Goal: Transaction & Acquisition: Book appointment/travel/reservation

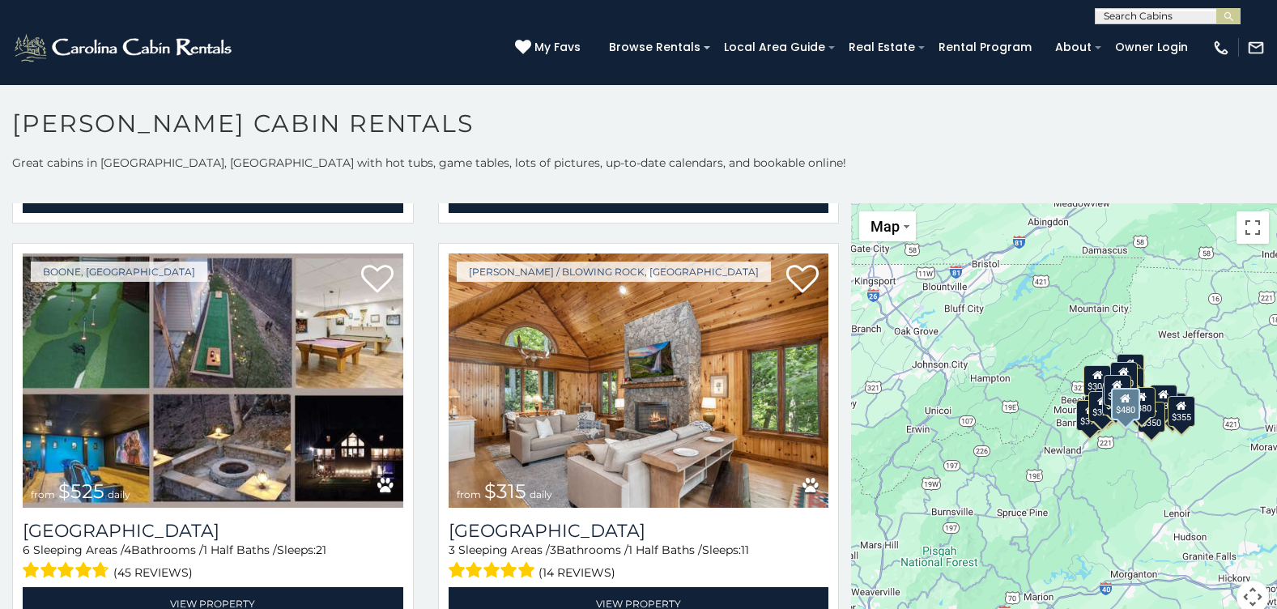
scroll to position [486, 0]
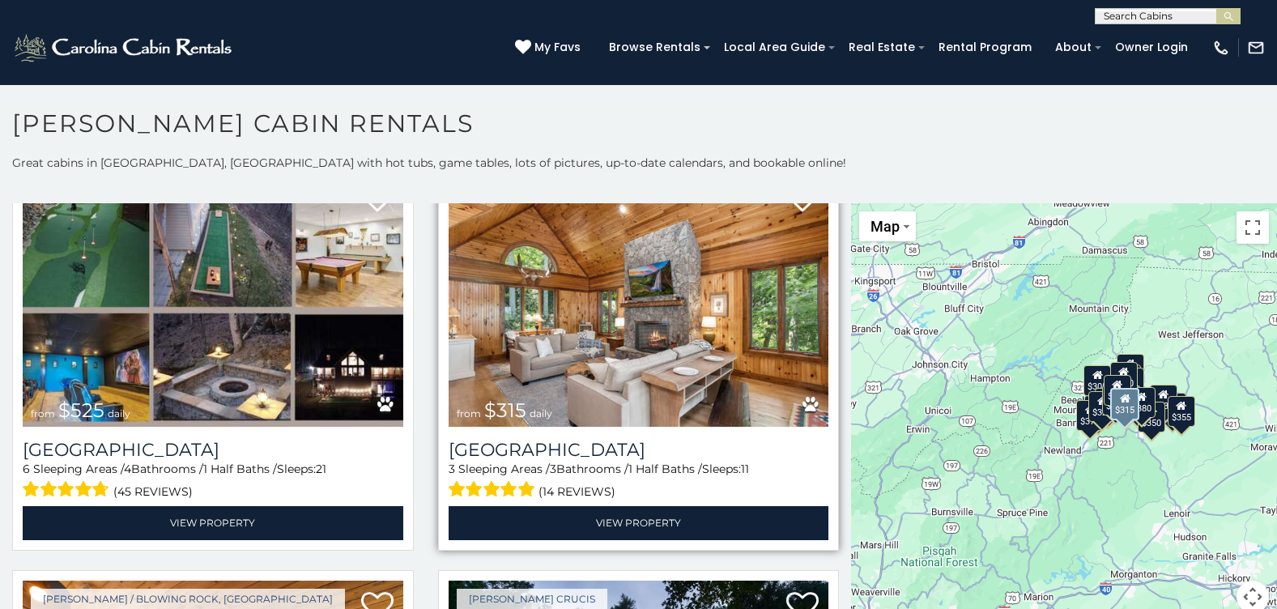
click at [631, 308] on img at bounding box center [639, 299] width 381 height 255
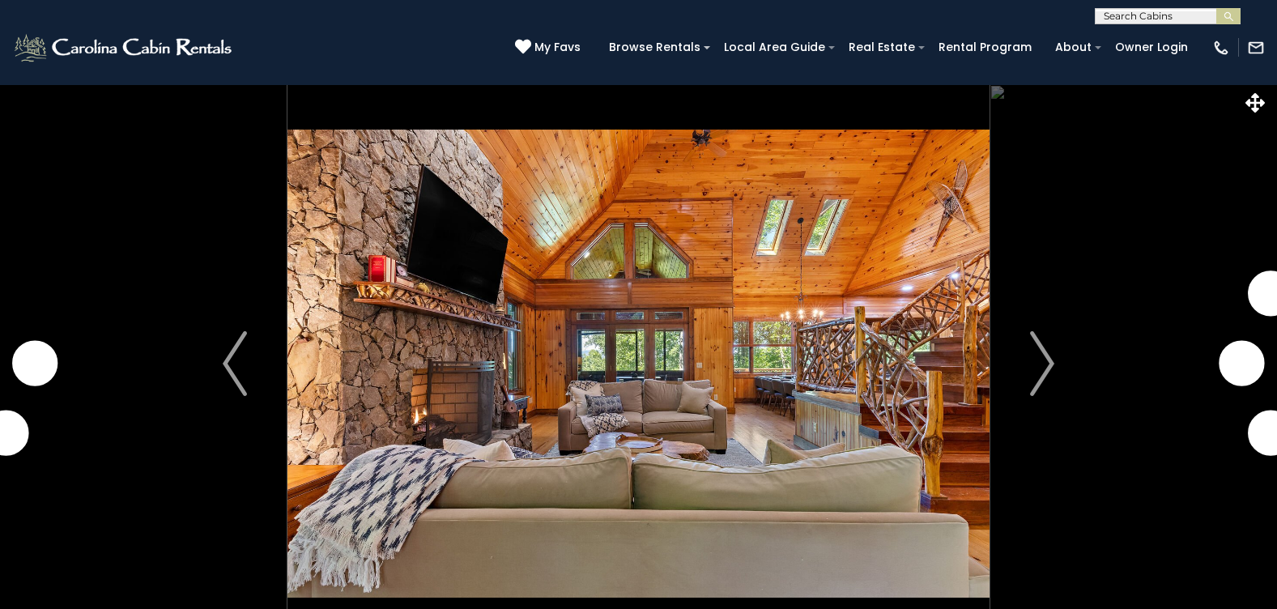
click at [1041, 367] on img "Next" at bounding box center [1042, 363] width 24 height 65
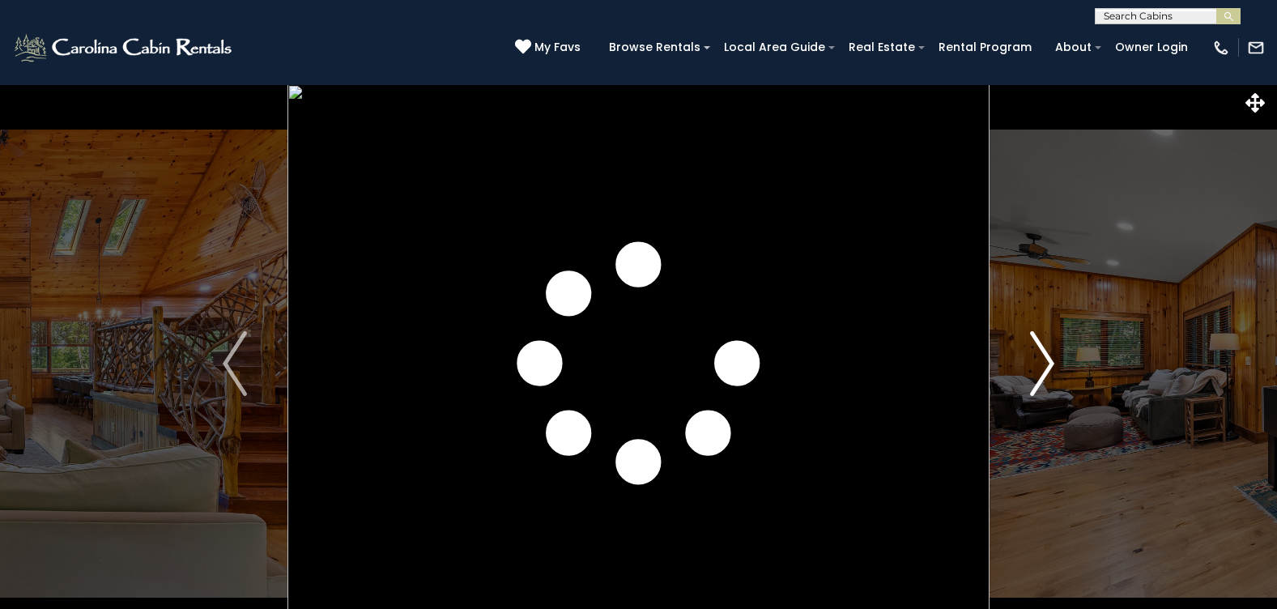
drag, startPoint x: 0, startPoint y: 0, endPoint x: 1041, endPoint y: 367, distance: 1104.0
click at [1041, 367] on img "Next" at bounding box center [1042, 363] width 24 height 65
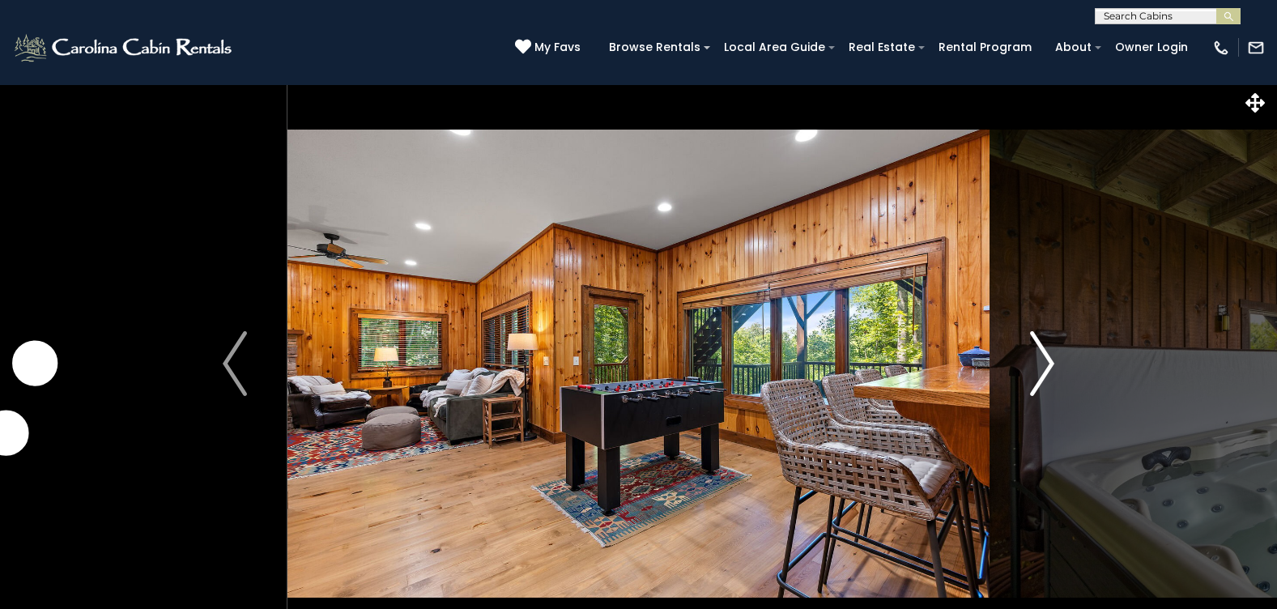
click at [1041, 367] on img "Next" at bounding box center [1042, 363] width 24 height 65
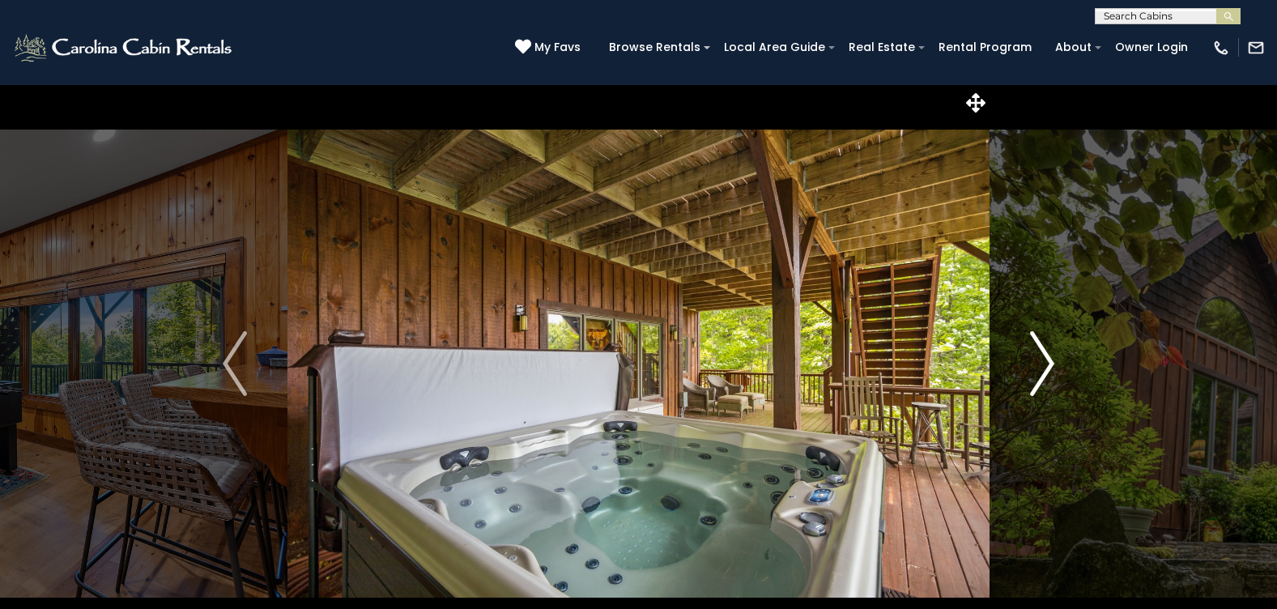
click at [1041, 367] on img "Next" at bounding box center [1042, 363] width 24 height 65
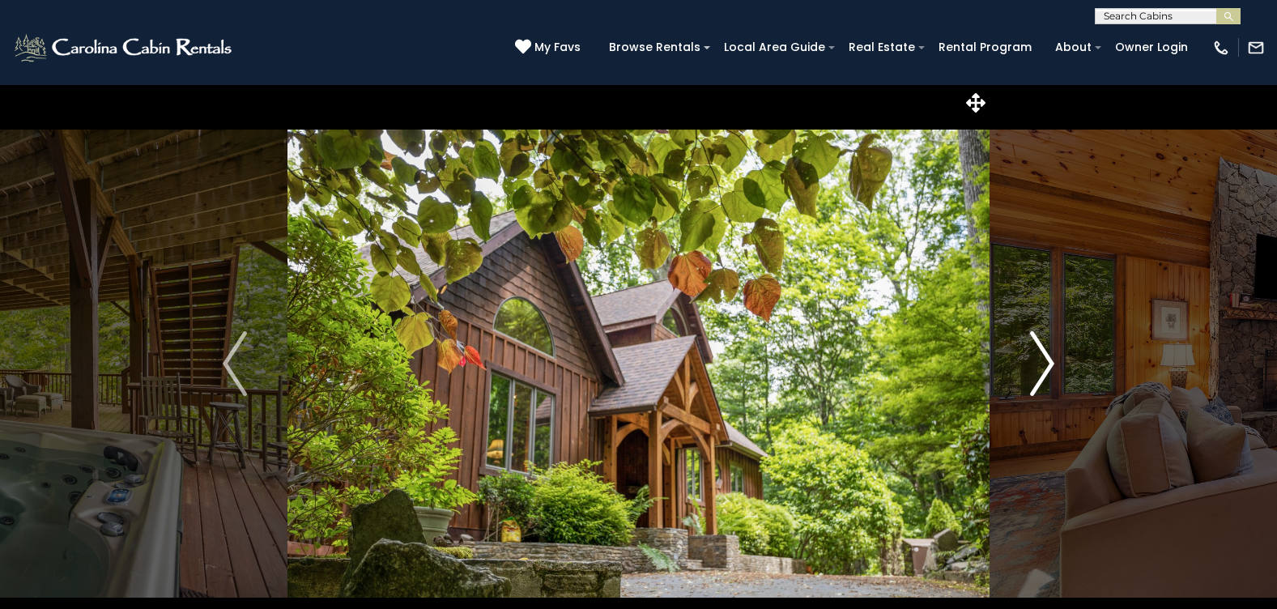
click at [1041, 367] on img "Next" at bounding box center [1042, 363] width 24 height 65
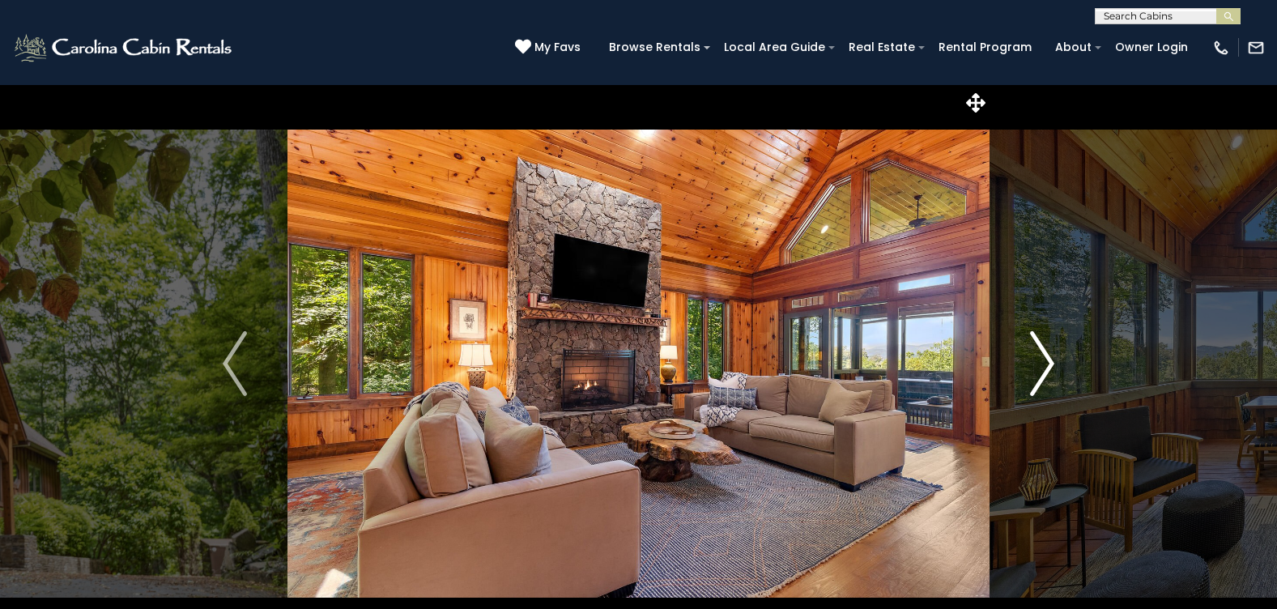
click at [1041, 367] on img "Next" at bounding box center [1042, 363] width 24 height 65
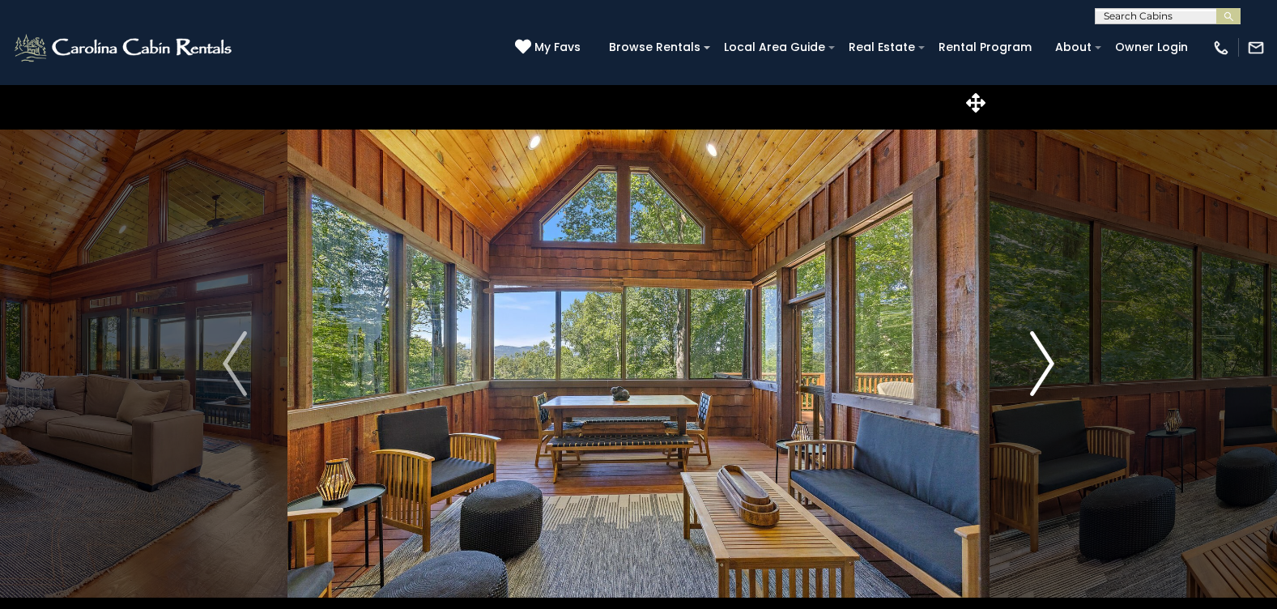
click at [1041, 367] on img "Next" at bounding box center [1042, 363] width 24 height 65
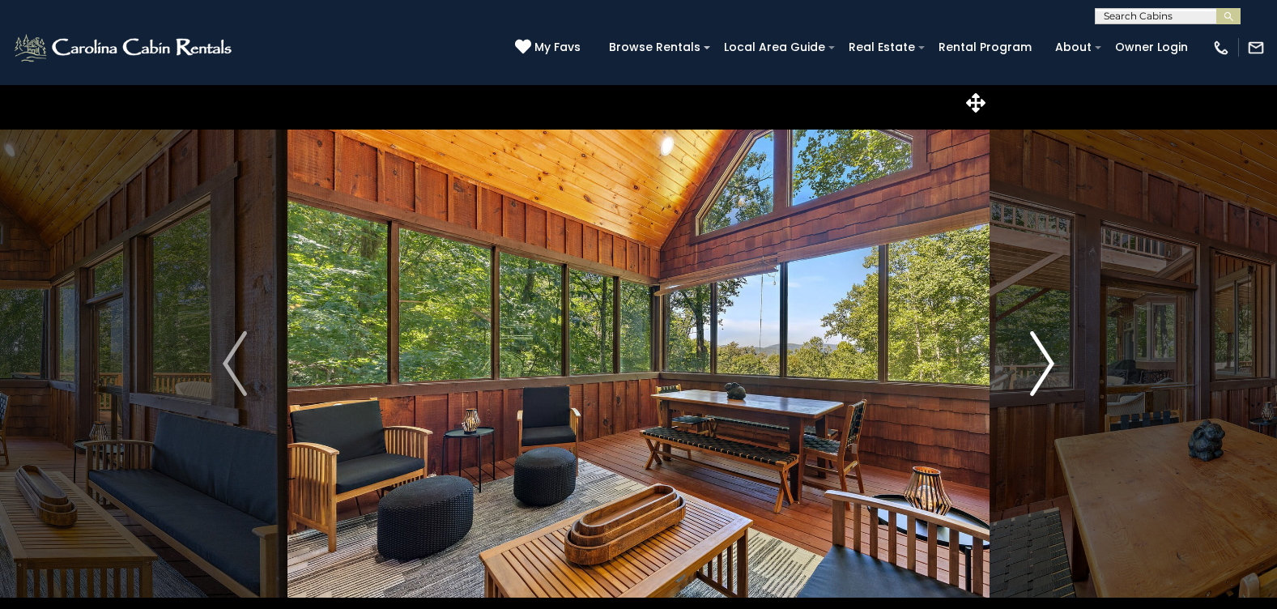
click at [1041, 367] on img "Next" at bounding box center [1042, 363] width 24 height 65
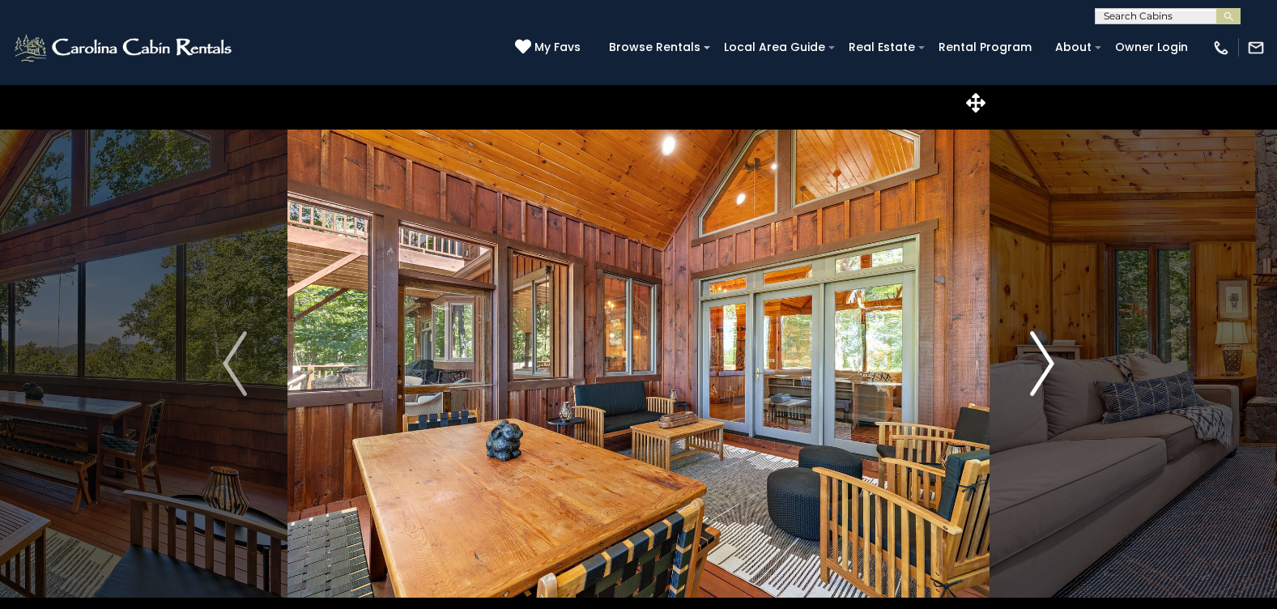
click at [1041, 367] on img "Next" at bounding box center [1042, 363] width 24 height 65
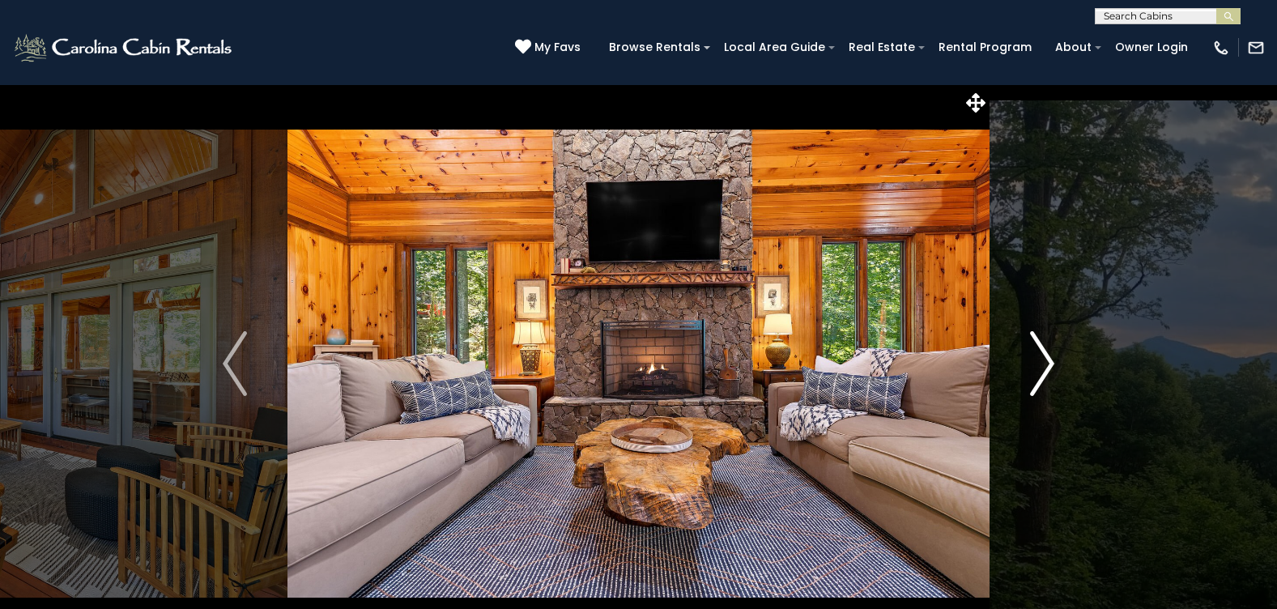
click at [1041, 367] on img "Next" at bounding box center [1042, 363] width 24 height 65
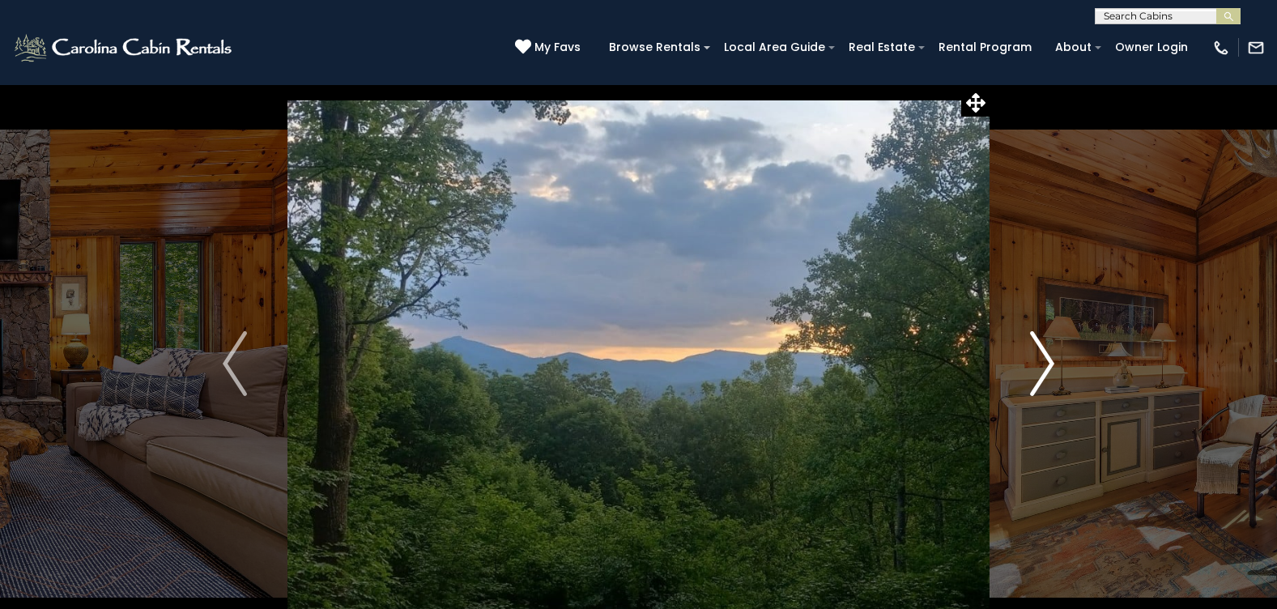
click at [1041, 367] on img "Next" at bounding box center [1042, 363] width 24 height 65
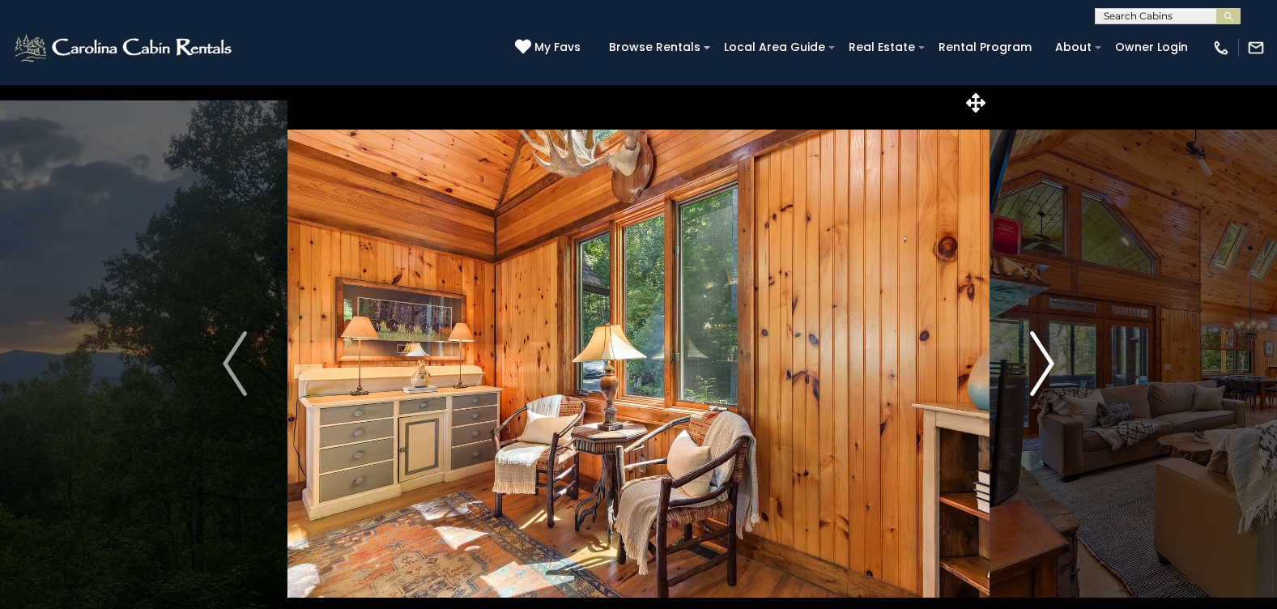
click at [1041, 367] on img "Next" at bounding box center [1042, 363] width 24 height 65
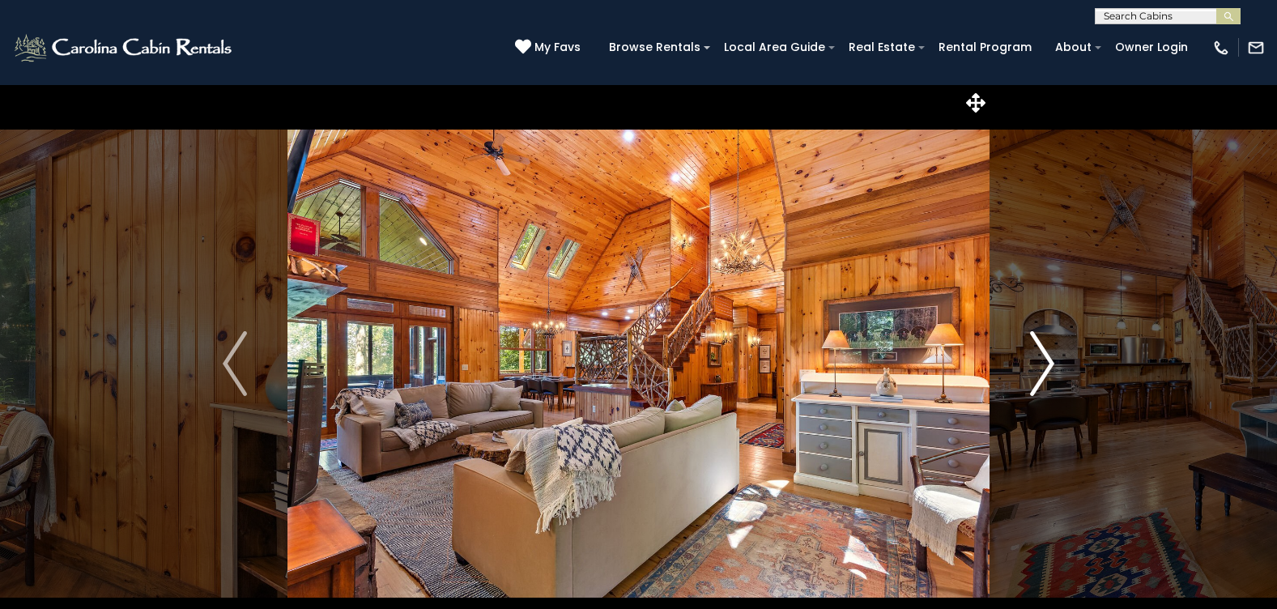
click at [1041, 367] on img "Next" at bounding box center [1042, 363] width 24 height 65
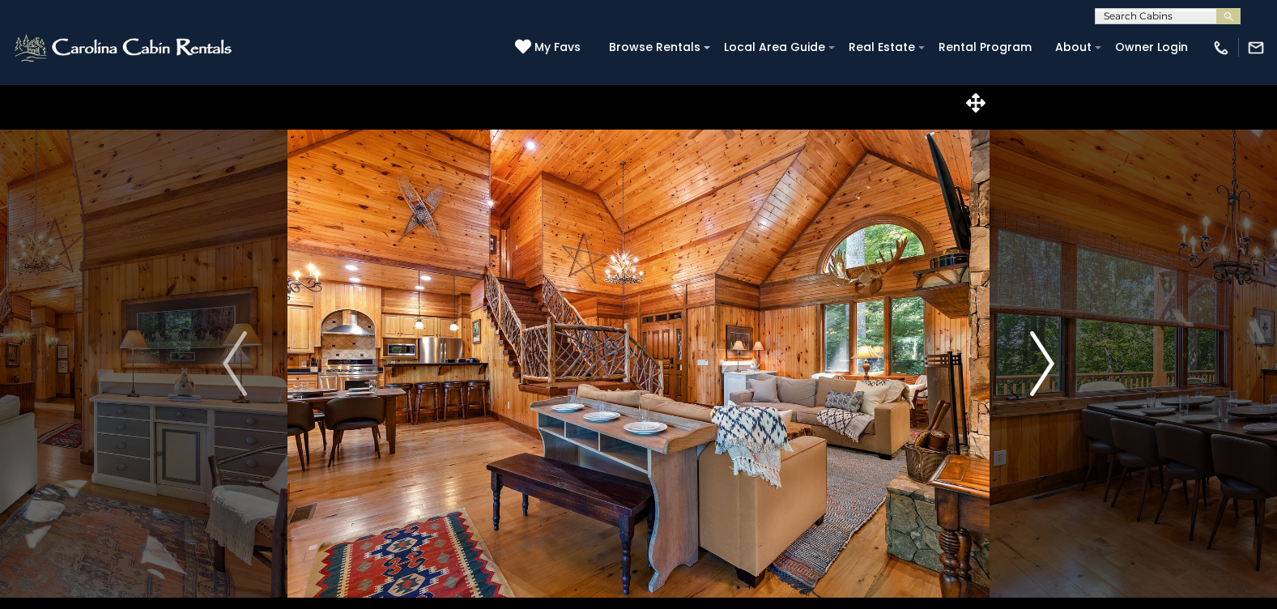
click at [1041, 367] on img "Next" at bounding box center [1042, 363] width 24 height 65
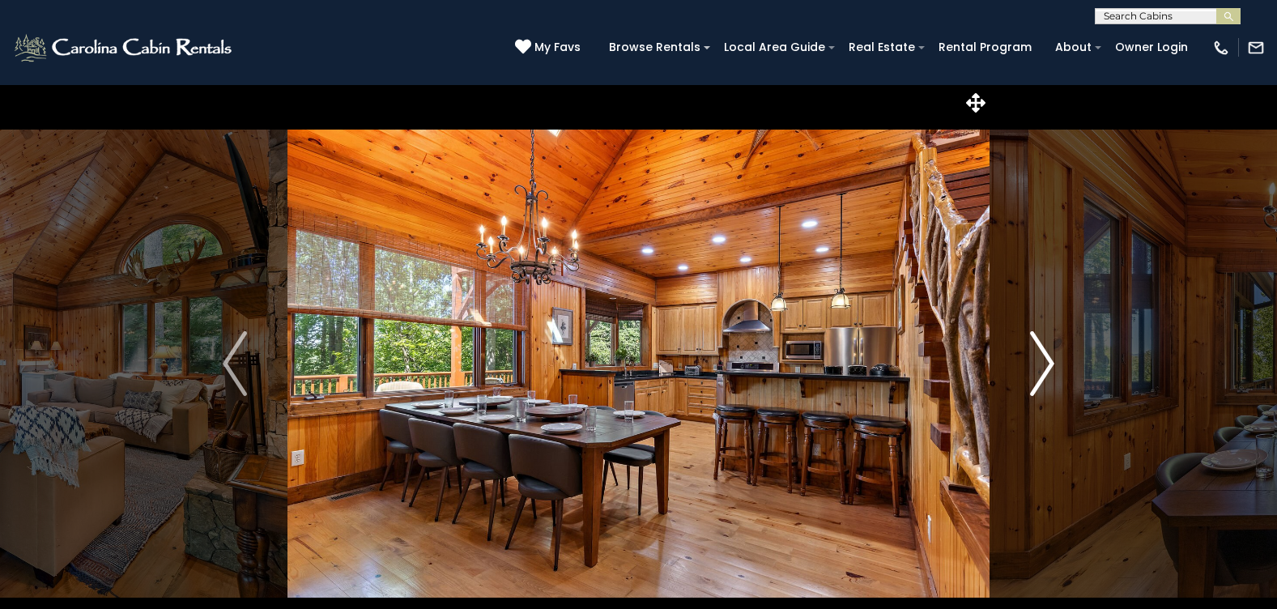
click at [1041, 367] on img "Next" at bounding box center [1042, 363] width 24 height 65
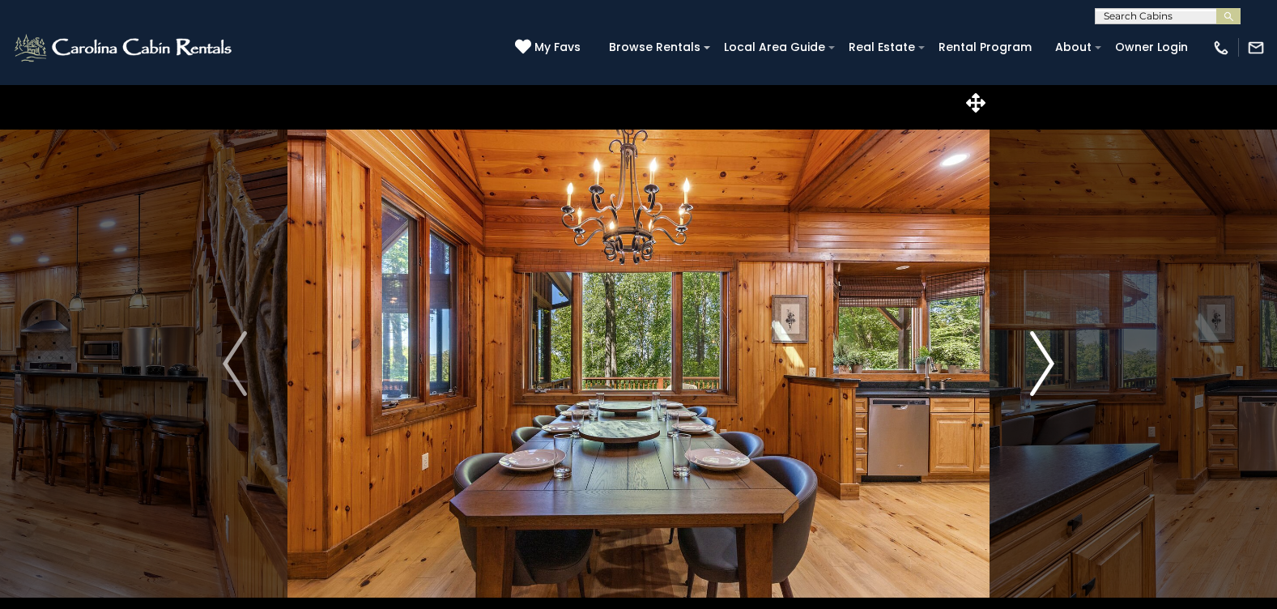
click at [1041, 367] on img "Next" at bounding box center [1042, 363] width 24 height 65
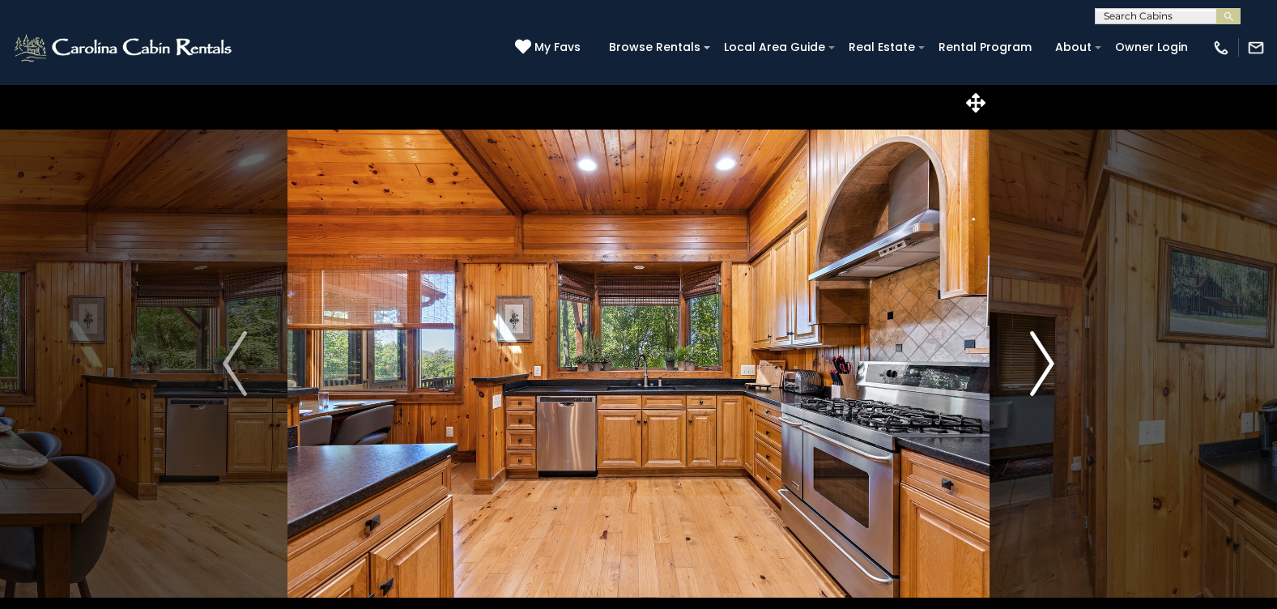
click at [1041, 367] on img "Next" at bounding box center [1042, 363] width 24 height 65
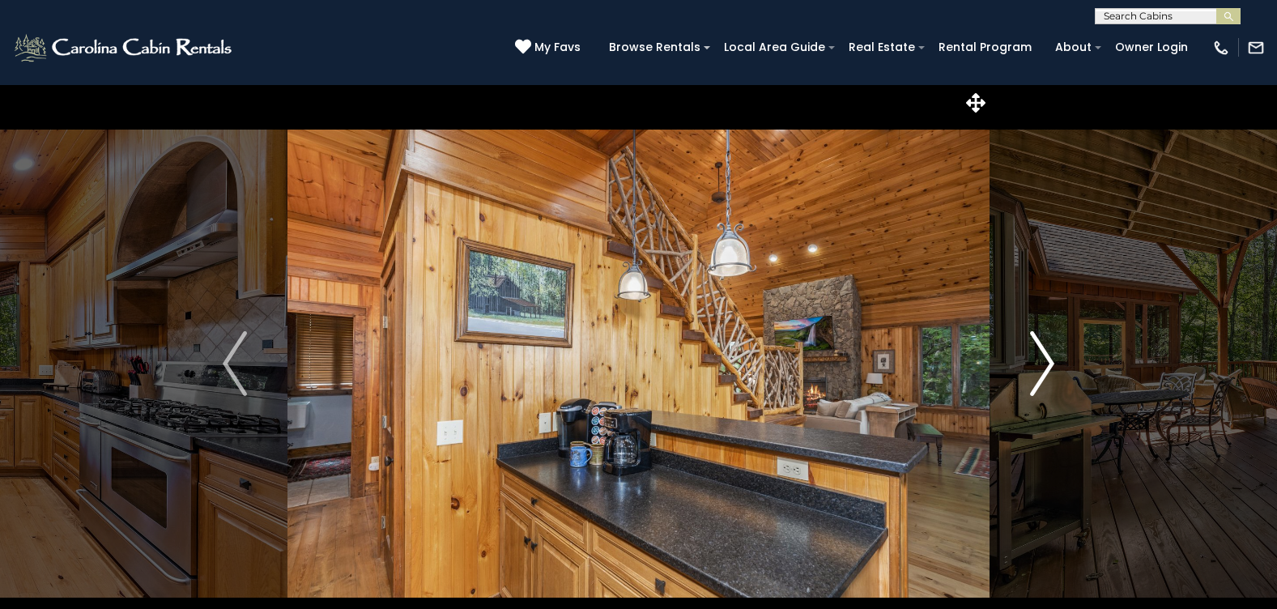
click at [1041, 367] on img "Next" at bounding box center [1042, 363] width 24 height 65
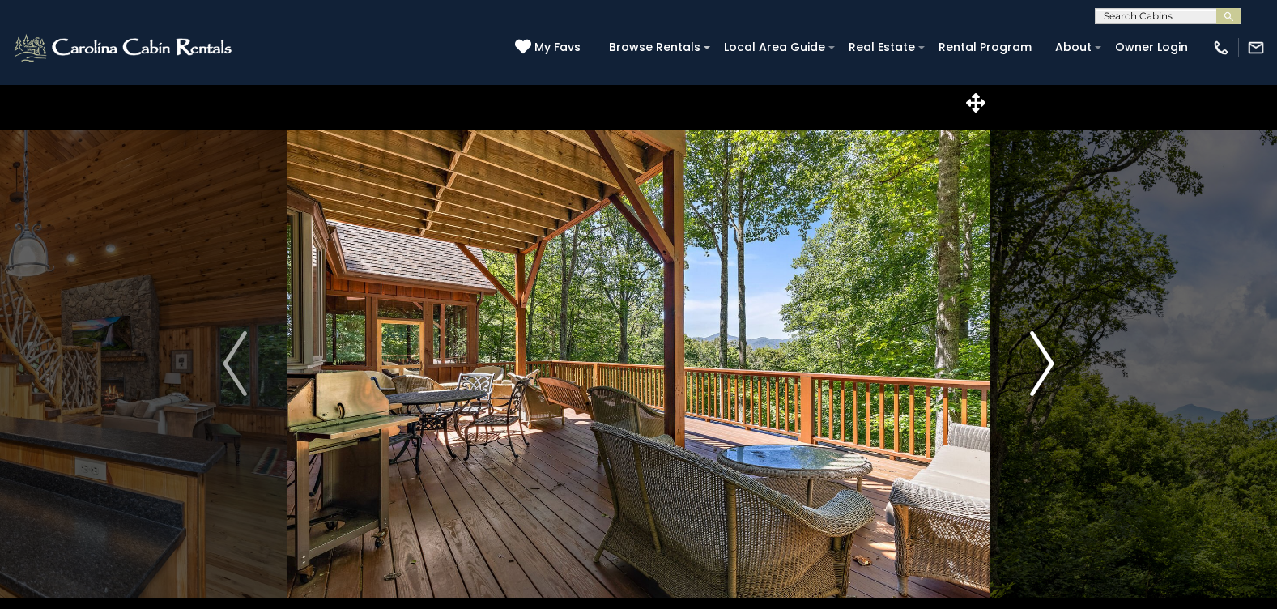
click at [1041, 367] on img "Next" at bounding box center [1042, 363] width 24 height 65
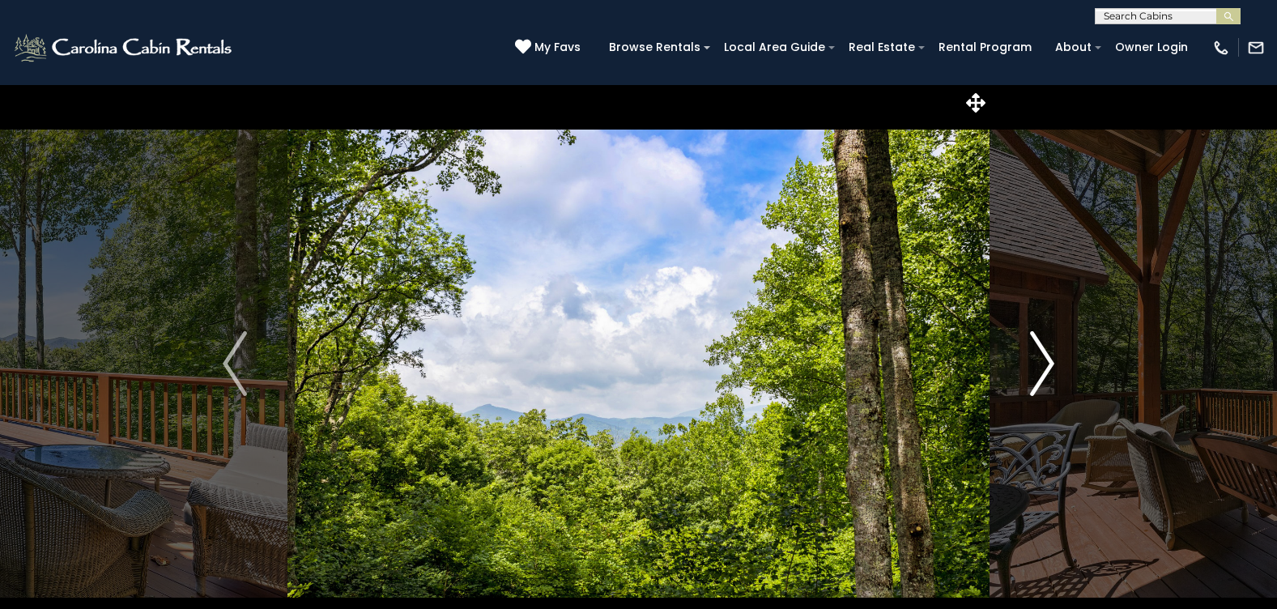
click at [1041, 367] on img "Next" at bounding box center [1042, 363] width 24 height 65
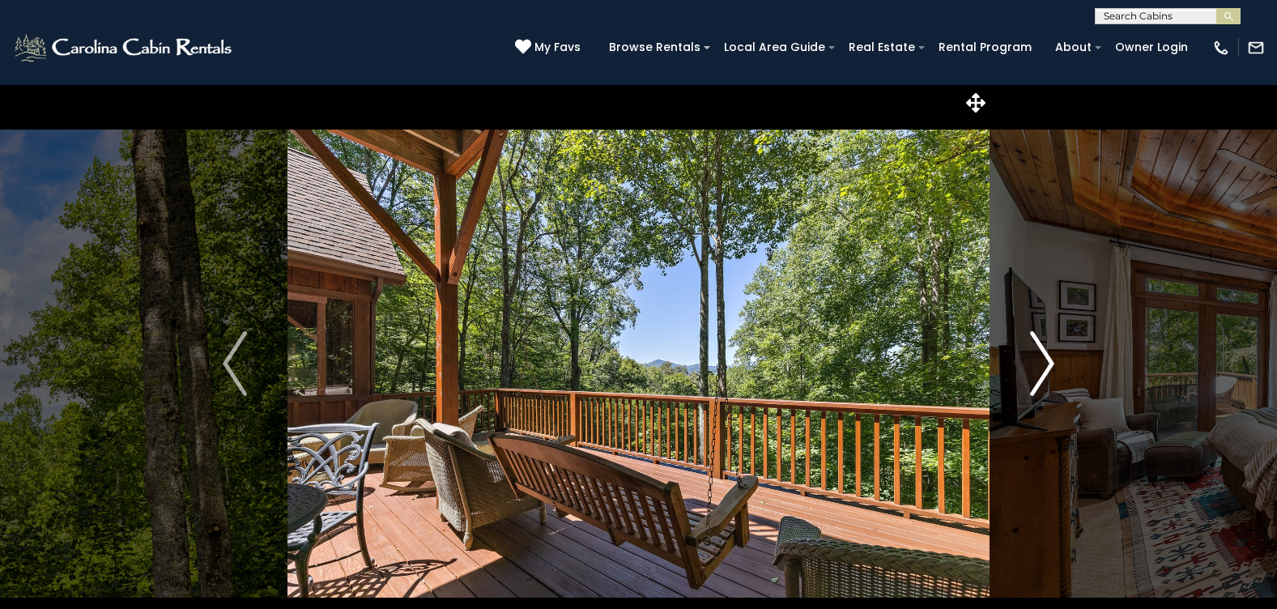
click at [1041, 367] on img "Next" at bounding box center [1042, 363] width 24 height 65
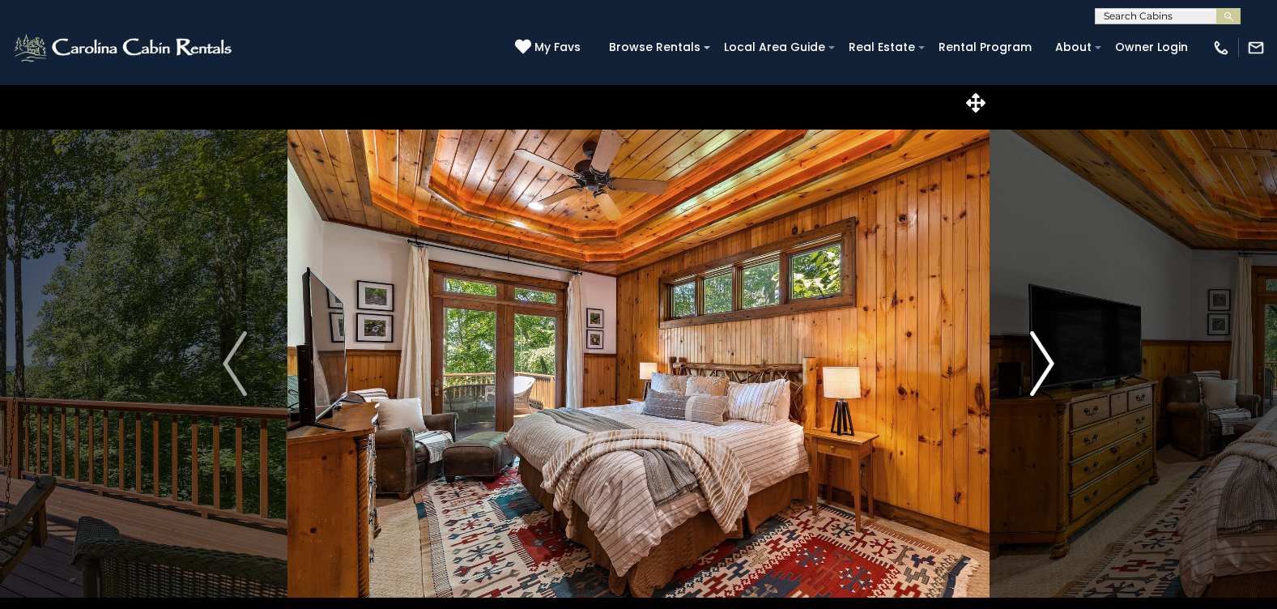
click at [1041, 367] on img "Next" at bounding box center [1042, 363] width 24 height 65
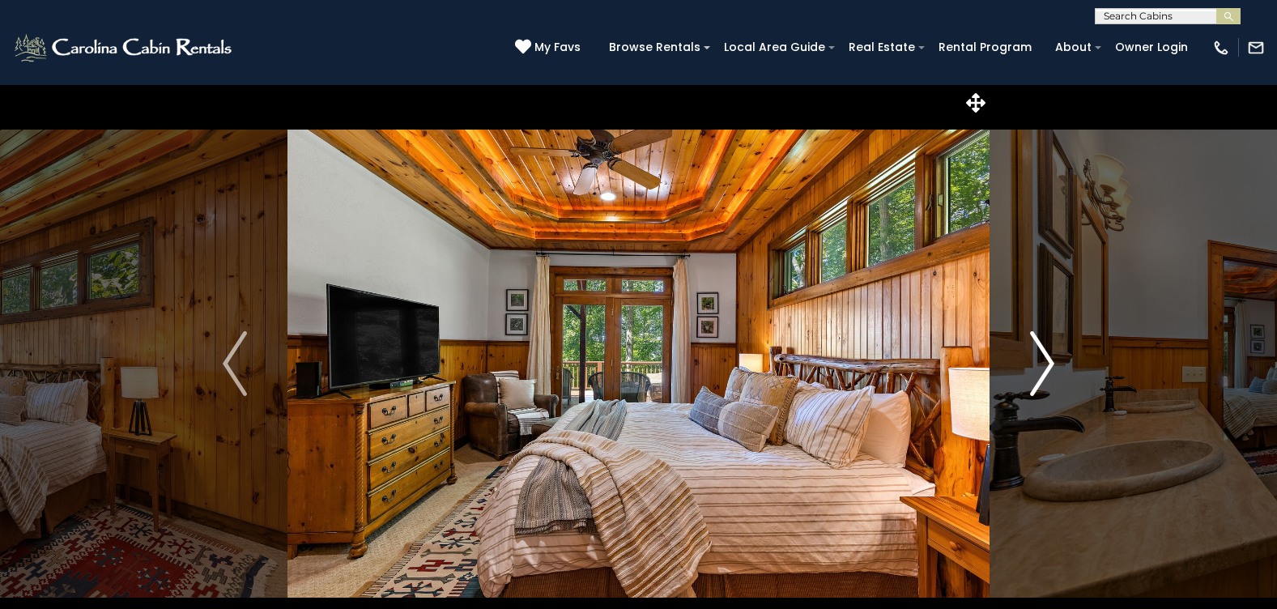
click at [1041, 367] on img "Next" at bounding box center [1042, 363] width 24 height 65
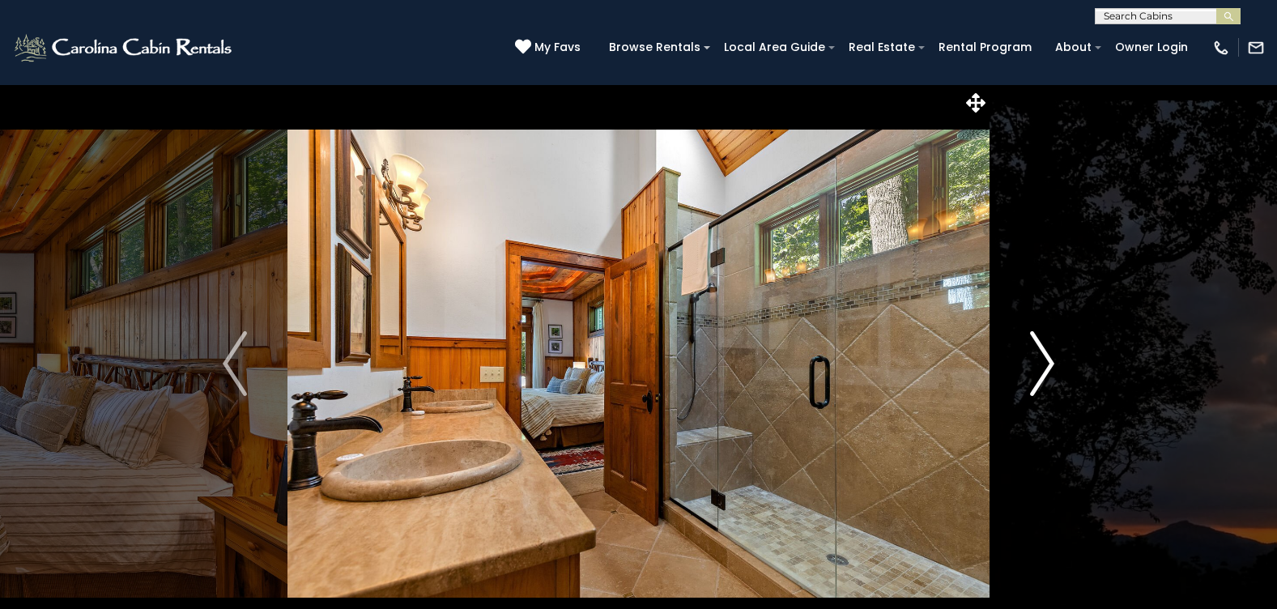
click at [1041, 367] on img "Next" at bounding box center [1042, 363] width 24 height 65
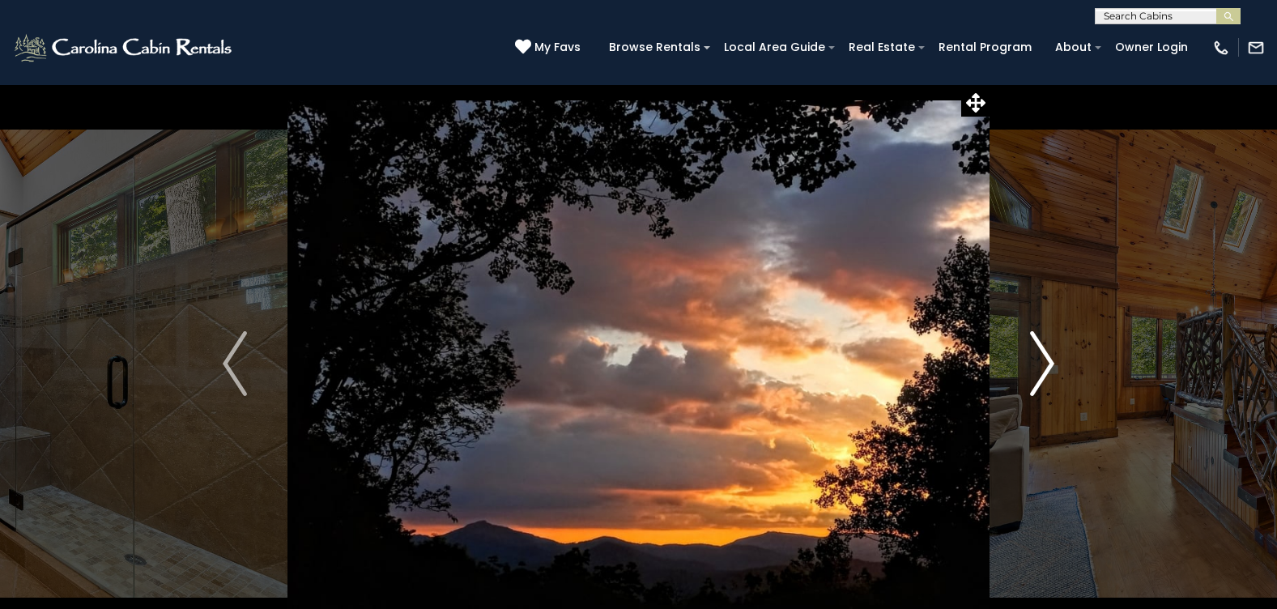
click at [1041, 367] on img "Next" at bounding box center [1042, 363] width 24 height 65
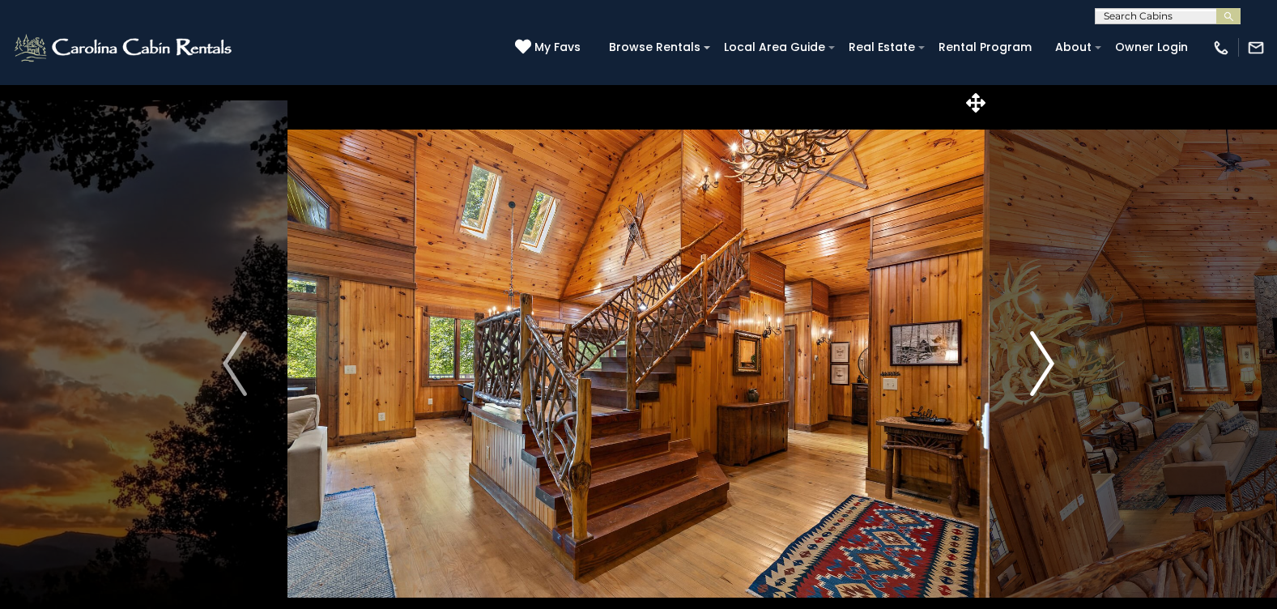
click at [1041, 367] on img "Next" at bounding box center [1042, 363] width 24 height 65
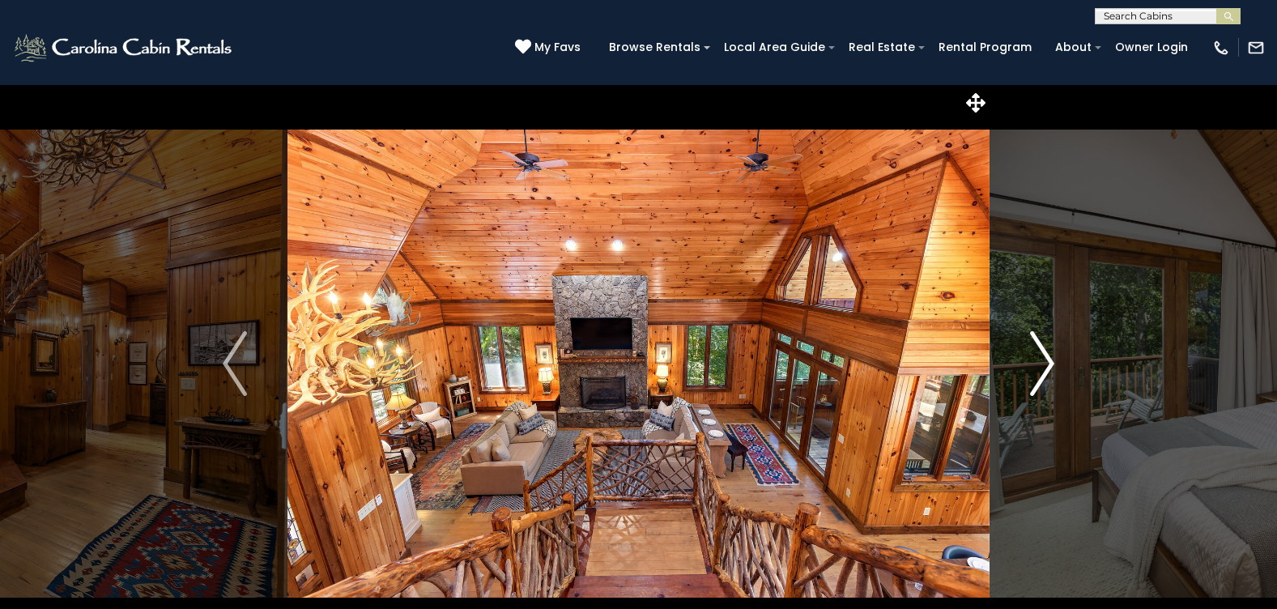
click at [1041, 367] on img "Next" at bounding box center [1042, 363] width 24 height 65
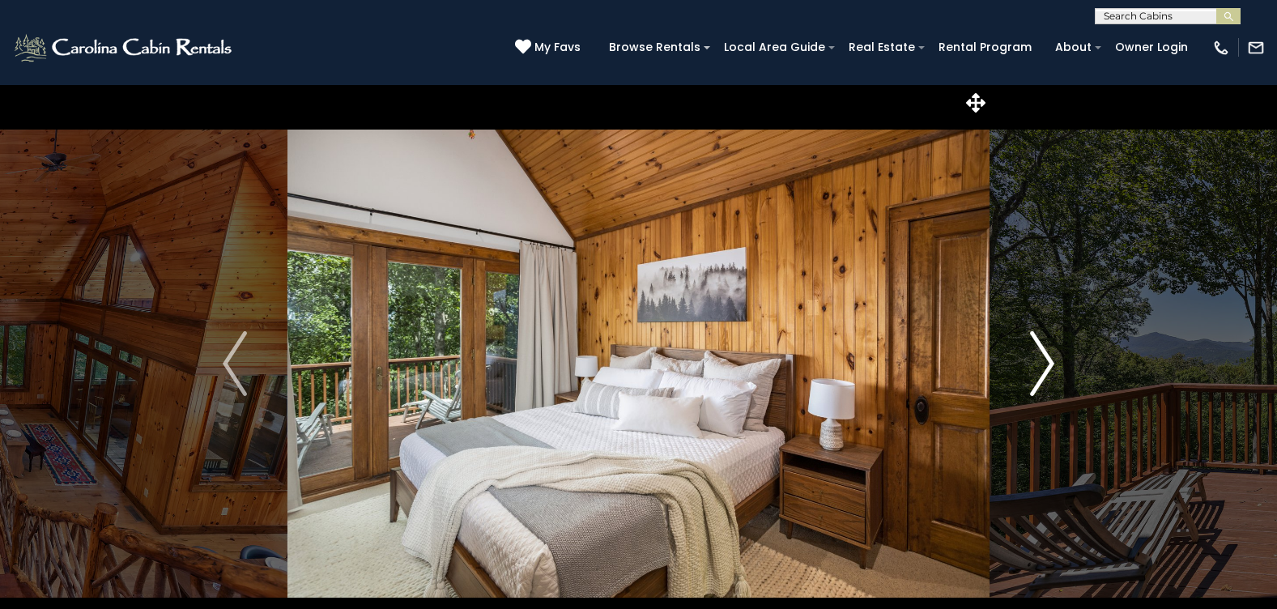
click at [1041, 367] on img "Next" at bounding box center [1042, 363] width 24 height 65
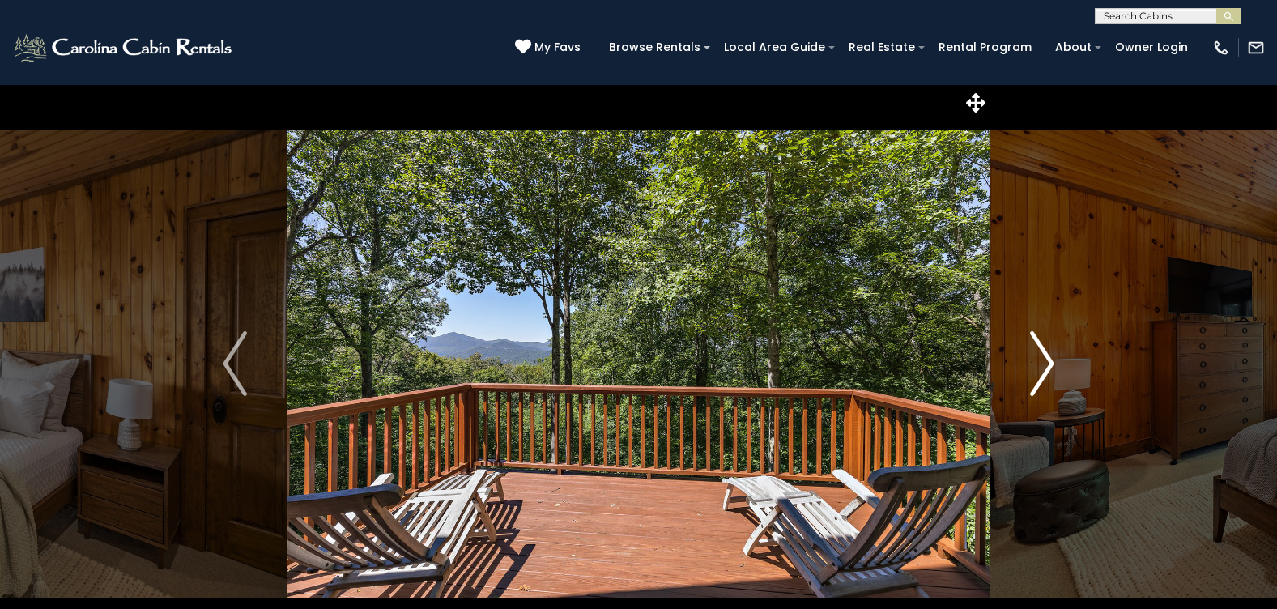
click at [1041, 367] on img "Next" at bounding box center [1042, 363] width 24 height 65
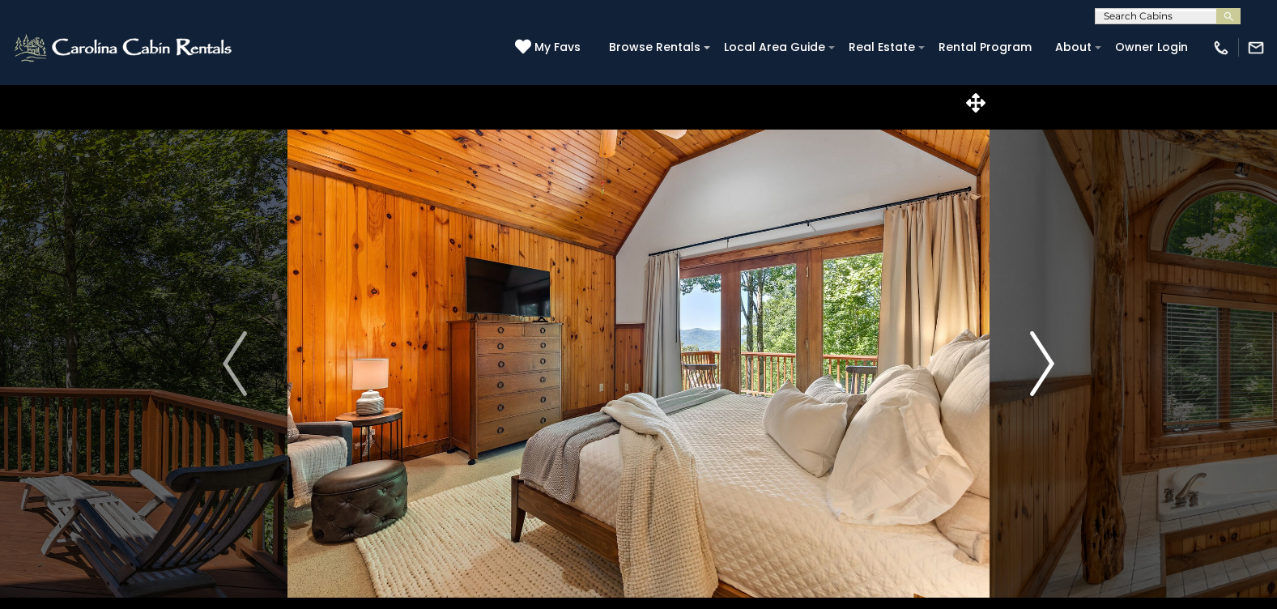
click at [1041, 367] on img "Next" at bounding box center [1042, 363] width 24 height 65
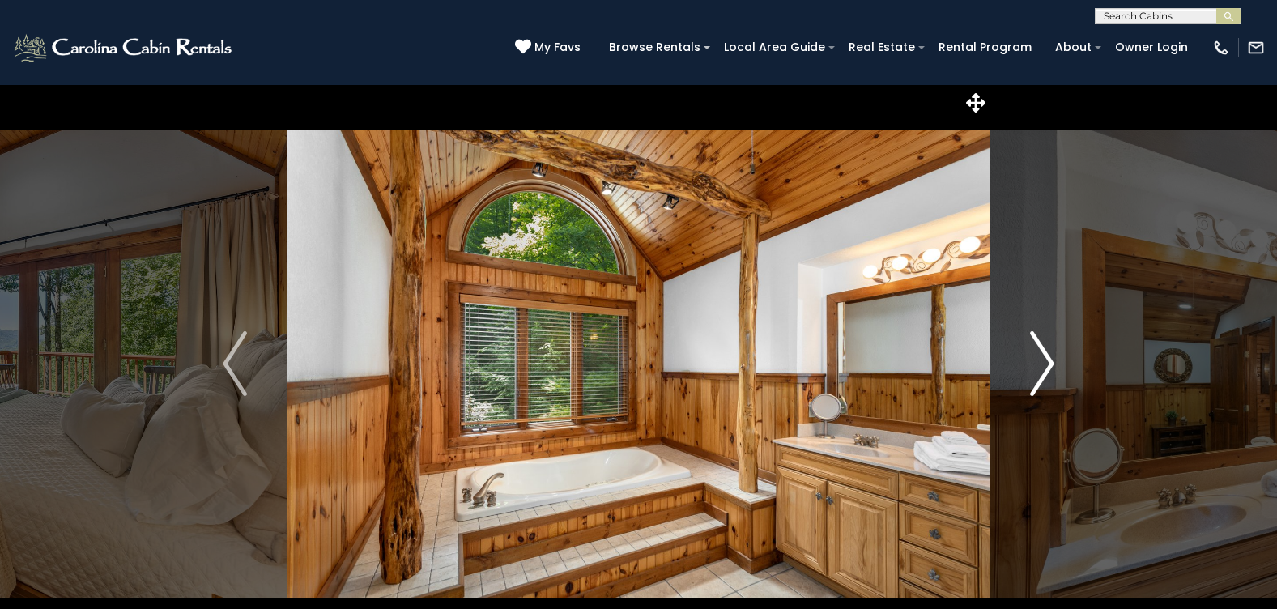
click at [1041, 367] on img "Next" at bounding box center [1042, 363] width 24 height 65
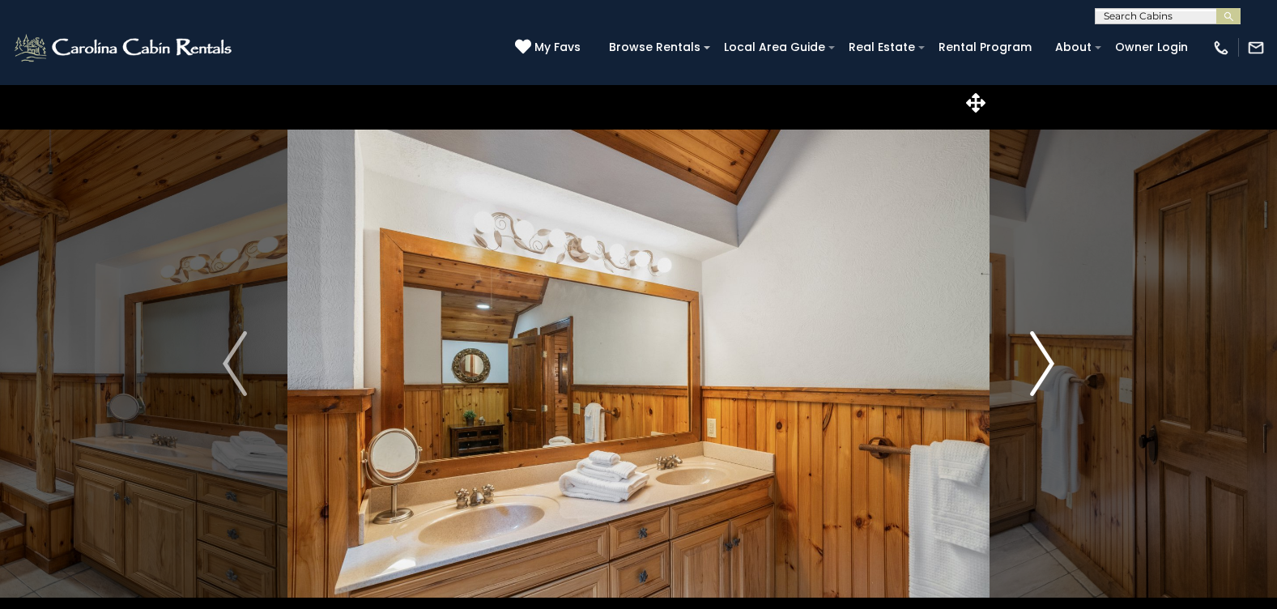
click at [1041, 367] on img "Next" at bounding box center [1042, 363] width 24 height 65
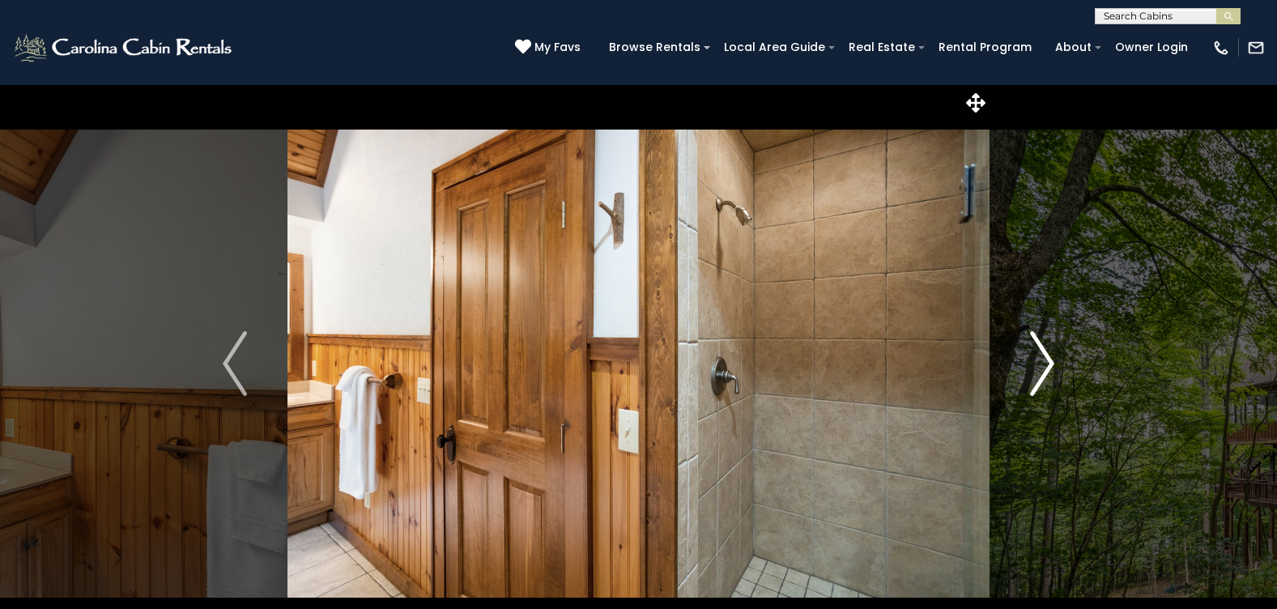
click at [1041, 367] on img "Next" at bounding box center [1042, 363] width 24 height 65
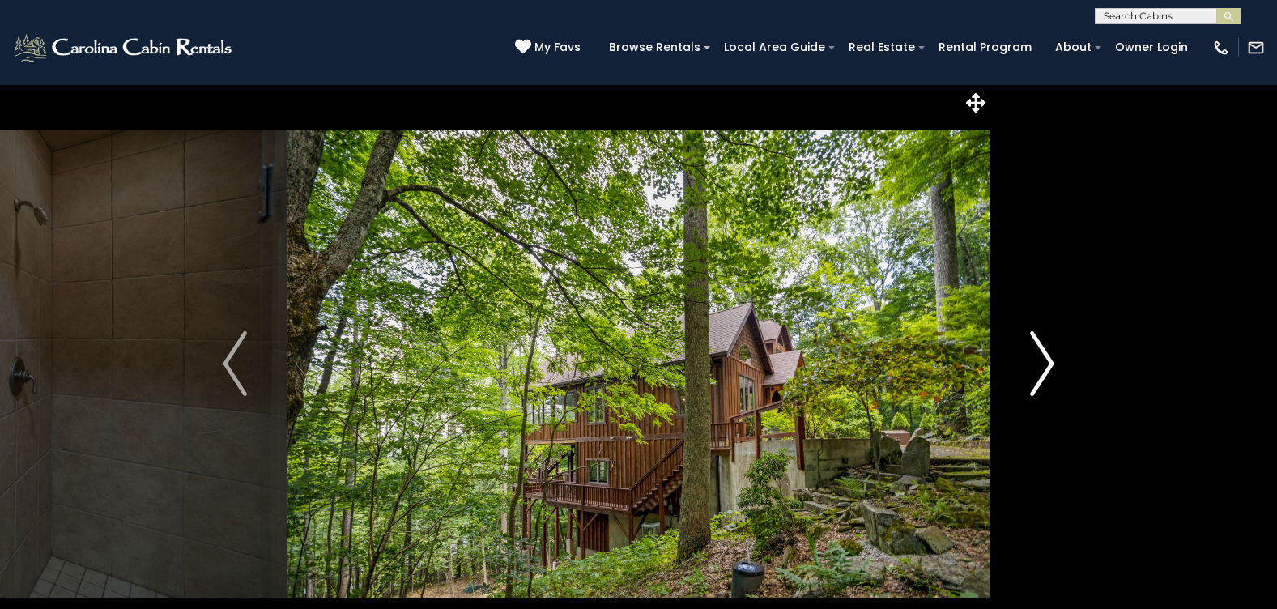
click at [1041, 367] on img "Next" at bounding box center [1042, 363] width 24 height 65
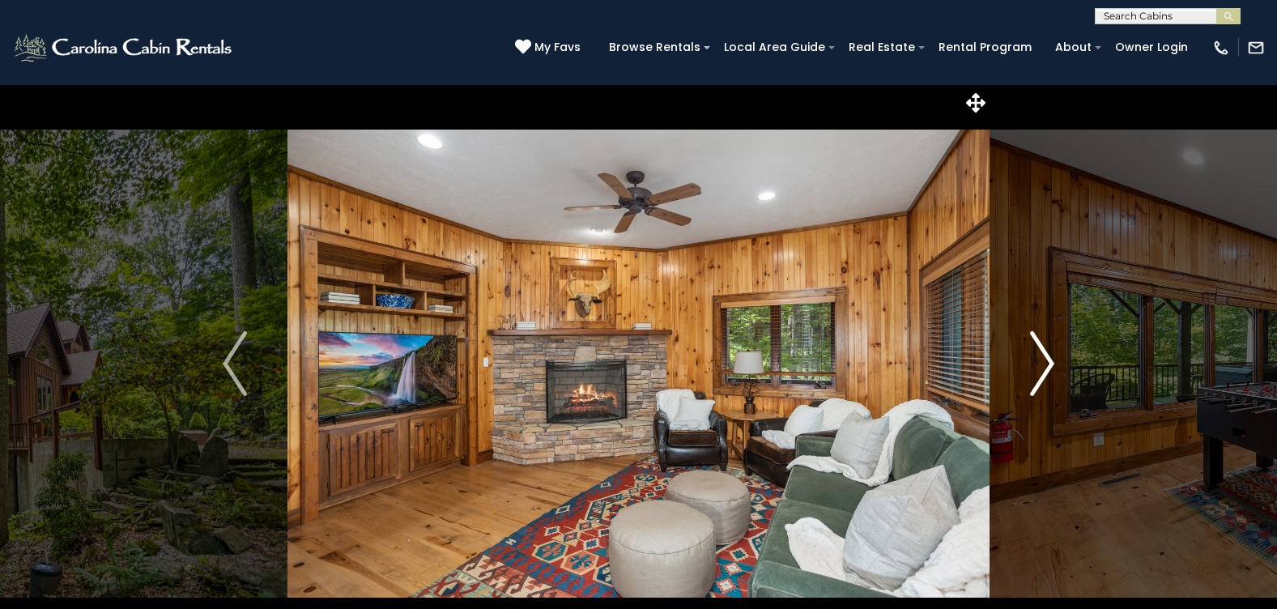
click at [1041, 367] on img "Next" at bounding box center [1042, 363] width 24 height 65
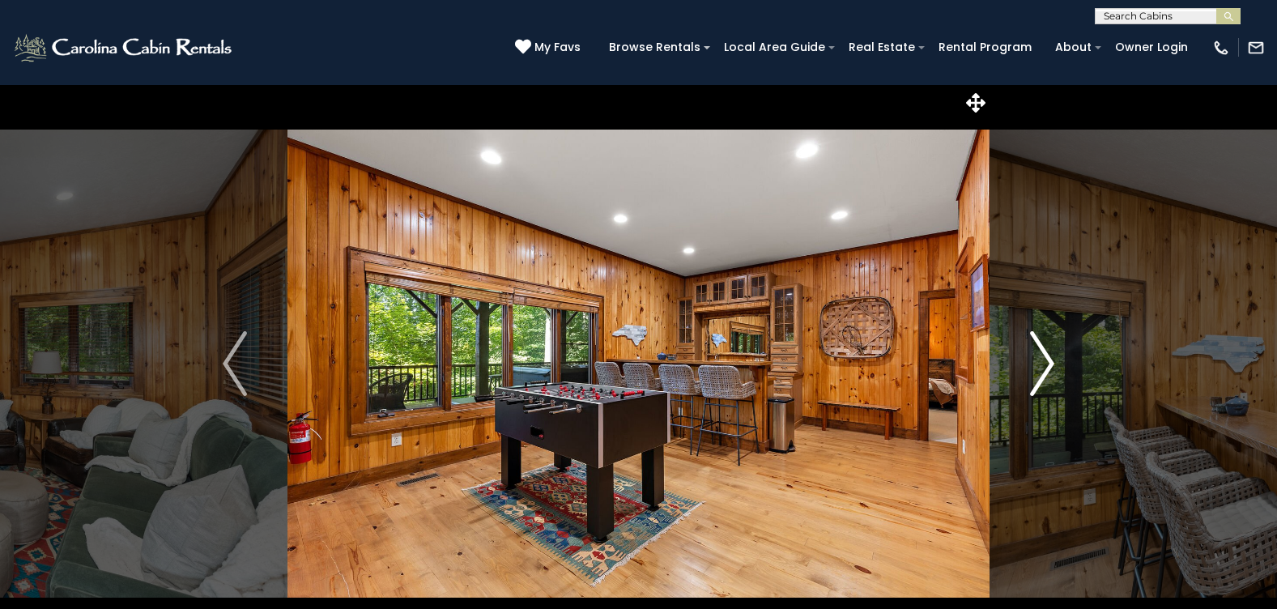
click at [1041, 367] on img "Next" at bounding box center [1042, 363] width 24 height 65
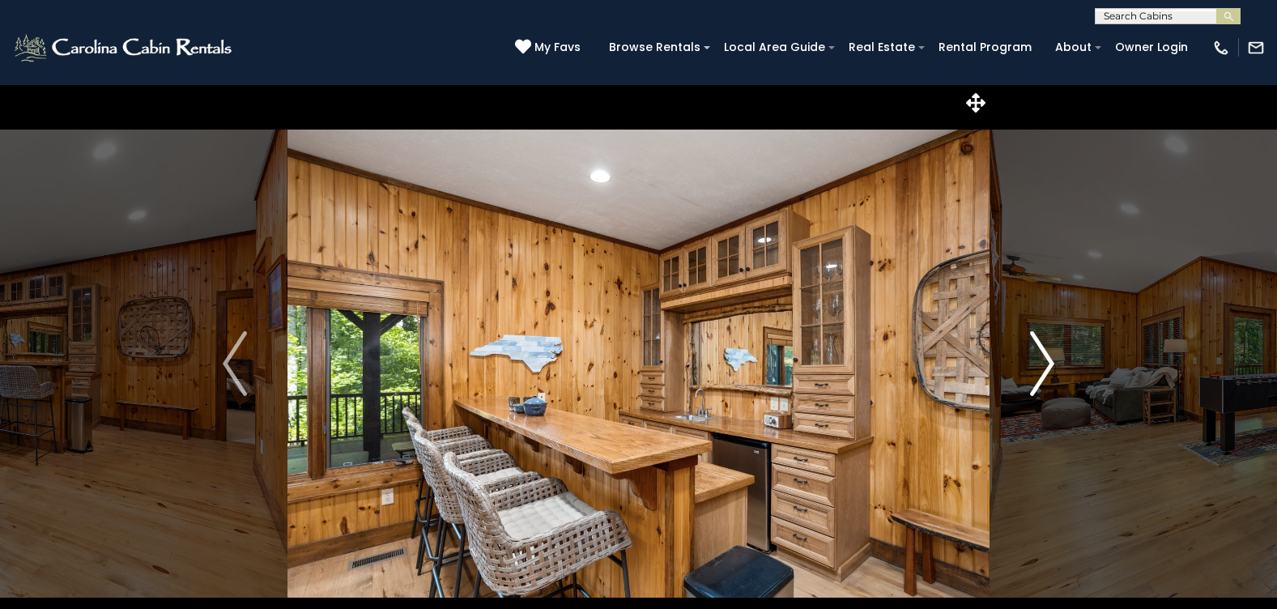
click at [1041, 367] on img "Next" at bounding box center [1042, 363] width 24 height 65
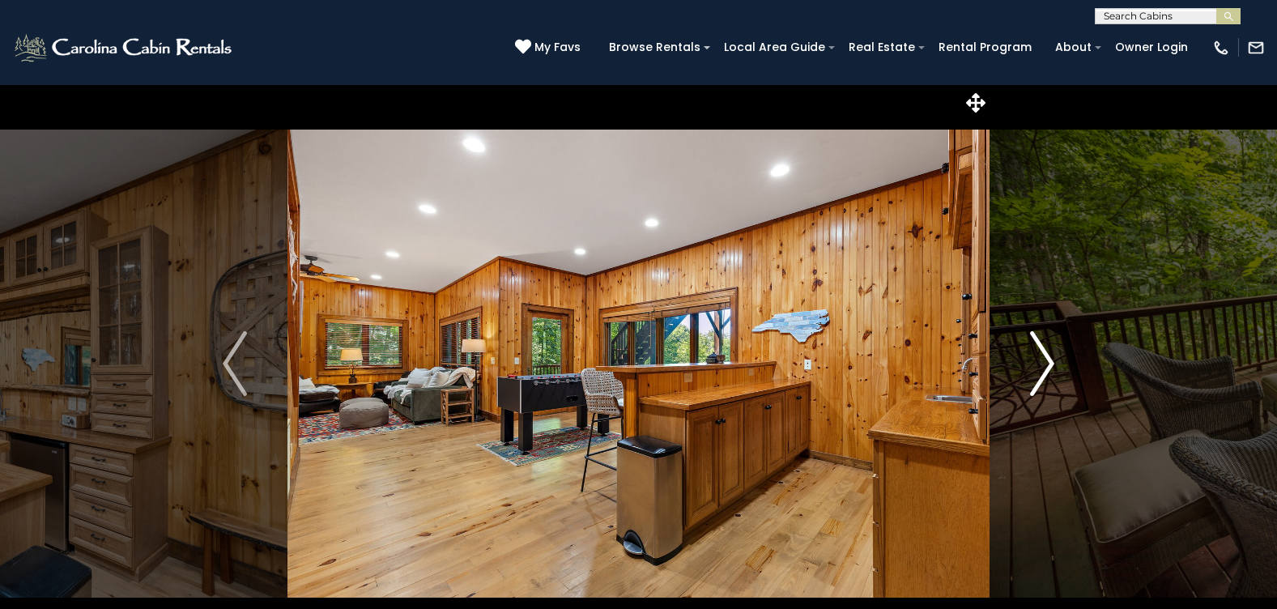
click at [1041, 367] on img "Next" at bounding box center [1042, 363] width 24 height 65
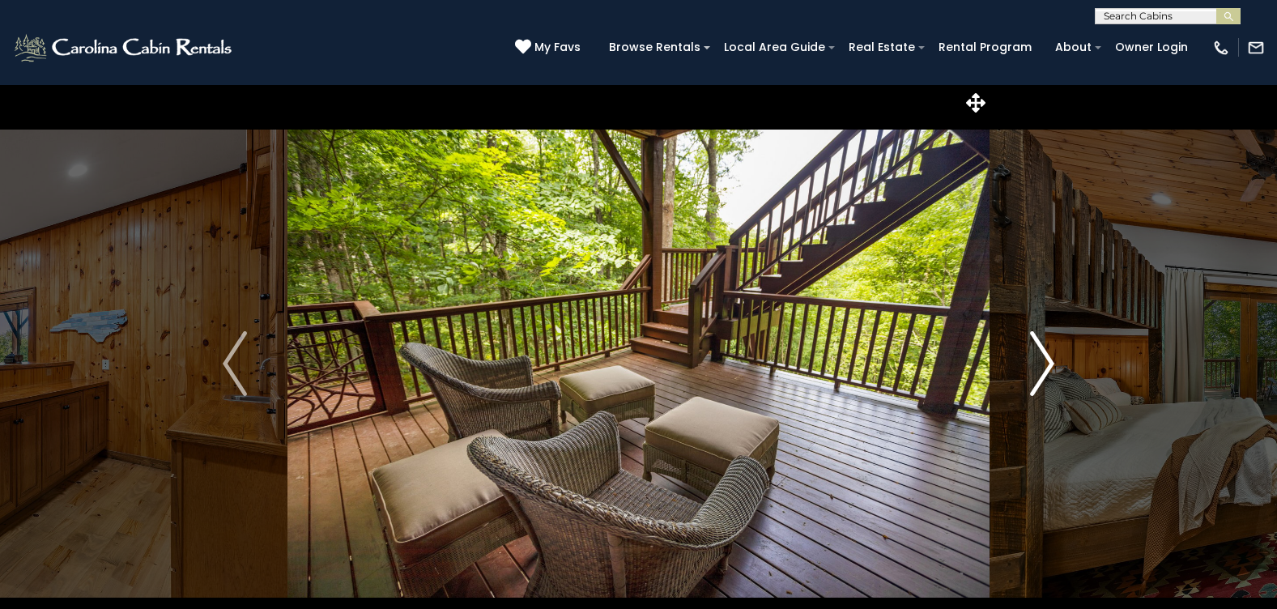
click at [1041, 367] on img "Next" at bounding box center [1042, 363] width 24 height 65
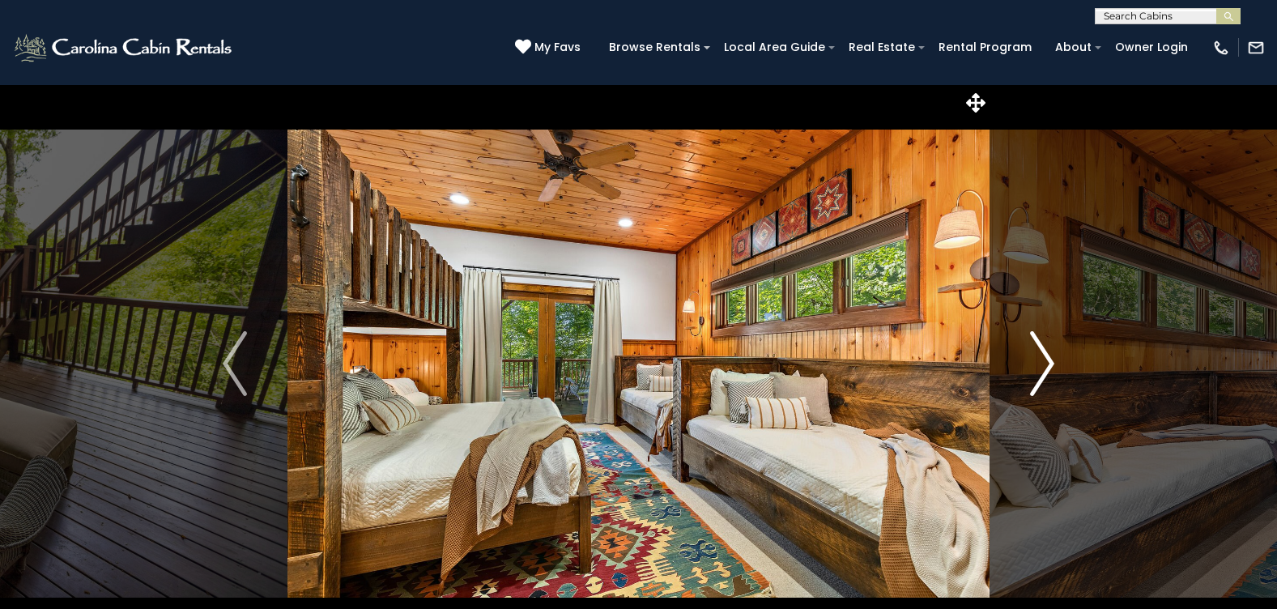
click at [1041, 367] on img "Next" at bounding box center [1042, 363] width 24 height 65
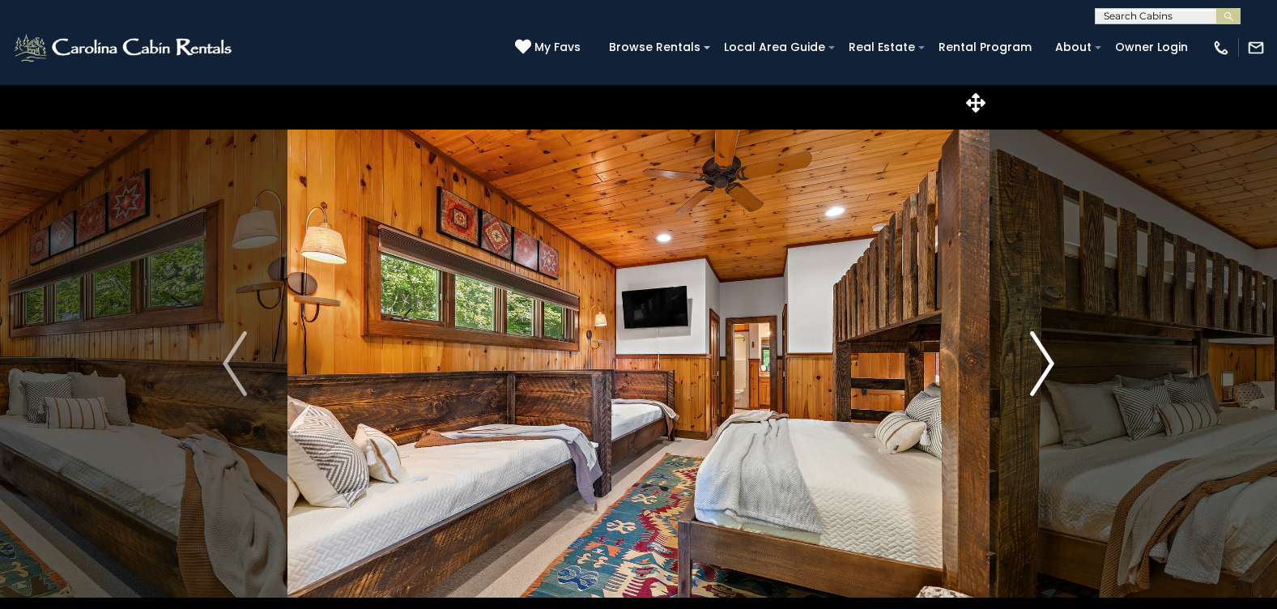
click at [1041, 367] on img "Next" at bounding box center [1042, 363] width 24 height 65
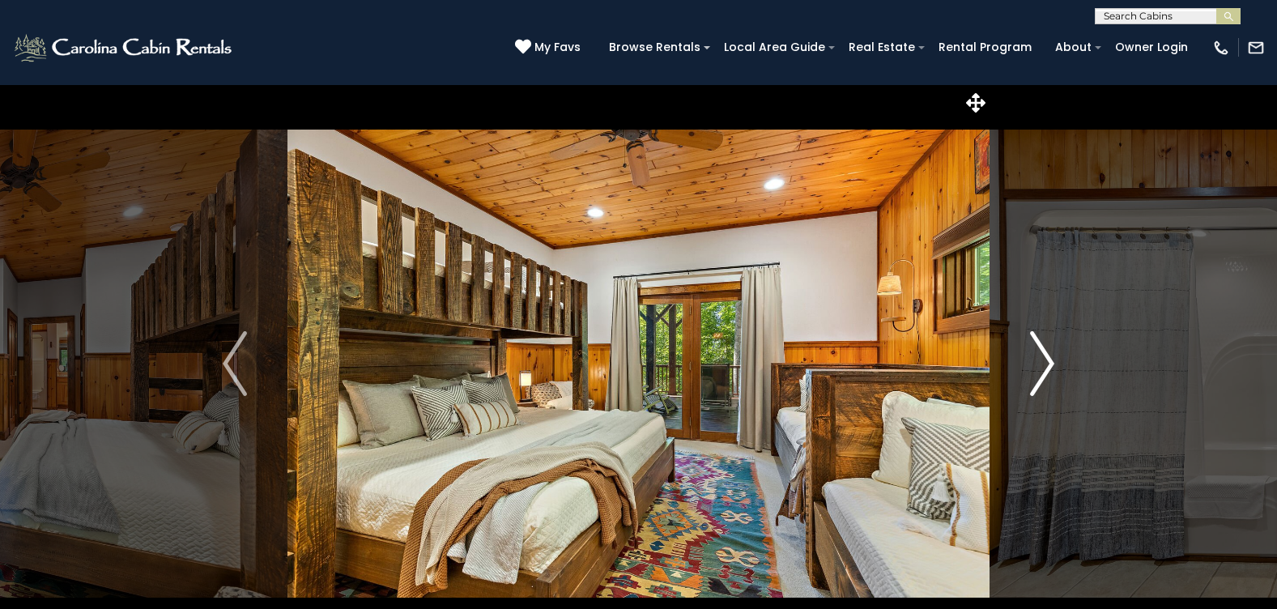
click at [1041, 367] on img "Next" at bounding box center [1042, 363] width 24 height 65
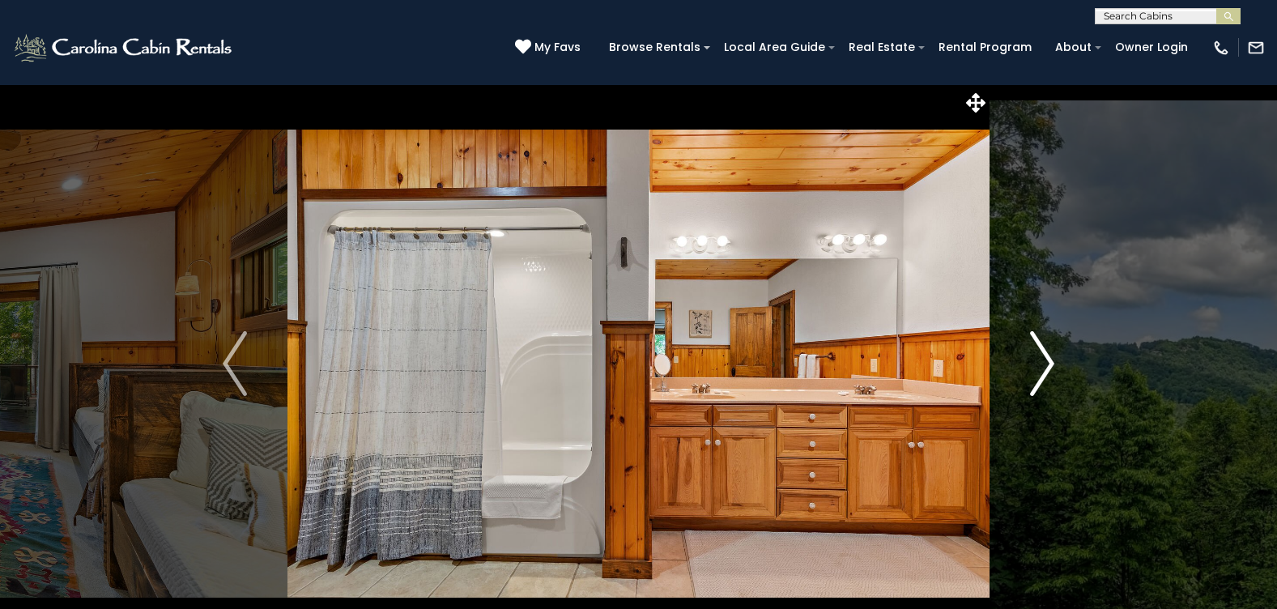
click at [1041, 367] on img "Next" at bounding box center [1042, 363] width 24 height 65
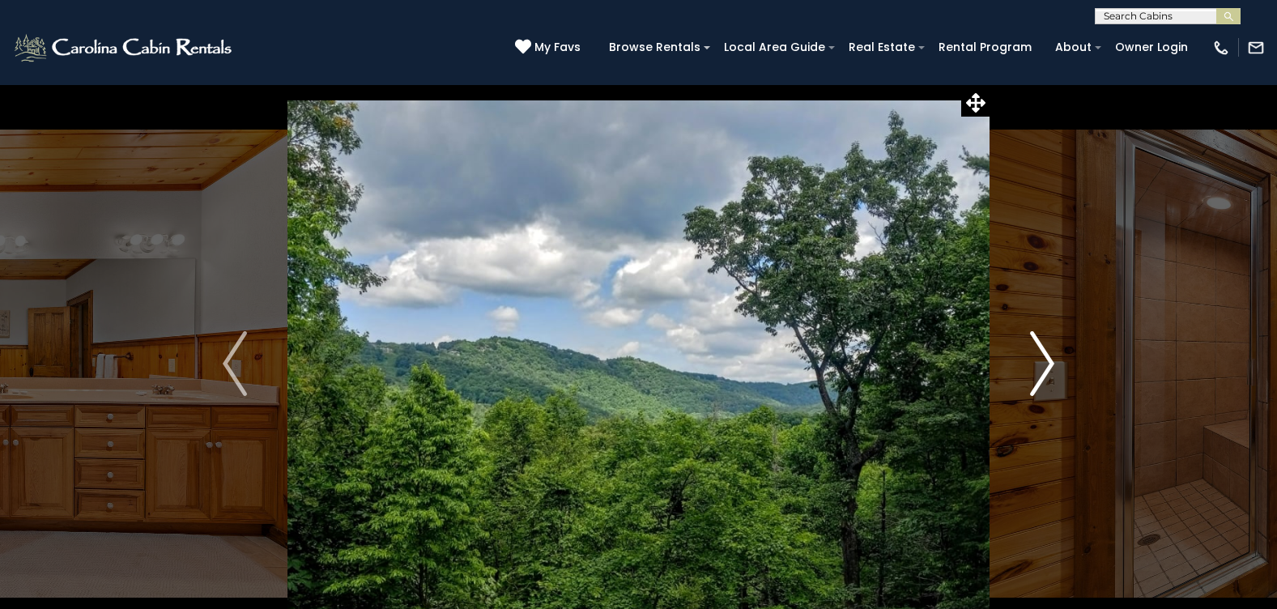
click at [1041, 367] on img "Next" at bounding box center [1042, 363] width 24 height 65
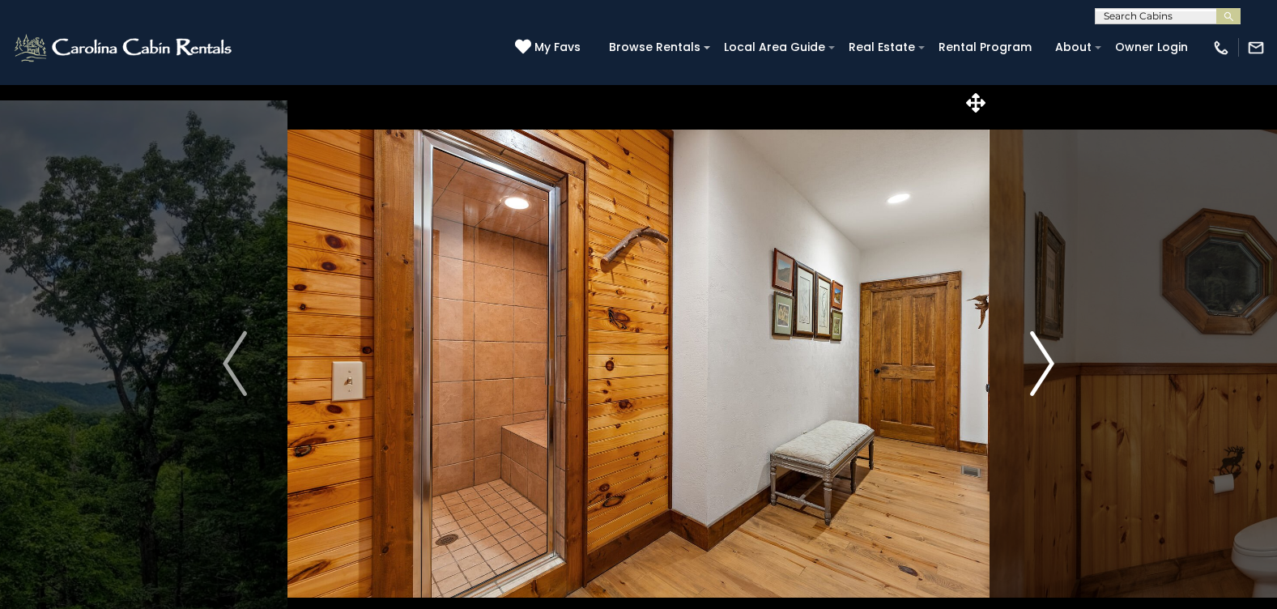
click at [1041, 367] on img "Next" at bounding box center [1042, 363] width 24 height 65
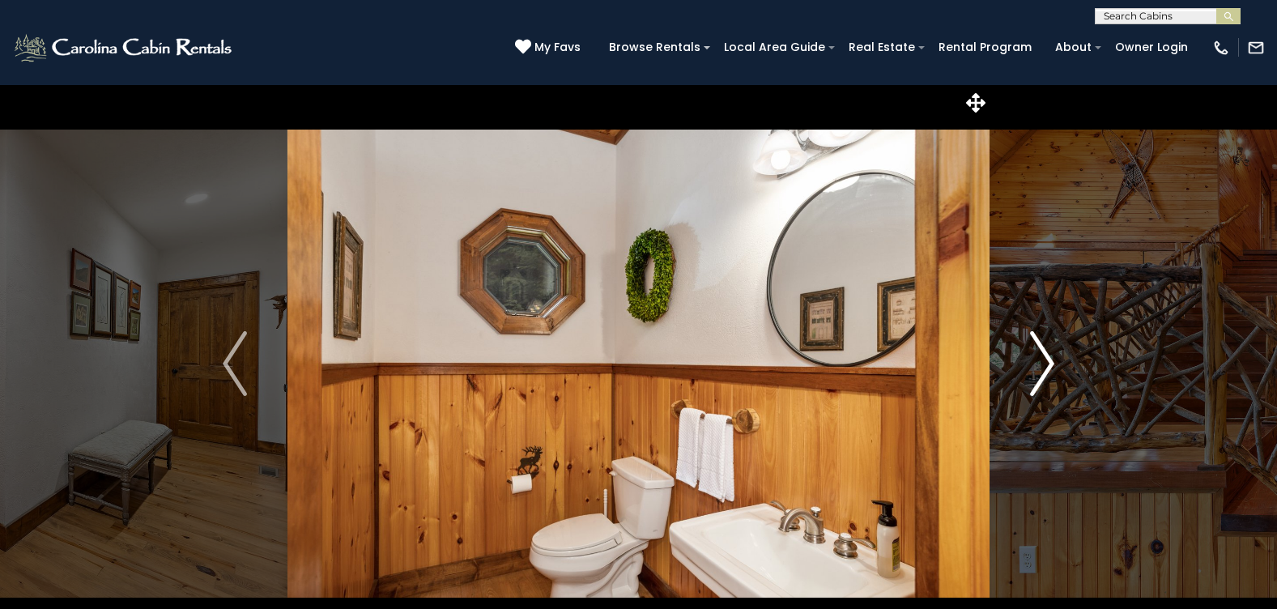
click at [1041, 367] on img "Next" at bounding box center [1042, 363] width 24 height 65
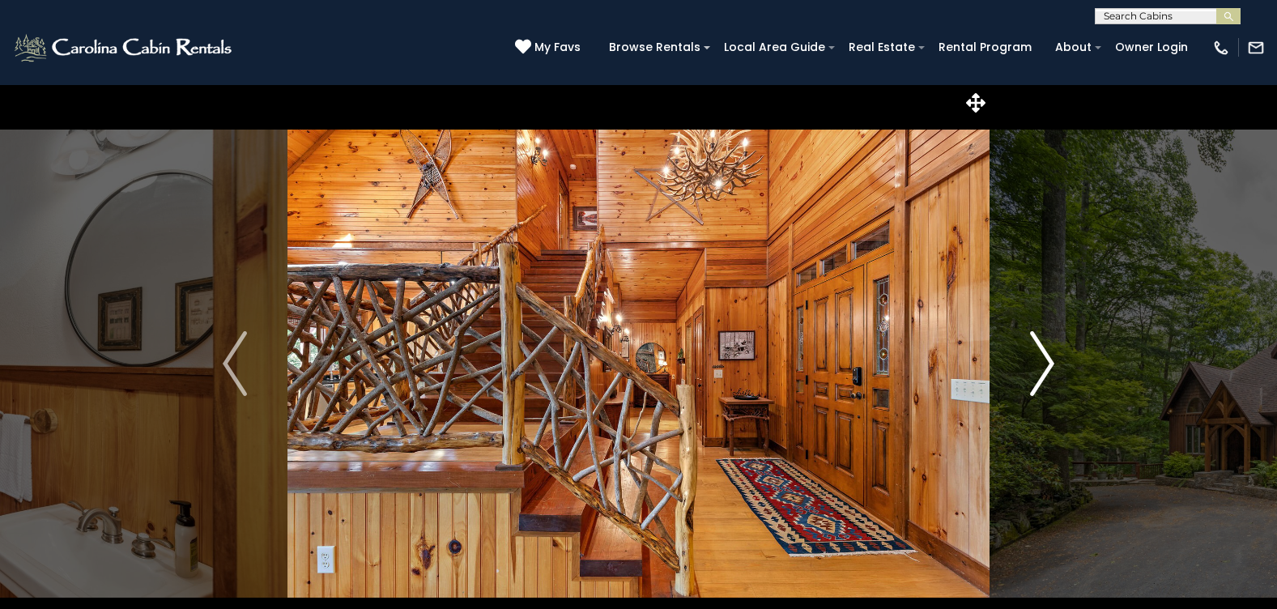
click at [1041, 367] on img "Next" at bounding box center [1042, 363] width 24 height 65
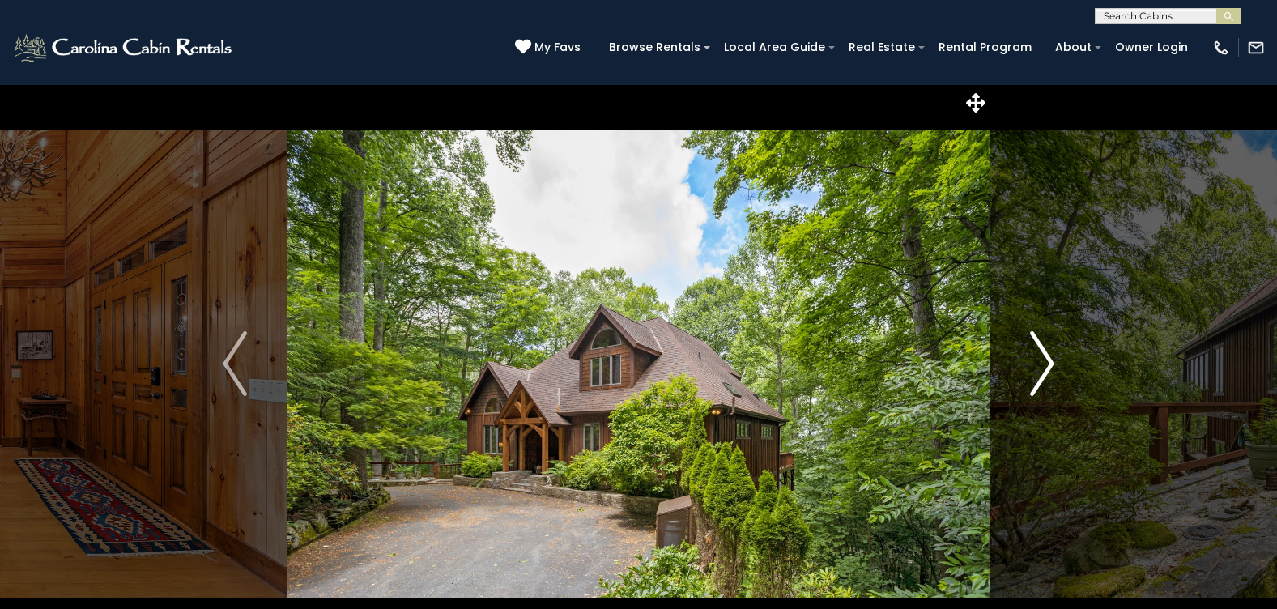
click at [1041, 367] on img "Next" at bounding box center [1042, 363] width 24 height 65
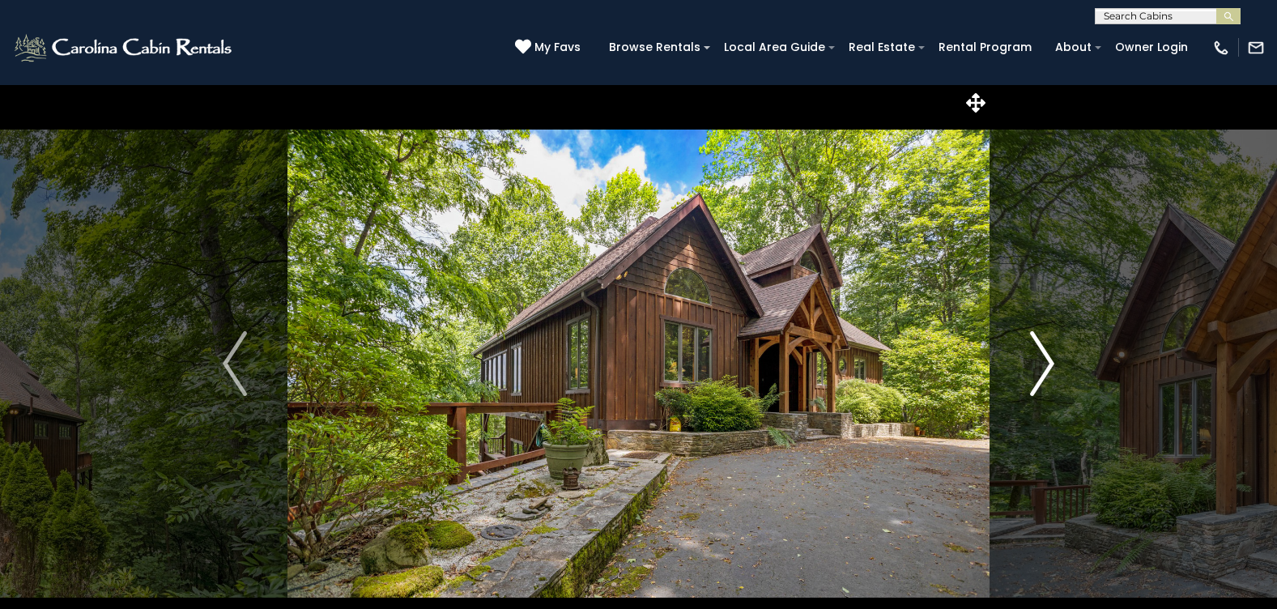
click at [1041, 367] on img "Next" at bounding box center [1042, 363] width 24 height 65
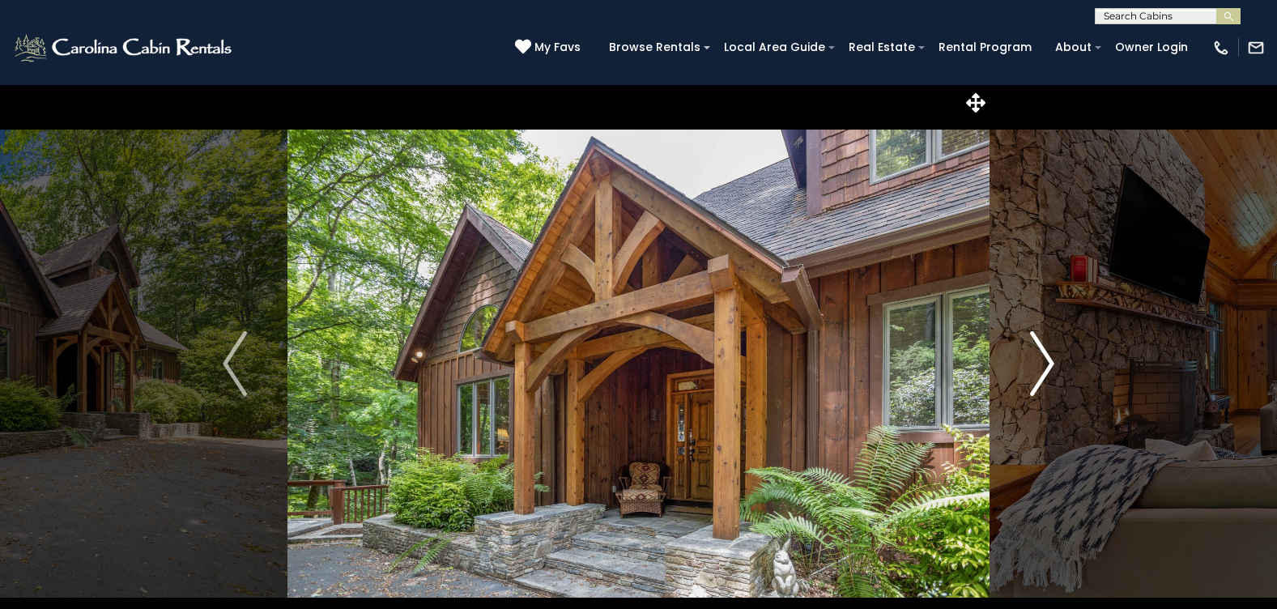
click at [1041, 367] on img "Next" at bounding box center [1042, 363] width 24 height 65
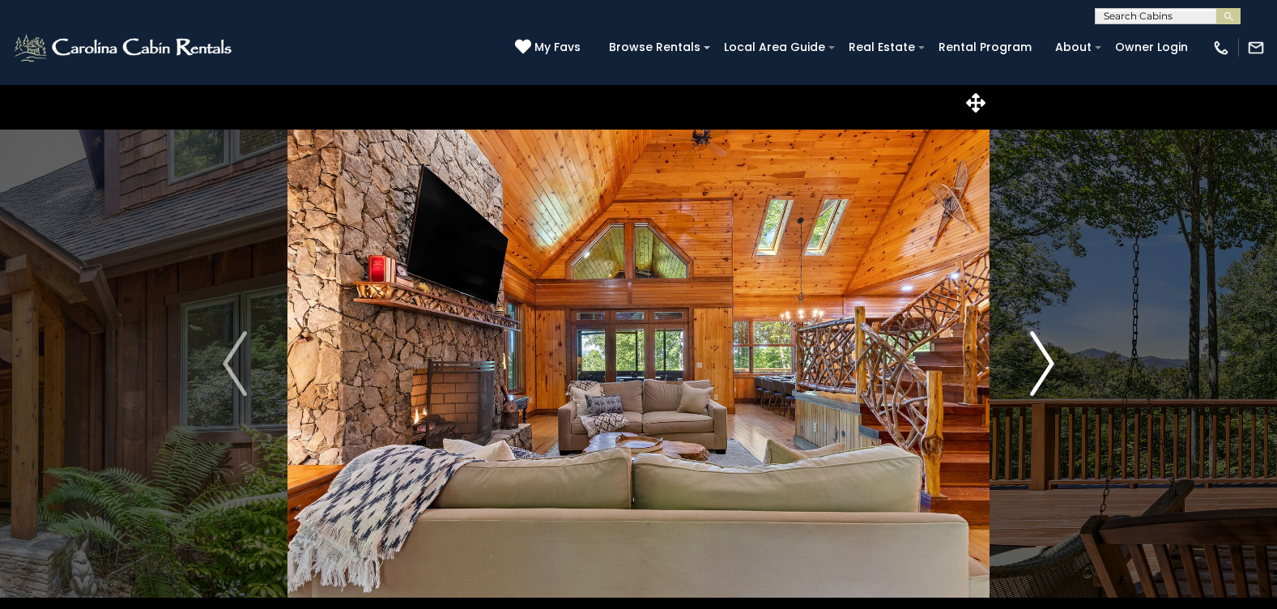
click at [1041, 367] on img "Next" at bounding box center [1042, 363] width 24 height 65
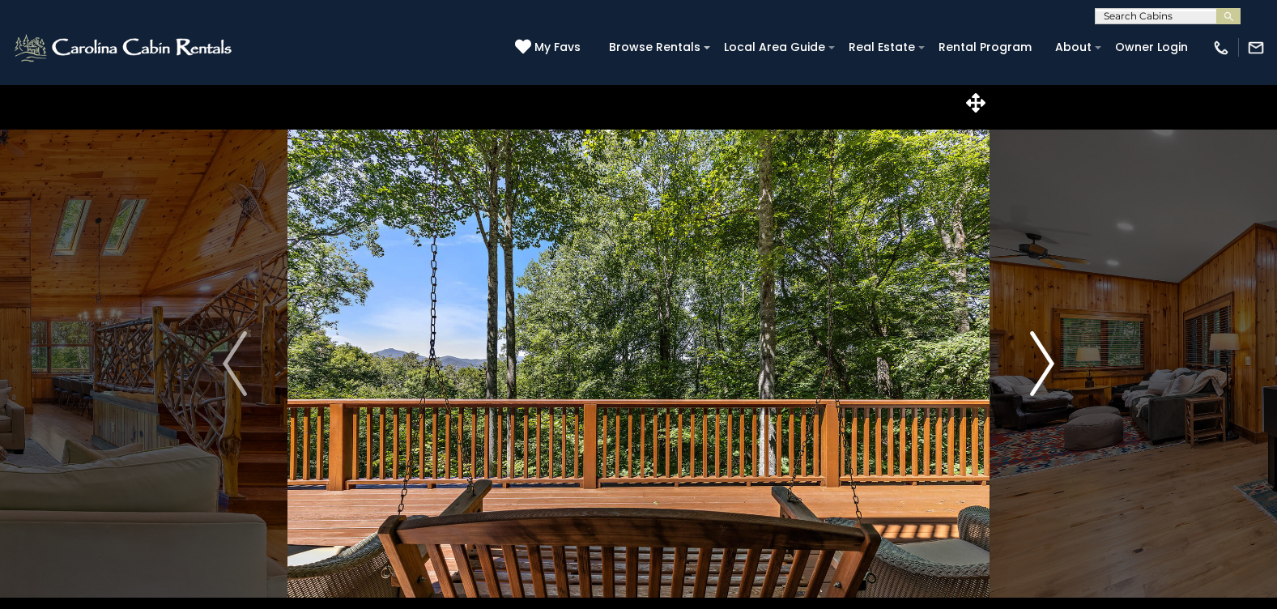
click at [1041, 367] on img "Next" at bounding box center [1042, 363] width 24 height 65
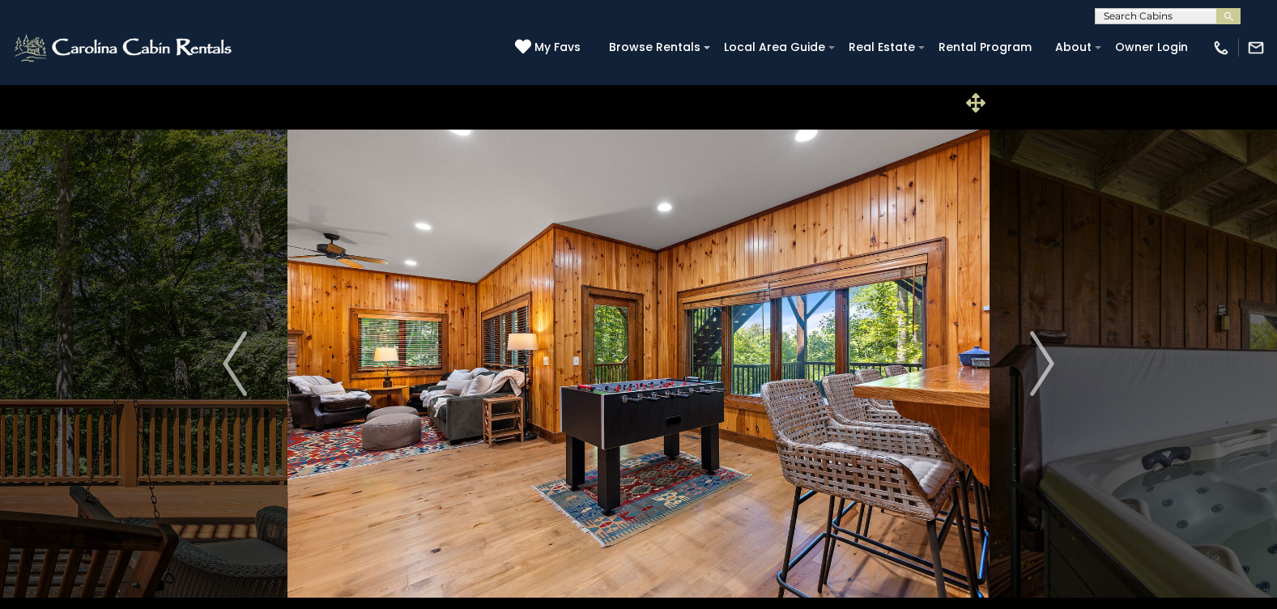
click at [974, 104] on icon at bounding box center [975, 102] width 19 height 19
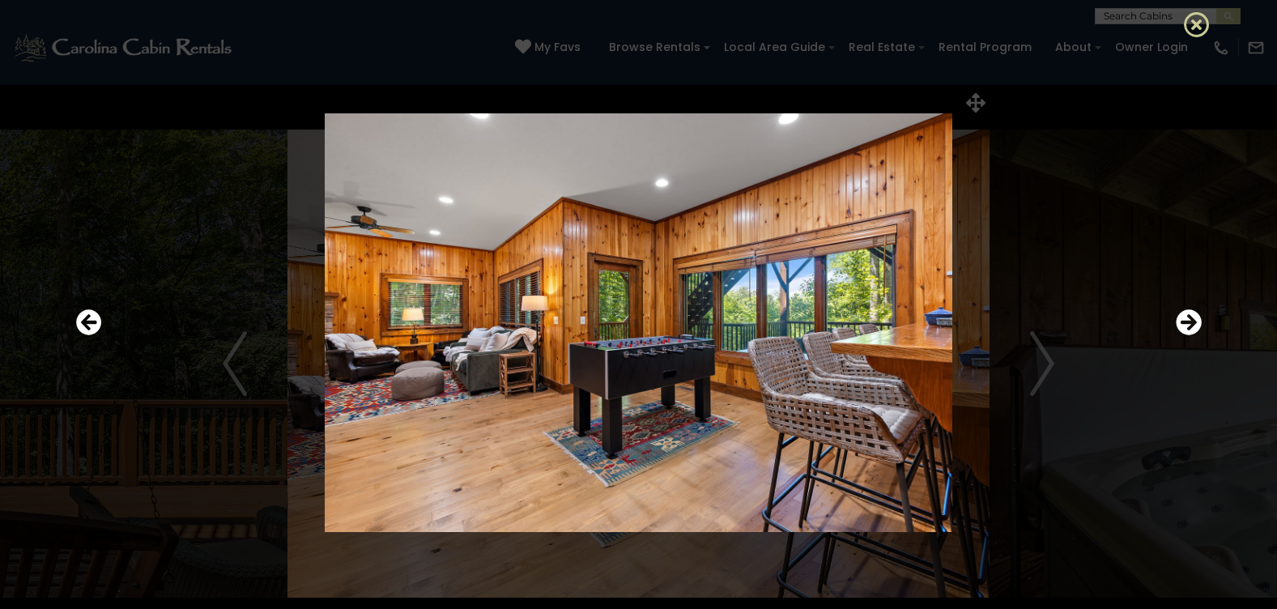
click at [1193, 25] on icon at bounding box center [1197, 24] width 26 height 26
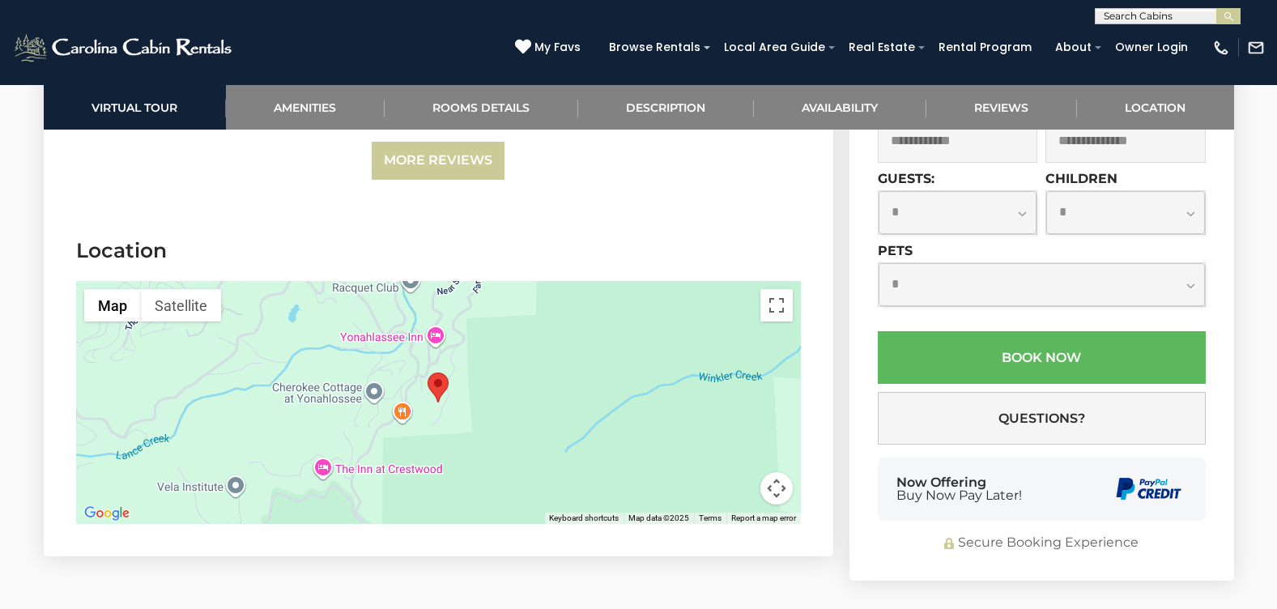
scroll to position [4292, 0]
click at [773, 471] on button "Map camera controls" at bounding box center [776, 487] width 32 height 32
click at [738, 471] on button "Zoom out" at bounding box center [736, 487] width 32 height 32
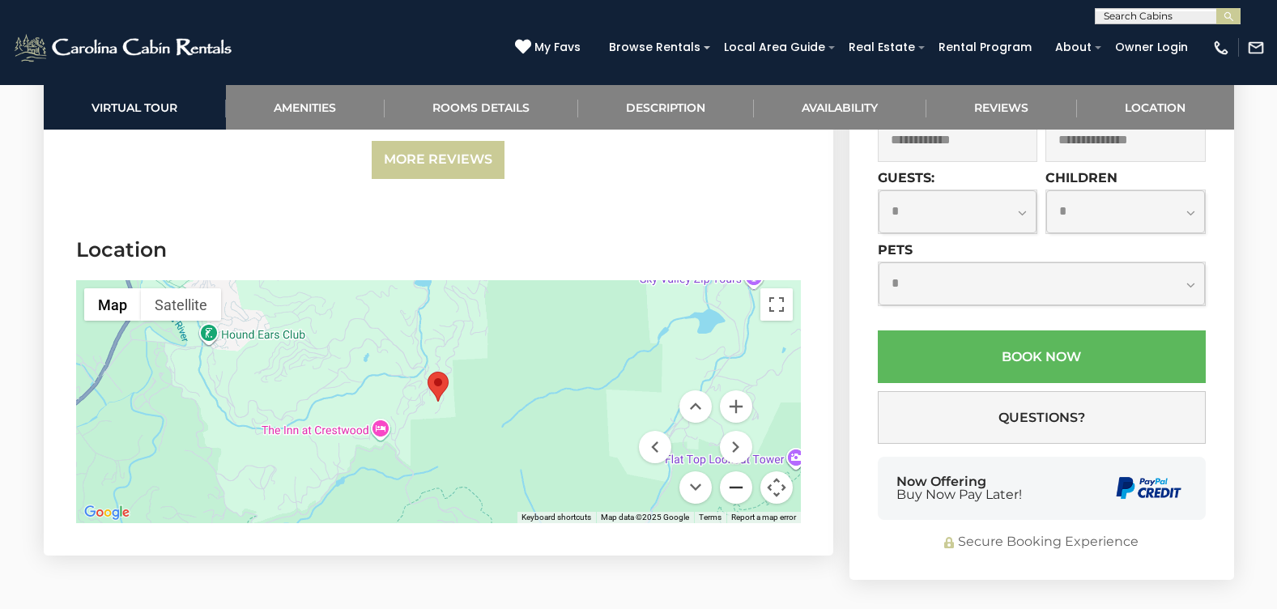
click at [738, 471] on button "Zoom out" at bounding box center [736, 487] width 32 height 32
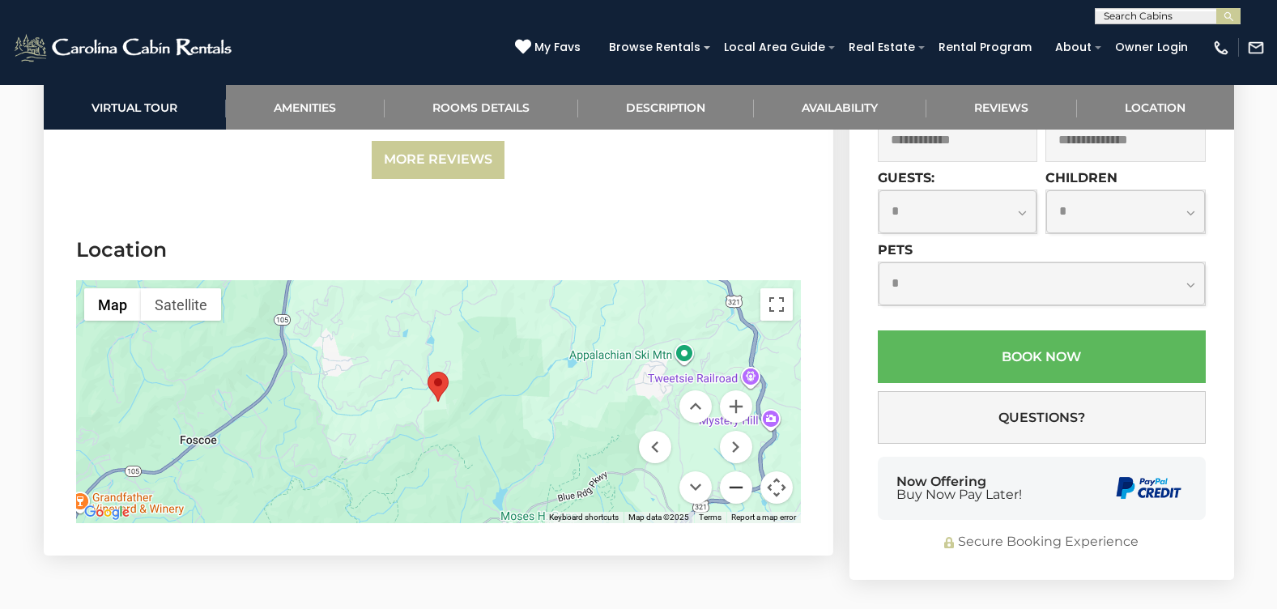
click at [738, 471] on button "Zoom out" at bounding box center [736, 487] width 32 height 32
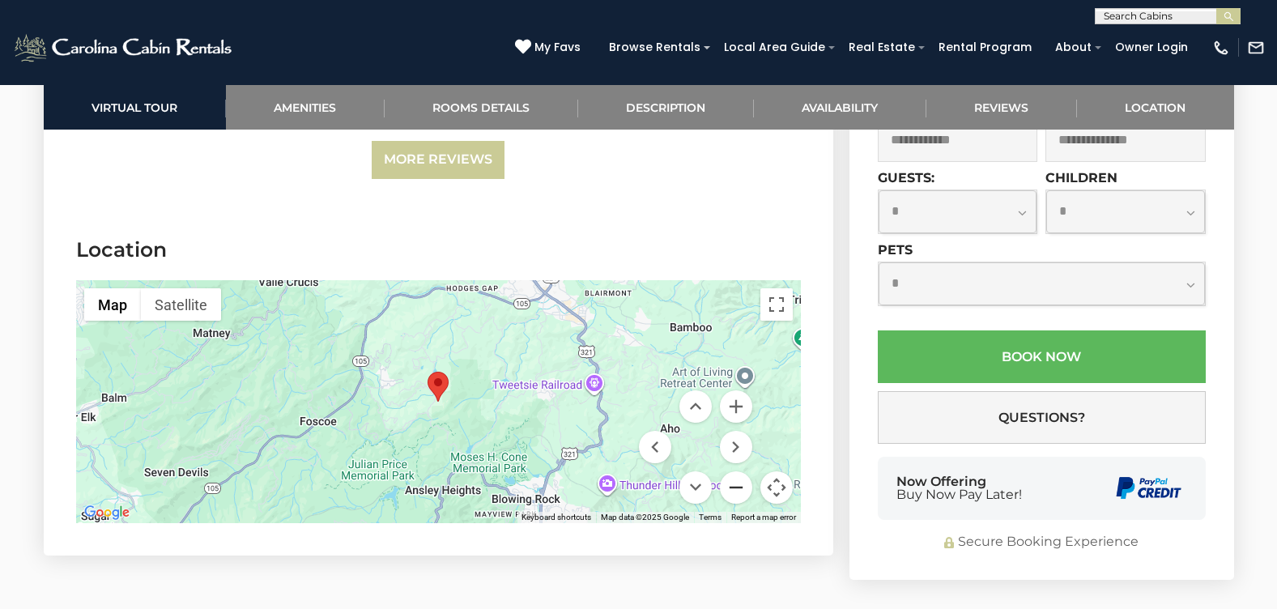
click at [738, 471] on button "Zoom out" at bounding box center [736, 487] width 32 height 32
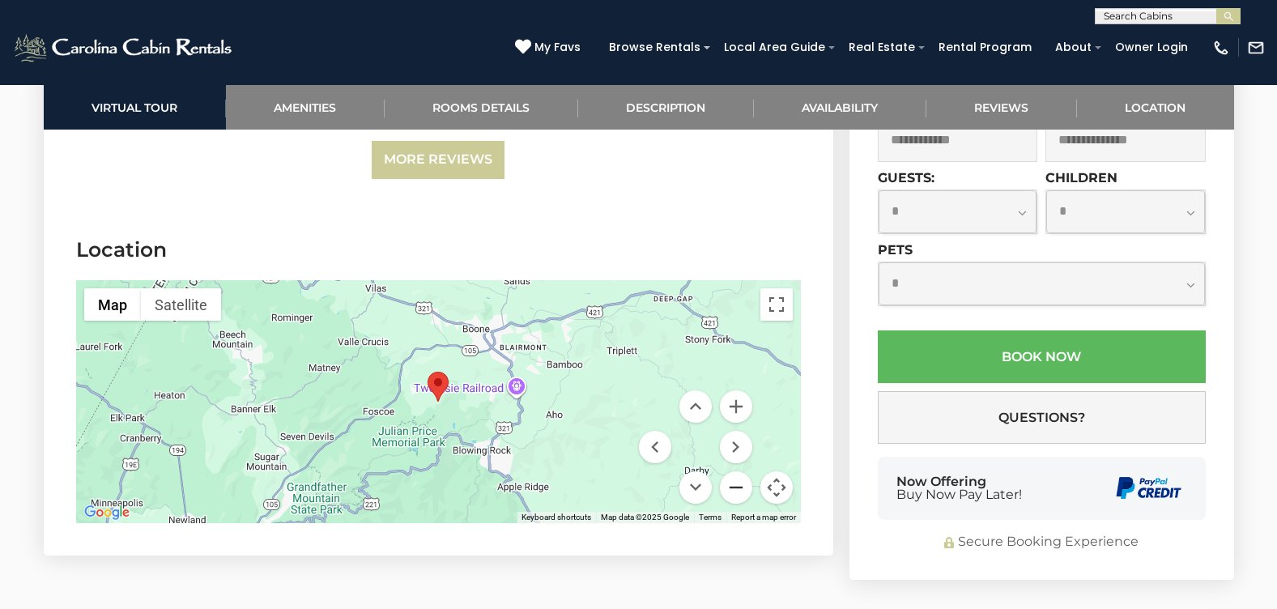
click at [738, 471] on button "Zoom out" at bounding box center [736, 487] width 32 height 32
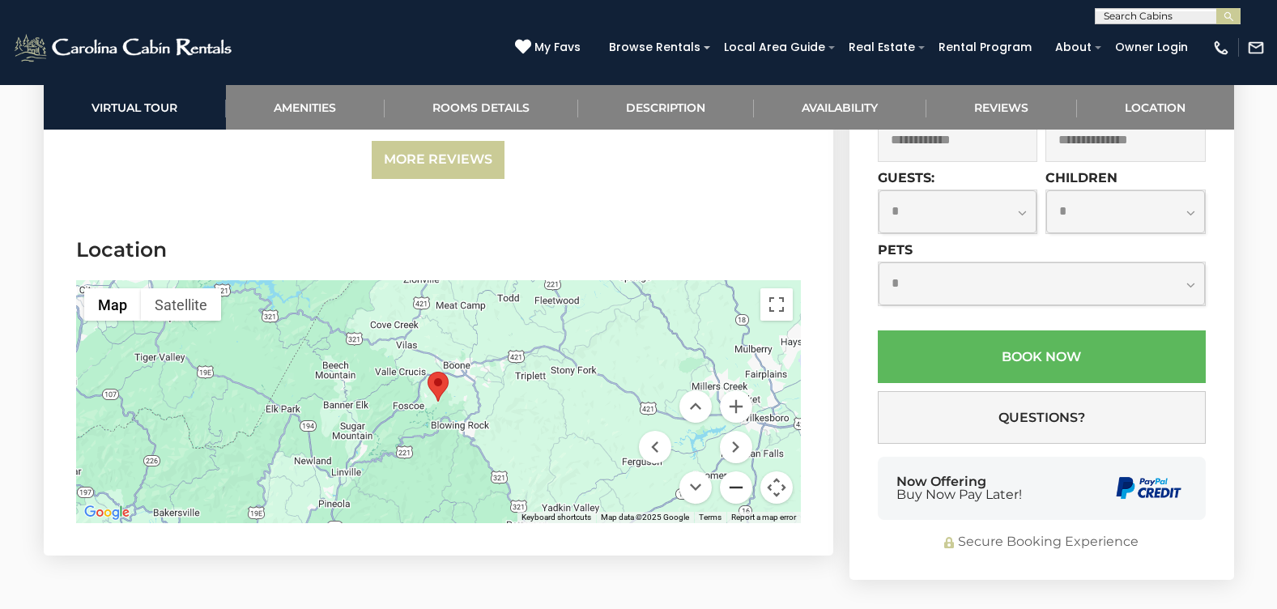
click at [738, 471] on button "Zoom out" at bounding box center [736, 487] width 32 height 32
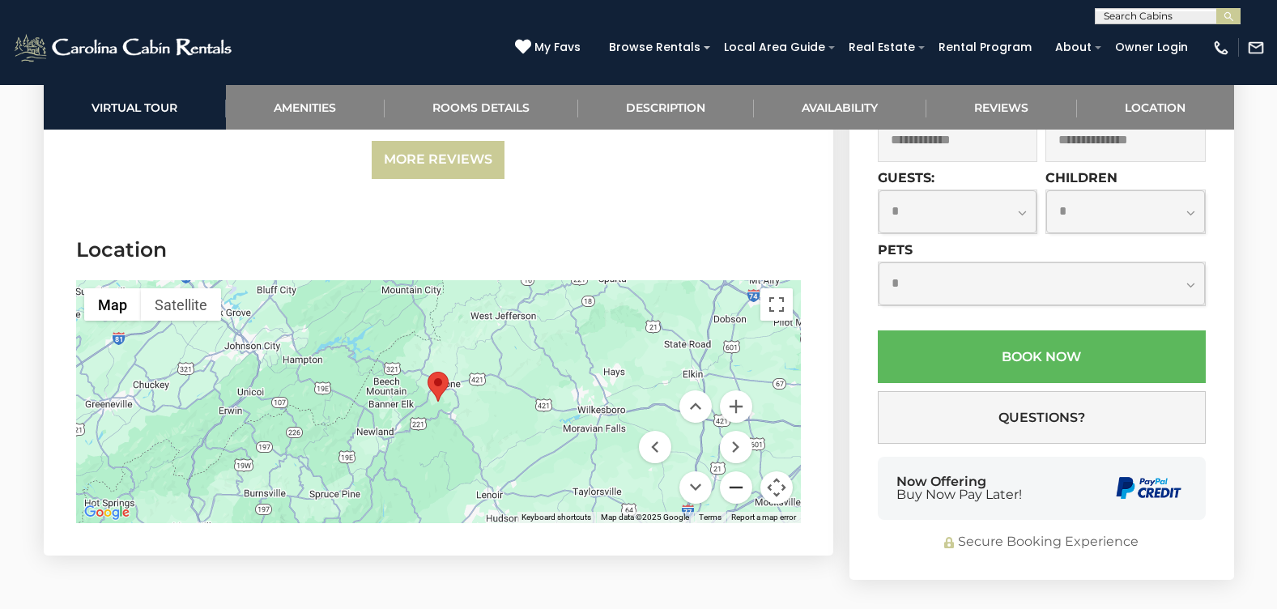
click at [738, 471] on button "Zoom out" at bounding box center [736, 487] width 32 height 32
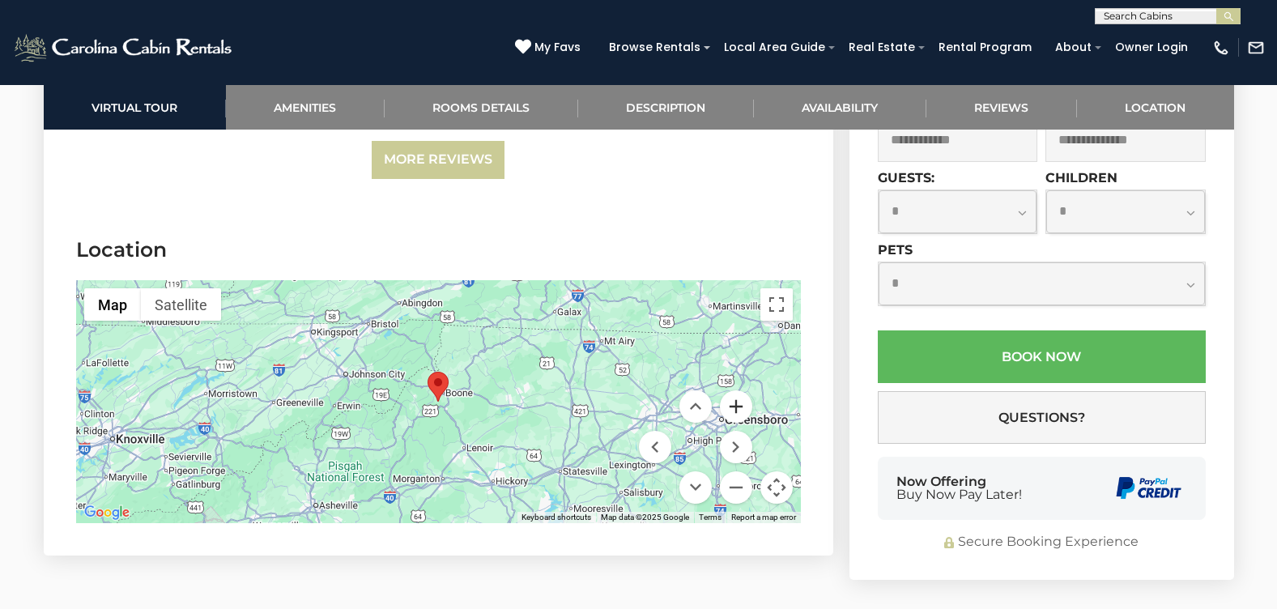
click at [731, 390] on button "Zoom in" at bounding box center [736, 406] width 32 height 32
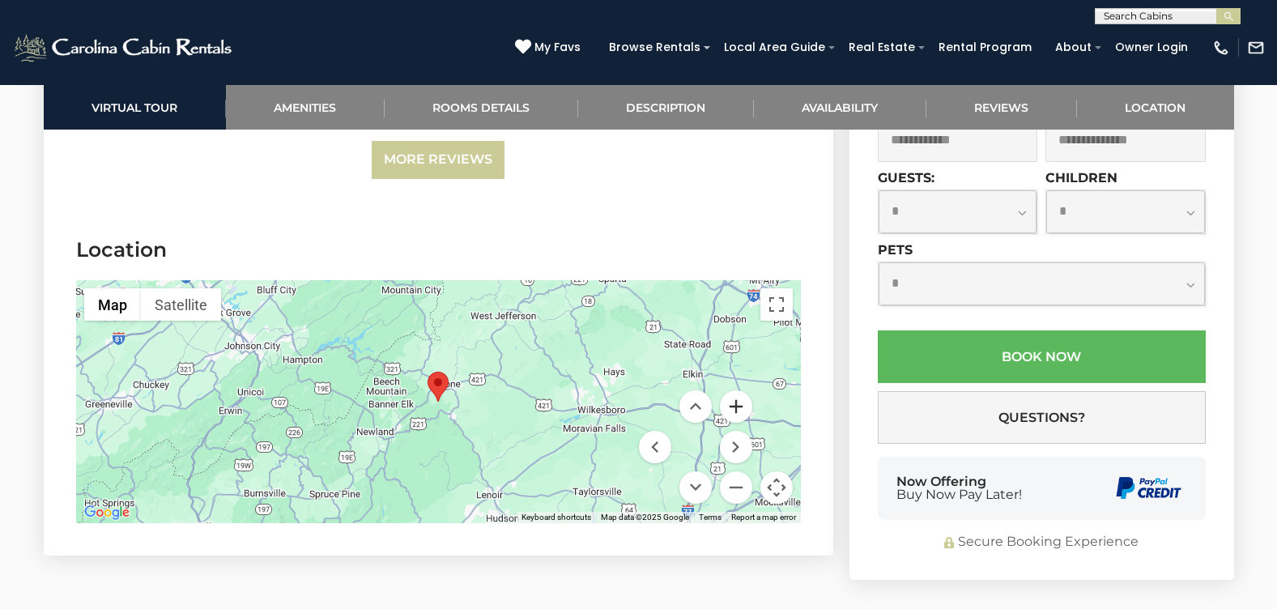
click at [731, 390] on button "Zoom in" at bounding box center [736, 406] width 32 height 32
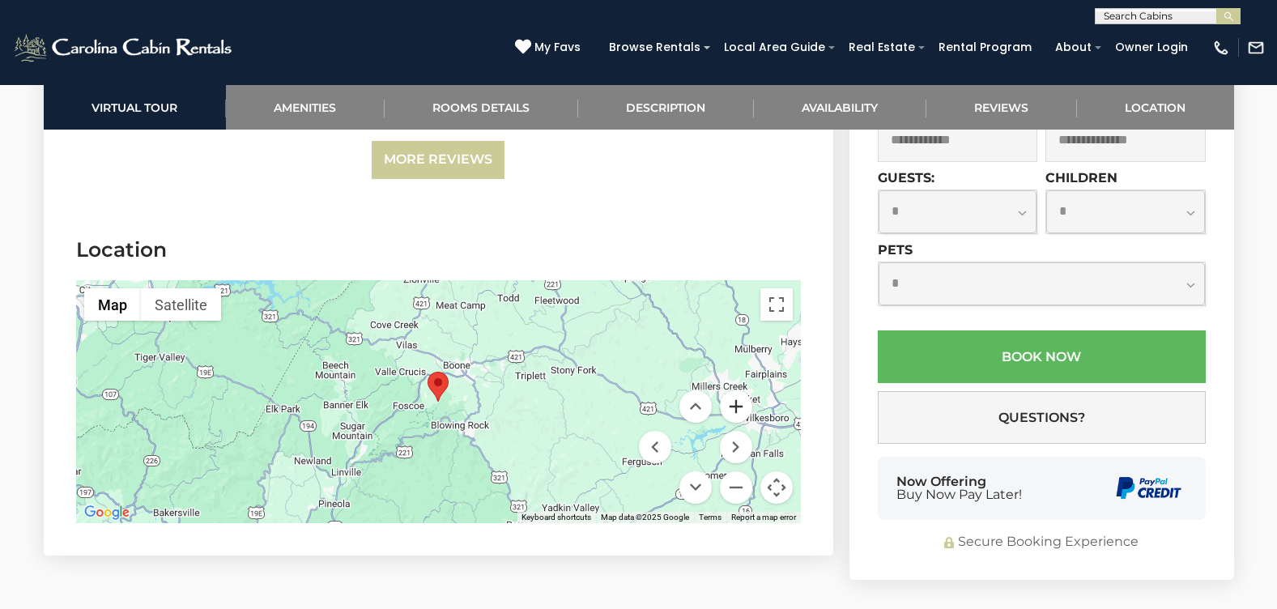
click at [731, 390] on button "Zoom in" at bounding box center [736, 406] width 32 height 32
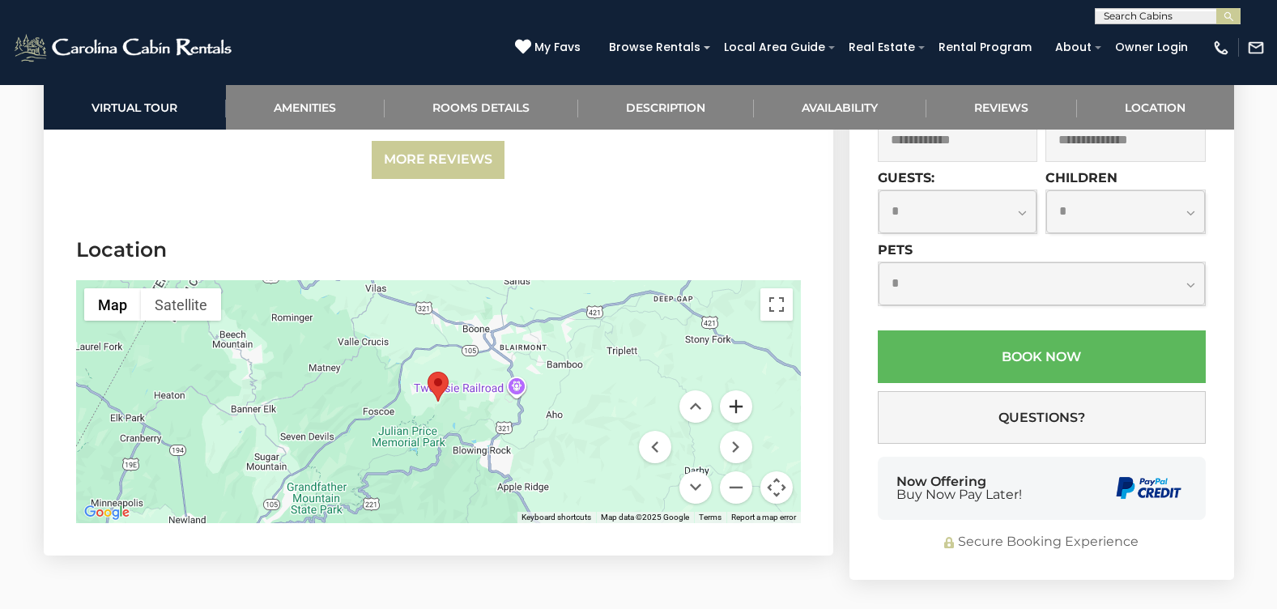
click at [738, 390] on button "Zoom in" at bounding box center [736, 406] width 32 height 32
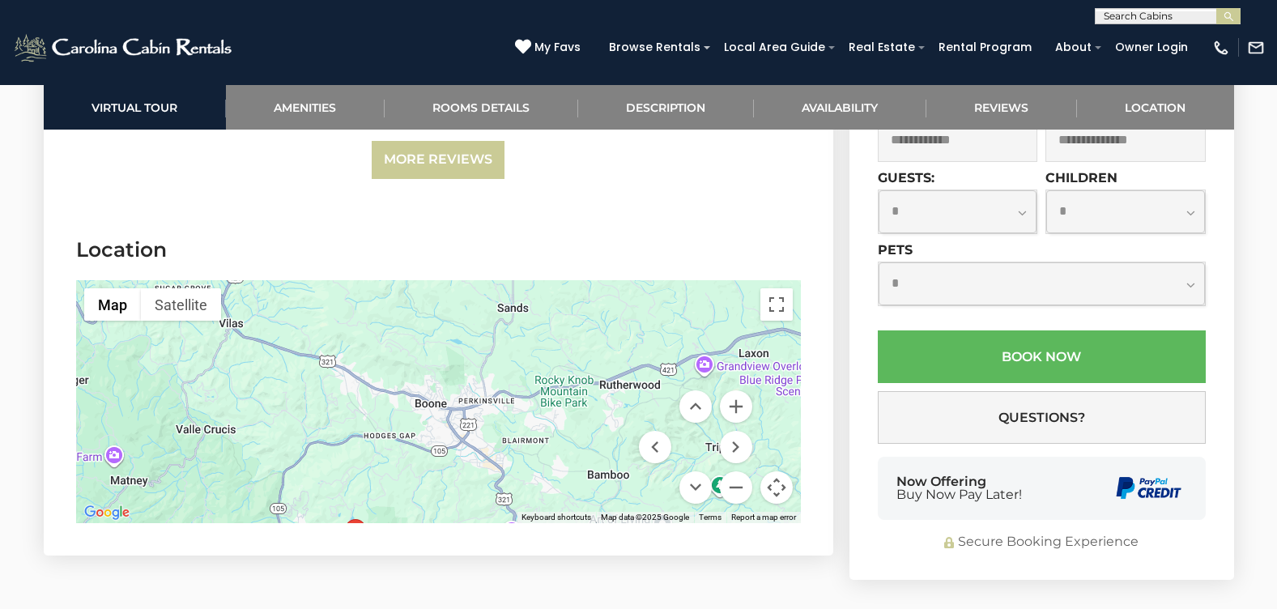
drag, startPoint x: 548, startPoint y: 323, endPoint x: 465, endPoint y: 472, distance: 170.7
click at [465, 472] on div at bounding box center [438, 401] width 725 height 243
click at [733, 390] on button "Zoom in" at bounding box center [736, 406] width 32 height 32
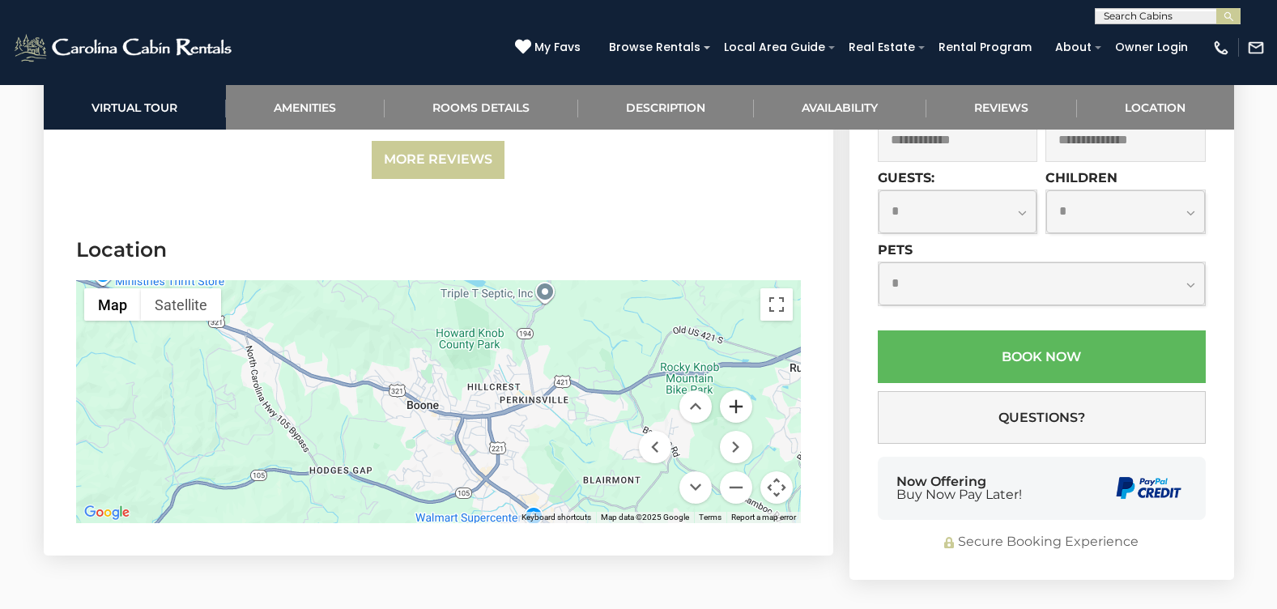
click at [733, 390] on button "Zoom in" at bounding box center [736, 406] width 32 height 32
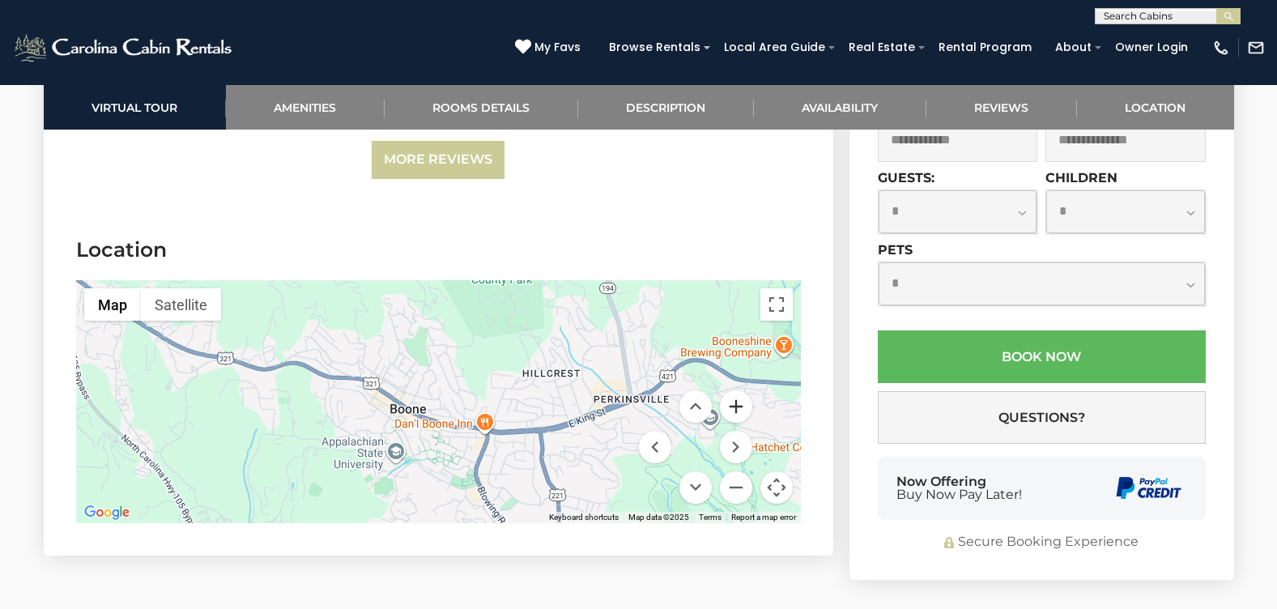
click at [733, 390] on button "Zoom in" at bounding box center [736, 406] width 32 height 32
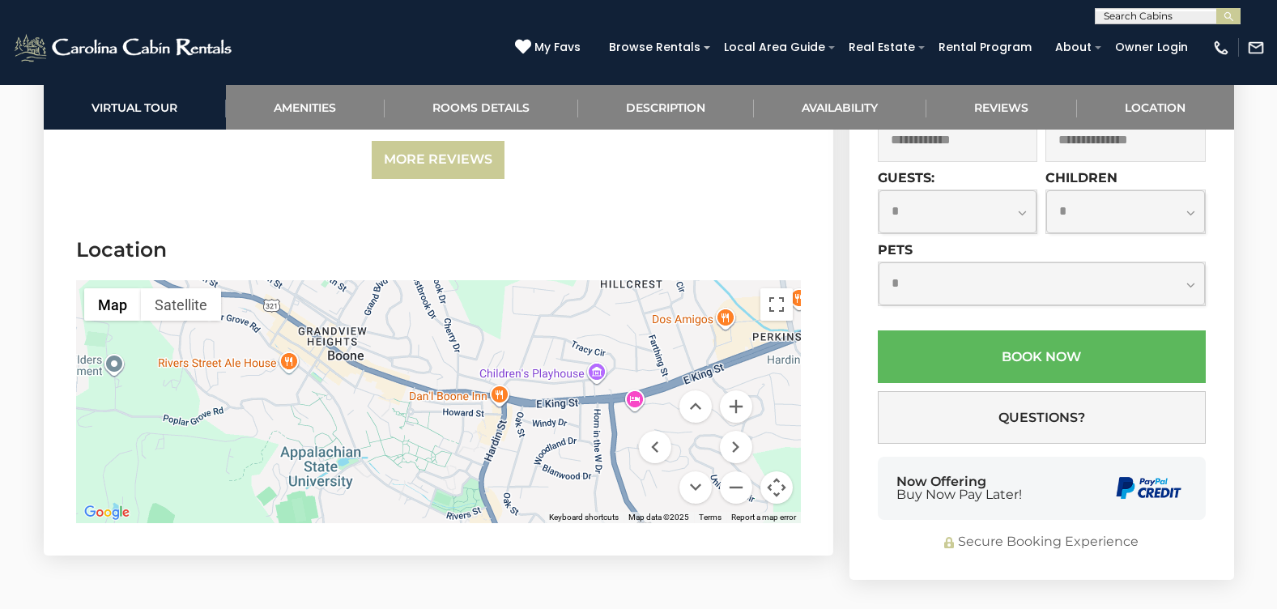
drag, startPoint x: 360, startPoint y: 432, endPoint x: 327, endPoint y: 369, distance: 71.0
click at [327, 369] on div at bounding box center [438, 401] width 725 height 243
click at [739, 390] on button "Zoom in" at bounding box center [736, 406] width 32 height 32
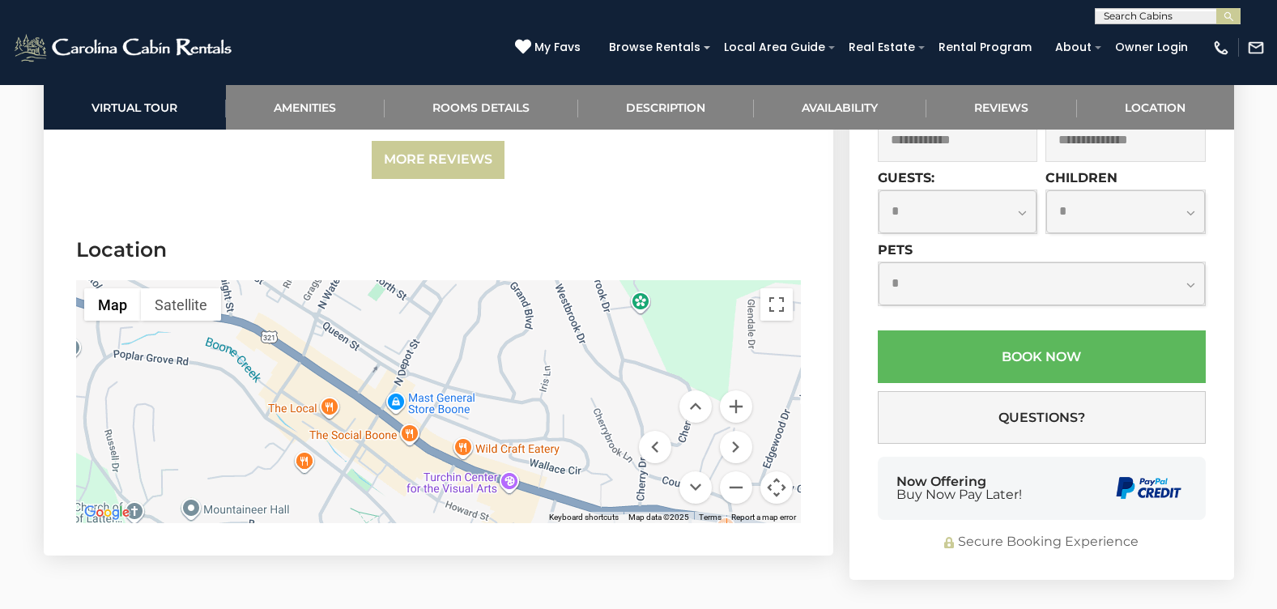
drag, startPoint x: 287, startPoint y: 325, endPoint x: 453, endPoint y: 455, distance: 211.7
click at [453, 455] on div at bounding box center [438, 401] width 725 height 243
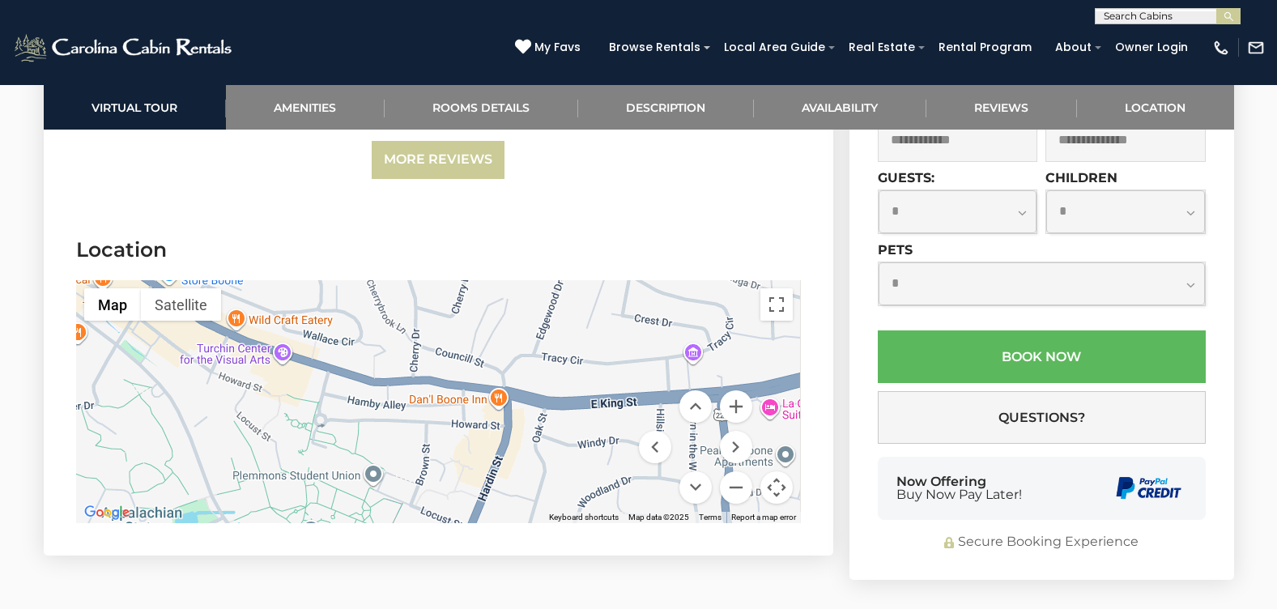
drag, startPoint x: 514, startPoint y: 470, endPoint x: 287, endPoint y: 339, distance: 261.5
click at [287, 339] on div at bounding box center [438, 401] width 725 height 243
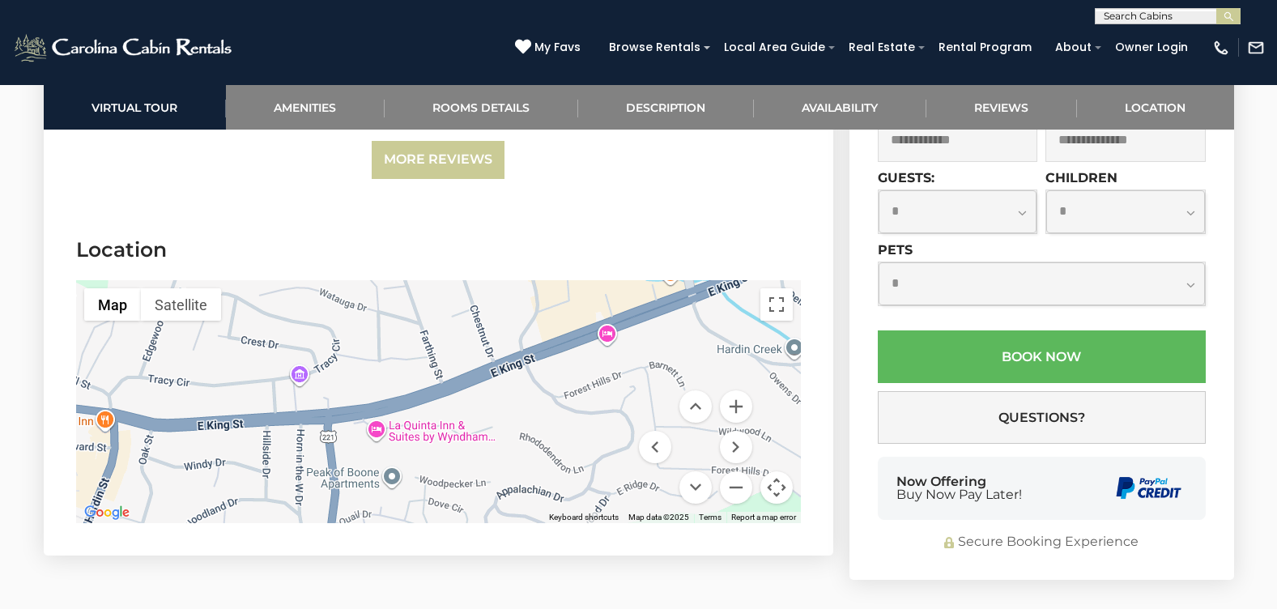
drag, startPoint x: 630, startPoint y: 428, endPoint x: 231, endPoint y: 451, distance: 399.9
click at [232, 451] on div at bounding box center [438, 401] width 725 height 243
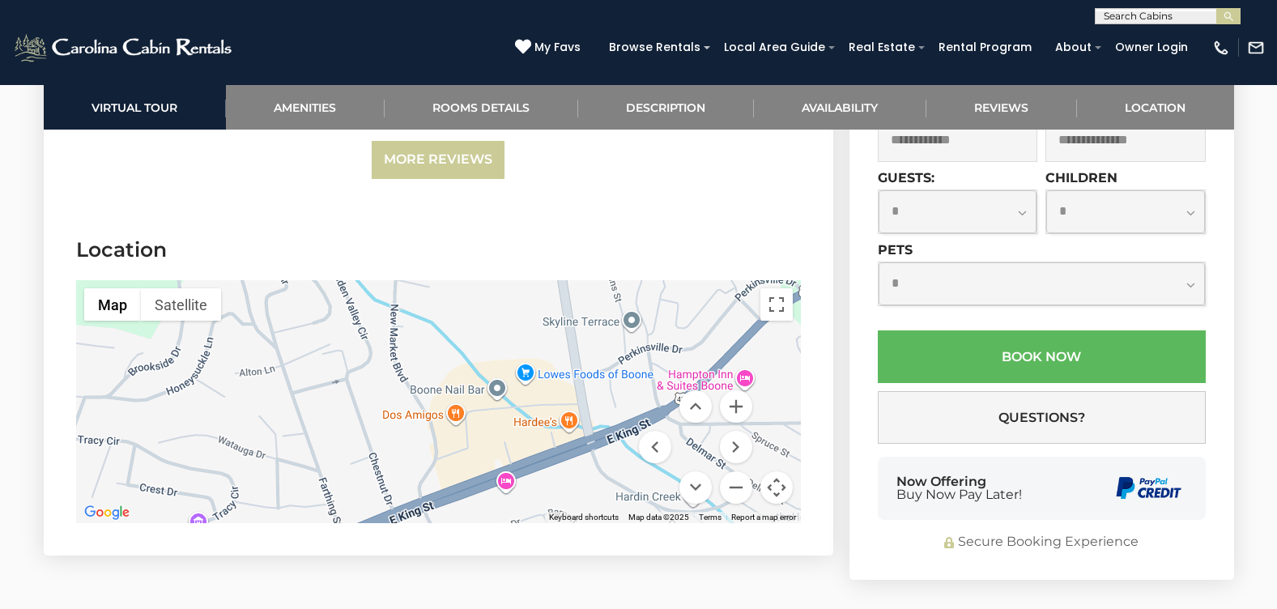
drag, startPoint x: 723, startPoint y: 313, endPoint x: 635, endPoint y: 458, distance: 170.4
click at [635, 458] on div at bounding box center [438, 401] width 725 height 243
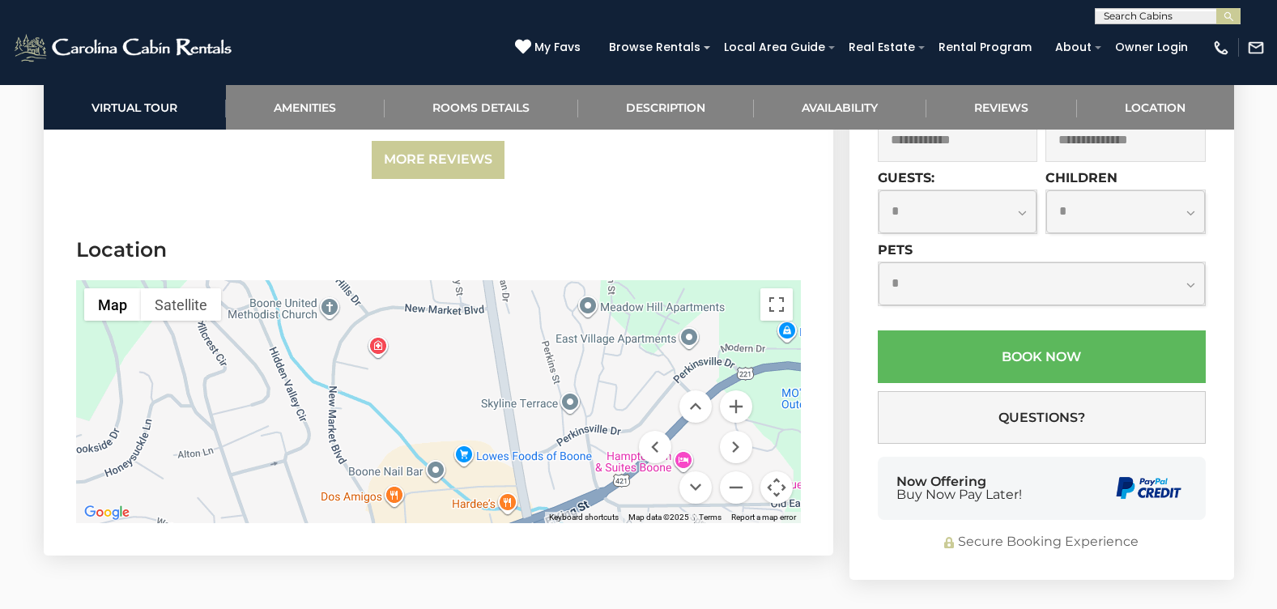
drag, startPoint x: 786, startPoint y: 322, endPoint x: 824, endPoint y: 403, distance: 89.5
click at [770, 404] on div at bounding box center [438, 401] width 725 height 243
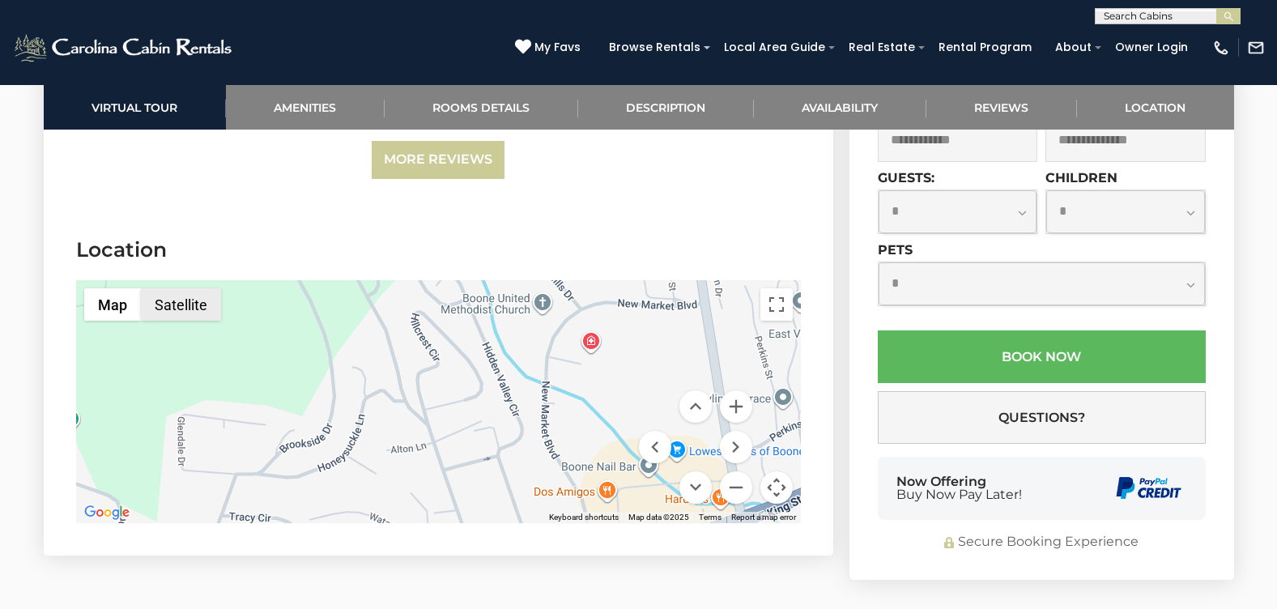
click at [185, 288] on button "Satellite" at bounding box center [181, 304] width 80 height 32
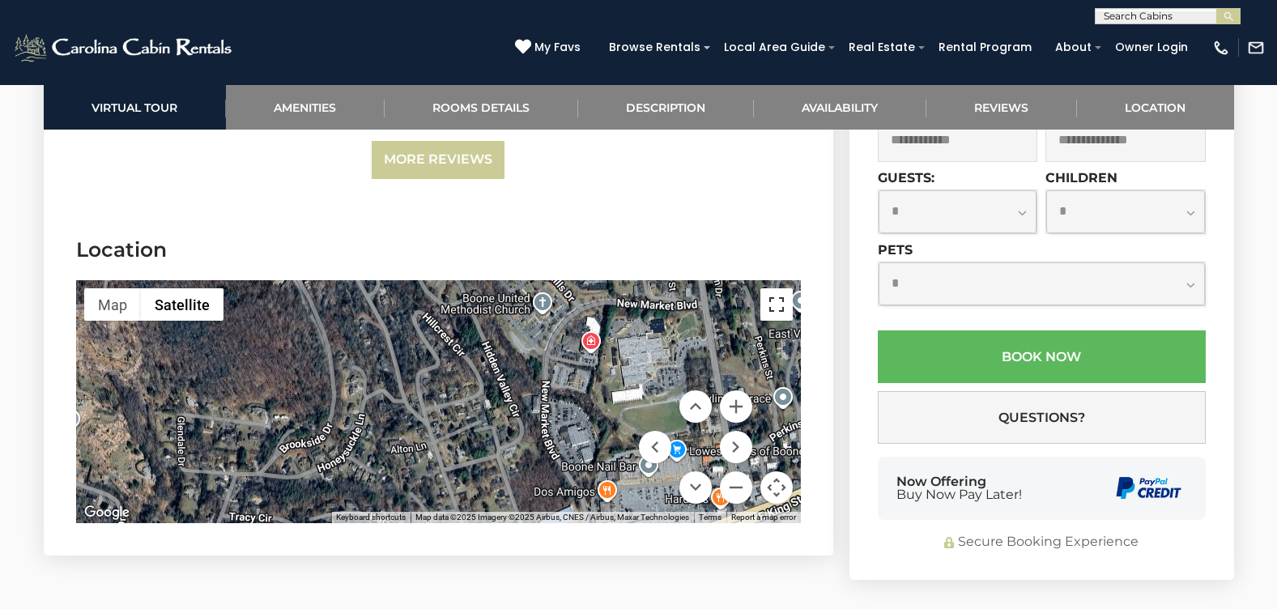
click at [775, 288] on button "Toggle fullscreen view" at bounding box center [776, 304] width 32 height 32
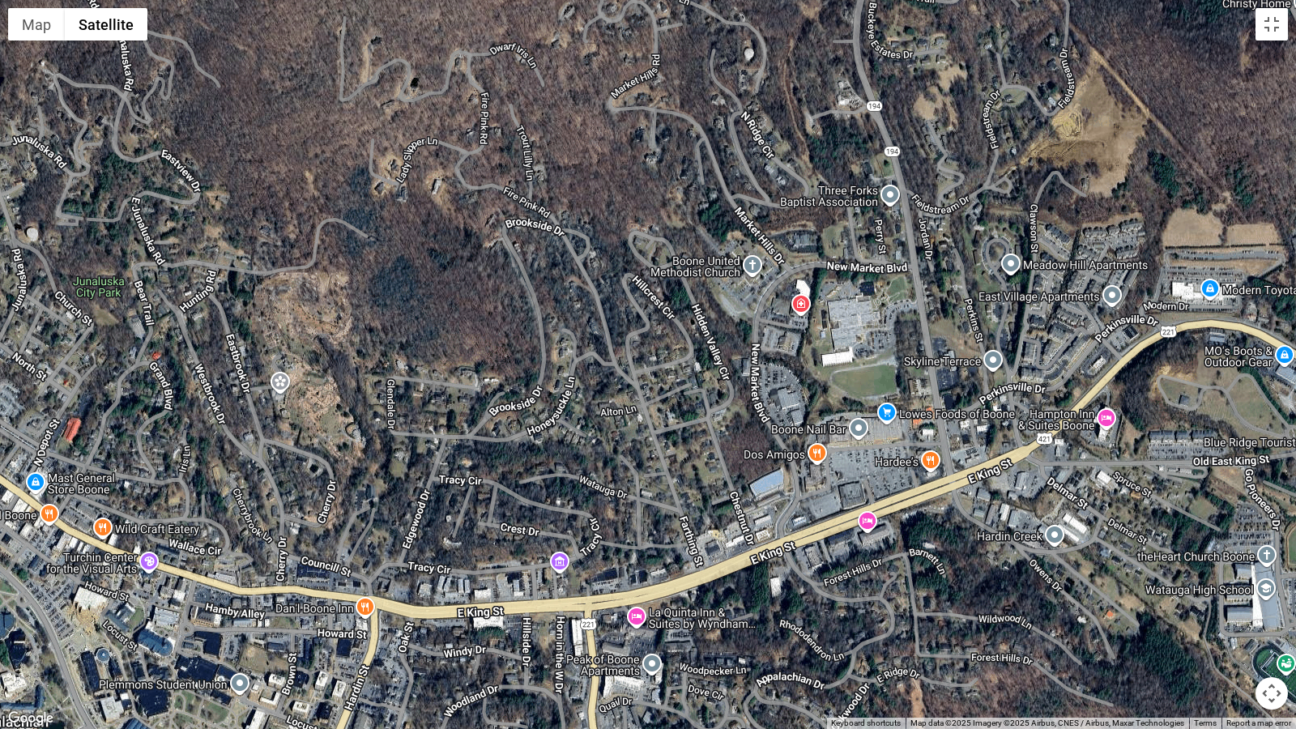
click at [1268, 608] on button "Map camera controls" at bounding box center [1271, 693] width 32 height 32
click at [1230, 608] on button "Zoom out" at bounding box center [1231, 693] width 32 height 32
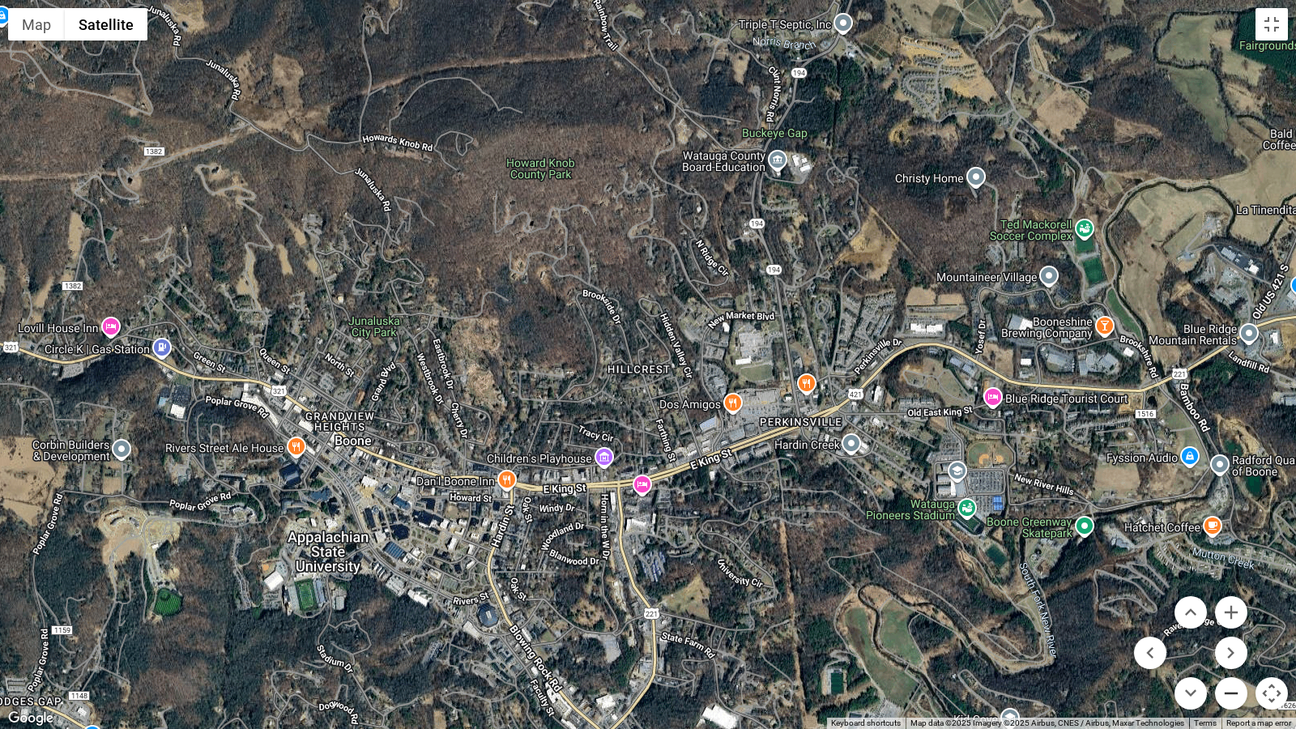
click at [1230, 608] on button "Zoom out" at bounding box center [1231, 693] width 32 height 32
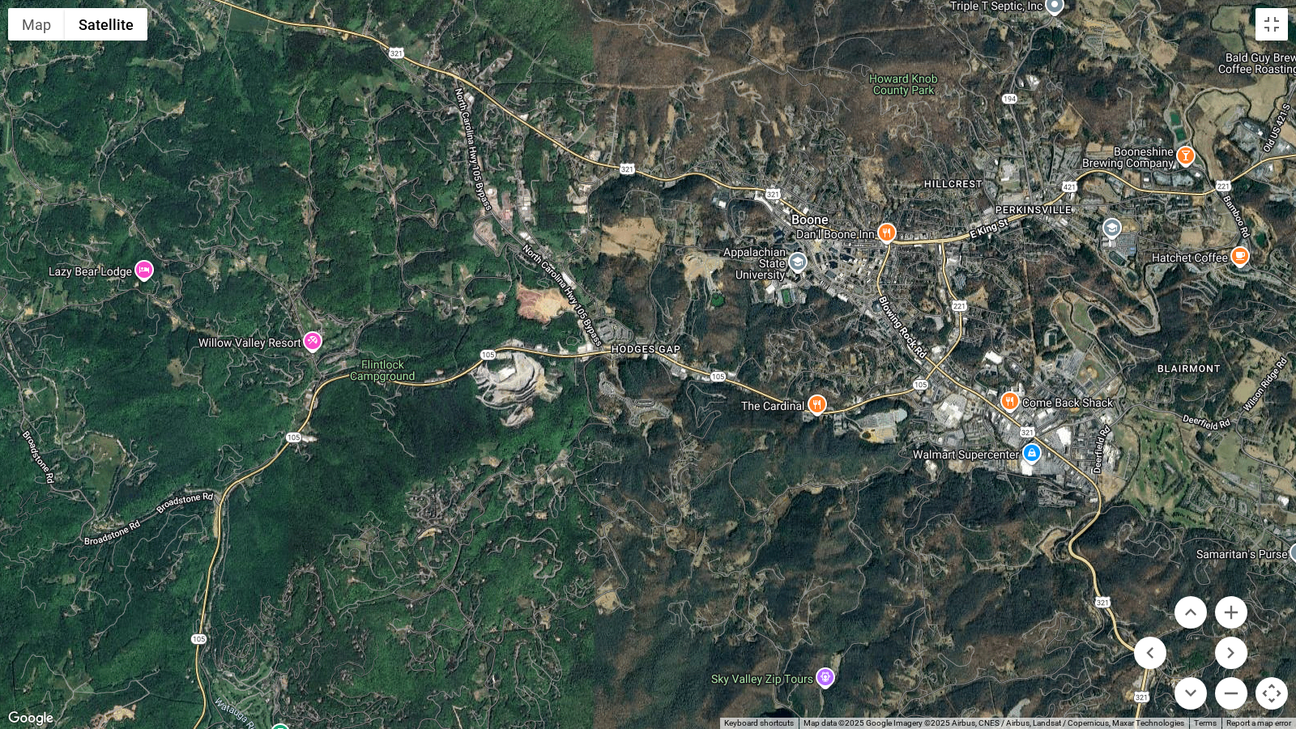
drag, startPoint x: 547, startPoint y: 555, endPoint x: 857, endPoint y: 371, distance: 360.9
click at [857, 371] on div at bounding box center [648, 364] width 1296 height 729
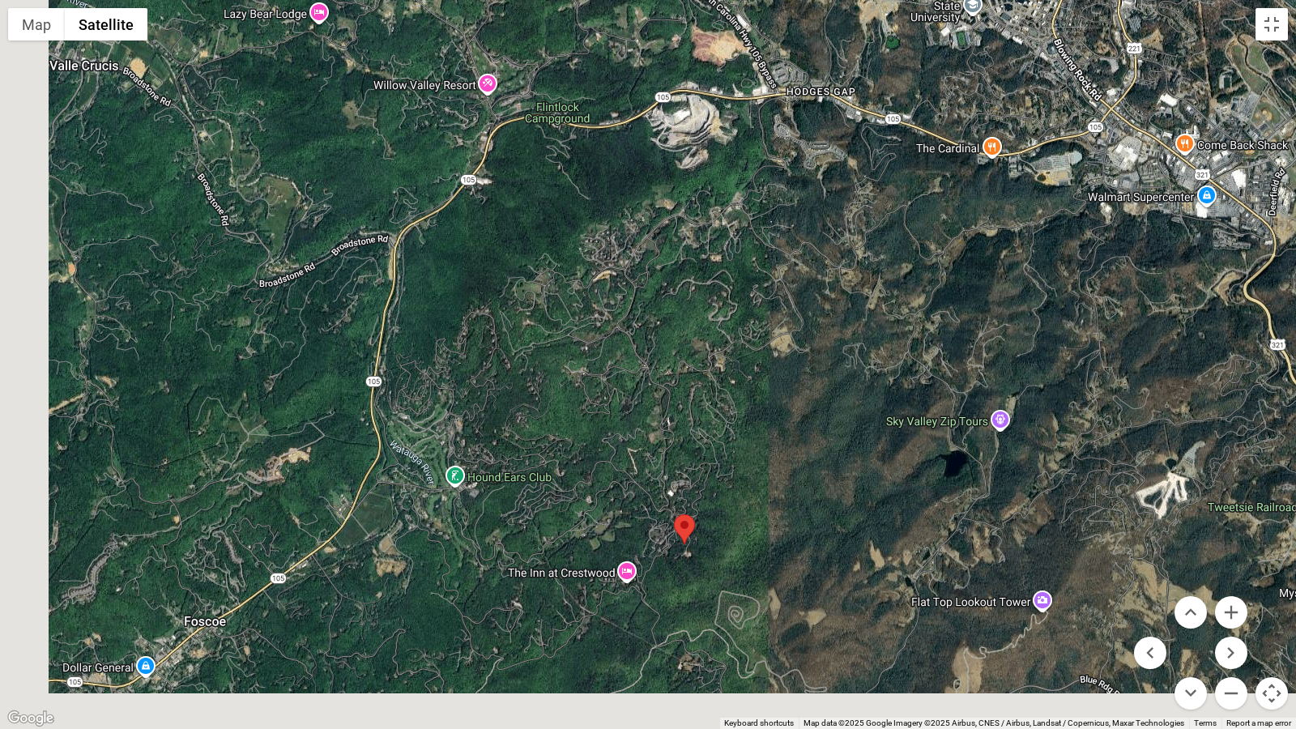
drag, startPoint x: 774, startPoint y: 623, endPoint x: 958, endPoint y: 355, distance: 325.7
click at [958, 355] on div at bounding box center [648, 364] width 1296 height 729
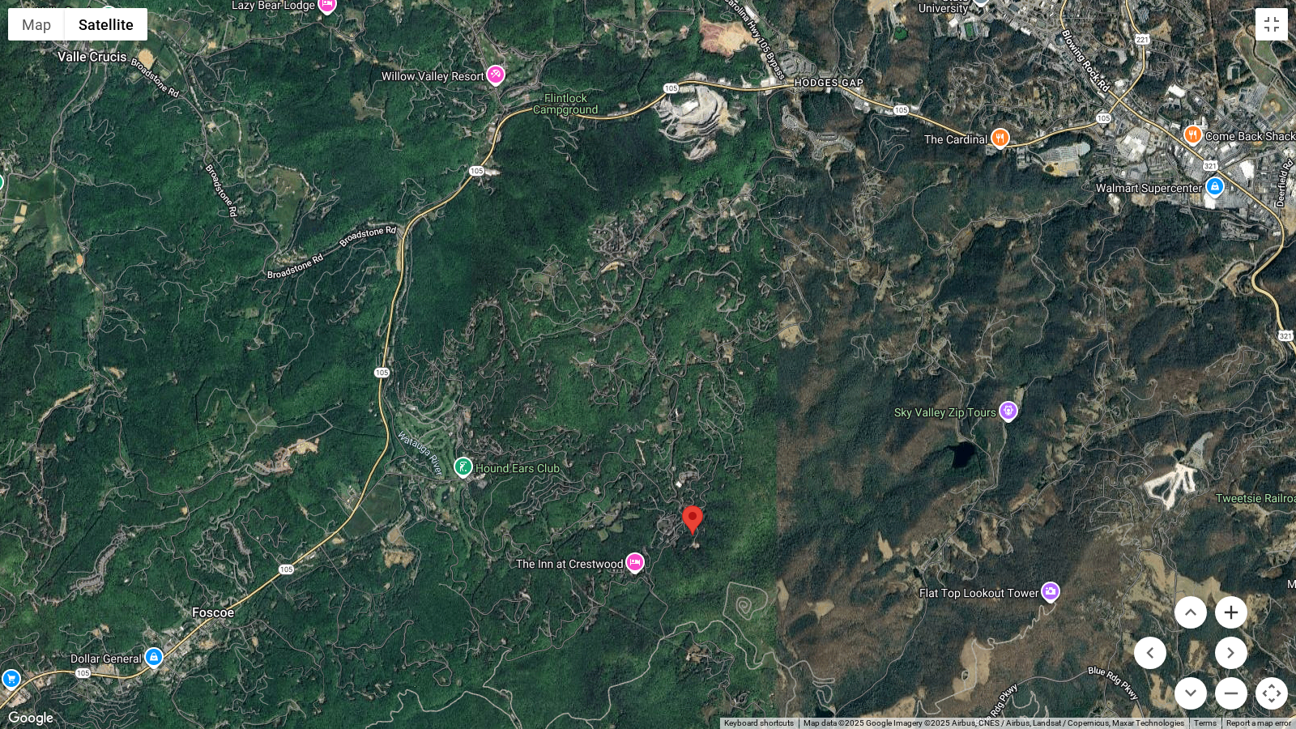
click at [1233, 608] on button "Zoom in" at bounding box center [1231, 612] width 32 height 32
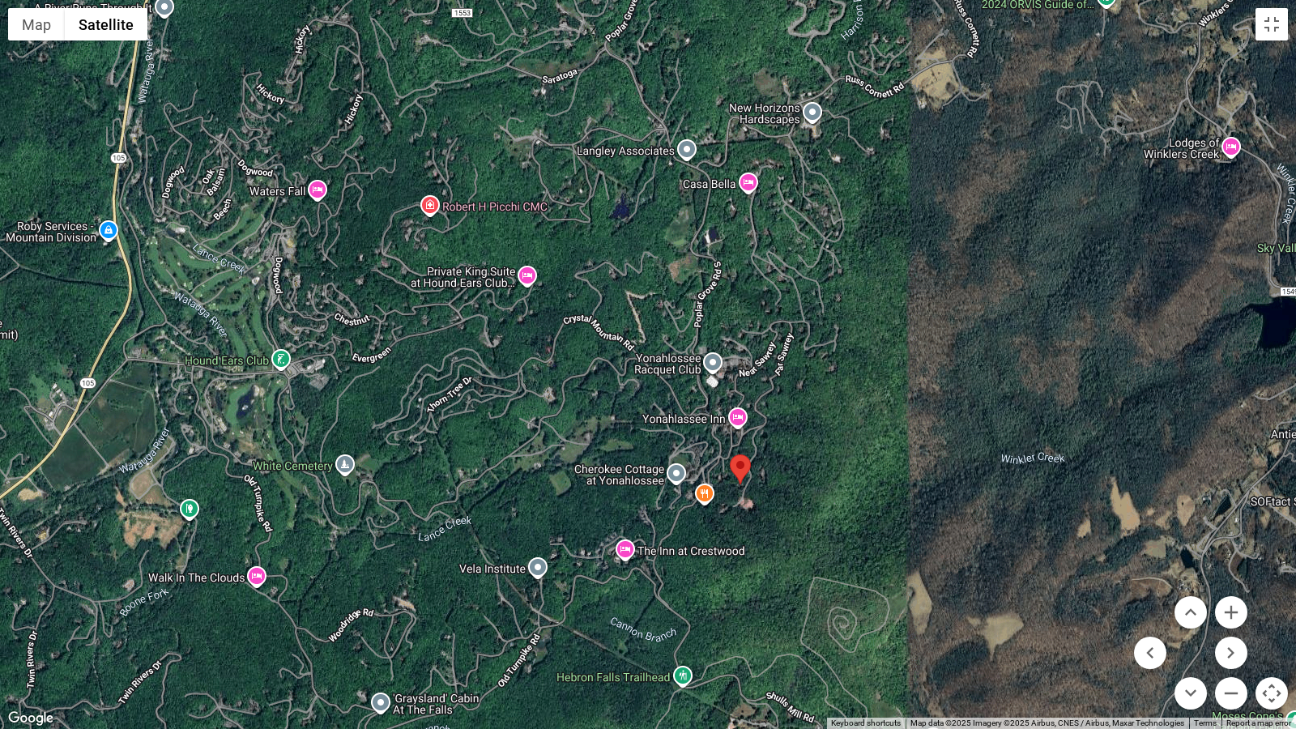
drag, startPoint x: 875, startPoint y: 653, endPoint x: 878, endPoint y: 422, distance: 231.6
click at [878, 422] on div at bounding box center [648, 364] width 1296 height 729
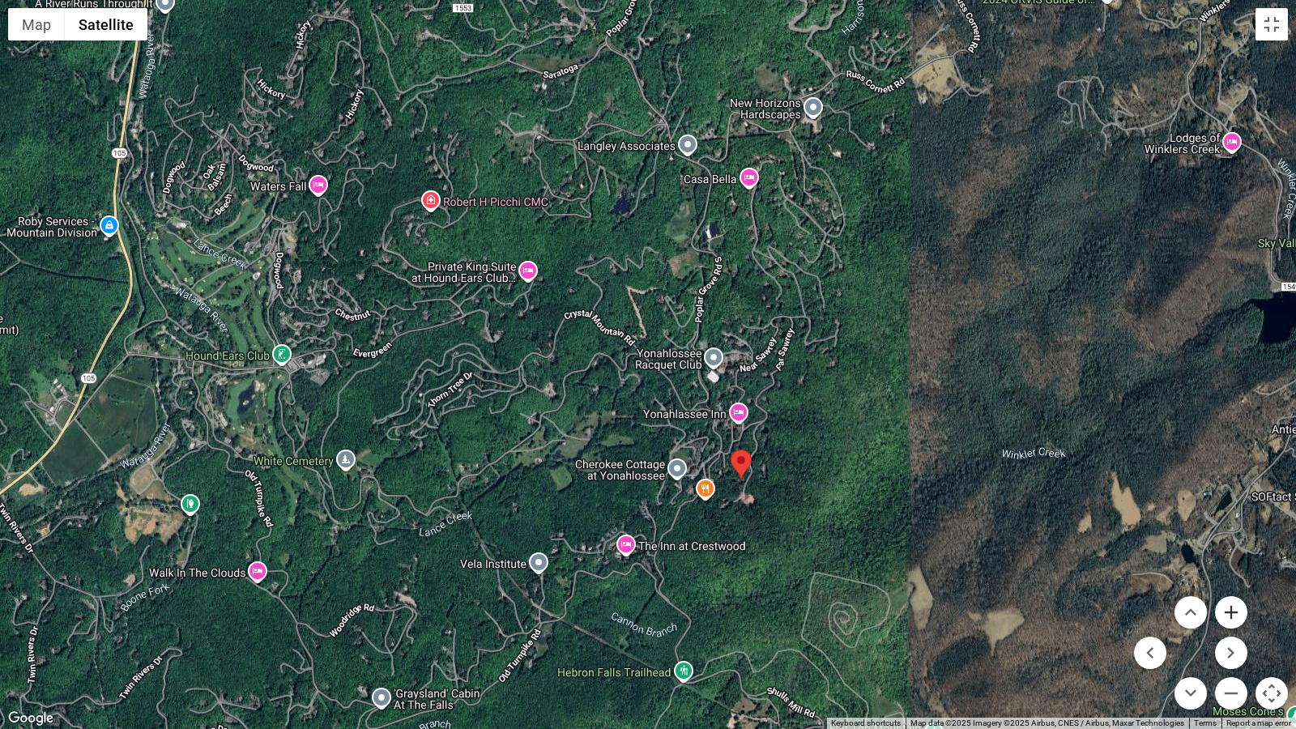
click at [1226, 608] on button "Zoom in" at bounding box center [1231, 612] width 32 height 32
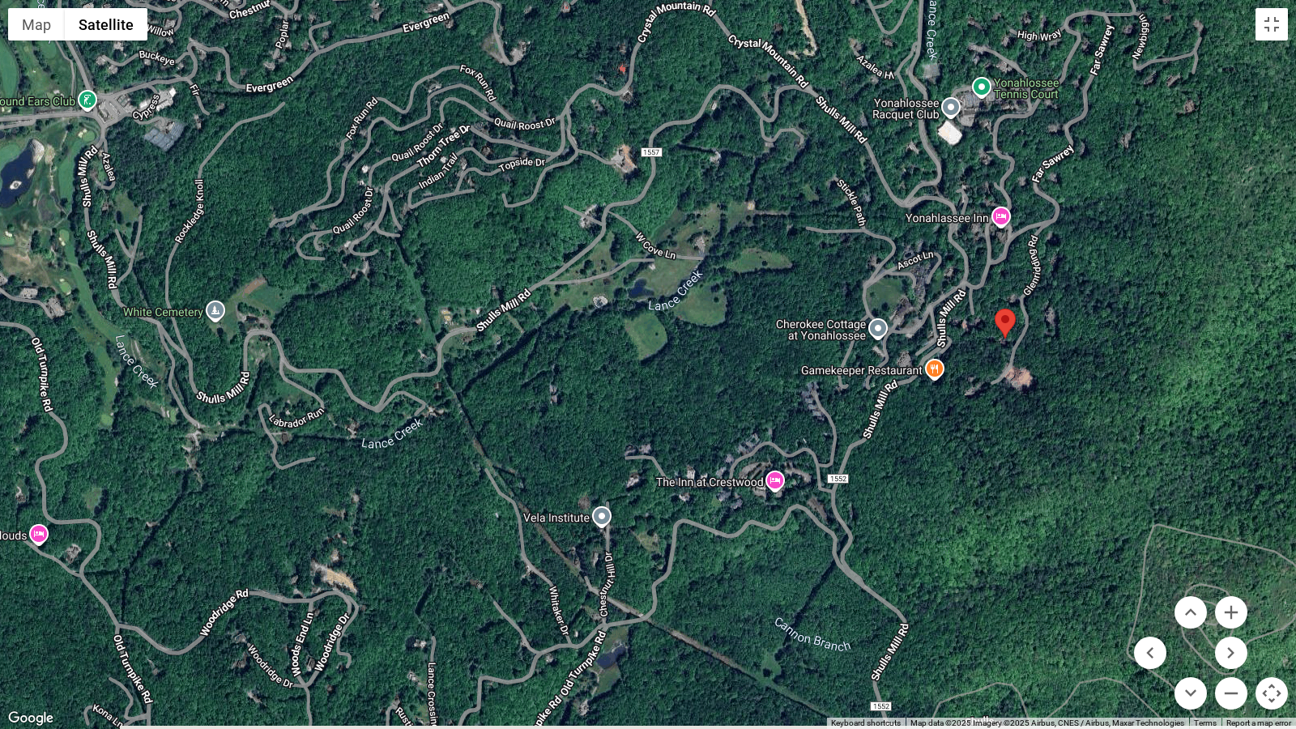
drag, startPoint x: 913, startPoint y: 649, endPoint x: 1086, endPoint y: 391, distance: 310.6
click at [1086, 391] on div at bounding box center [648, 364] width 1296 height 729
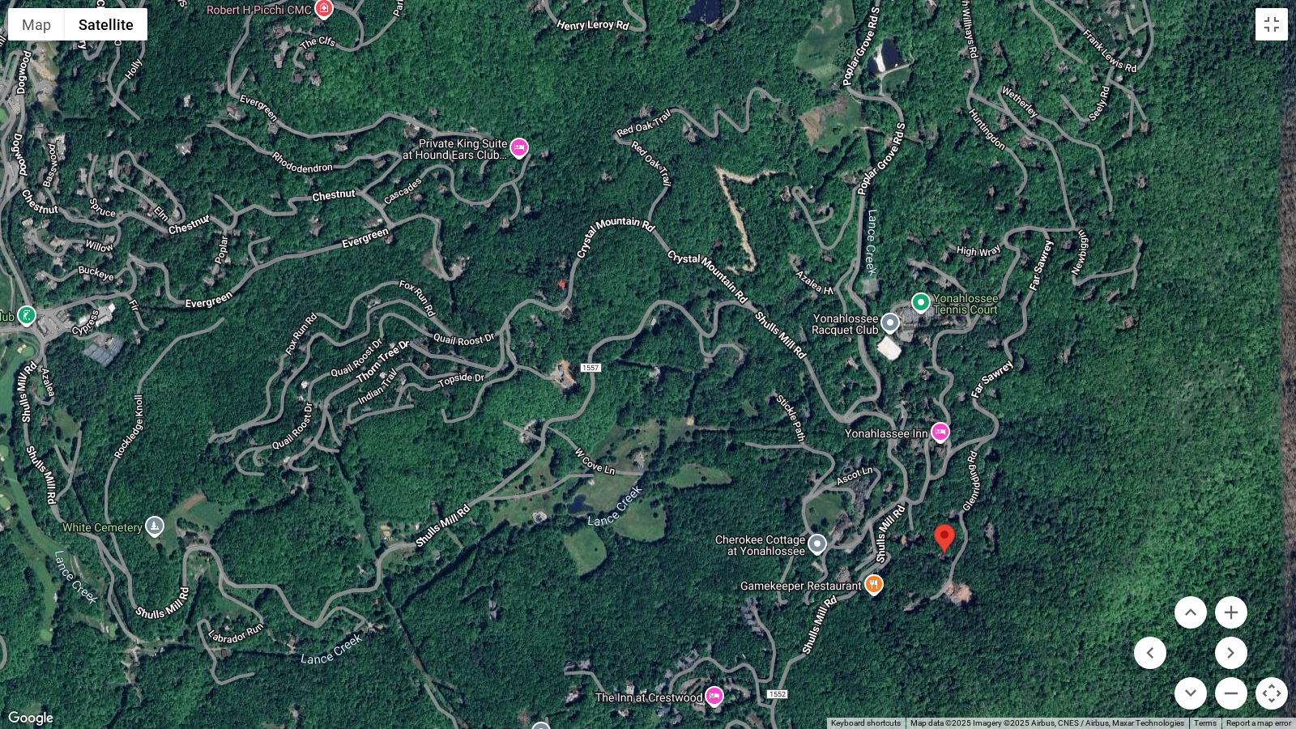
drag, startPoint x: 740, startPoint y: 197, endPoint x: 679, endPoint y: 415, distance: 226.1
click at [679, 415] on div at bounding box center [648, 364] width 1296 height 729
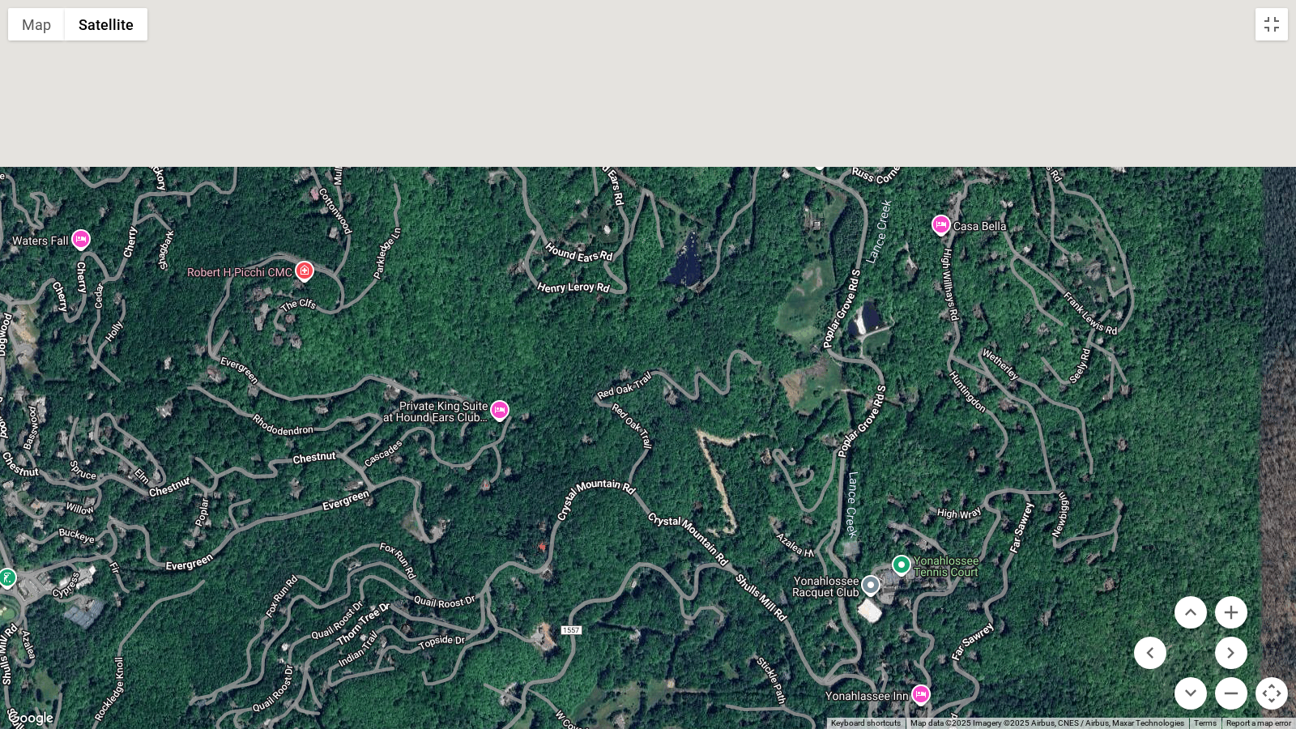
drag, startPoint x: 921, startPoint y: 211, endPoint x: 903, endPoint y: 492, distance: 282.3
click at [903, 492] on div at bounding box center [648, 364] width 1296 height 729
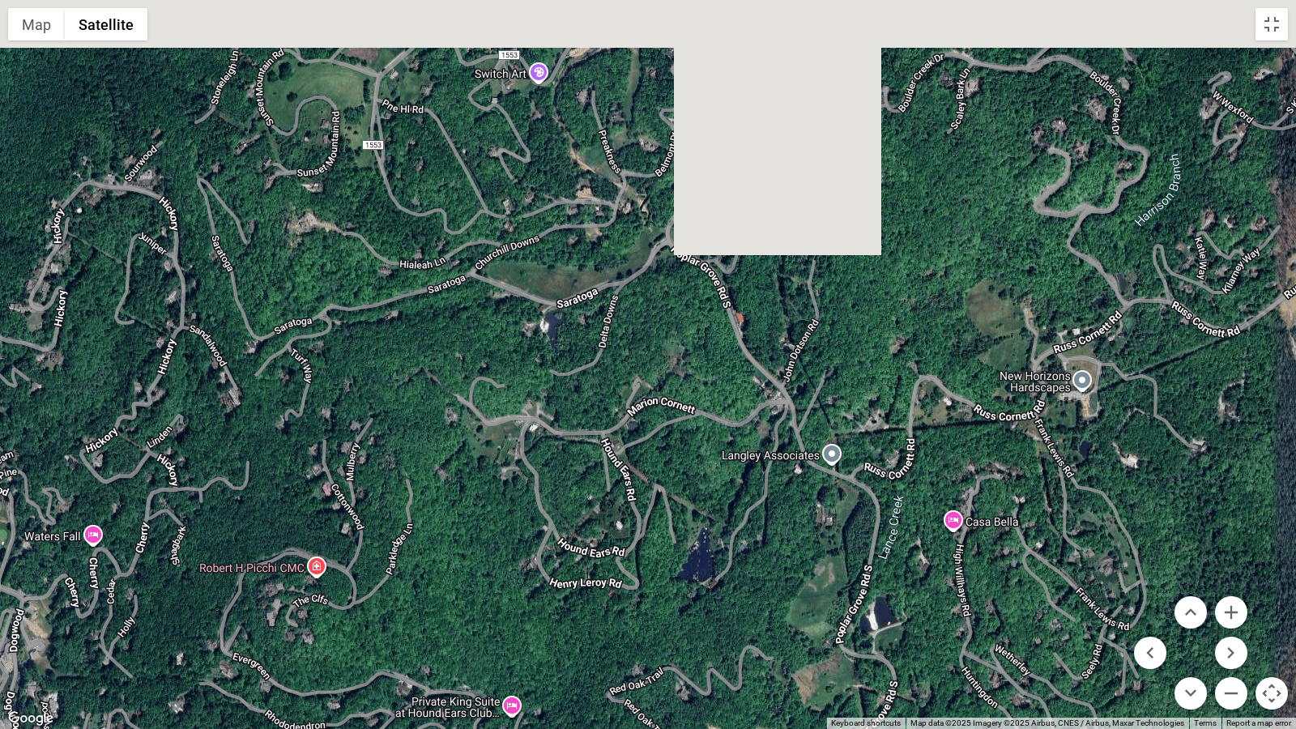
drag, startPoint x: 937, startPoint y: 179, endPoint x: 951, endPoint y: 461, distance: 282.1
click at [951, 461] on div at bounding box center [648, 364] width 1296 height 729
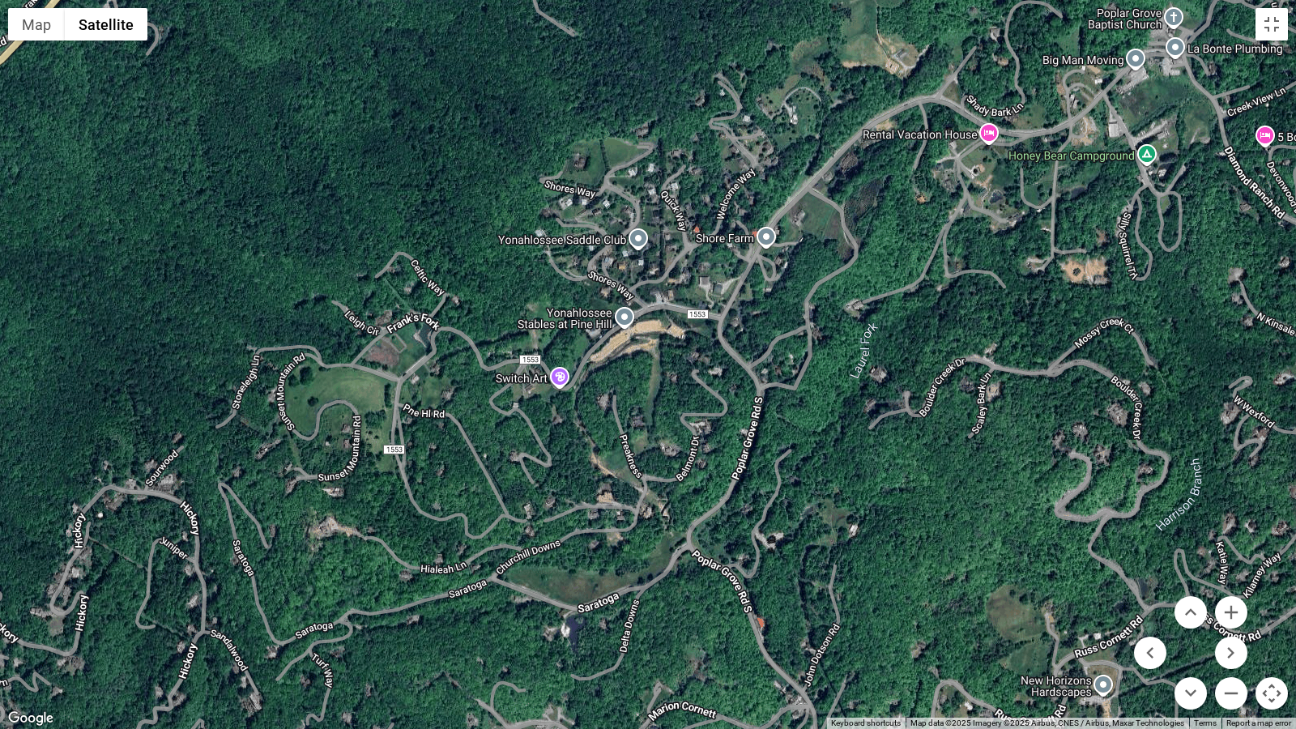
drag, startPoint x: 869, startPoint y: 233, endPoint x: 892, endPoint y: 543, distance: 310.2
click at [892, 543] on div at bounding box center [648, 364] width 1296 height 729
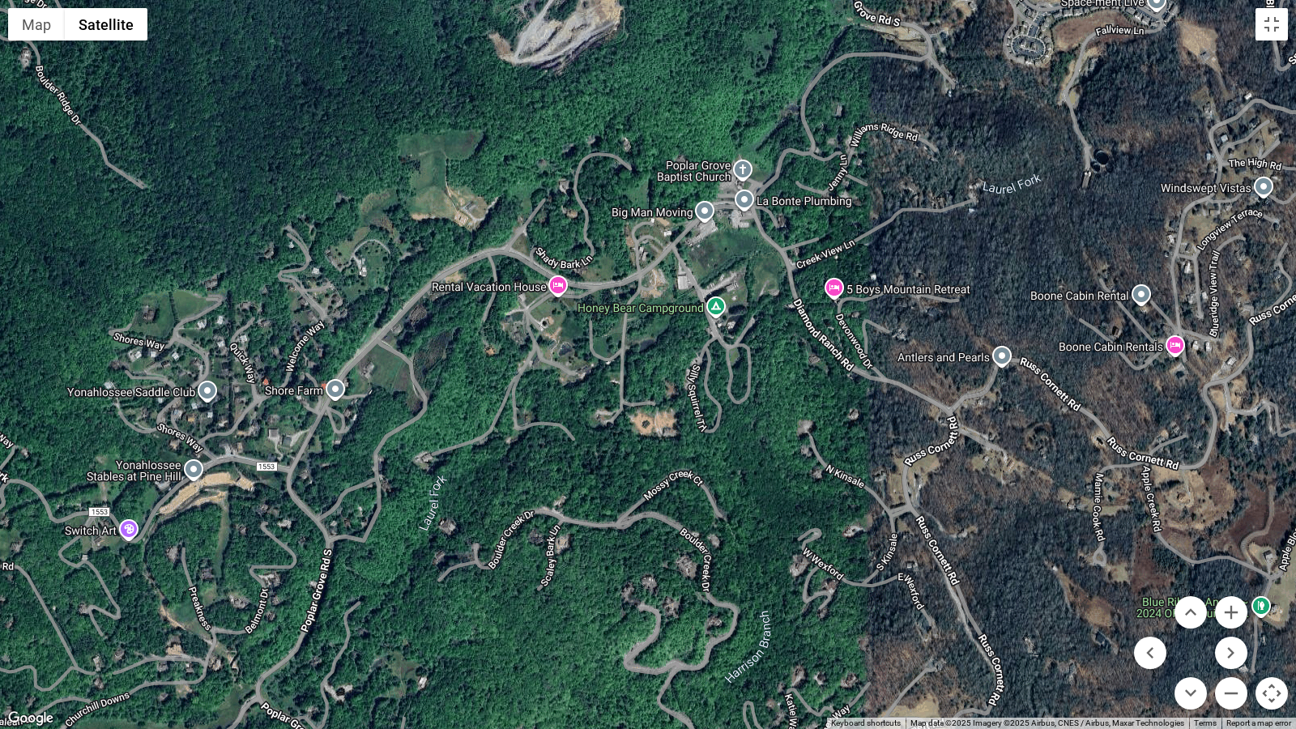
drag, startPoint x: 914, startPoint y: 188, endPoint x: 483, endPoint y: 343, distance: 458.0
click at [483, 343] on div at bounding box center [648, 364] width 1296 height 729
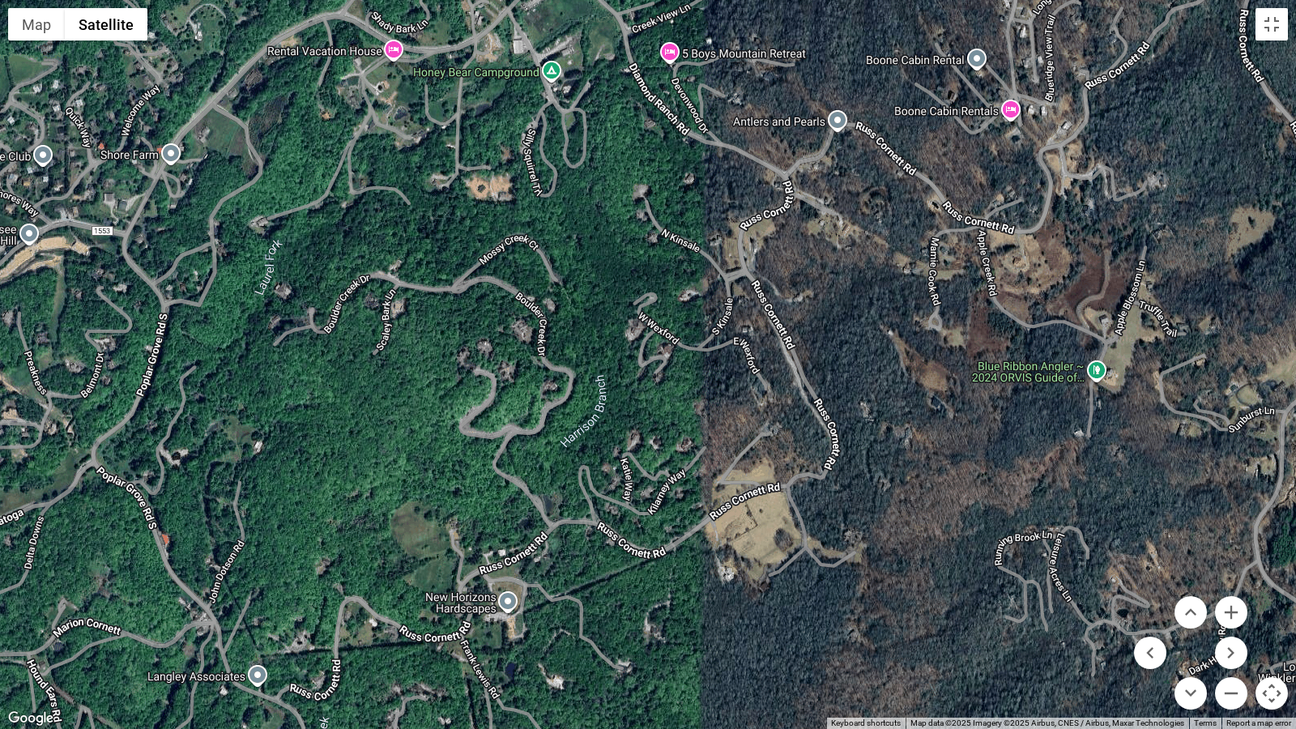
drag, startPoint x: 985, startPoint y: 507, endPoint x: 849, endPoint y: 343, distance: 213.4
click at [822, 267] on div at bounding box center [648, 364] width 1296 height 729
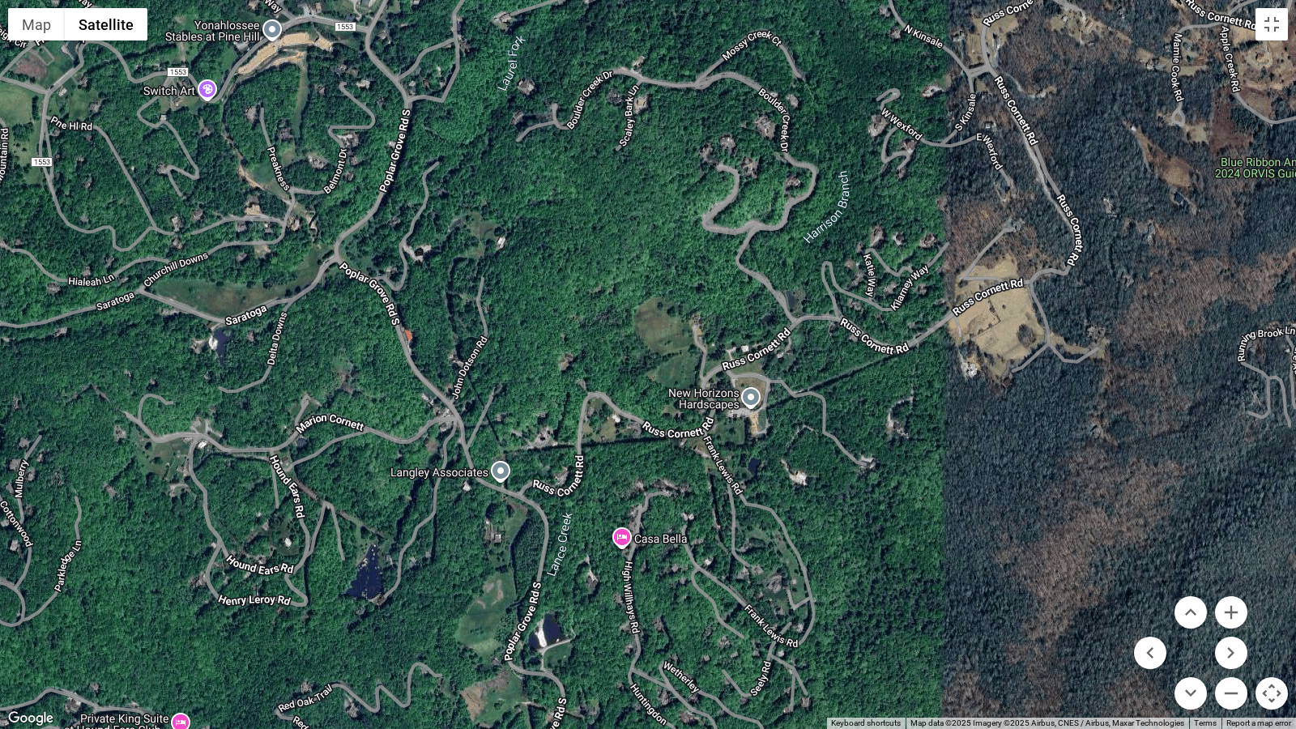
drag, startPoint x: 722, startPoint y: 658, endPoint x: 968, endPoint y: 450, distance: 321.7
click at [968, 450] on div at bounding box center [648, 364] width 1296 height 729
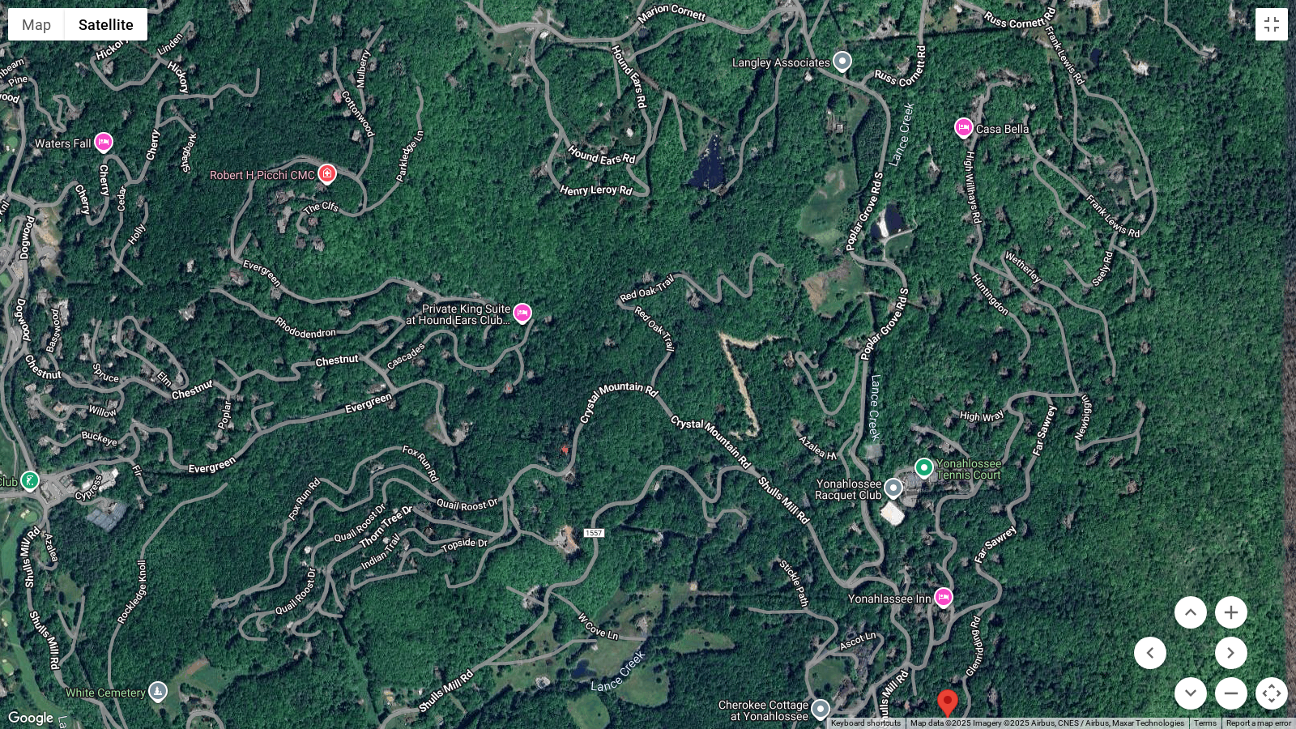
drag, startPoint x: 486, startPoint y: 623, endPoint x: 832, endPoint y: 211, distance: 538.0
click at [832, 211] on div at bounding box center [648, 364] width 1296 height 729
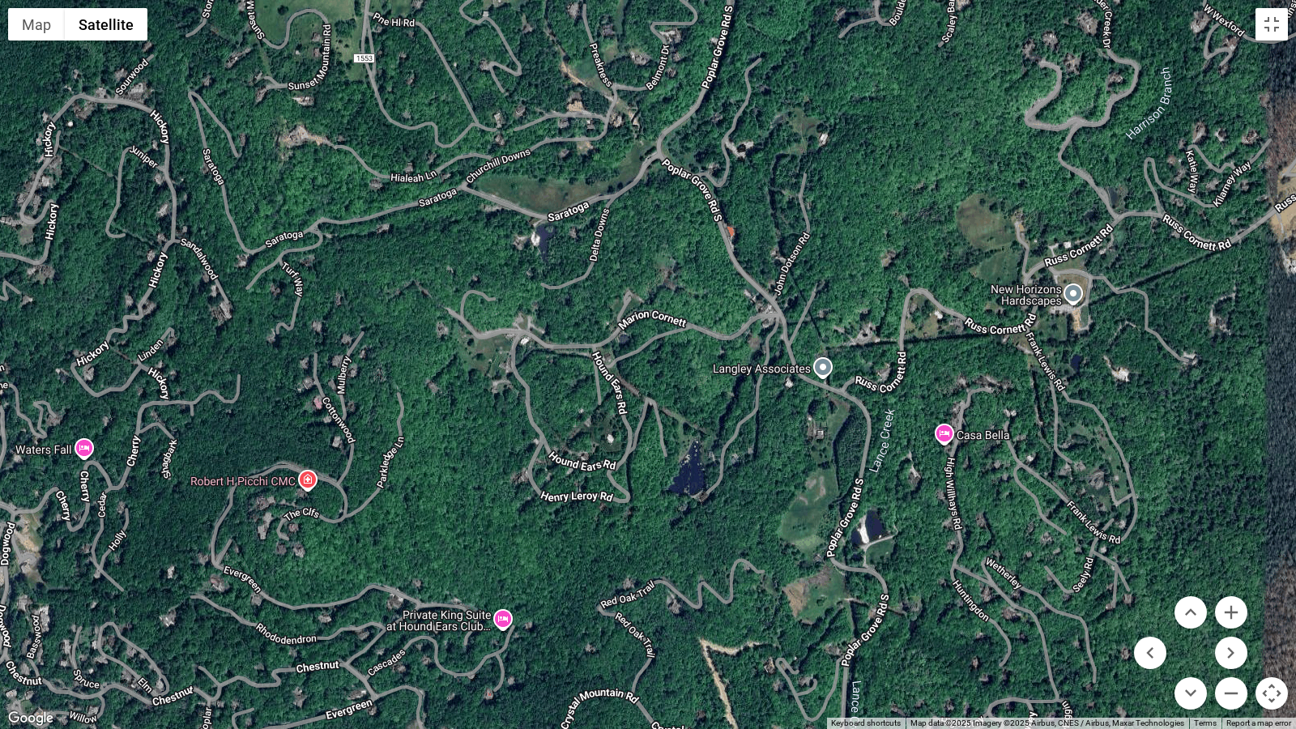
drag, startPoint x: 821, startPoint y: 307, endPoint x: 801, endPoint y: 615, distance: 309.2
click at [801, 608] on div at bounding box center [648, 364] width 1296 height 729
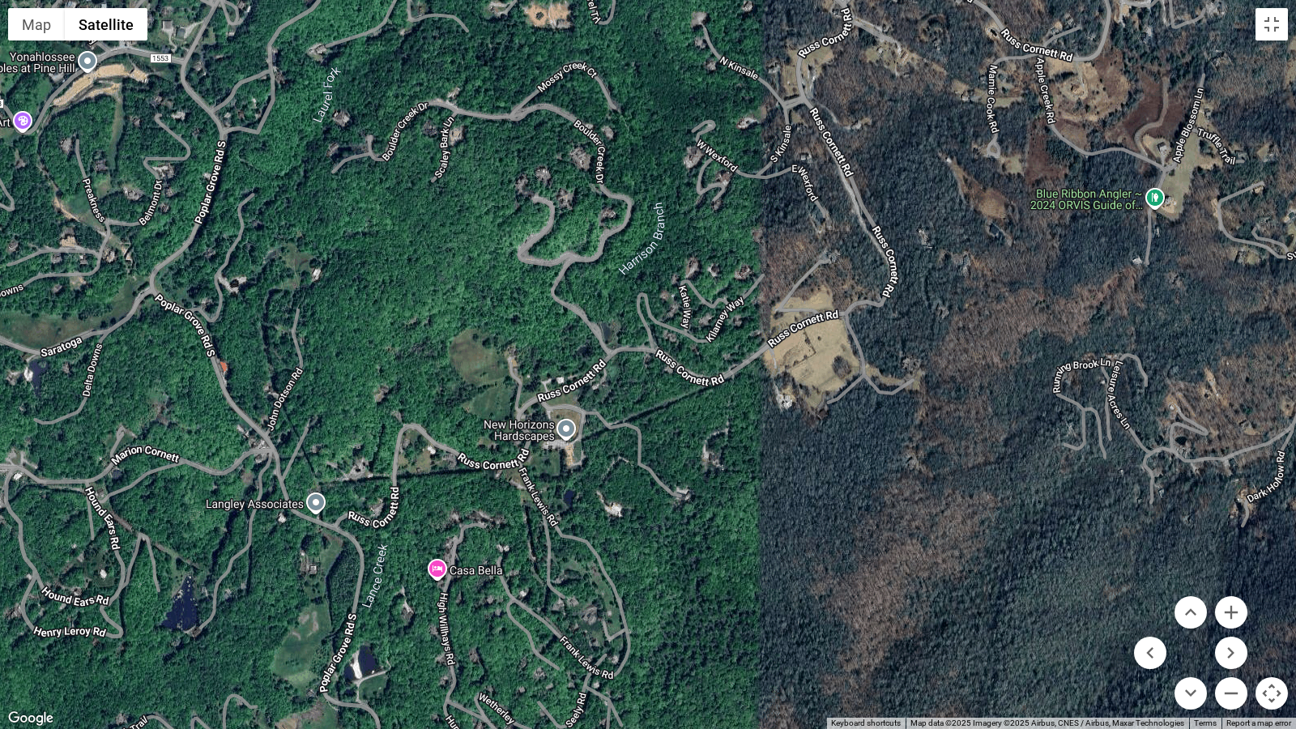
drag, startPoint x: 1158, startPoint y: 283, endPoint x: 646, endPoint y: 419, distance: 529.7
click at [646, 419] on div at bounding box center [648, 364] width 1296 height 729
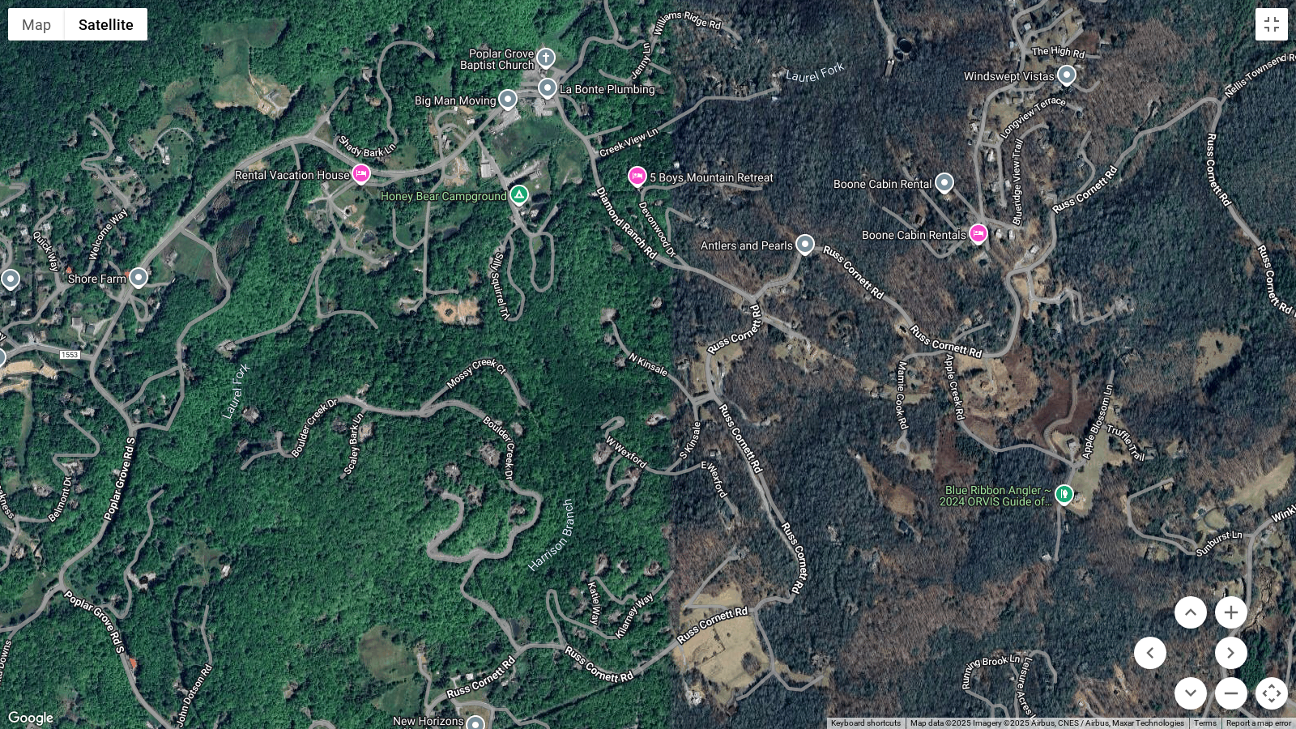
drag, startPoint x: 897, startPoint y: 171, endPoint x: 806, endPoint y: 470, distance: 313.0
click at [806, 470] on div at bounding box center [648, 364] width 1296 height 729
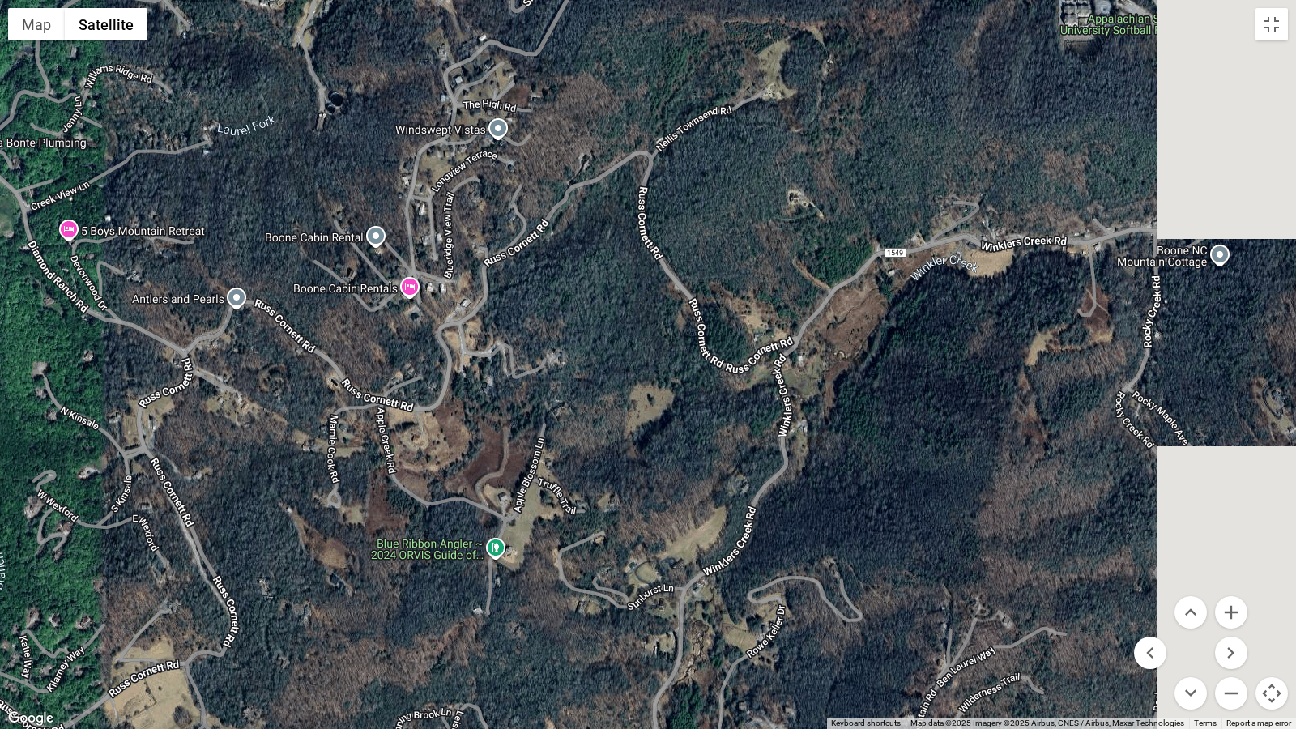
drag, startPoint x: 1128, startPoint y: 275, endPoint x: 558, endPoint y: 330, distance: 572.6
click at [558, 330] on div at bounding box center [648, 364] width 1296 height 729
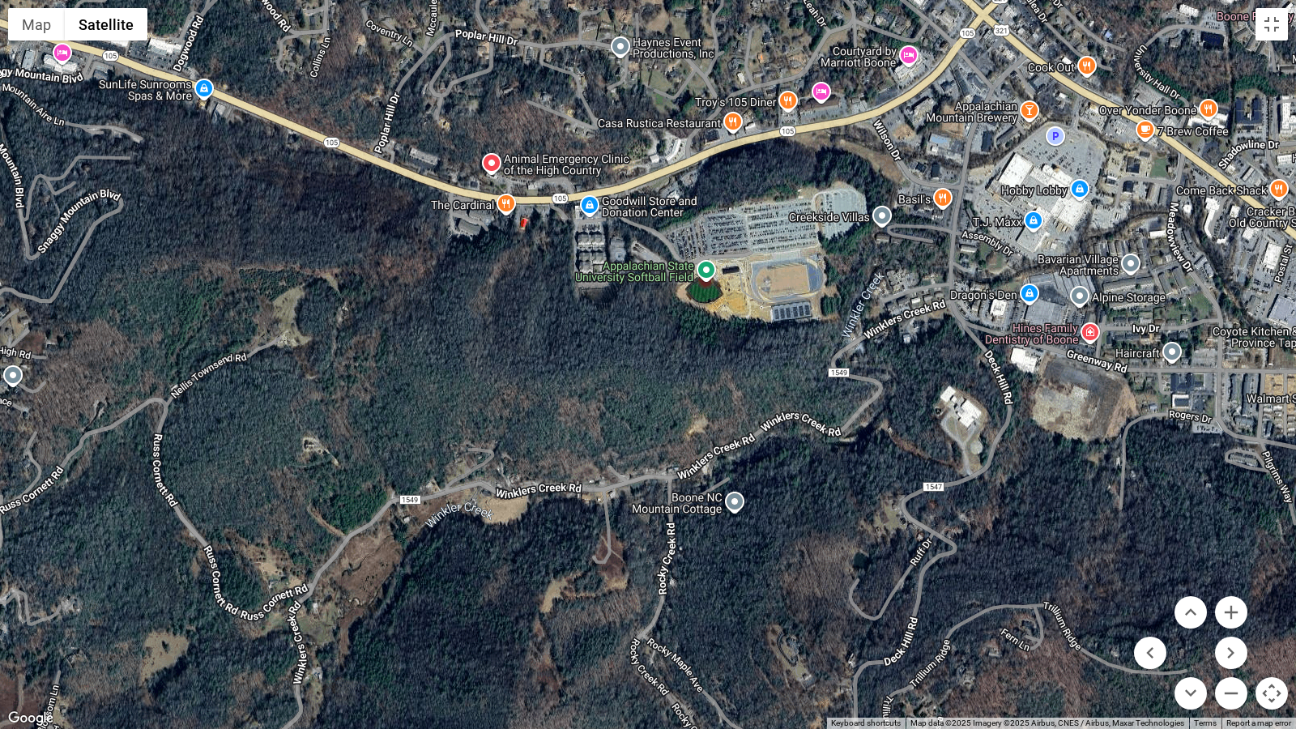
drag, startPoint x: 972, startPoint y: 368, endPoint x: 485, endPoint y: 614, distance: 546.1
click at [485, 608] on div at bounding box center [648, 364] width 1296 height 729
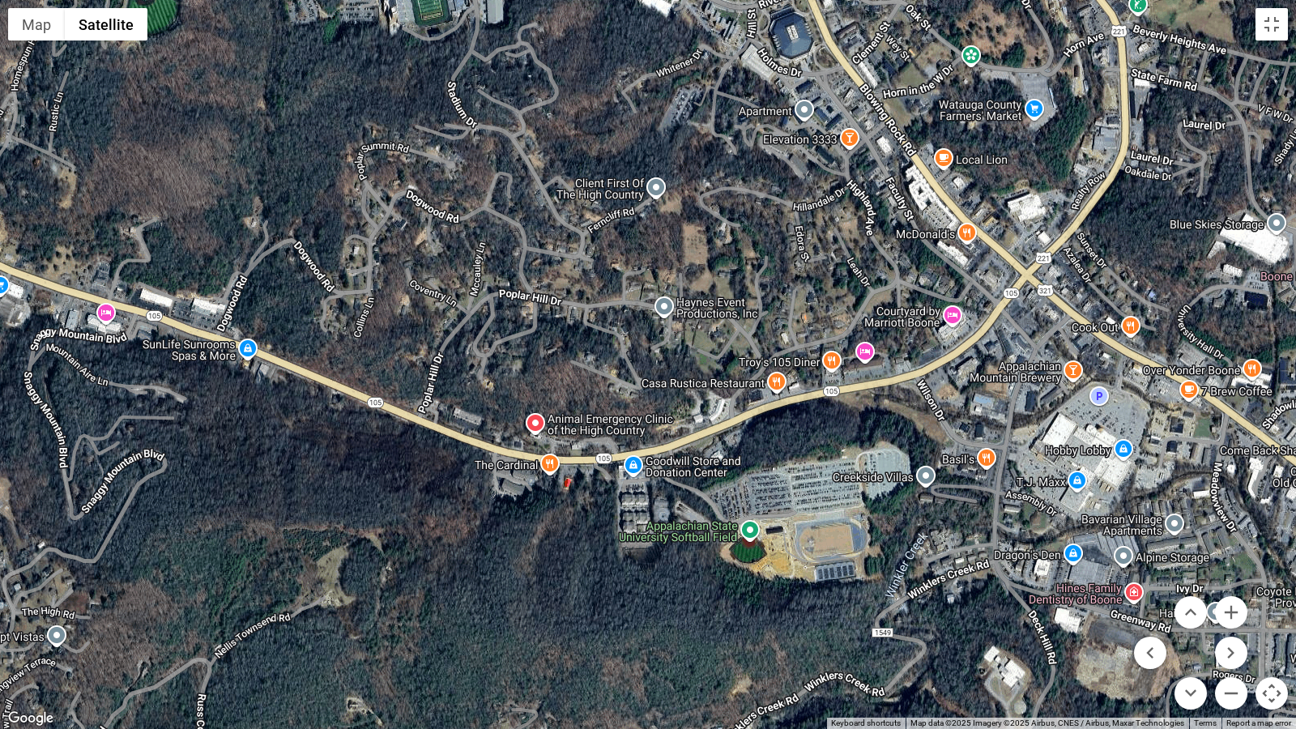
drag, startPoint x: 585, startPoint y: 364, endPoint x: 632, endPoint y: 628, distance: 268.1
click at [632, 608] on div at bounding box center [648, 364] width 1296 height 729
click at [1273, 608] on button "Map camera controls" at bounding box center [1271, 693] width 32 height 32
click at [1275, 24] on button "Toggle fullscreen view" at bounding box center [1271, 24] width 32 height 32
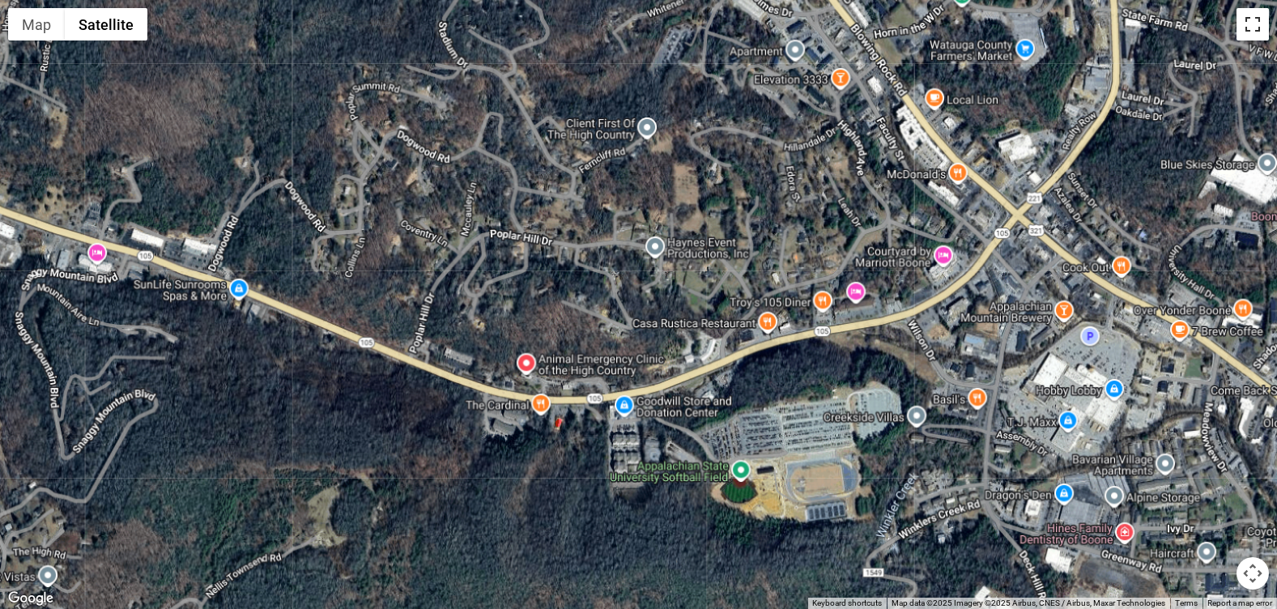
scroll to position [0, 0]
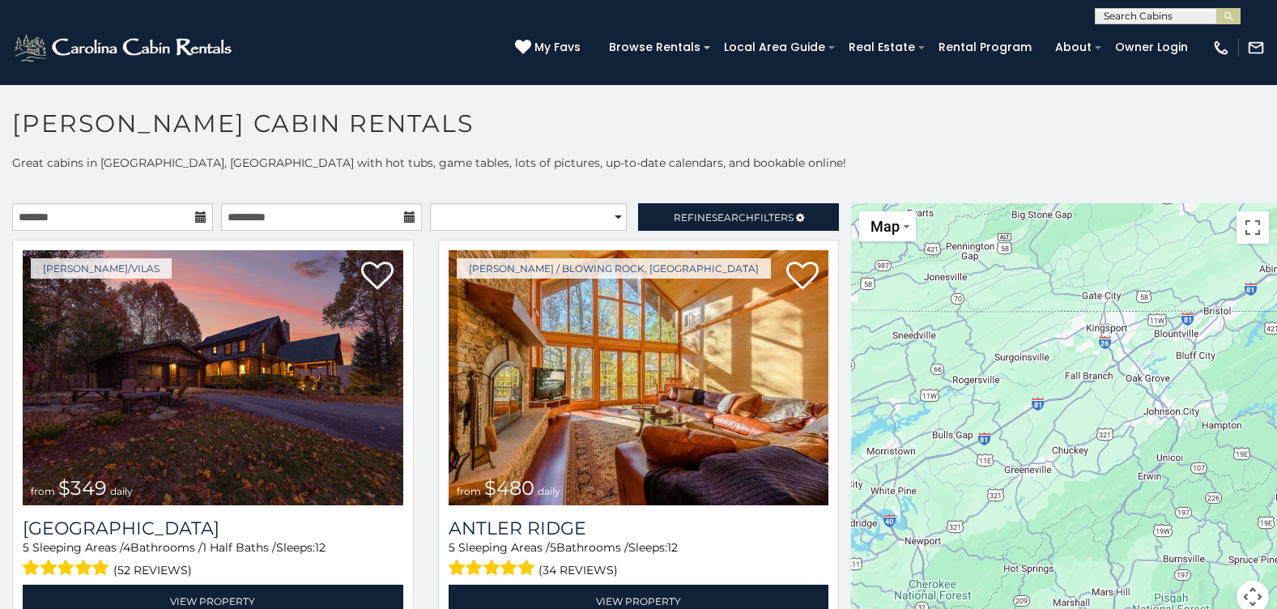
drag, startPoint x: 1030, startPoint y: 320, endPoint x: 1264, endPoint y: 367, distance: 238.7
click at [1264, 367] on div "$349 $480 $525 $315 $355 $635 $675 $930 $400 $451 $330 $400 $485 $460 $395 $695…" at bounding box center [1064, 417] width 426 height 429
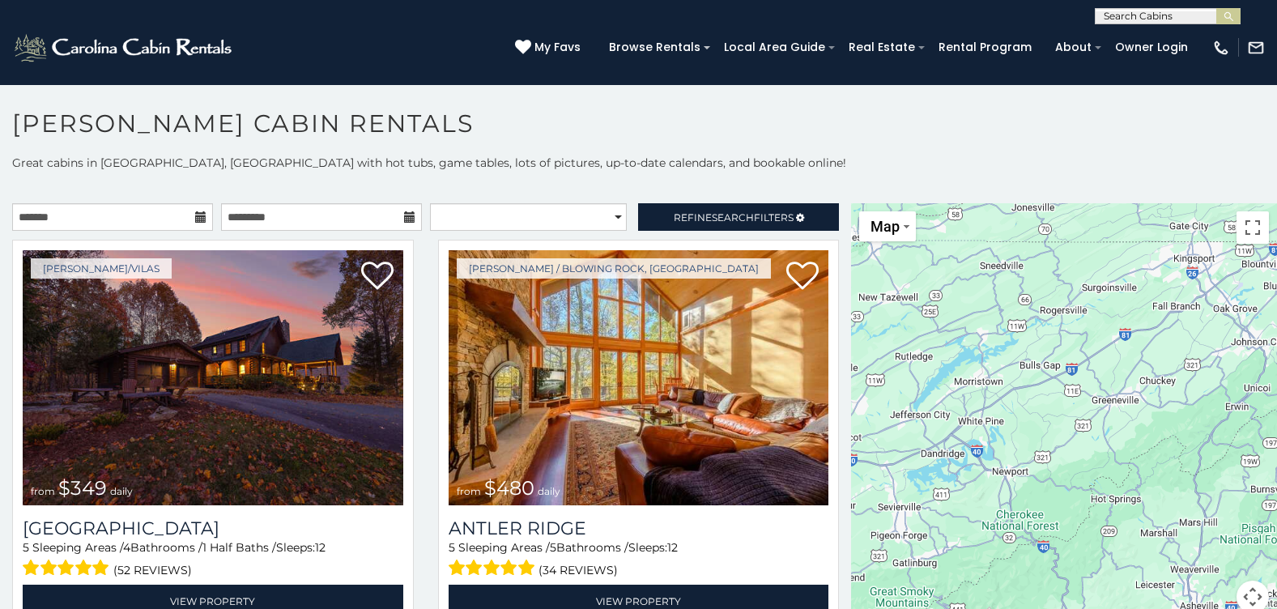
drag, startPoint x: 909, startPoint y: 386, endPoint x: 997, endPoint y: 317, distance: 111.8
click at [997, 317] on div "$349 $480 $525 $315 $355 $635 $675 $930 $400 $451 $330 $400 $485 $460 $395 $695…" at bounding box center [1064, 417] width 426 height 429
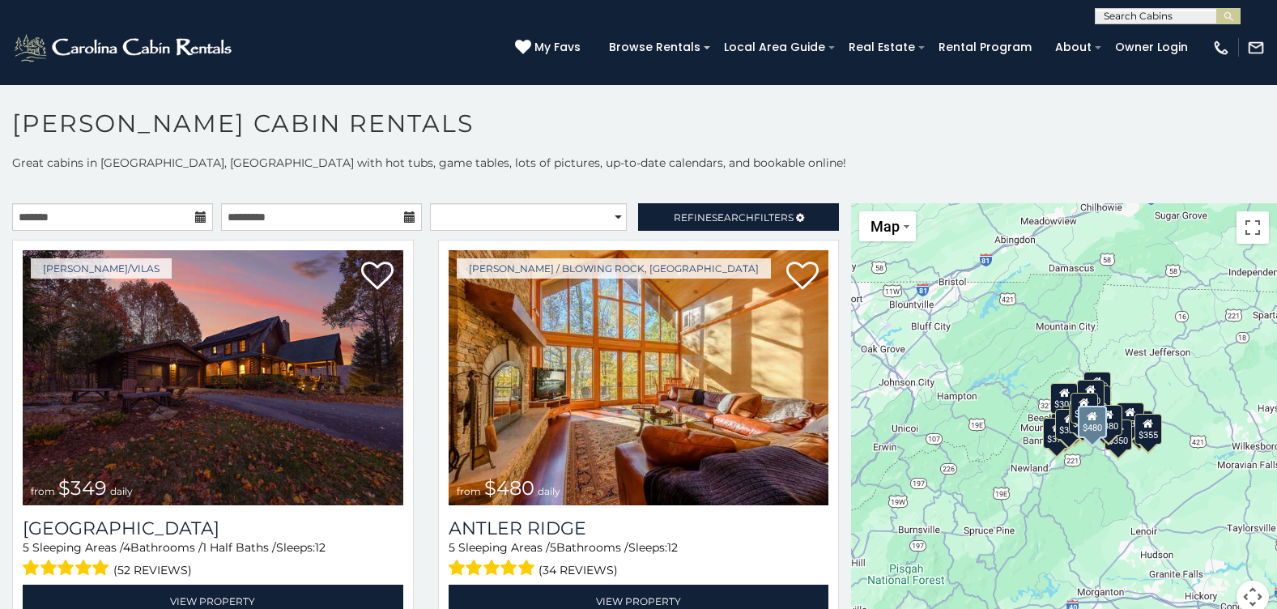
drag, startPoint x: 1181, startPoint y: 343, endPoint x: 829, endPoint y: 383, distance: 353.7
click at [829, 203] on main "**********" at bounding box center [638, 203] width 1277 height 0
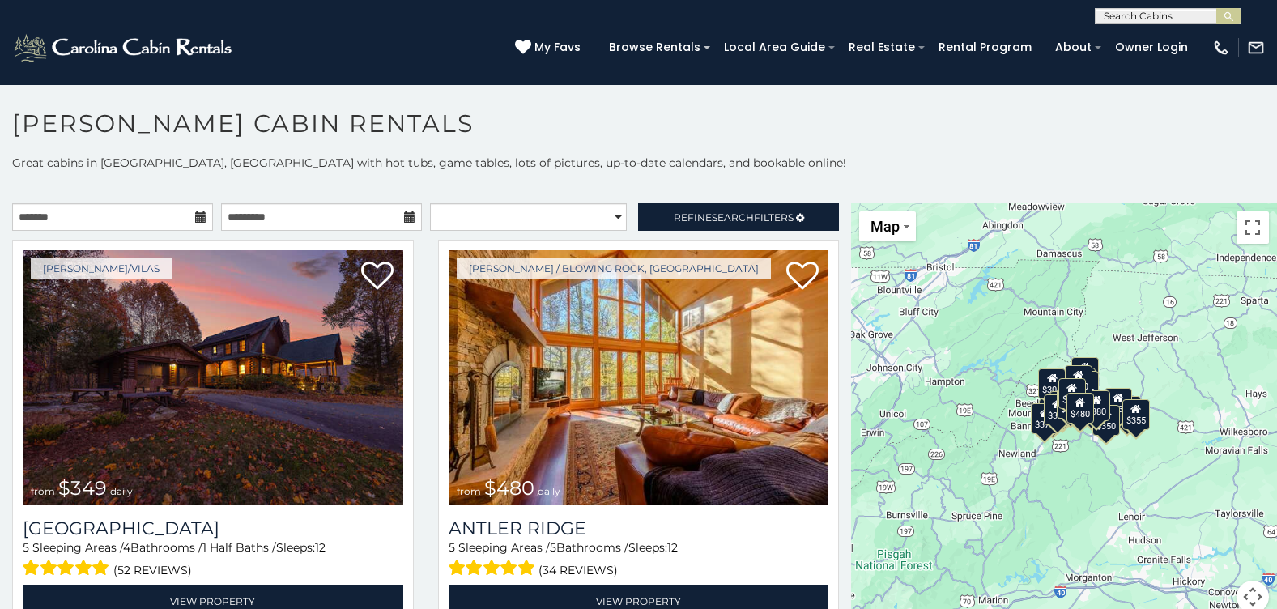
drag, startPoint x: 1161, startPoint y: 531, endPoint x: 1149, endPoint y: 516, distance: 19.6
click at [1149, 516] on div "$349 $480 $525 $315 $355 $635 $675 $930 $400 $451 $330 $400 $485 $460 $395 $695…" at bounding box center [1064, 417] width 426 height 429
click at [1244, 598] on button "Map camera controls" at bounding box center [1252, 597] width 32 height 32
click at [1207, 515] on button "Zoom in" at bounding box center [1212, 516] width 32 height 32
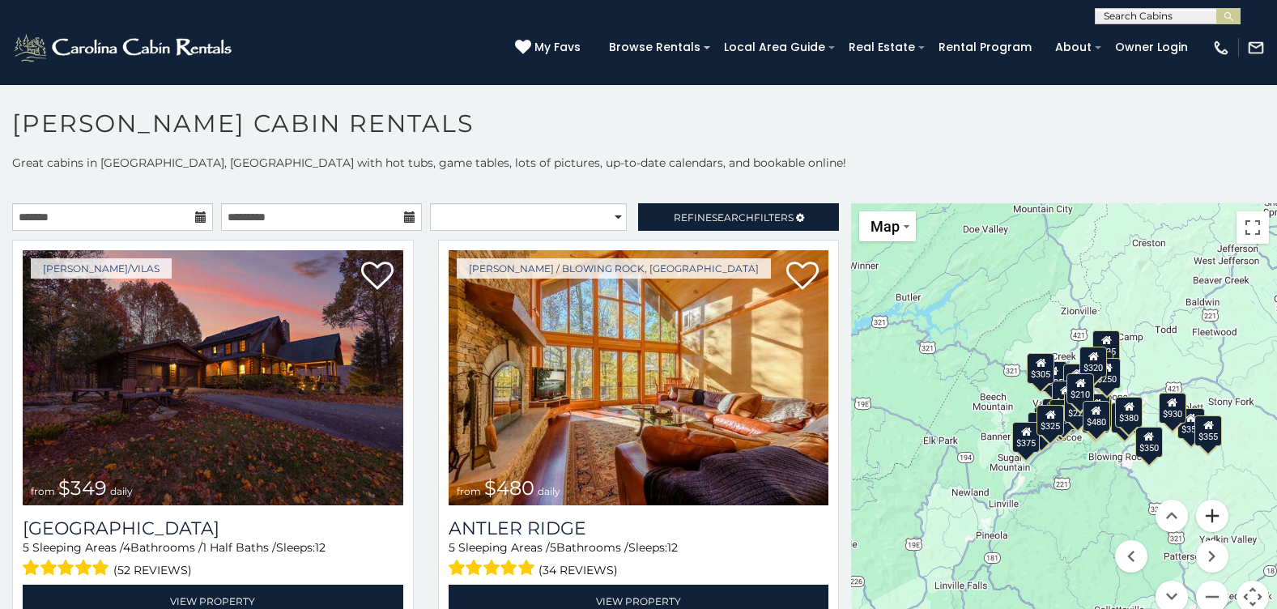
click at [1207, 515] on button "Zoom in" at bounding box center [1212, 516] width 32 height 32
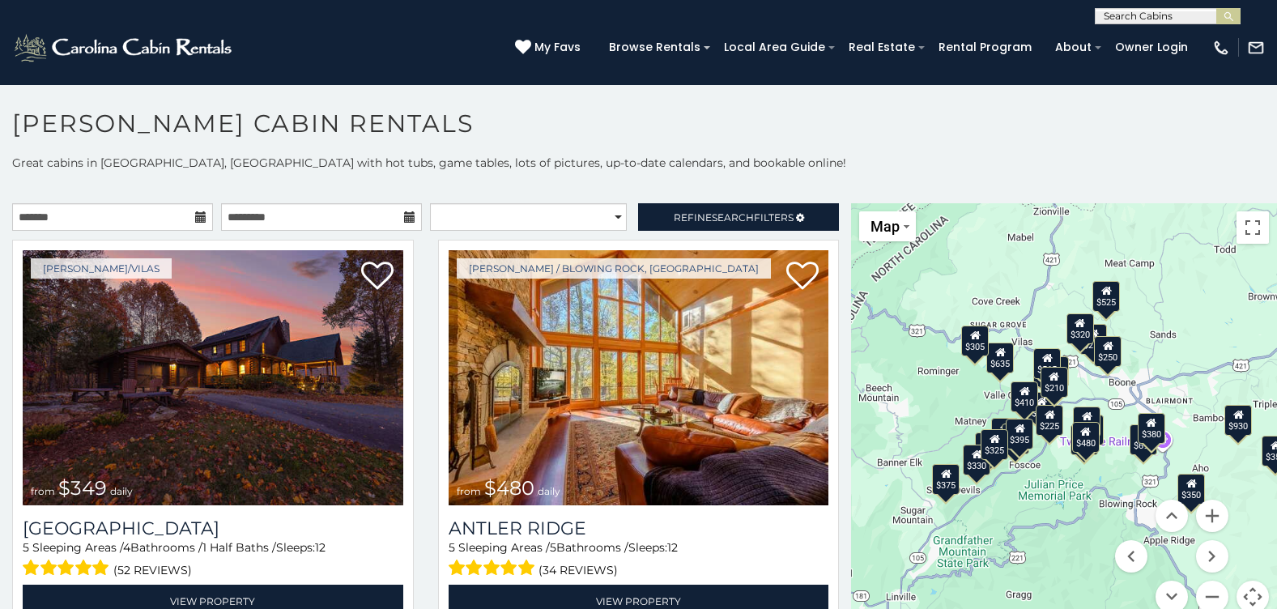
drag, startPoint x: 972, startPoint y: 404, endPoint x: 930, endPoint y: 412, distance: 42.9
click at [930, 412] on div "$349 $480 $525 $315 $355 $635 $675 $930 $400 $451 $330 $400 $485 $460 $395 $695…" at bounding box center [1064, 417] width 426 height 429
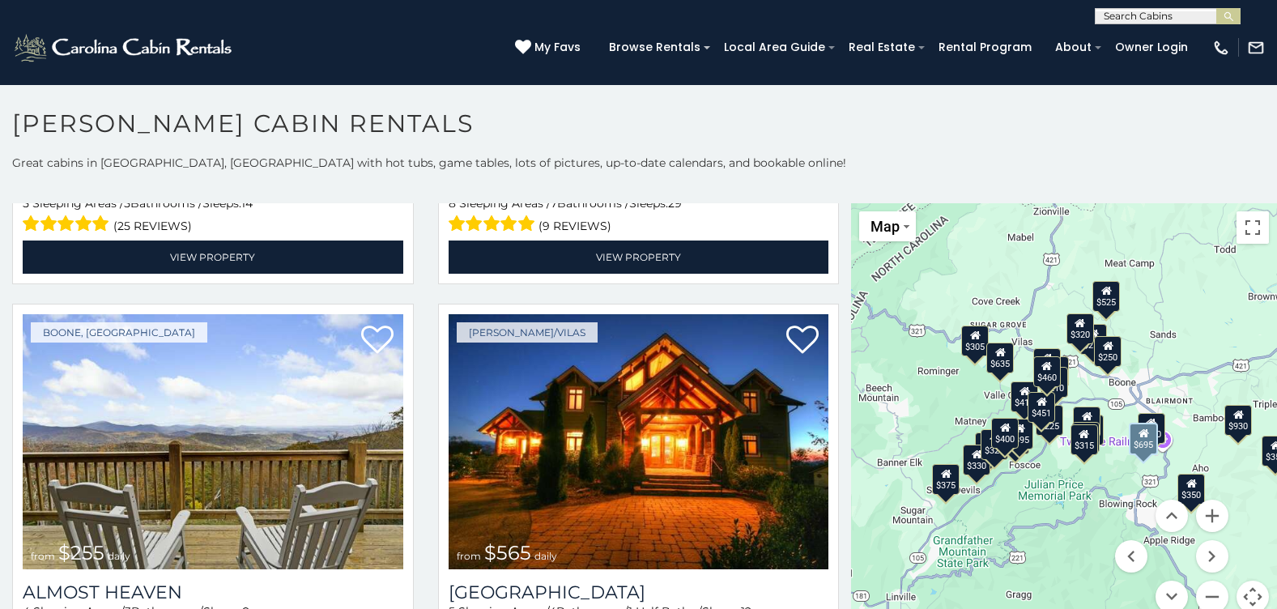
scroll to position [3239, 0]
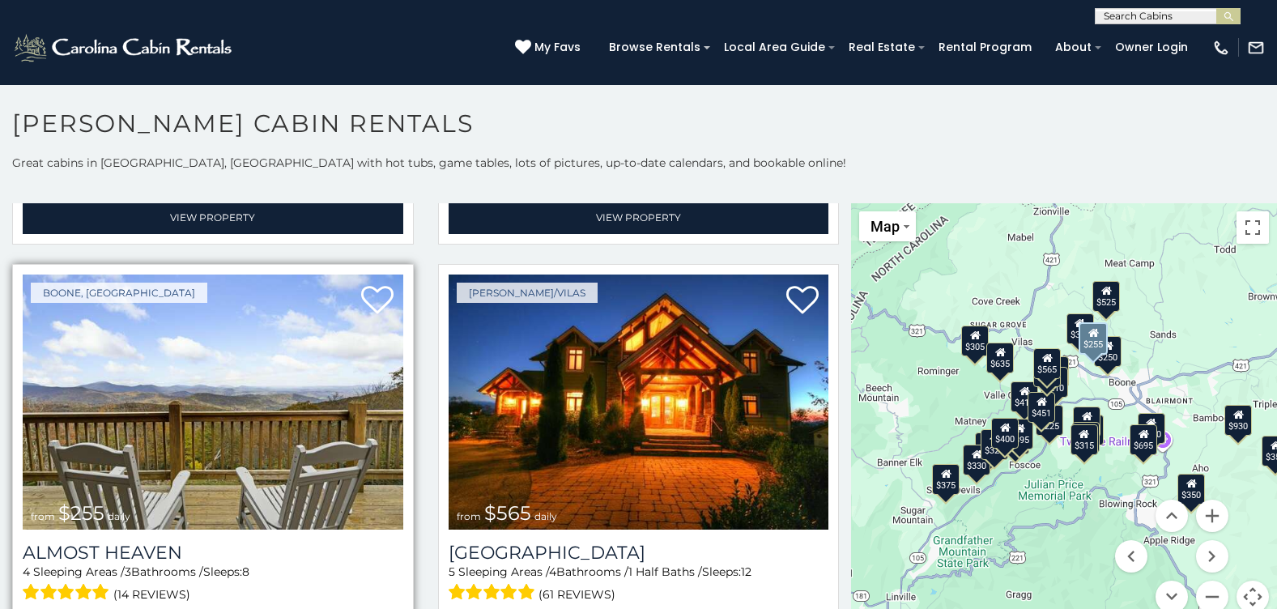
click at [245, 357] on img at bounding box center [213, 401] width 381 height 255
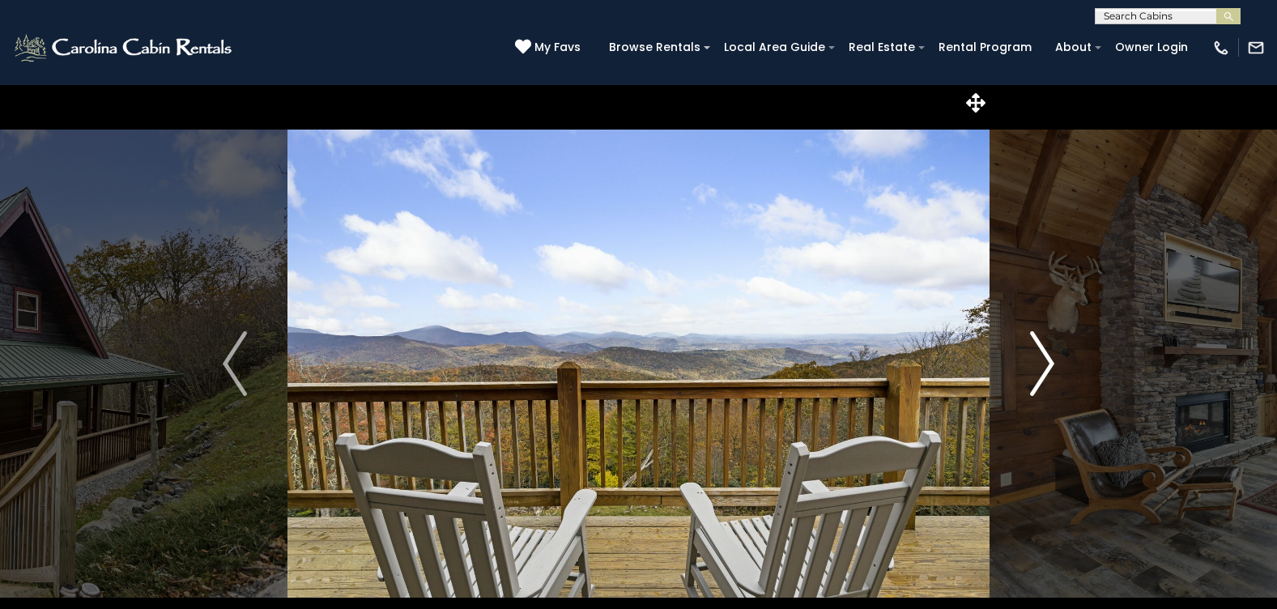
click at [1044, 364] on img "Next" at bounding box center [1042, 363] width 24 height 65
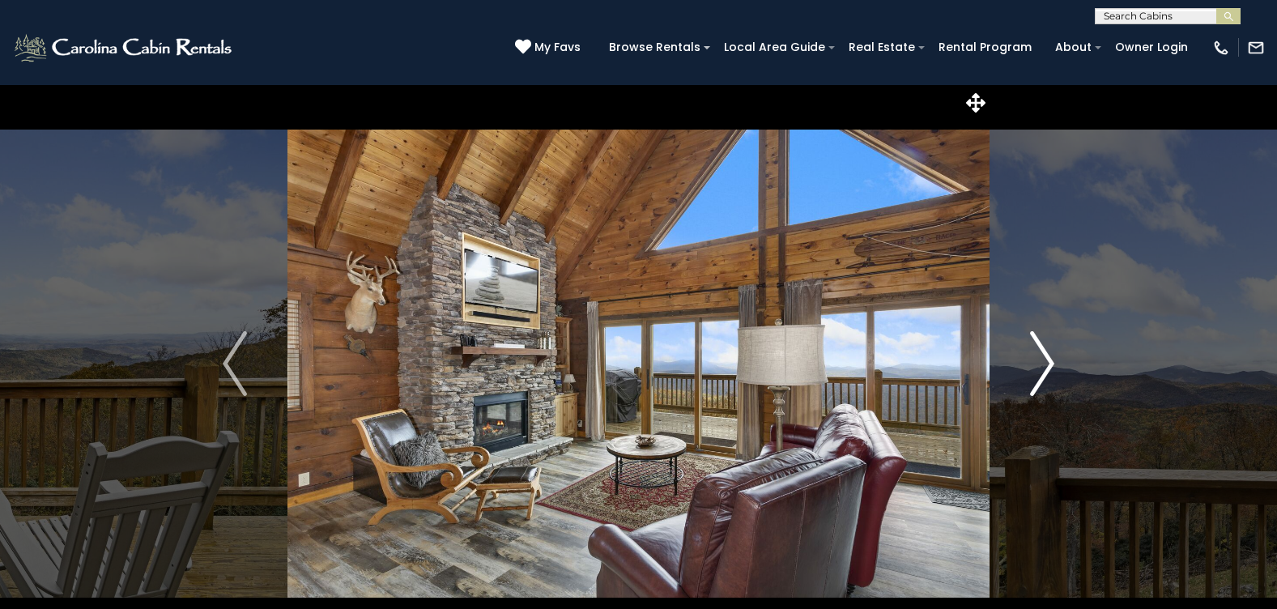
click at [1044, 364] on img "Next" at bounding box center [1042, 363] width 24 height 65
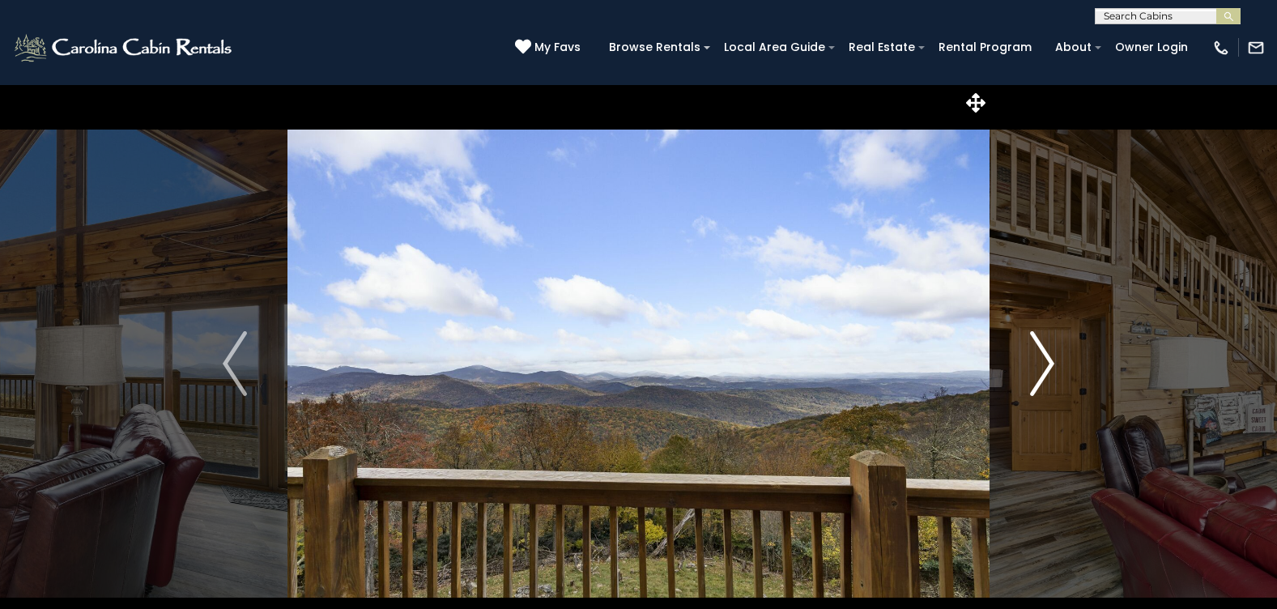
click at [1044, 364] on img "Next" at bounding box center [1042, 363] width 24 height 65
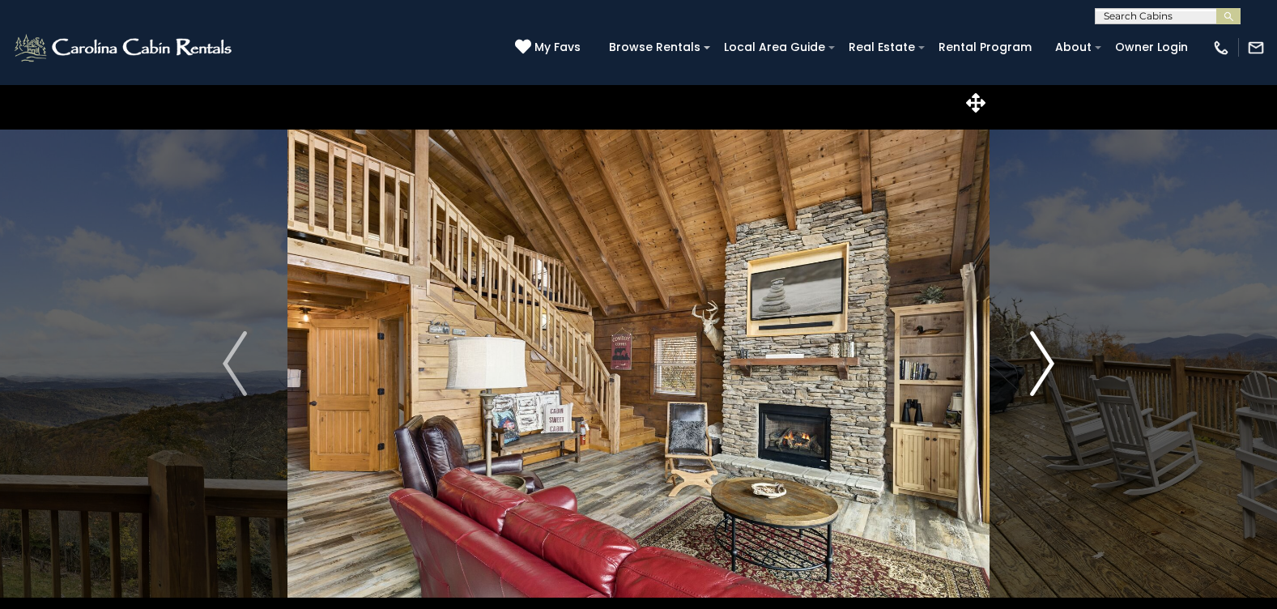
click at [1044, 364] on img "Next" at bounding box center [1042, 363] width 24 height 65
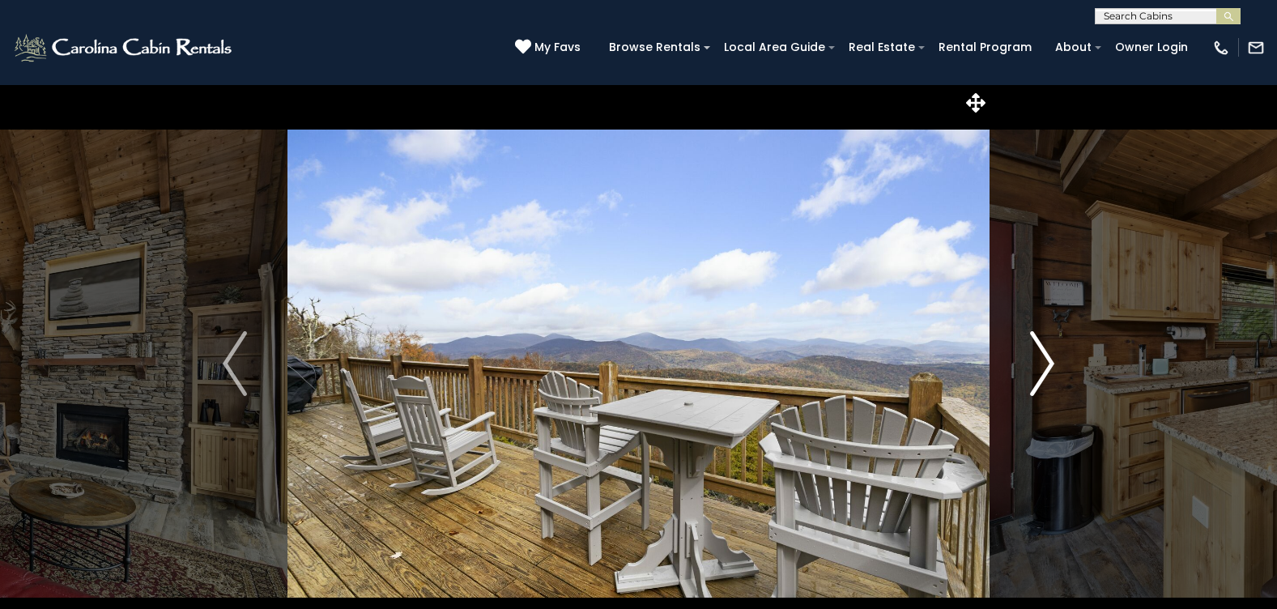
click at [1044, 364] on img "Next" at bounding box center [1042, 363] width 24 height 65
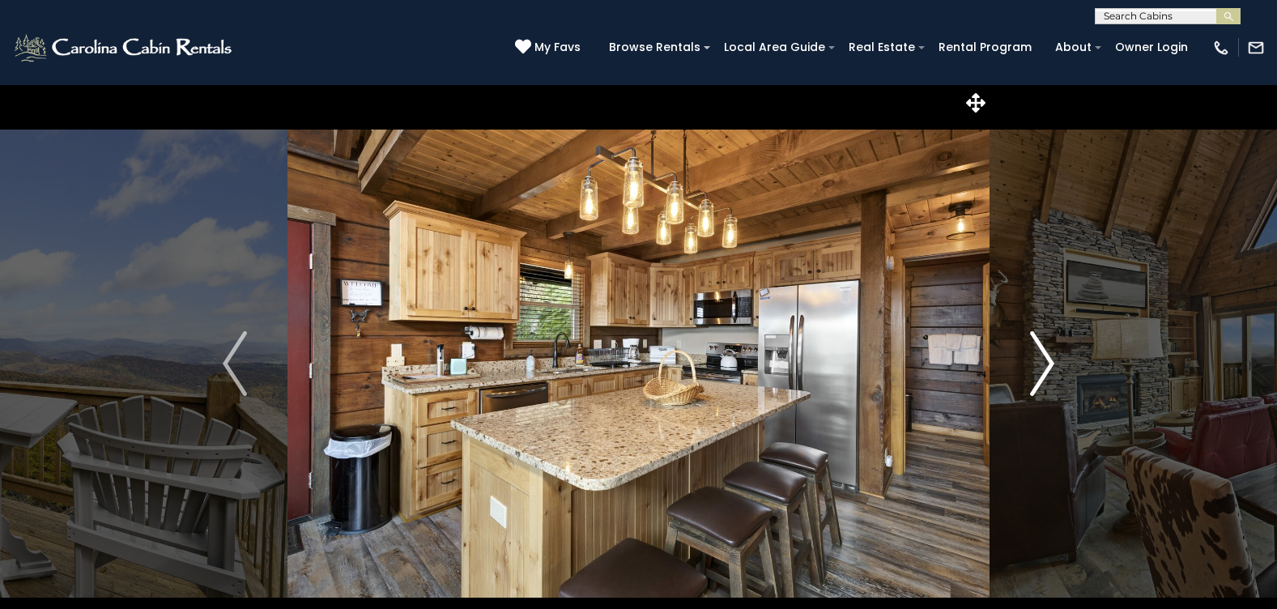
click at [1044, 364] on img "Next" at bounding box center [1042, 363] width 24 height 65
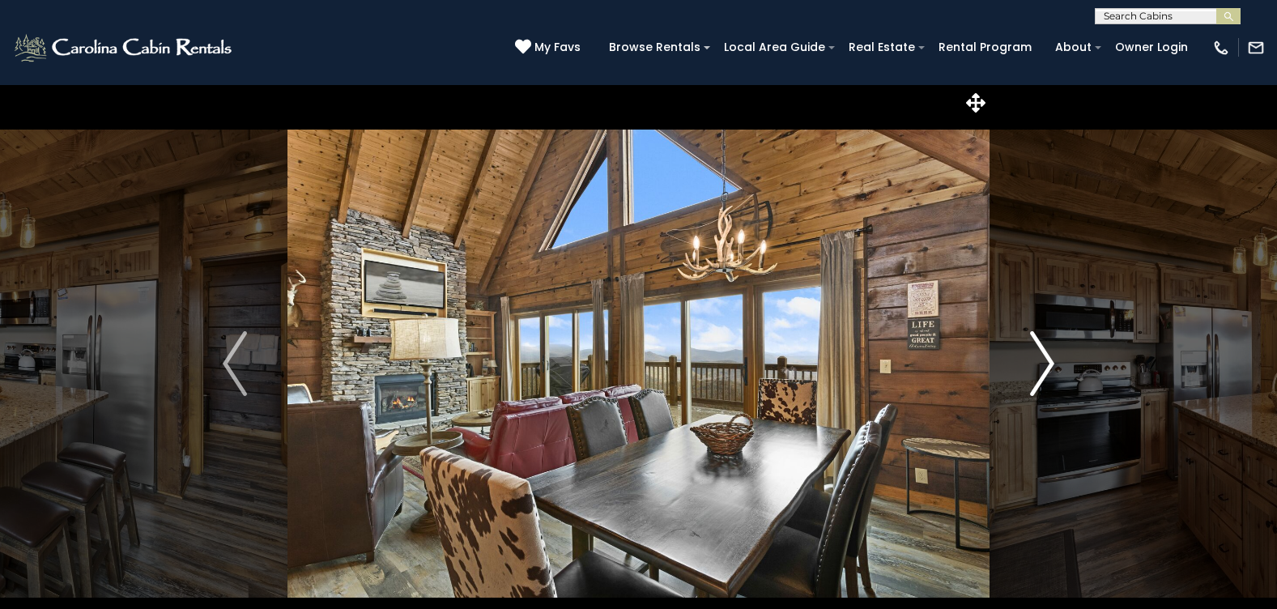
click at [1044, 364] on img "Next" at bounding box center [1042, 363] width 24 height 65
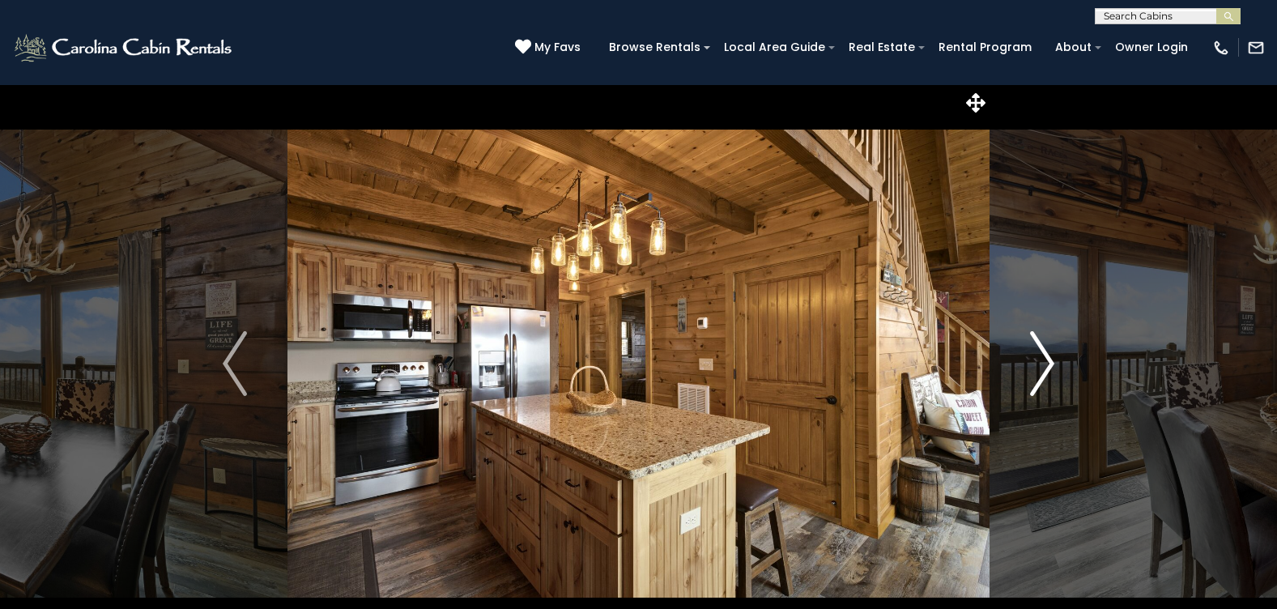
click at [1044, 364] on img "Next" at bounding box center [1042, 363] width 24 height 65
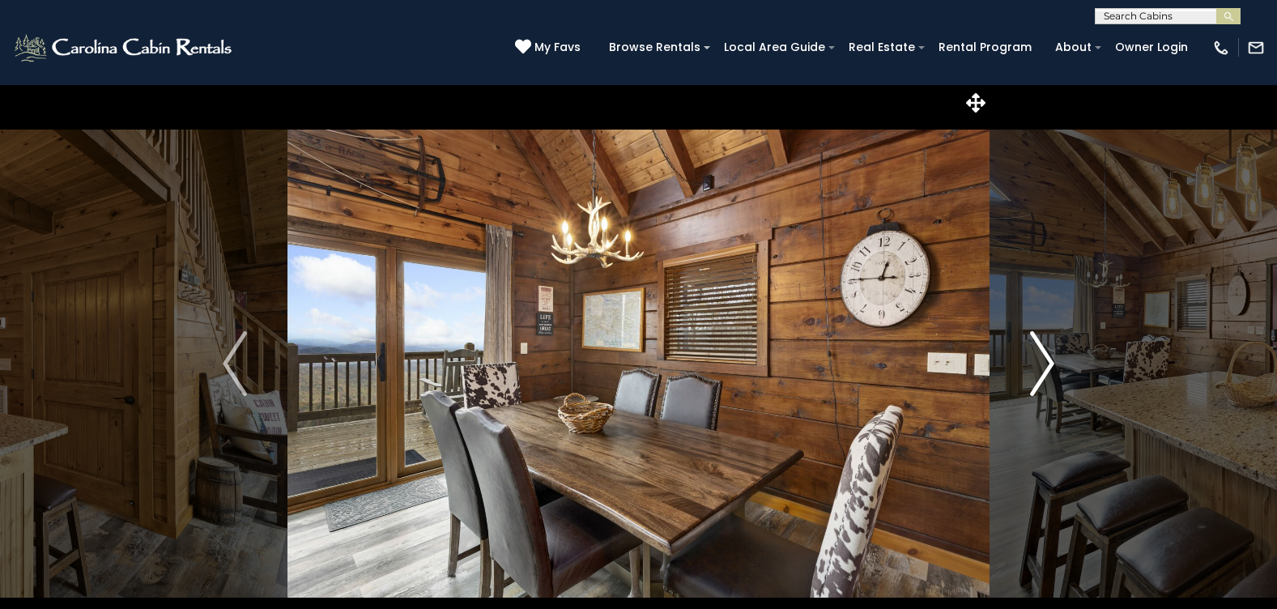
click at [1044, 364] on img "Next" at bounding box center [1042, 363] width 24 height 65
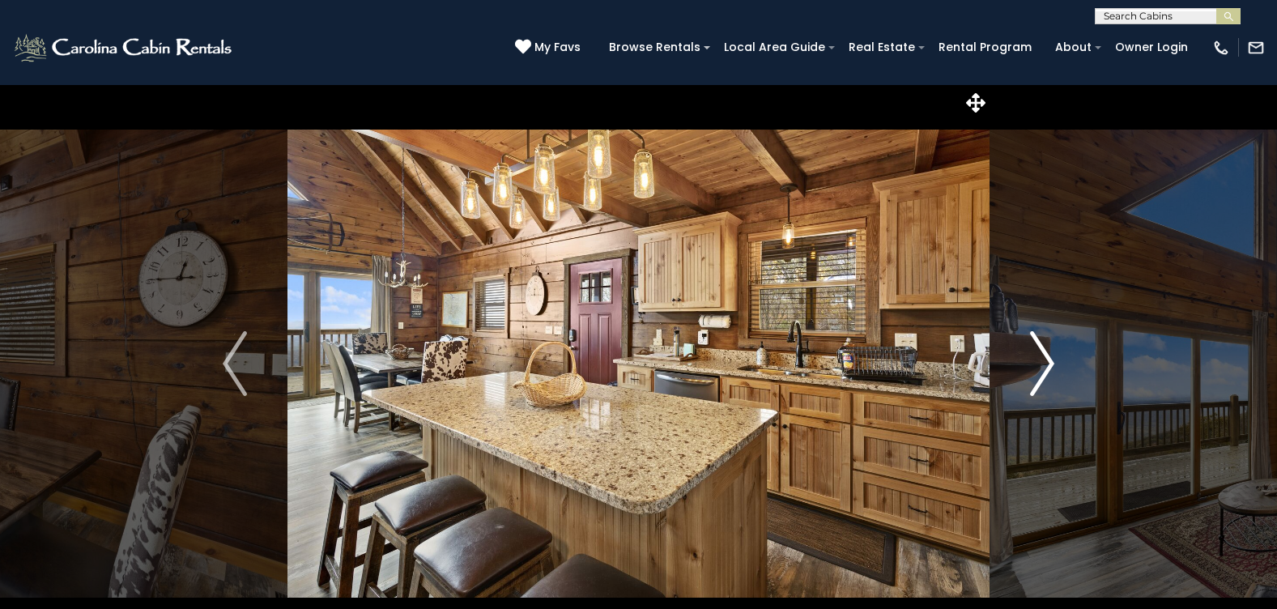
click at [1044, 364] on img "Next" at bounding box center [1042, 363] width 24 height 65
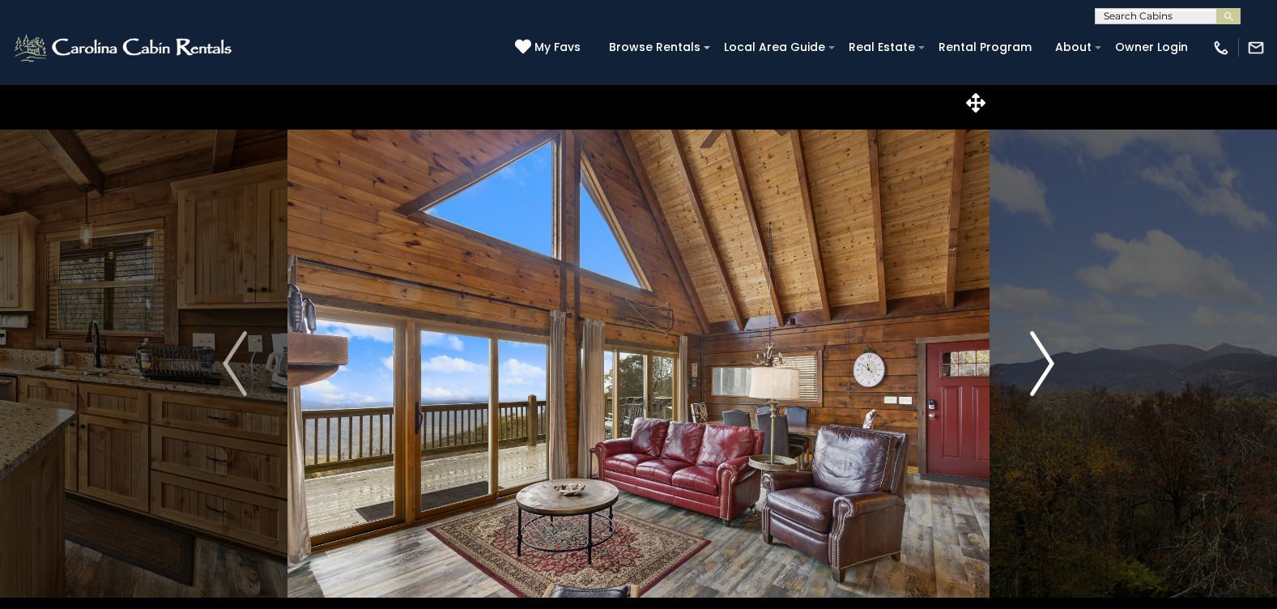
click at [1044, 364] on img "Next" at bounding box center [1042, 363] width 24 height 65
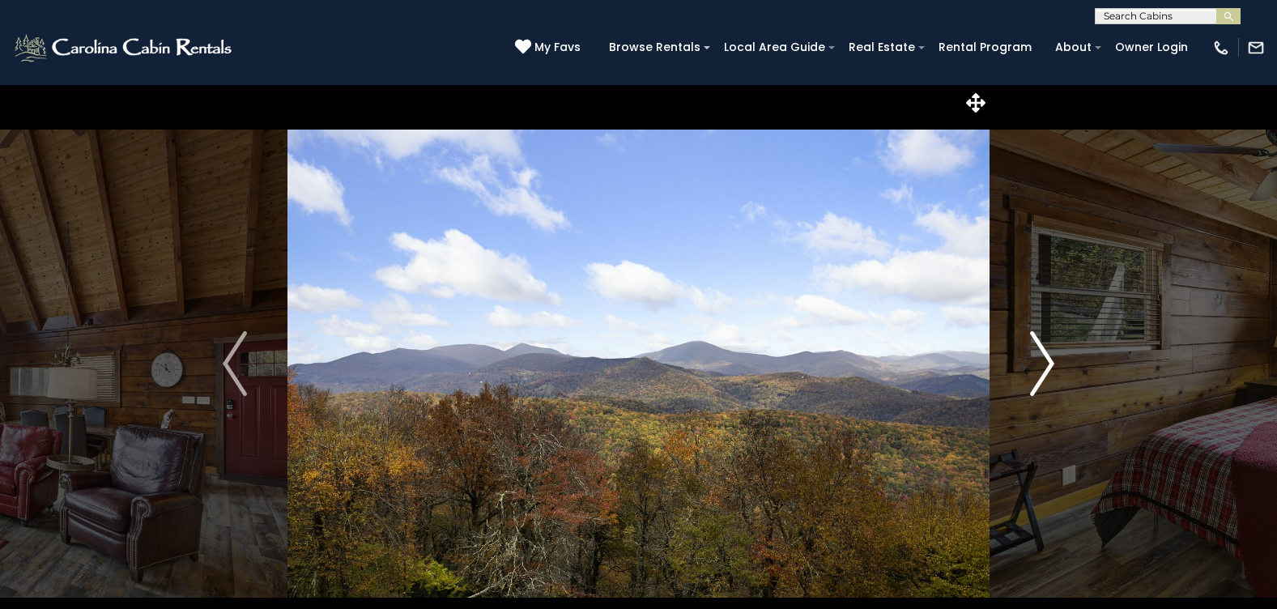
click at [1044, 364] on img "Next" at bounding box center [1042, 363] width 24 height 65
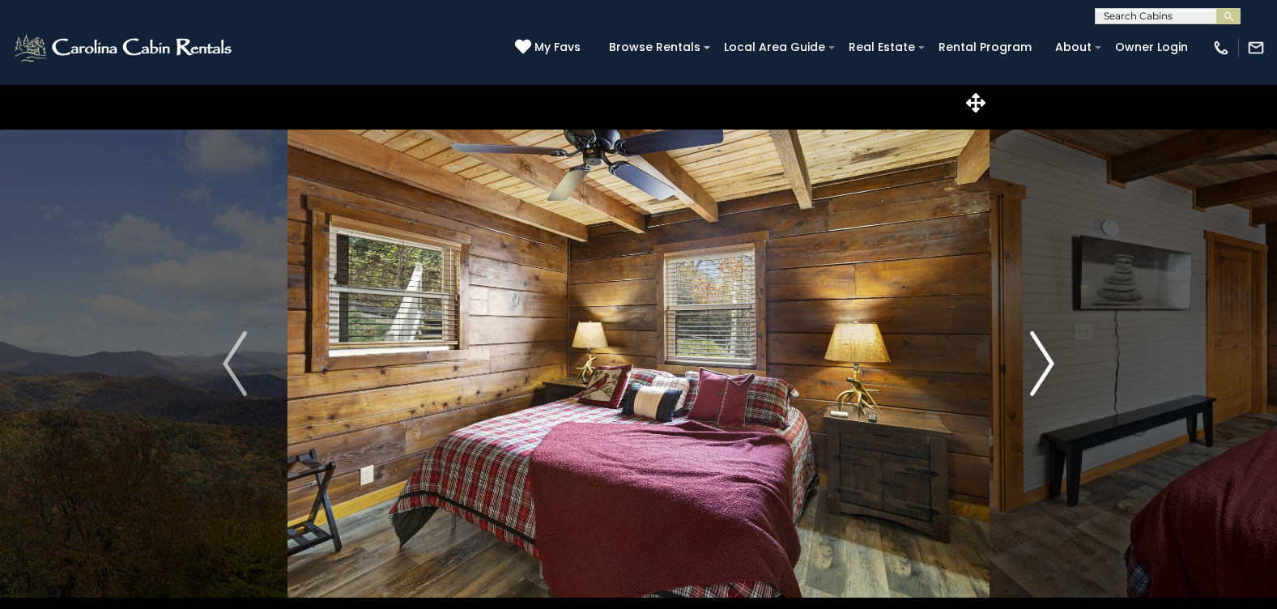
click at [1044, 364] on img "Next" at bounding box center [1042, 363] width 24 height 65
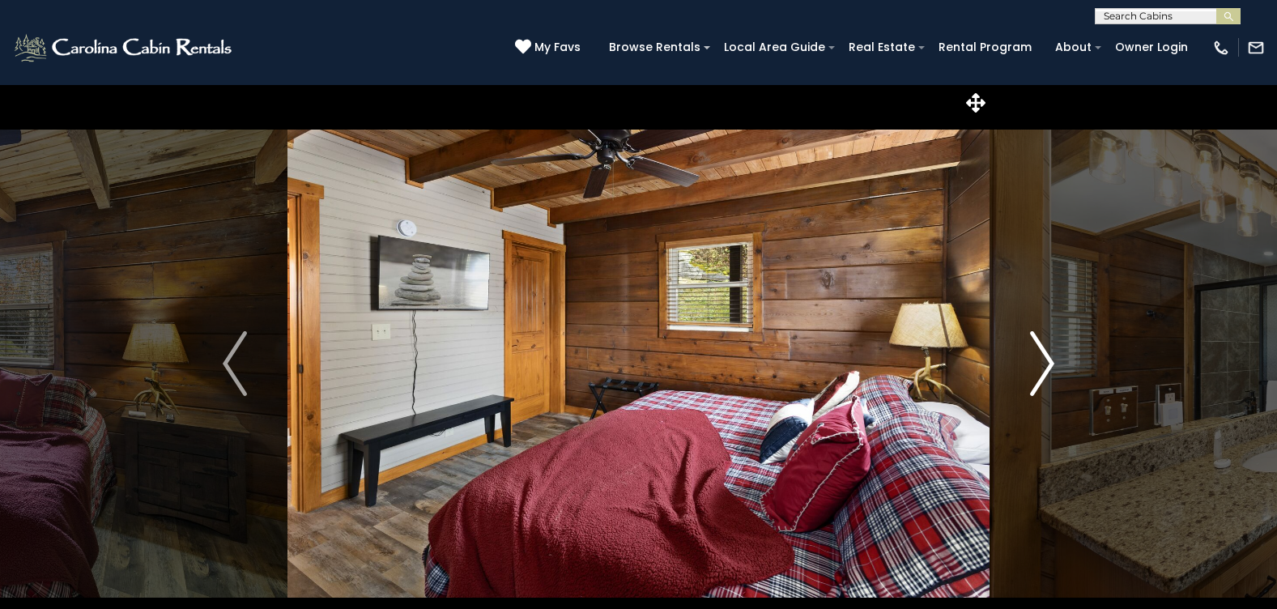
click at [1044, 364] on img "Next" at bounding box center [1042, 363] width 24 height 65
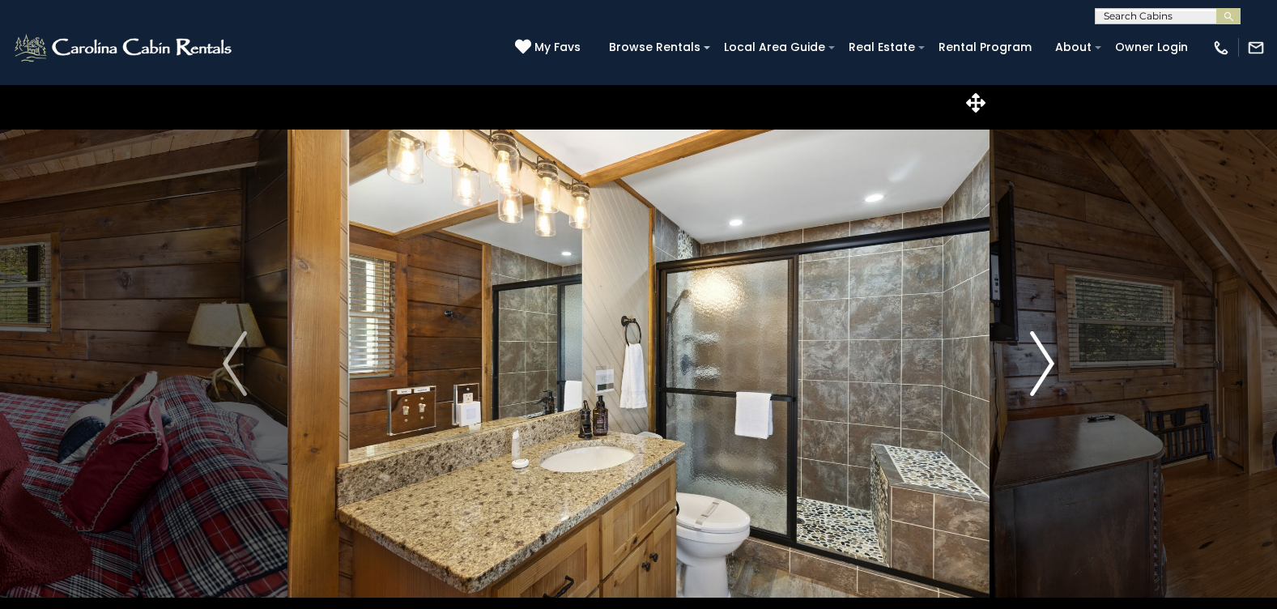
click at [1044, 364] on img "Next" at bounding box center [1042, 363] width 24 height 65
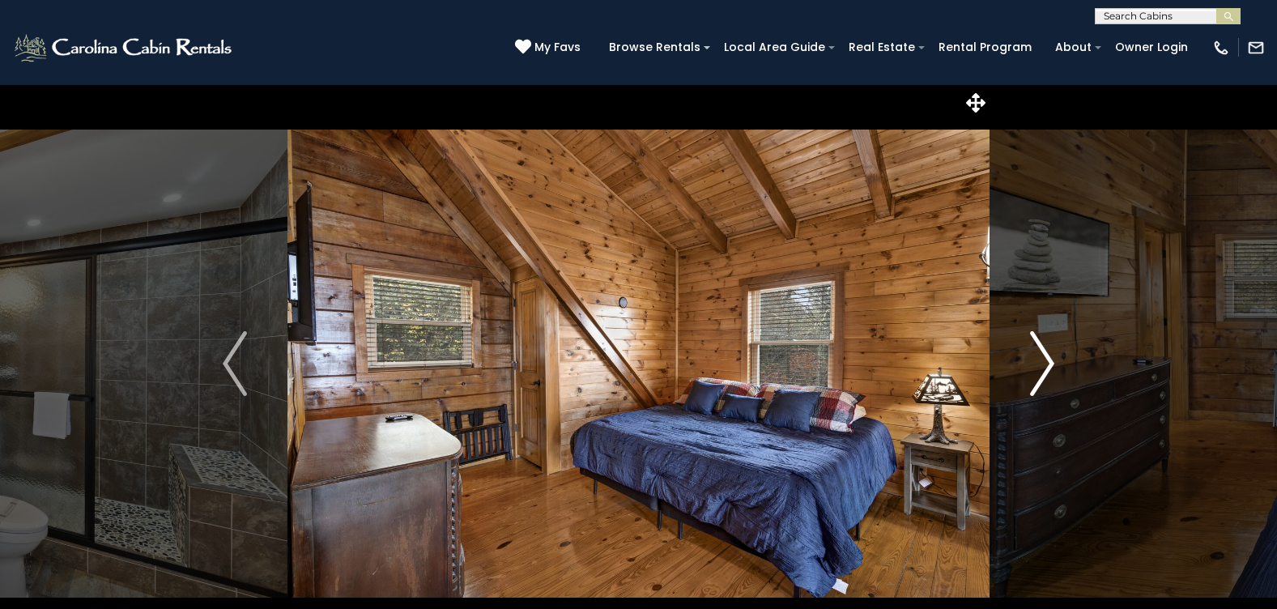
click at [1044, 364] on img "Next" at bounding box center [1042, 363] width 24 height 65
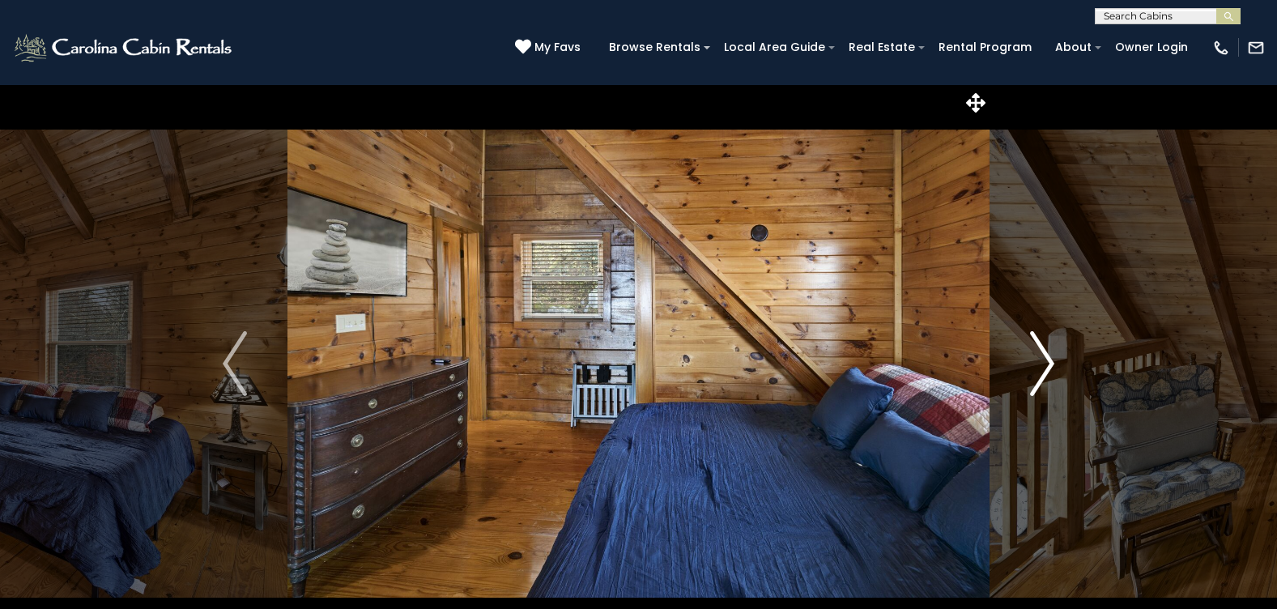
click at [1044, 364] on img "Next" at bounding box center [1042, 363] width 24 height 65
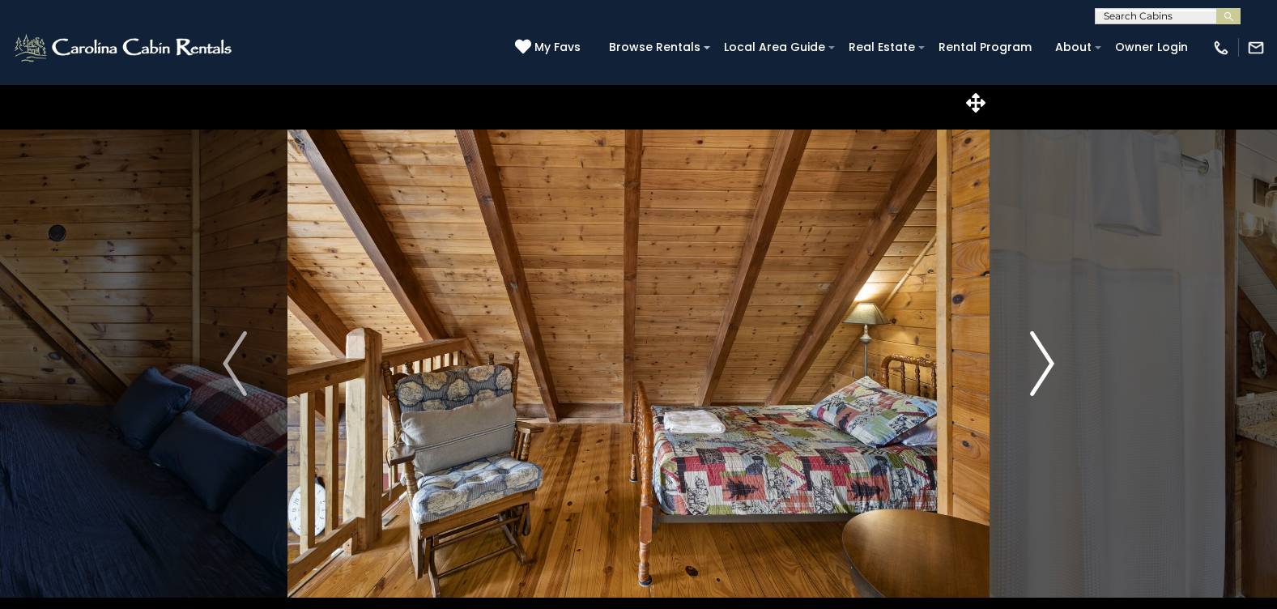
click at [1044, 364] on img "Next" at bounding box center [1042, 363] width 24 height 65
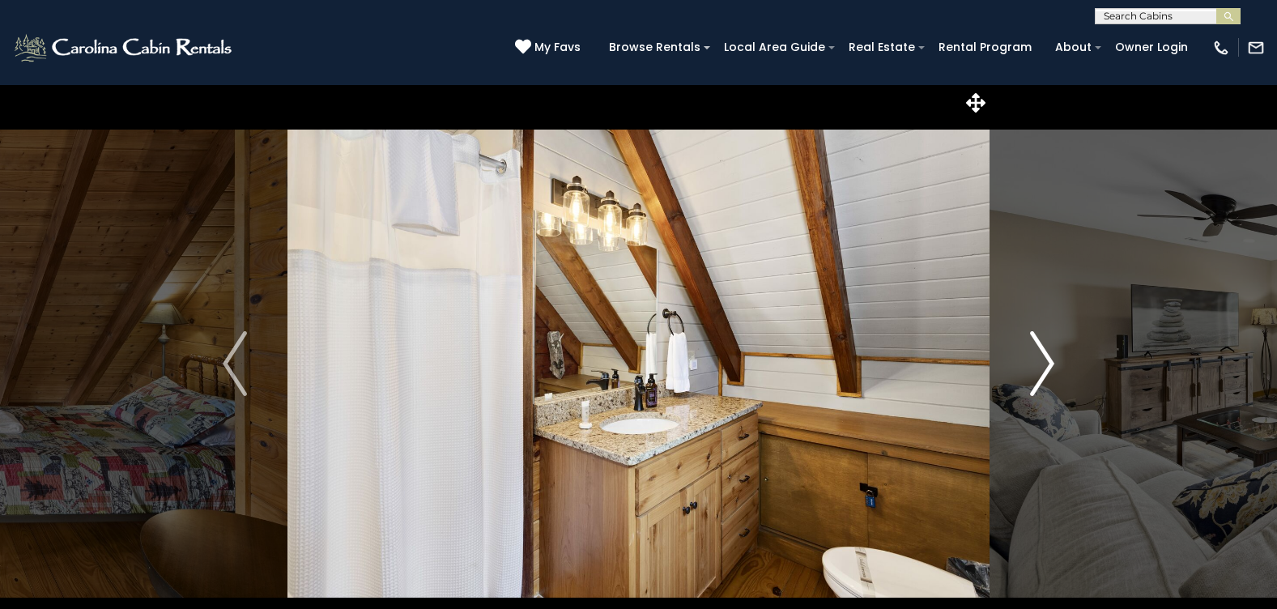
click at [1051, 362] on img "Next" at bounding box center [1042, 363] width 24 height 65
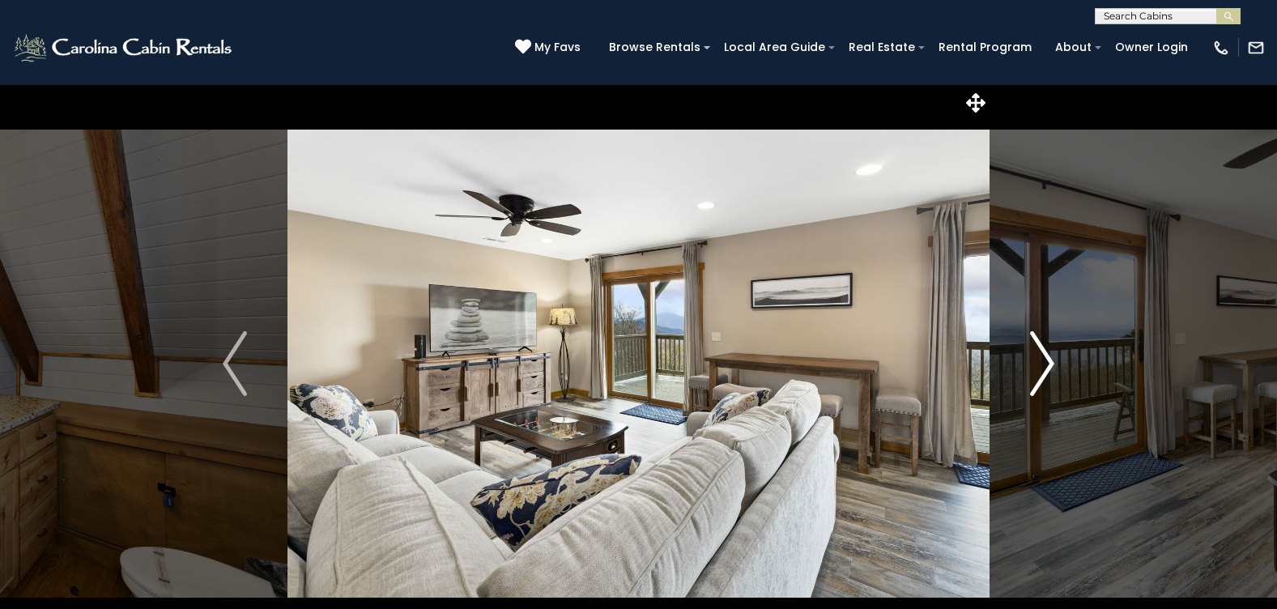
click at [1053, 362] on img "Next" at bounding box center [1042, 363] width 24 height 65
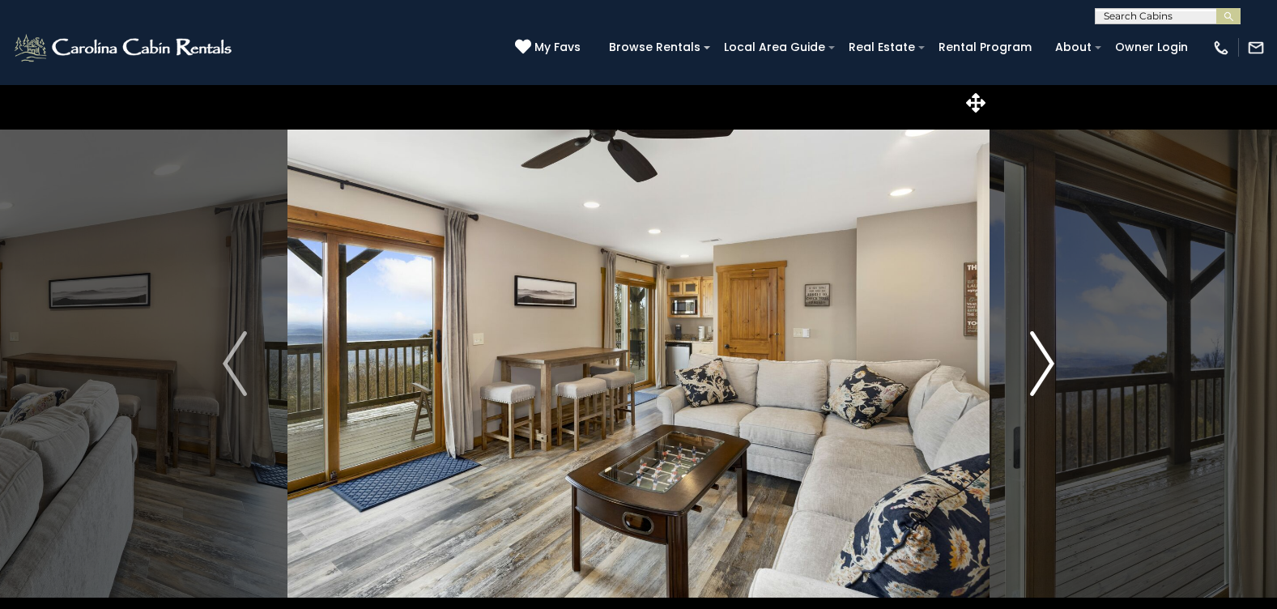
click at [1053, 362] on img "Next" at bounding box center [1042, 363] width 24 height 65
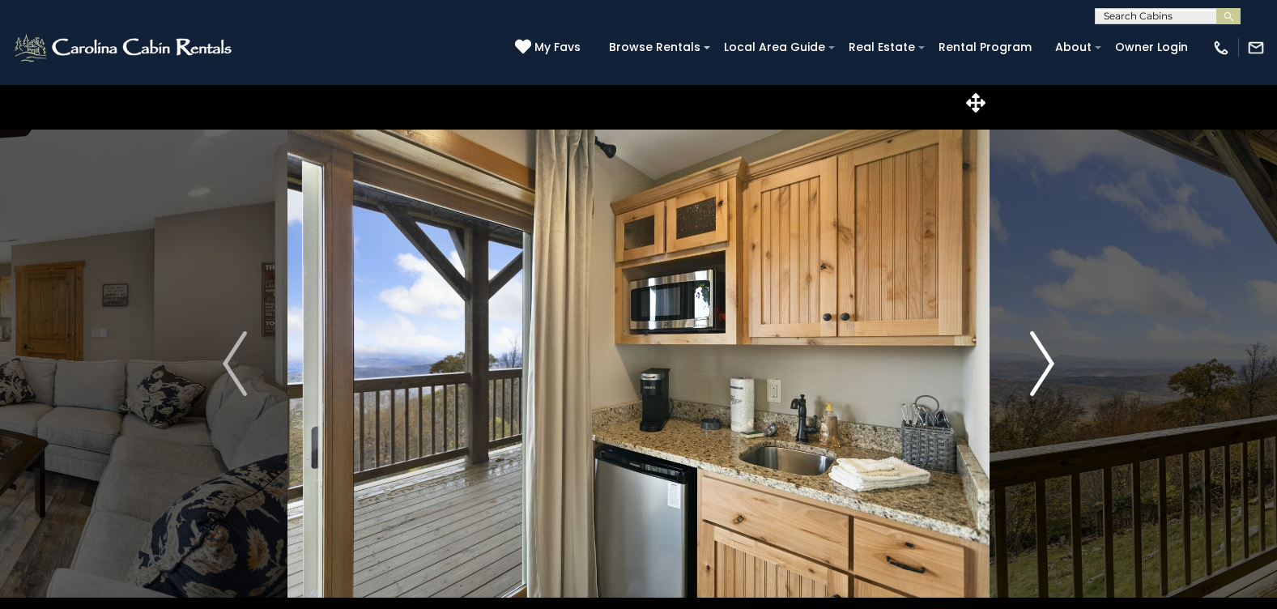
click at [1053, 362] on img "Next" at bounding box center [1042, 363] width 24 height 65
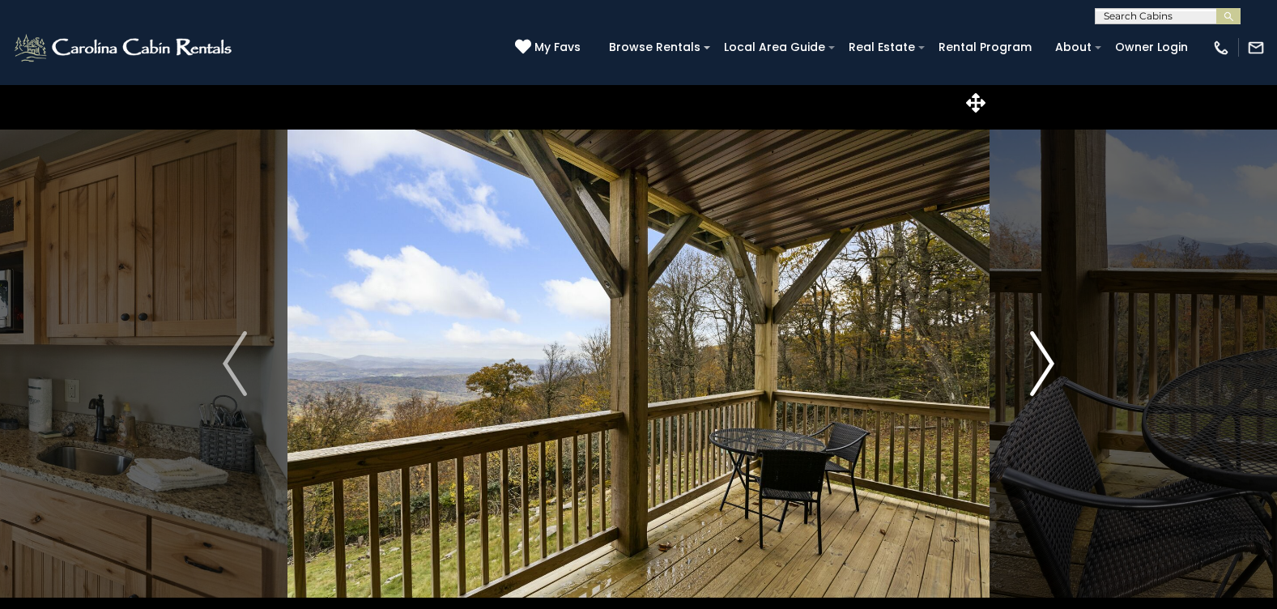
click at [1053, 362] on img "Next" at bounding box center [1042, 363] width 24 height 65
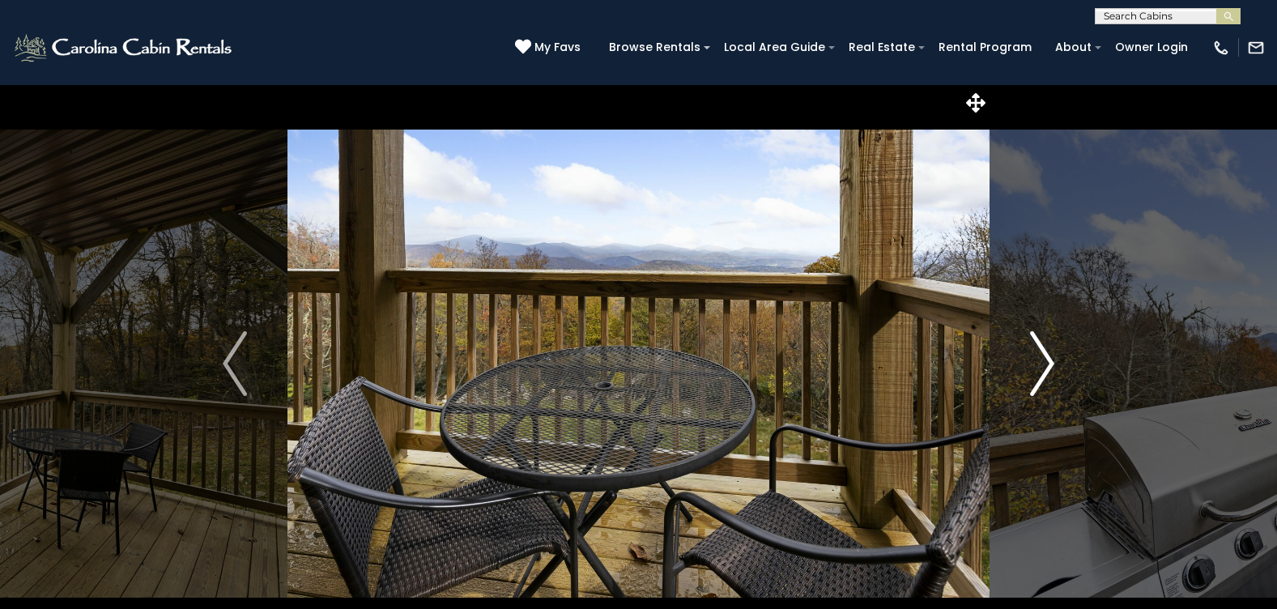
click at [1053, 362] on img "Next" at bounding box center [1042, 363] width 24 height 65
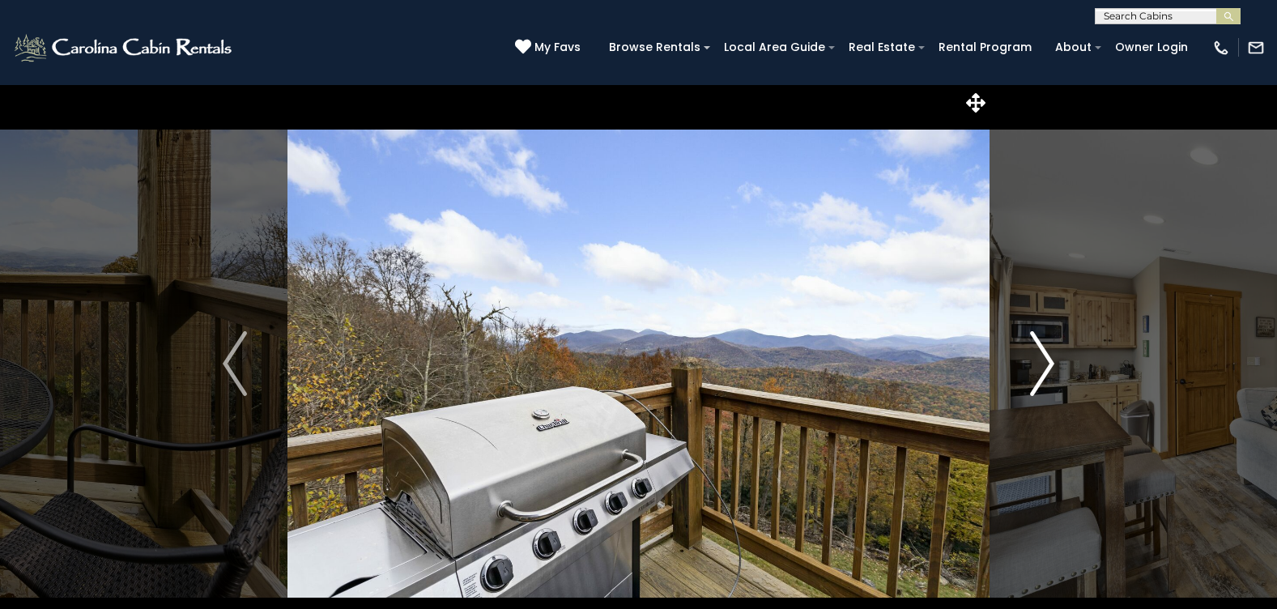
click at [1053, 362] on img "Next" at bounding box center [1042, 363] width 24 height 65
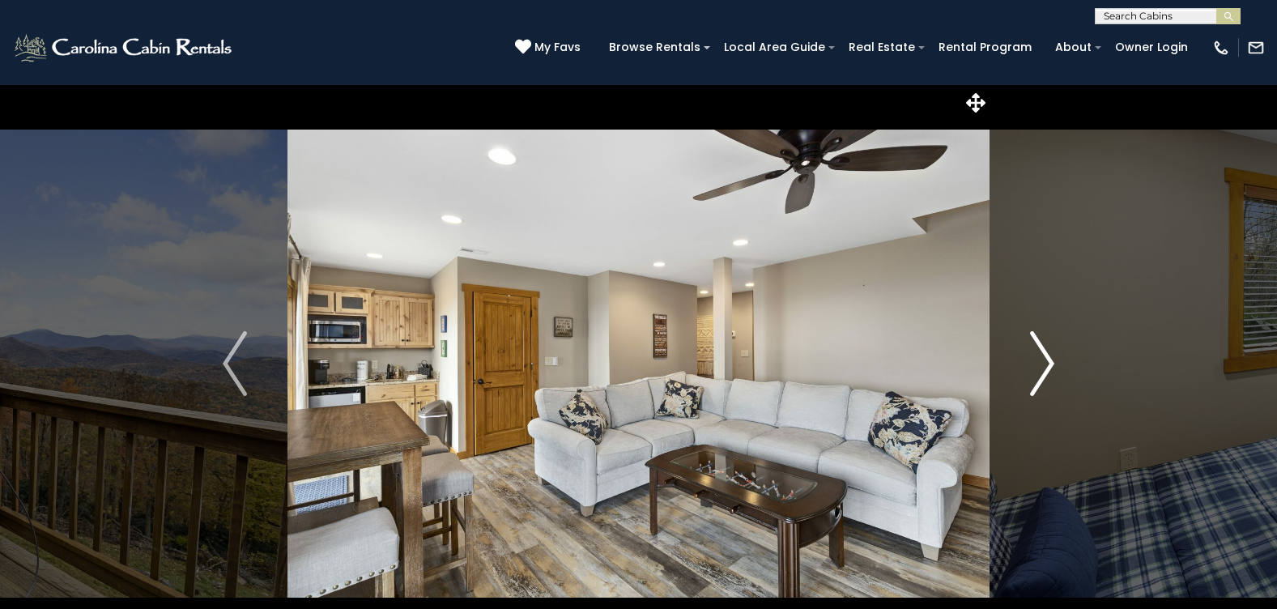
click at [1053, 362] on img "Next" at bounding box center [1042, 363] width 24 height 65
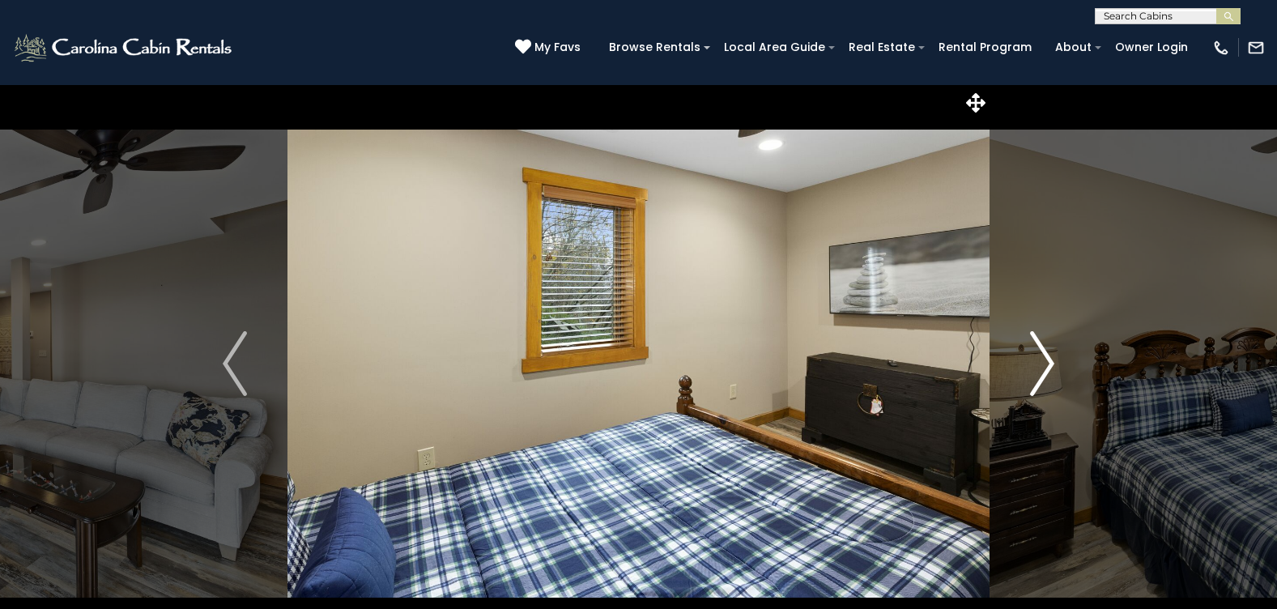
click at [1053, 362] on img "Next" at bounding box center [1042, 363] width 24 height 65
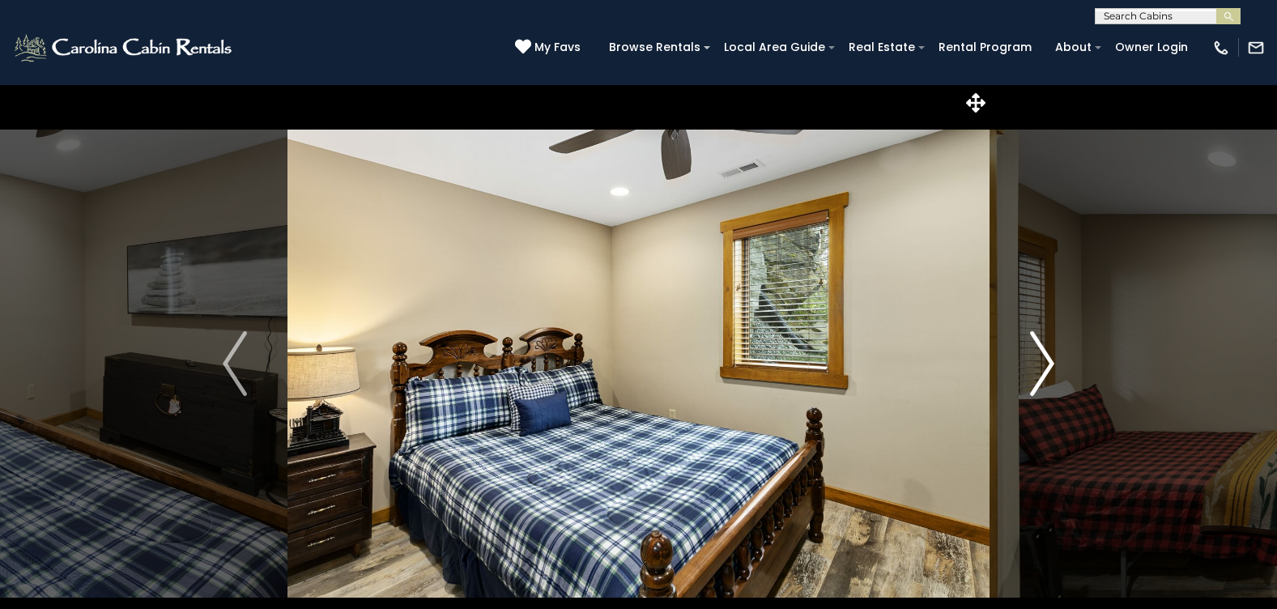
click at [1053, 362] on img "Next" at bounding box center [1042, 363] width 24 height 65
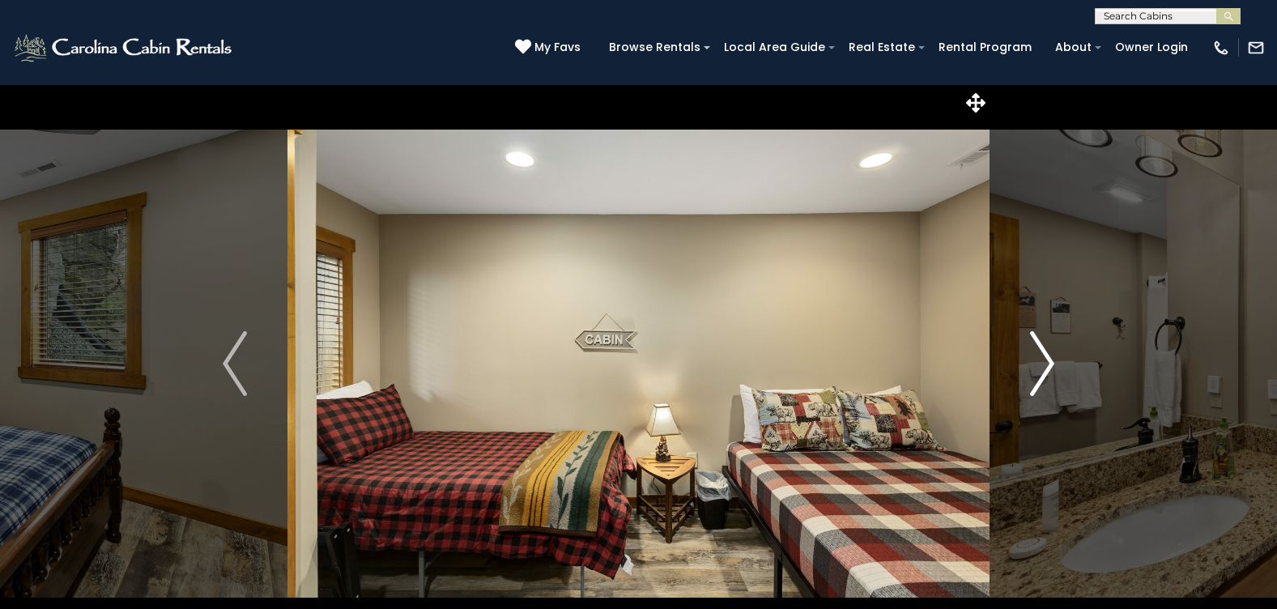
click at [1053, 362] on img "Next" at bounding box center [1042, 363] width 24 height 65
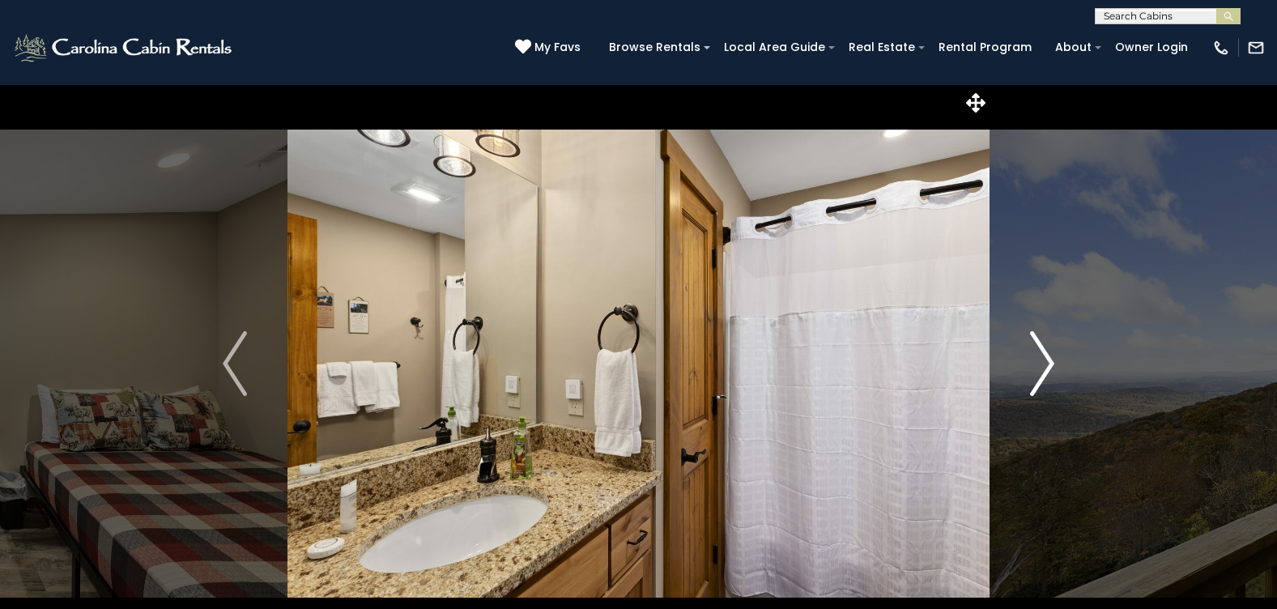
click at [1053, 362] on img "Next" at bounding box center [1042, 363] width 24 height 65
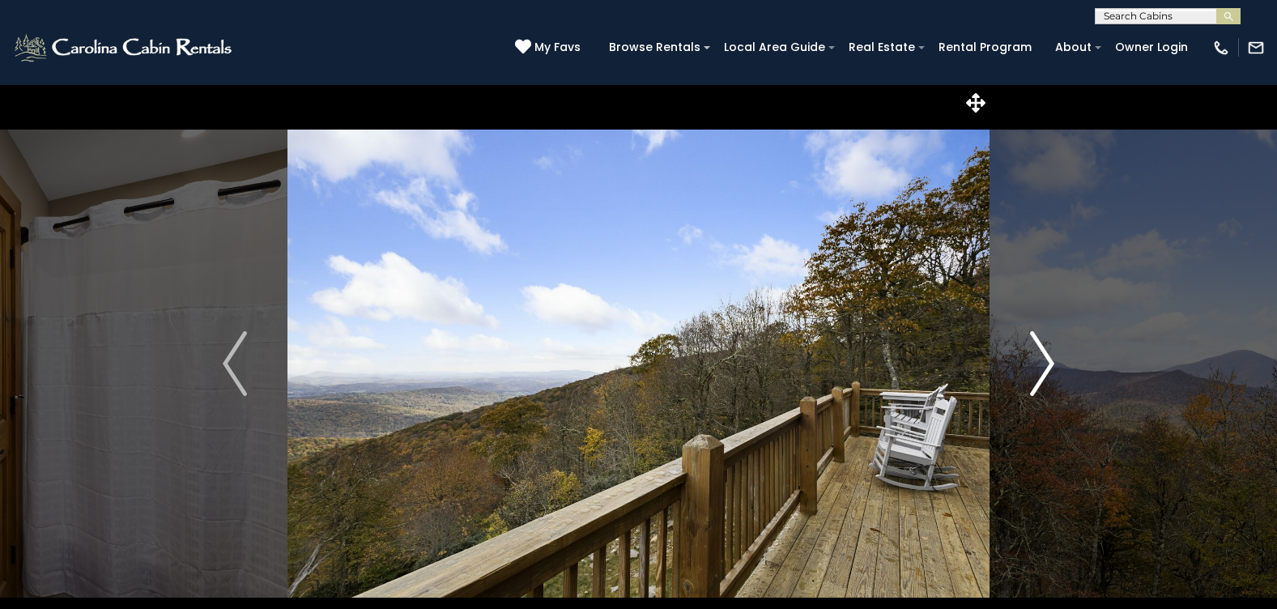
click at [1053, 362] on img "Next" at bounding box center [1042, 363] width 24 height 65
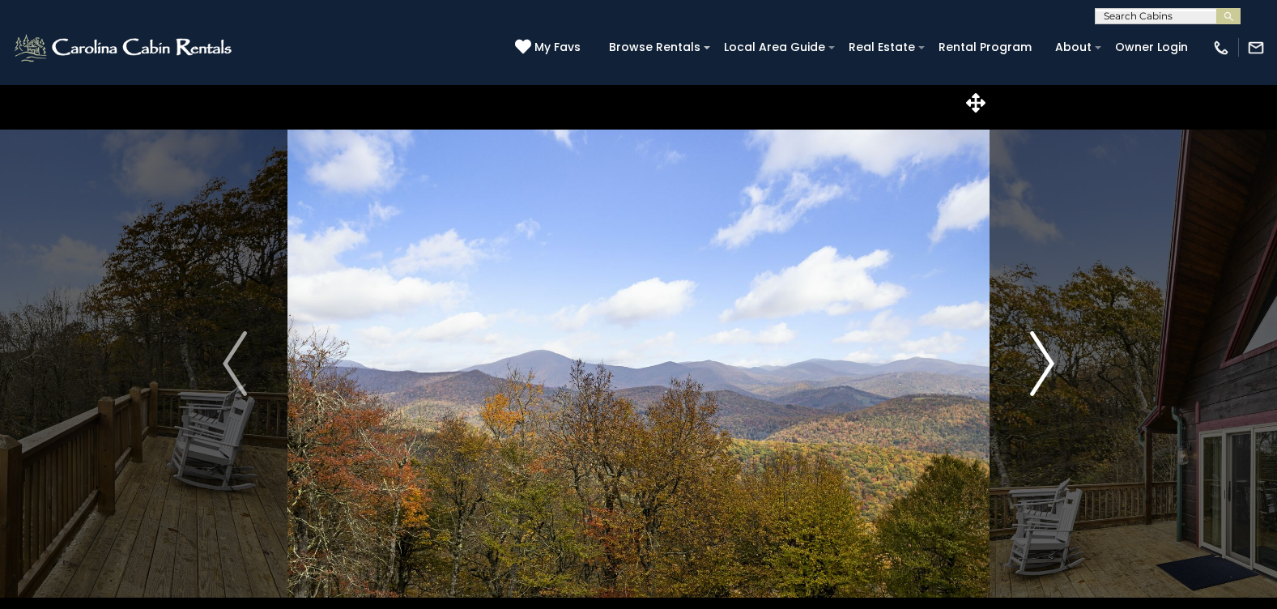
click at [1053, 362] on img "Next" at bounding box center [1042, 363] width 24 height 65
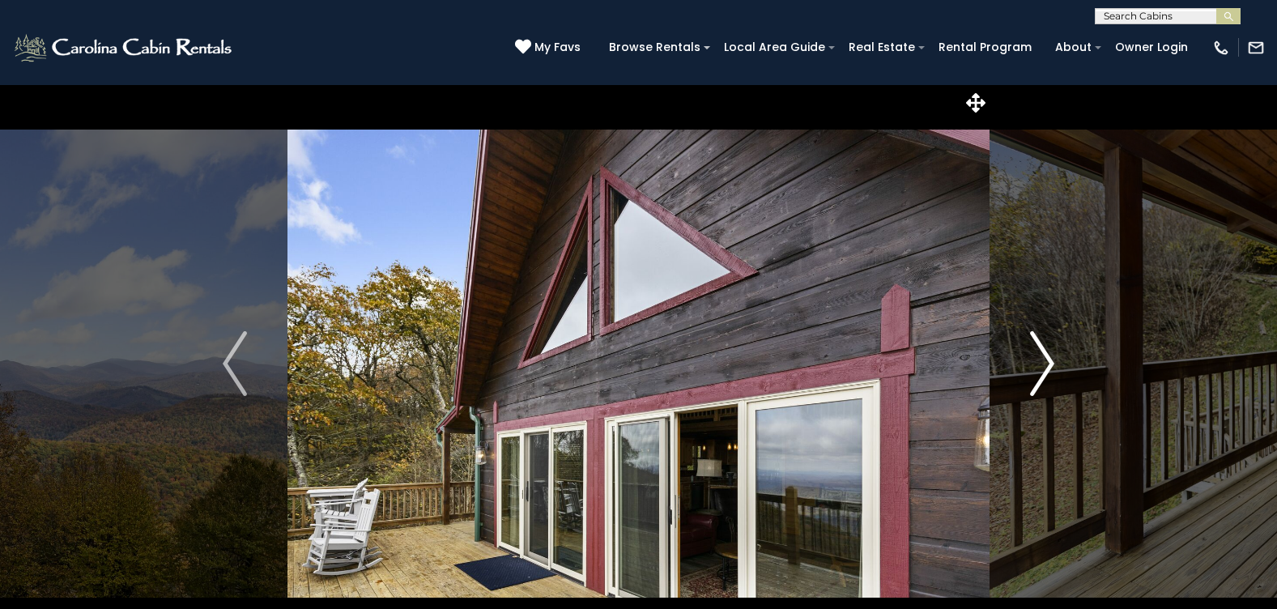
click at [1053, 362] on img "Next" at bounding box center [1042, 363] width 24 height 65
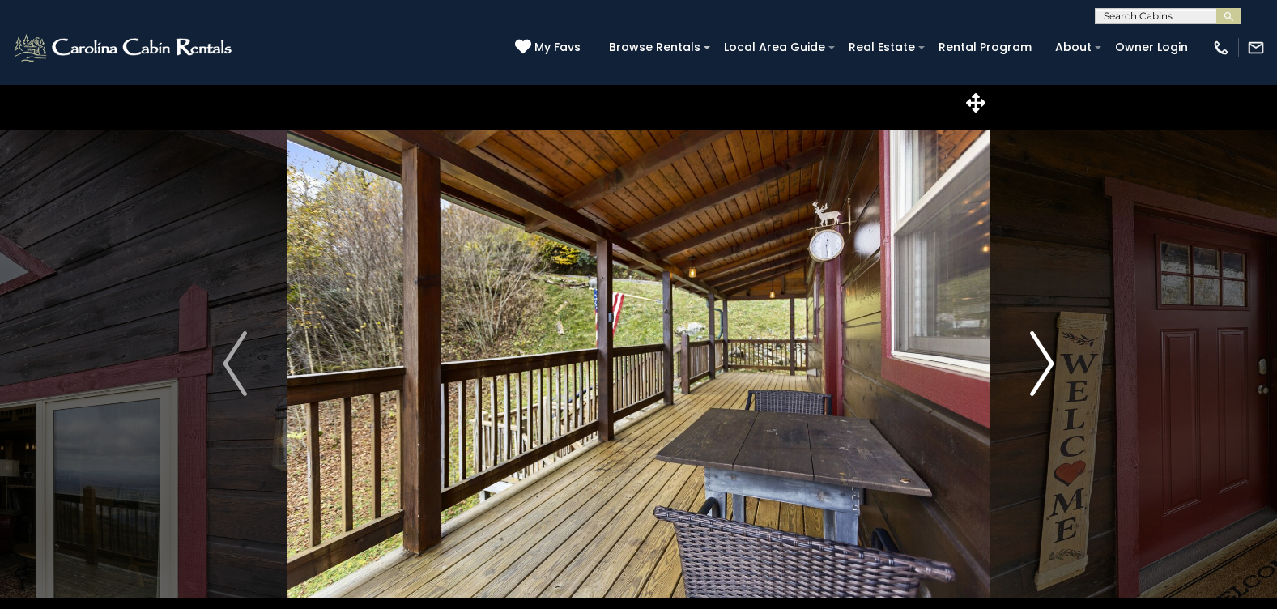
click at [1053, 362] on img "Next" at bounding box center [1042, 363] width 24 height 65
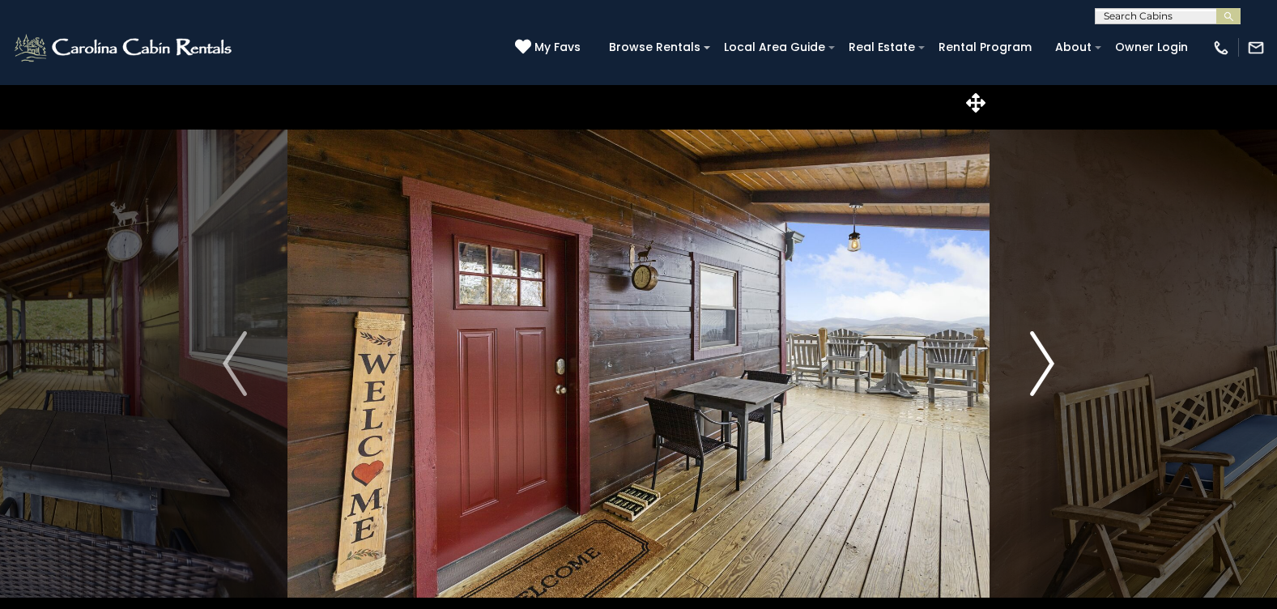
click at [1053, 362] on img "Next" at bounding box center [1042, 363] width 24 height 65
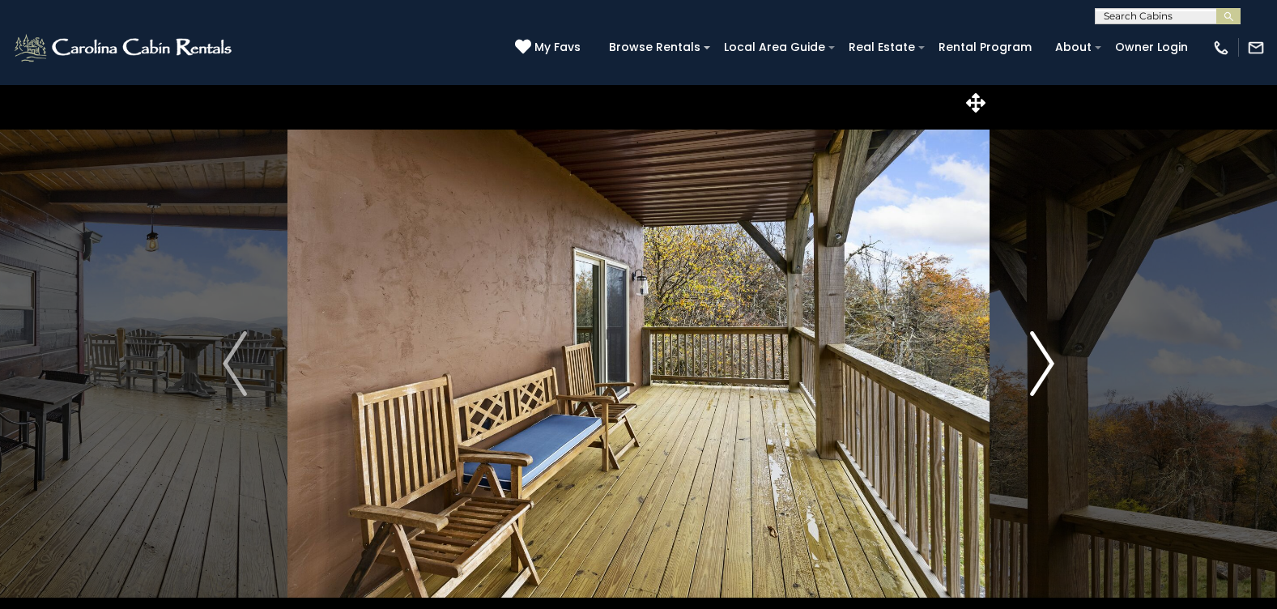
click at [1053, 362] on img "Next" at bounding box center [1042, 363] width 24 height 65
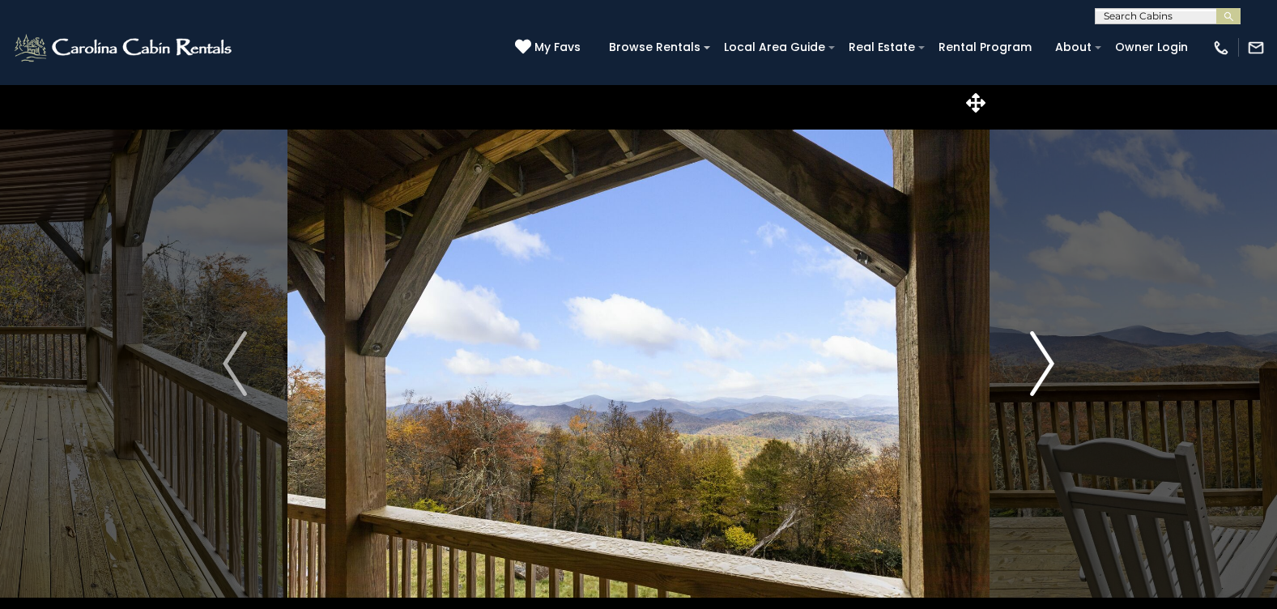
click at [1053, 362] on img "Next" at bounding box center [1042, 363] width 24 height 65
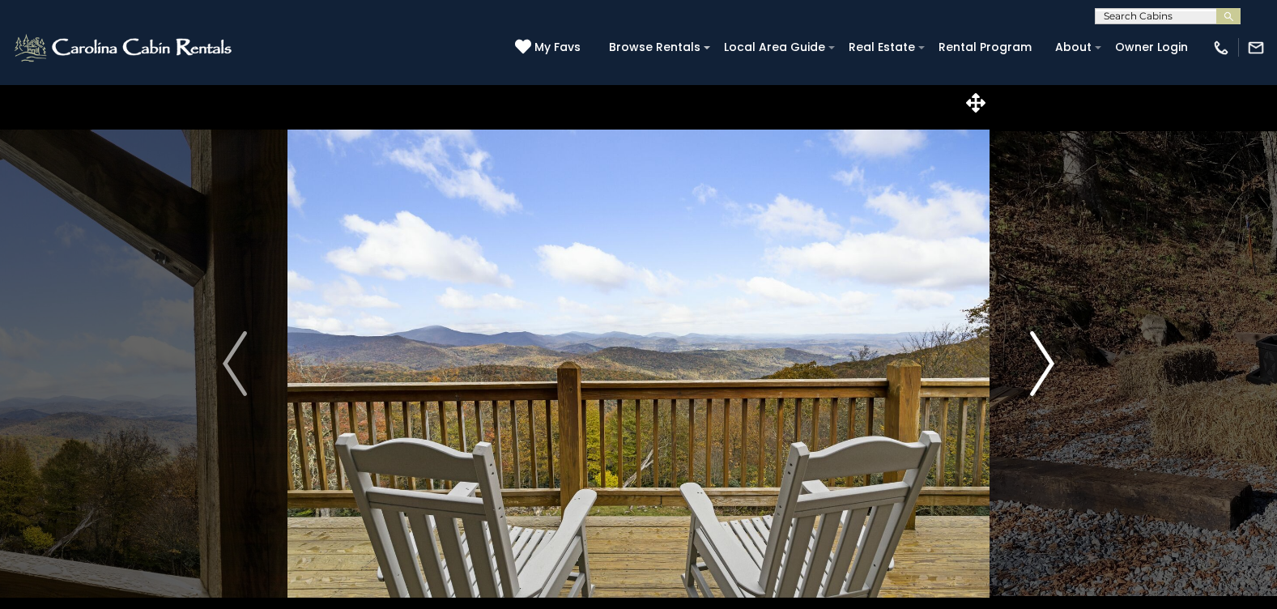
click at [1053, 362] on img "Next" at bounding box center [1042, 363] width 24 height 65
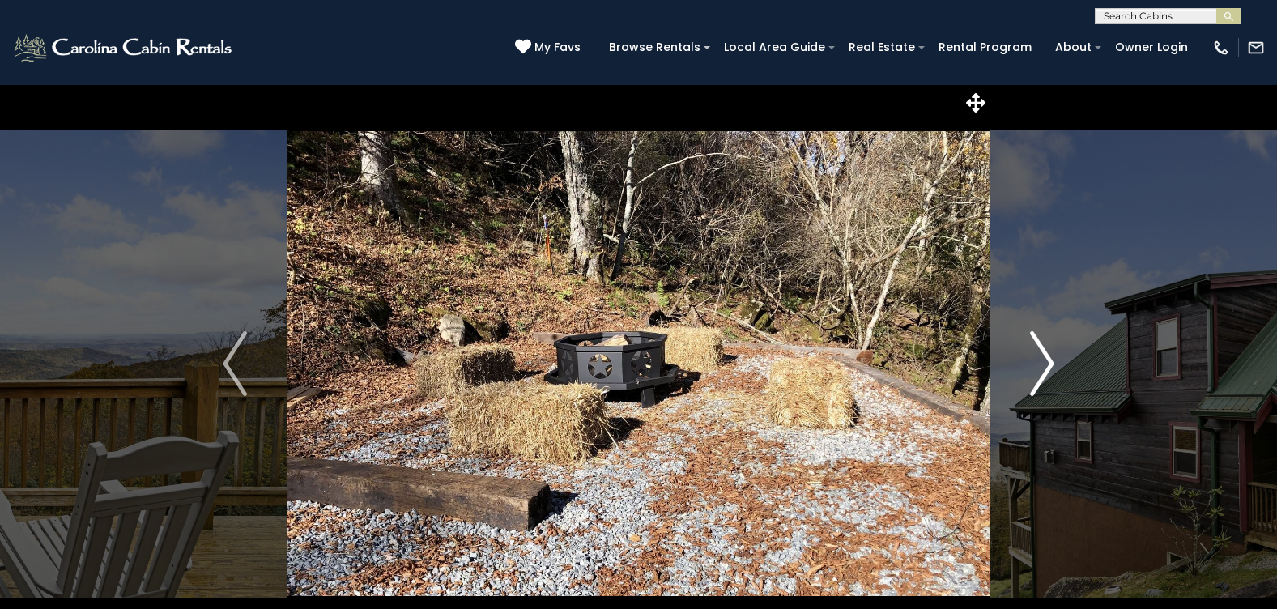
click at [1053, 362] on img "Next" at bounding box center [1042, 363] width 24 height 65
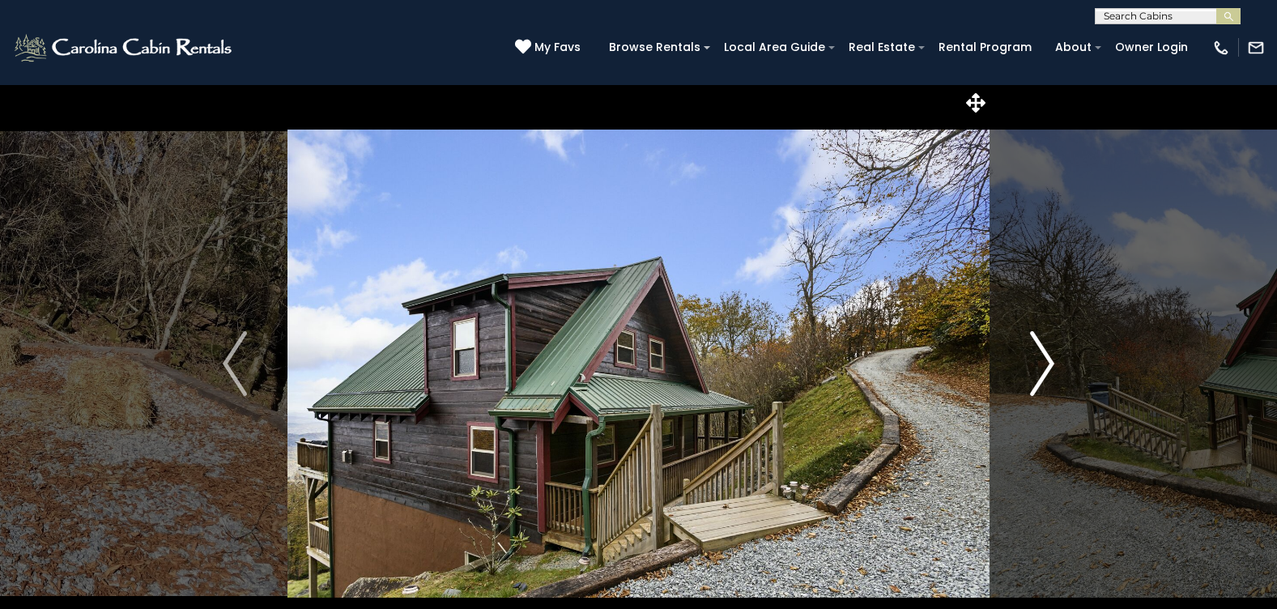
click at [1053, 362] on img "Next" at bounding box center [1042, 363] width 24 height 65
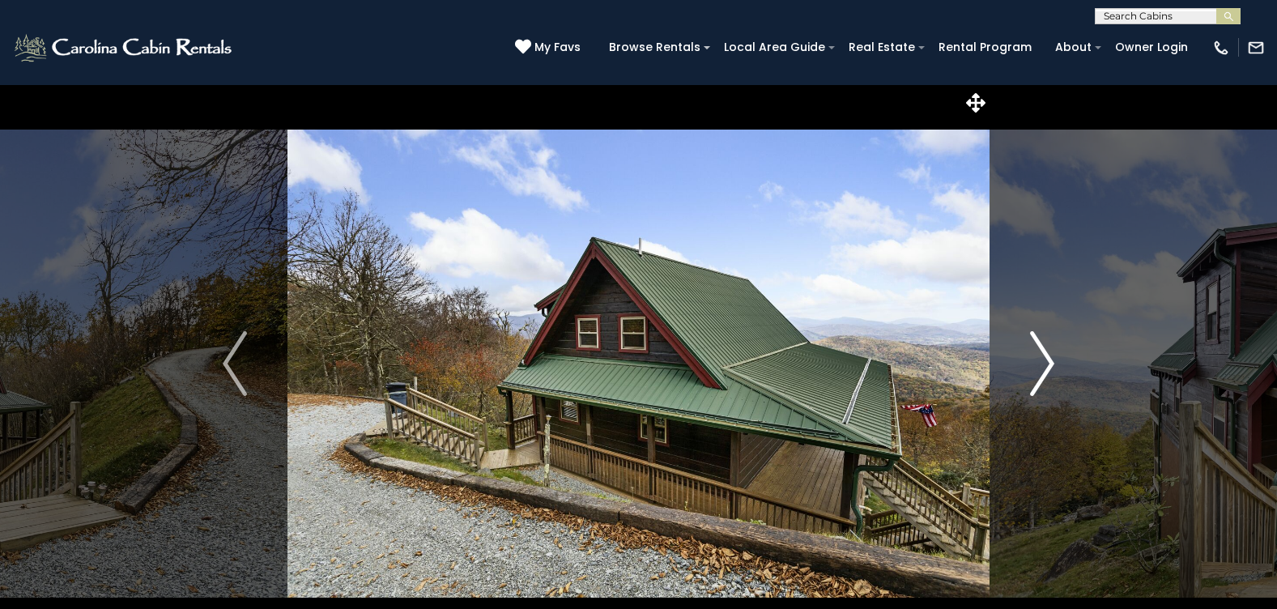
click at [1053, 362] on img "Next" at bounding box center [1042, 363] width 24 height 65
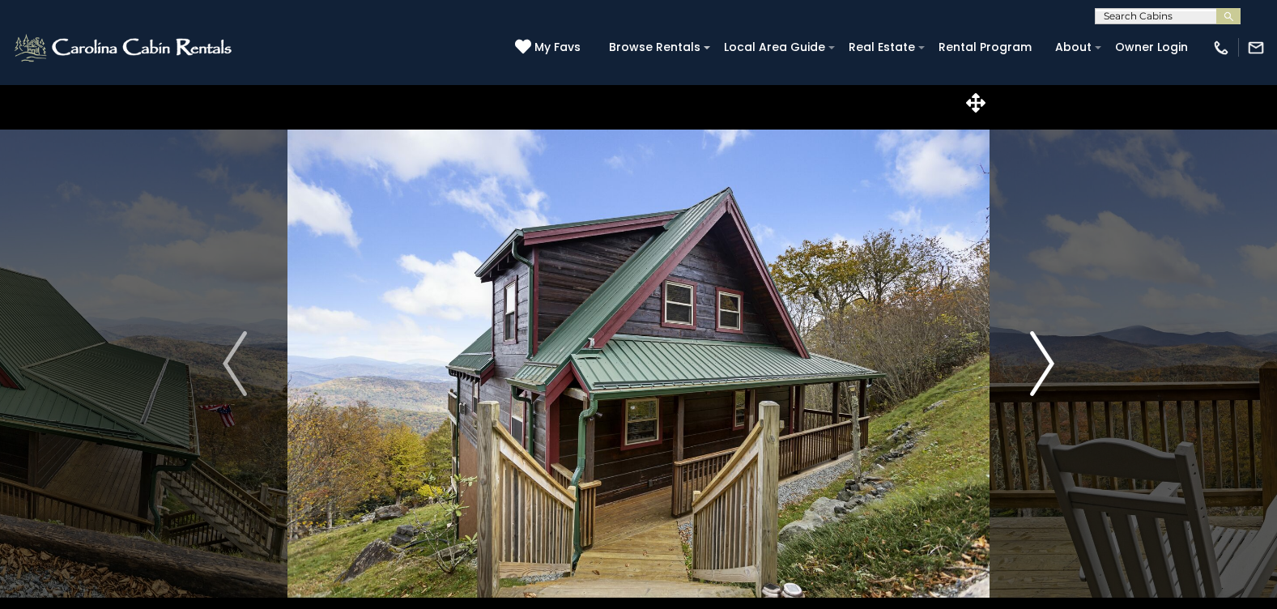
click at [1053, 362] on img "Next" at bounding box center [1042, 363] width 24 height 65
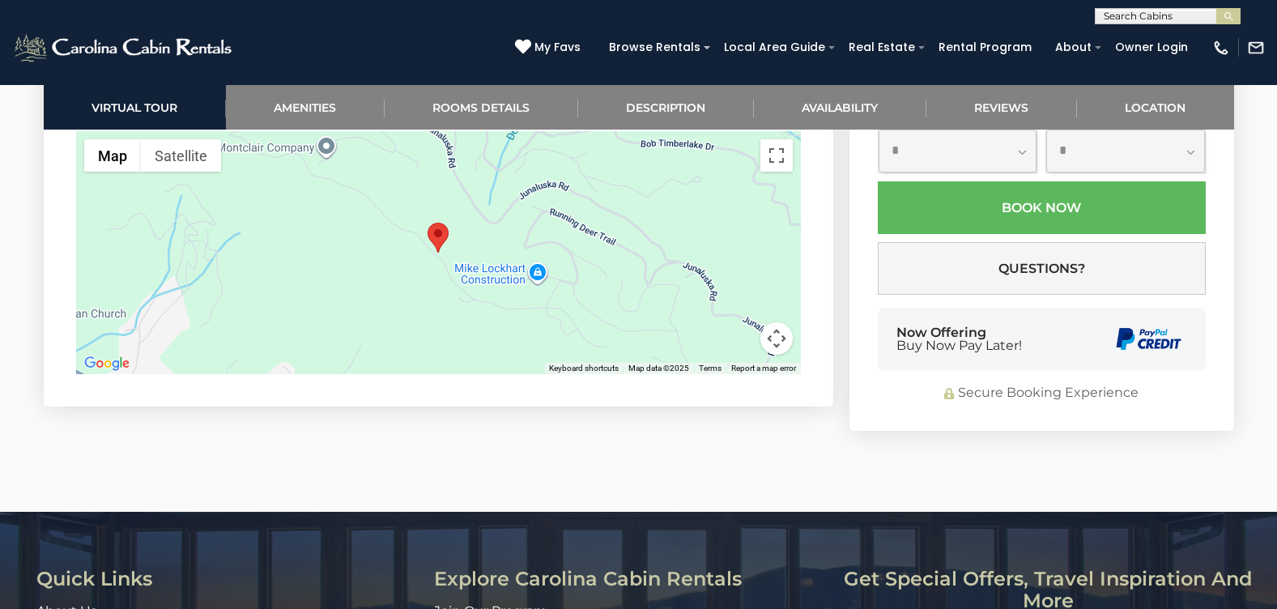
scroll to position [3725, 0]
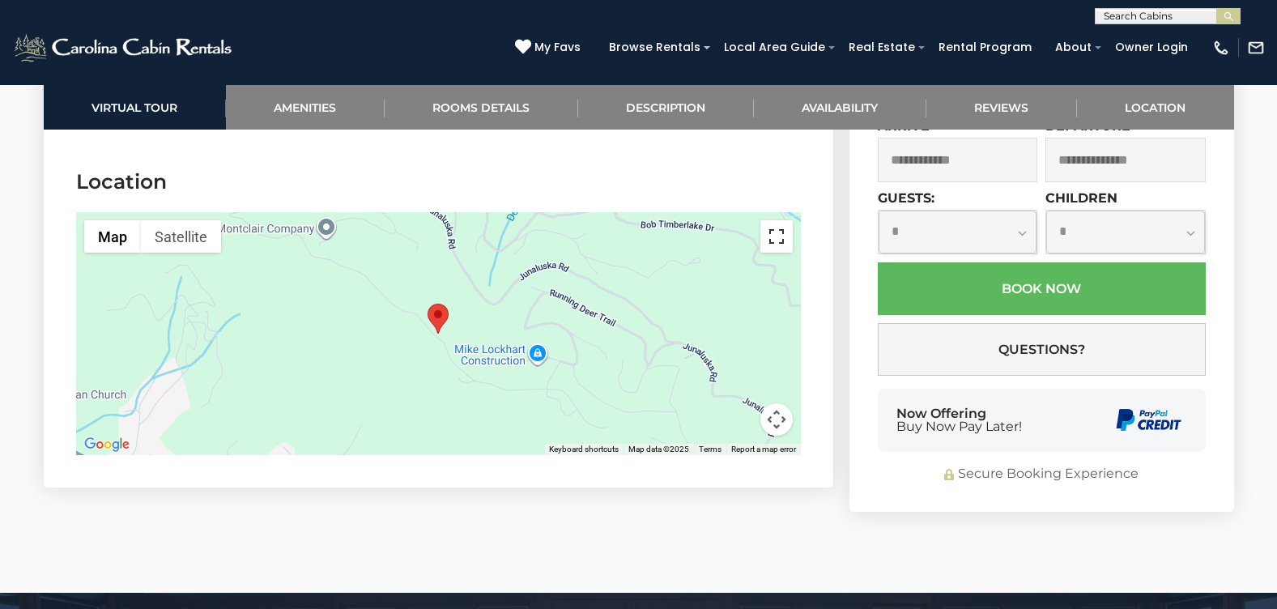
click at [781, 220] on button "Toggle fullscreen view" at bounding box center [776, 236] width 32 height 32
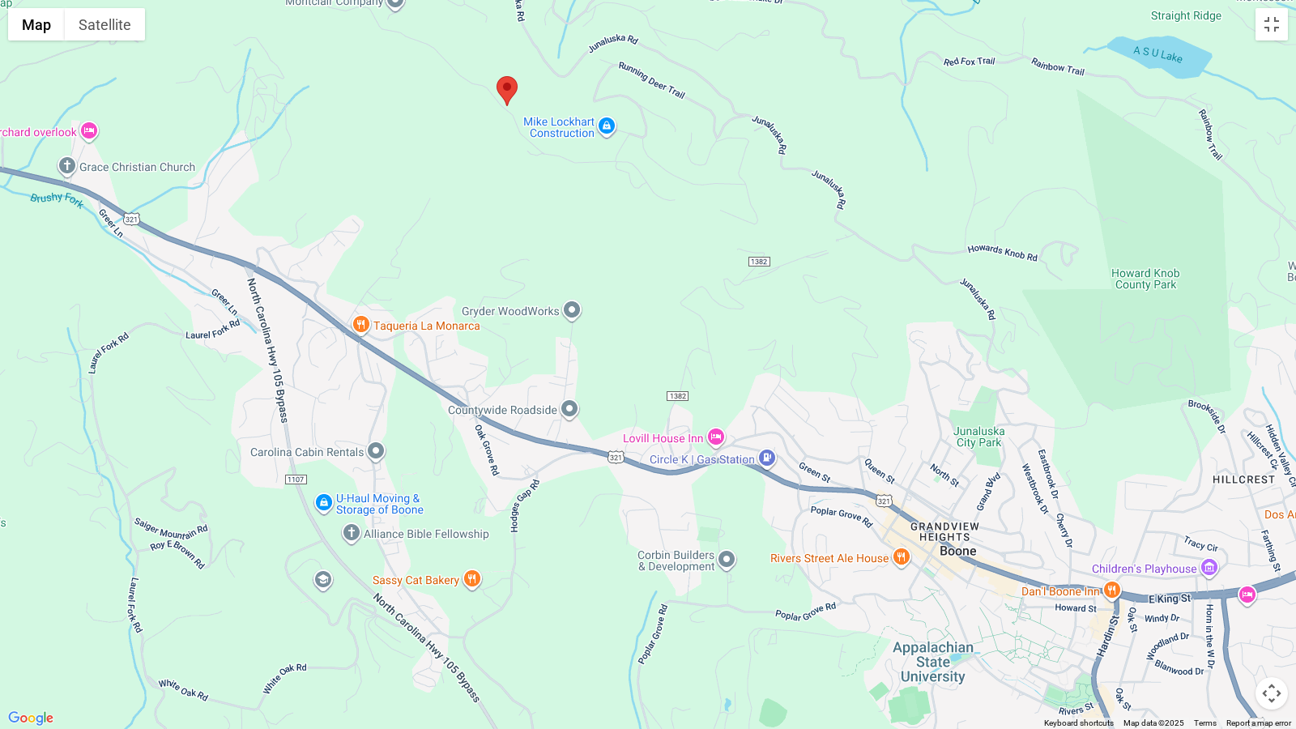
drag, startPoint x: 856, startPoint y: 531, endPoint x: 716, endPoint y: 275, distance: 291.7
click at [716, 275] on div at bounding box center [648, 364] width 1296 height 729
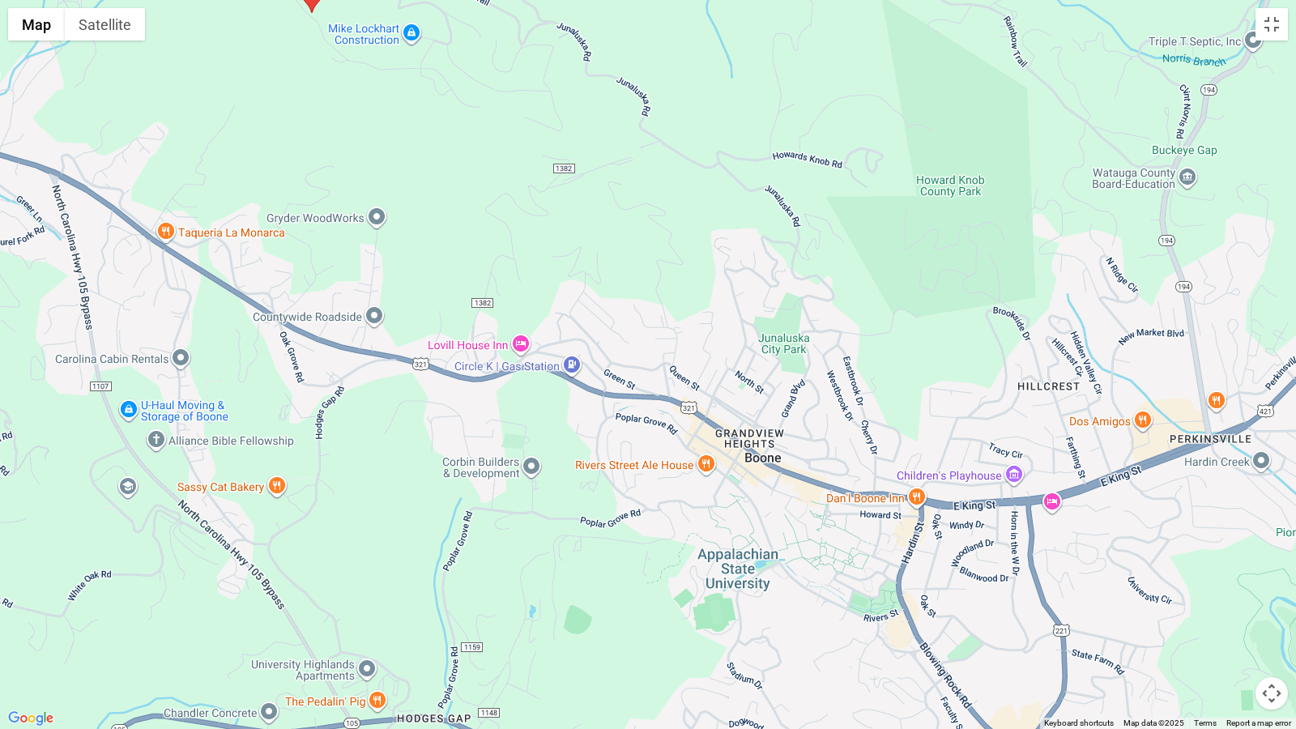
drag, startPoint x: 584, startPoint y: 610, endPoint x: 389, endPoint y: 514, distance: 217.3
click at [389, 514] on div at bounding box center [648, 364] width 1296 height 729
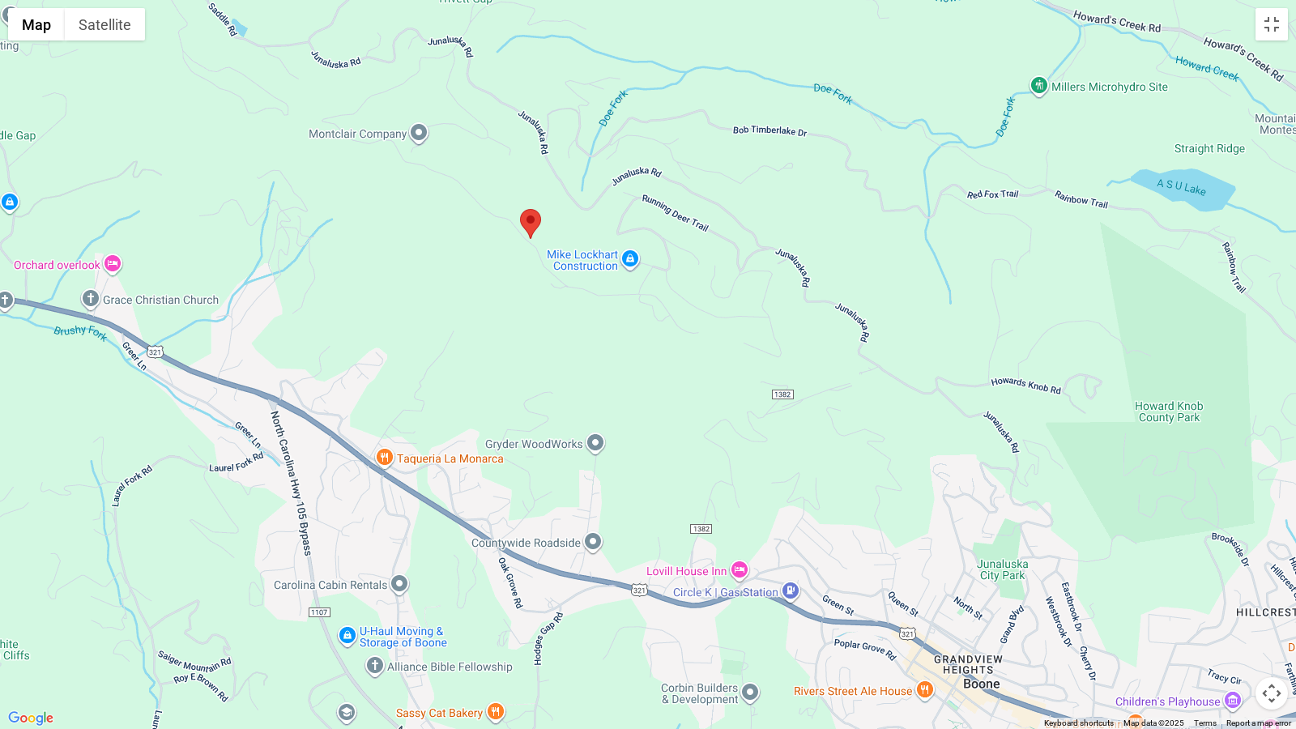
drag, startPoint x: 681, startPoint y: 226, endPoint x: 907, endPoint y: 462, distance: 327.0
click at [907, 462] on div at bounding box center [648, 364] width 1296 height 729
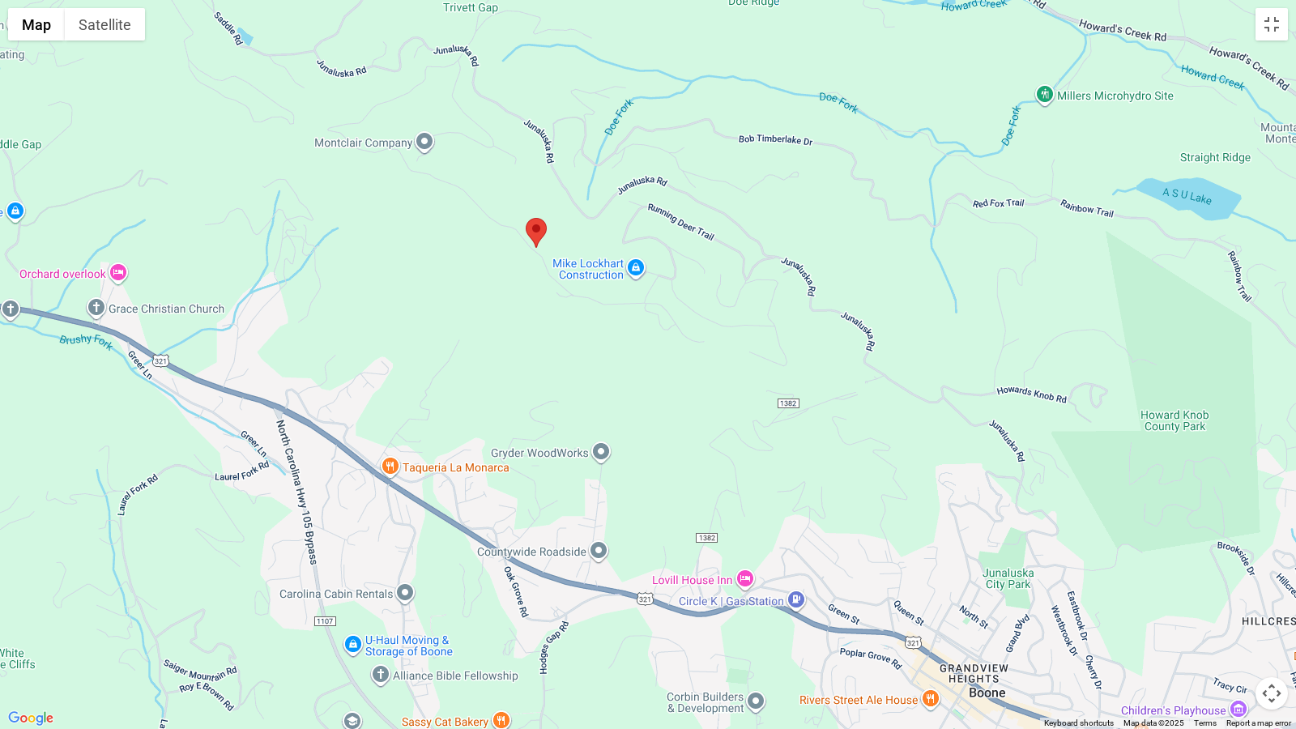
click at [1268, 608] on button "Map camera controls" at bounding box center [1271, 693] width 32 height 32
click at [1232, 608] on button "Zoom in" at bounding box center [1231, 612] width 32 height 32
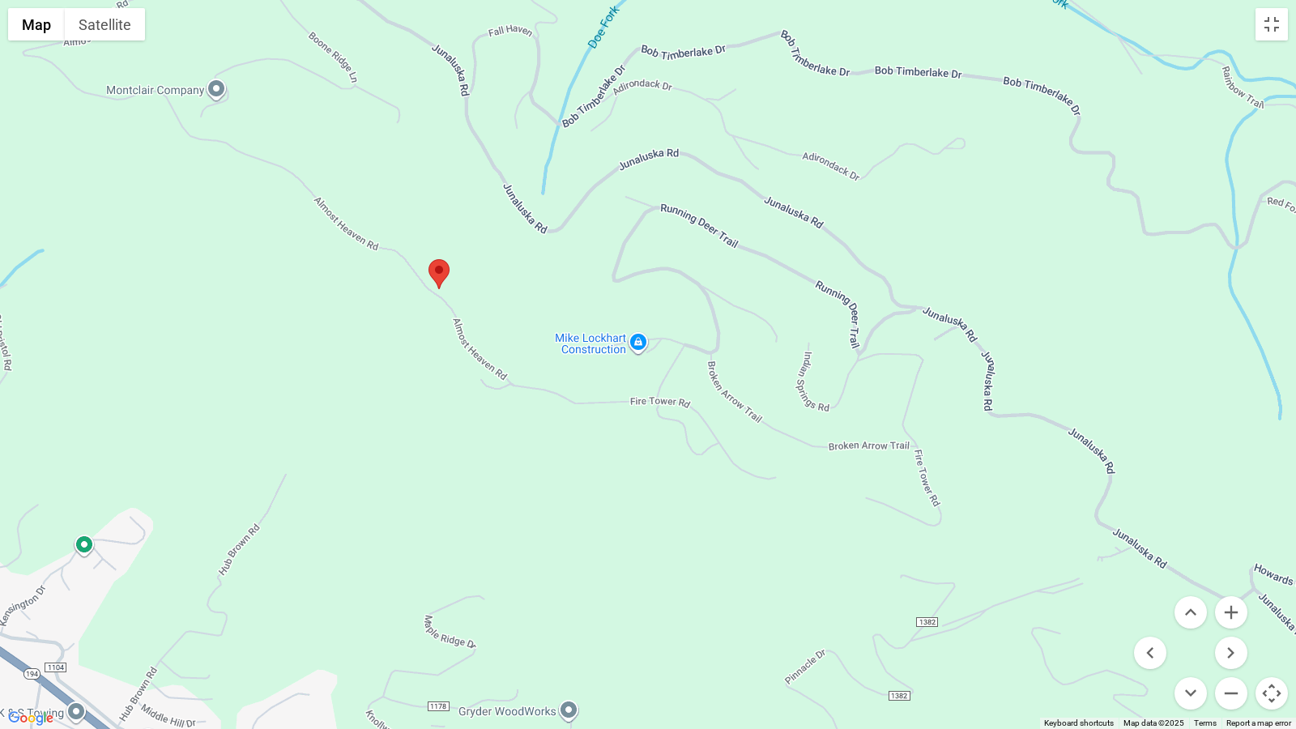
drag, startPoint x: 611, startPoint y: 317, endPoint x: 627, endPoint y: 489, distance: 173.2
click at [627, 489] on div at bounding box center [648, 364] width 1296 height 729
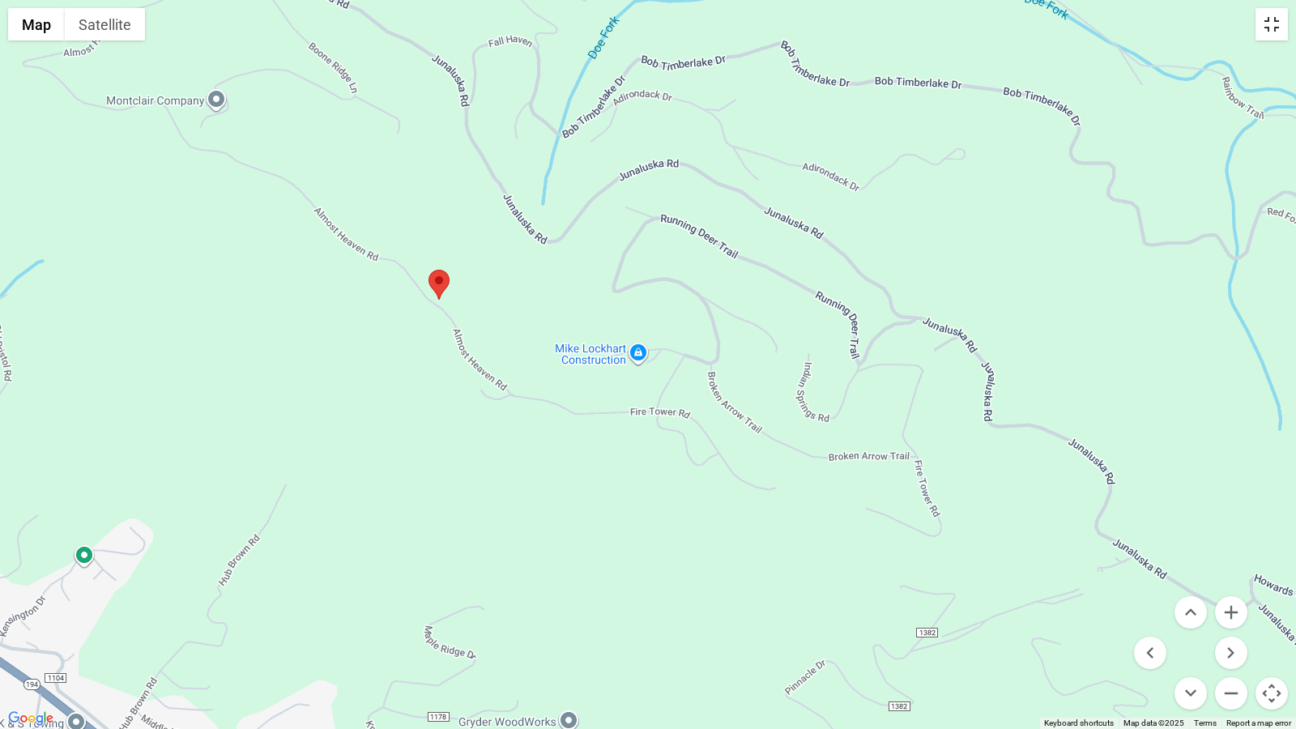
click at [1273, 25] on button "Toggle fullscreen view" at bounding box center [1271, 24] width 32 height 32
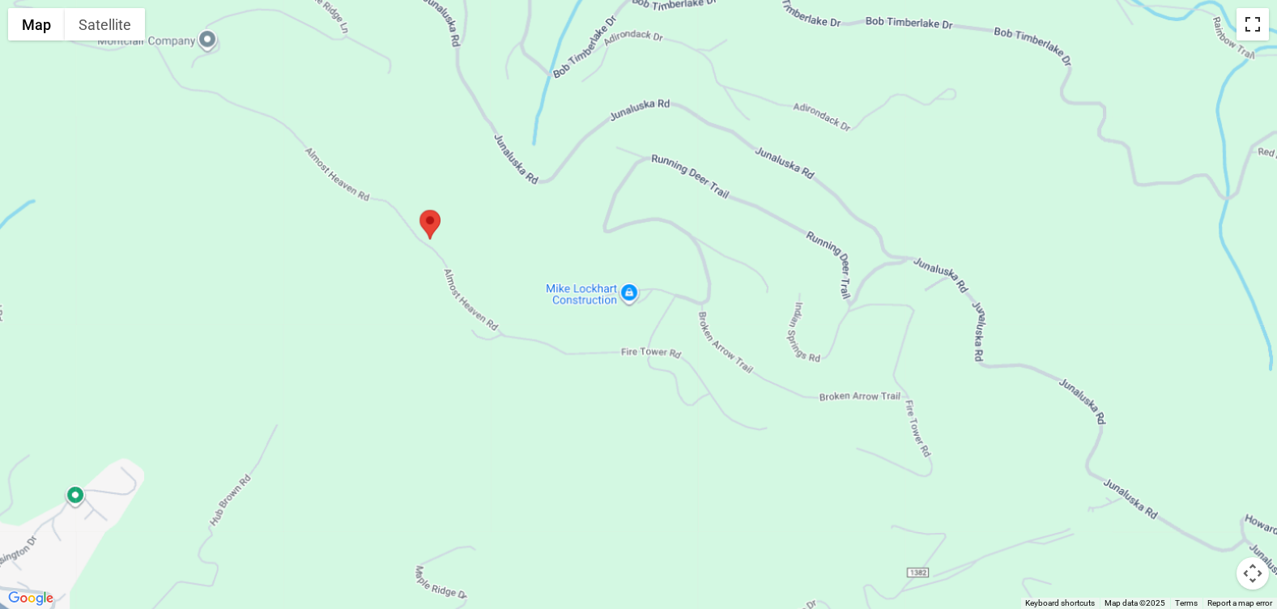
scroll to position [0, 0]
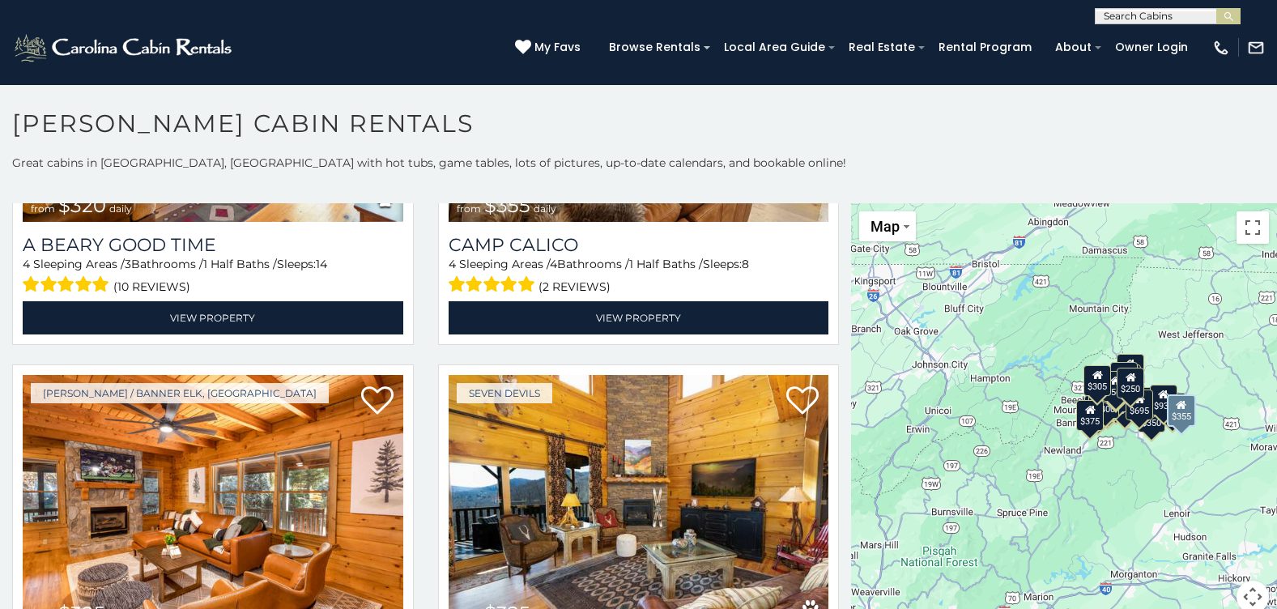
scroll to position [5182, 0]
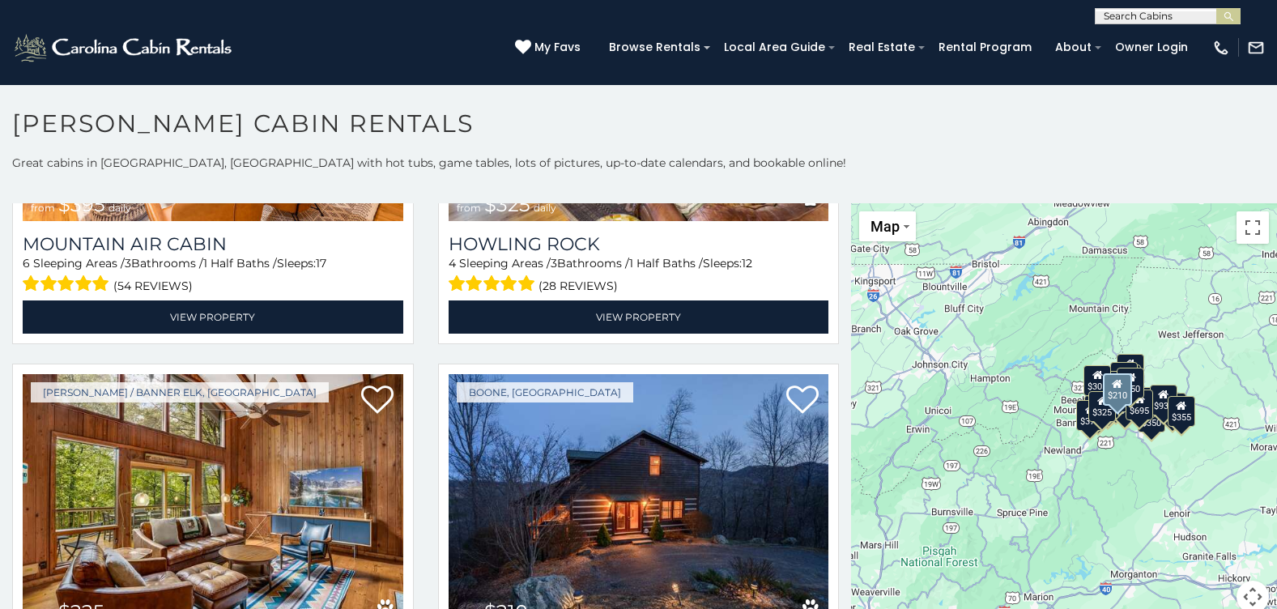
scroll to position [5658, 0]
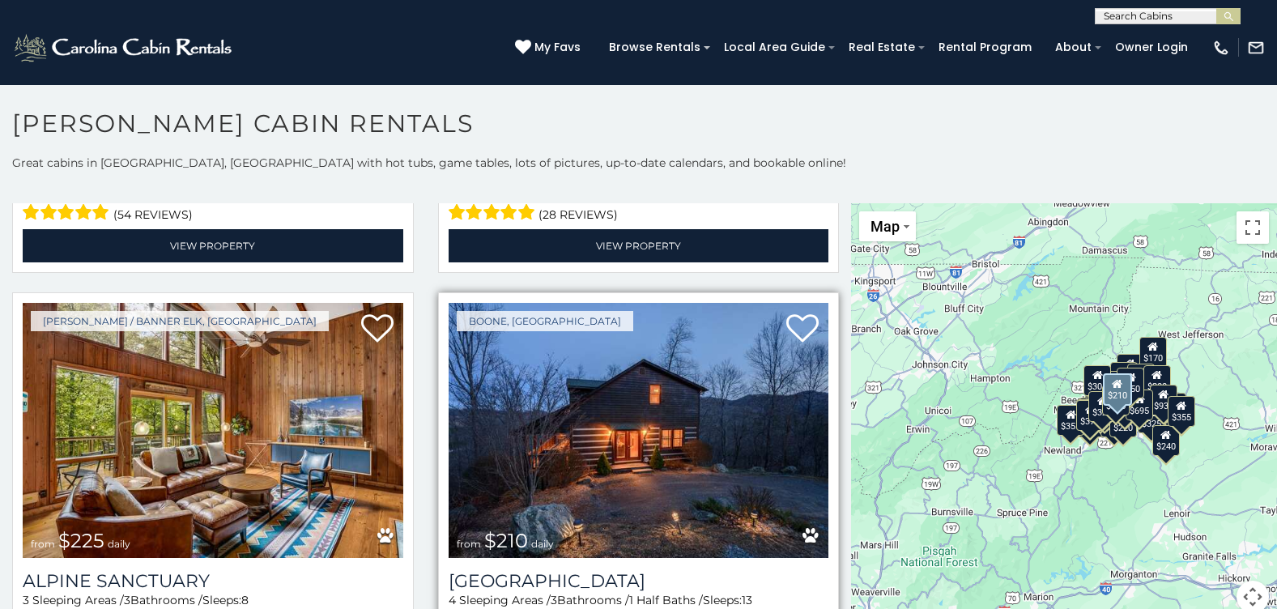
click at [649, 385] on img at bounding box center [639, 430] width 381 height 255
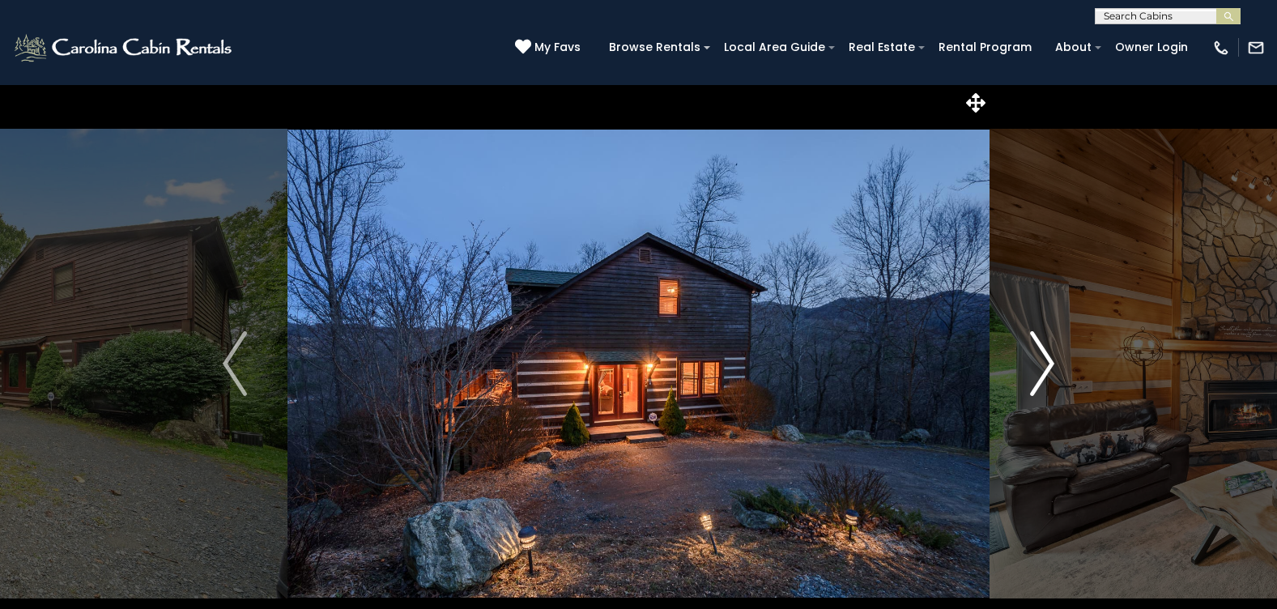
click at [1043, 368] on img "Next" at bounding box center [1042, 363] width 24 height 65
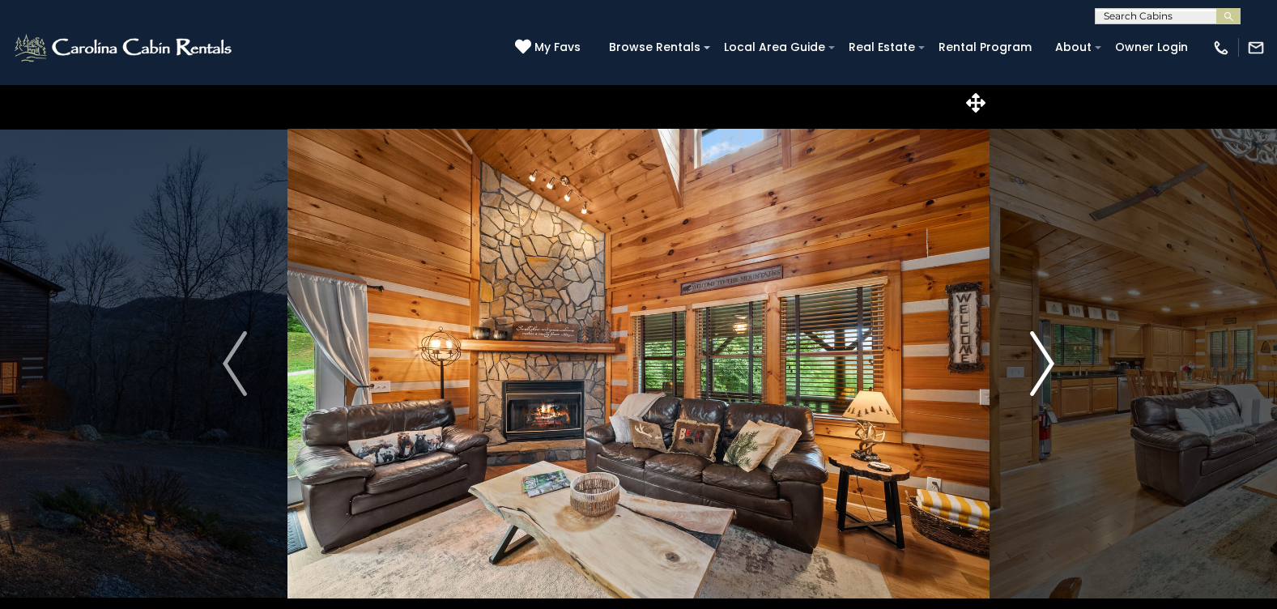
click at [1043, 368] on img "Next" at bounding box center [1042, 363] width 24 height 65
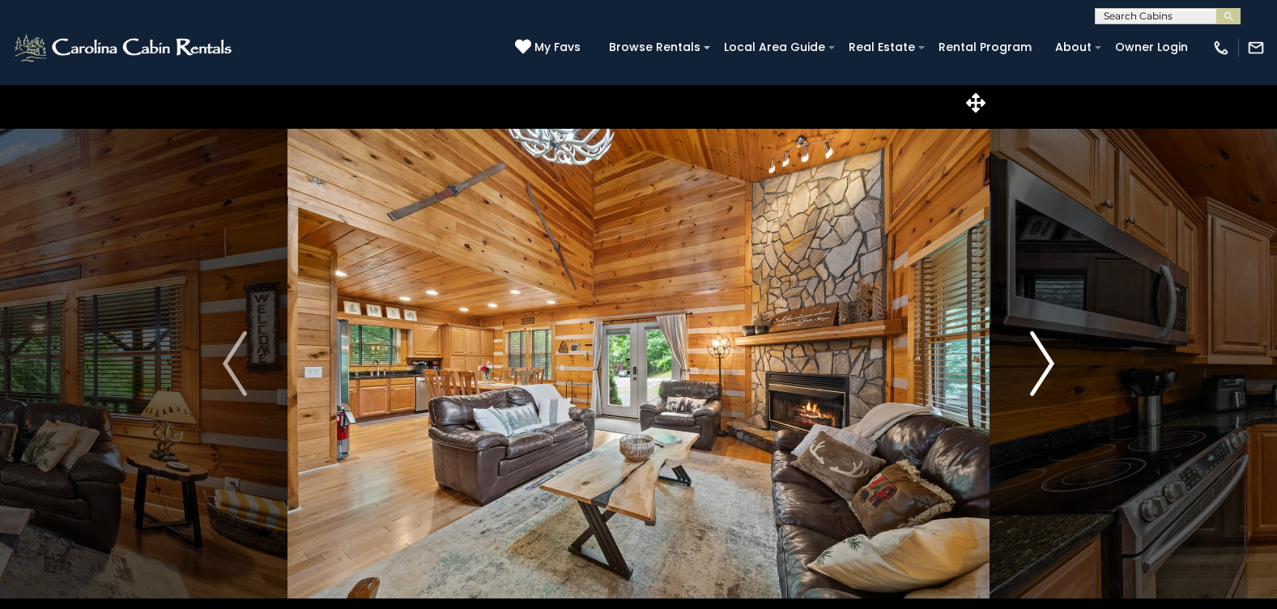
click at [1043, 368] on img "Next" at bounding box center [1042, 363] width 24 height 65
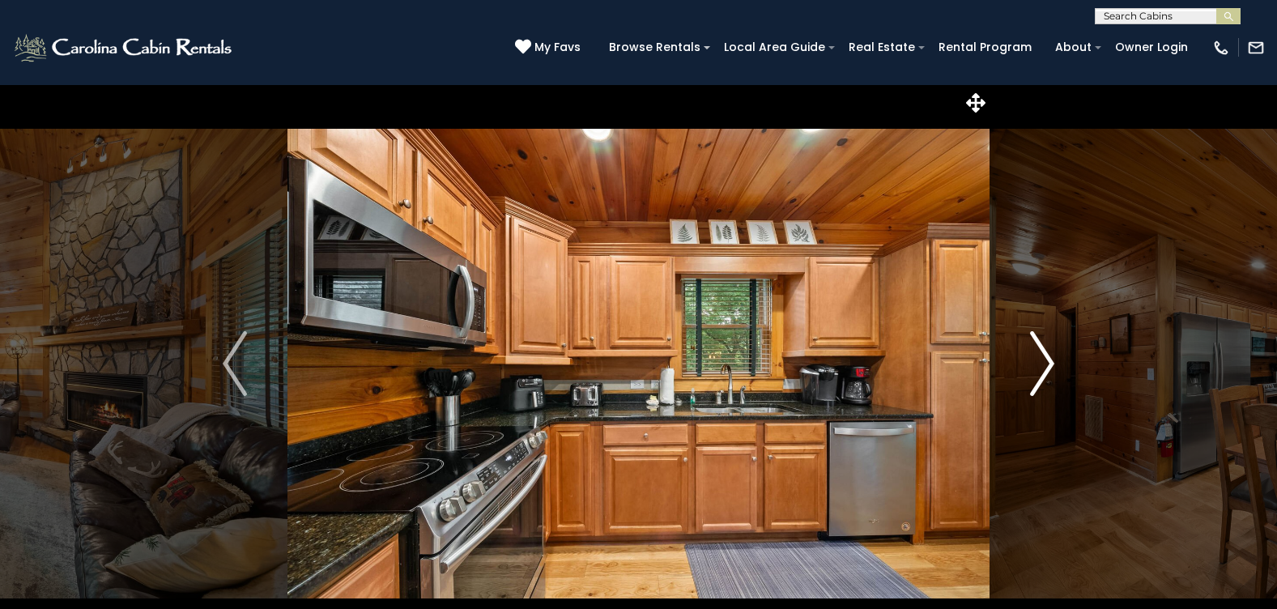
click at [1043, 368] on img "Next" at bounding box center [1042, 363] width 24 height 65
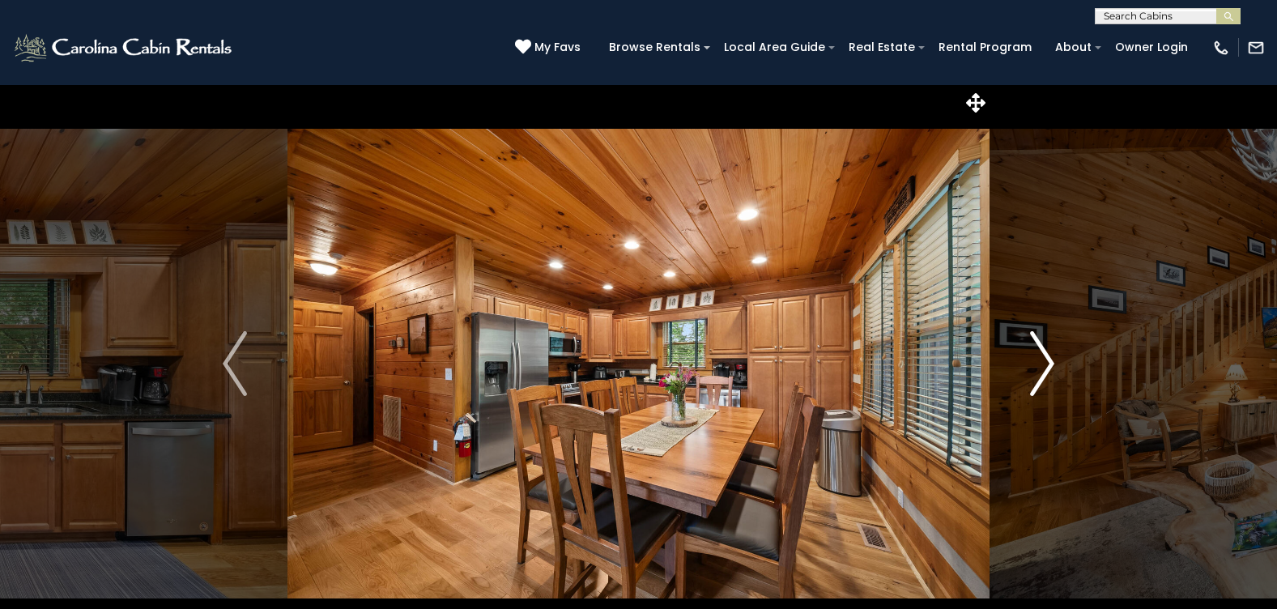
click at [1043, 368] on img "Next" at bounding box center [1042, 363] width 24 height 65
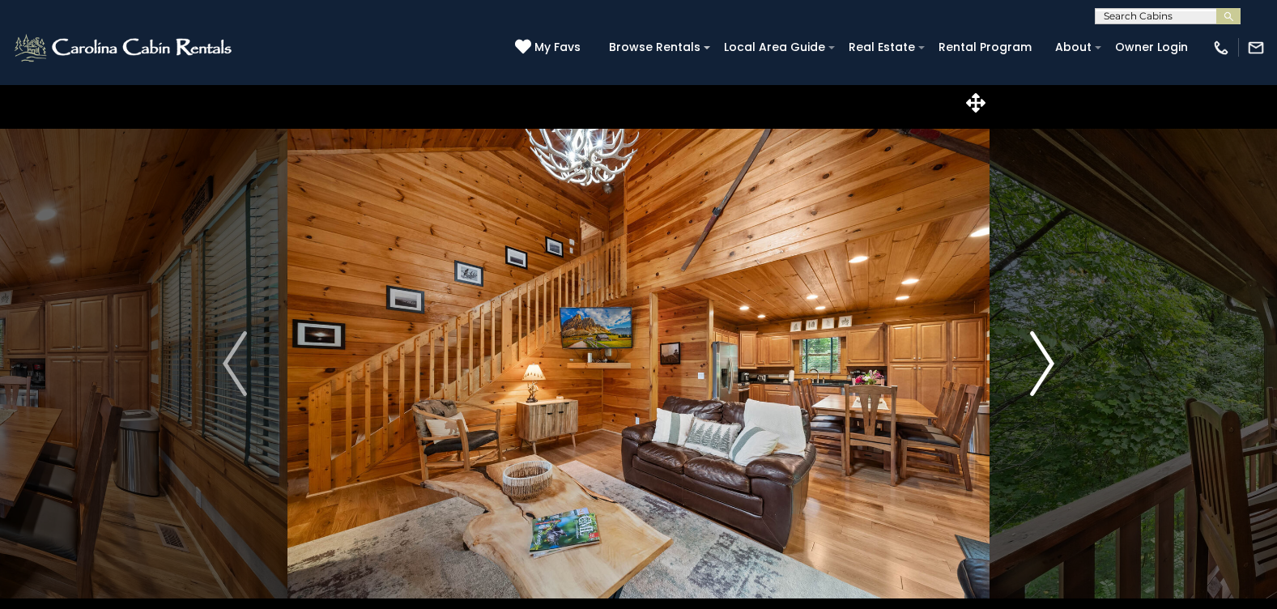
click at [1043, 368] on img "Next" at bounding box center [1042, 363] width 24 height 65
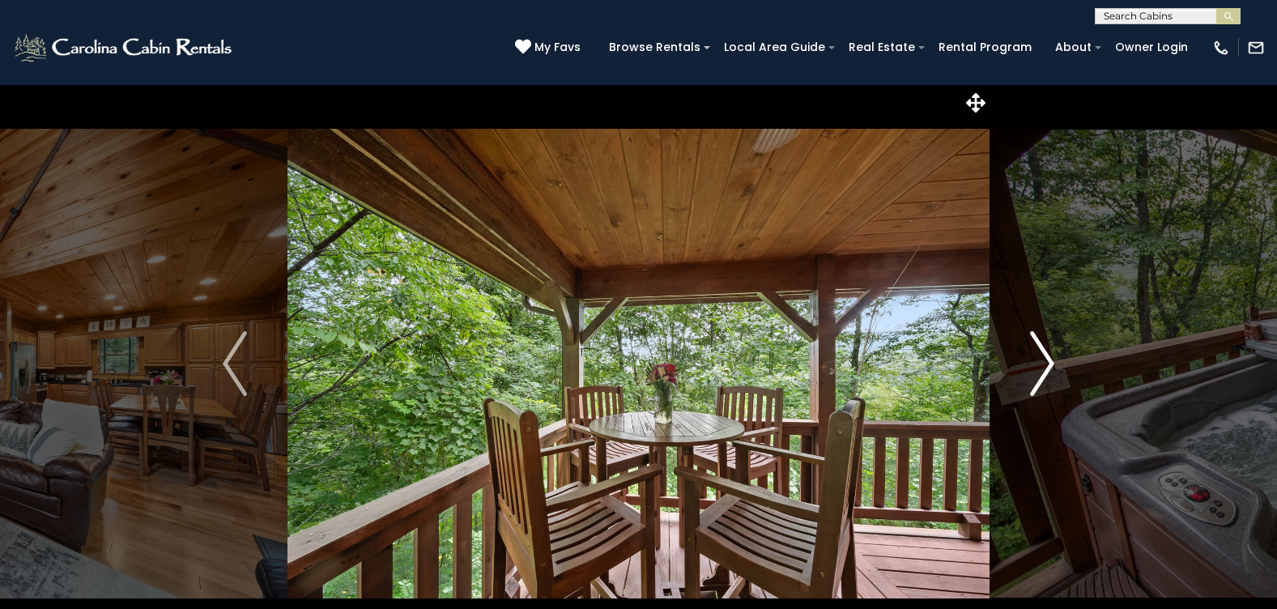
click at [1043, 368] on img "Next" at bounding box center [1042, 363] width 24 height 65
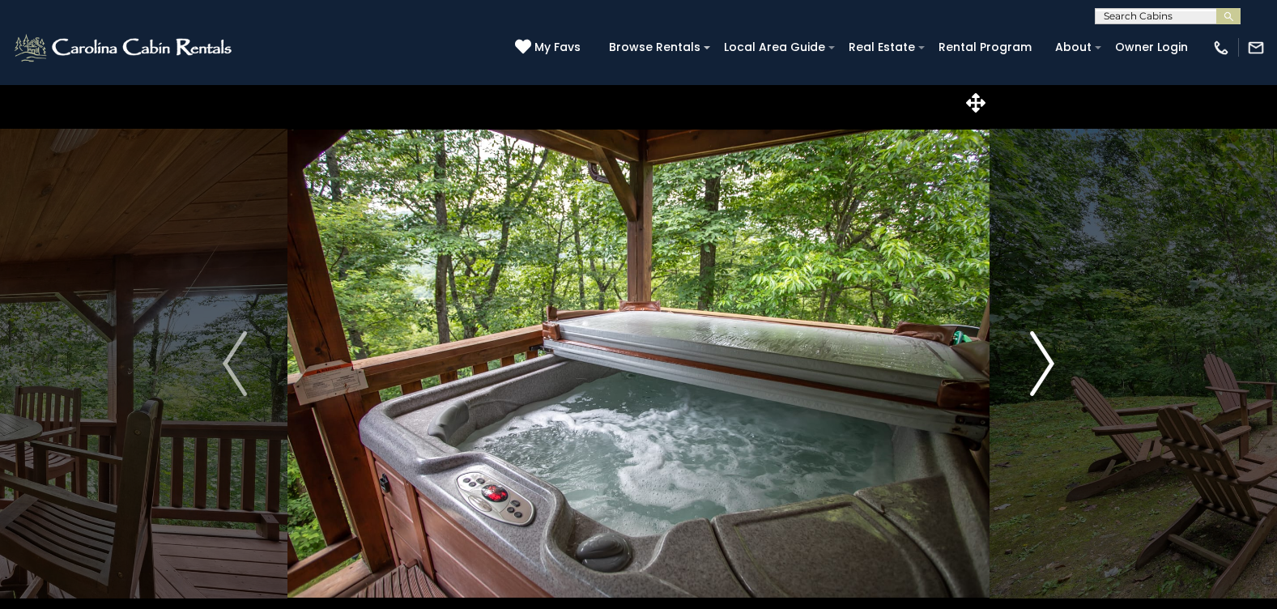
click at [1043, 368] on img "Next" at bounding box center [1042, 363] width 24 height 65
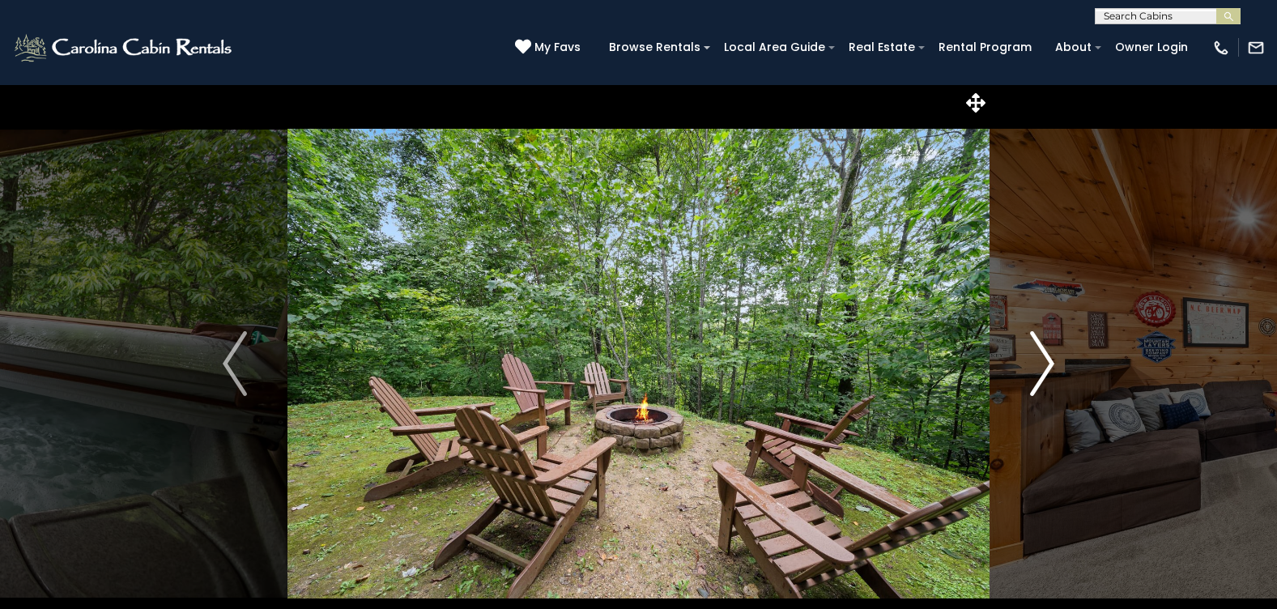
click at [1043, 368] on img "Next" at bounding box center [1042, 363] width 24 height 65
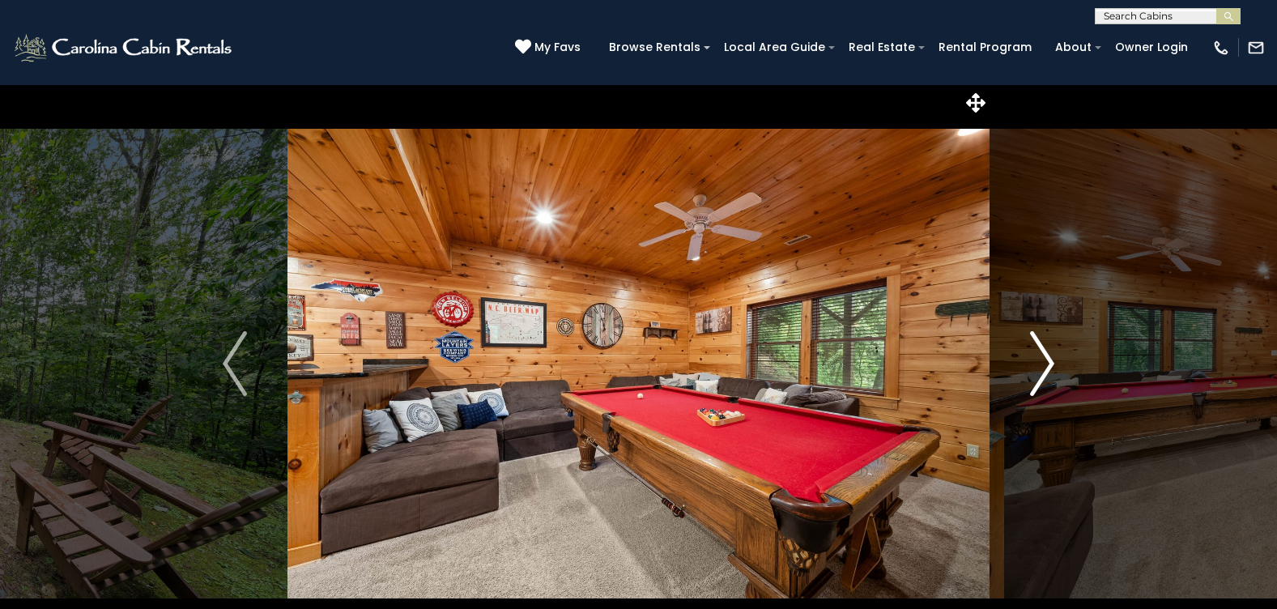
click at [1043, 368] on img "Next" at bounding box center [1042, 363] width 24 height 65
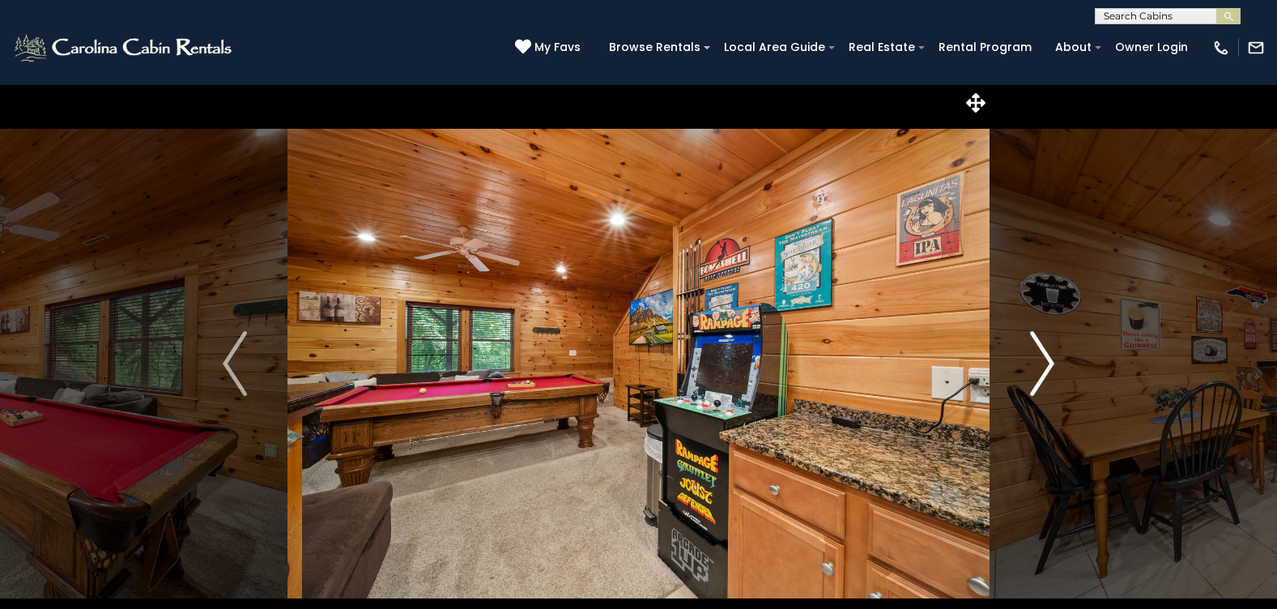
click at [1043, 368] on img "Next" at bounding box center [1042, 363] width 24 height 65
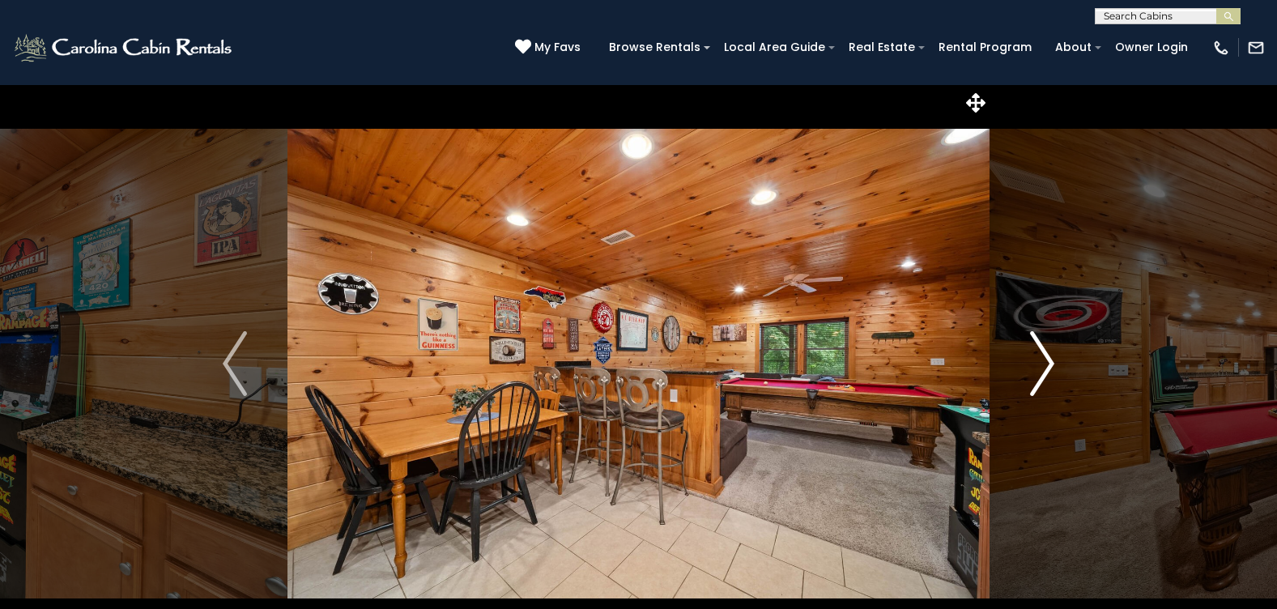
click at [1043, 368] on img "Next" at bounding box center [1042, 363] width 24 height 65
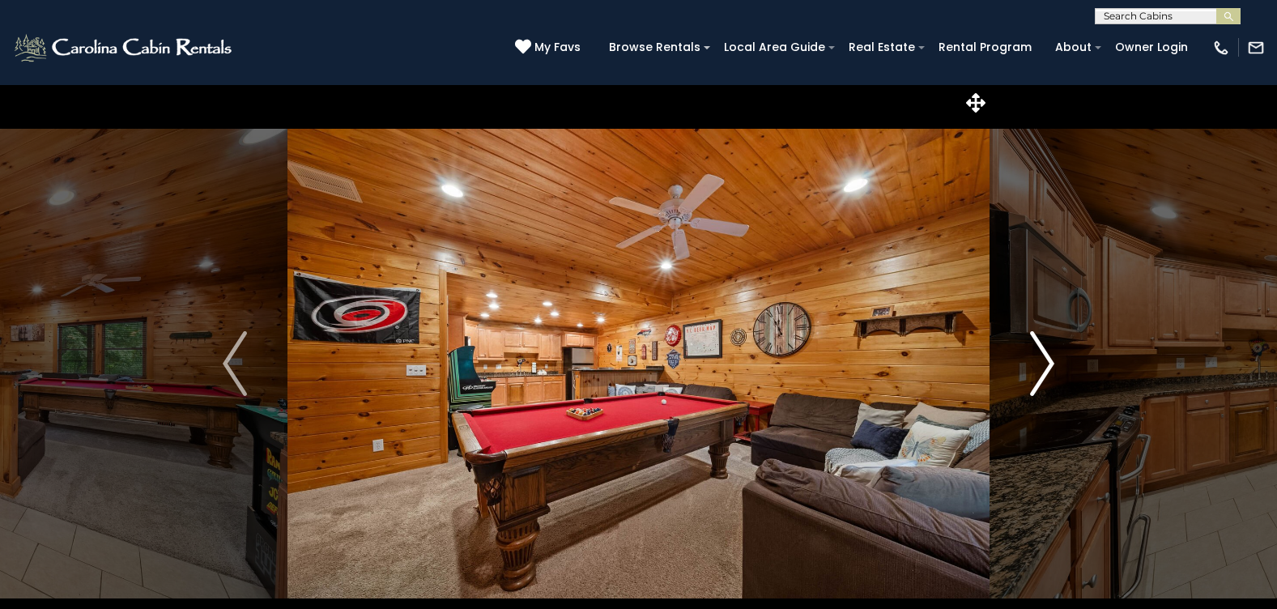
click at [1043, 368] on img "Next" at bounding box center [1042, 363] width 24 height 65
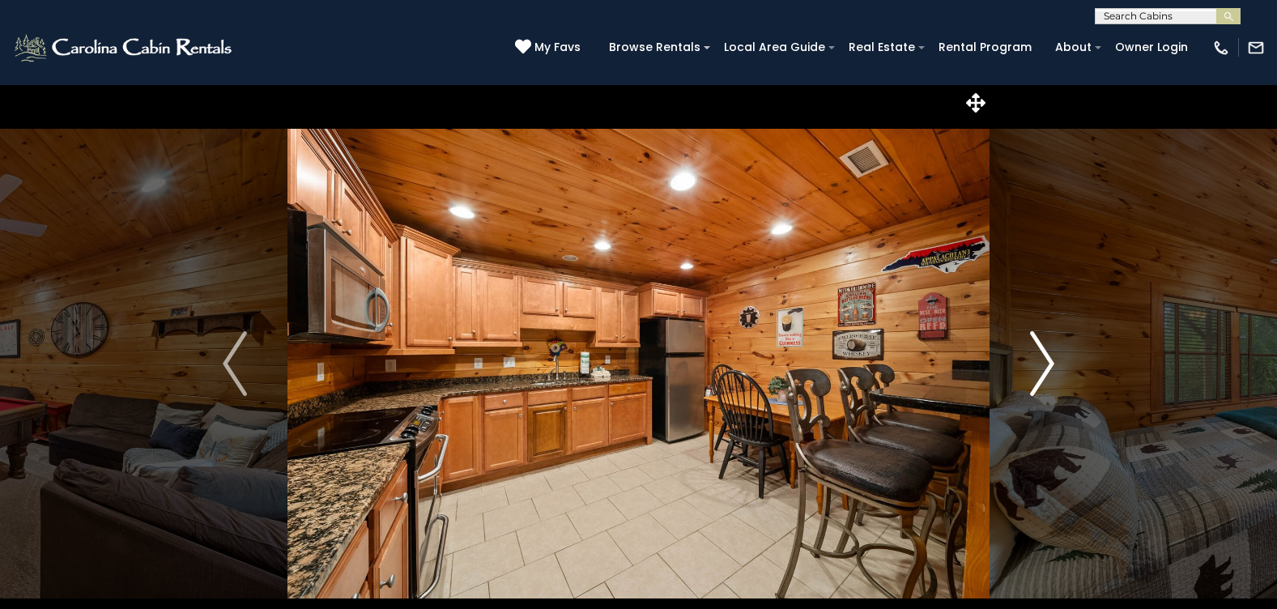
click at [1043, 368] on img "Next" at bounding box center [1042, 363] width 24 height 65
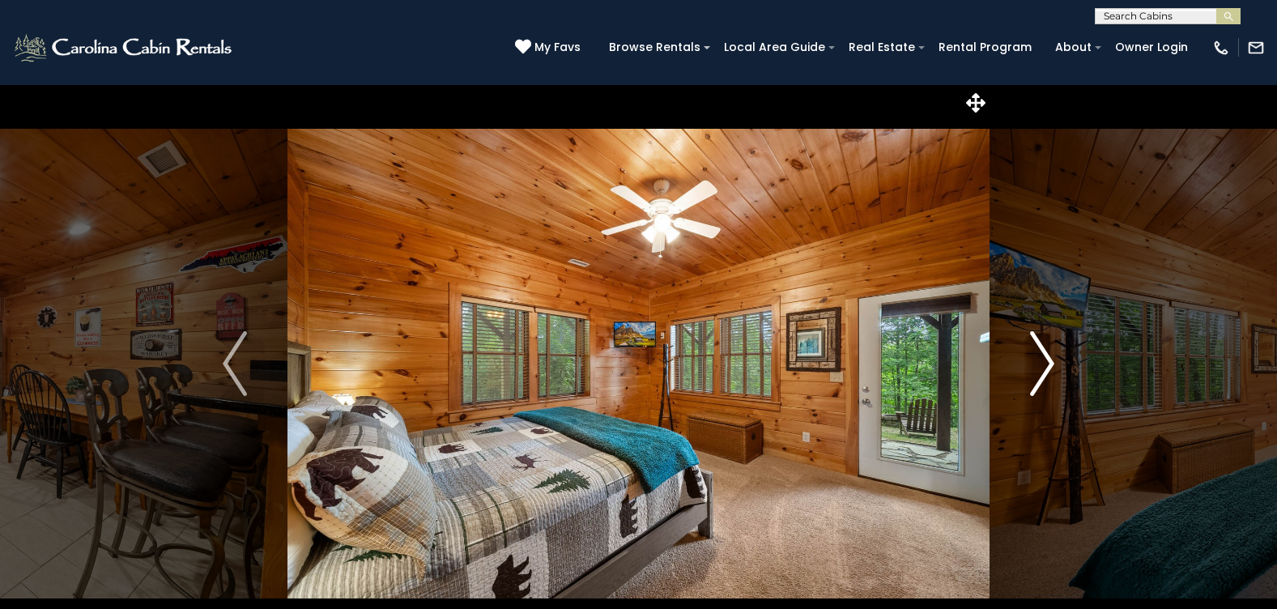
click at [1043, 368] on img "Next" at bounding box center [1042, 363] width 24 height 65
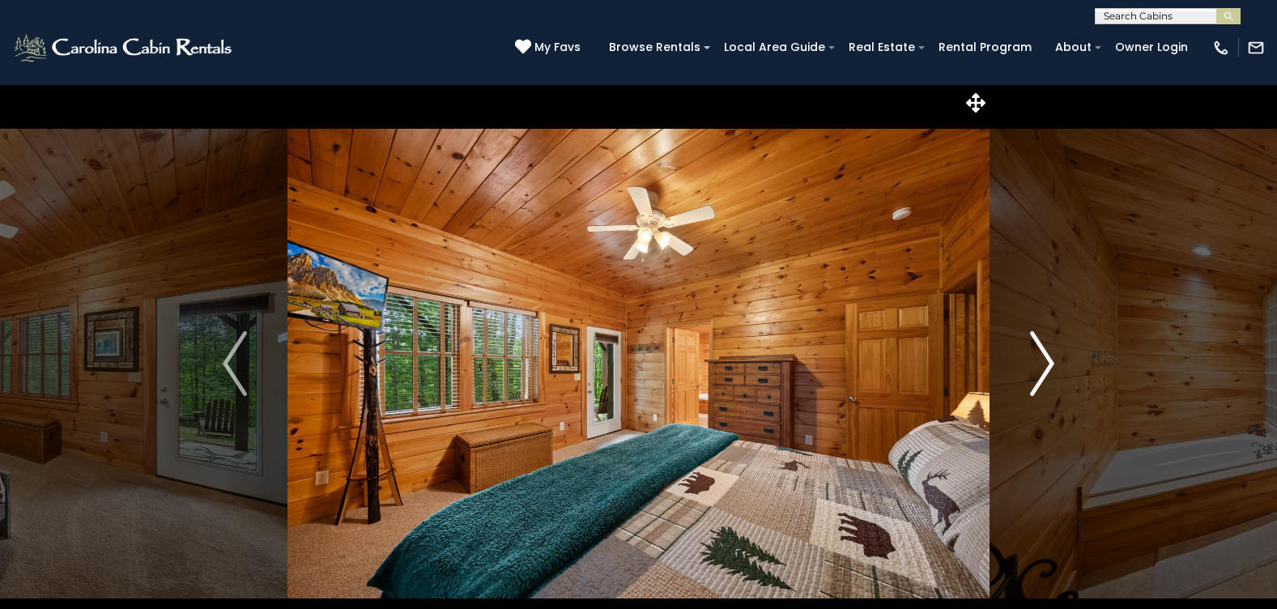
click at [1043, 368] on img "Next" at bounding box center [1042, 363] width 24 height 65
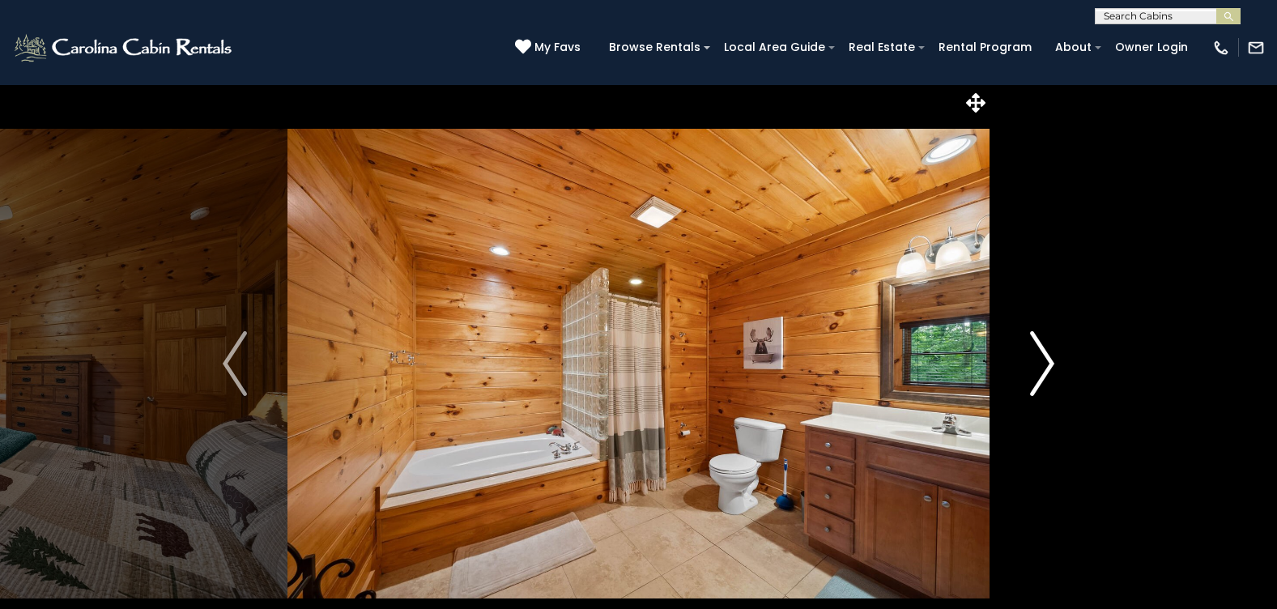
click at [1043, 368] on img "Next" at bounding box center [1042, 363] width 24 height 65
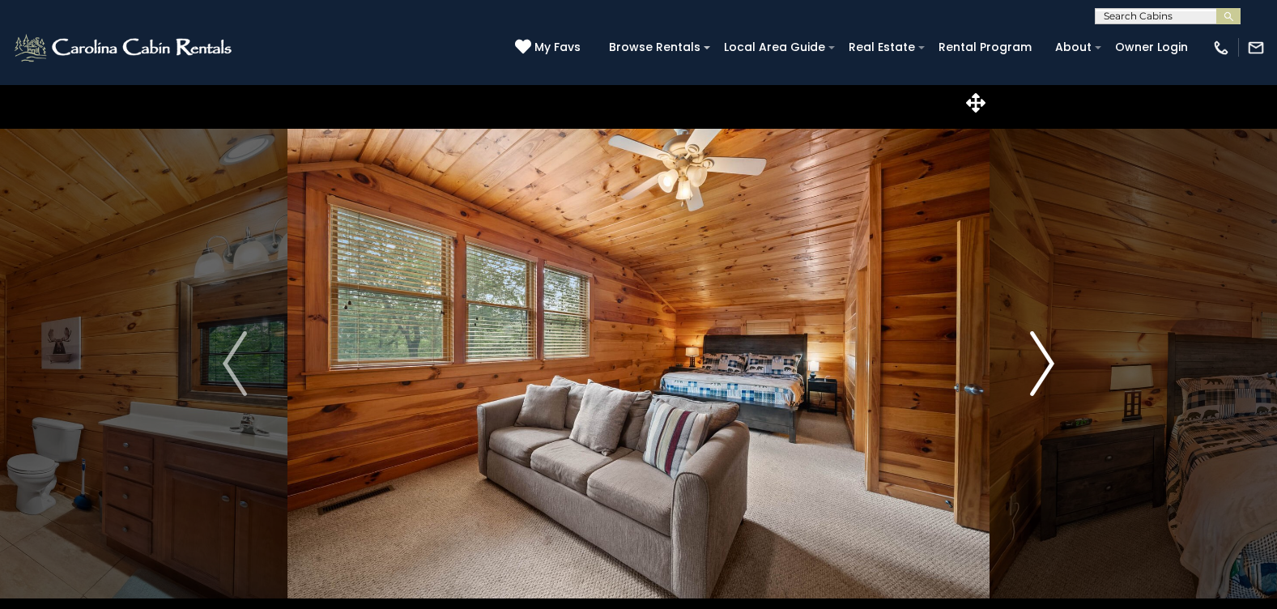
click at [1043, 368] on img "Next" at bounding box center [1042, 363] width 24 height 65
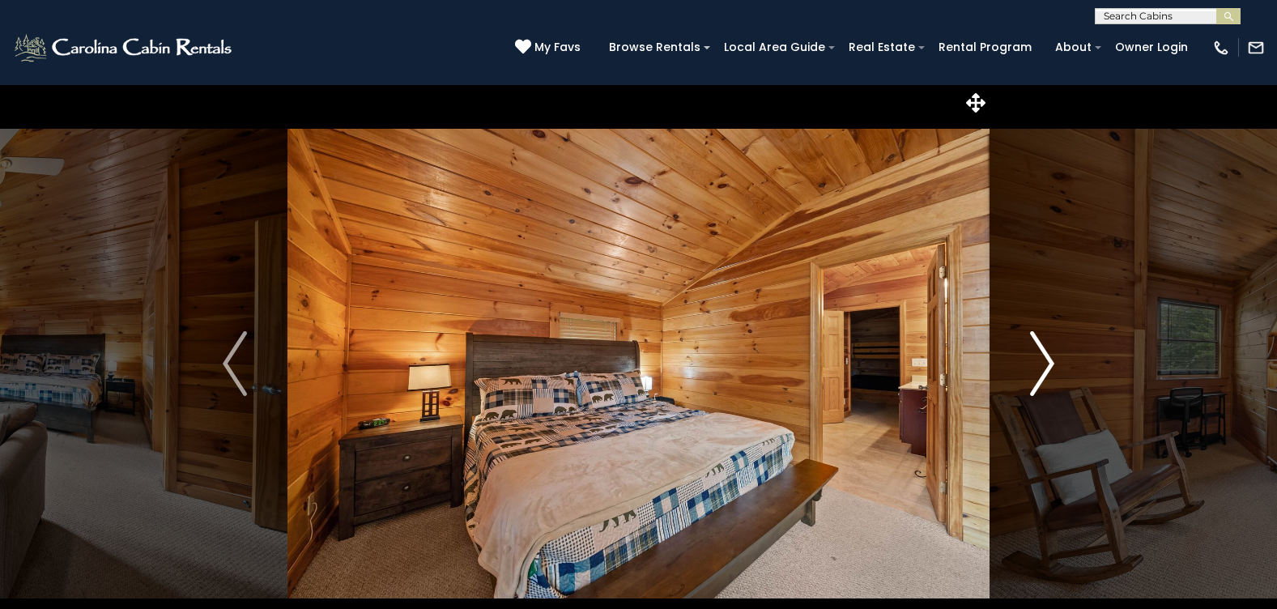
click at [1043, 368] on img "Next" at bounding box center [1042, 363] width 24 height 65
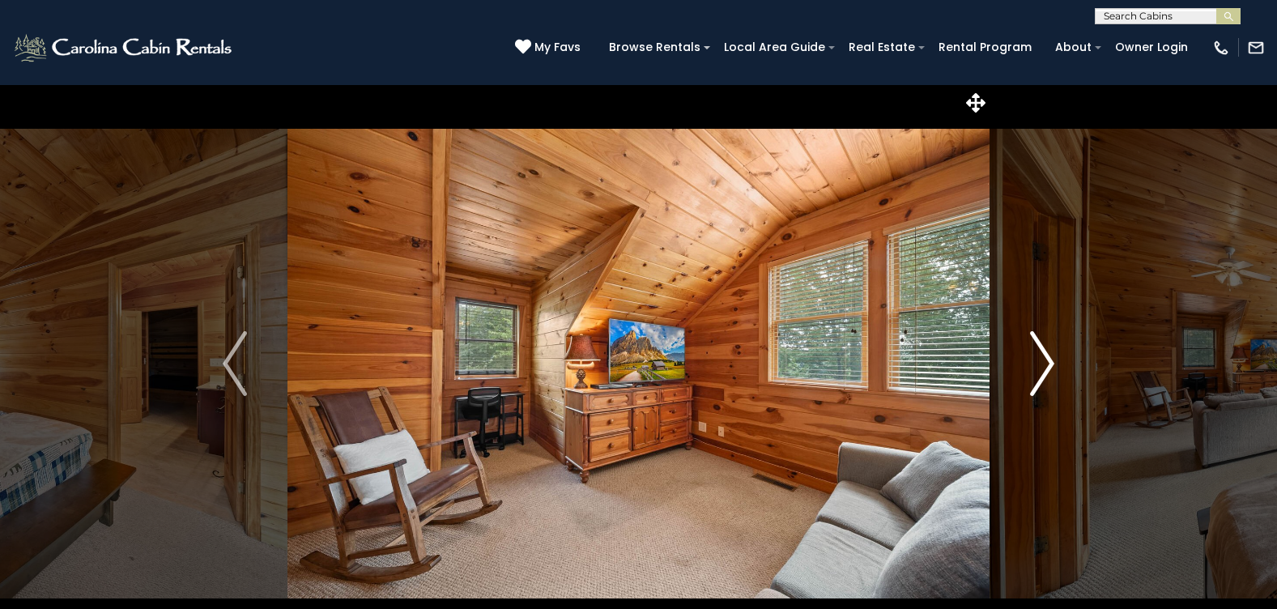
click at [1043, 368] on img "Next" at bounding box center [1042, 363] width 24 height 65
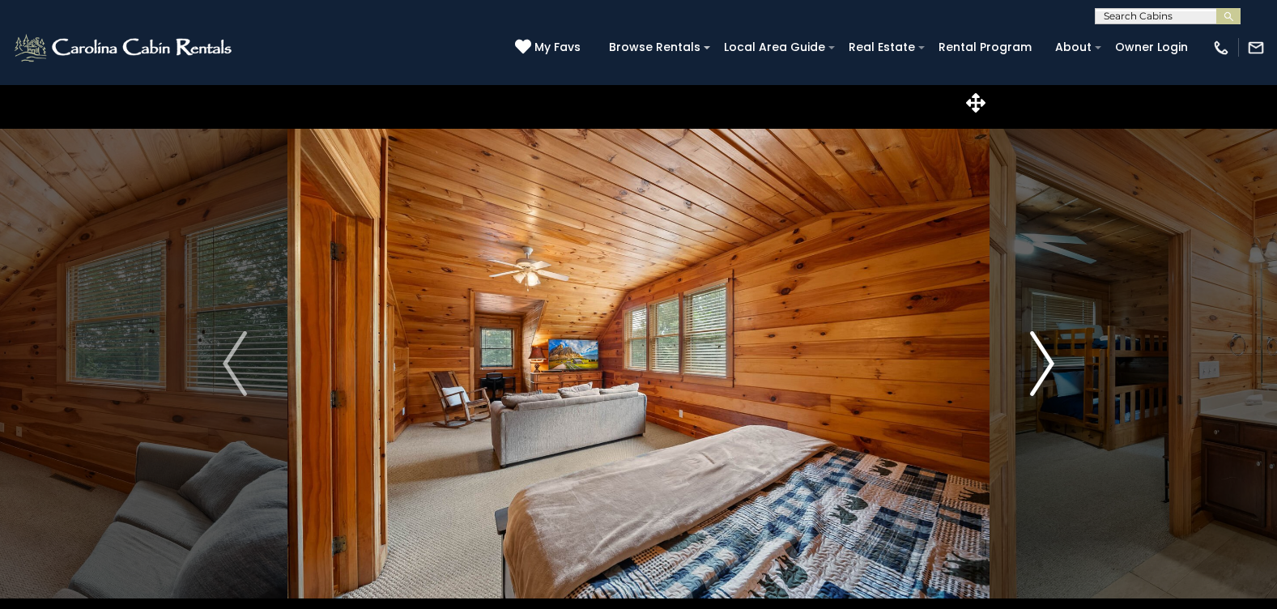
click at [1043, 368] on img "Next" at bounding box center [1042, 363] width 24 height 65
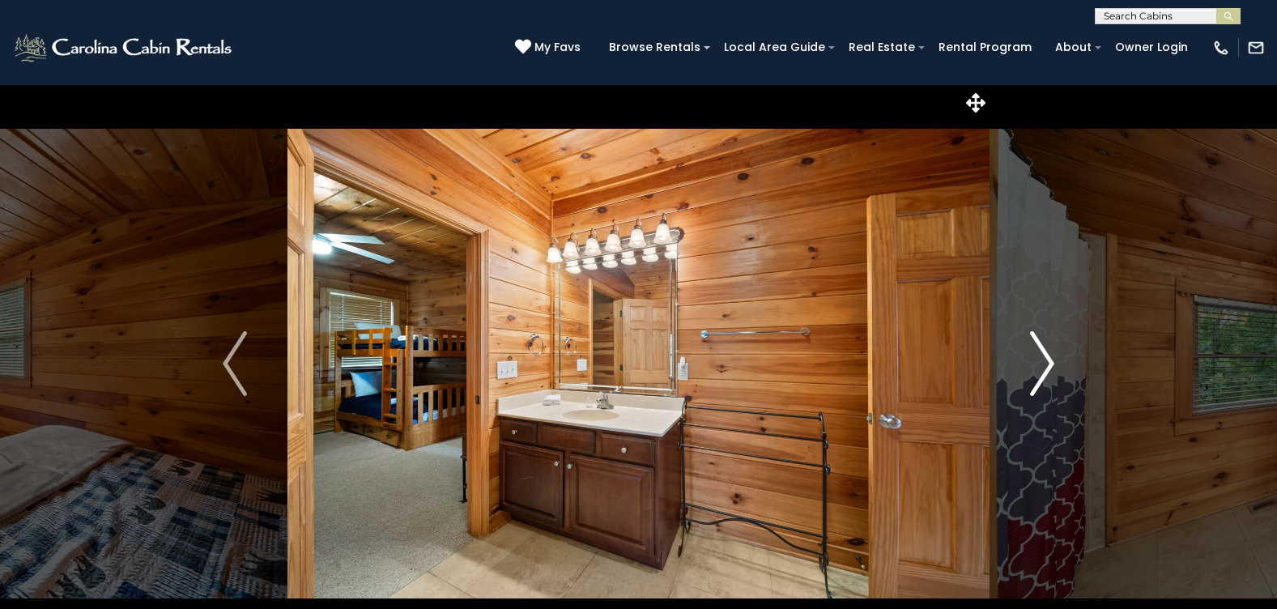
click at [1043, 368] on img "Next" at bounding box center [1042, 363] width 24 height 65
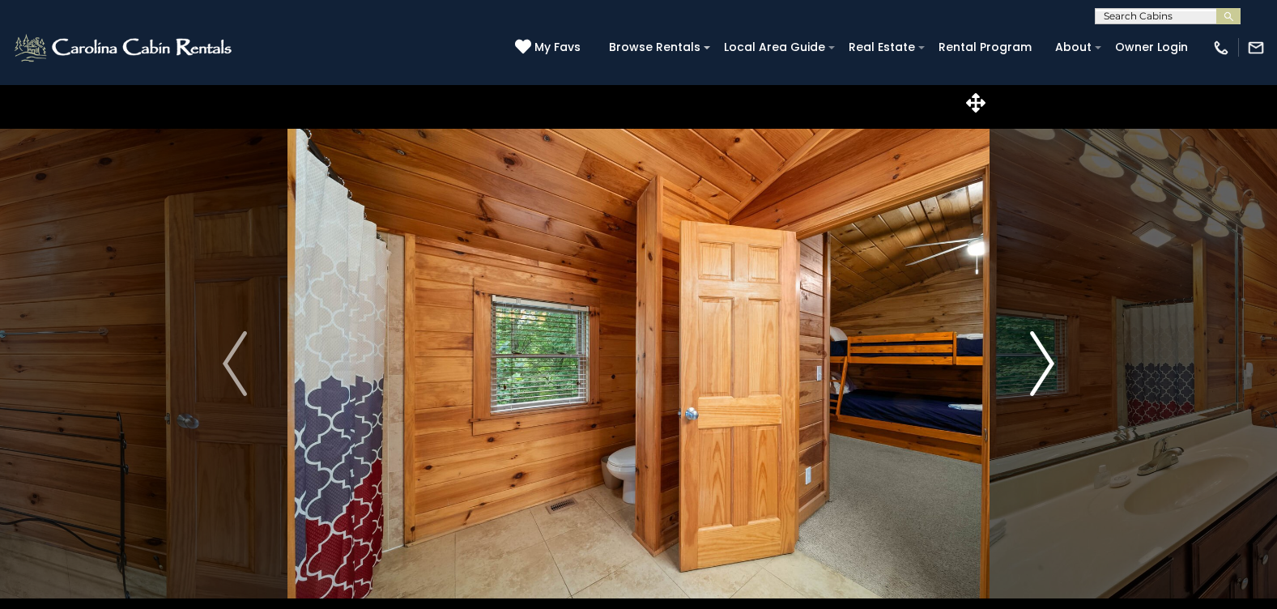
click at [1043, 368] on img "Next" at bounding box center [1042, 363] width 24 height 65
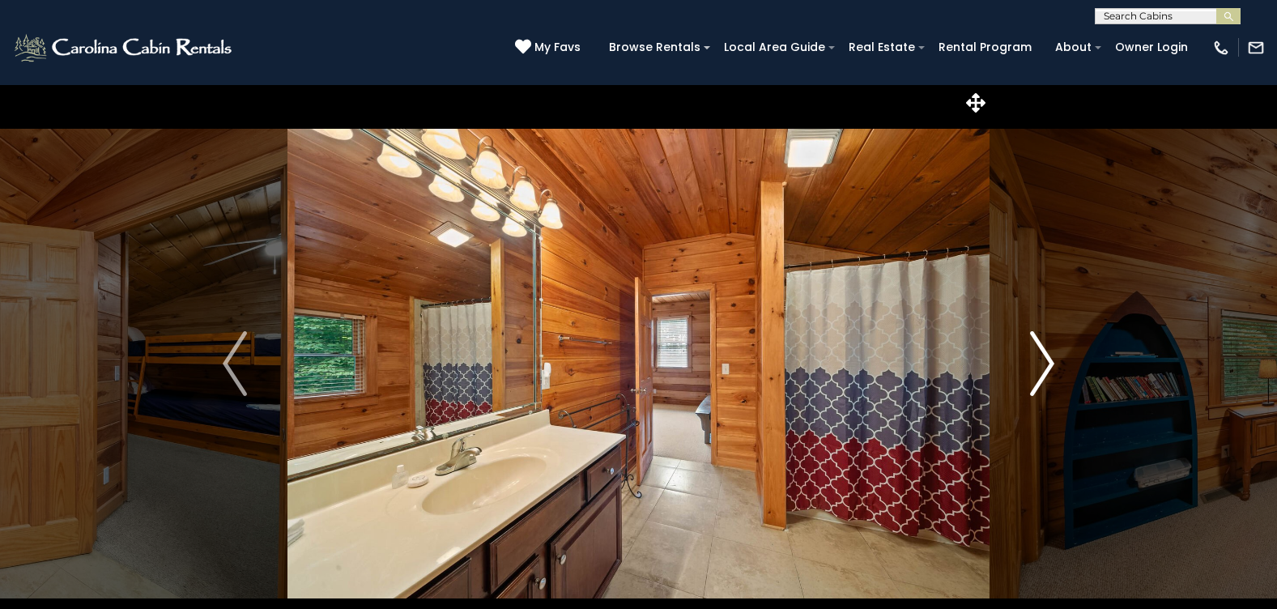
click at [1043, 368] on img "Next" at bounding box center [1042, 363] width 24 height 65
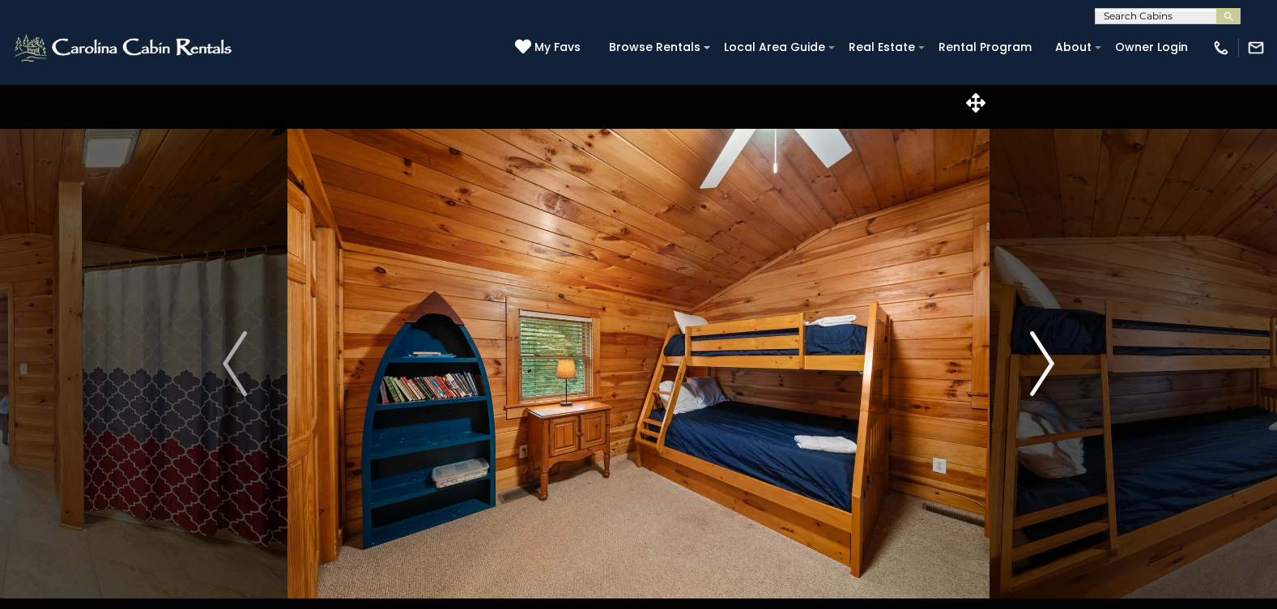
click at [1043, 368] on img "Next" at bounding box center [1042, 363] width 24 height 65
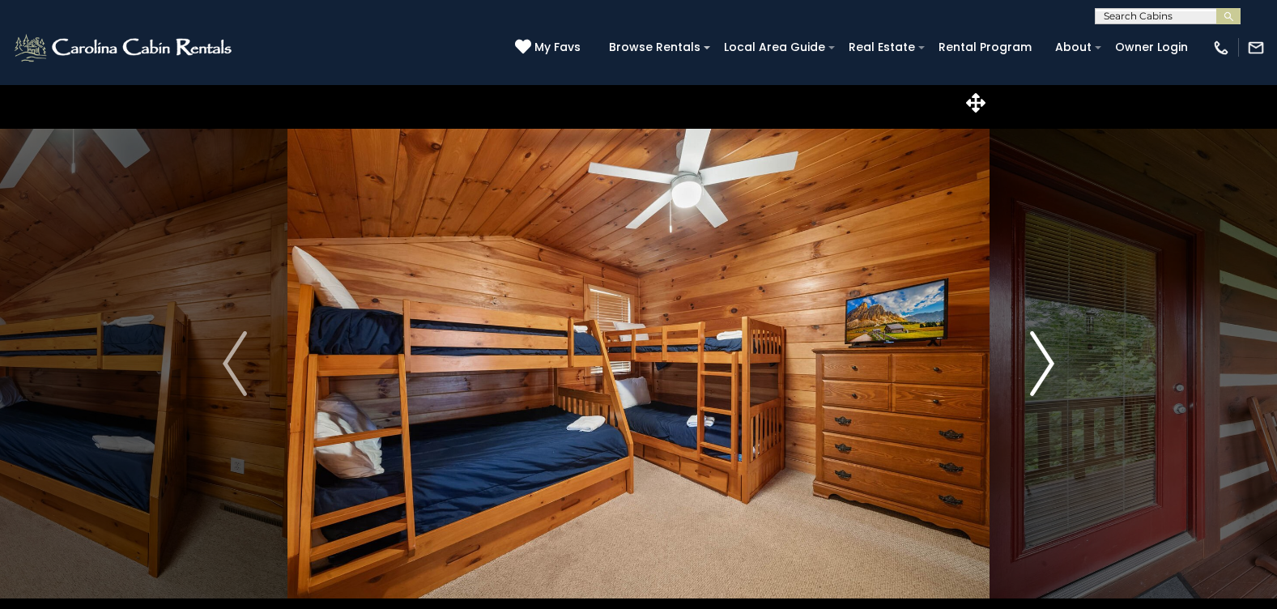
click at [1043, 368] on img "Next" at bounding box center [1042, 363] width 24 height 65
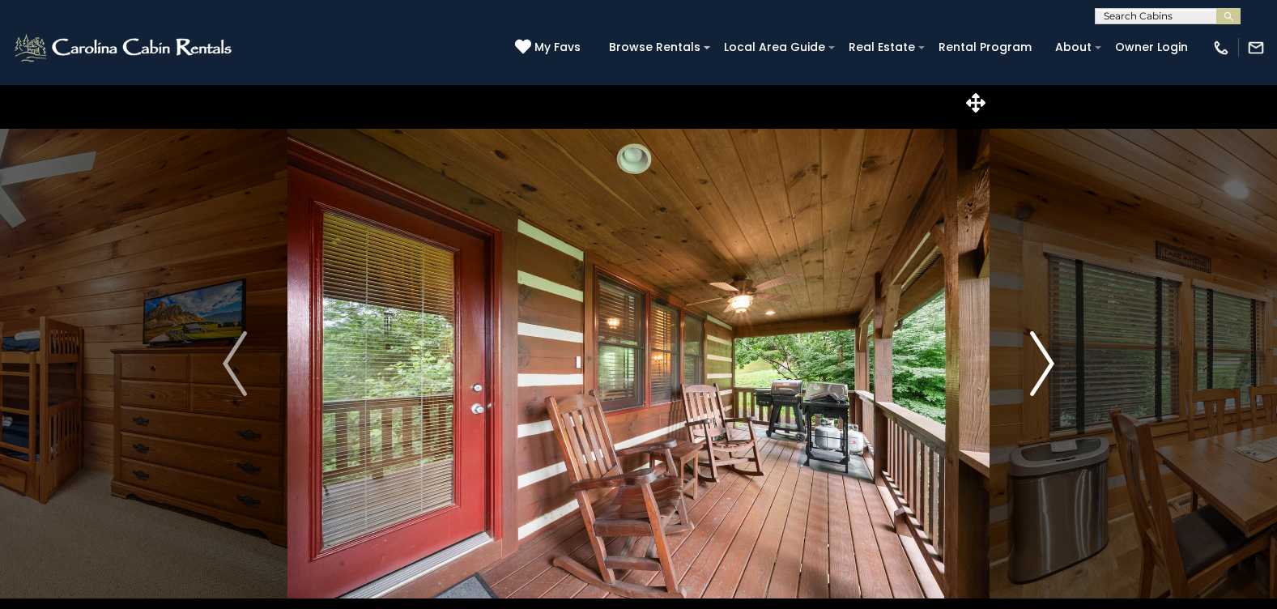
click at [1043, 368] on img "Next" at bounding box center [1042, 363] width 24 height 65
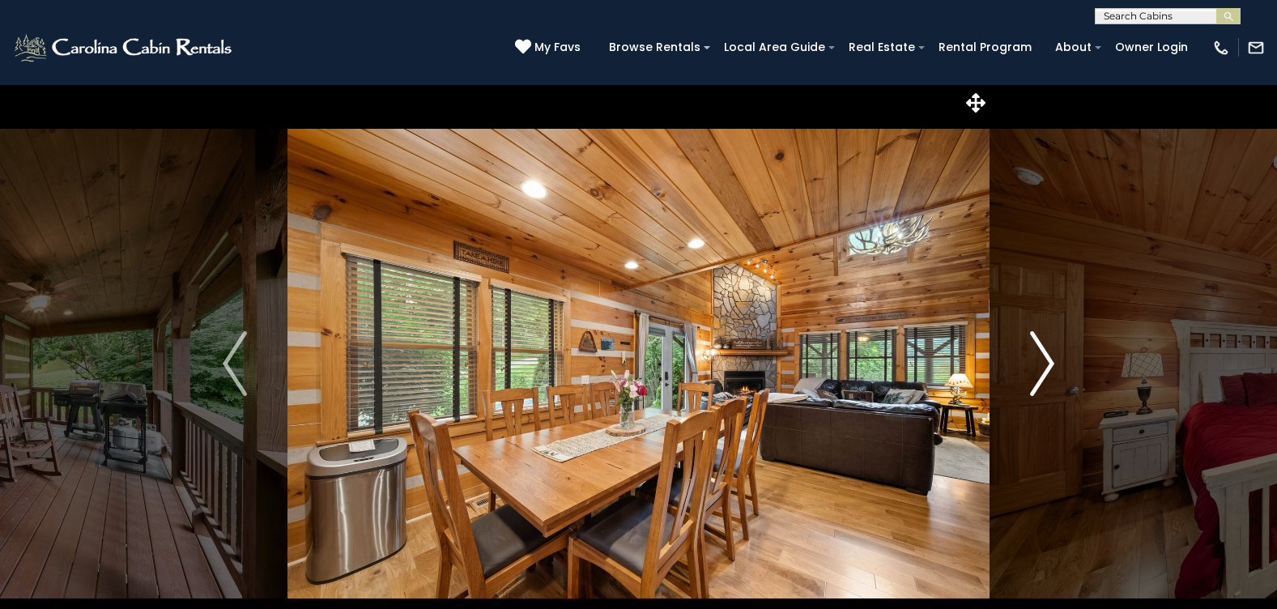
click at [1043, 368] on img "Next" at bounding box center [1042, 363] width 24 height 65
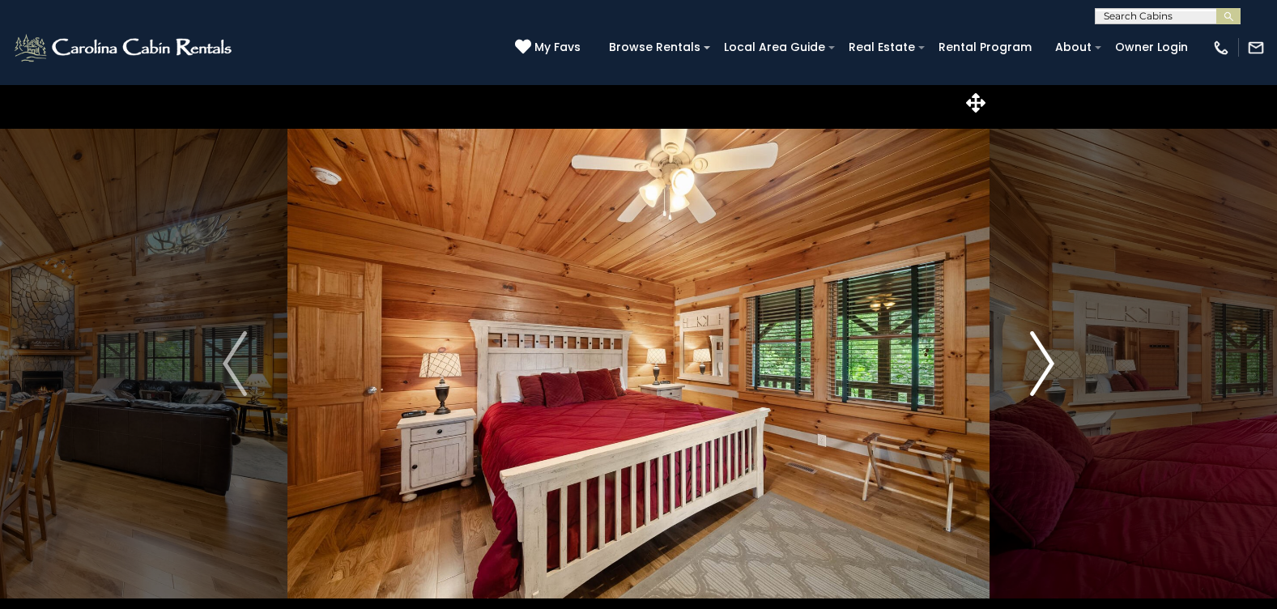
click at [1043, 368] on img "Next" at bounding box center [1042, 363] width 24 height 65
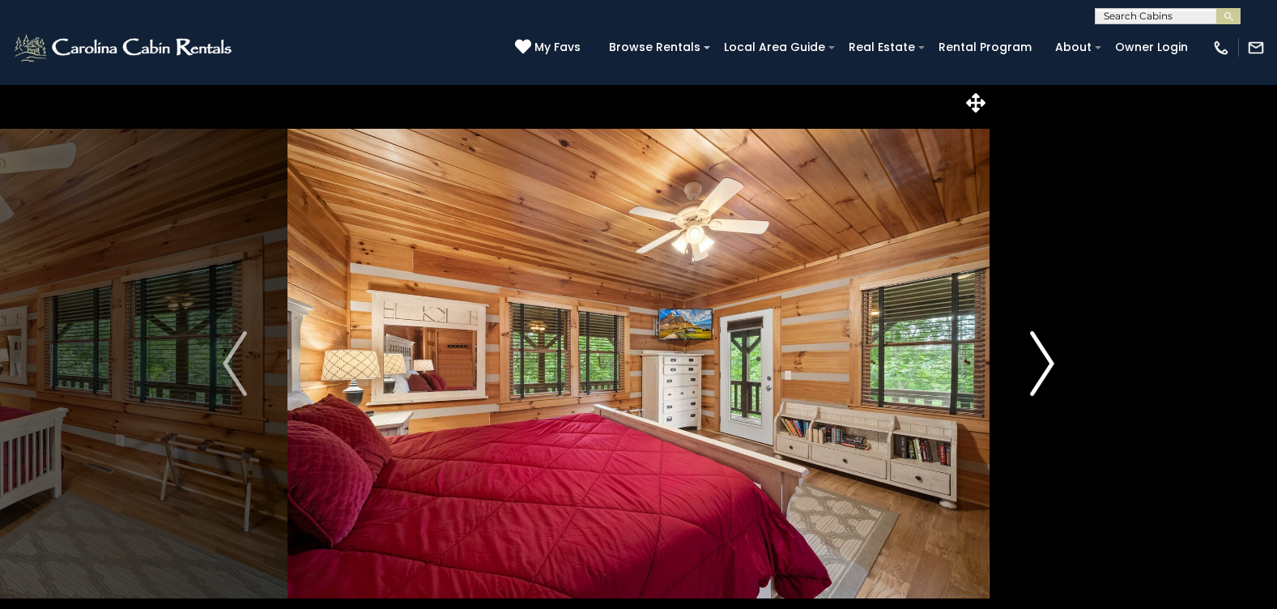
click at [1043, 368] on img "Next" at bounding box center [1042, 363] width 24 height 65
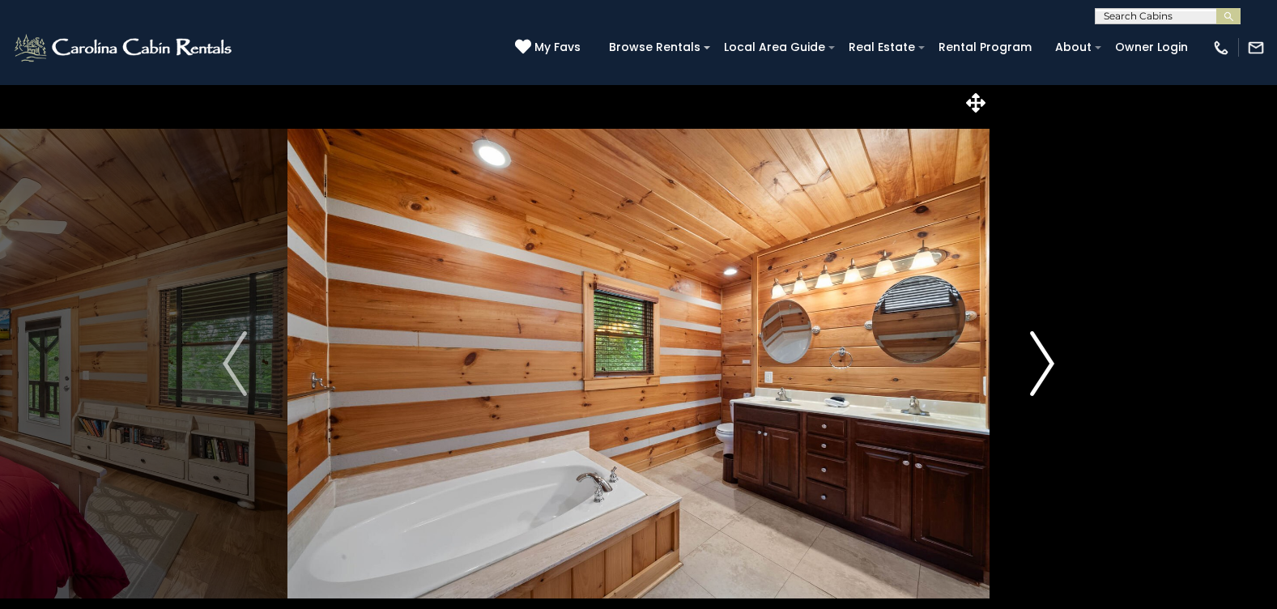
click at [1043, 368] on img "Next" at bounding box center [1042, 363] width 24 height 65
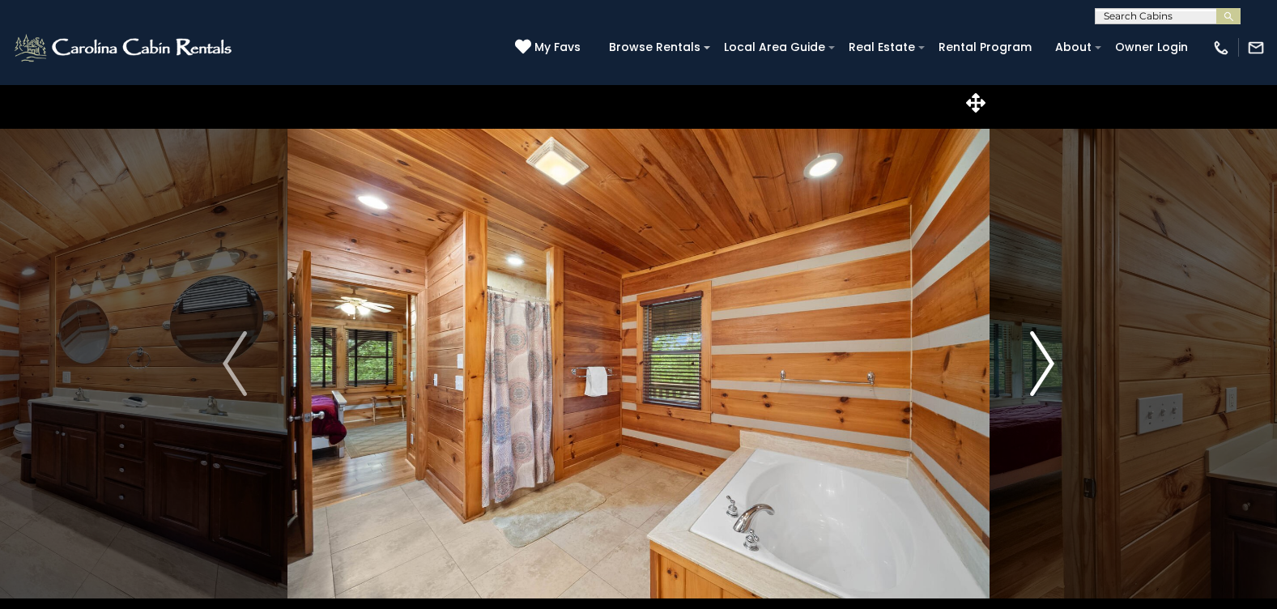
click at [1044, 368] on img "Next" at bounding box center [1042, 363] width 24 height 65
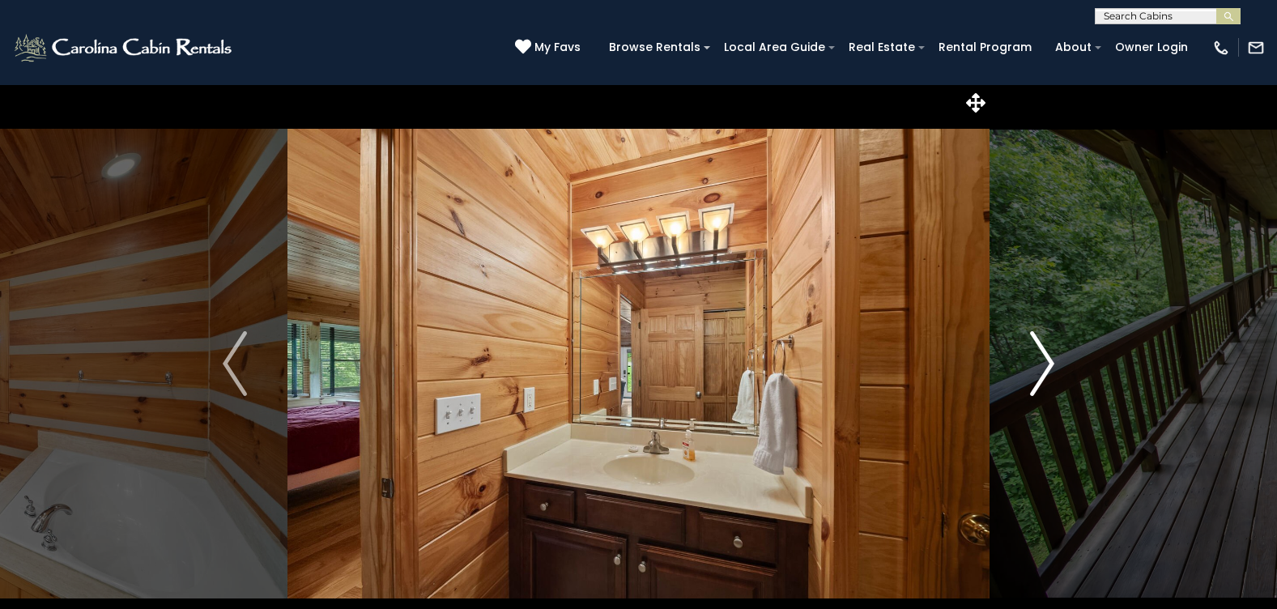
click at [1045, 368] on img "Next" at bounding box center [1042, 363] width 24 height 65
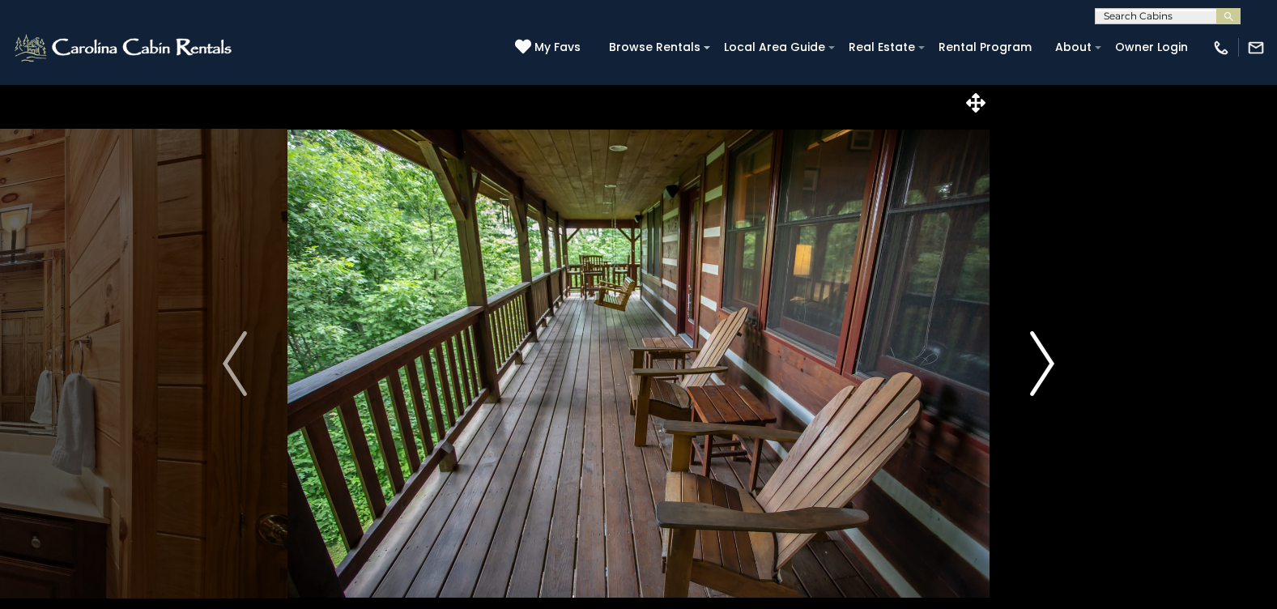
click at [1045, 368] on img "Next" at bounding box center [1042, 363] width 24 height 65
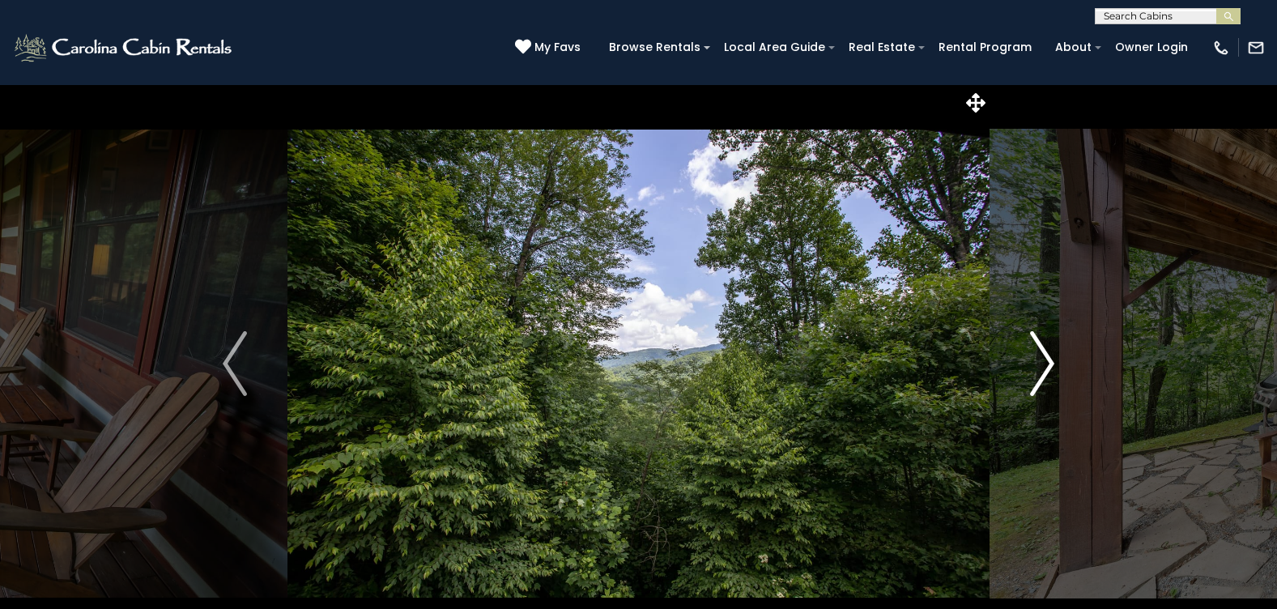
click at [1045, 368] on img "Next" at bounding box center [1042, 363] width 24 height 65
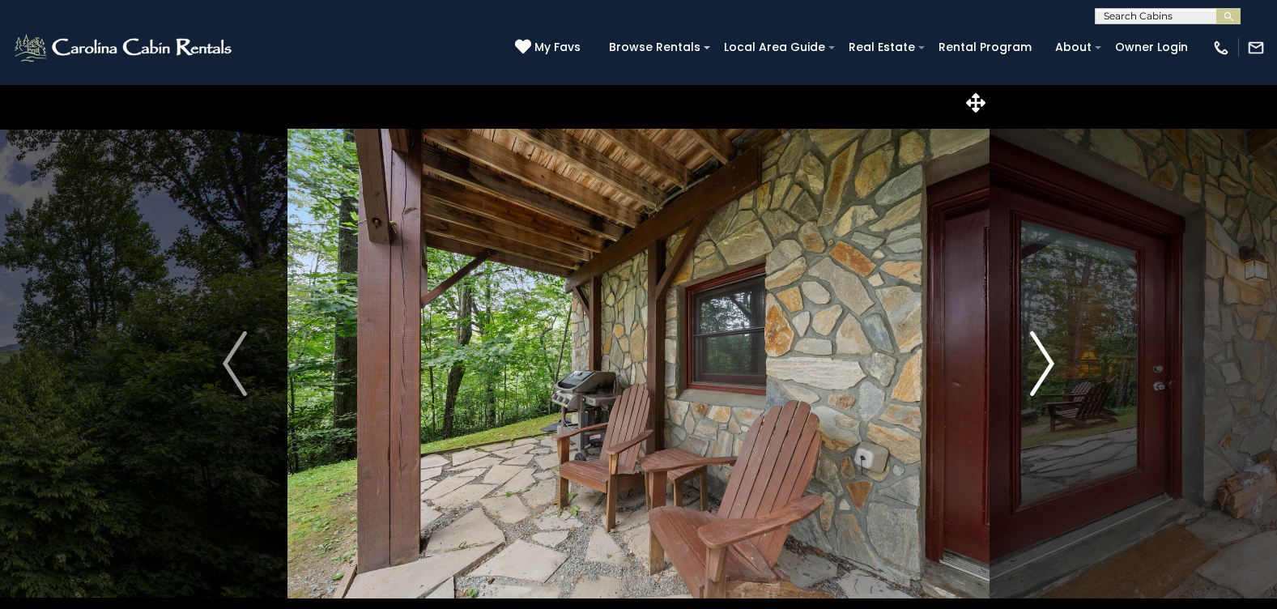
click at [1045, 368] on img "Next" at bounding box center [1042, 363] width 24 height 65
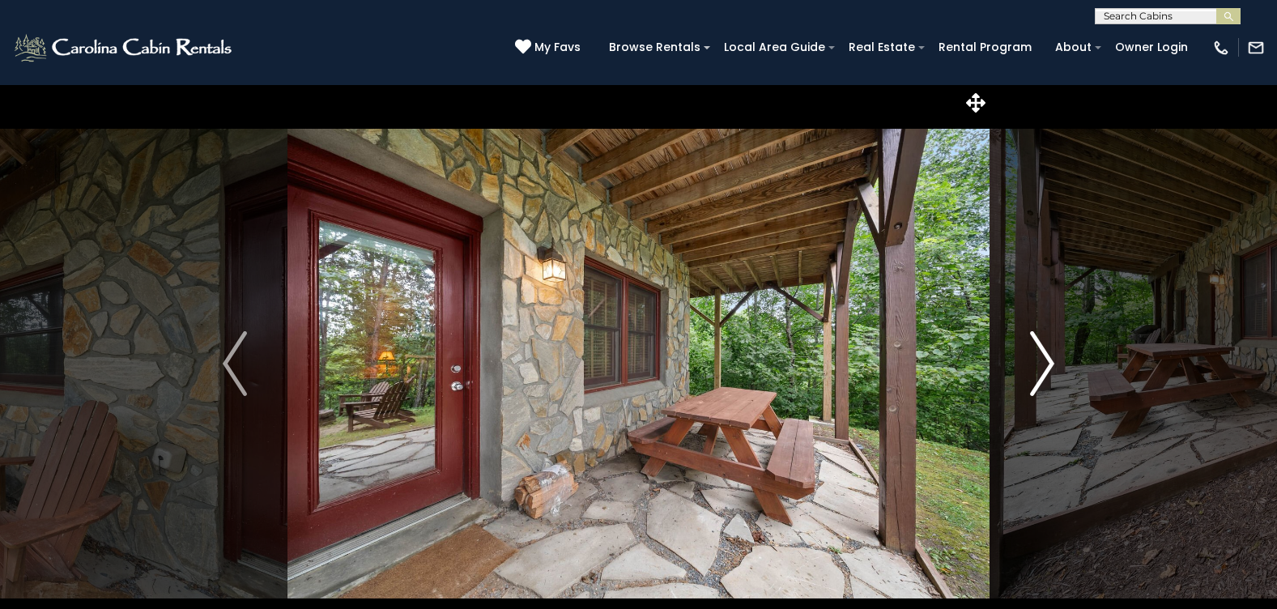
click at [1045, 368] on img "Next" at bounding box center [1042, 363] width 24 height 65
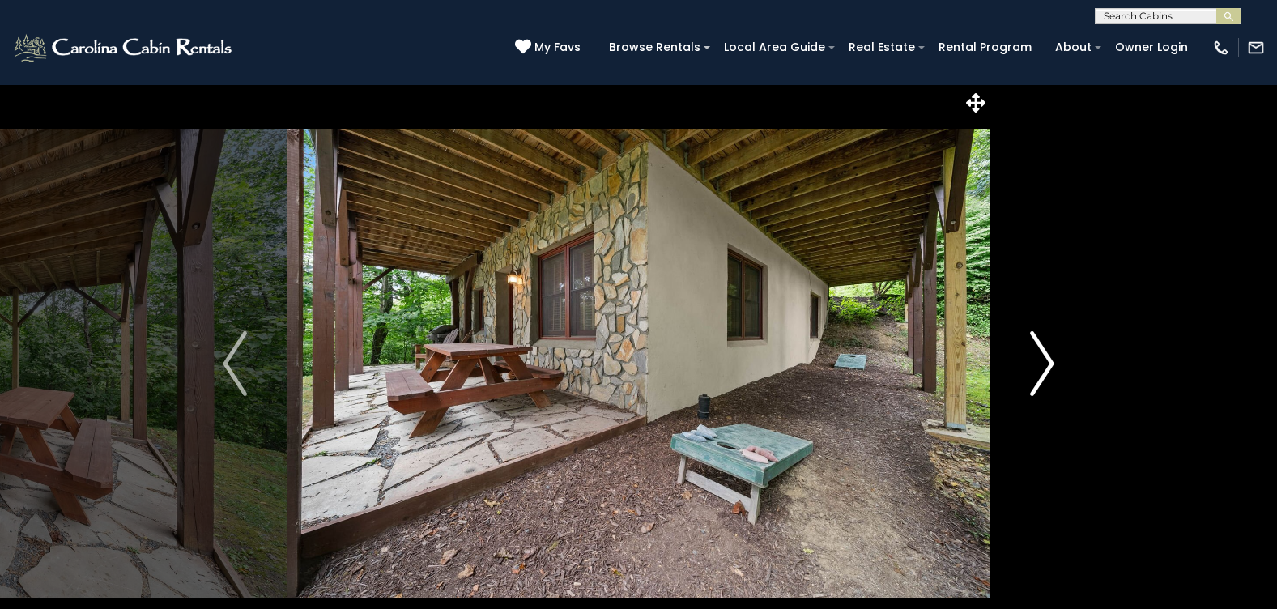
click at [1045, 368] on img "Next" at bounding box center [1042, 363] width 24 height 65
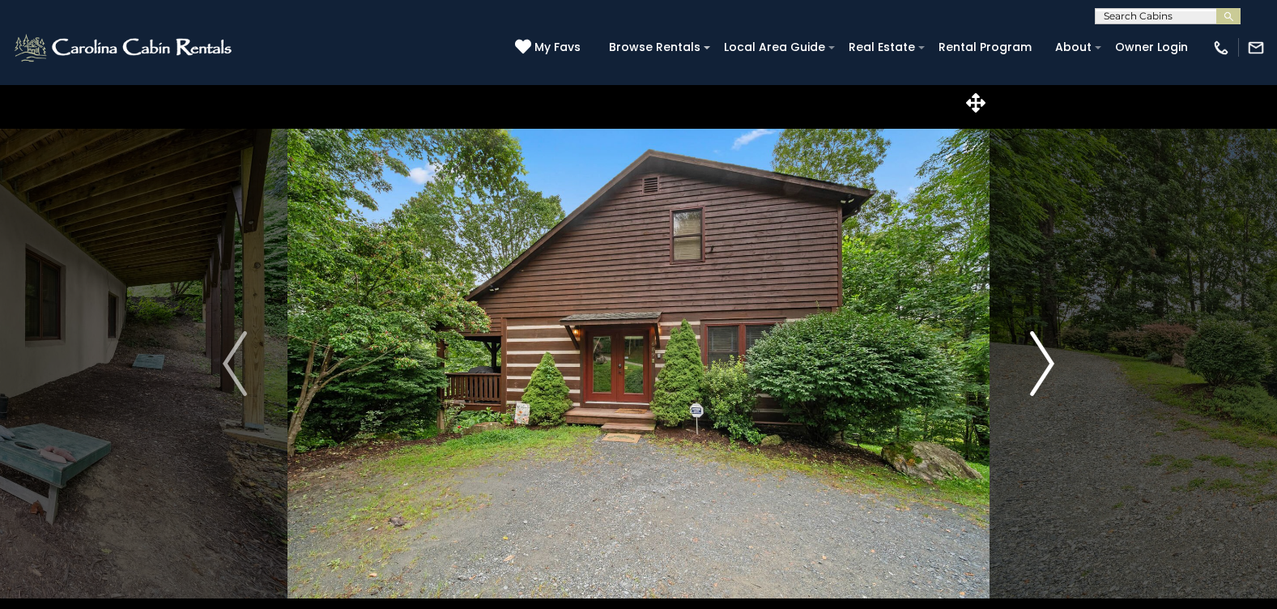
click at [1045, 368] on img "Next" at bounding box center [1042, 363] width 24 height 65
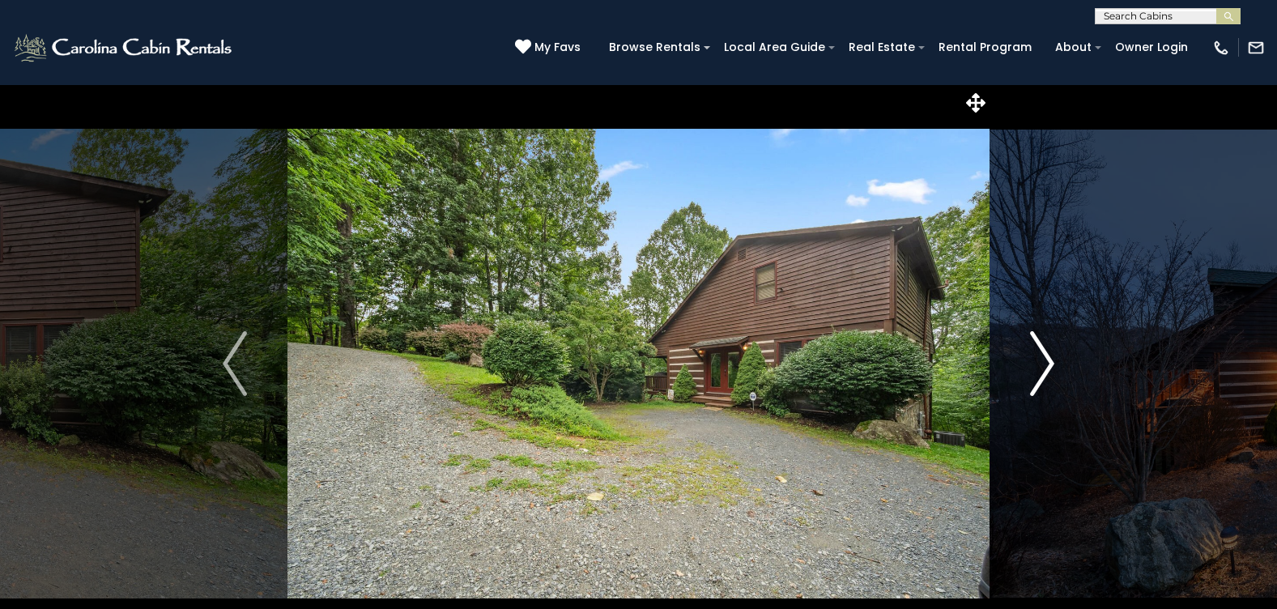
click at [1045, 368] on img "Next" at bounding box center [1042, 363] width 24 height 65
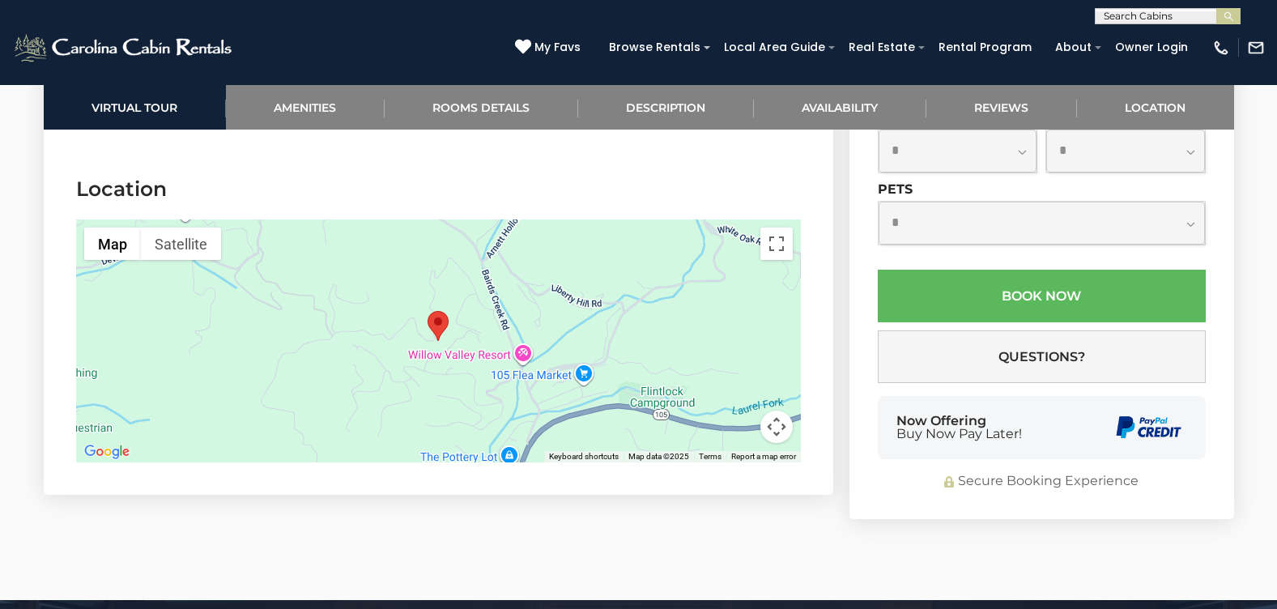
scroll to position [3563, 0]
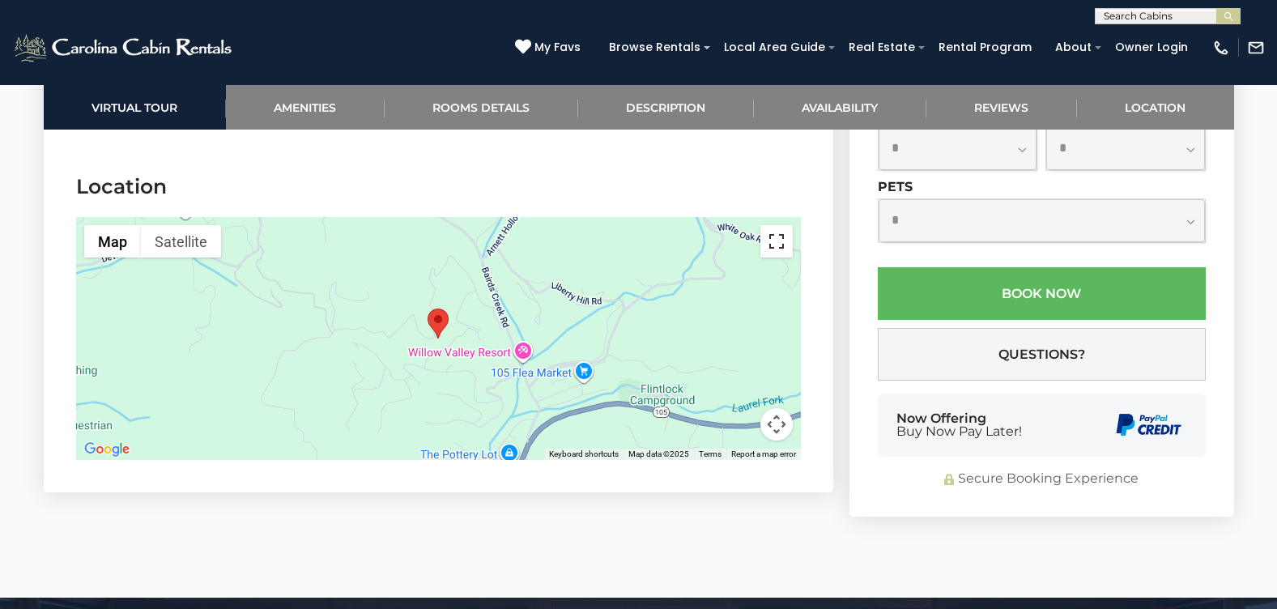
click at [781, 243] on button "Toggle fullscreen view" at bounding box center [776, 241] width 32 height 32
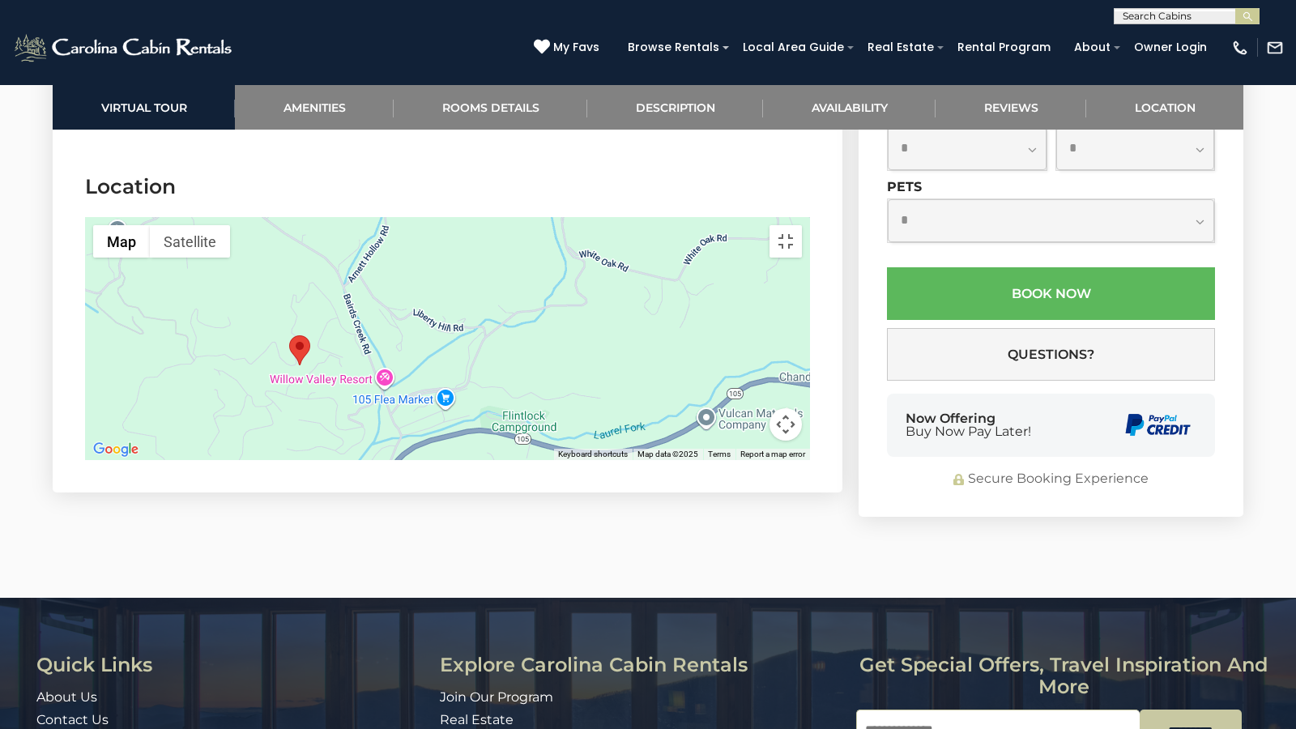
drag, startPoint x: 989, startPoint y: 510, endPoint x: 852, endPoint y: 543, distance: 141.4
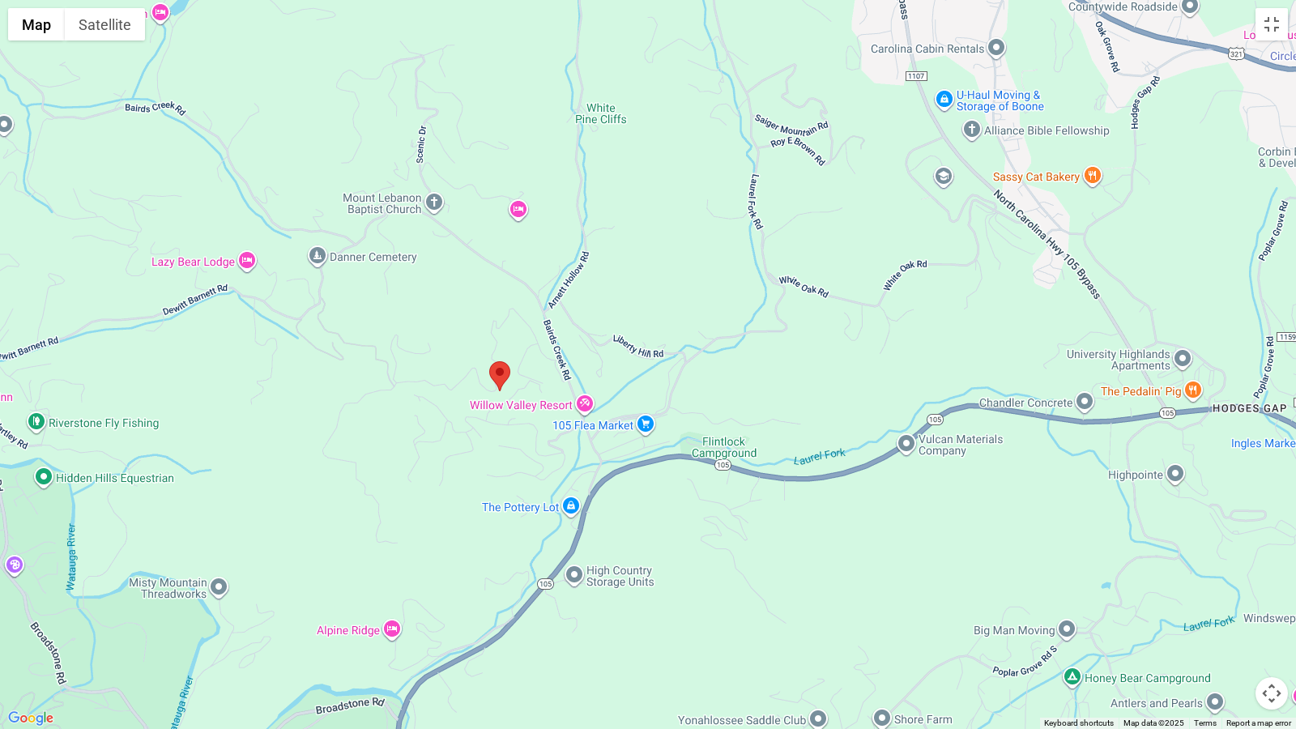
click at [852, 543] on div at bounding box center [648, 364] width 1296 height 729
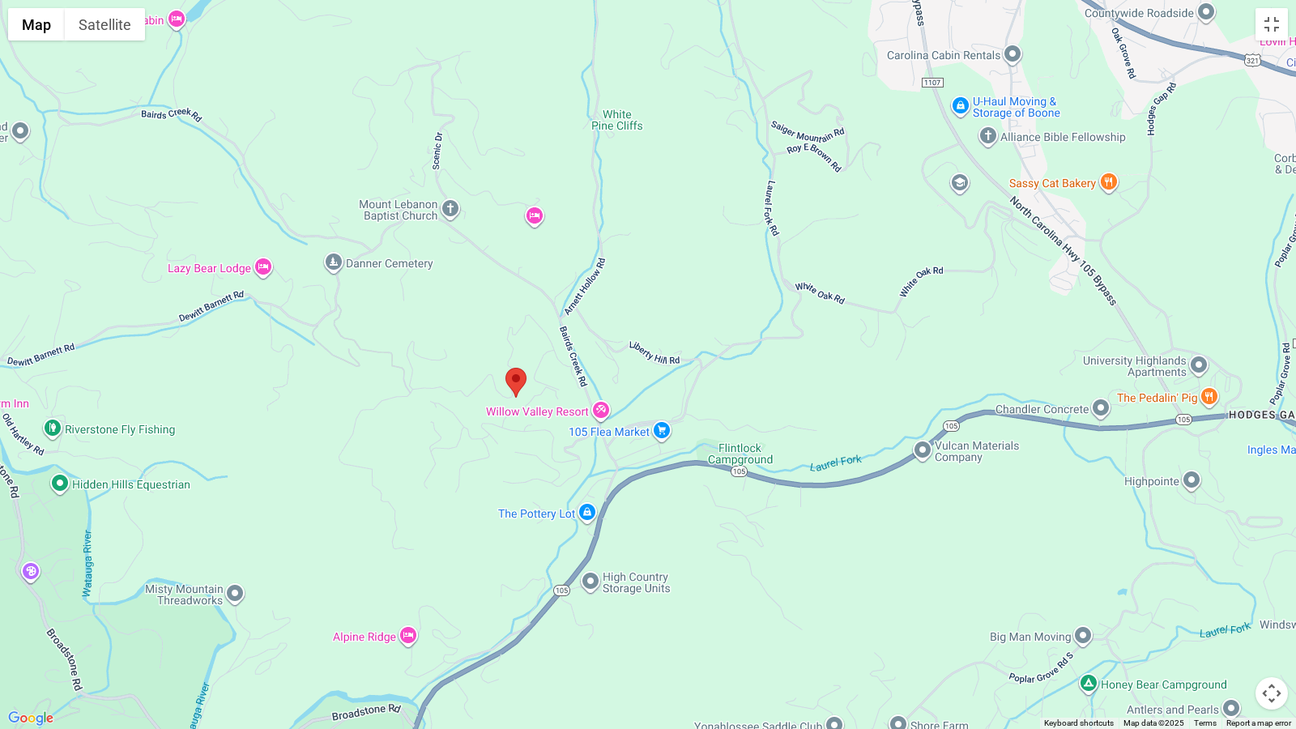
click at [1268, 608] on button "Map camera controls" at bounding box center [1271, 693] width 32 height 32
click at [1234, 608] on button "Zoom in" at bounding box center [1231, 612] width 32 height 32
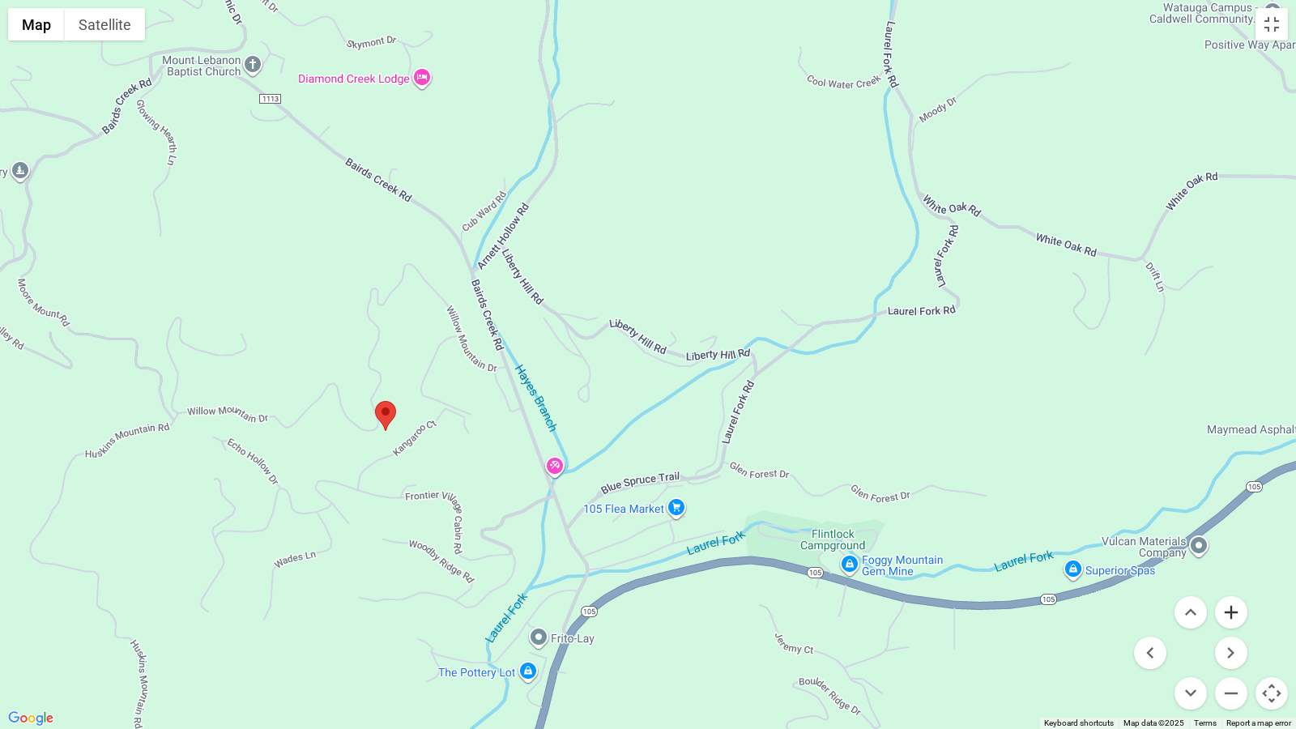
click at [1234, 608] on button "Zoom in" at bounding box center [1231, 612] width 32 height 32
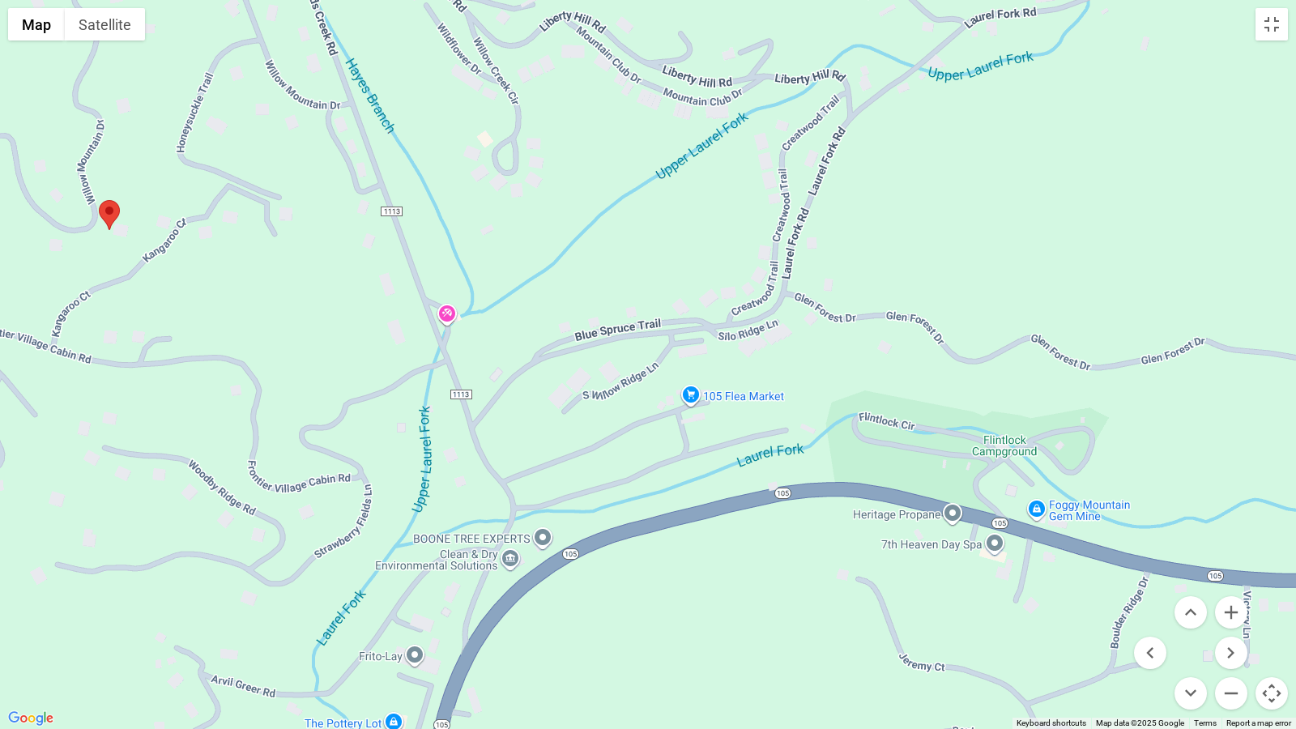
drag, startPoint x: 382, startPoint y: 614, endPoint x: 370, endPoint y: 344, distance: 269.9
click at [370, 344] on div at bounding box center [648, 364] width 1296 height 729
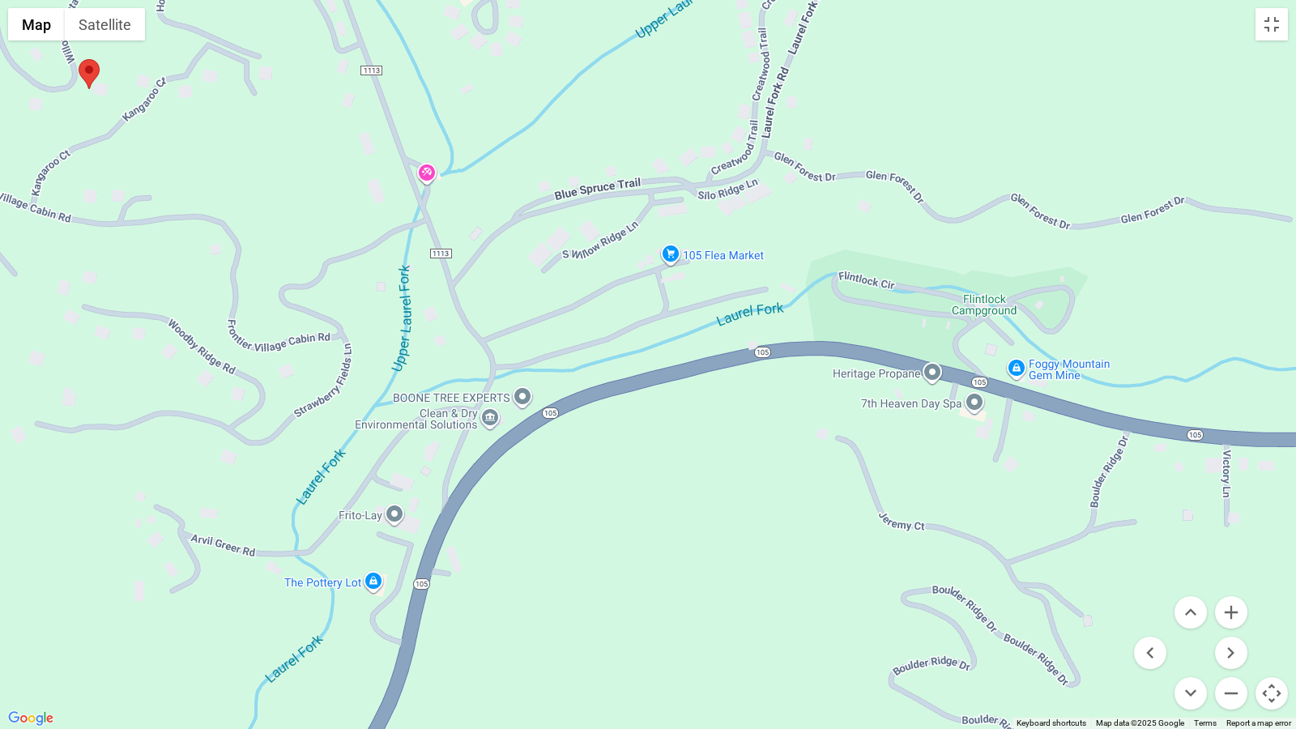
drag, startPoint x: 445, startPoint y: 609, endPoint x: 424, endPoint y: 466, distance: 144.7
click at [424, 466] on div at bounding box center [648, 364] width 1296 height 729
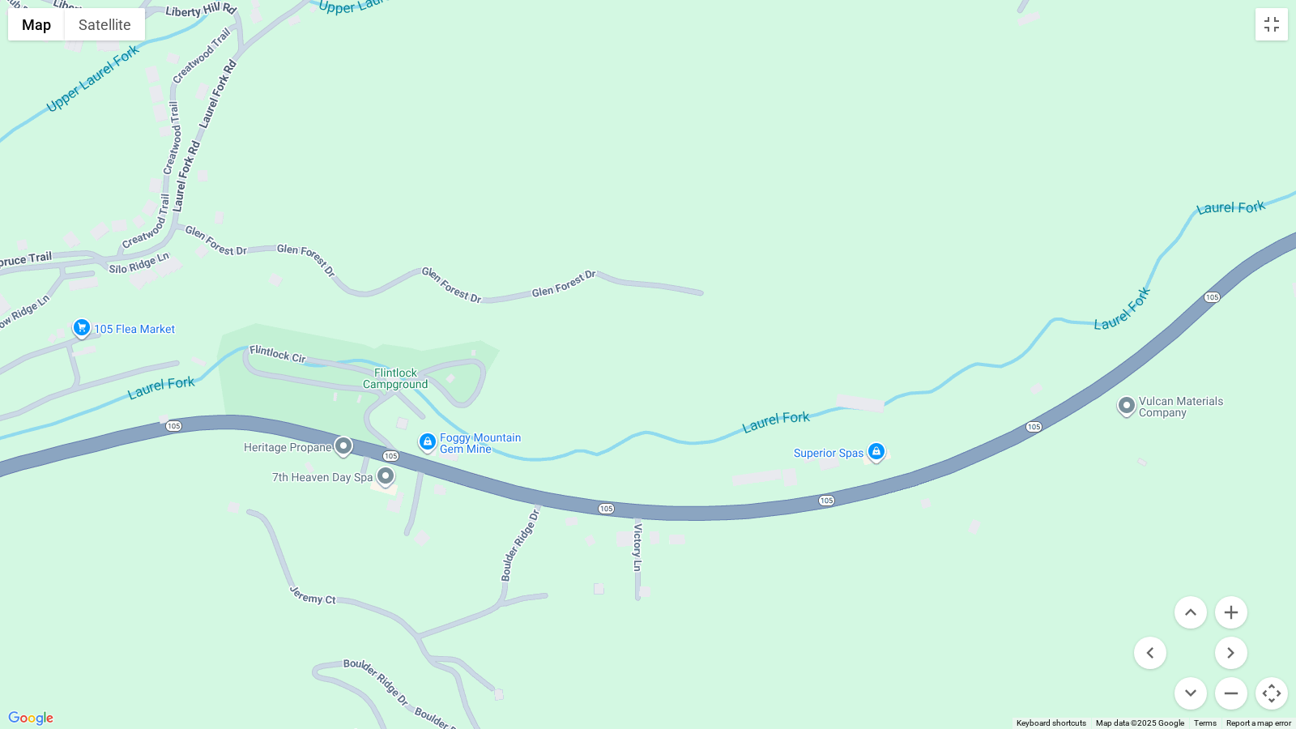
drag, startPoint x: 983, startPoint y: 480, endPoint x: 338, endPoint y: 553, distance: 649.5
click at [338, 553] on div at bounding box center [648, 364] width 1296 height 729
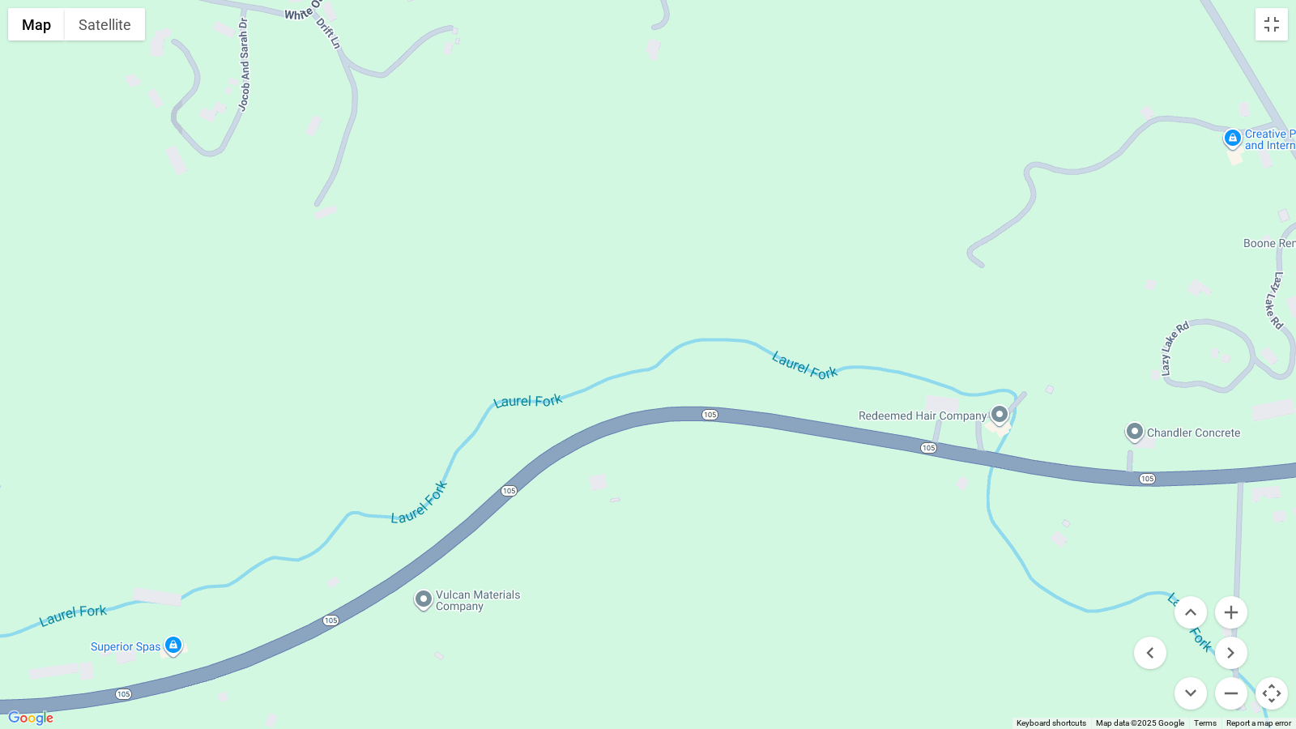
drag, startPoint x: 1225, startPoint y: 364, endPoint x: 581, endPoint y: 562, distance: 674.4
click at [581, 562] on div at bounding box center [648, 364] width 1296 height 729
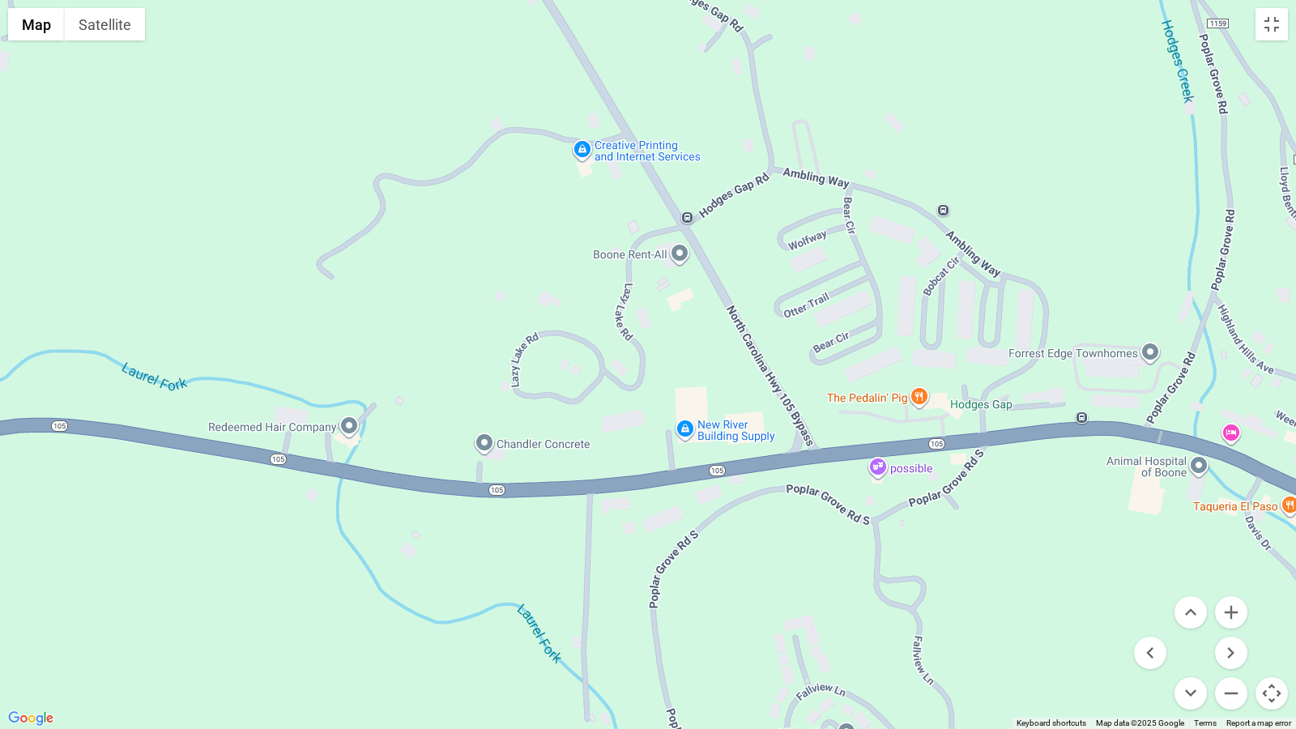
drag, startPoint x: 1245, startPoint y: 526, endPoint x: 594, endPoint y: 538, distance: 651.9
click at [594, 538] on div at bounding box center [648, 364] width 1296 height 729
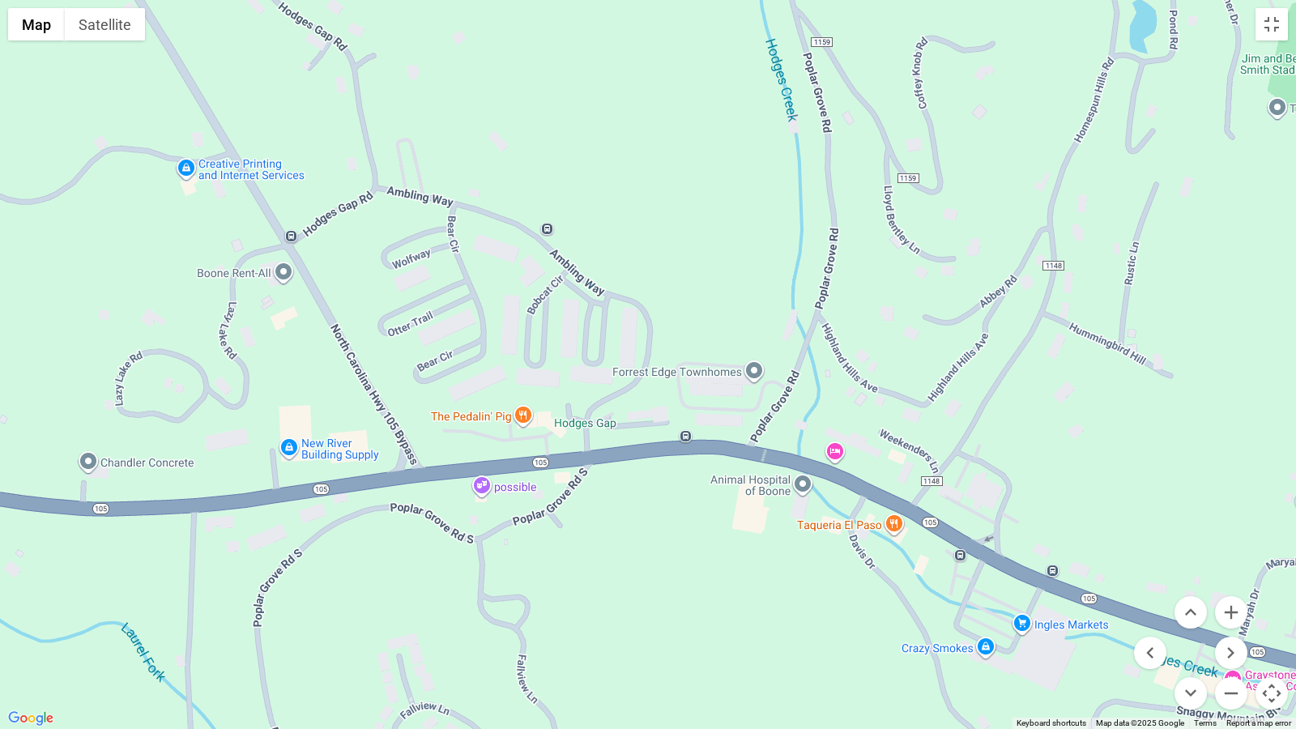
drag, startPoint x: 991, startPoint y: 520, endPoint x: 585, endPoint y: 535, distance: 406.0
click at [586, 536] on div at bounding box center [648, 364] width 1296 height 729
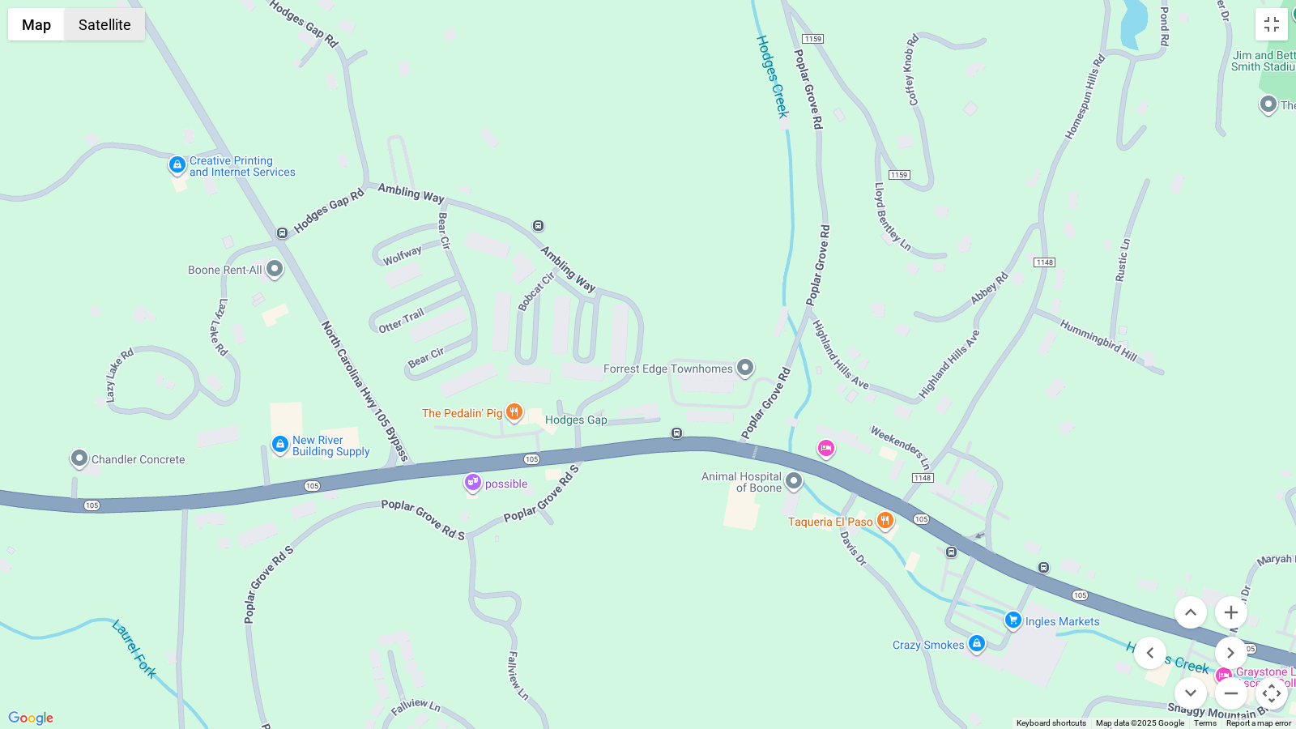
click at [103, 28] on button "Satellite" at bounding box center [105, 24] width 80 height 32
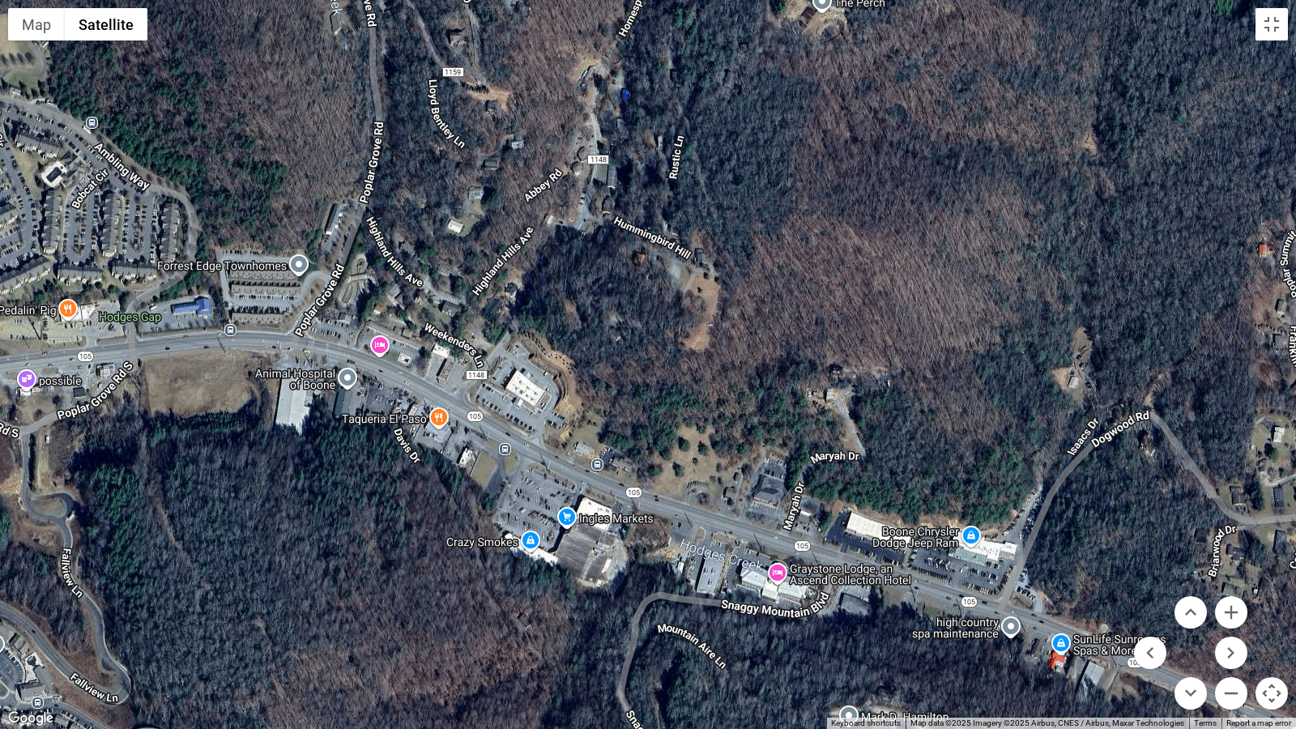
drag, startPoint x: 798, startPoint y: 576, endPoint x: 349, endPoint y: 472, distance: 460.4
click at [349, 472] on div at bounding box center [648, 364] width 1296 height 729
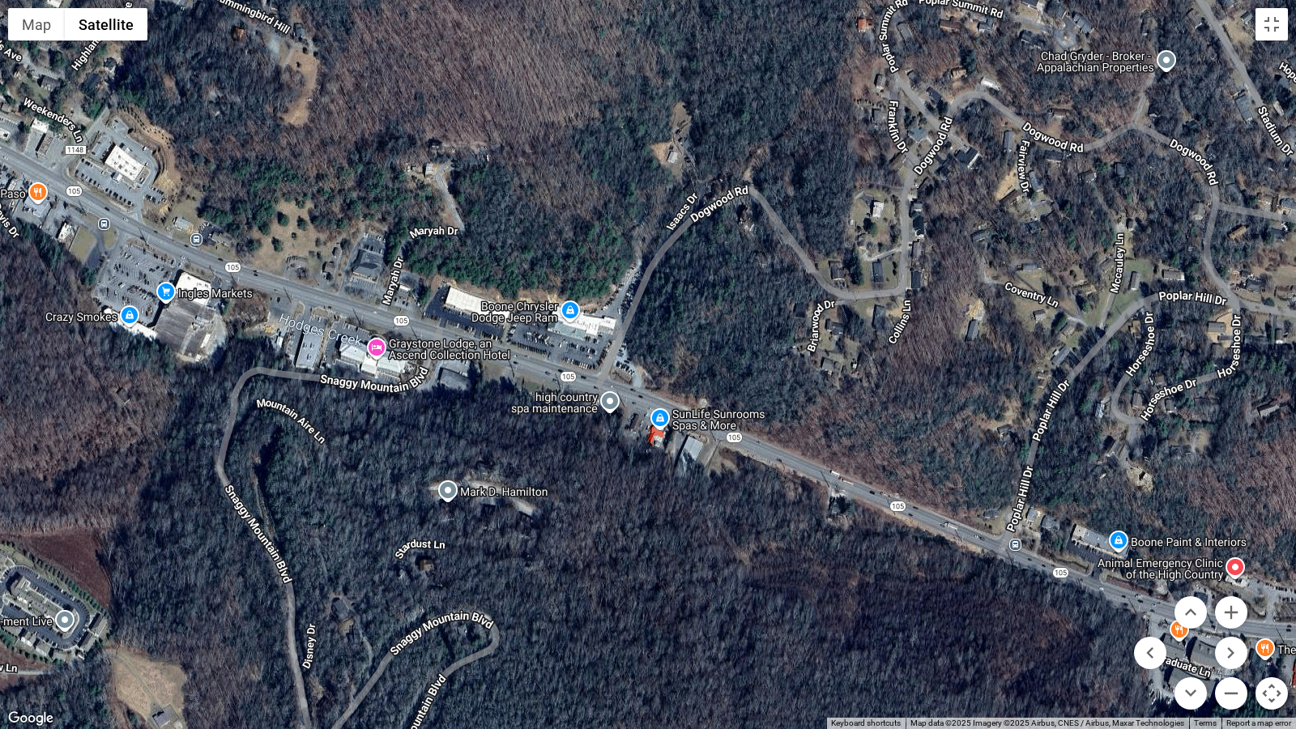
drag, startPoint x: 852, startPoint y: 659, endPoint x: 451, endPoint y: 432, distance: 460.5
click at [451, 432] on div at bounding box center [648, 364] width 1296 height 729
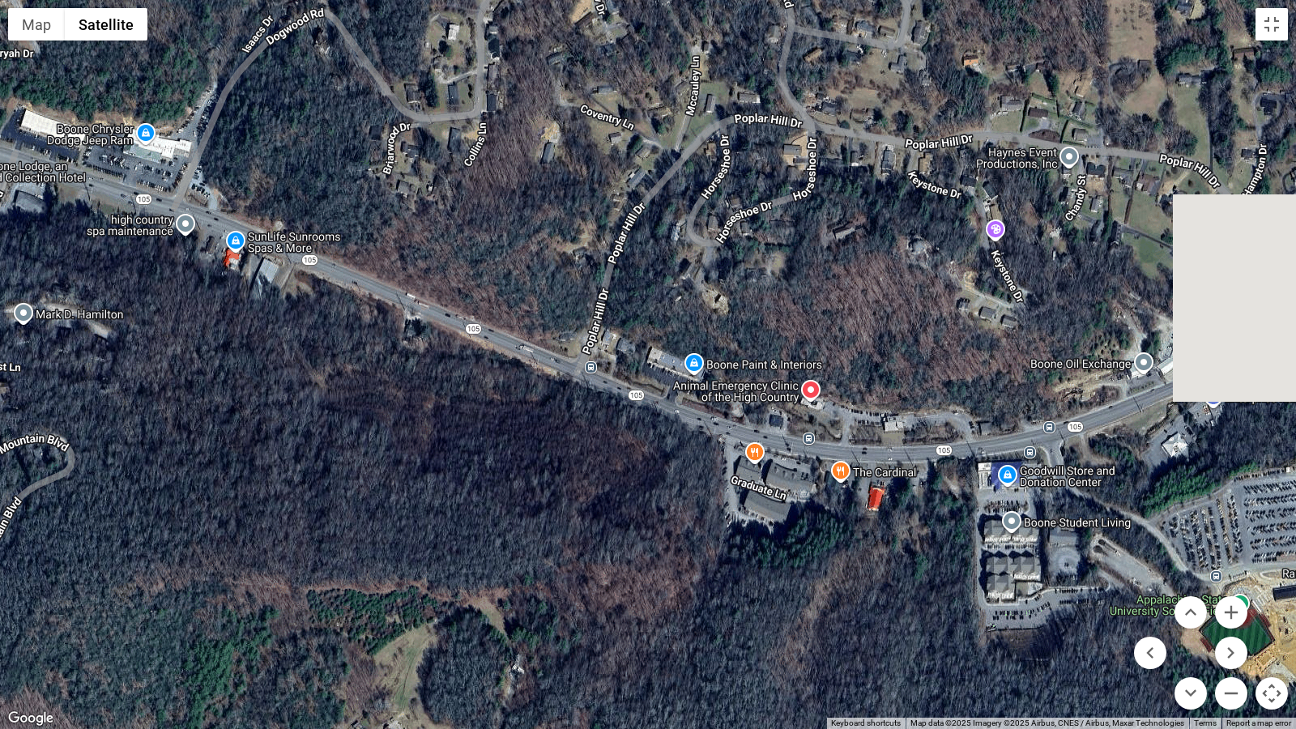
drag, startPoint x: 996, startPoint y: 628, endPoint x: 571, endPoint y: 449, distance: 461.2
click at [571, 449] on div at bounding box center [648, 364] width 1296 height 729
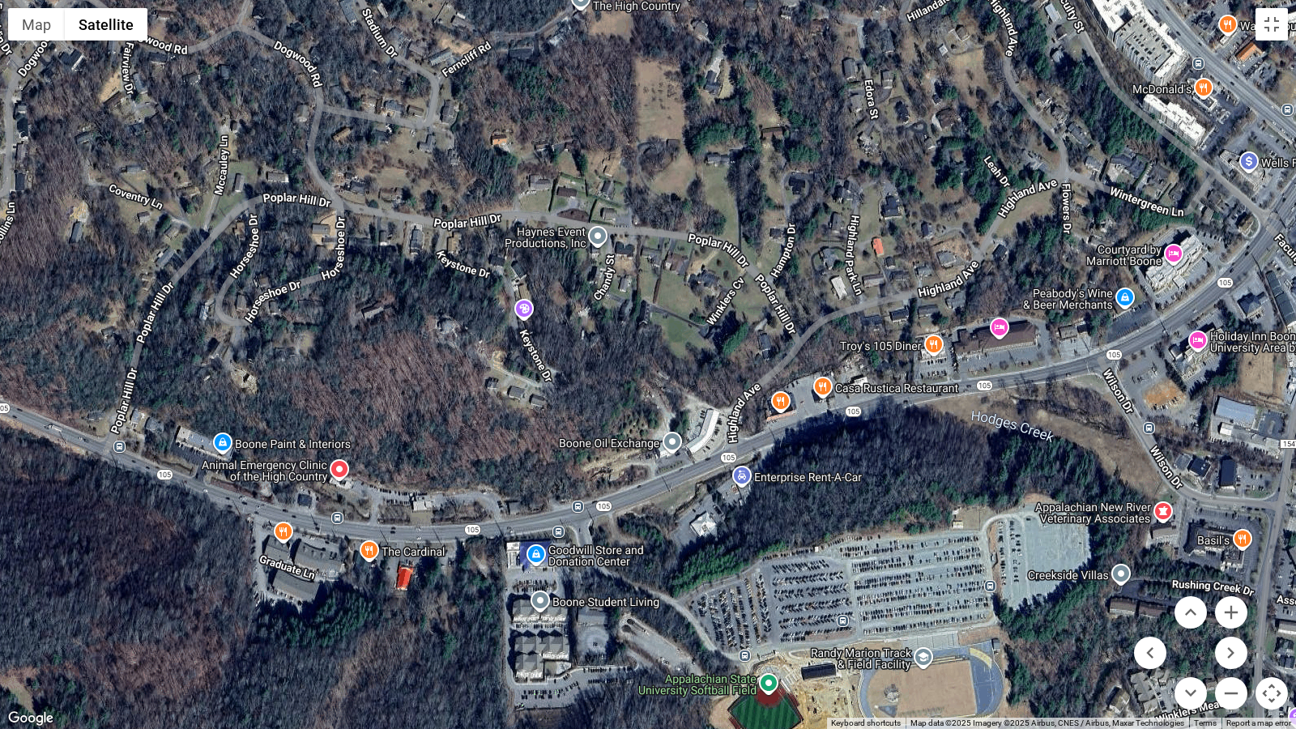
drag, startPoint x: 916, startPoint y: 505, endPoint x: 443, endPoint y: 585, distance: 479.5
click at [443, 585] on div at bounding box center [648, 364] width 1296 height 729
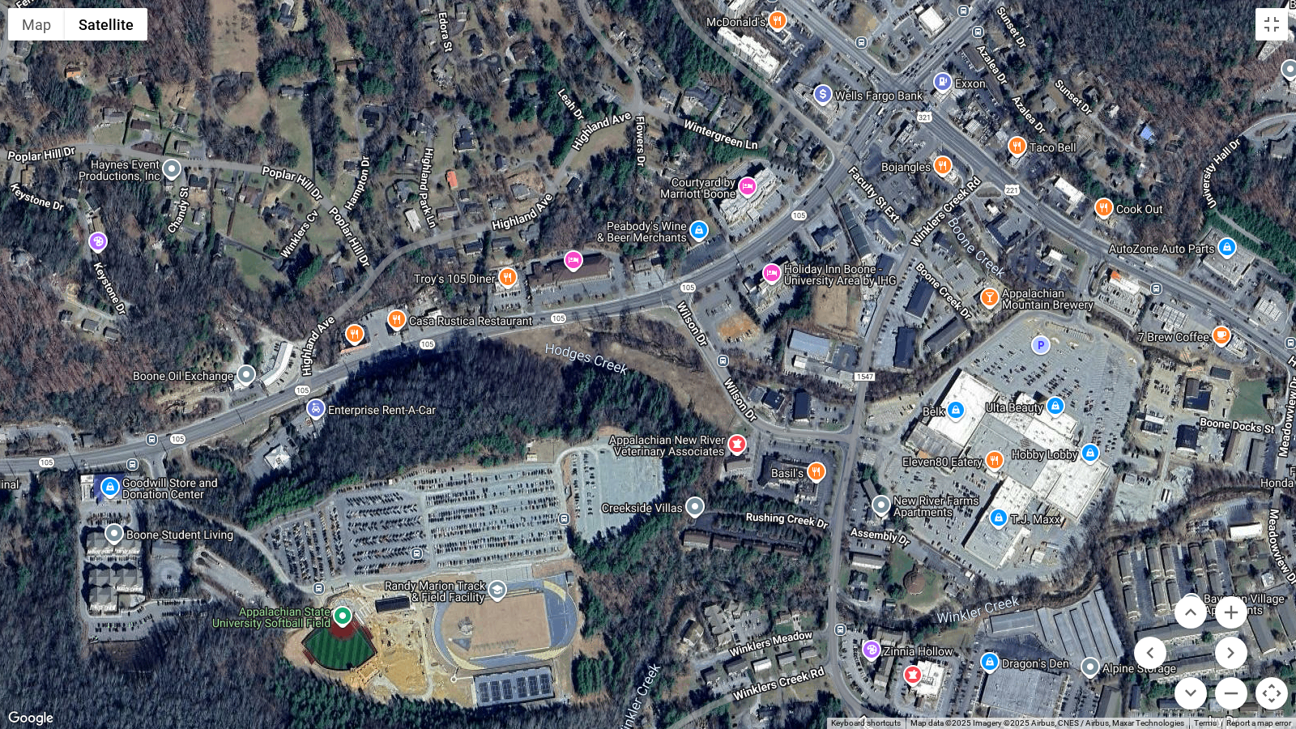
drag, startPoint x: 912, startPoint y: 449, endPoint x: 484, endPoint y: 382, distance: 432.8
click at [484, 382] on div at bounding box center [648, 364] width 1296 height 729
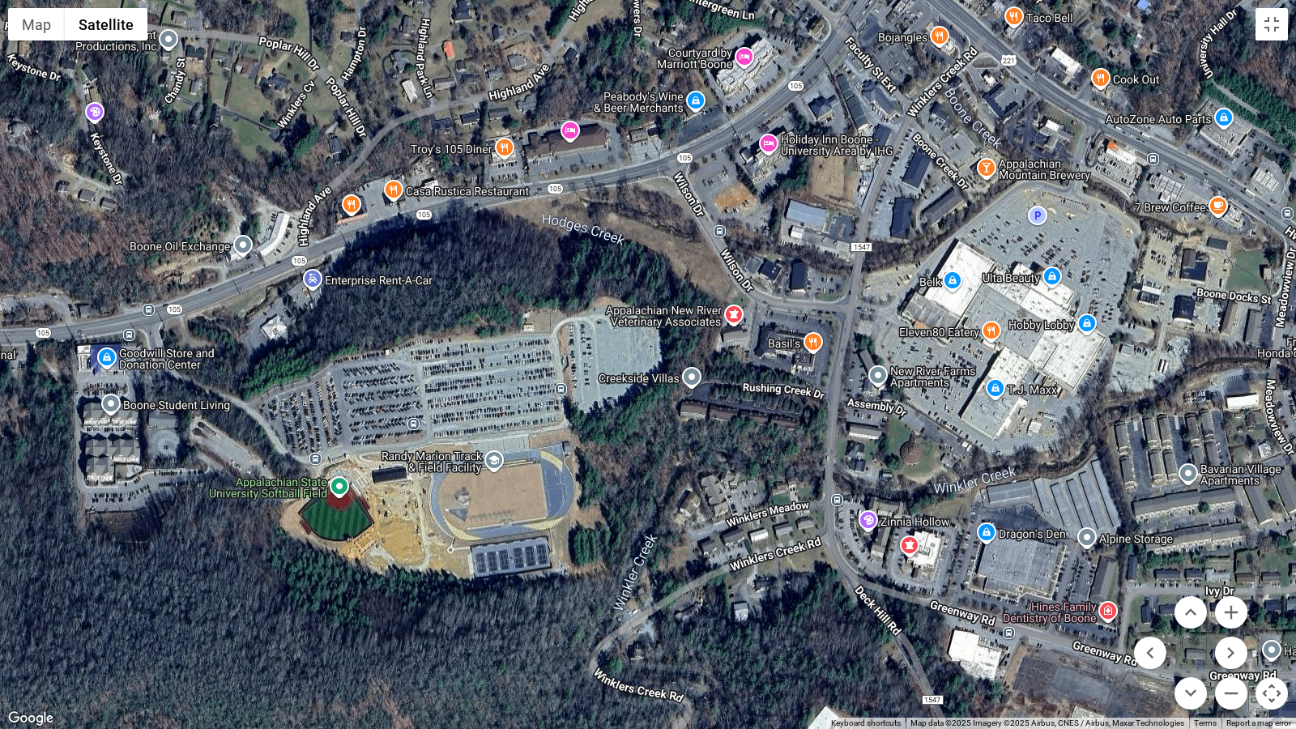
drag, startPoint x: 685, startPoint y: 565, endPoint x: 682, endPoint y: 434, distance: 131.2
click at [682, 434] on div at bounding box center [648, 364] width 1296 height 729
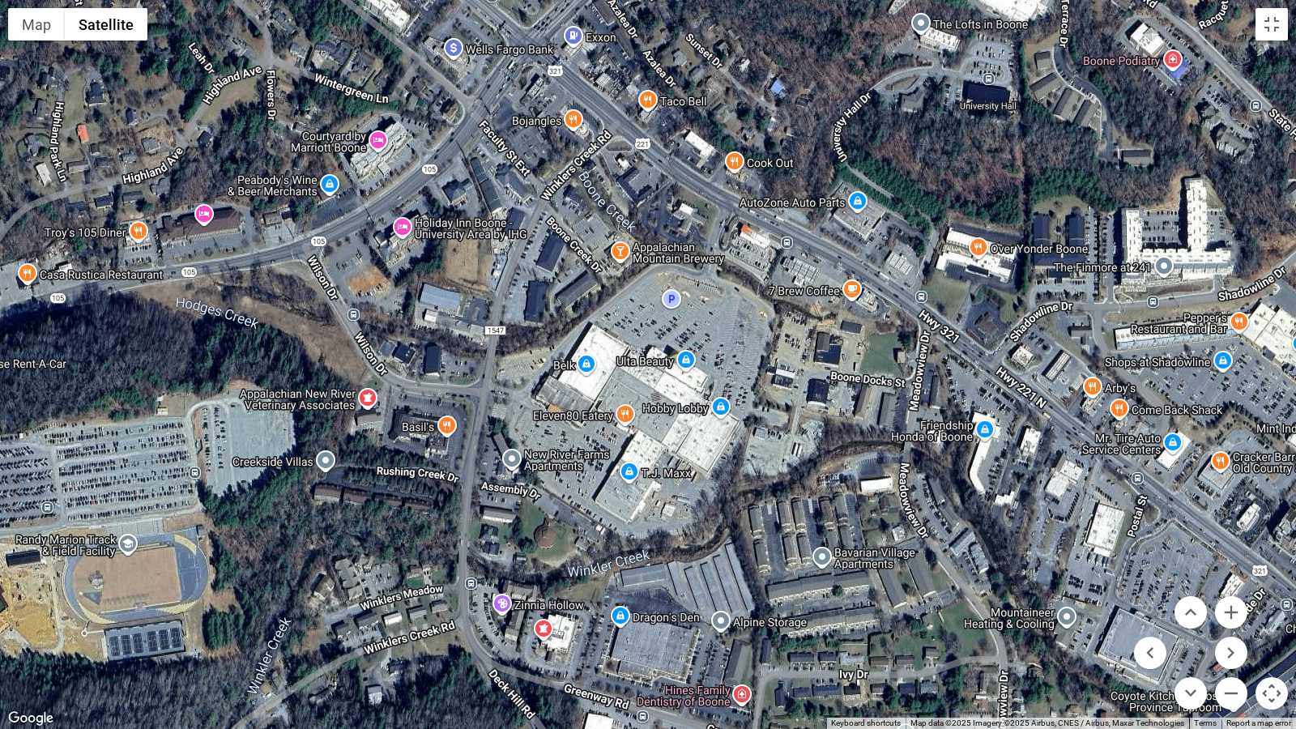
drag, startPoint x: 933, startPoint y: 461, endPoint x: 564, endPoint y: 547, distance: 378.5
click at [564, 547] on div at bounding box center [648, 364] width 1296 height 729
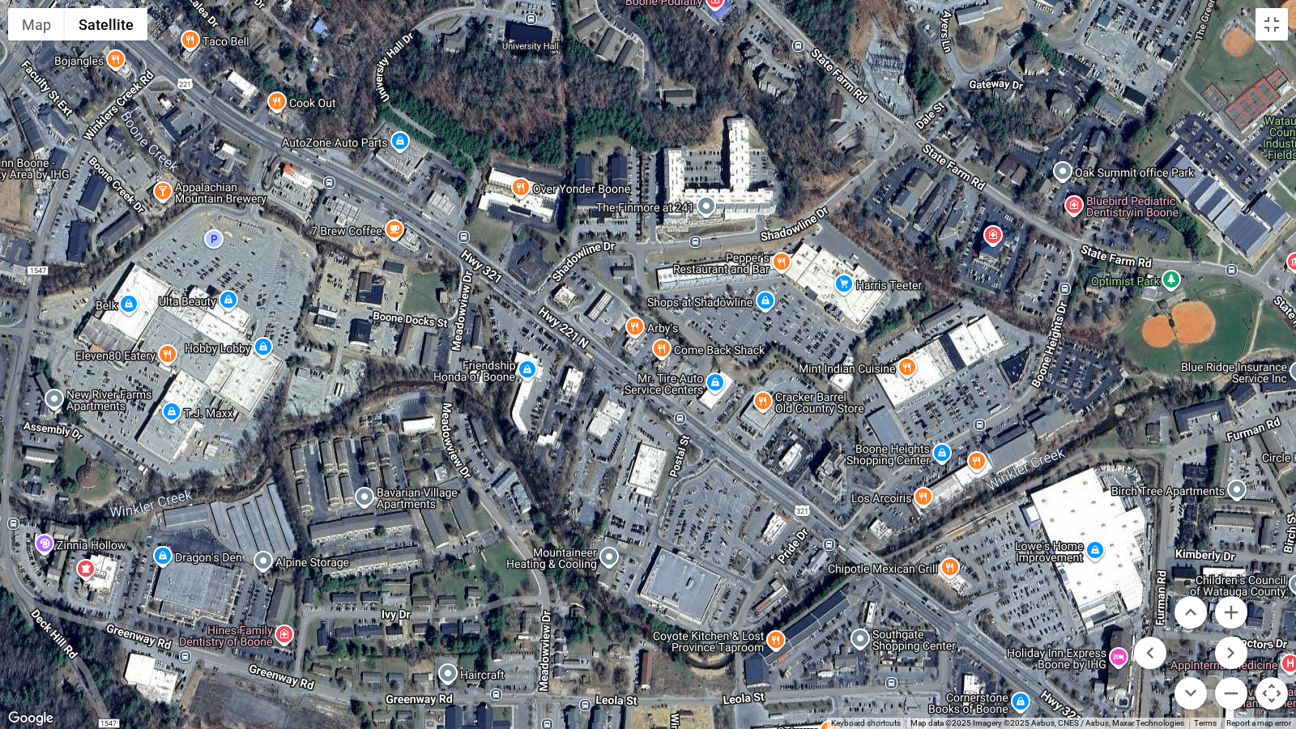
drag, startPoint x: 962, startPoint y: 385, endPoint x: 502, endPoint y: 321, distance: 464.2
click at [502, 321] on div at bounding box center [648, 364] width 1296 height 729
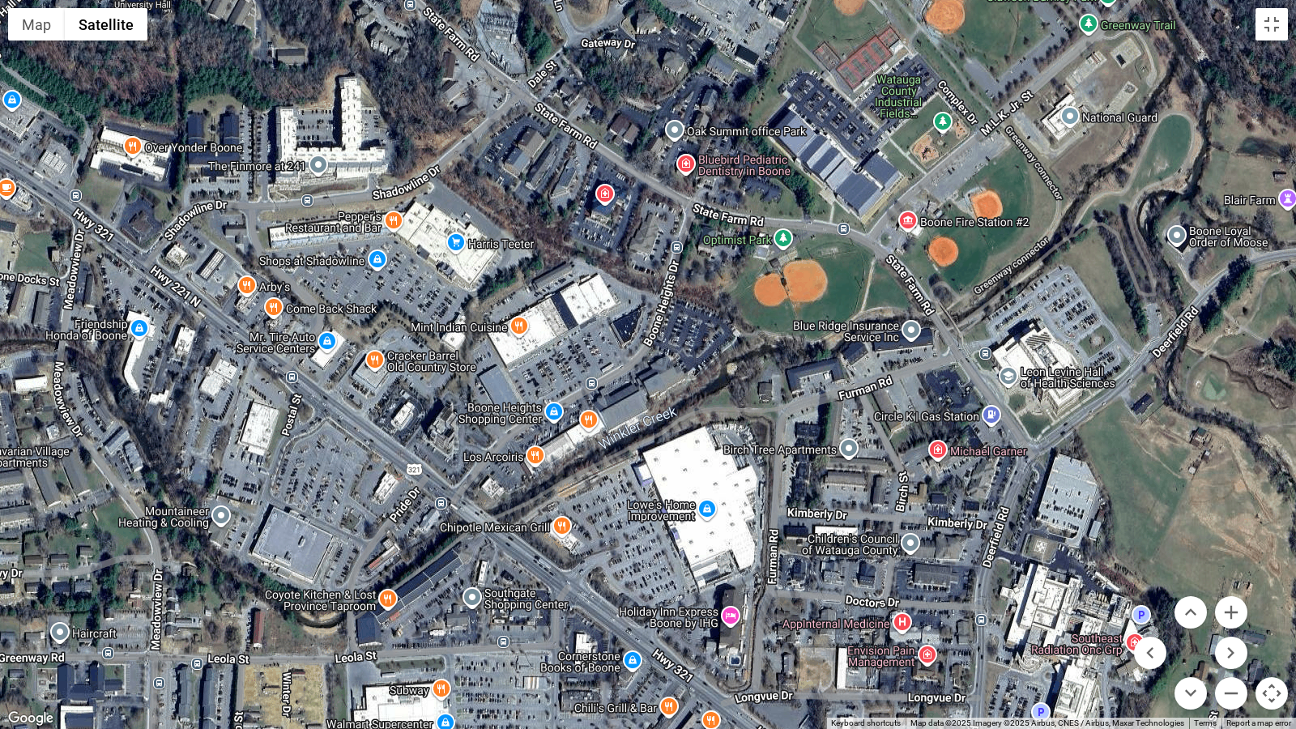
drag, startPoint x: 898, startPoint y: 538, endPoint x: 510, endPoint y: 495, distance: 390.2
click at [510, 495] on div at bounding box center [648, 364] width 1296 height 729
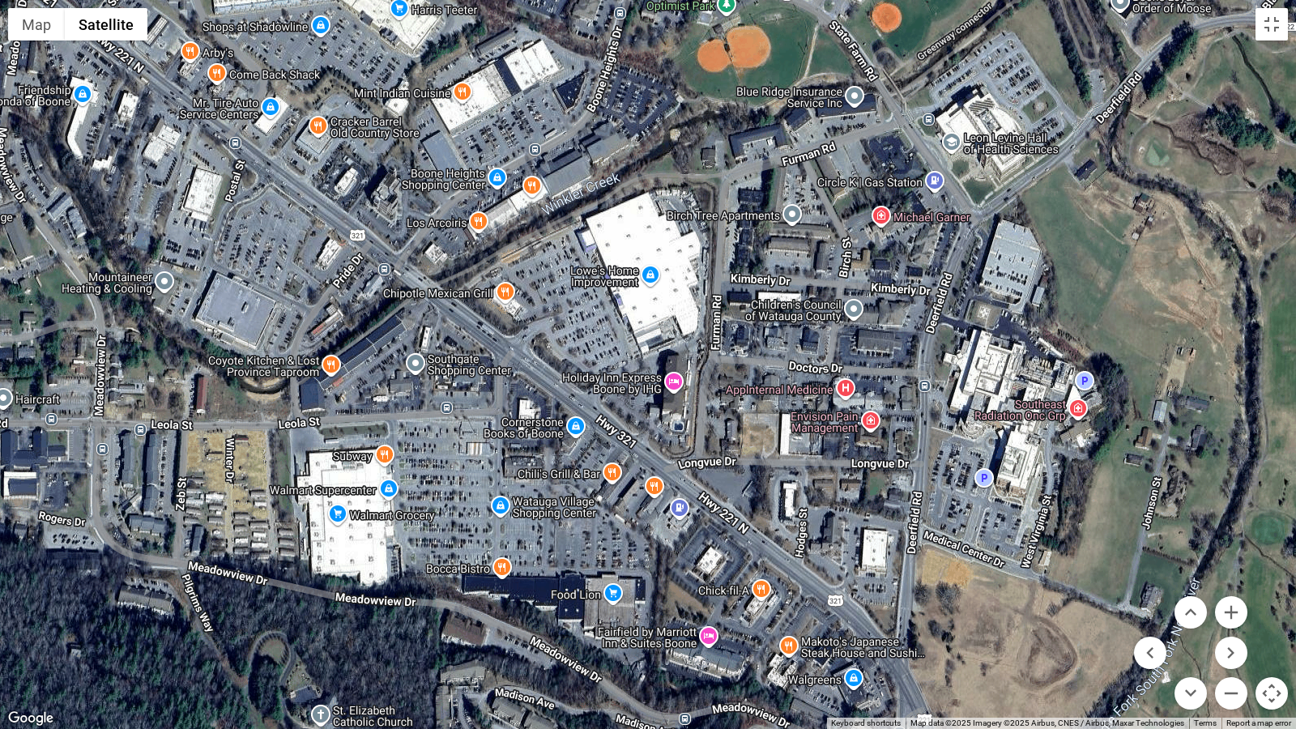
drag, startPoint x: 664, startPoint y: 536, endPoint x: 607, endPoint y: 300, distance: 242.4
click at [607, 300] on div at bounding box center [648, 364] width 1296 height 729
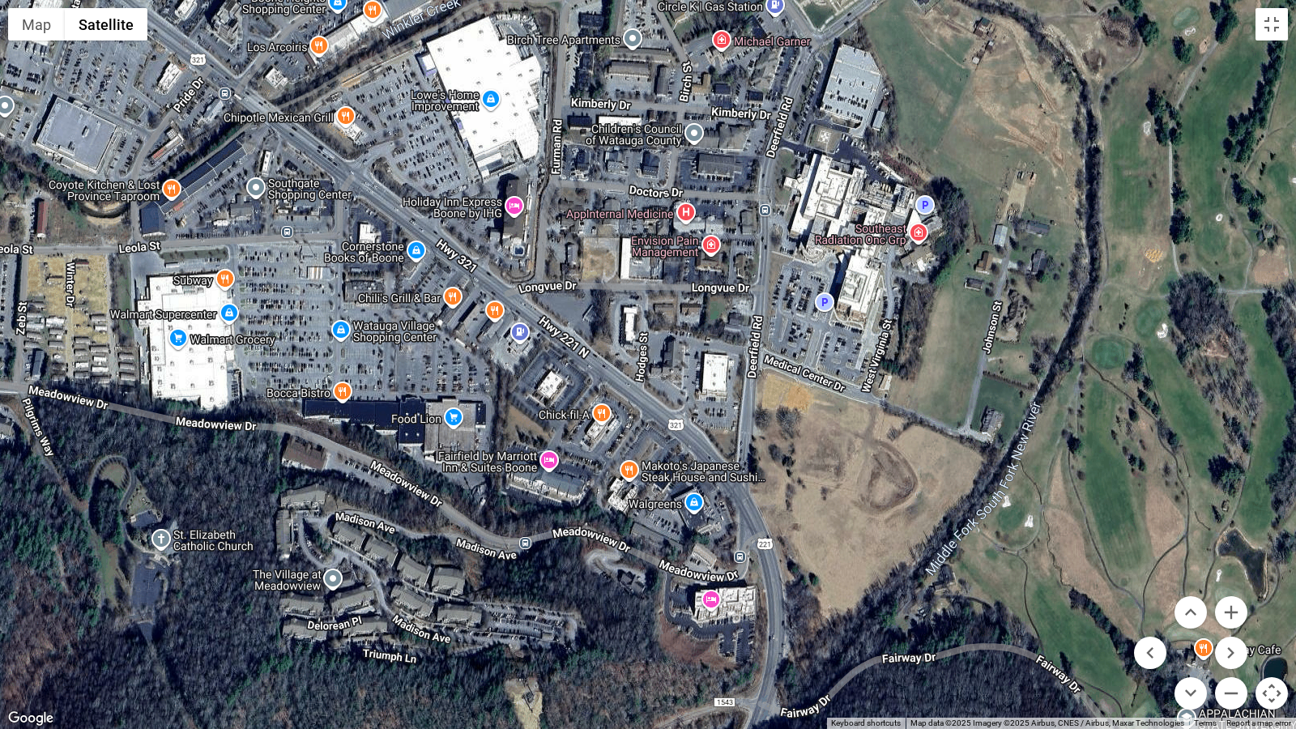
drag, startPoint x: 677, startPoint y: 572, endPoint x: 517, endPoint y: 395, distance: 238.5
click at [517, 395] on div at bounding box center [648, 364] width 1296 height 729
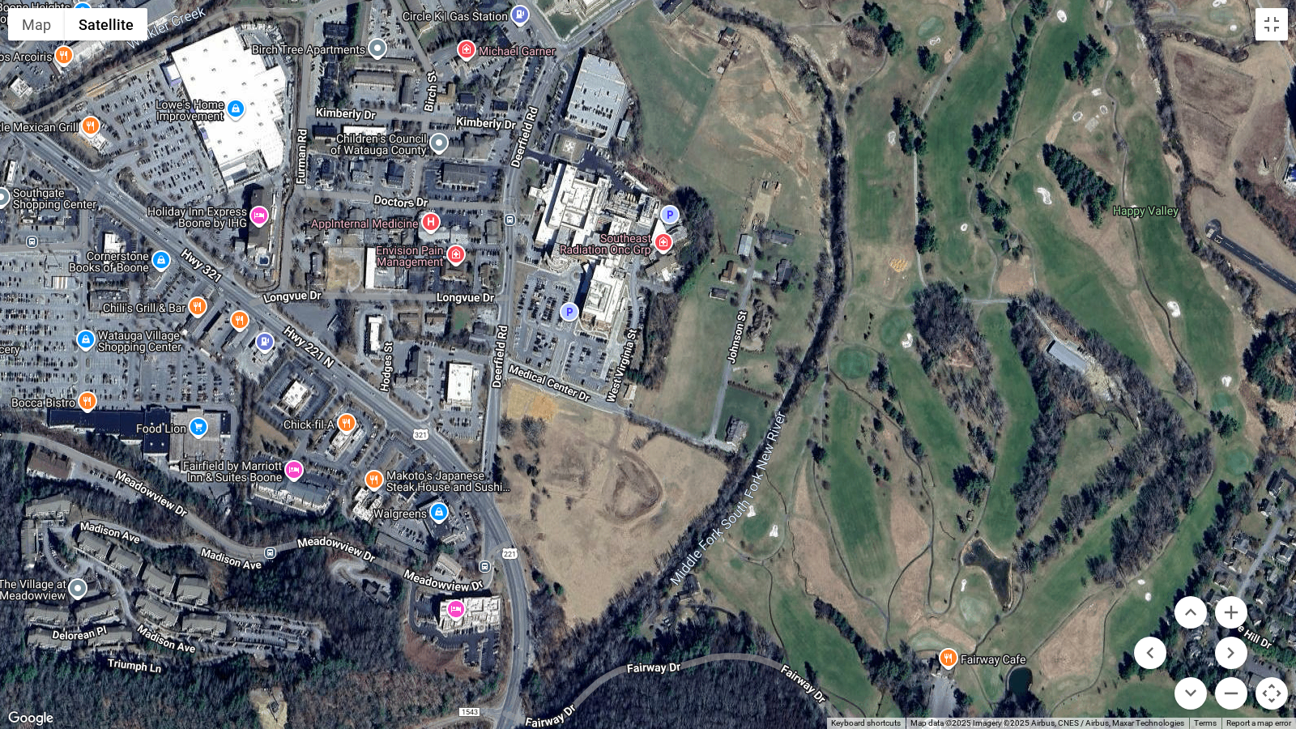
drag, startPoint x: 858, startPoint y: 526, endPoint x: 604, endPoint y: 534, distance: 254.4
click at [604, 534] on div at bounding box center [648, 364] width 1296 height 729
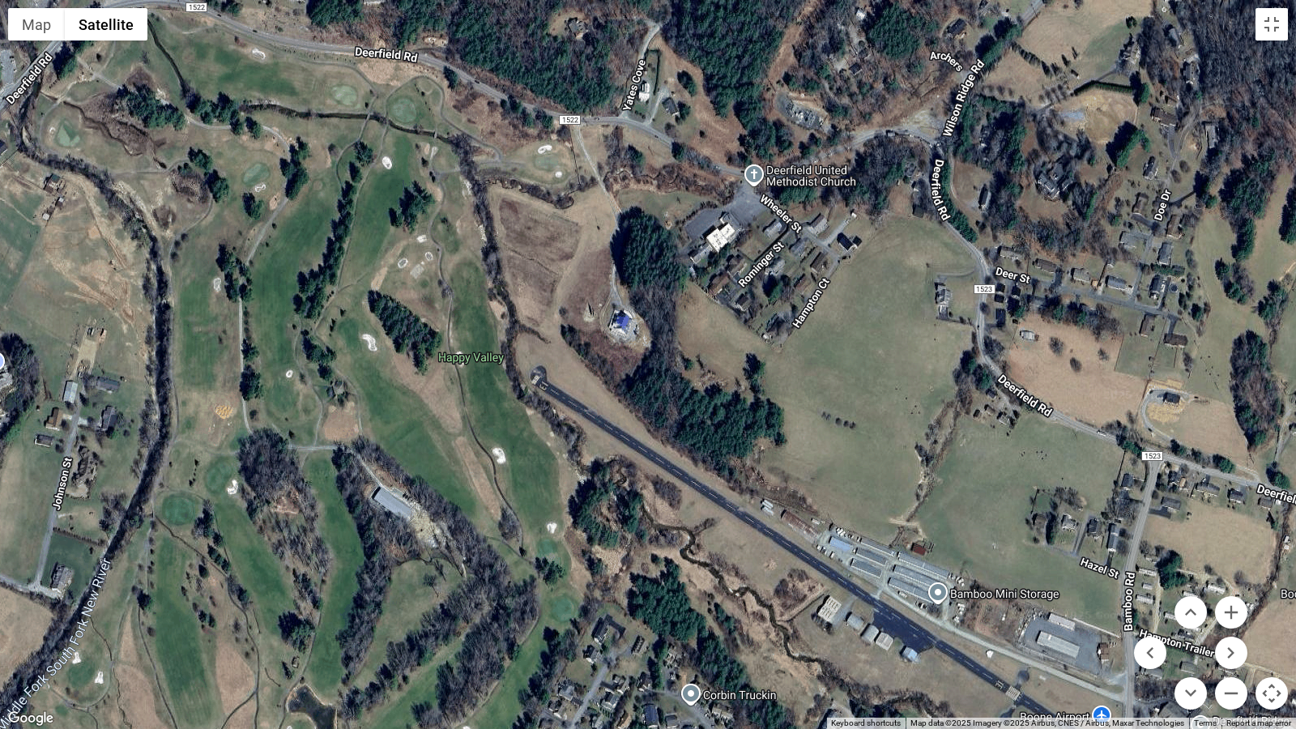
drag, startPoint x: 953, startPoint y: 211, endPoint x: 296, endPoint y: 390, distance: 681.4
click at [276, 362] on div at bounding box center [648, 364] width 1296 height 729
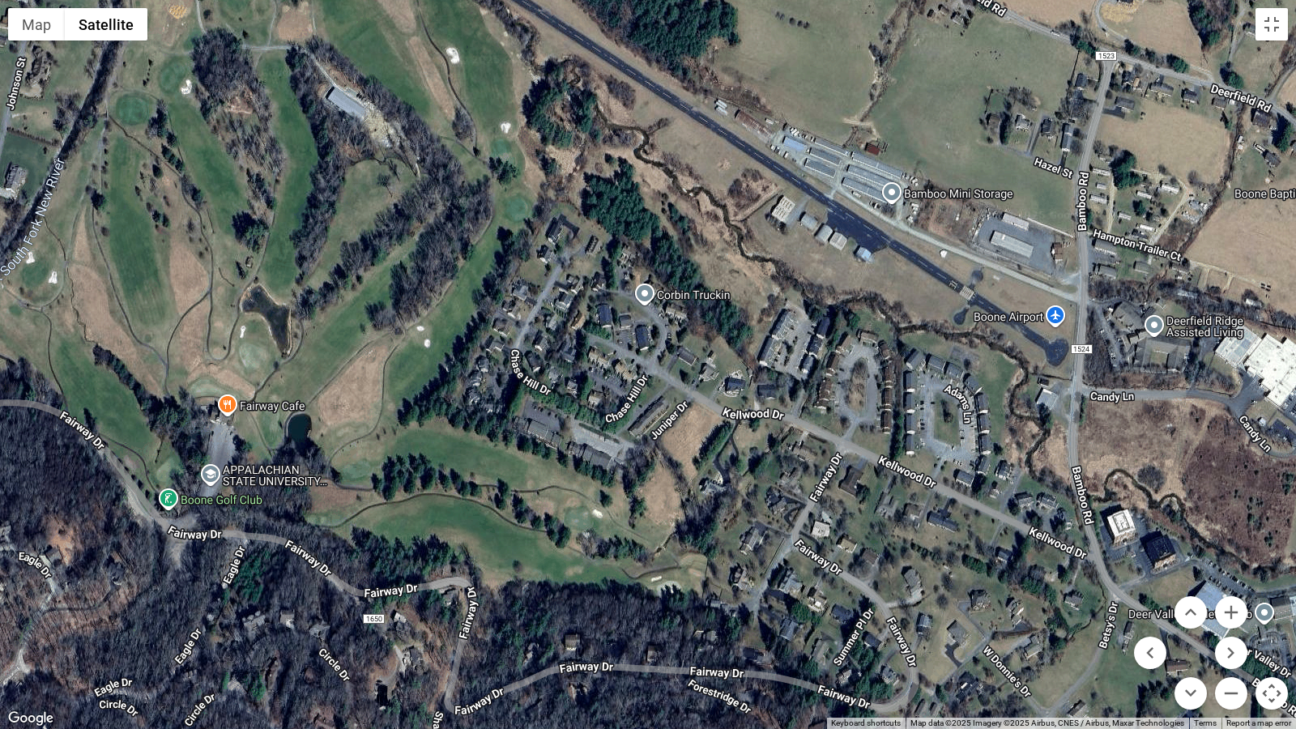
drag, startPoint x: 751, startPoint y: 598, endPoint x: 699, endPoint y: 178, distance: 423.5
click at [699, 178] on div at bounding box center [648, 364] width 1296 height 729
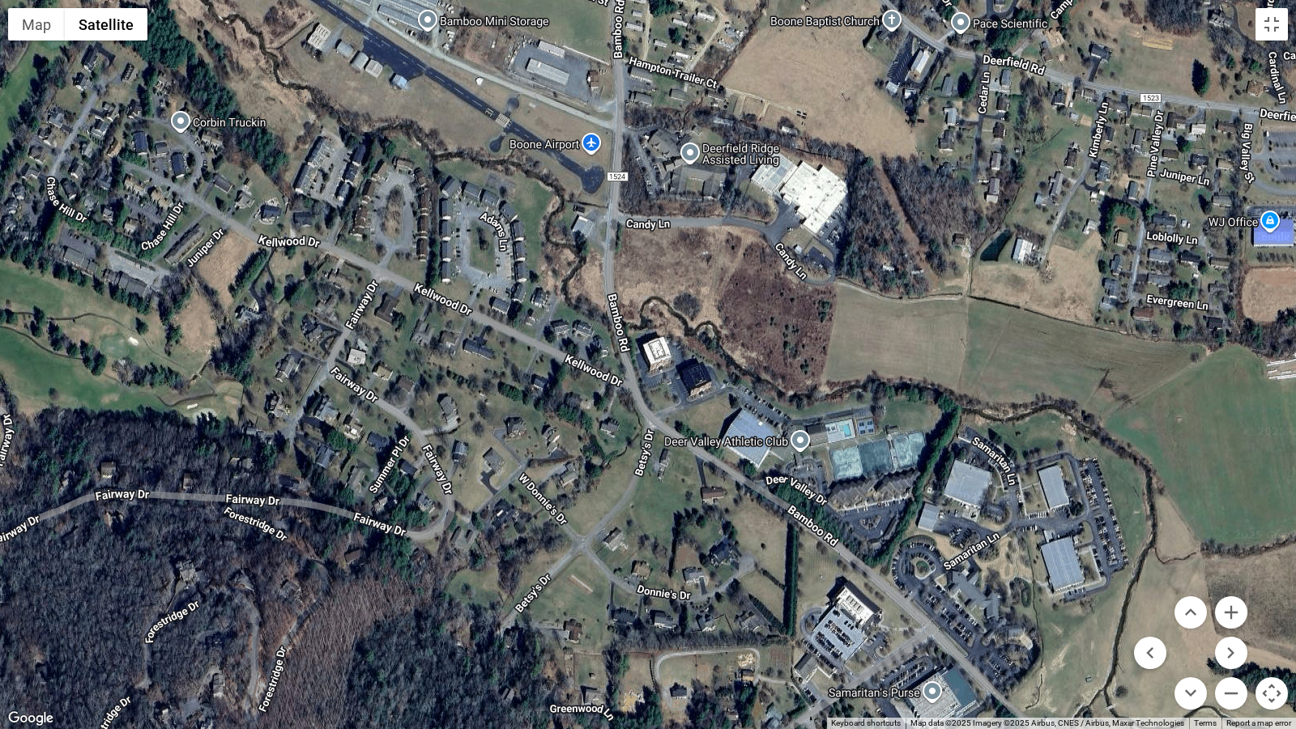
drag, startPoint x: 808, startPoint y: 560, endPoint x: 344, endPoint y: 385, distance: 495.8
click at [344, 385] on div at bounding box center [648, 364] width 1296 height 729
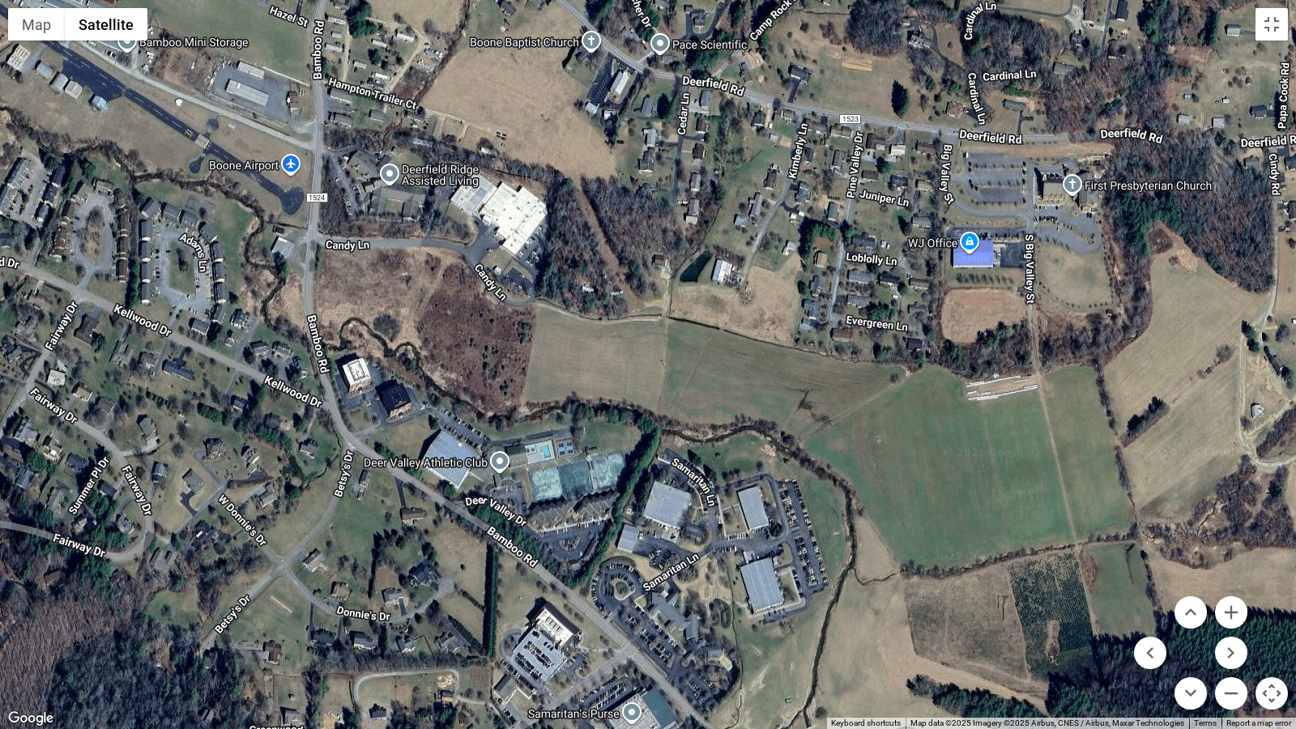
drag, startPoint x: 1111, startPoint y: 419, endPoint x: 926, endPoint y: 439, distance: 186.5
click at [900, 439] on div at bounding box center [648, 364] width 1296 height 729
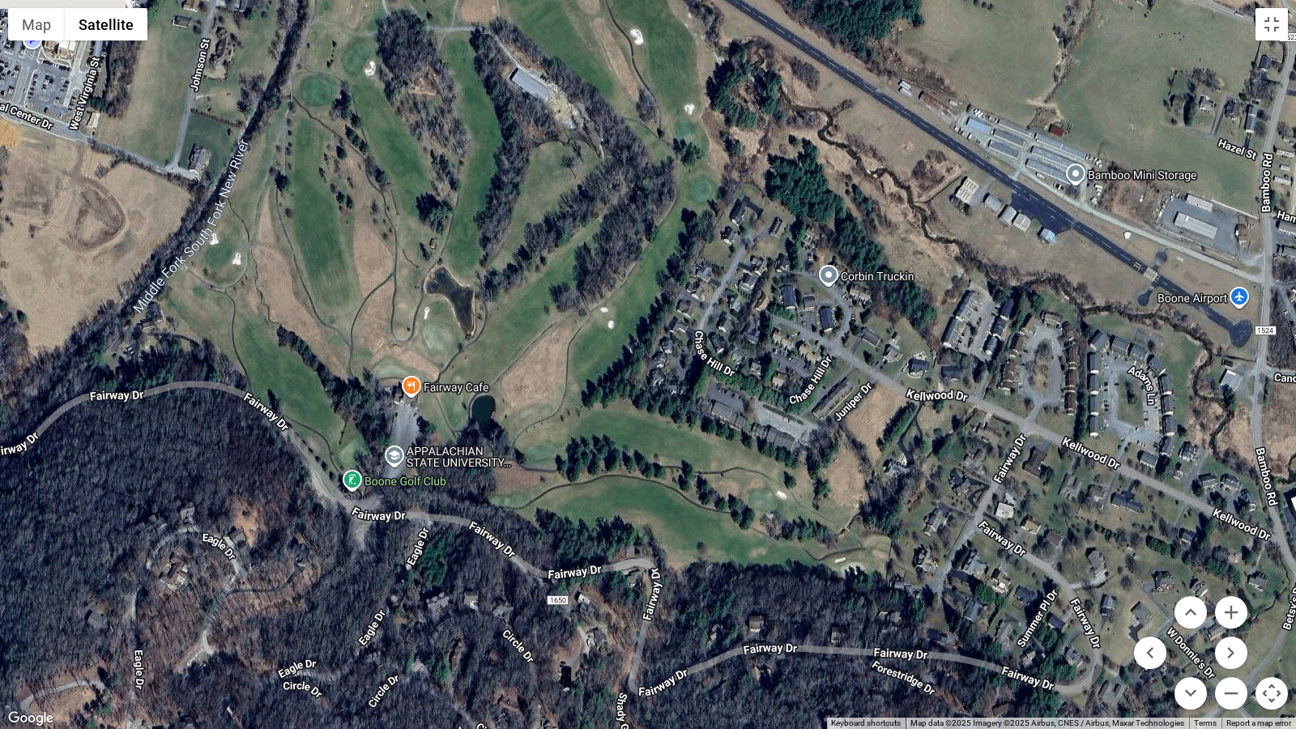
drag, startPoint x: 794, startPoint y: 415, endPoint x: 1006, endPoint y: 539, distance: 246.1
click at [1019, 547] on div at bounding box center [648, 364] width 1296 height 729
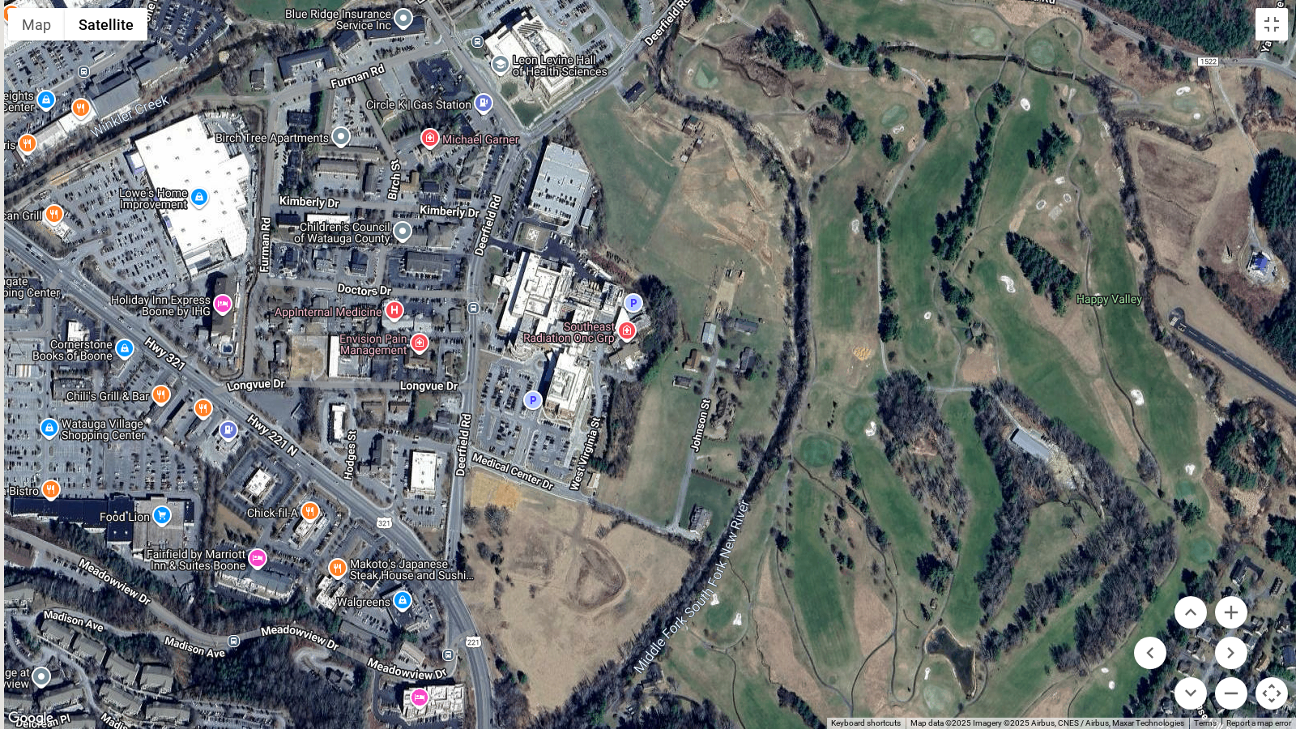
drag, startPoint x: 794, startPoint y: 367, endPoint x: 1012, endPoint y: 538, distance: 277.5
click at [1005, 539] on div at bounding box center [648, 364] width 1296 height 729
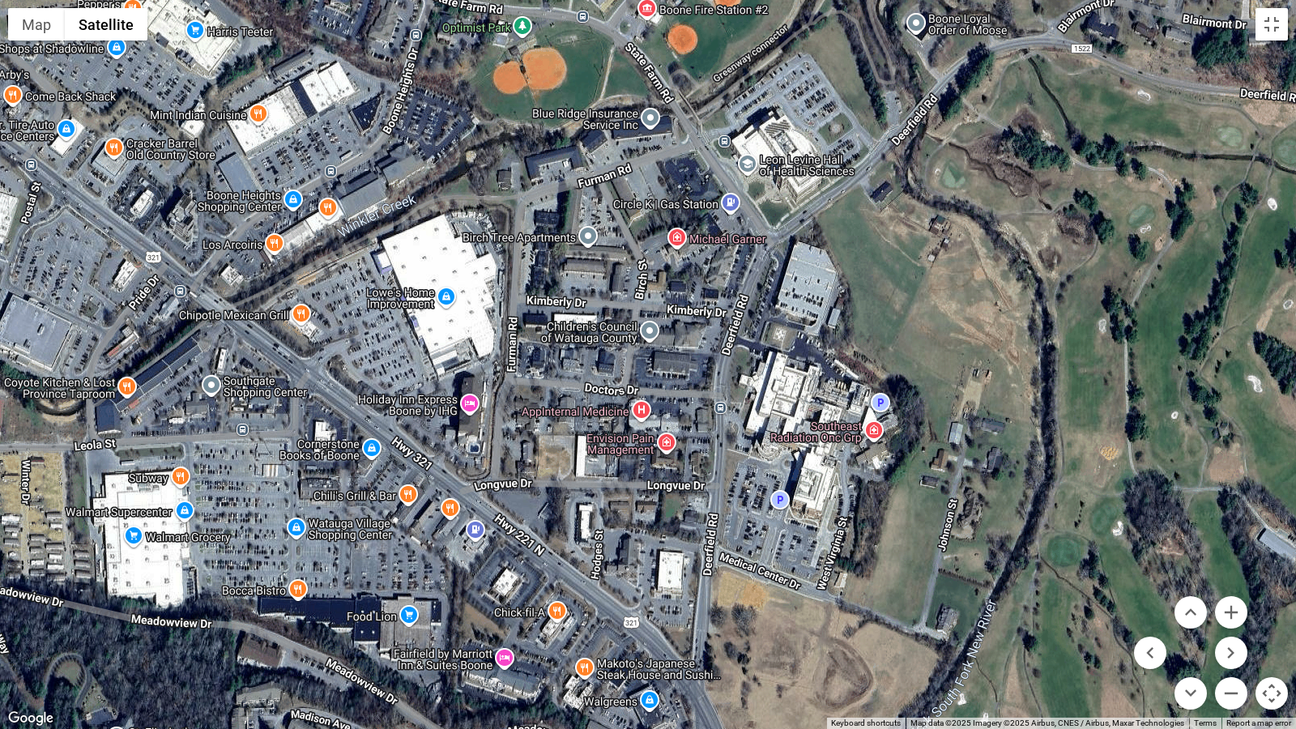
drag, startPoint x: 692, startPoint y: 276, endPoint x: 918, endPoint y: 373, distance: 246.7
click at [918, 373] on div at bounding box center [648, 364] width 1296 height 729
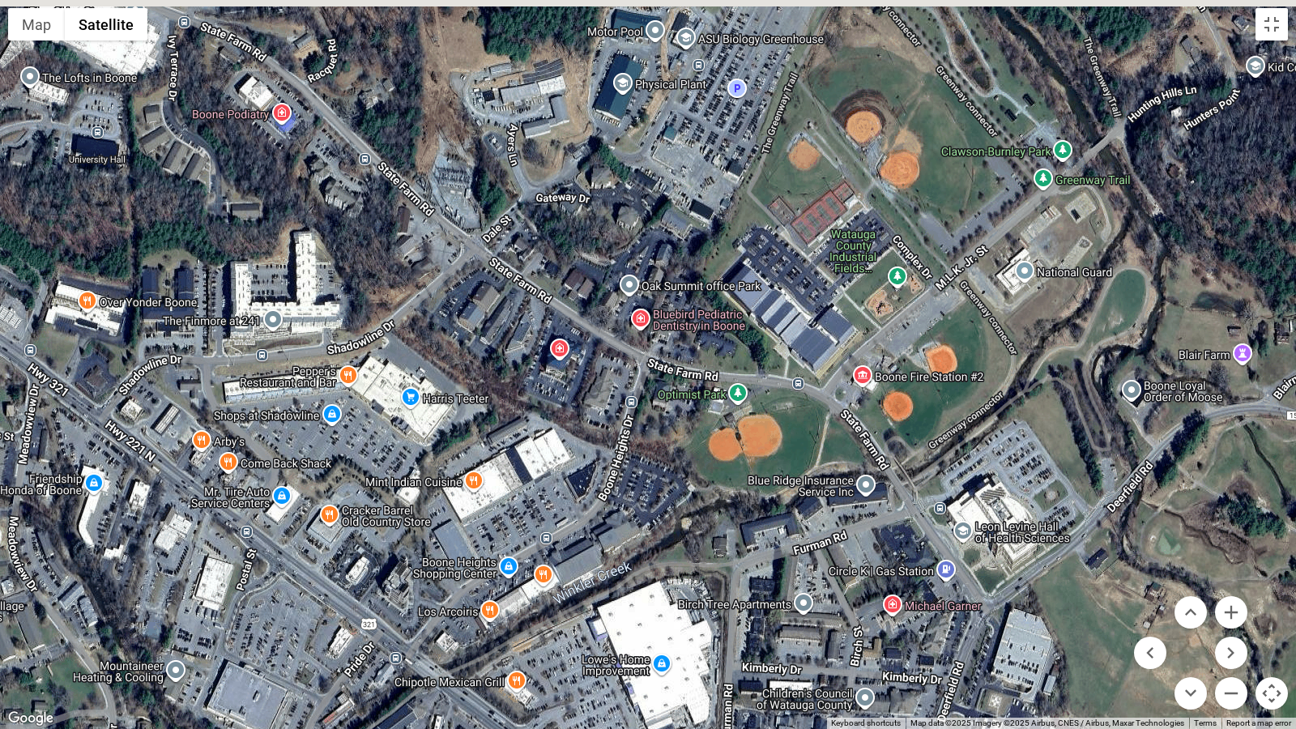
drag, startPoint x: 697, startPoint y: 121, endPoint x: 916, endPoint y: 491, distance: 429.8
click at [916, 491] on div at bounding box center [648, 364] width 1296 height 729
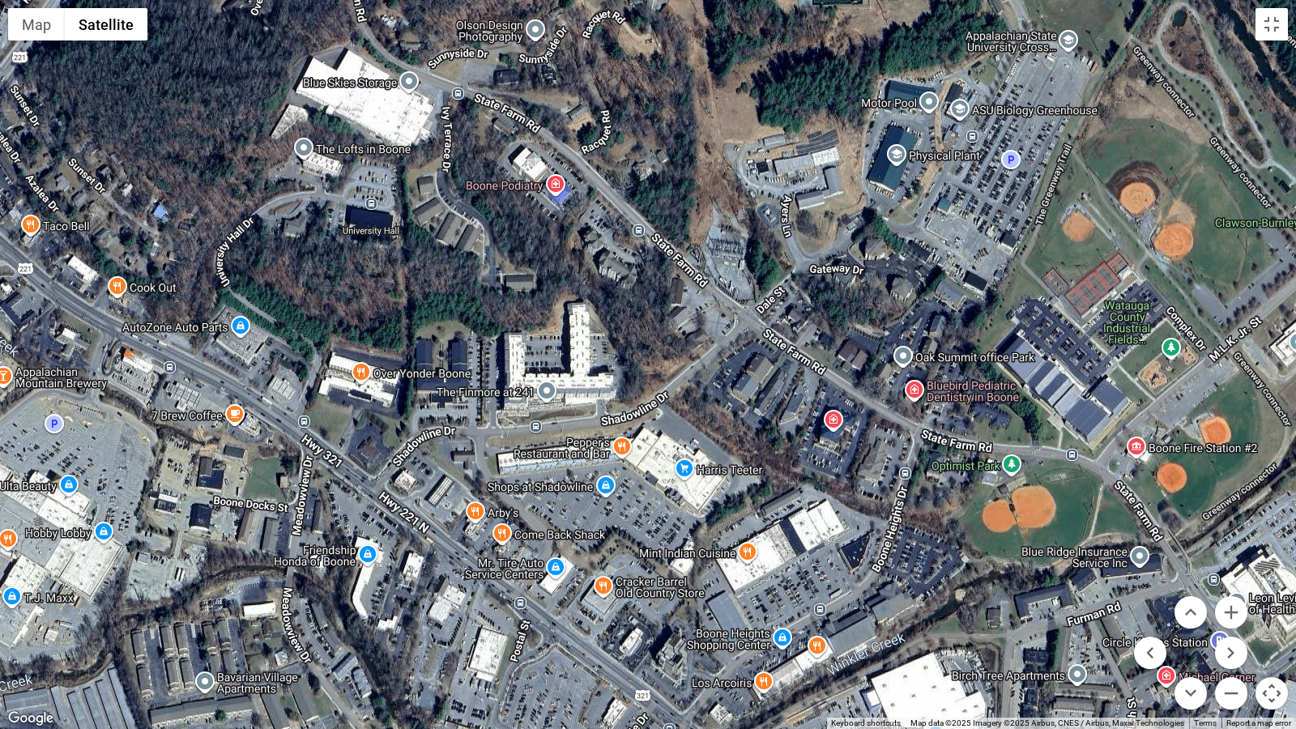
drag, startPoint x: 715, startPoint y: 354, endPoint x: 991, endPoint y: 426, distance: 285.4
click at [991, 426] on div at bounding box center [648, 364] width 1296 height 729
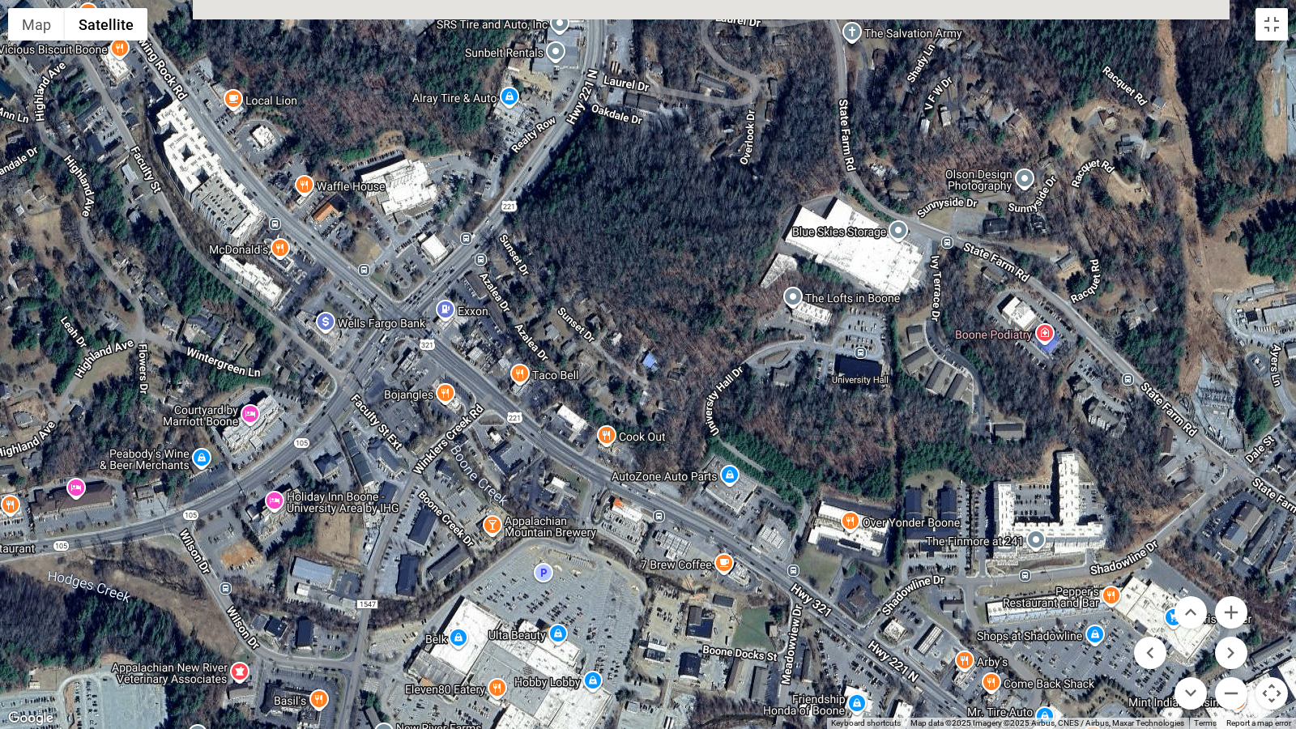
drag, startPoint x: 560, startPoint y: 257, endPoint x: 1051, endPoint y: 406, distance: 513.1
click at [1051, 406] on div at bounding box center [648, 364] width 1296 height 729
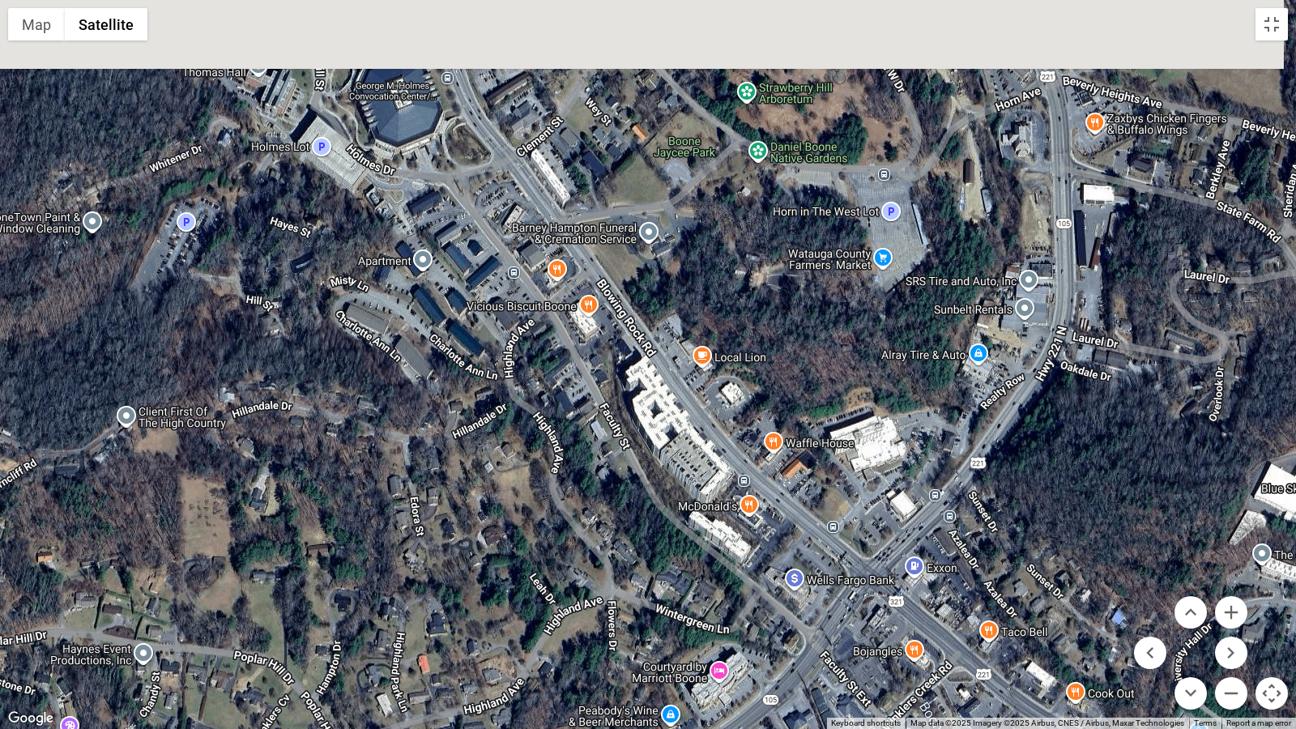
drag, startPoint x: 389, startPoint y: 248, endPoint x: 863, endPoint y: 508, distance: 541.0
click at [863, 508] on div at bounding box center [648, 364] width 1296 height 729
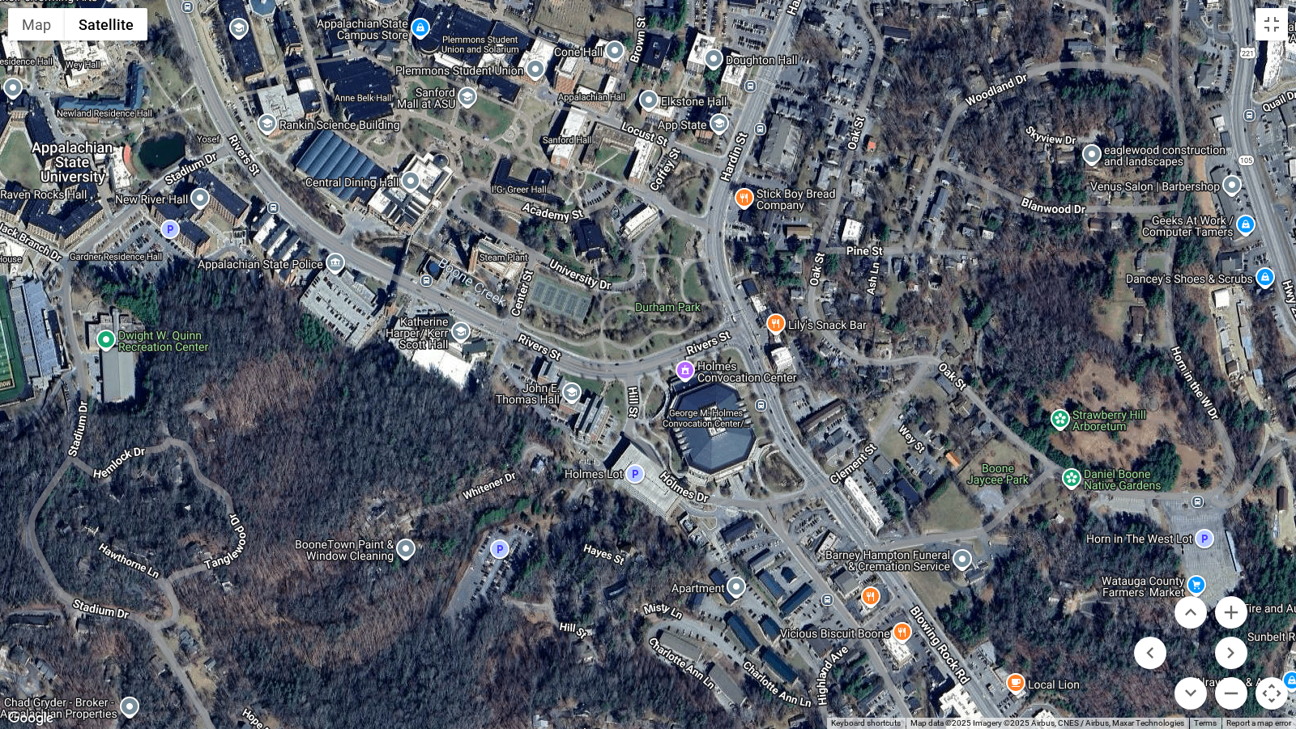
drag, startPoint x: 658, startPoint y: 215, endPoint x: 948, endPoint y: 517, distance: 418.6
click at [948, 517] on div at bounding box center [648, 364] width 1296 height 729
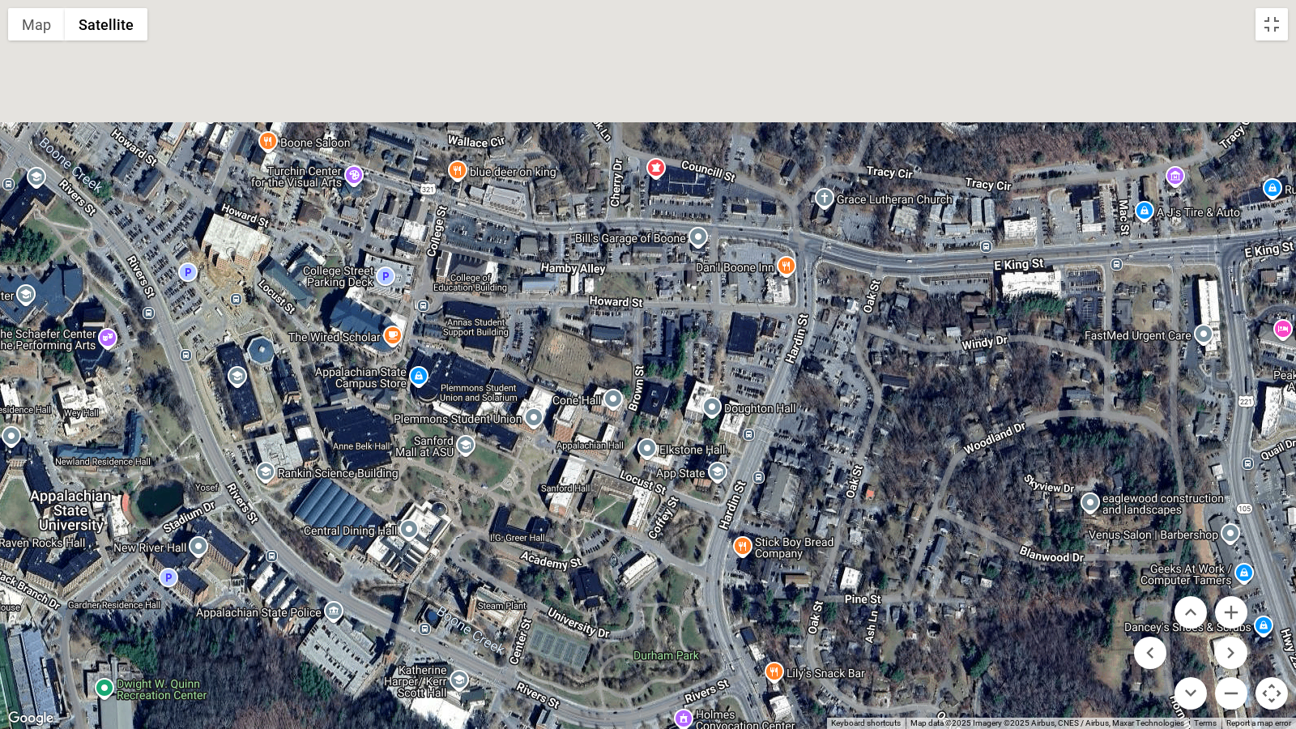
drag, startPoint x: 844, startPoint y: 125, endPoint x: 841, endPoint y: 513, distance: 388.7
click at [841, 513] on div at bounding box center [648, 364] width 1296 height 729
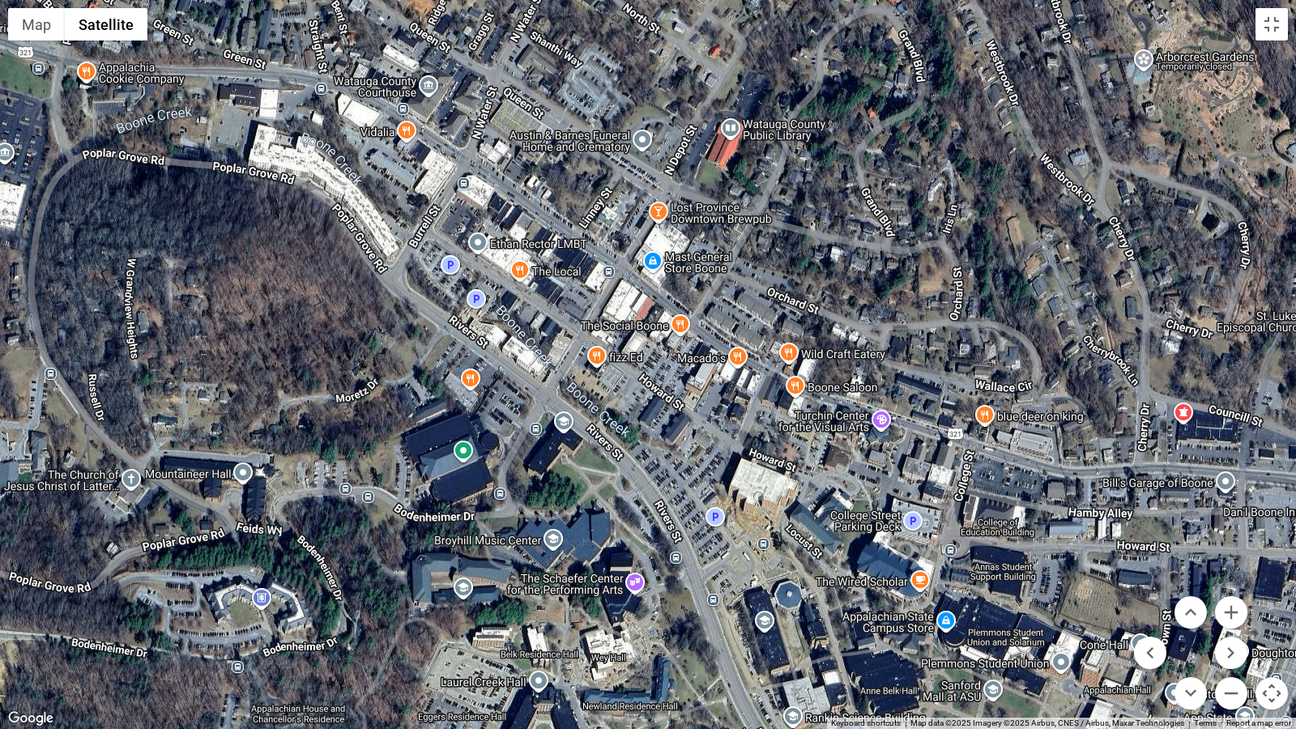
drag, startPoint x: 366, startPoint y: 261, endPoint x: 897, endPoint y: 470, distance: 570.8
click at [897, 470] on div at bounding box center [648, 364] width 1296 height 729
click at [1232, 608] on button "Zoom in" at bounding box center [1231, 612] width 32 height 32
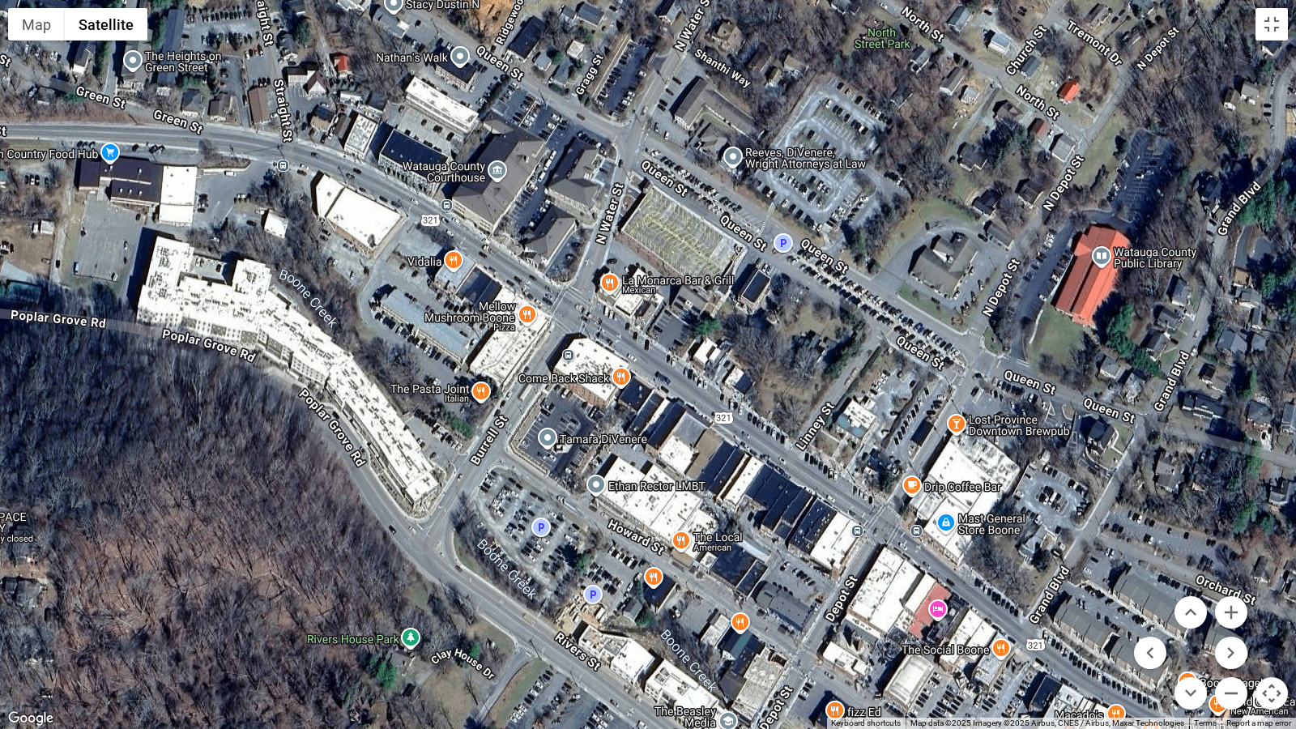
drag, startPoint x: 355, startPoint y: 296, endPoint x: 645, endPoint y: 651, distance: 458.1
click at [645, 608] on div at bounding box center [648, 364] width 1296 height 729
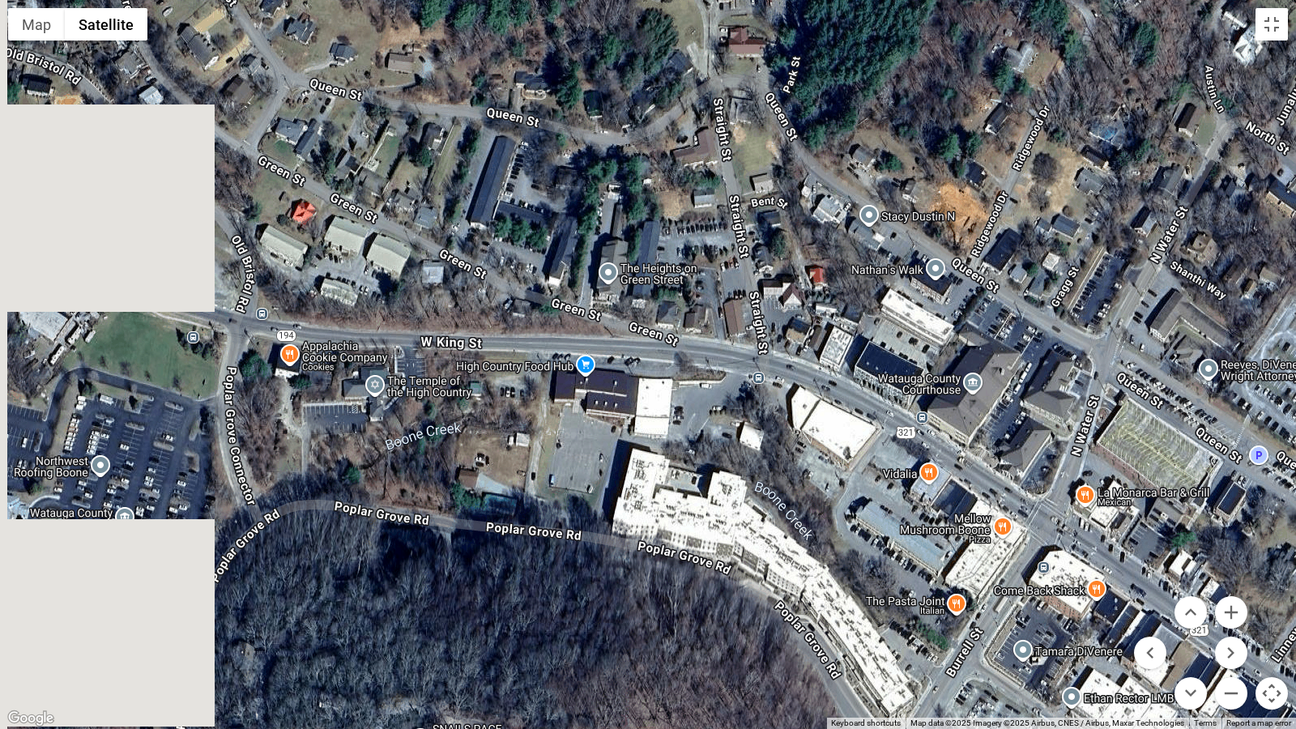
drag, startPoint x: 398, startPoint y: 334, endPoint x: 895, endPoint y: 547, distance: 541.2
click at [895, 547] on div at bounding box center [648, 364] width 1296 height 729
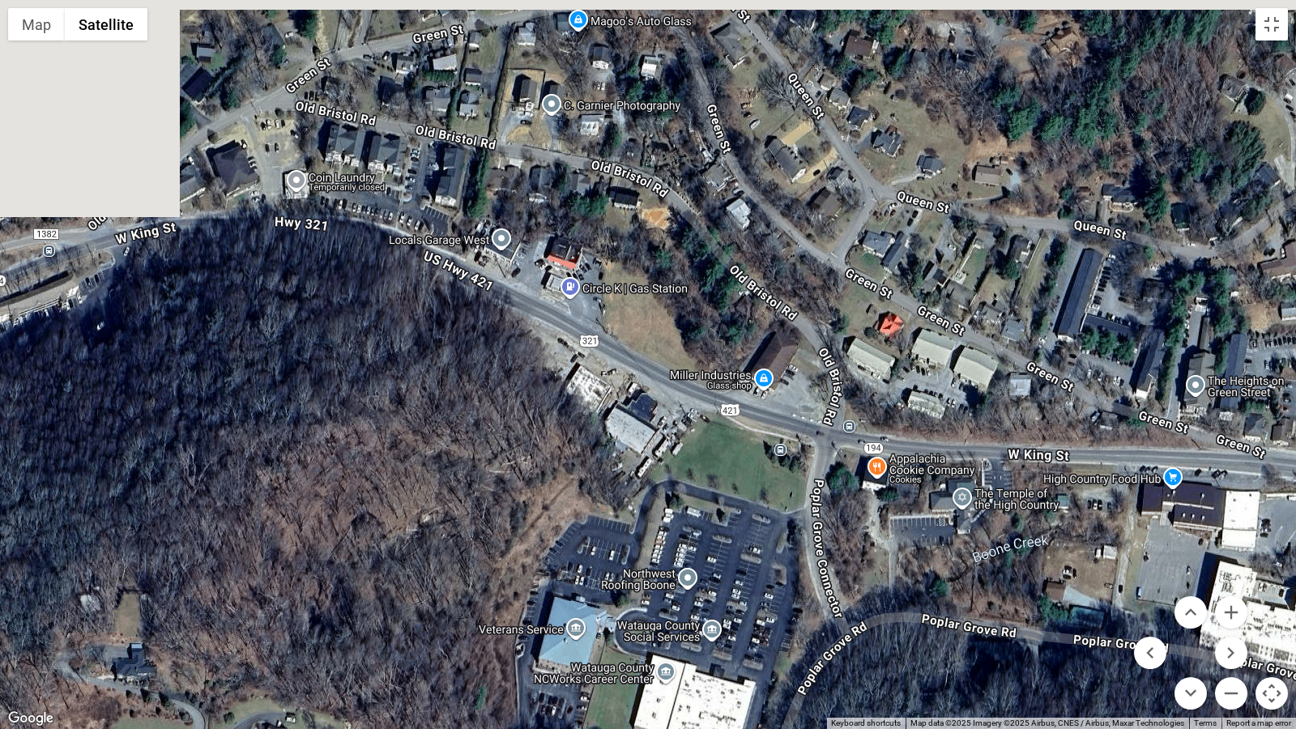
drag, startPoint x: 348, startPoint y: 394, endPoint x: 928, endPoint y: 509, distance: 590.9
click at [928, 509] on div at bounding box center [648, 364] width 1296 height 729
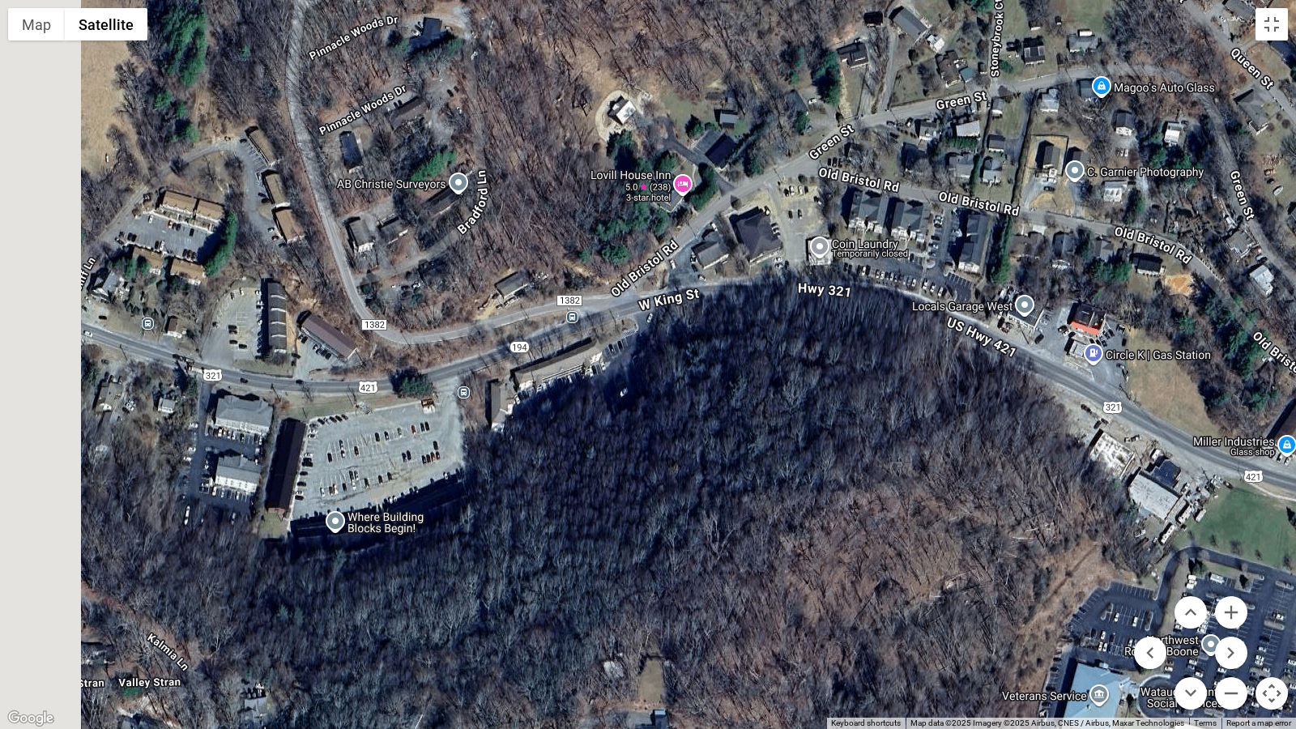
drag, startPoint x: 453, startPoint y: 317, endPoint x: 968, endPoint y: 382, distance: 519.1
click at [968, 382] on div at bounding box center [648, 364] width 1296 height 729
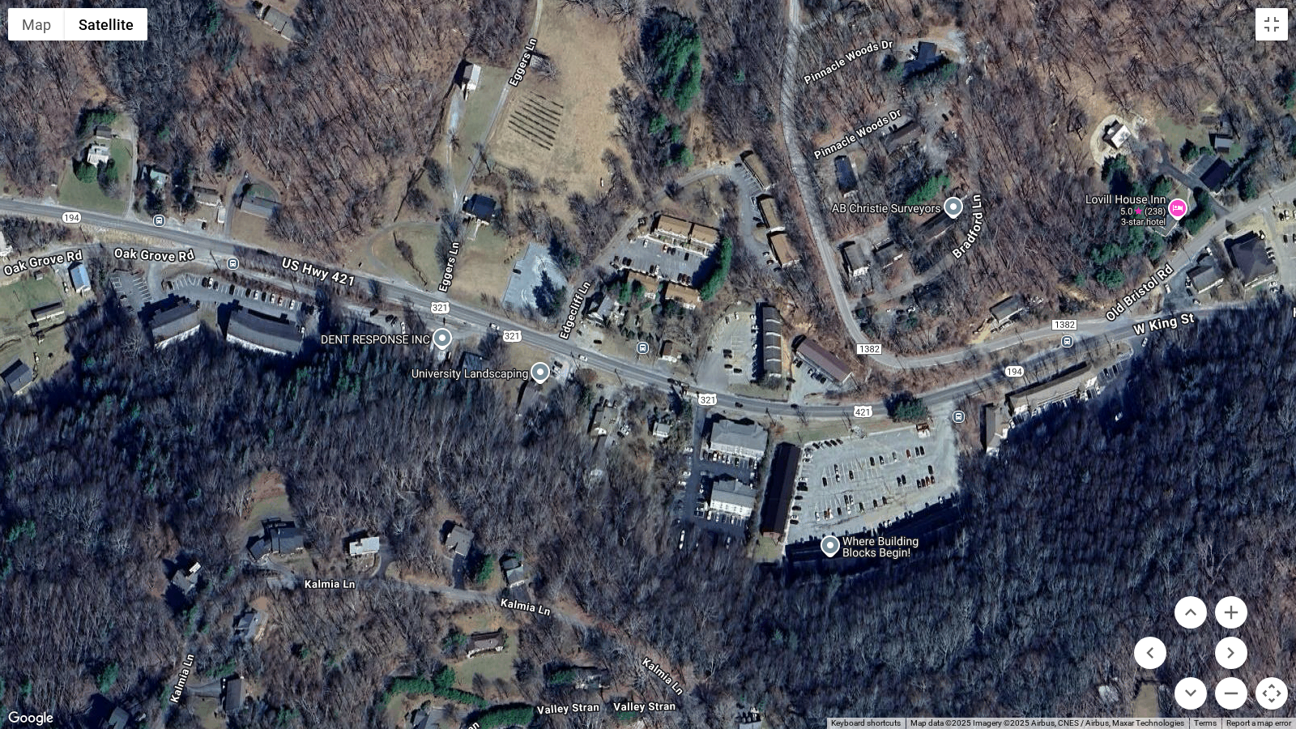
drag, startPoint x: 278, startPoint y: 559, endPoint x: 774, endPoint y: 584, distance: 497.0
click at [774, 584] on div at bounding box center [648, 364] width 1296 height 729
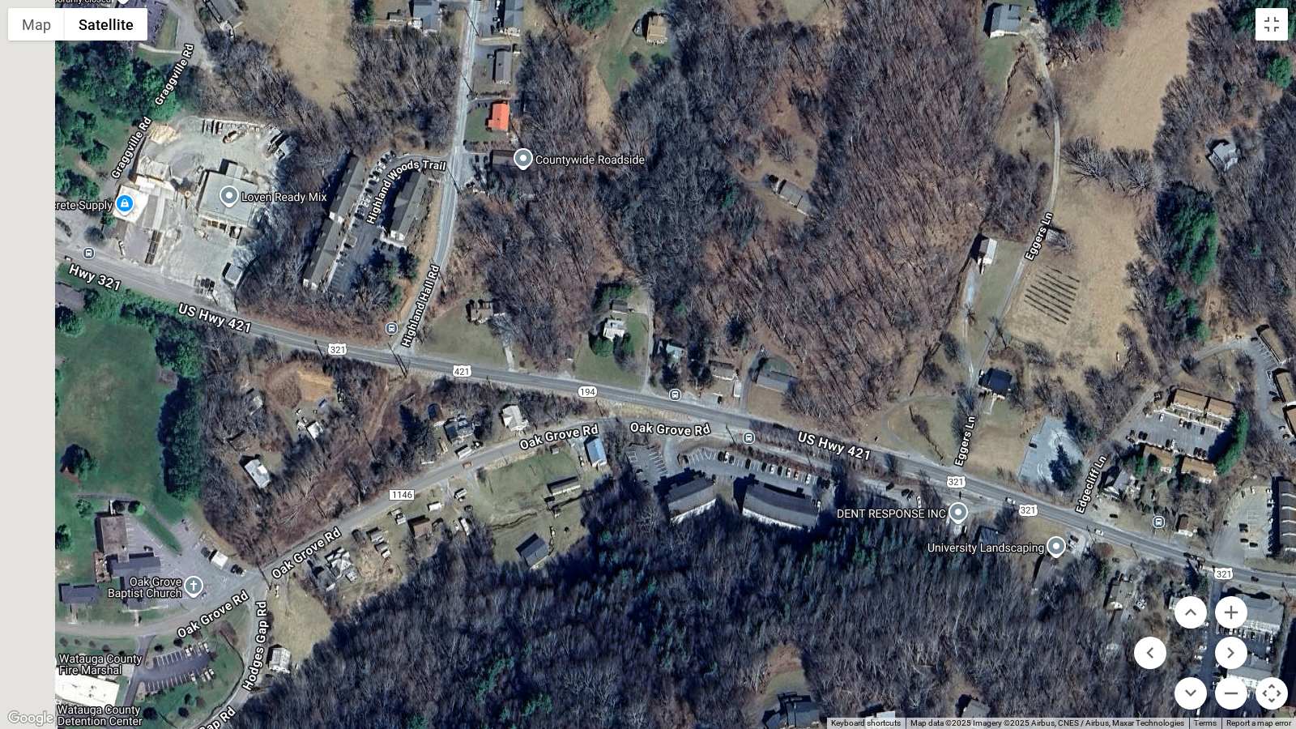
drag, startPoint x: 393, startPoint y: 400, endPoint x: 910, endPoint y: 577, distance: 546.7
click at [910, 577] on div at bounding box center [648, 364] width 1296 height 729
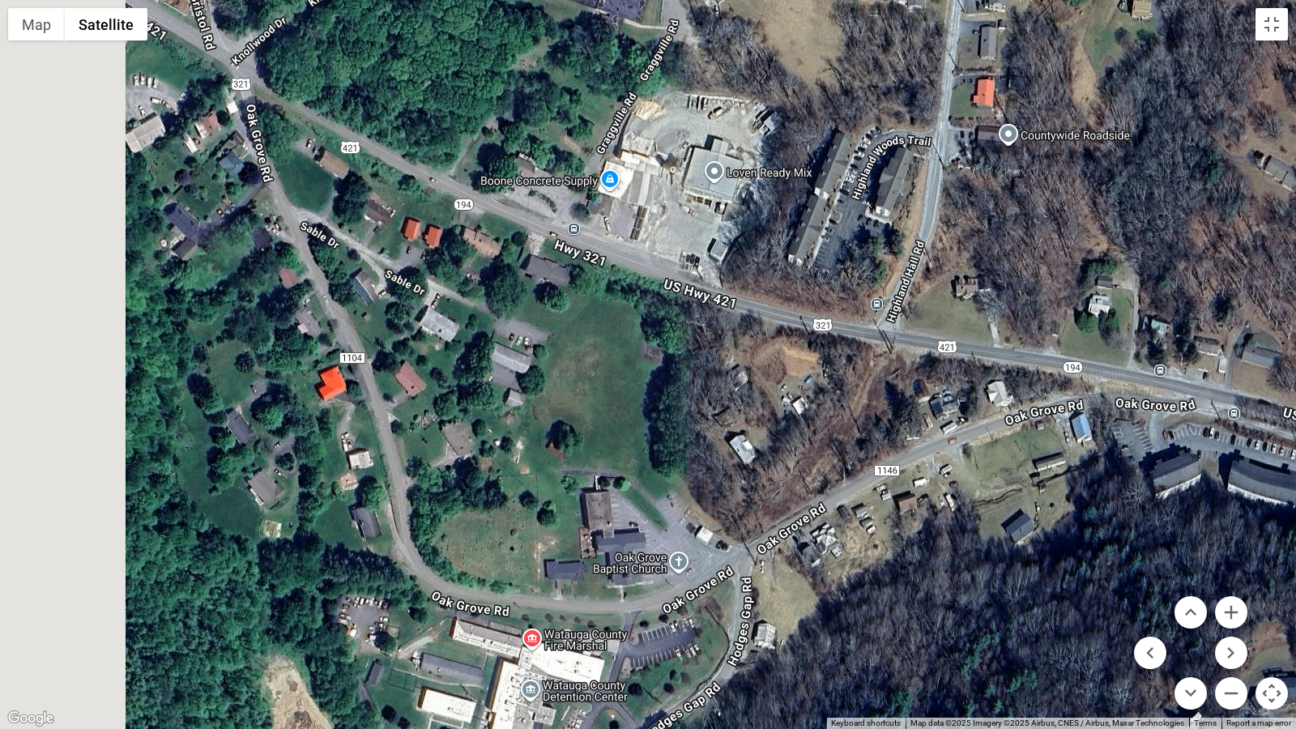
drag, startPoint x: 448, startPoint y: 462, endPoint x: 929, endPoint y: 437, distance: 481.6
click at [929, 437] on div at bounding box center [648, 364] width 1296 height 729
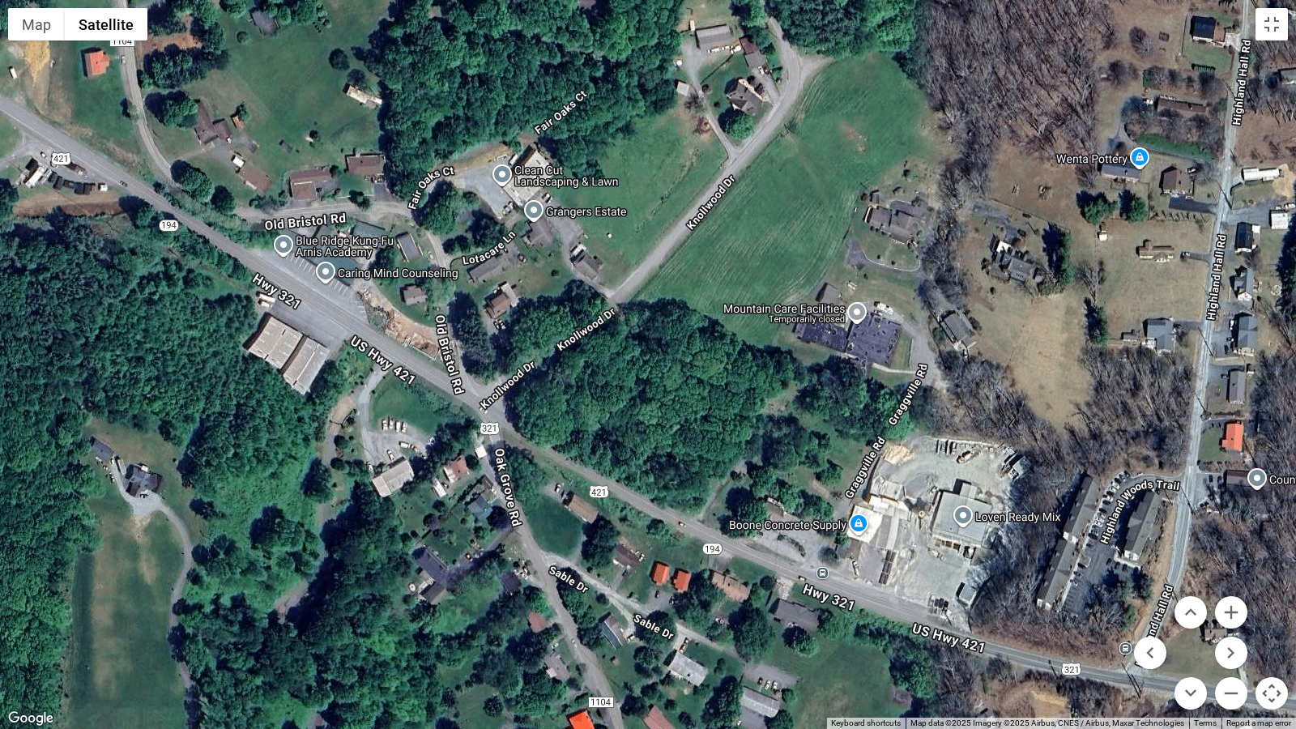
drag, startPoint x: 497, startPoint y: 289, endPoint x: 726, endPoint y: 634, distance: 413.7
click at [726, 608] on div at bounding box center [648, 364] width 1296 height 729
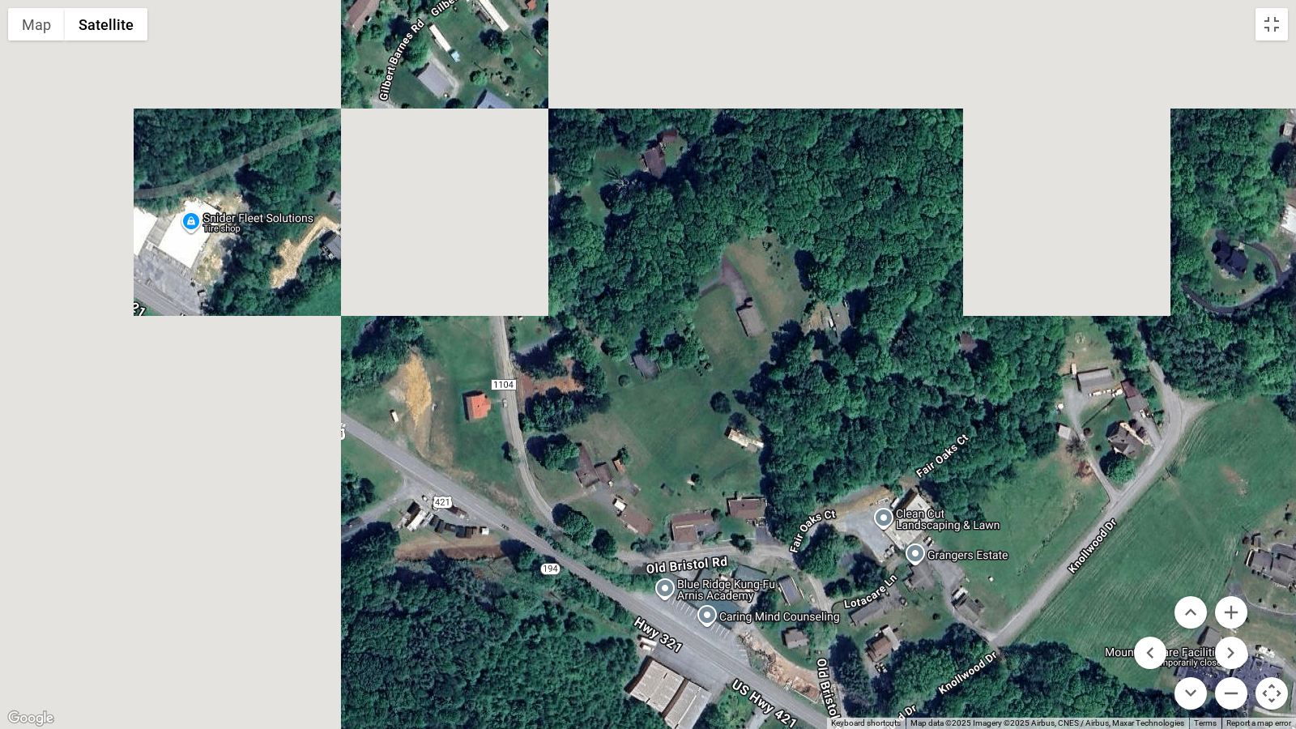
drag, startPoint x: 526, startPoint y: 321, endPoint x: 908, endPoint y: 666, distance: 515.4
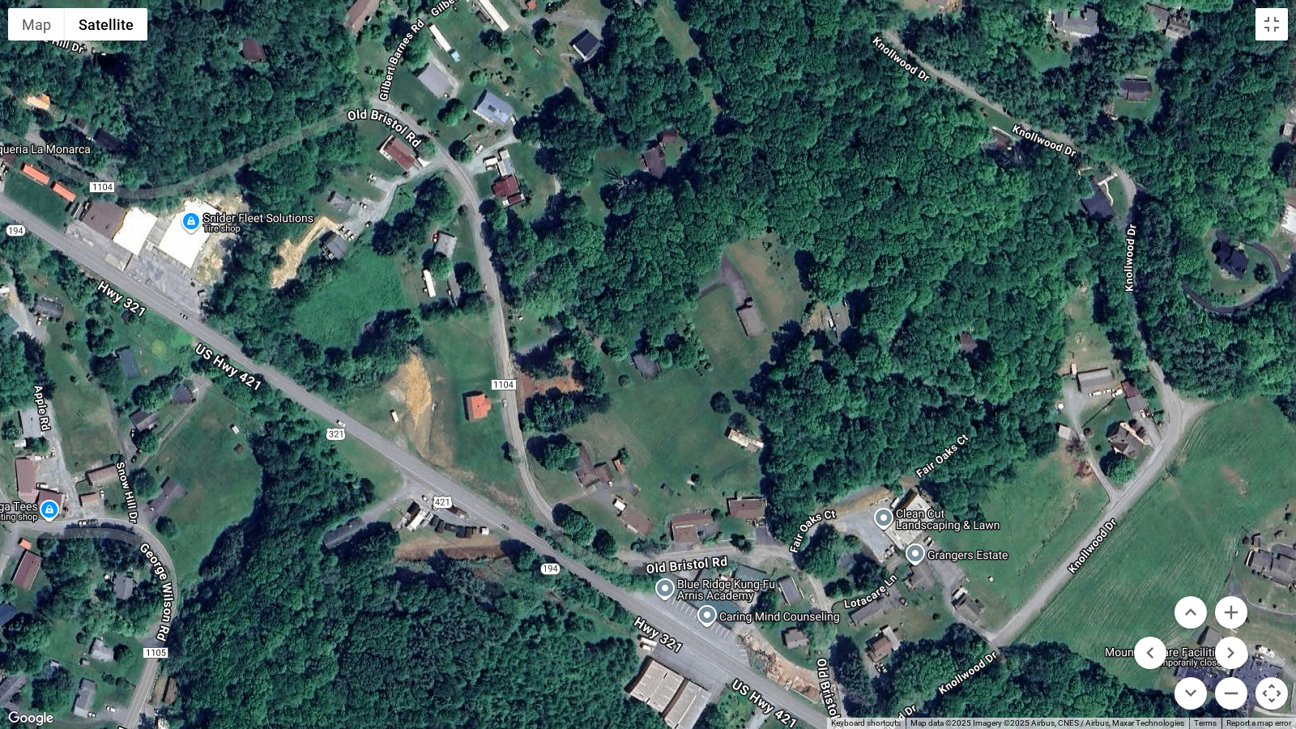
click at [908, 608] on div at bounding box center [648, 364] width 1296 height 729
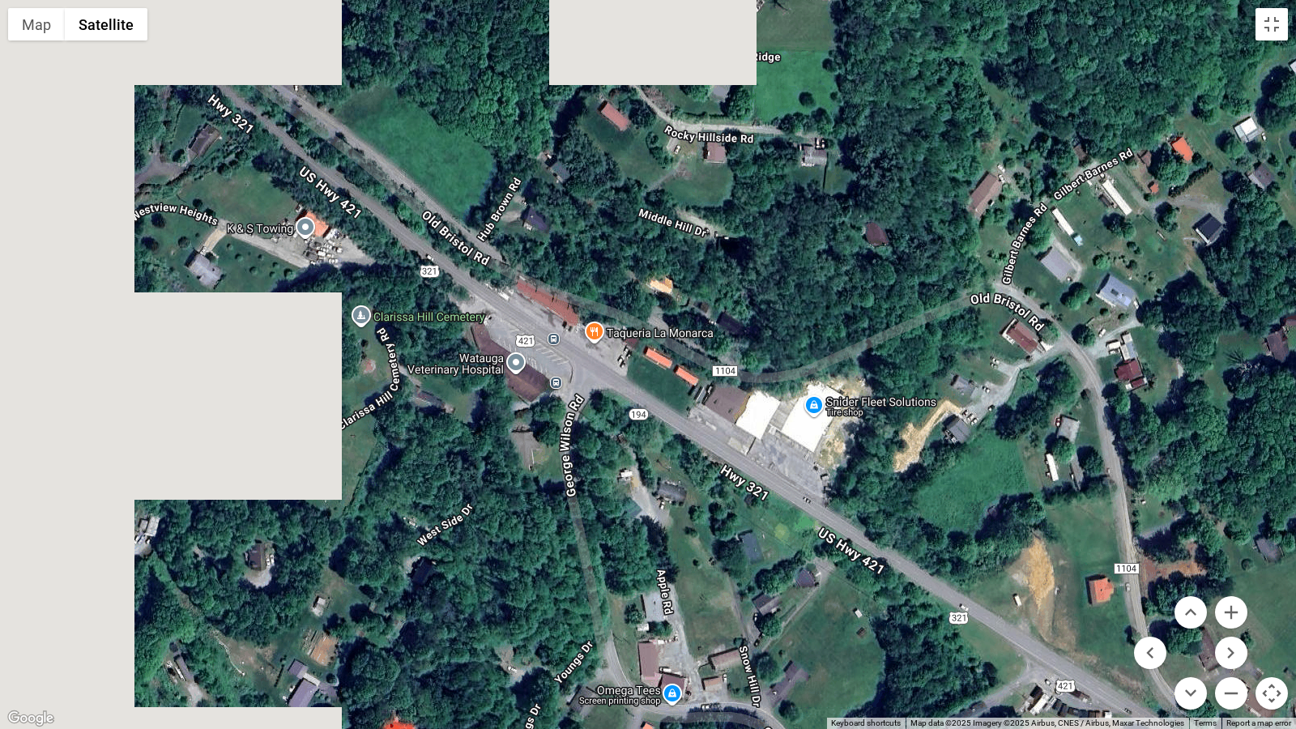
drag, startPoint x: 422, startPoint y: 343, endPoint x: 1057, endPoint y: 523, distance: 660.0
click at [1057, 523] on div at bounding box center [648, 364] width 1296 height 729
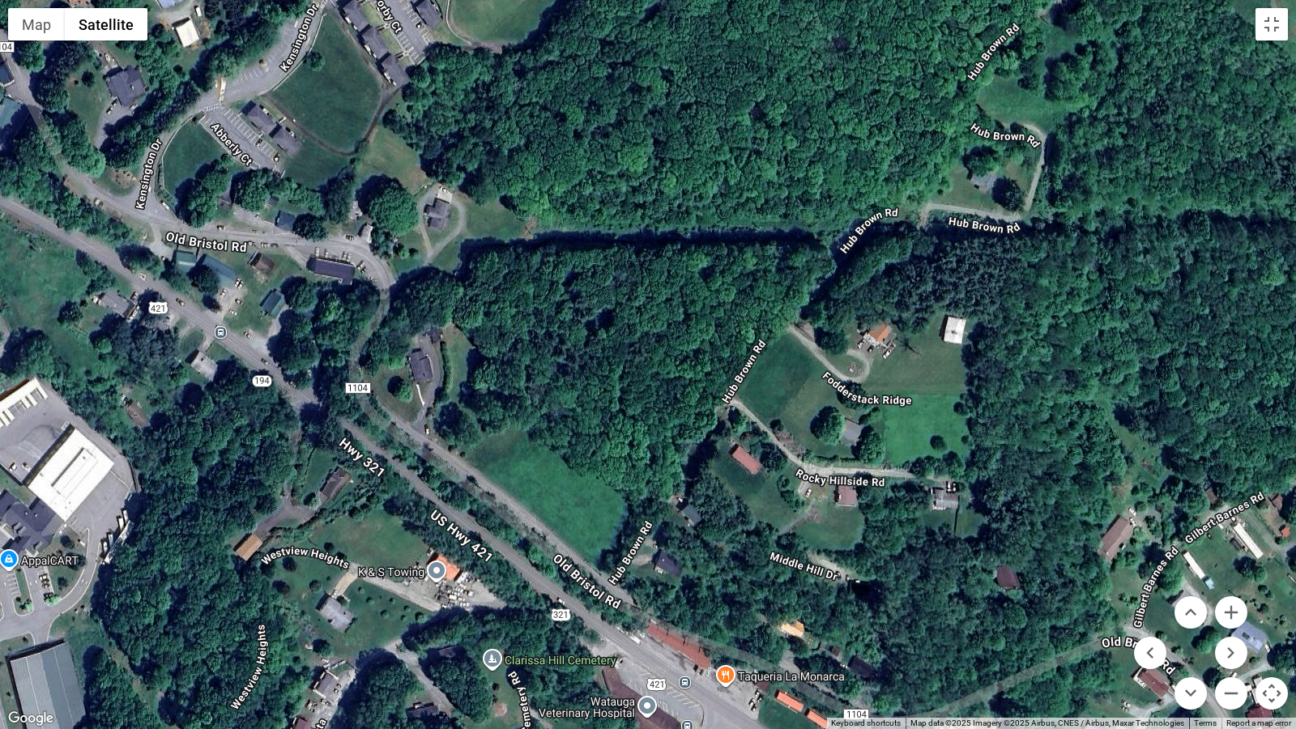
drag, startPoint x: 356, startPoint y: 321, endPoint x: 466, endPoint y: 666, distance: 362.9
click at [466, 608] on div at bounding box center [648, 364] width 1296 height 729
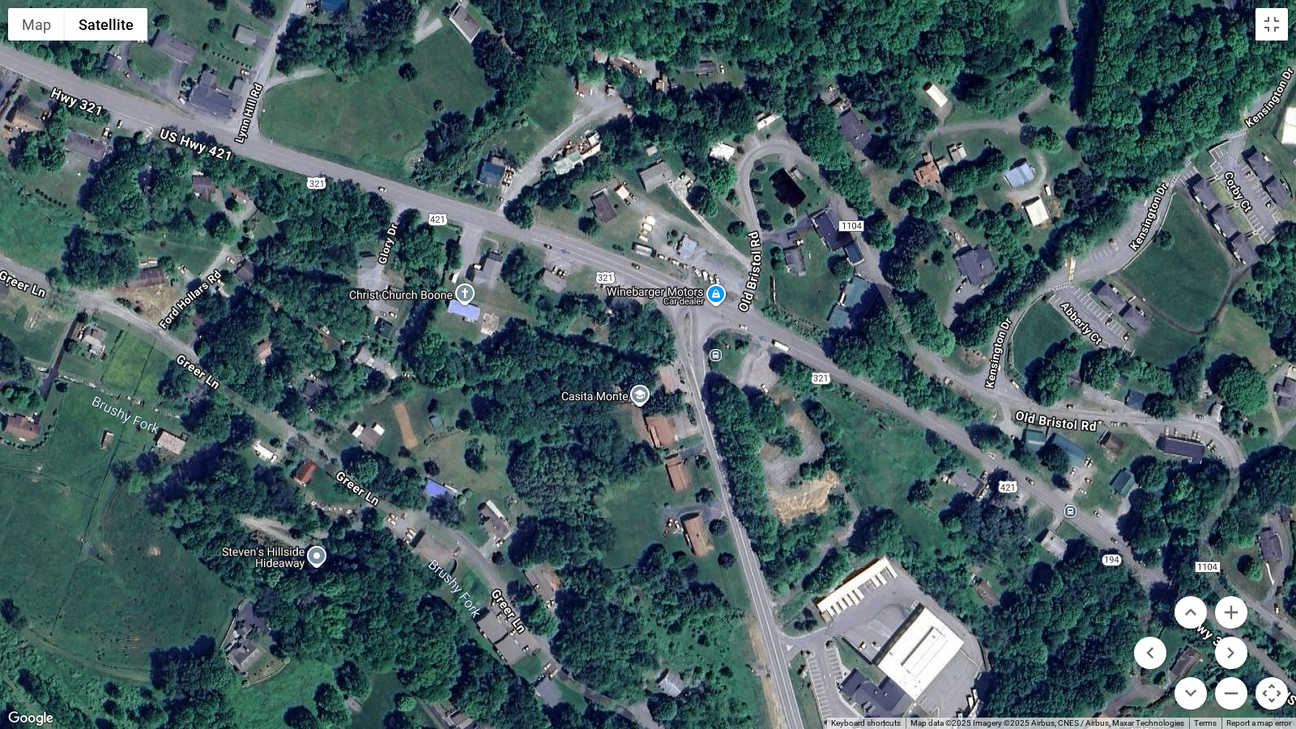
drag, startPoint x: 263, startPoint y: 340, endPoint x: 1114, endPoint y: 521, distance: 870.0
click at [1114, 521] on div at bounding box center [648, 364] width 1296 height 729
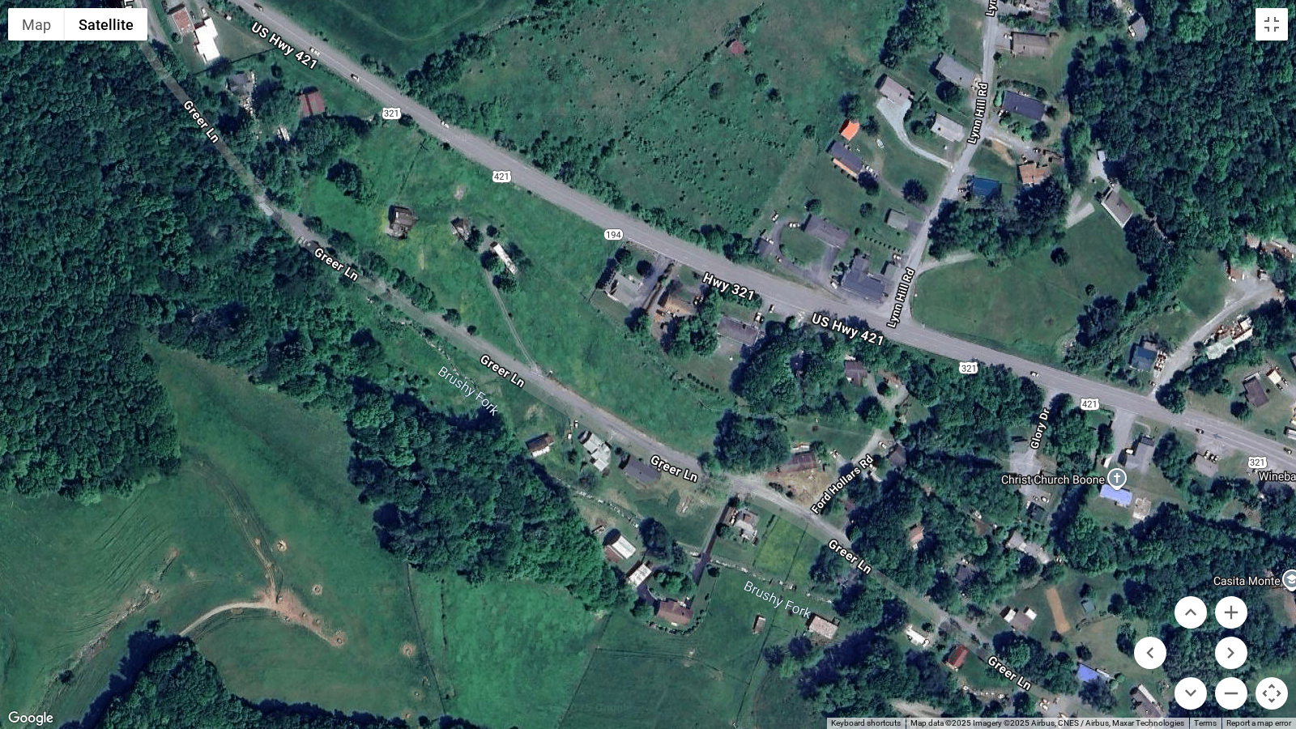
drag, startPoint x: 346, startPoint y: 297, endPoint x: 1000, endPoint y: 484, distance: 680.5
click at [1000, 484] on div at bounding box center [648, 364] width 1296 height 729
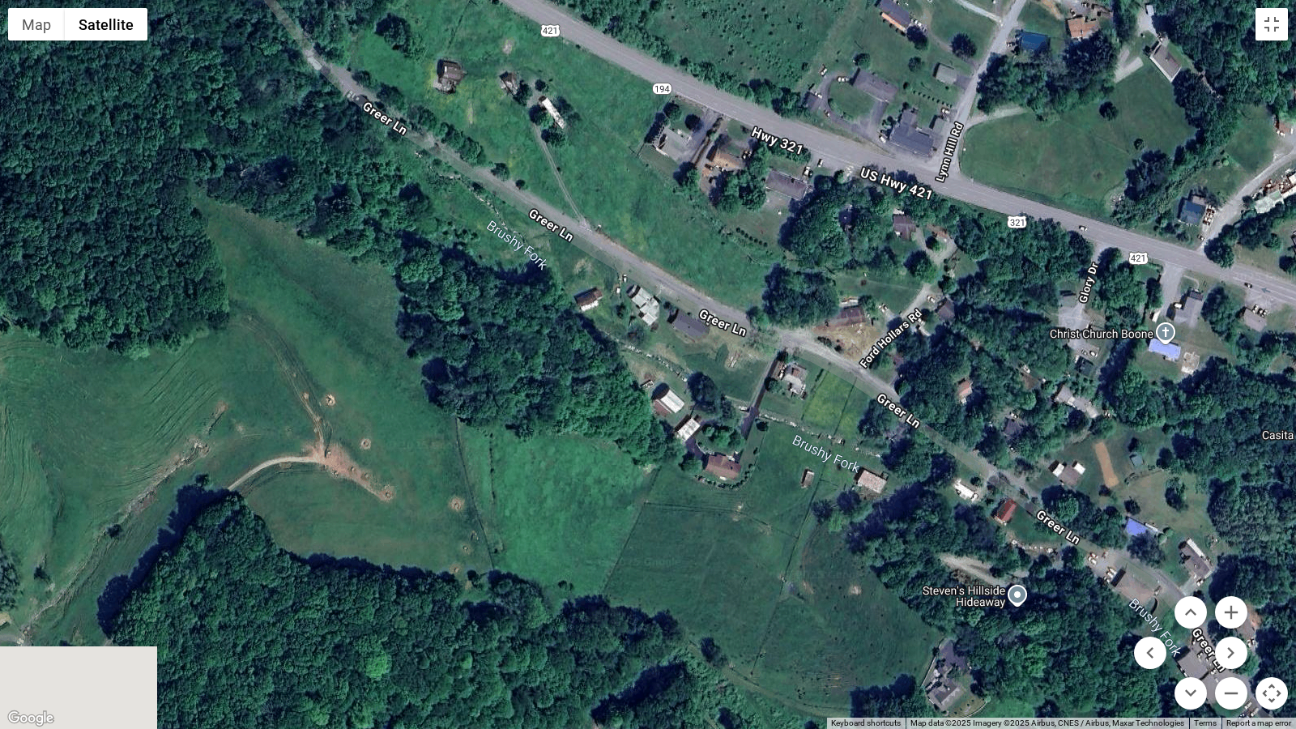
drag, startPoint x: 517, startPoint y: 620, endPoint x: 613, endPoint y: 302, distance: 332.5
click at [604, 345] on div at bounding box center [648, 364] width 1296 height 729
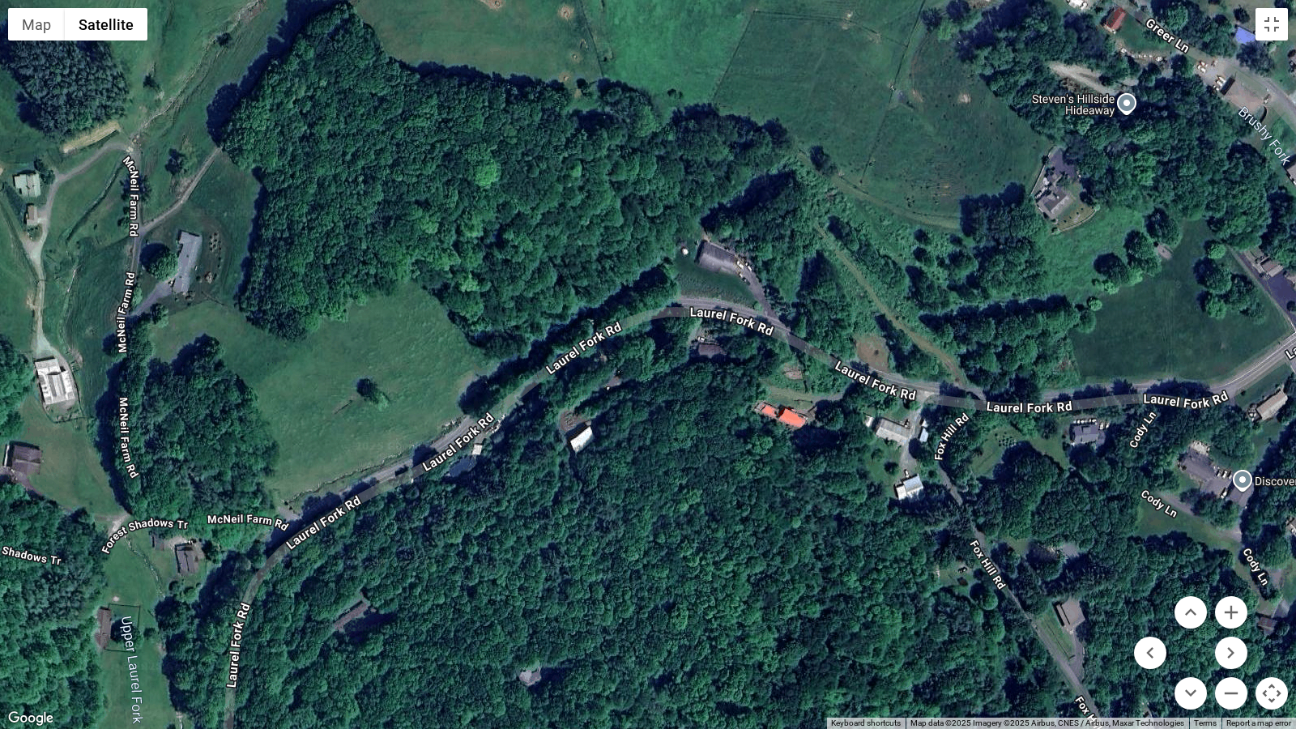
drag, startPoint x: 580, startPoint y: 560, endPoint x: 538, endPoint y: 300, distance: 263.2
click at [543, 309] on div at bounding box center [648, 364] width 1296 height 729
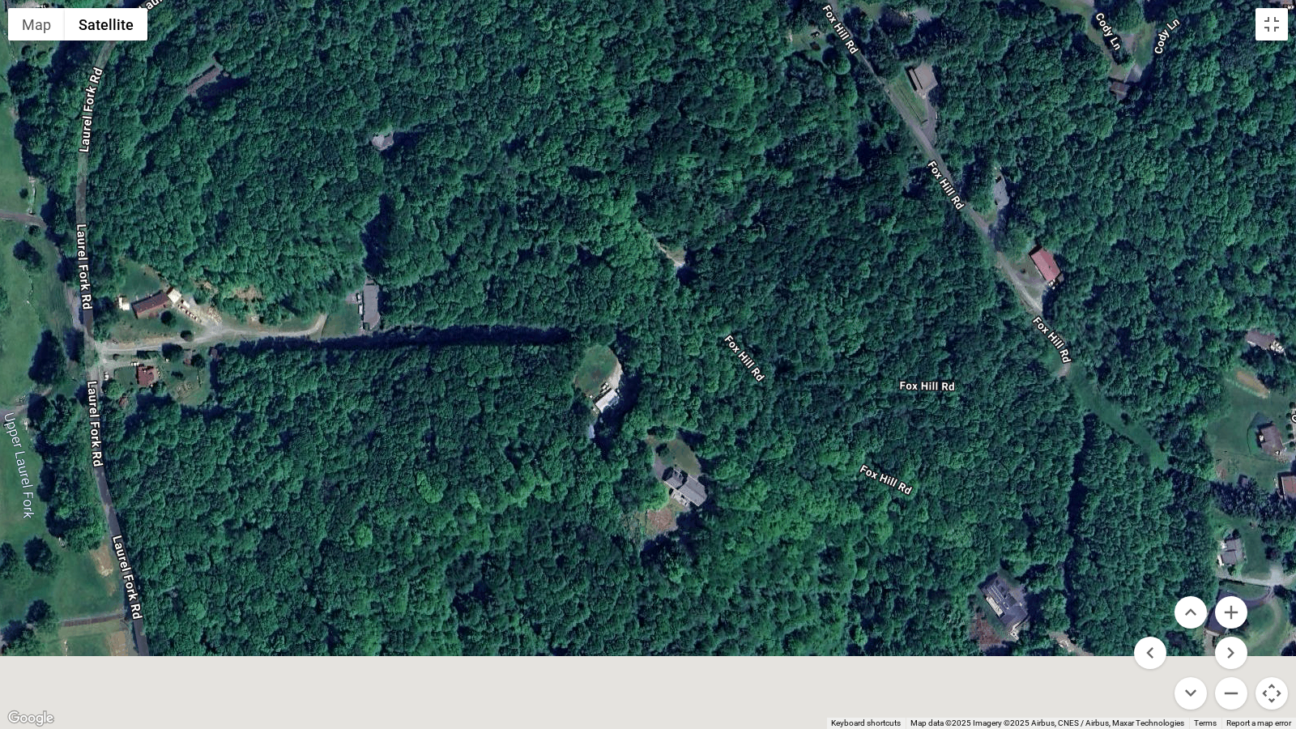
drag, startPoint x: 740, startPoint y: 564, endPoint x: 642, endPoint y: 329, distance: 254.4
click at [649, 342] on div at bounding box center [648, 364] width 1296 height 729
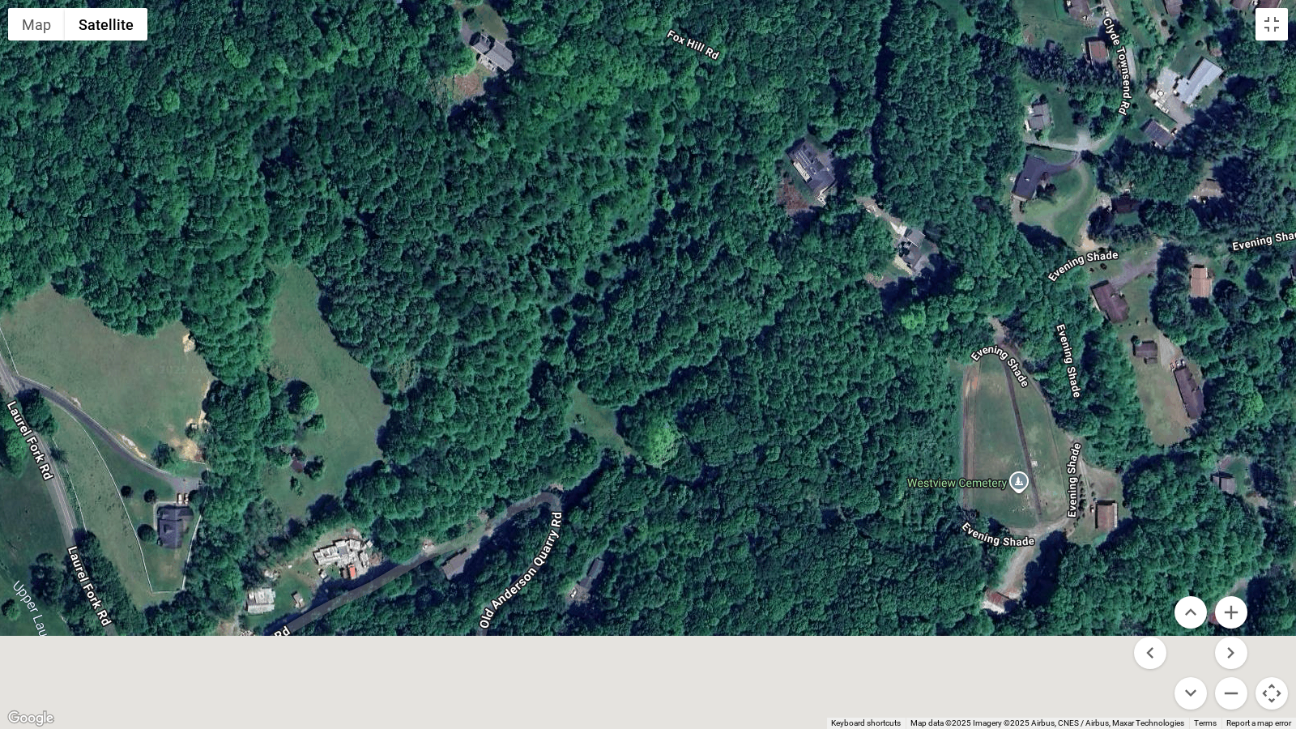
drag, startPoint x: 802, startPoint y: 557, endPoint x: 696, endPoint y: 314, distance: 265.1
click at [700, 322] on div at bounding box center [648, 364] width 1296 height 729
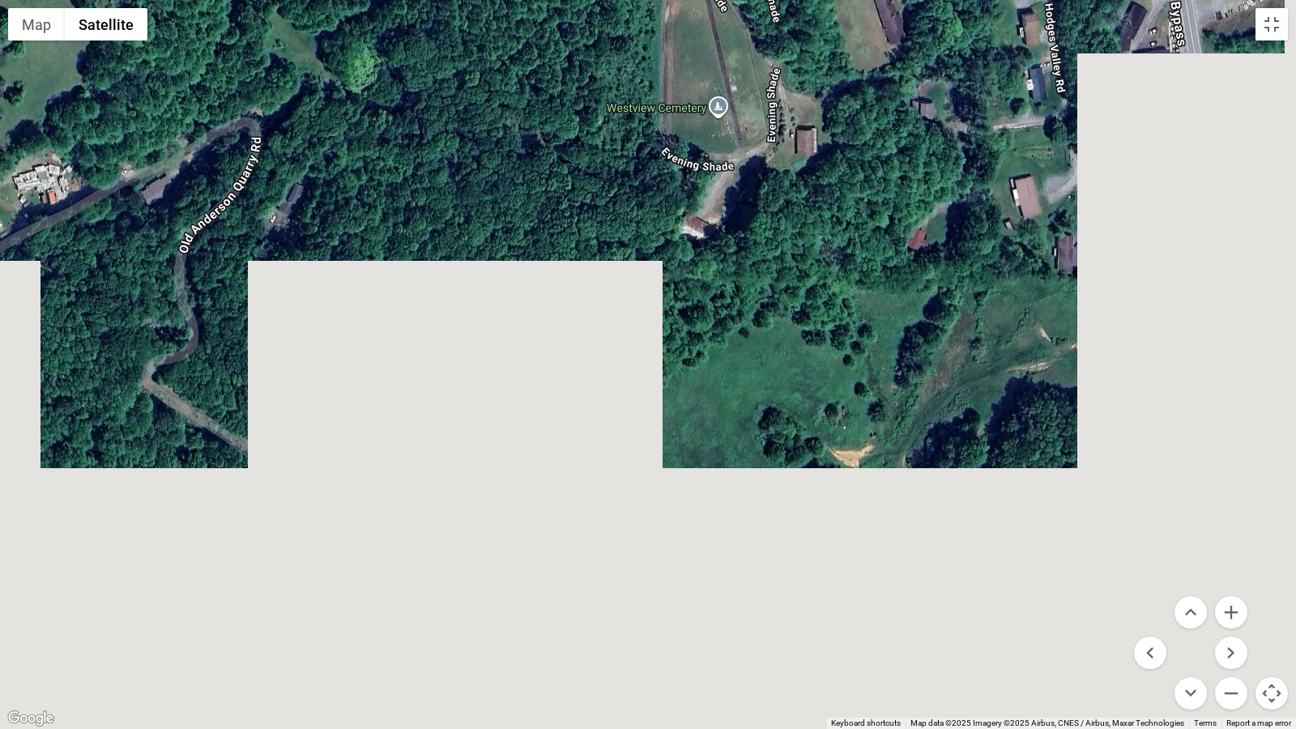
drag, startPoint x: 1002, startPoint y: 568, endPoint x: 754, endPoint y: 324, distance: 347.6
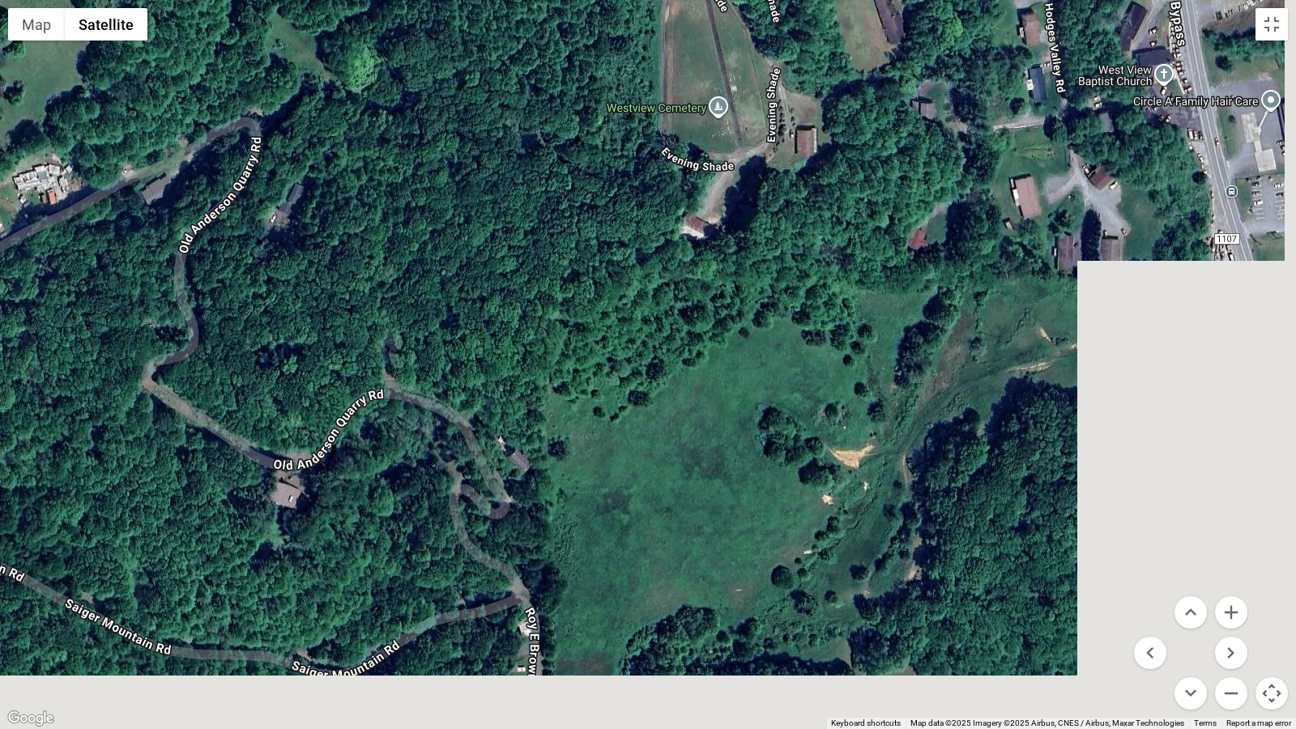
click at [755, 325] on div at bounding box center [648, 364] width 1296 height 729
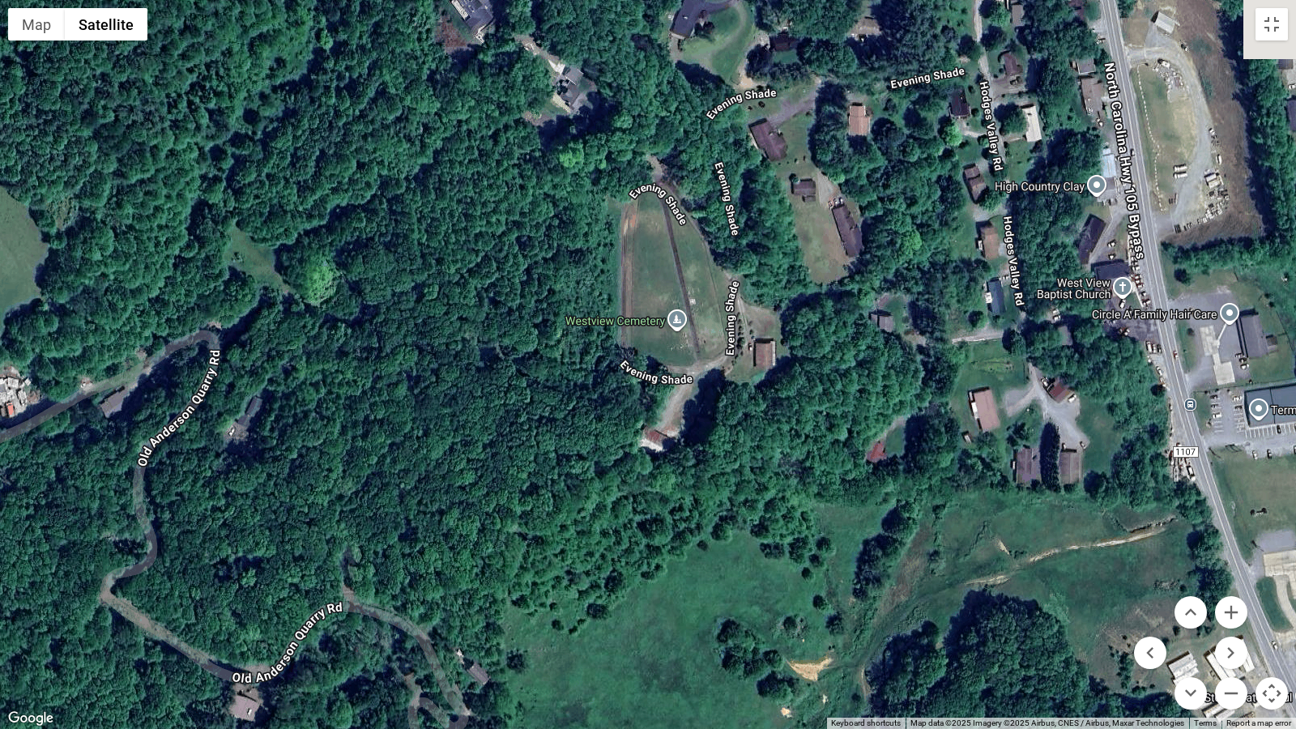
drag, startPoint x: 754, startPoint y: 324, endPoint x: 739, endPoint y: 577, distance: 253.1
click at [739, 577] on div at bounding box center [648, 364] width 1296 height 729
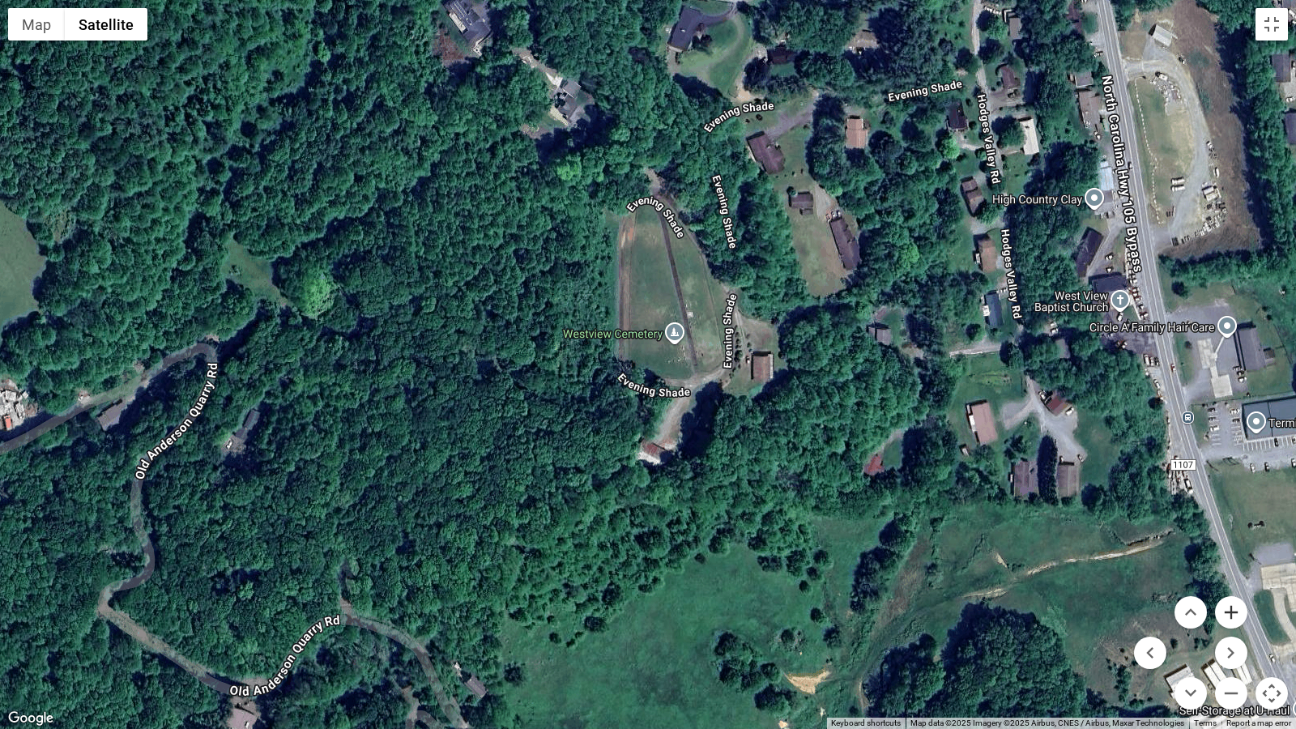
click at [1232, 608] on button "Zoom in" at bounding box center [1231, 612] width 32 height 32
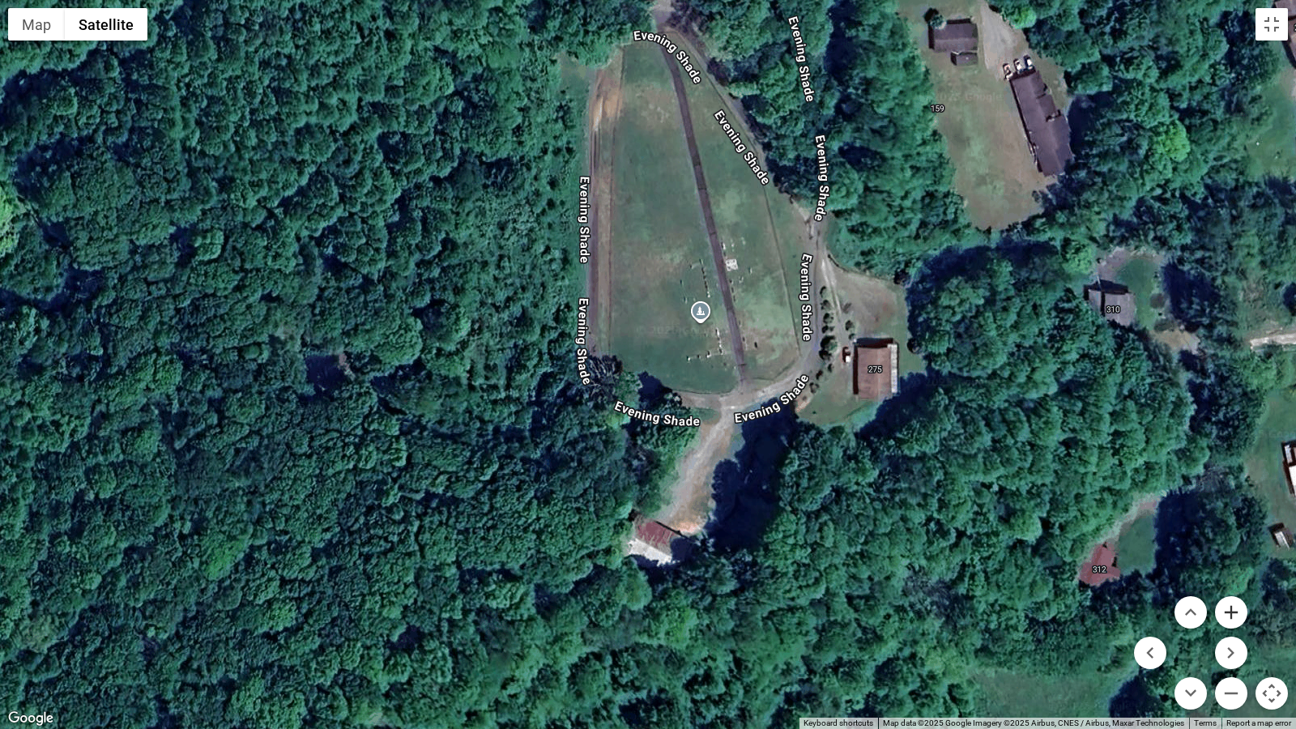
click at [1232, 608] on button "Zoom in" at bounding box center [1231, 612] width 32 height 32
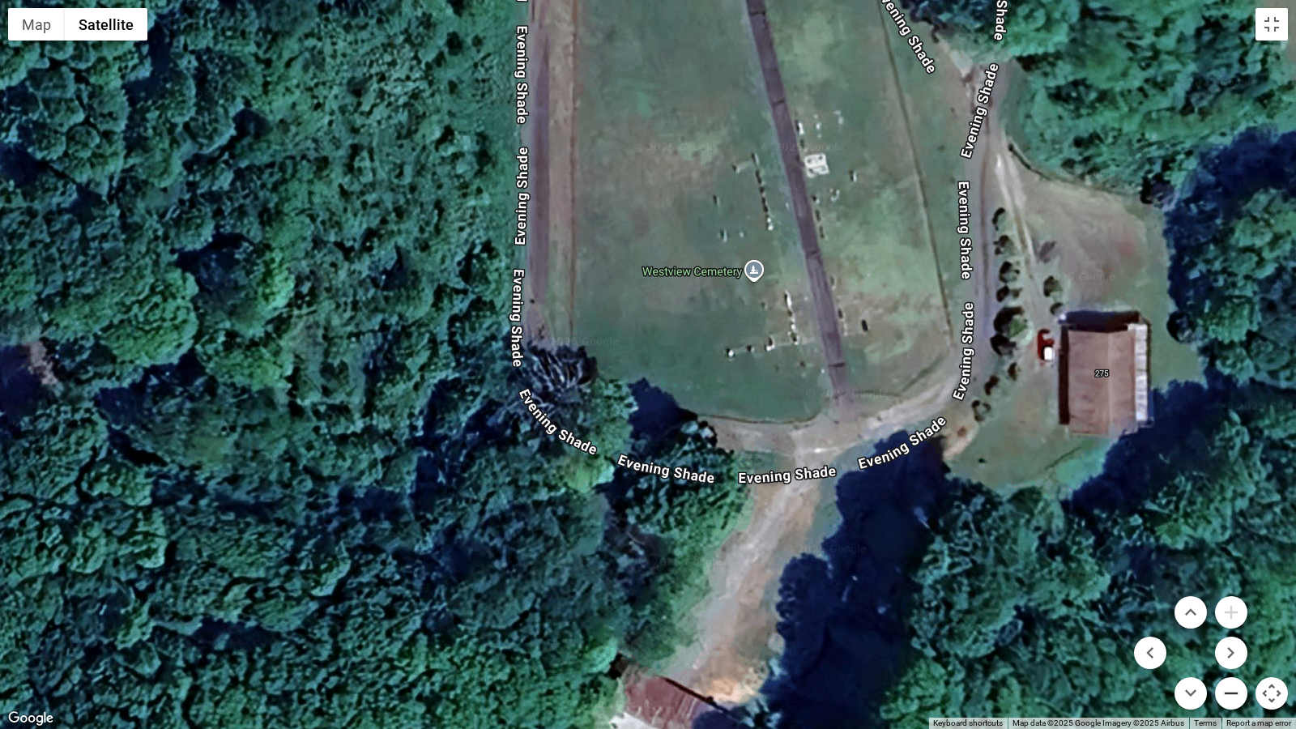
click at [1223, 608] on button "Zoom out" at bounding box center [1231, 693] width 32 height 32
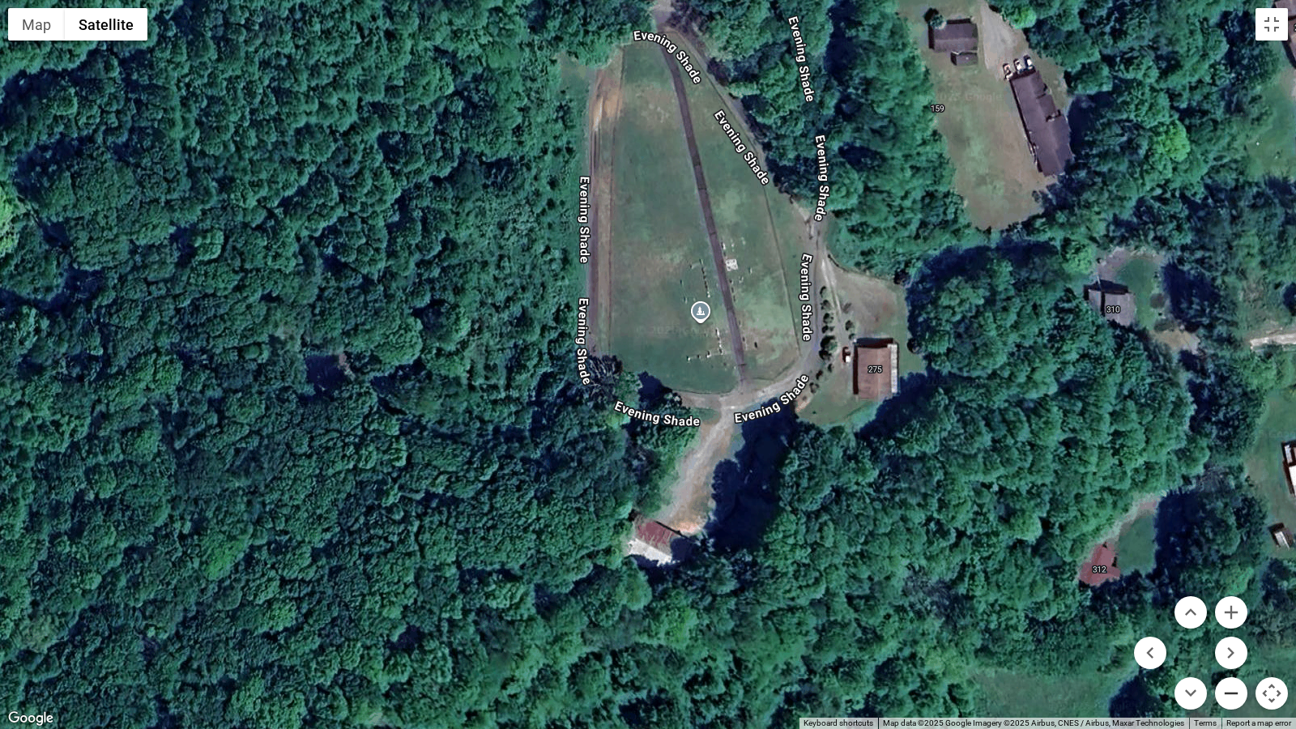
click at [1223, 608] on button "Zoom out" at bounding box center [1231, 693] width 32 height 32
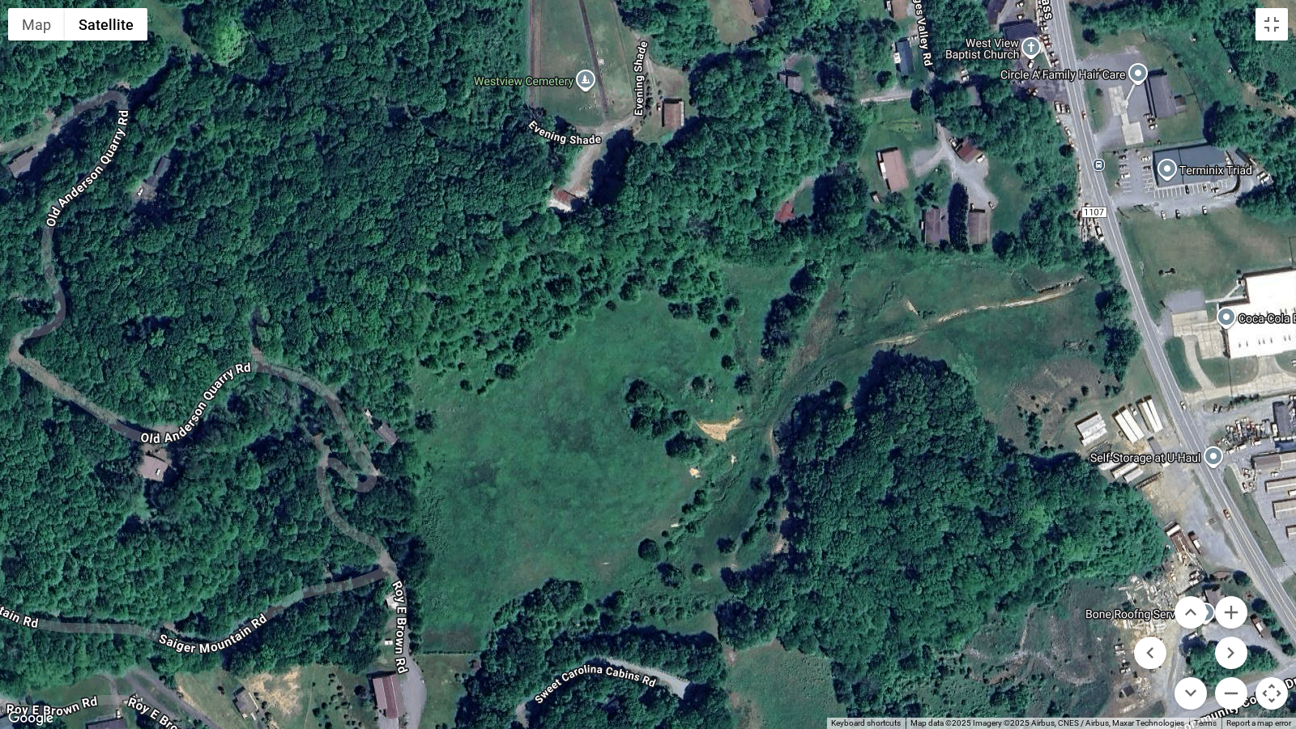
drag, startPoint x: 1101, startPoint y: 641, endPoint x: 983, endPoint y: 343, distance: 320.6
click at [1004, 372] on div at bounding box center [648, 364] width 1296 height 729
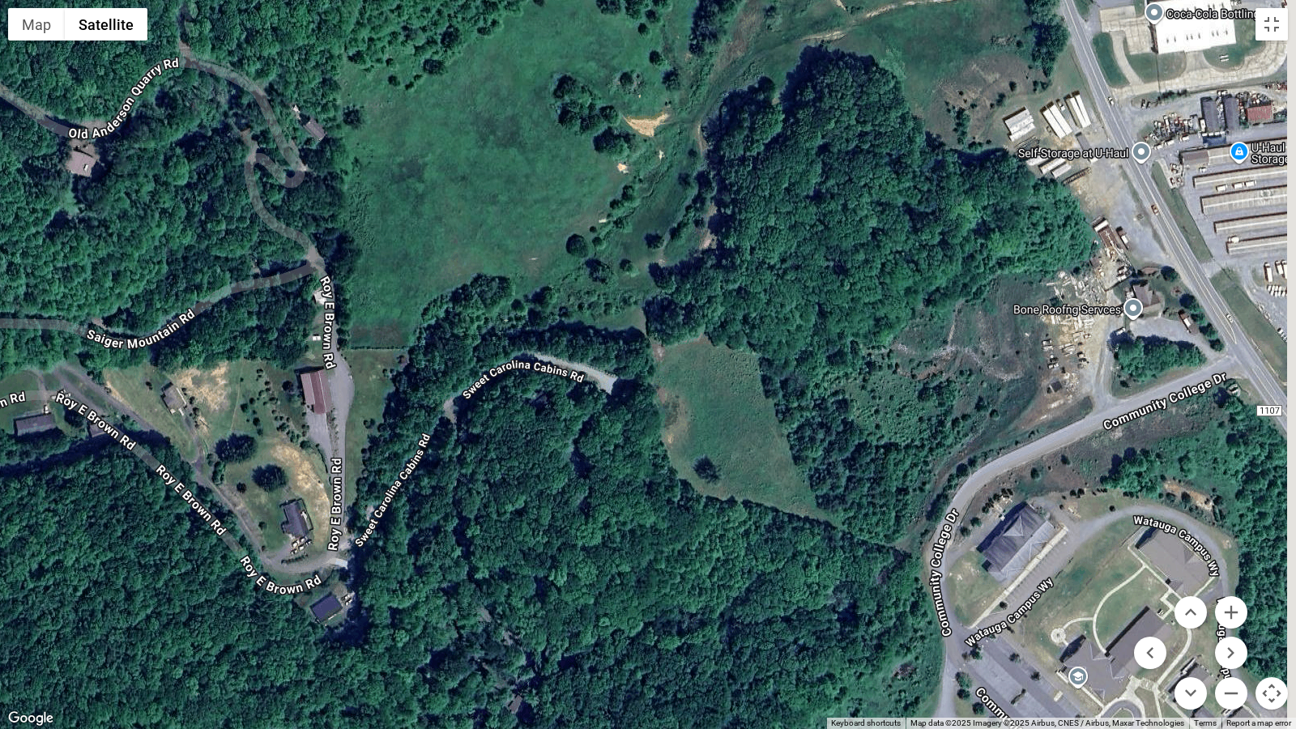
drag, startPoint x: 1006, startPoint y: 521, endPoint x: 989, endPoint y: 253, distance: 269.4
click at [989, 256] on div at bounding box center [648, 364] width 1296 height 729
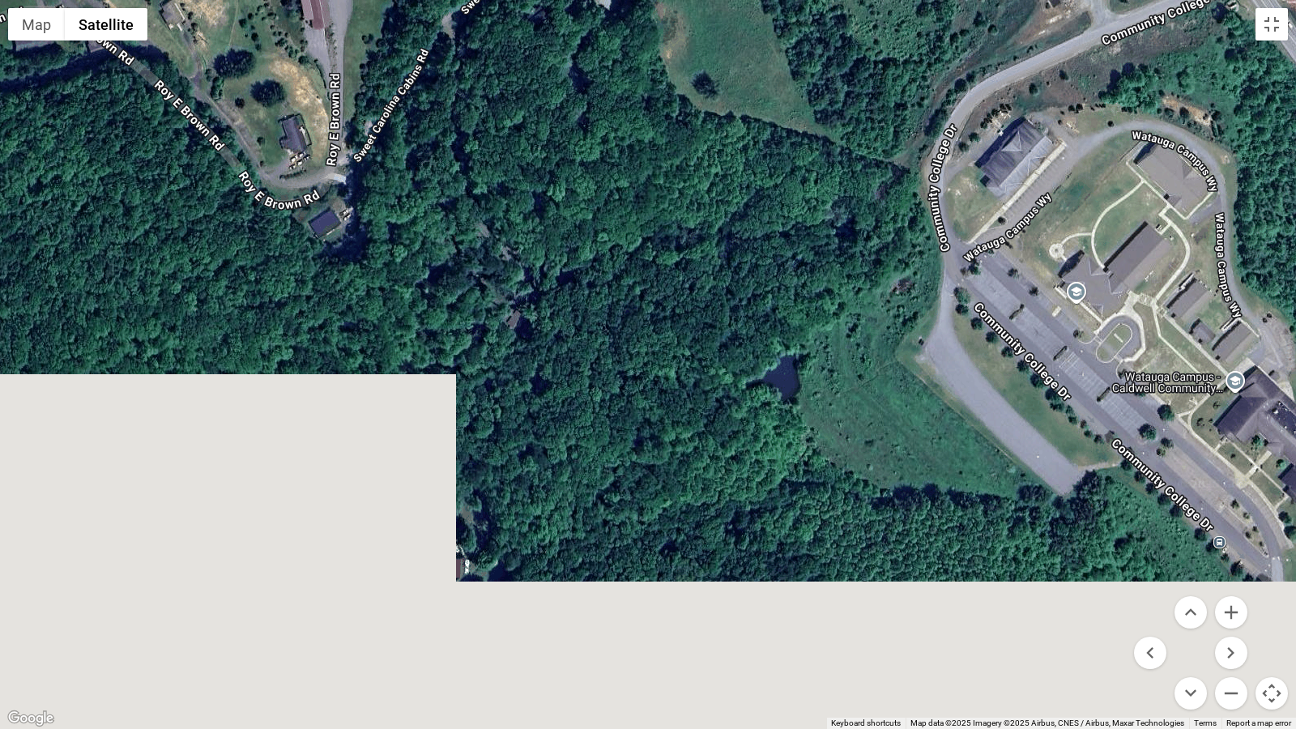
drag, startPoint x: 859, startPoint y: 602, endPoint x: 858, endPoint y: 326, distance: 275.3
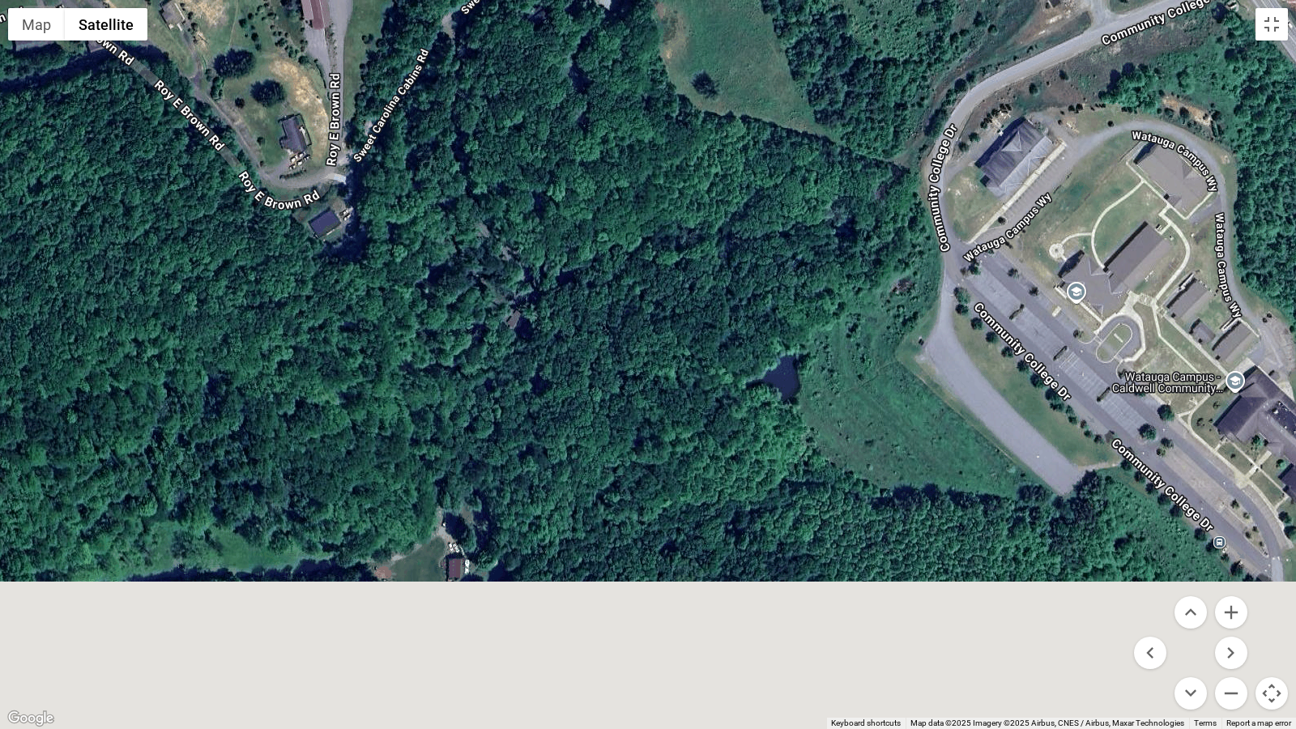
click at [859, 339] on div at bounding box center [648, 364] width 1296 height 729
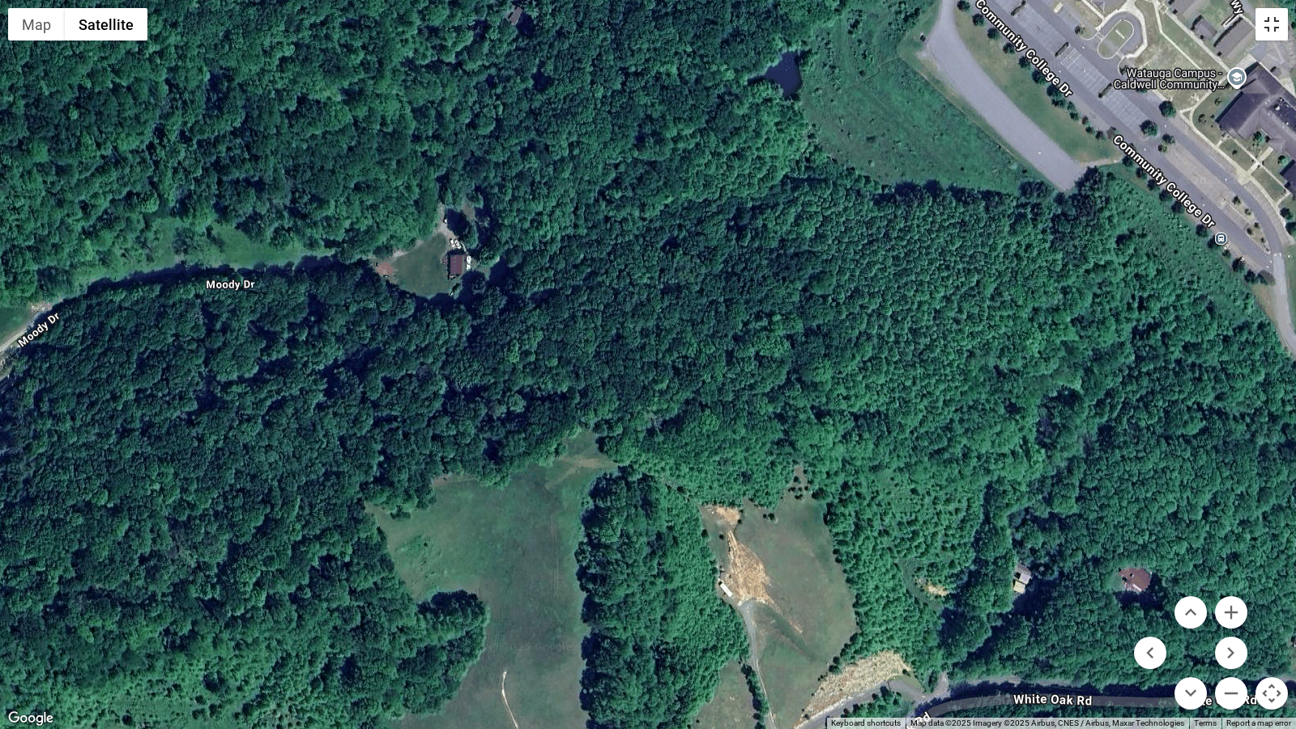
click at [1272, 24] on button "Toggle fullscreen view" at bounding box center [1271, 24] width 32 height 32
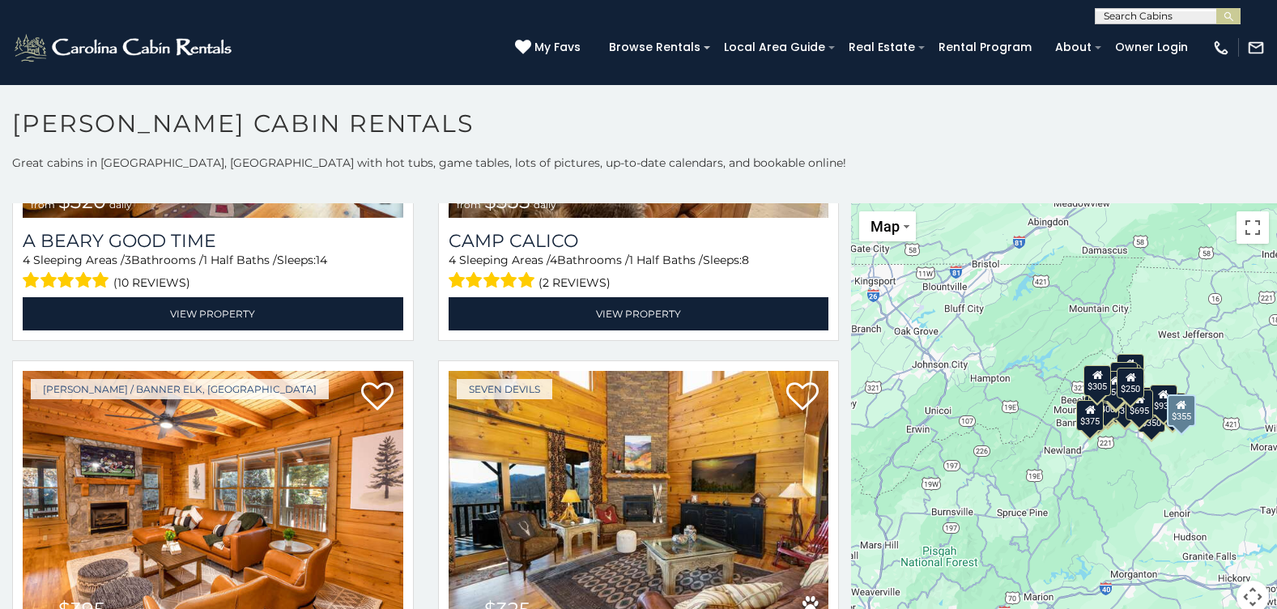
scroll to position [5263, 0]
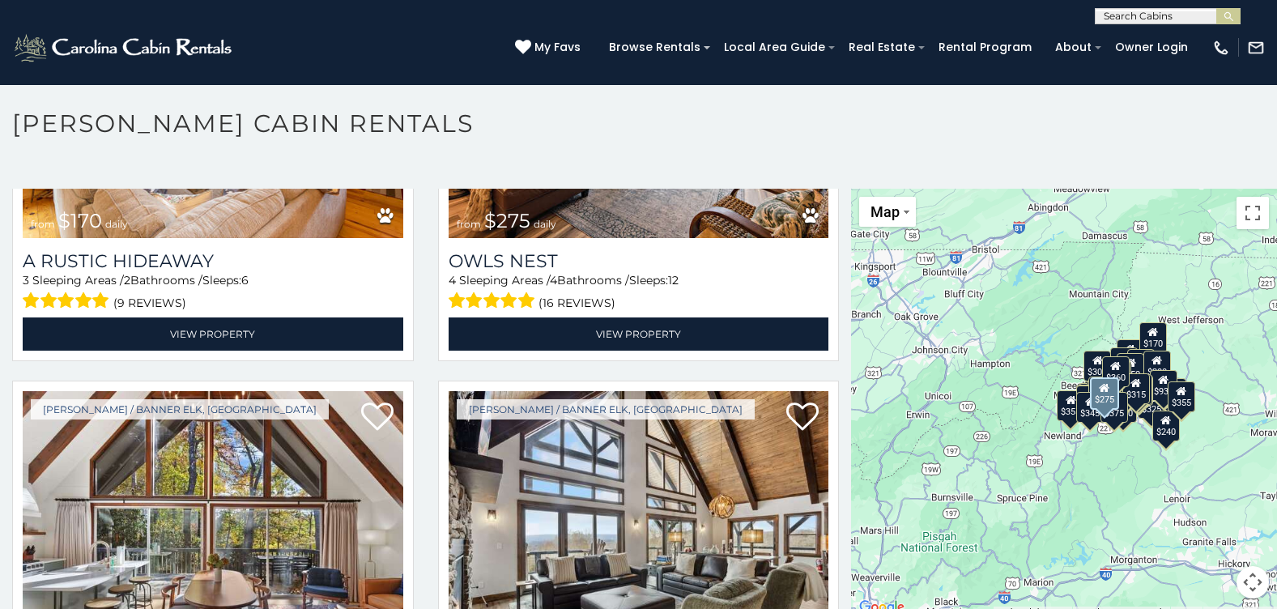
scroll to position [8492, 0]
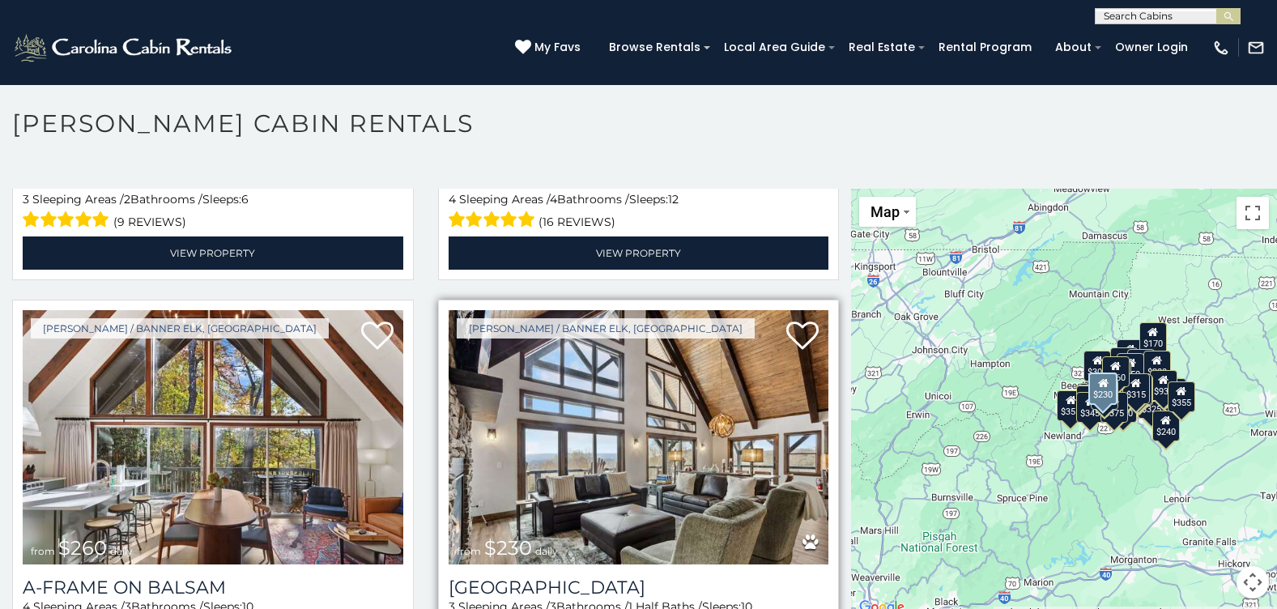
click at [615, 360] on img at bounding box center [639, 437] width 381 height 255
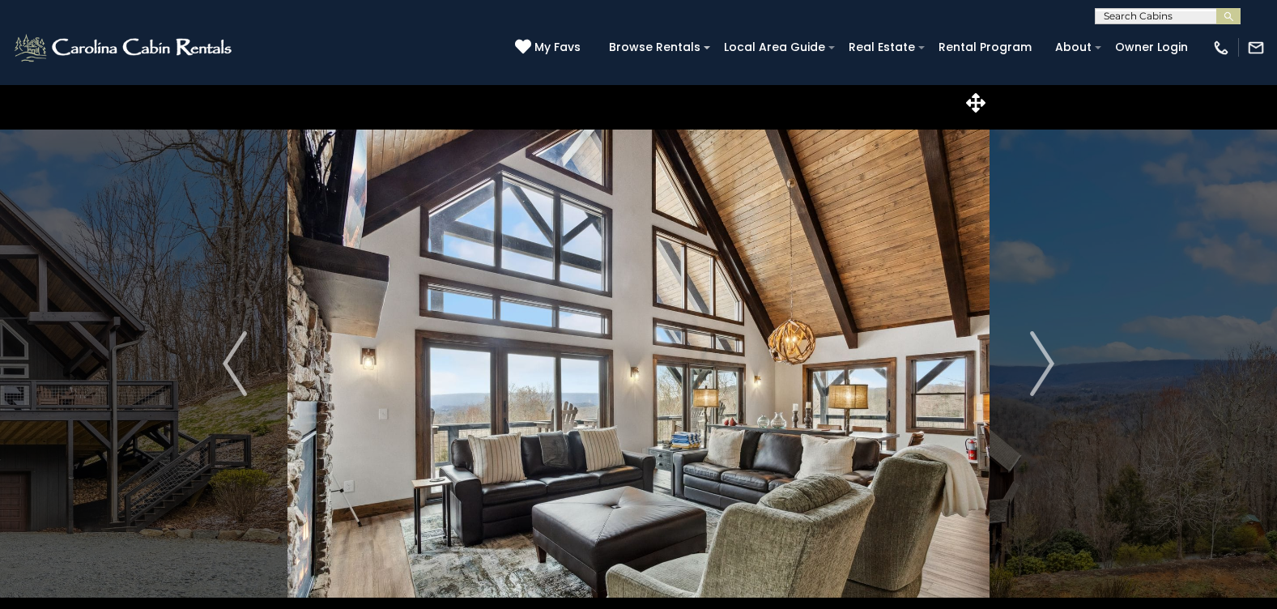
click at [1049, 364] on img "Next" at bounding box center [1042, 363] width 24 height 65
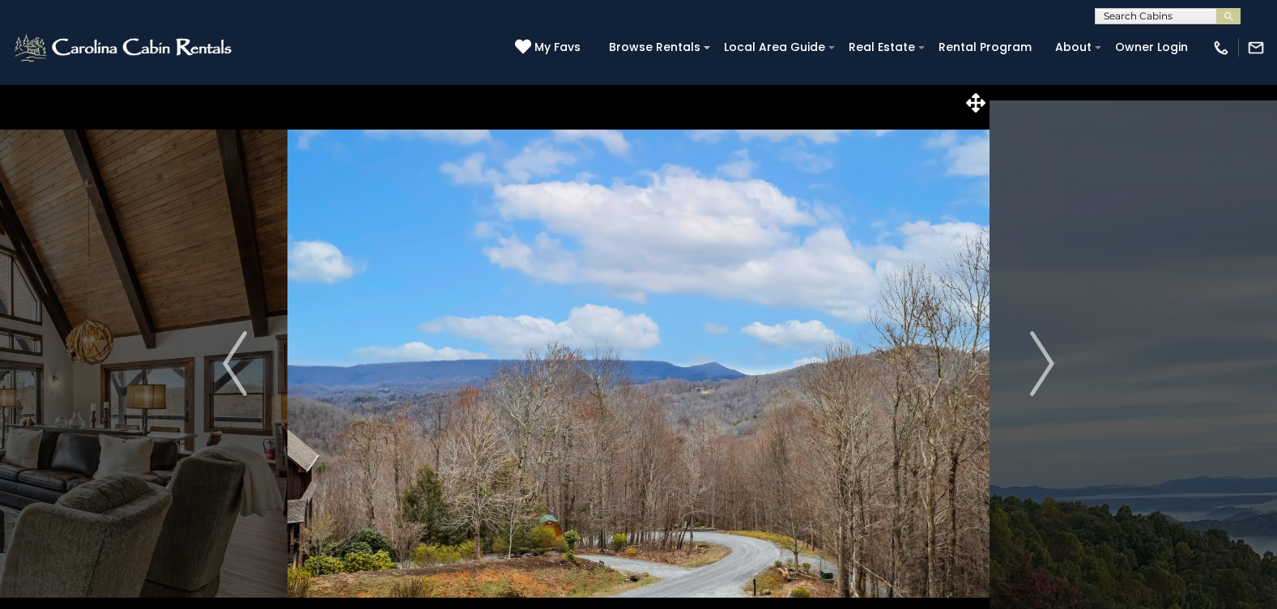
click at [1049, 364] on img "Next" at bounding box center [1042, 363] width 24 height 65
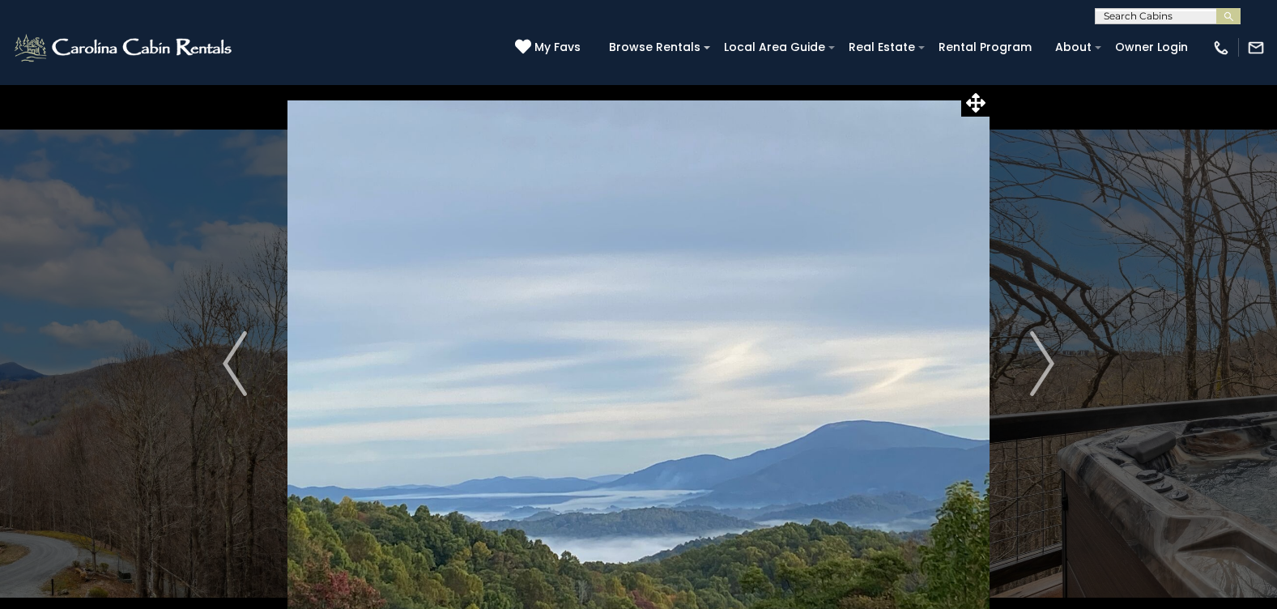
click at [1049, 364] on img "Next" at bounding box center [1042, 363] width 24 height 65
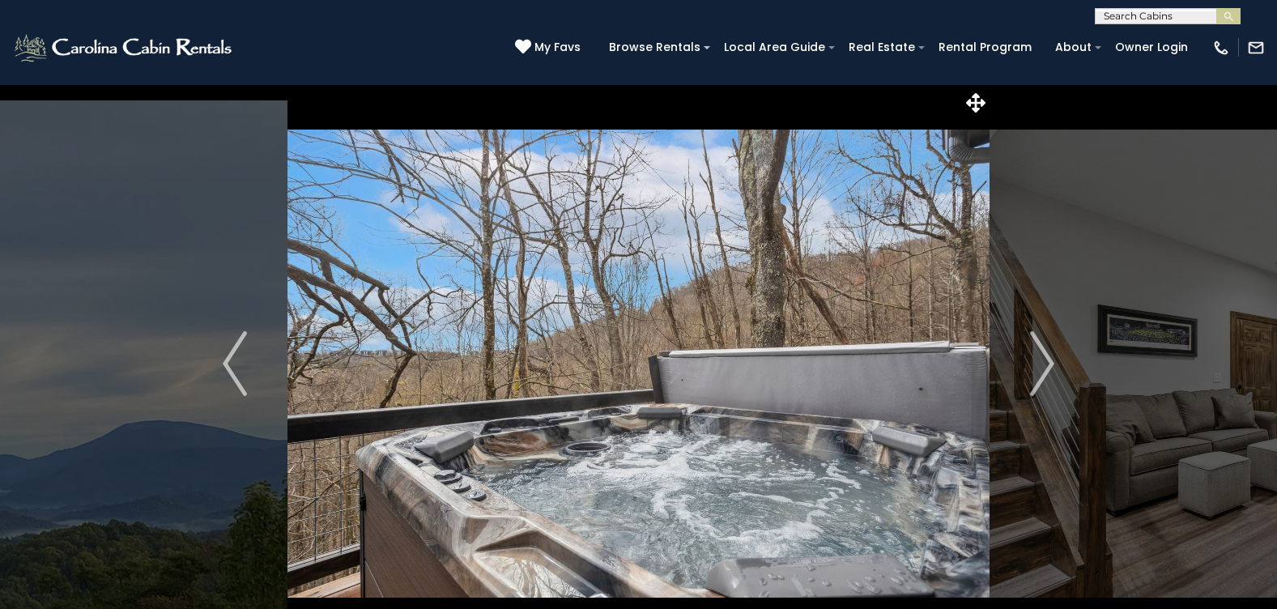
click at [1049, 364] on img "Next" at bounding box center [1042, 363] width 24 height 65
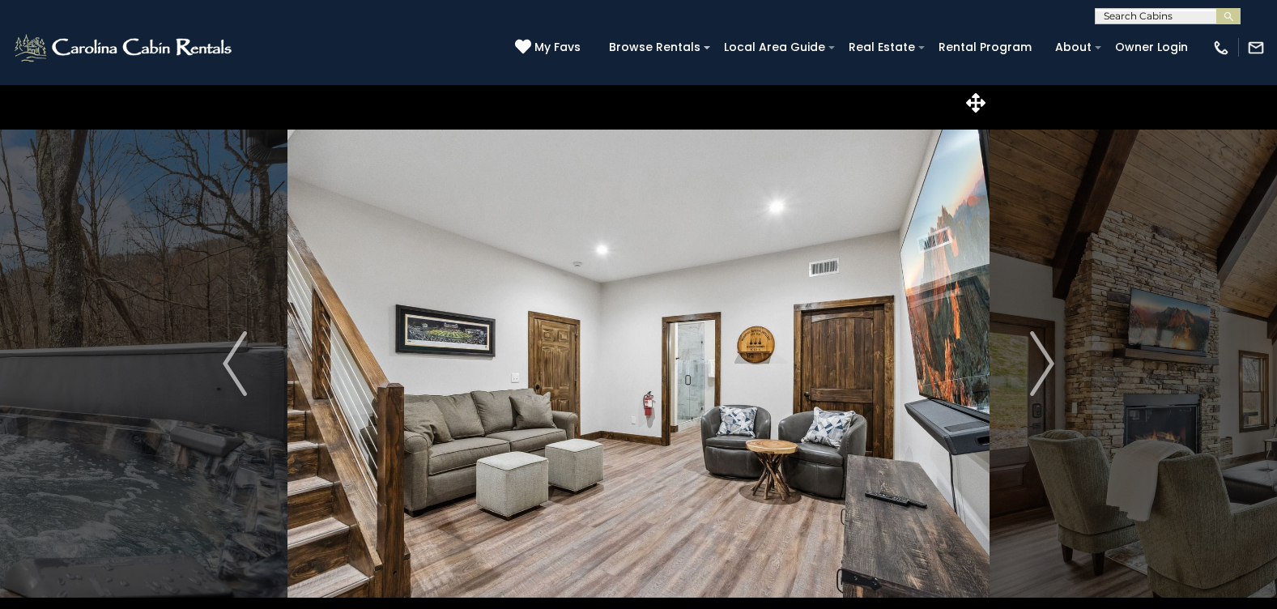
click at [1049, 364] on img "Next" at bounding box center [1042, 363] width 24 height 65
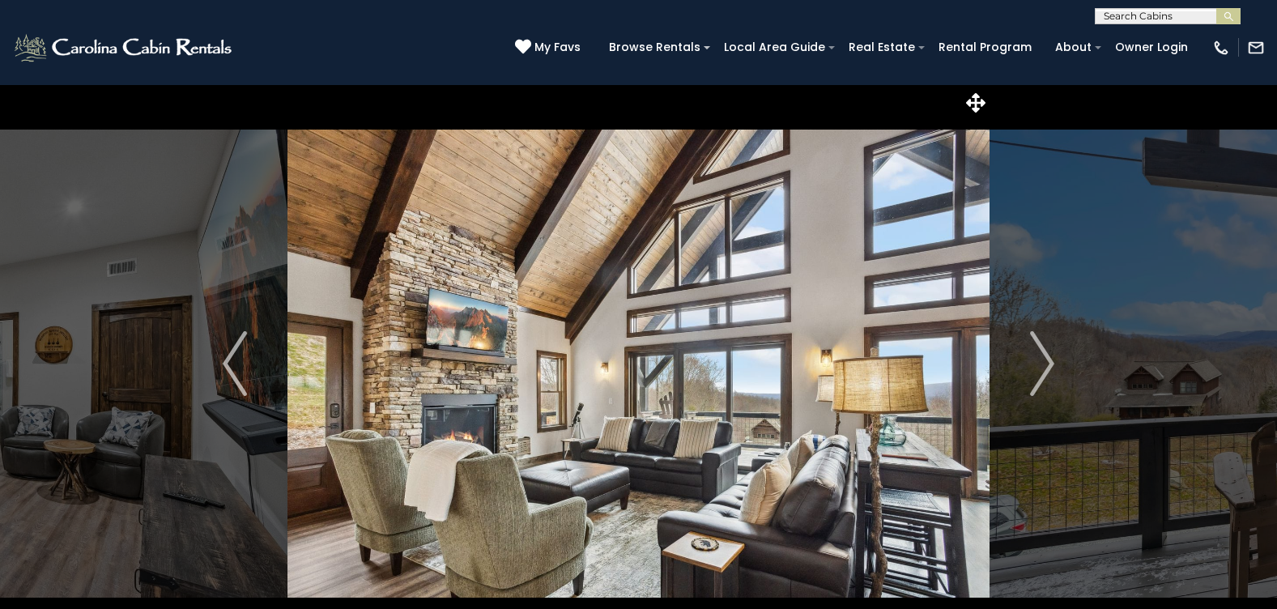
click at [1049, 364] on img "Next" at bounding box center [1042, 363] width 24 height 65
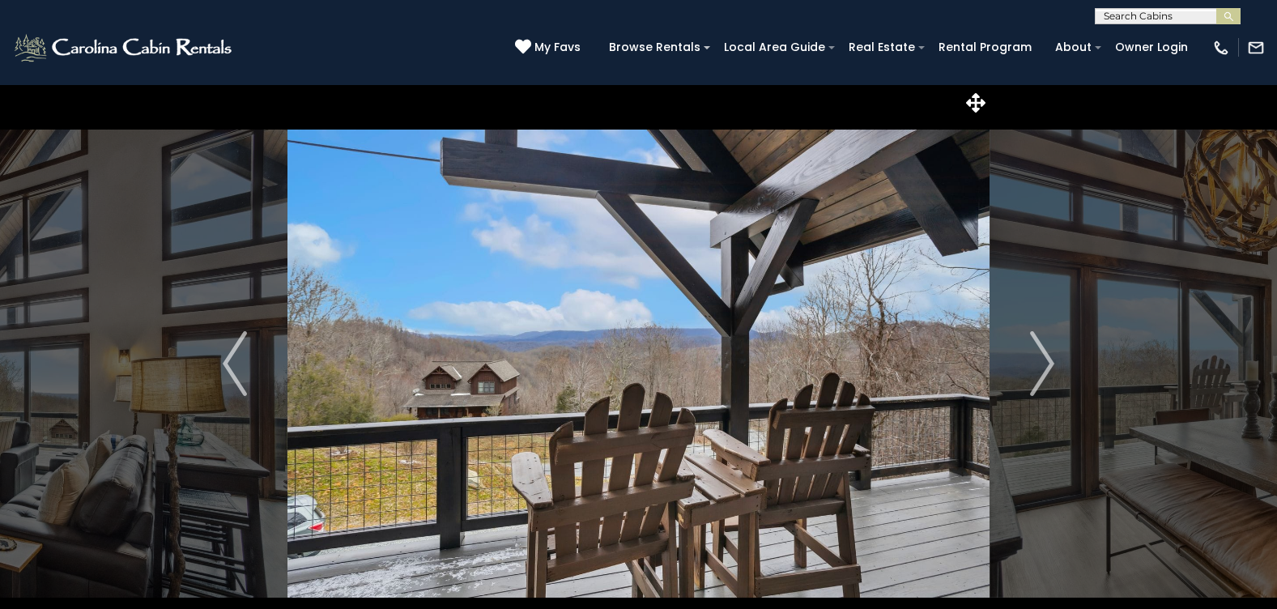
click at [1049, 364] on img "Next" at bounding box center [1042, 363] width 24 height 65
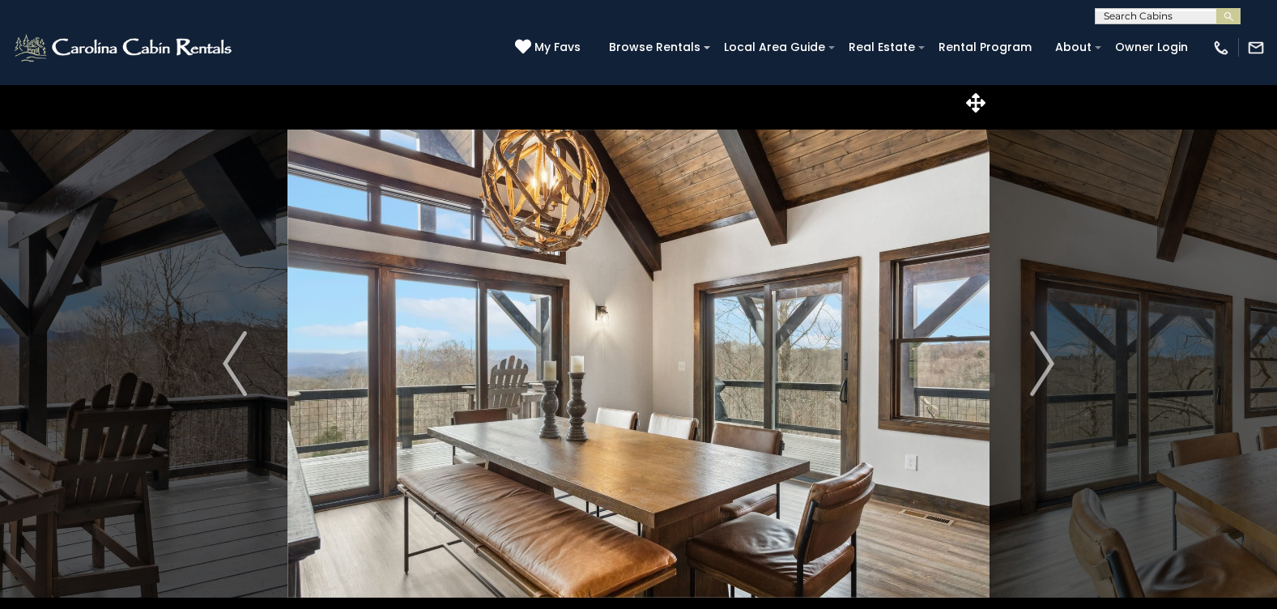
click at [1049, 364] on img "Next" at bounding box center [1042, 363] width 24 height 65
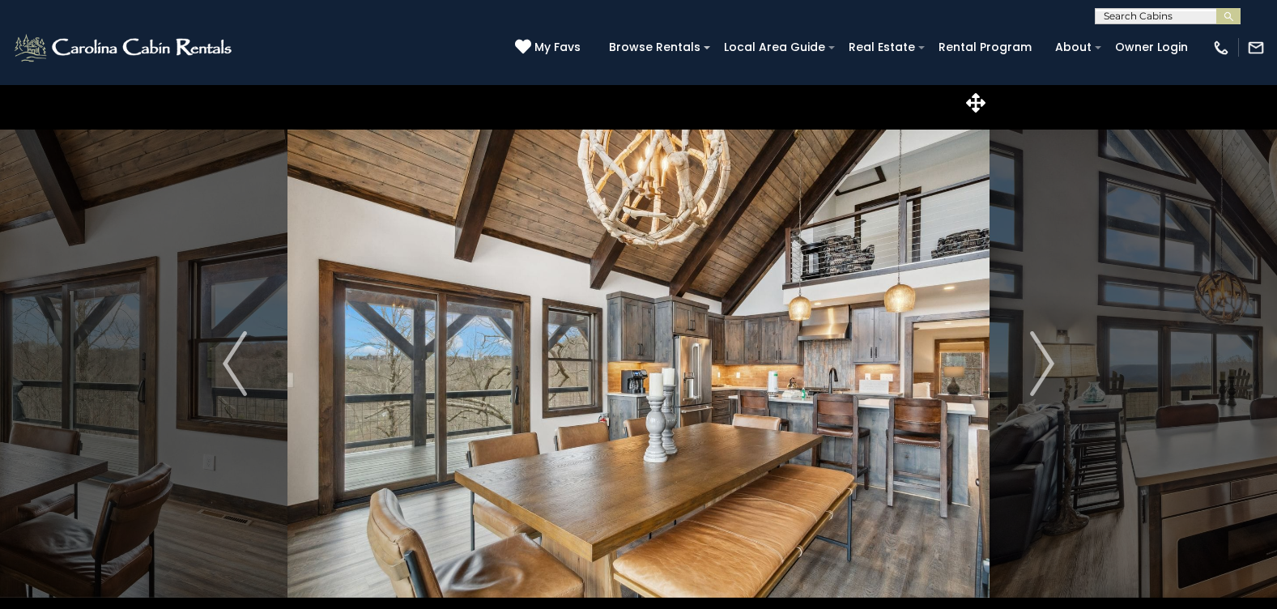
click at [1049, 364] on img "Next" at bounding box center [1042, 363] width 24 height 65
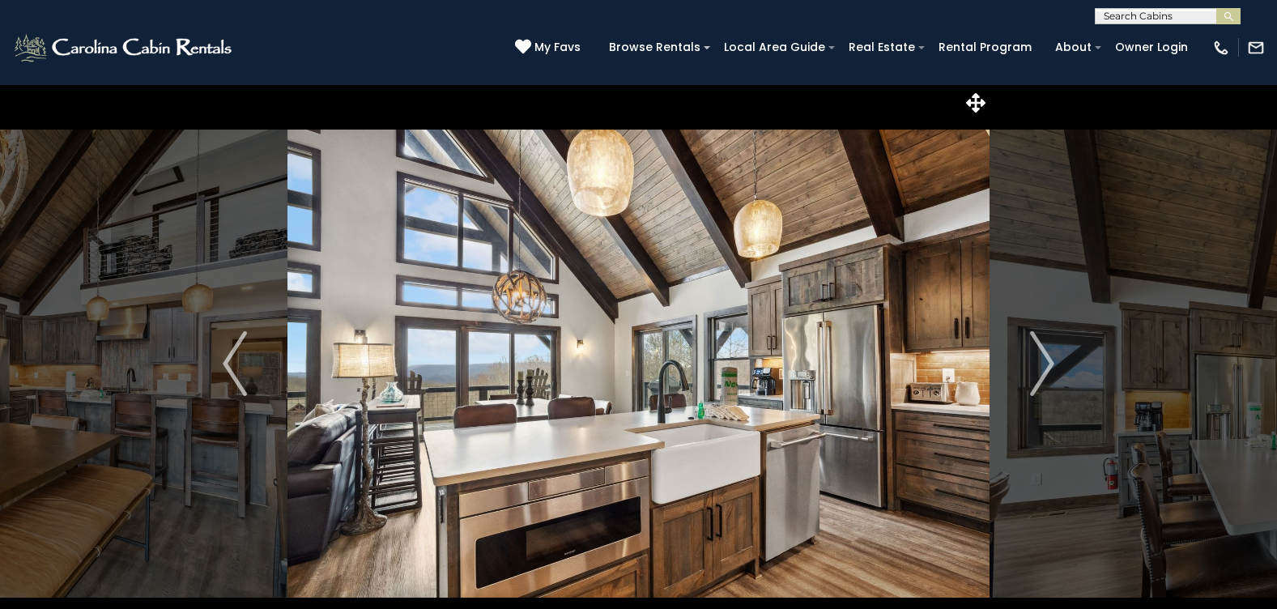
click at [1049, 364] on img "Next" at bounding box center [1042, 363] width 24 height 65
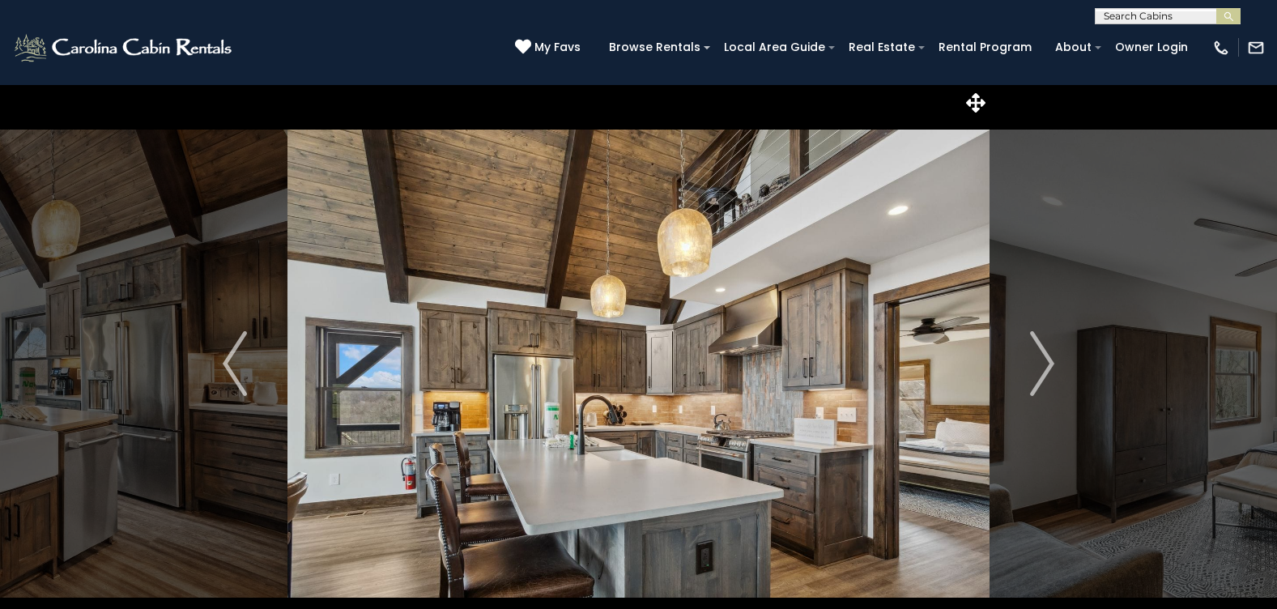
click at [1049, 364] on img "Next" at bounding box center [1042, 363] width 24 height 65
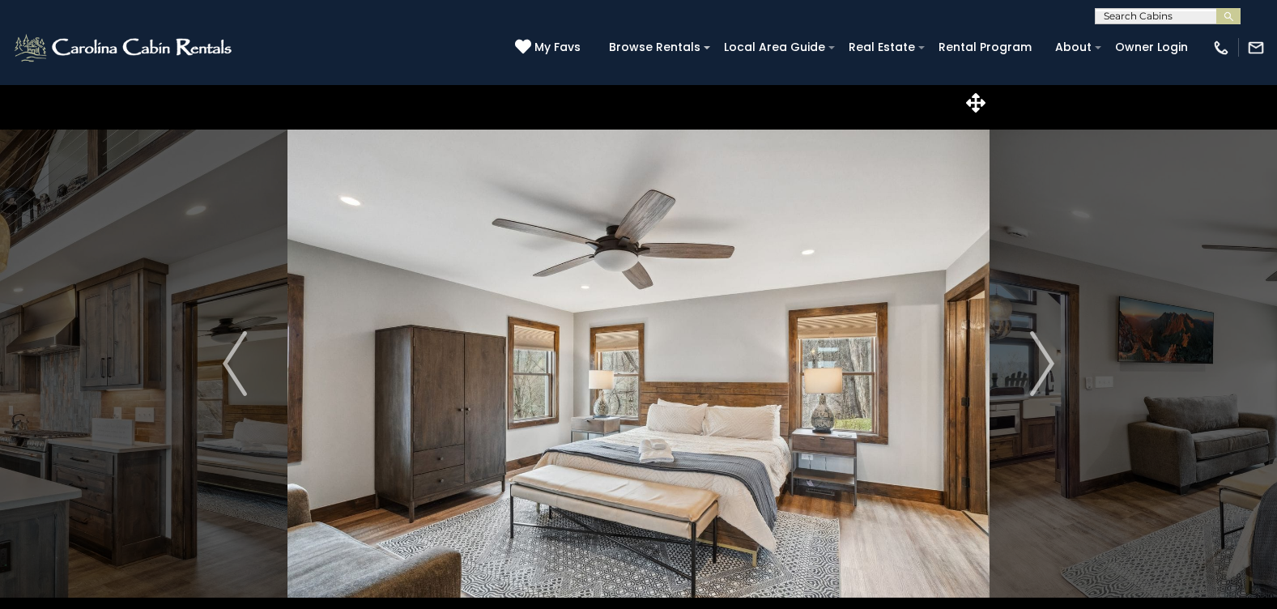
click at [1049, 364] on img "Next" at bounding box center [1042, 363] width 24 height 65
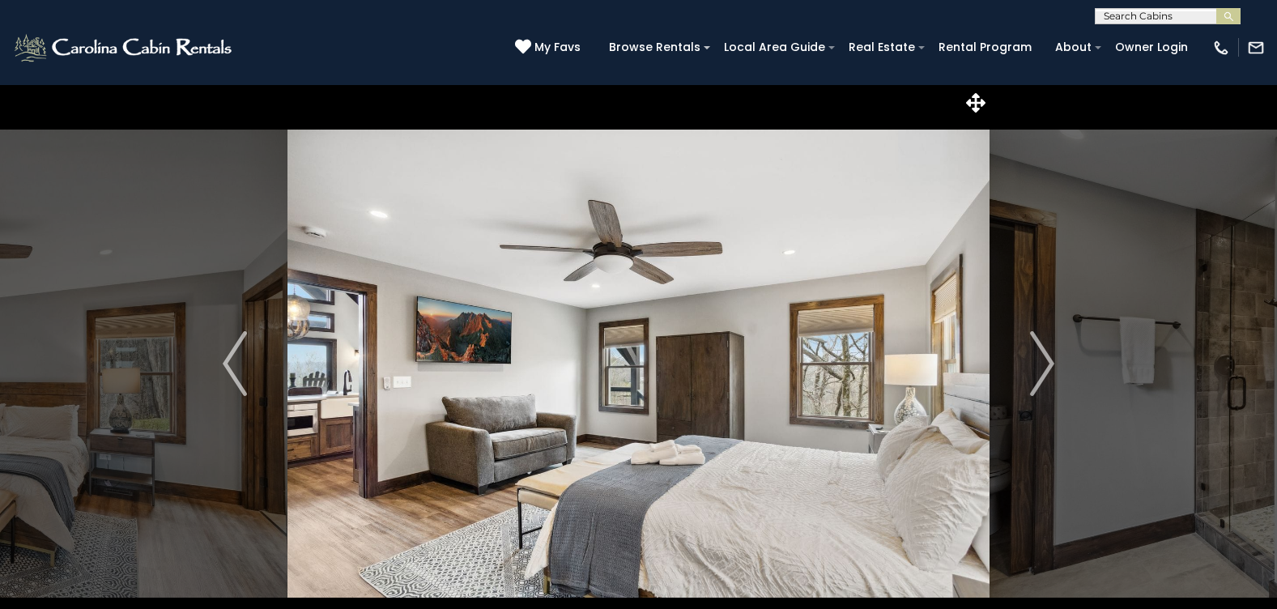
click at [1049, 364] on img "Next" at bounding box center [1042, 363] width 24 height 65
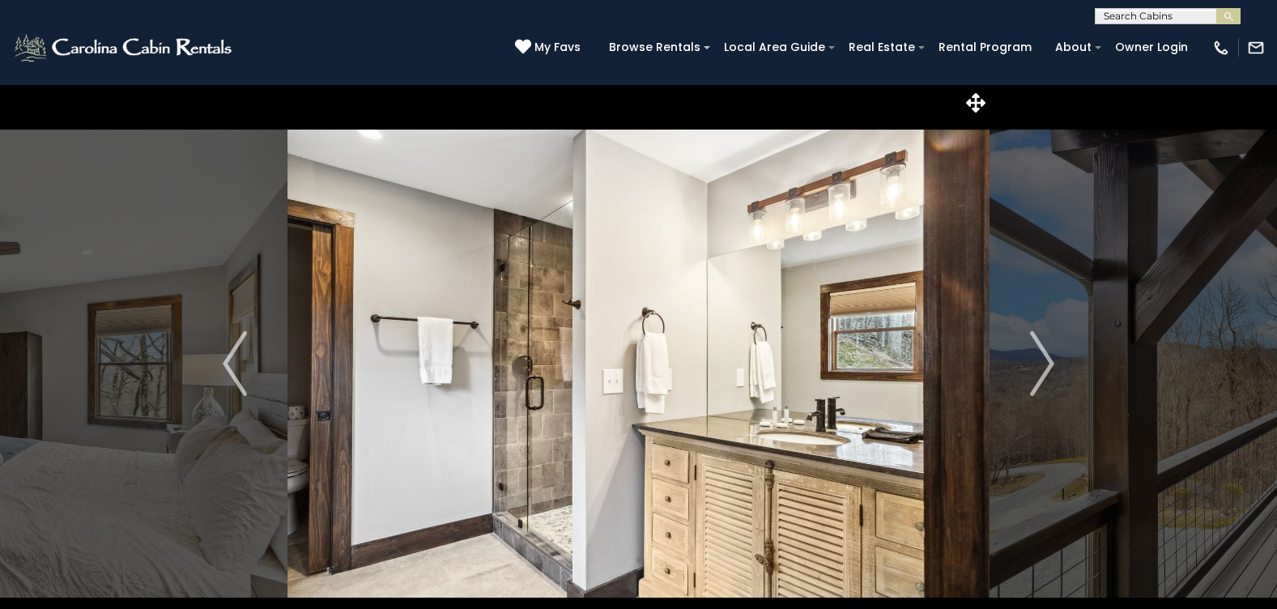
click at [1049, 364] on img "Next" at bounding box center [1042, 363] width 24 height 65
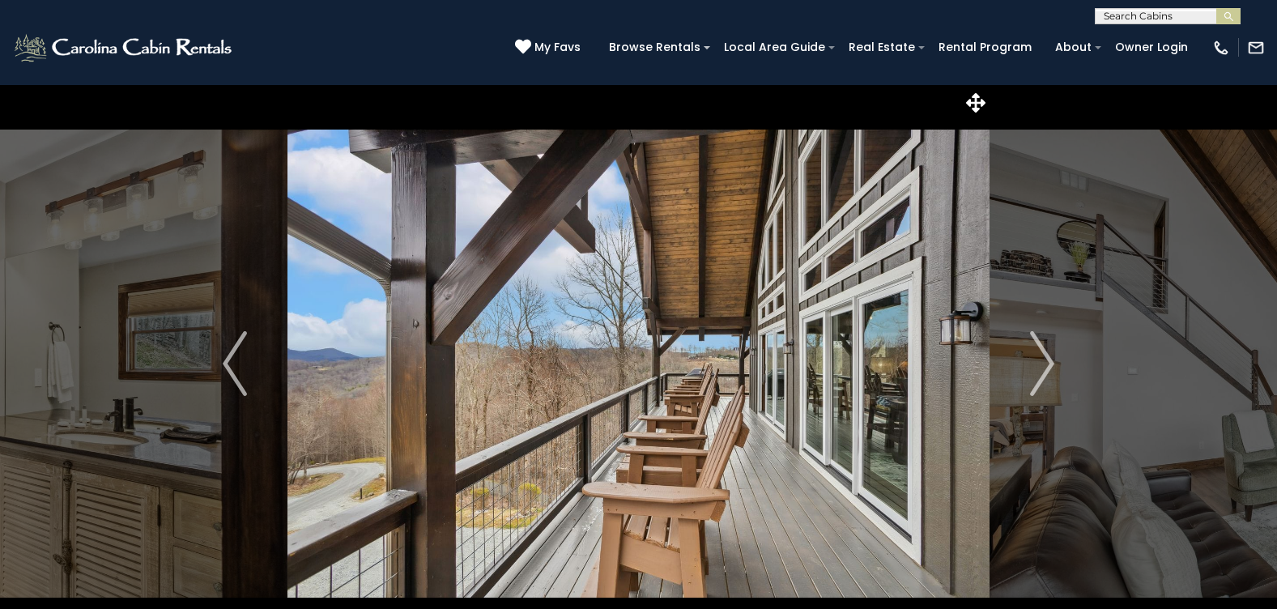
click at [1049, 364] on img "Next" at bounding box center [1042, 363] width 24 height 65
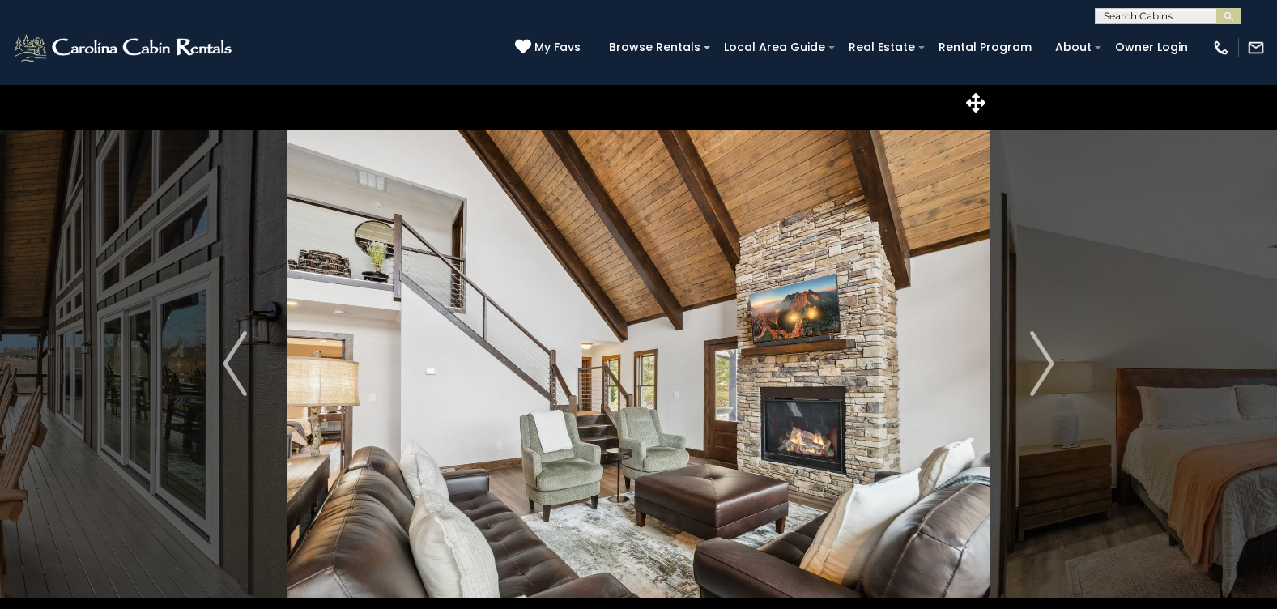
click at [1049, 364] on img "Next" at bounding box center [1042, 363] width 24 height 65
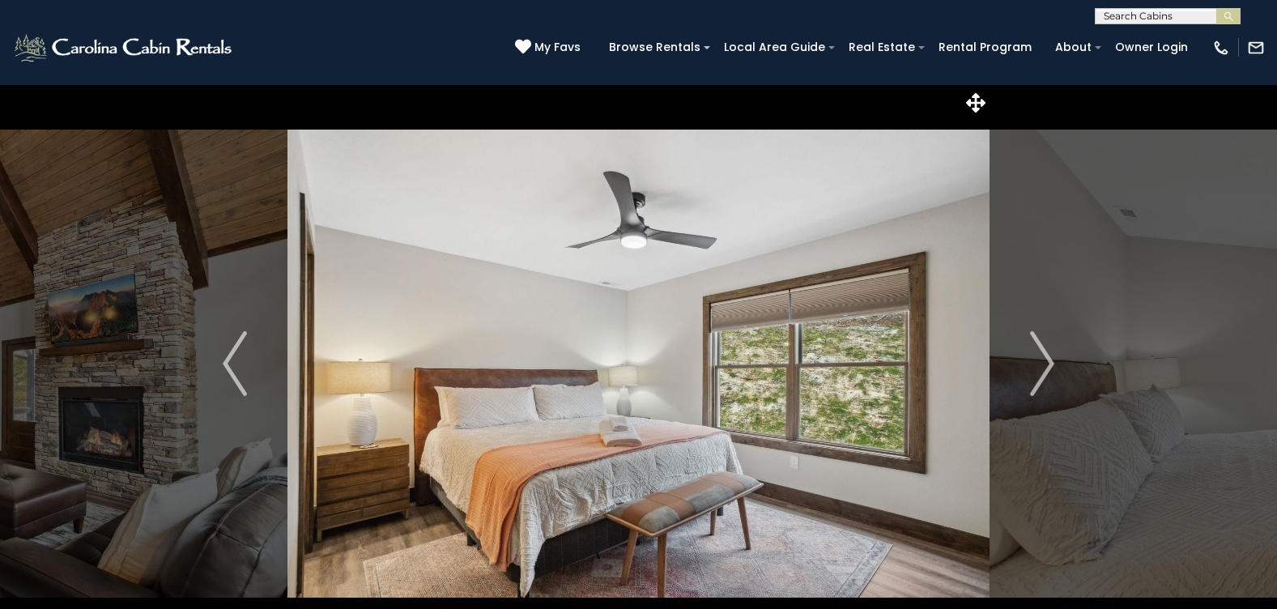
click at [1049, 364] on img "Next" at bounding box center [1042, 363] width 24 height 65
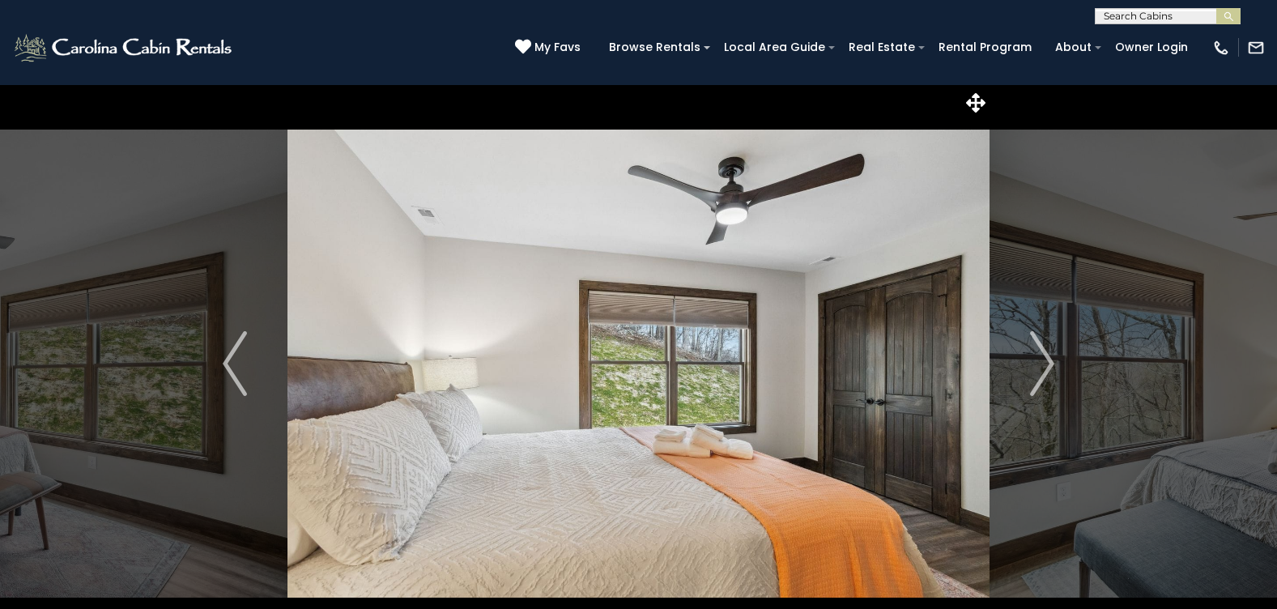
click at [1049, 364] on img "Next" at bounding box center [1042, 363] width 24 height 65
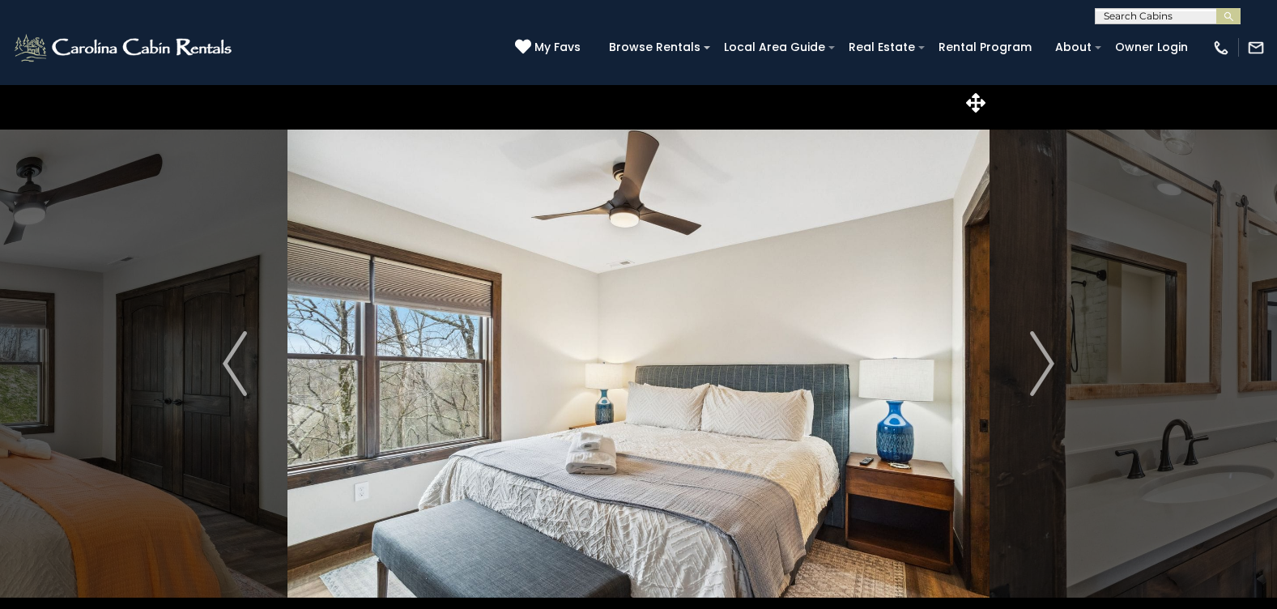
click at [1049, 364] on img "Next" at bounding box center [1042, 363] width 24 height 65
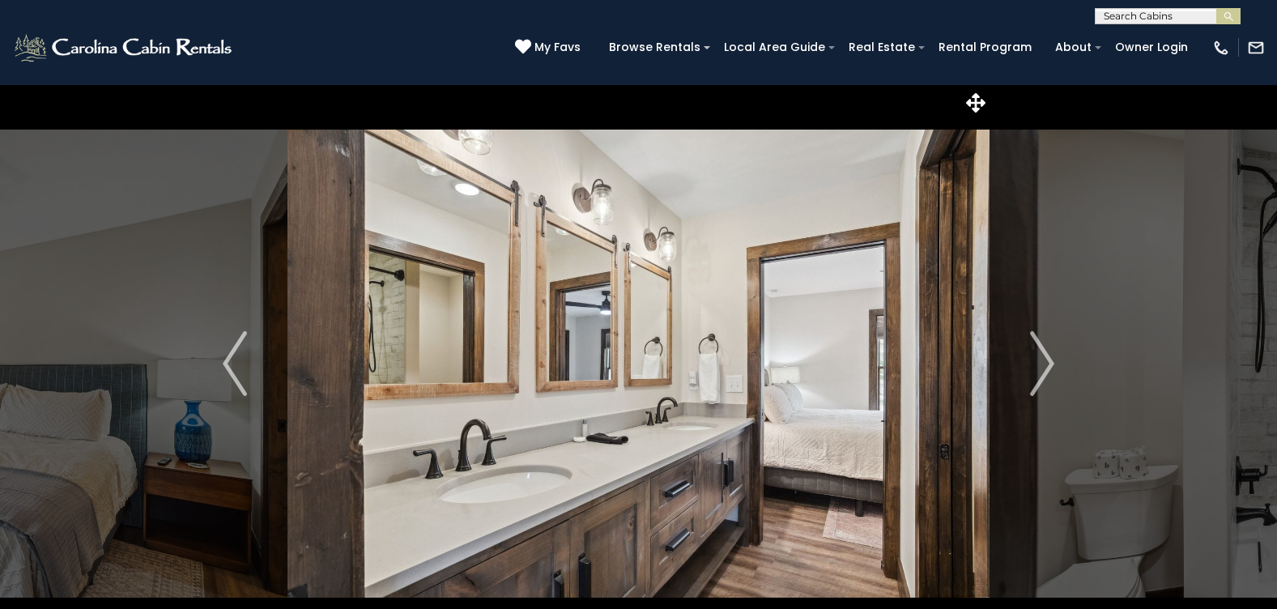
click at [1049, 364] on img "Next" at bounding box center [1042, 363] width 24 height 65
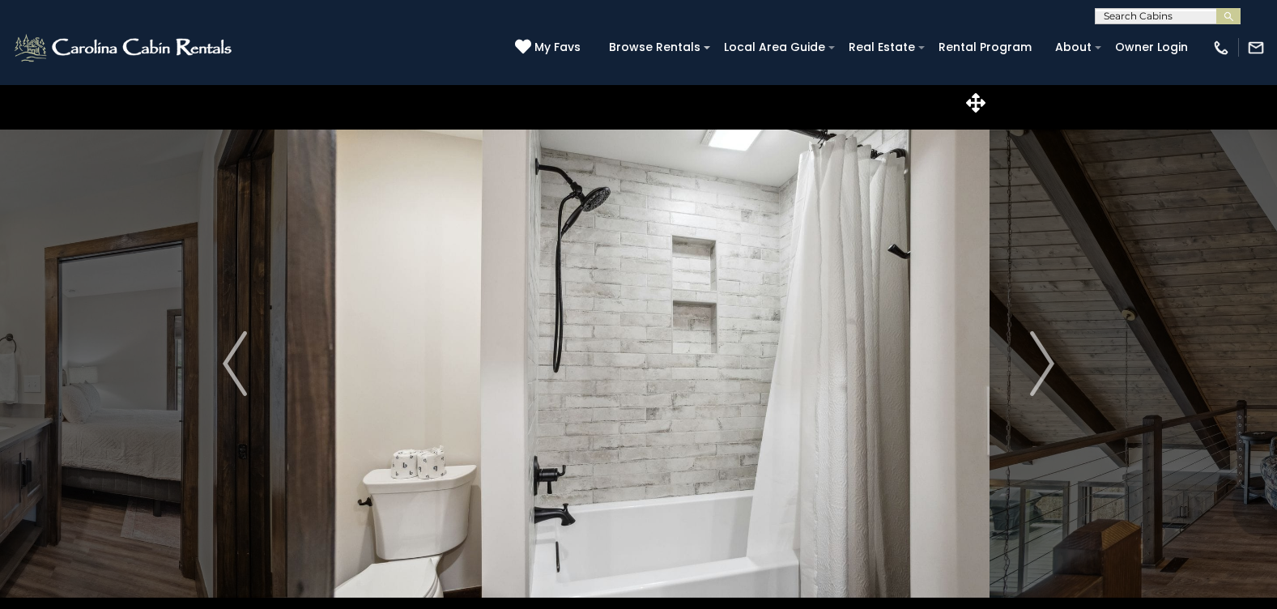
click at [1049, 364] on img "Next" at bounding box center [1042, 363] width 24 height 65
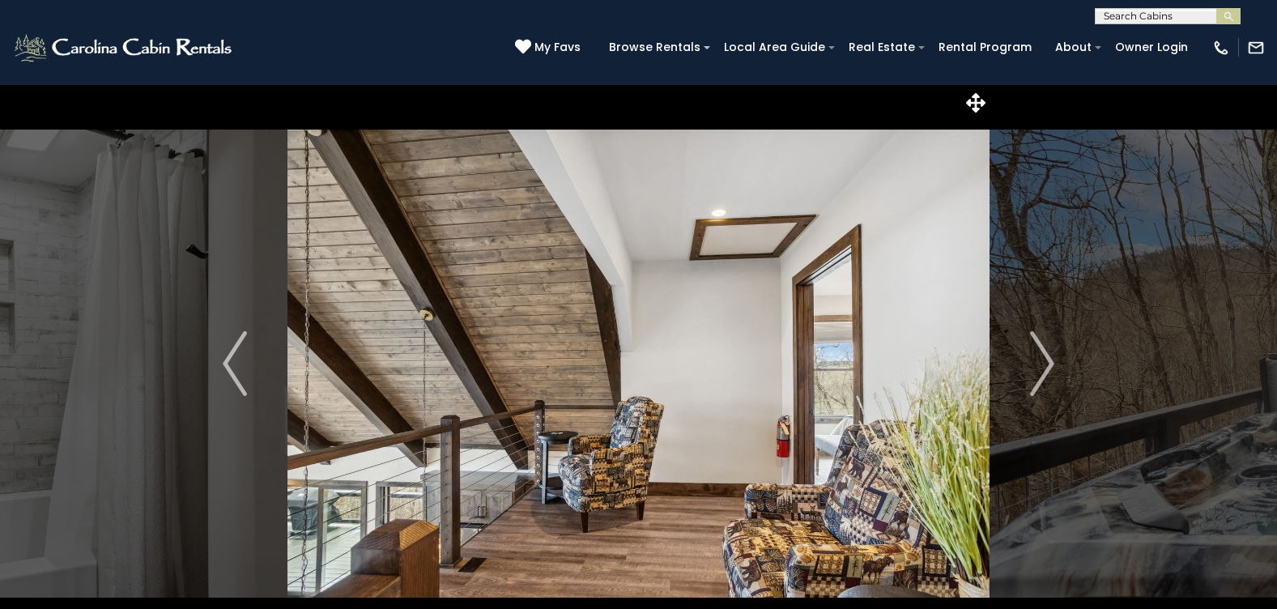
click at [1049, 364] on img "Next" at bounding box center [1042, 363] width 24 height 65
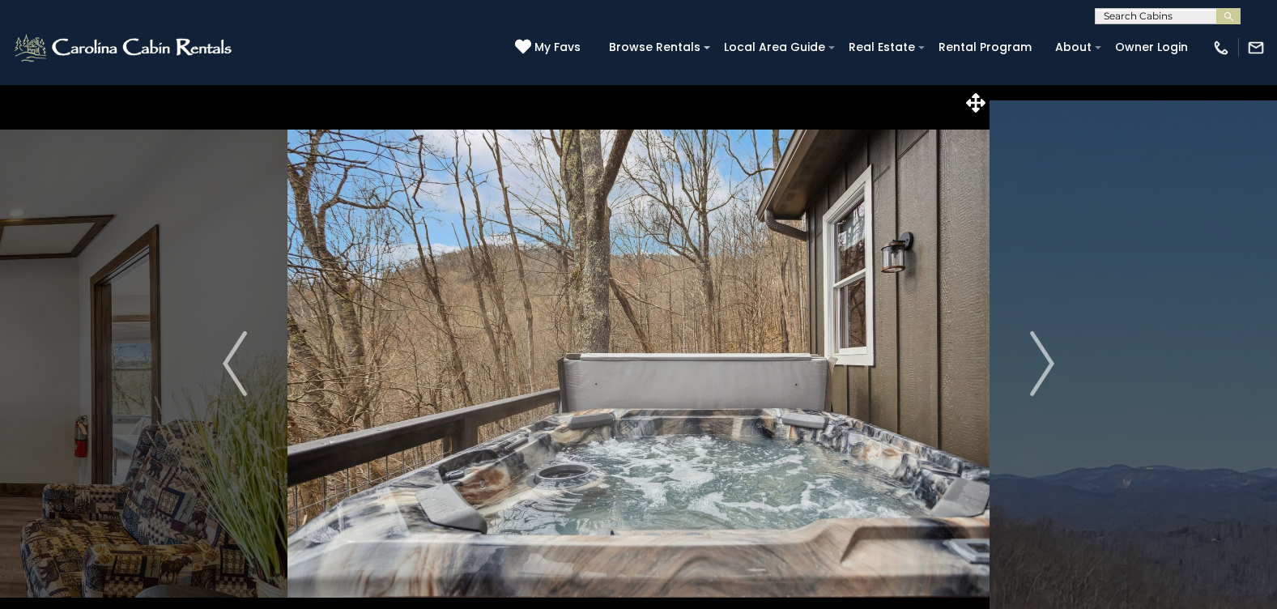
click at [1049, 364] on img "Next" at bounding box center [1042, 363] width 24 height 65
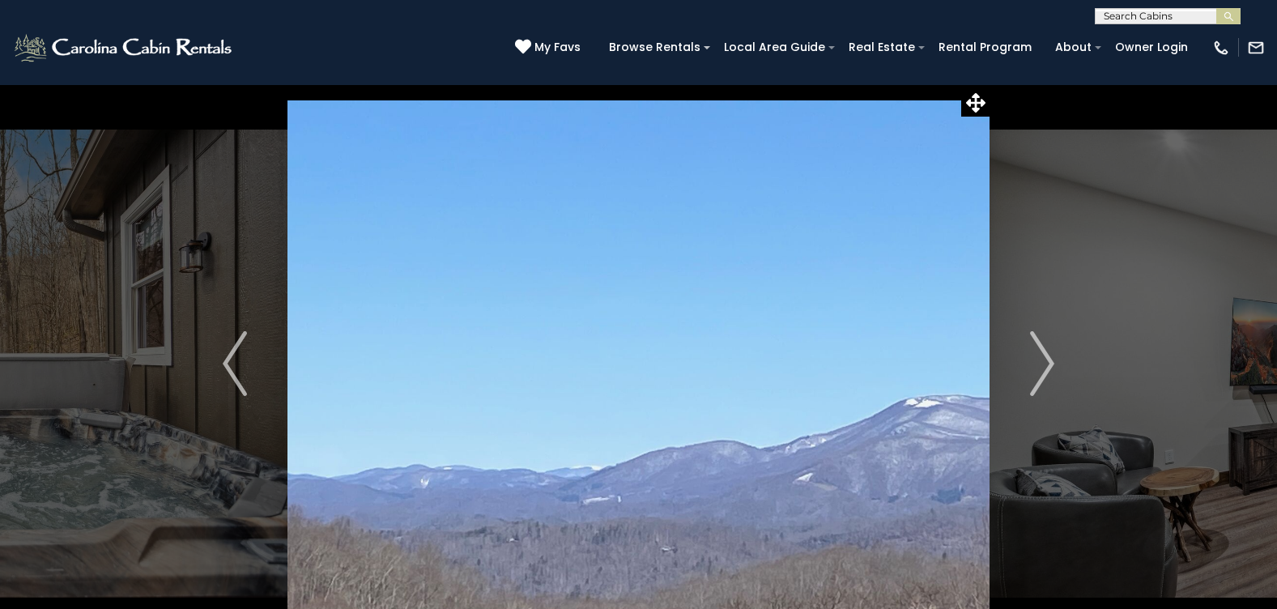
click at [1049, 364] on img "Next" at bounding box center [1042, 363] width 24 height 65
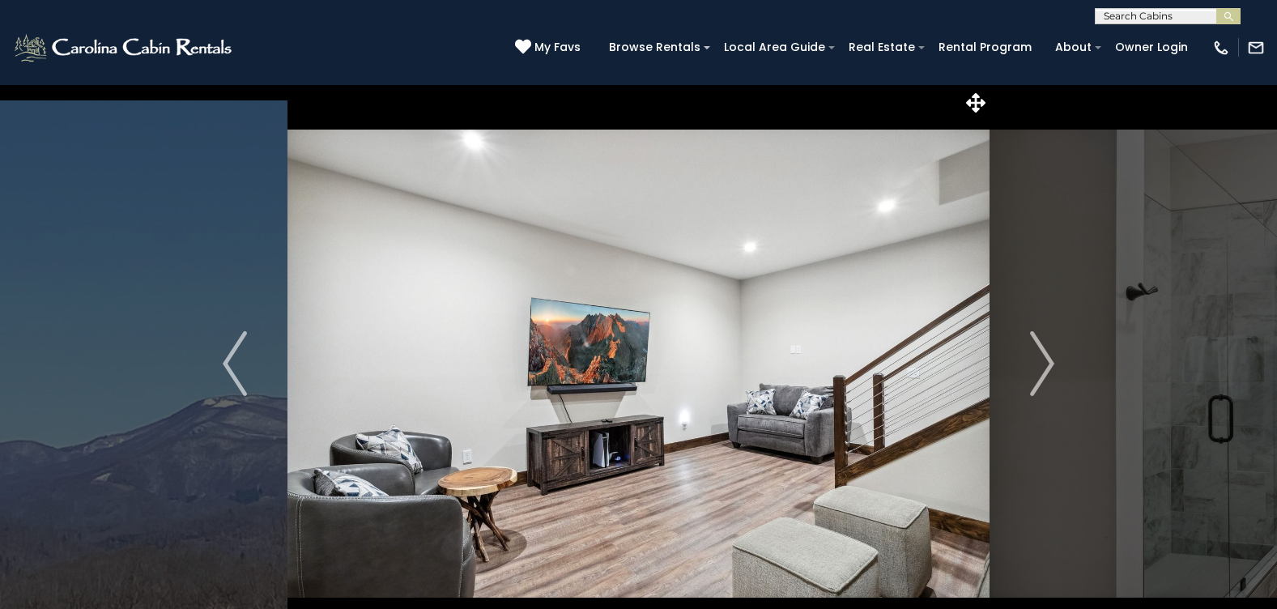
click at [1049, 364] on img "Next" at bounding box center [1042, 363] width 24 height 65
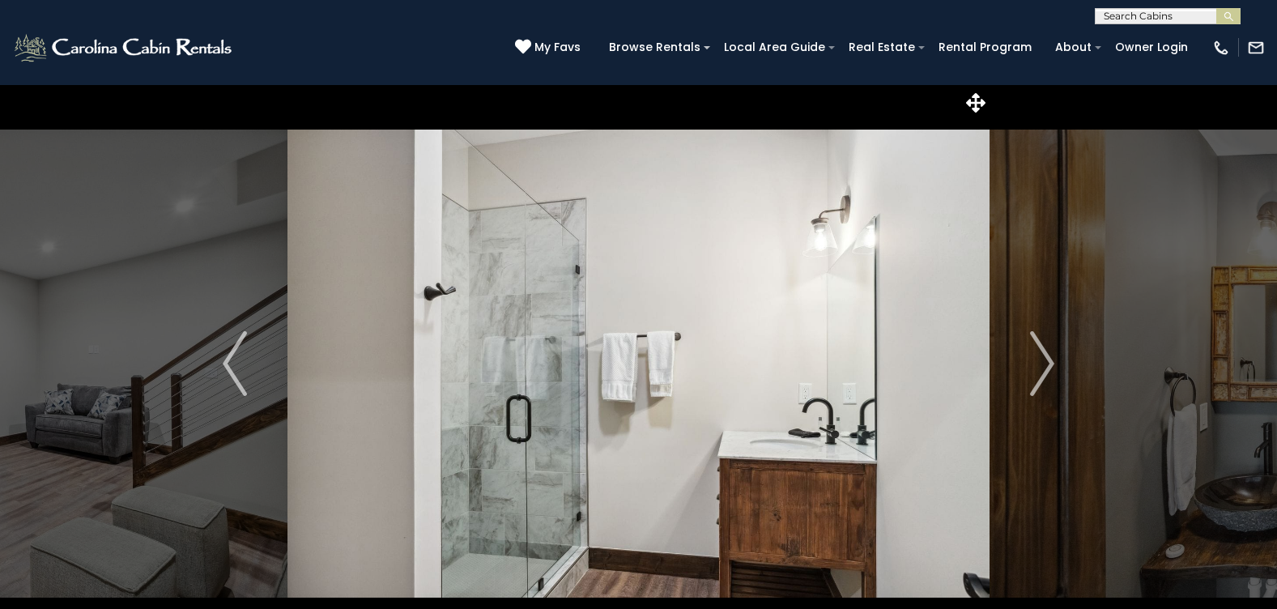
click at [1049, 364] on img "Next" at bounding box center [1042, 363] width 24 height 65
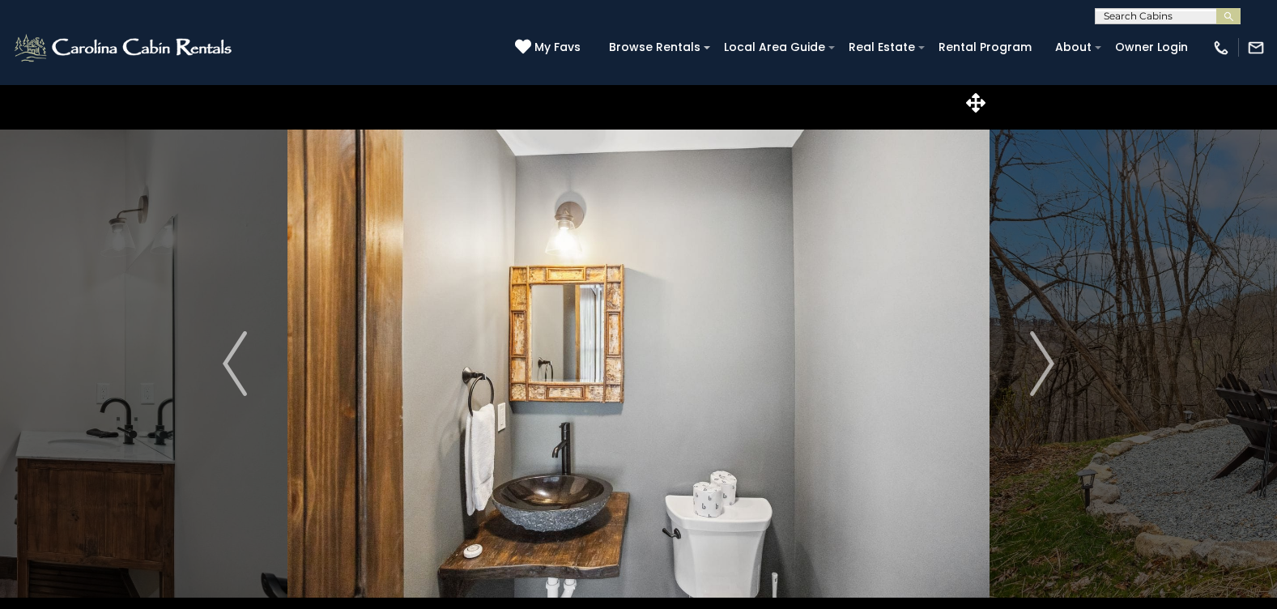
click at [1049, 364] on img "Next" at bounding box center [1042, 363] width 24 height 65
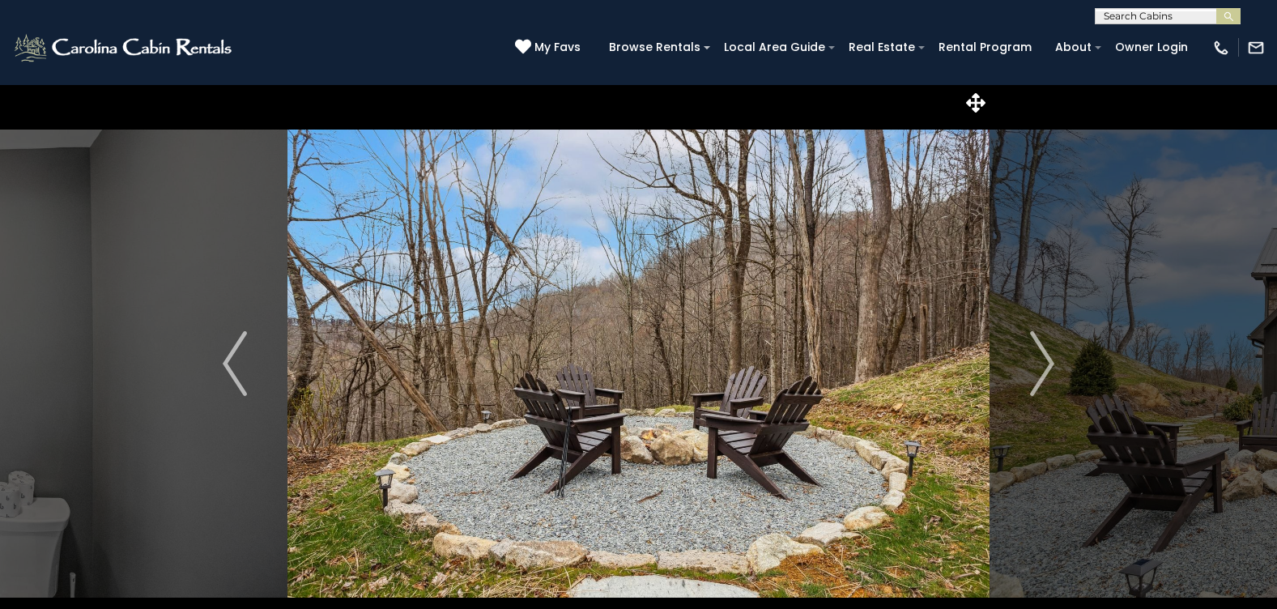
click at [1049, 364] on img "Next" at bounding box center [1042, 363] width 24 height 65
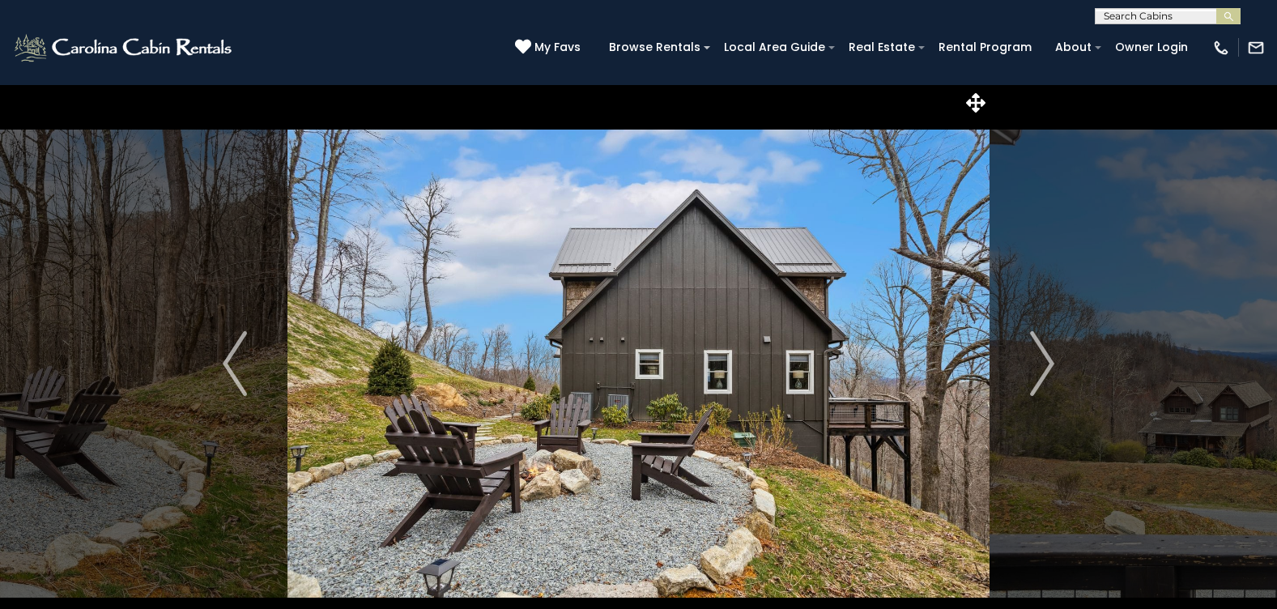
click at [1049, 364] on img "Next" at bounding box center [1042, 363] width 24 height 65
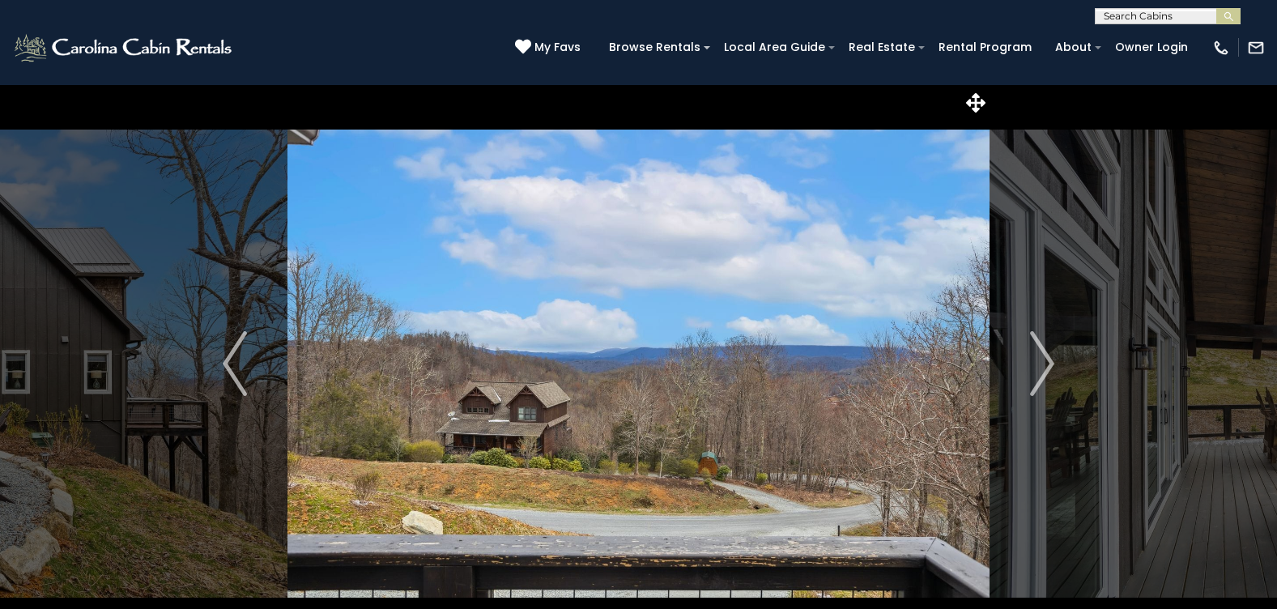
click at [1049, 364] on img "Next" at bounding box center [1042, 363] width 24 height 65
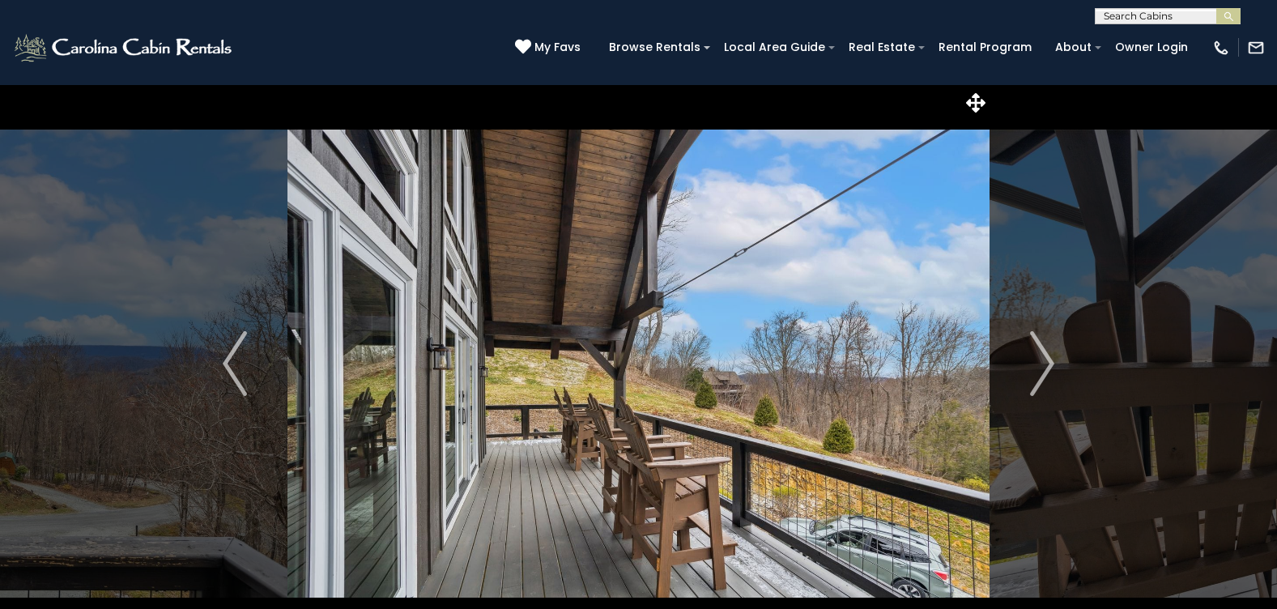
click at [1049, 364] on img "Next" at bounding box center [1042, 363] width 24 height 65
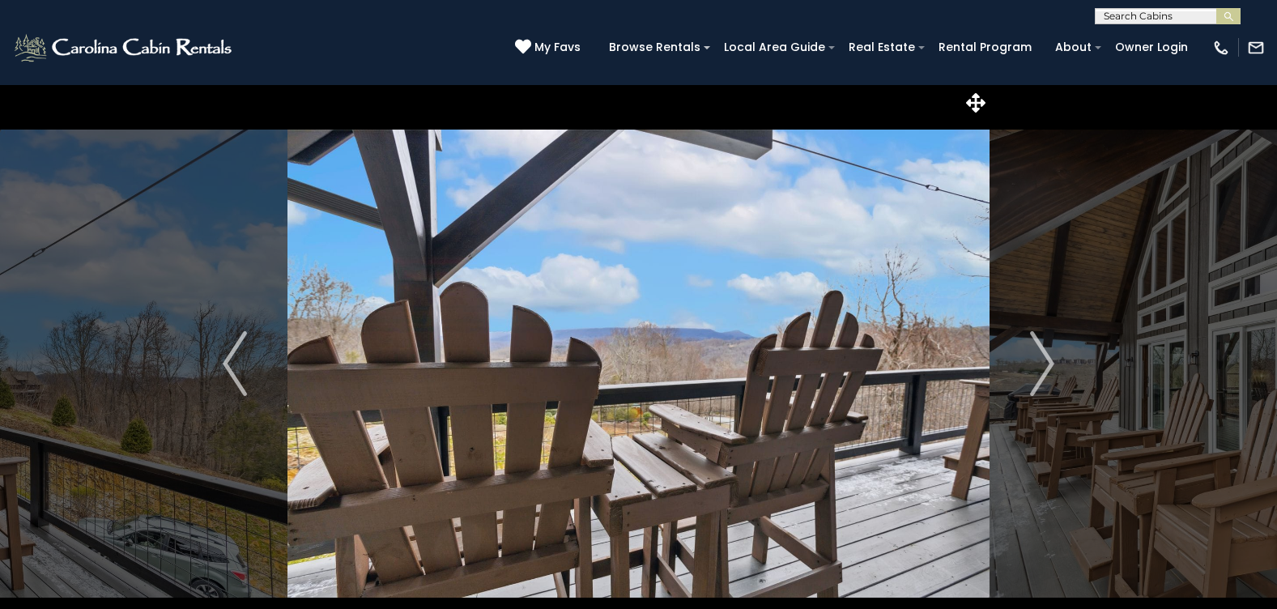
click at [1049, 364] on img "Next" at bounding box center [1042, 363] width 24 height 65
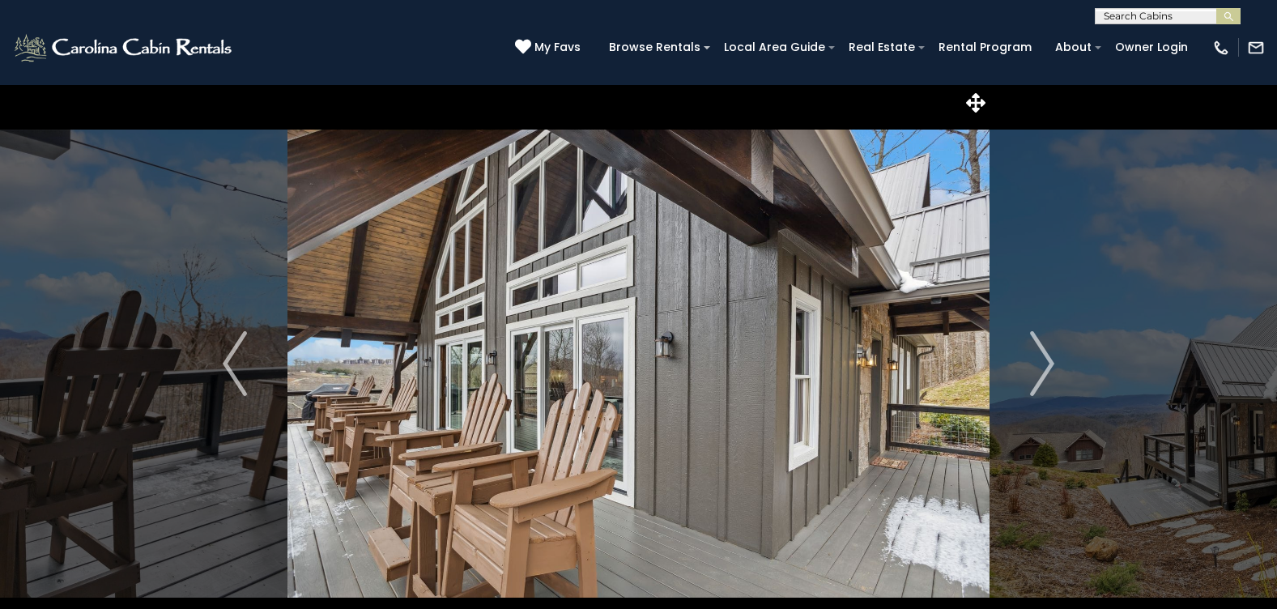
click at [1049, 364] on img "Next" at bounding box center [1042, 363] width 24 height 65
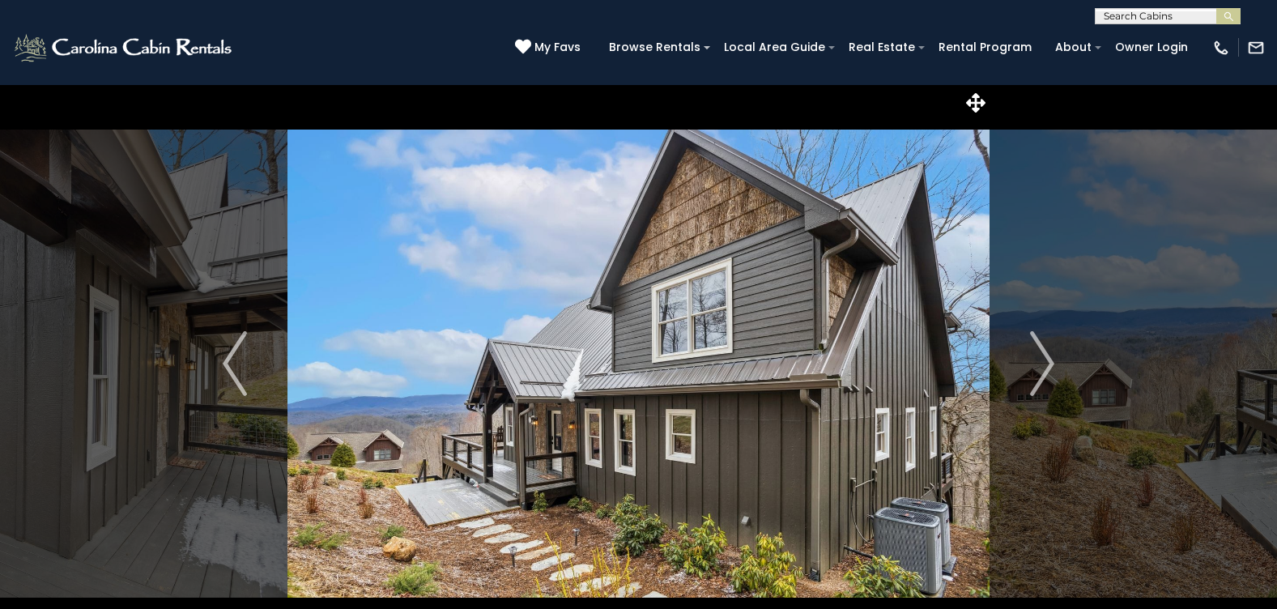
click at [1049, 364] on img "Next" at bounding box center [1042, 363] width 24 height 65
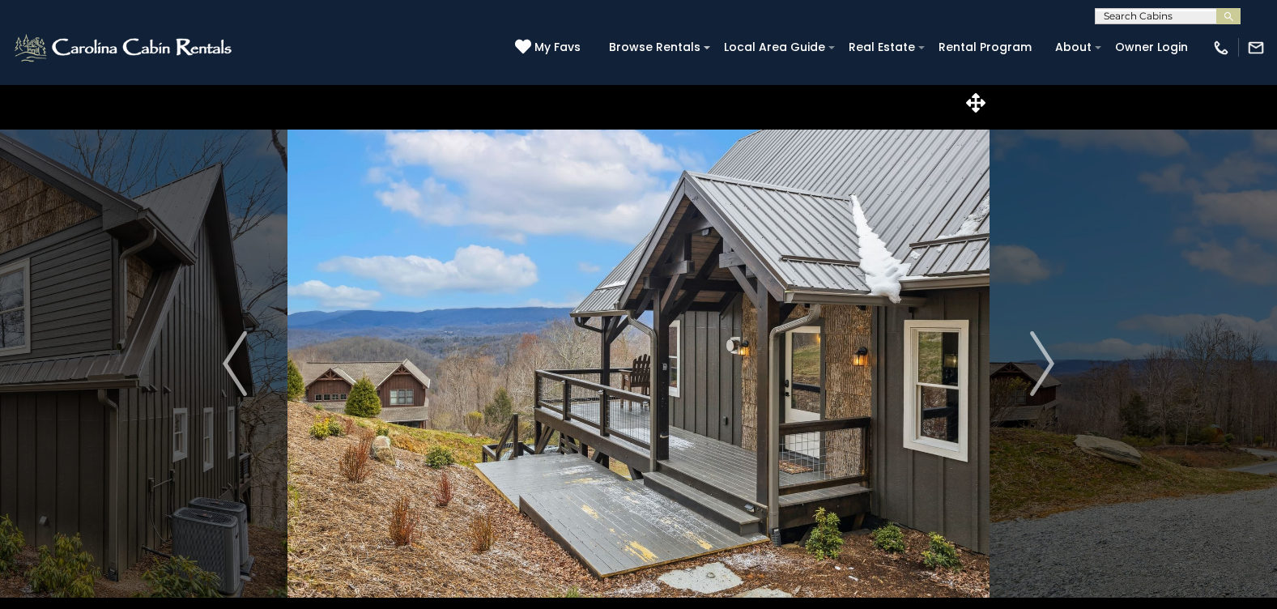
click at [1049, 364] on img "Next" at bounding box center [1042, 363] width 24 height 65
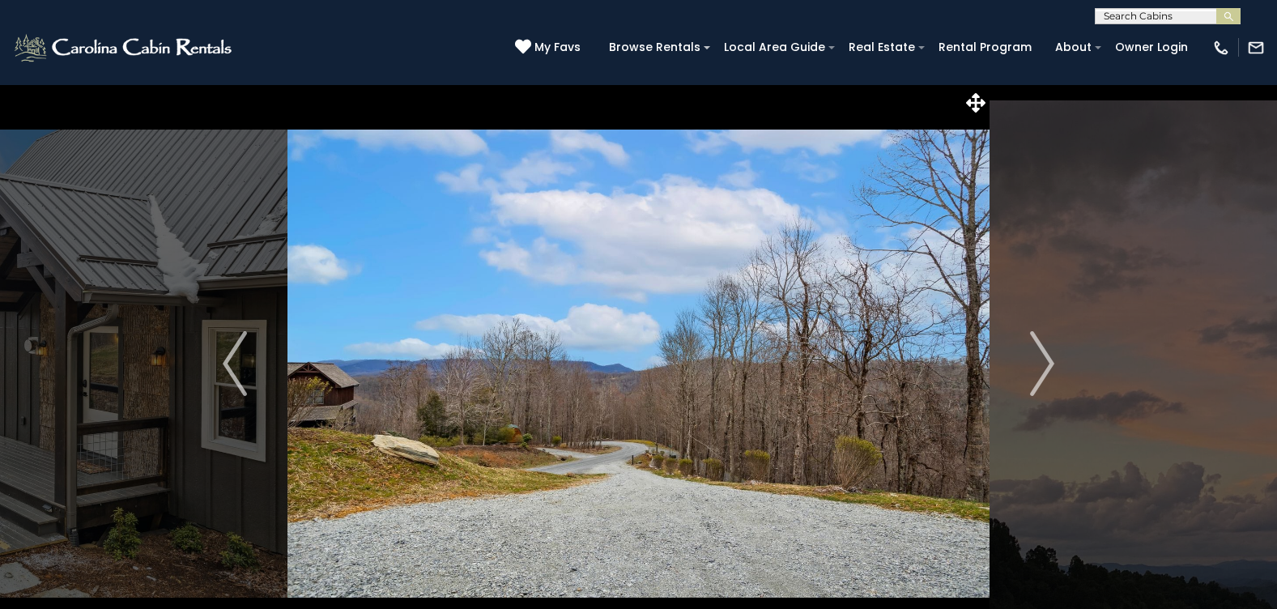
click at [1049, 364] on img "Next" at bounding box center [1042, 363] width 24 height 65
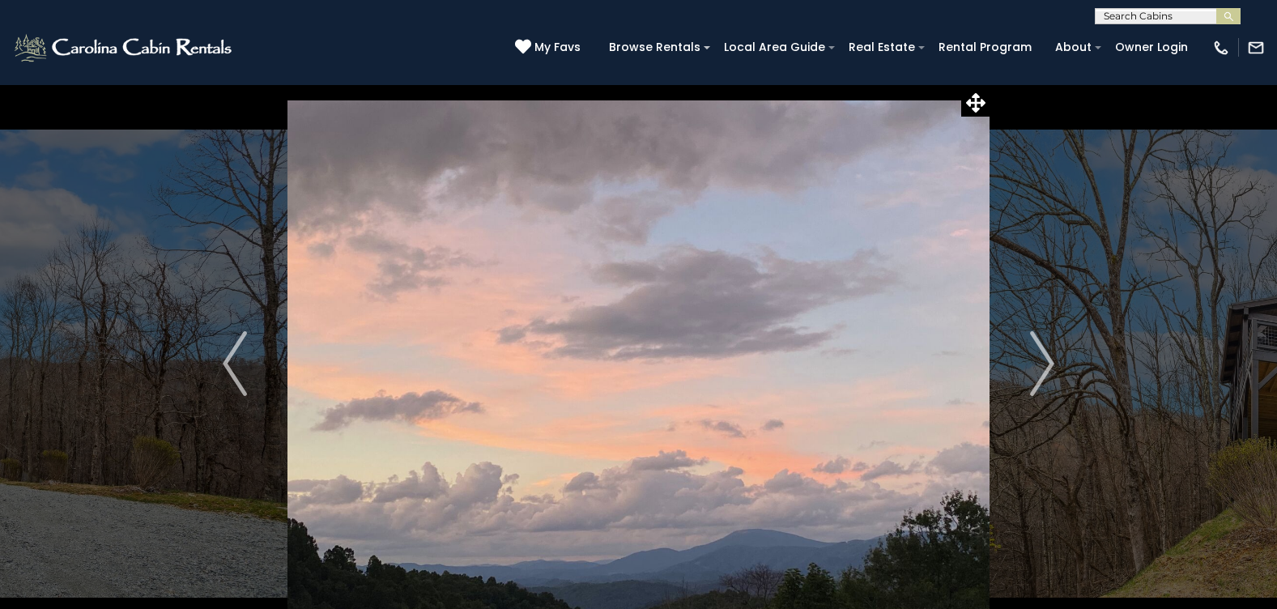
click at [1049, 364] on img "Next" at bounding box center [1042, 363] width 24 height 65
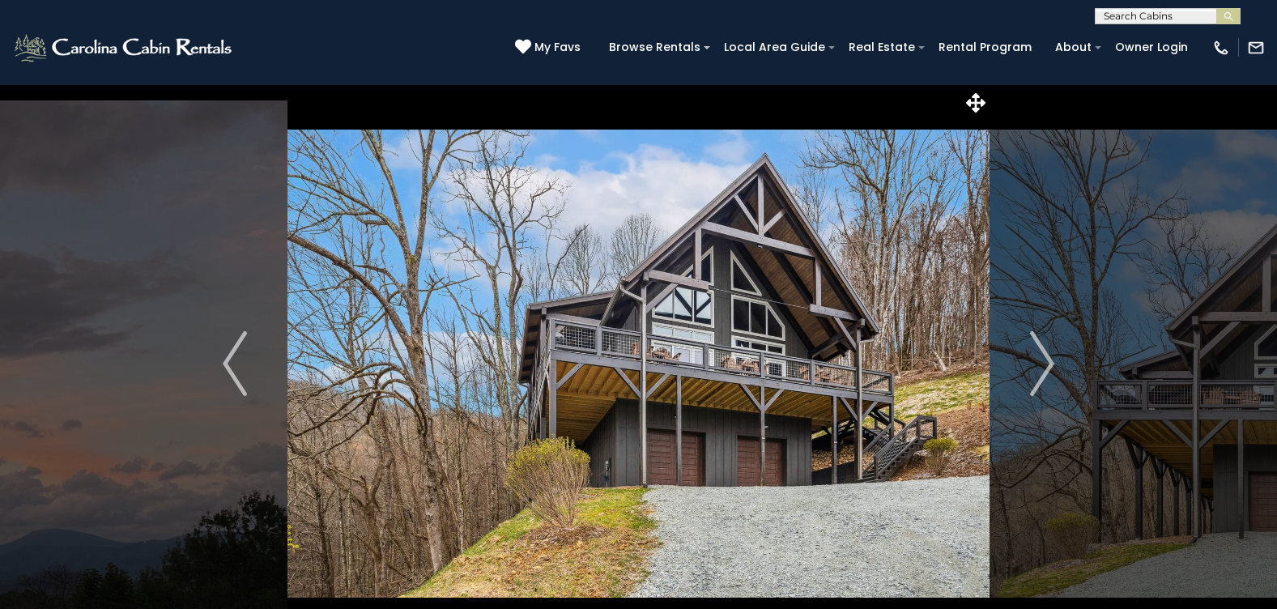
click at [1049, 364] on img "Next" at bounding box center [1042, 363] width 24 height 65
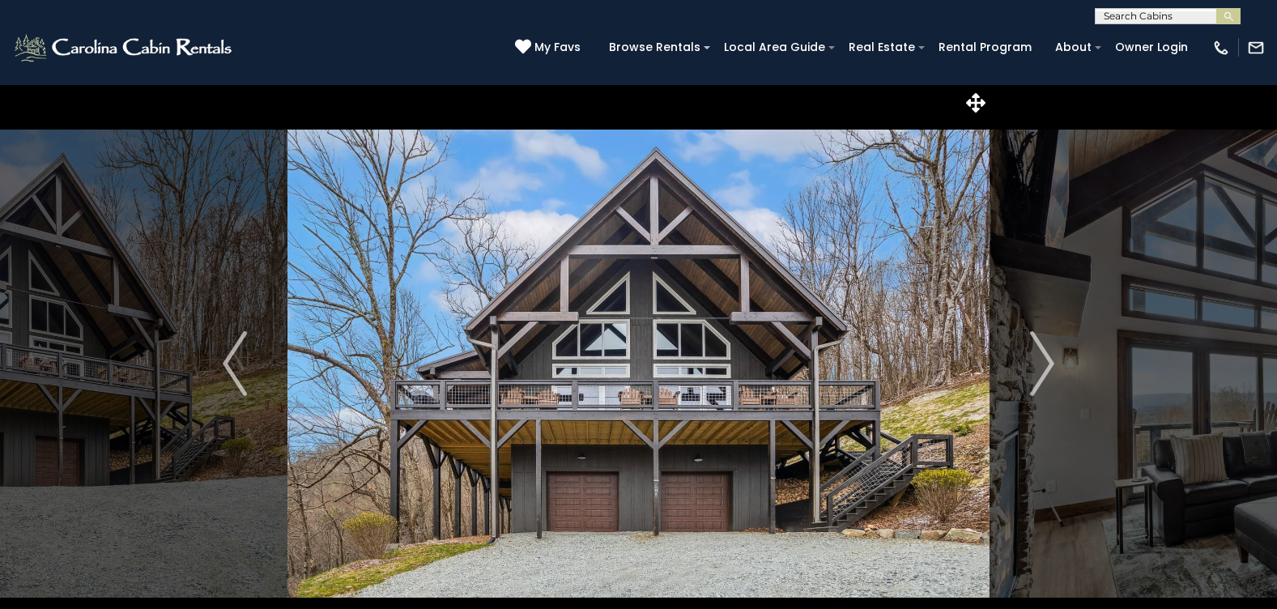
click at [1049, 364] on img "Next" at bounding box center [1042, 363] width 24 height 65
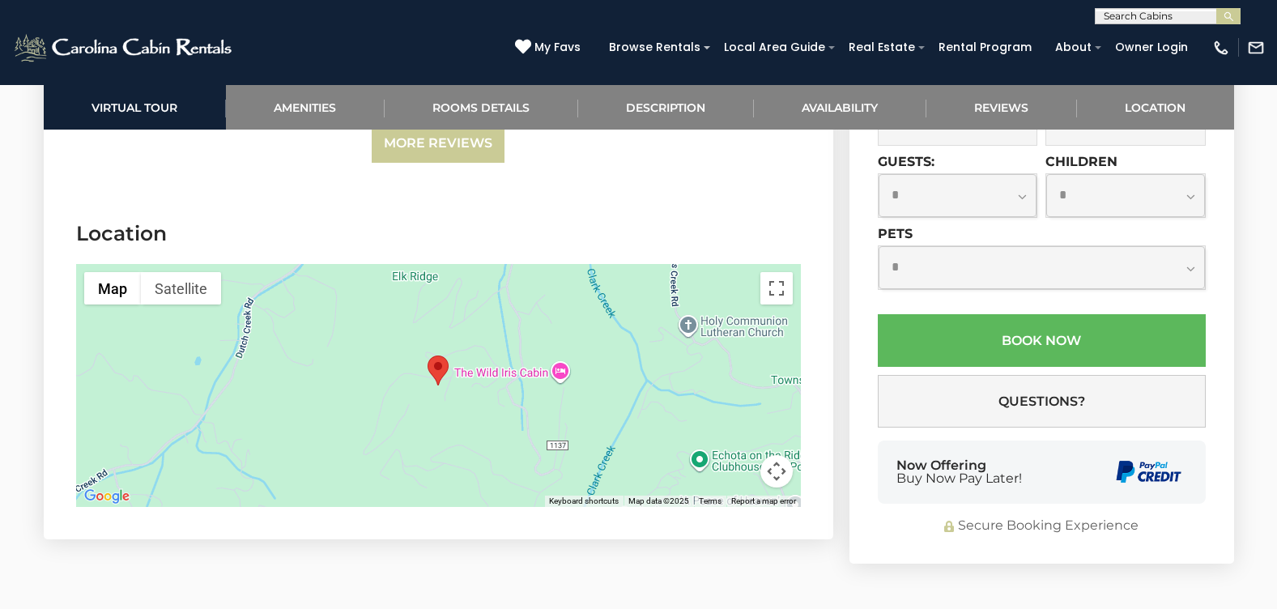
scroll to position [4292, 0]
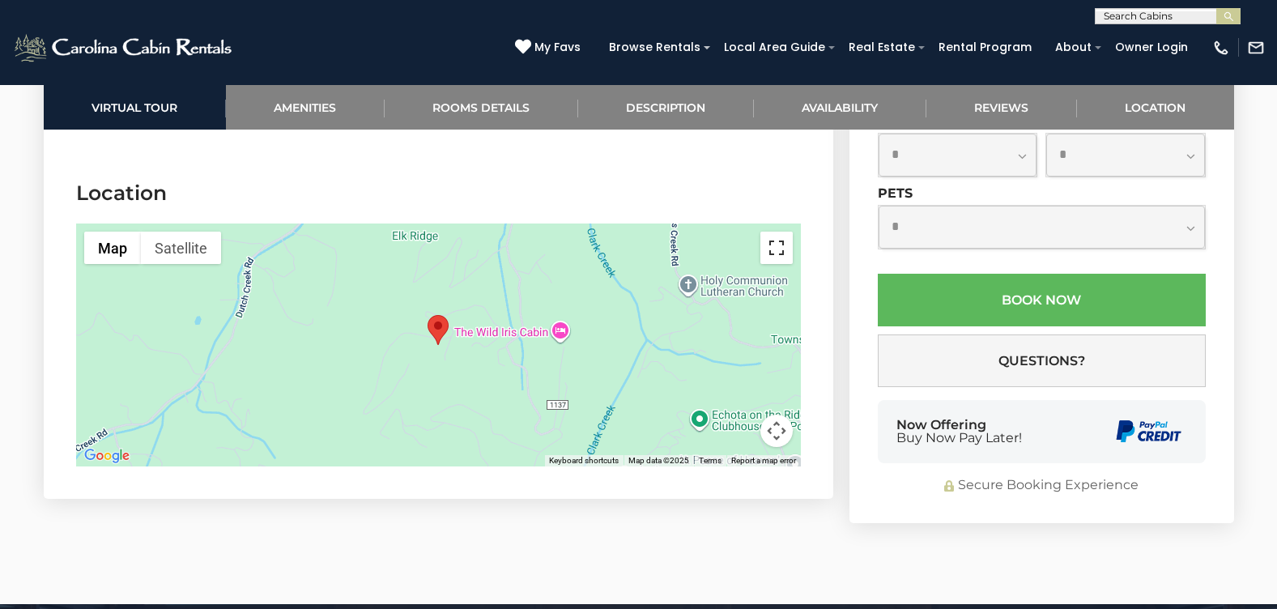
click at [779, 248] on button "Toggle fullscreen view" at bounding box center [776, 248] width 32 height 32
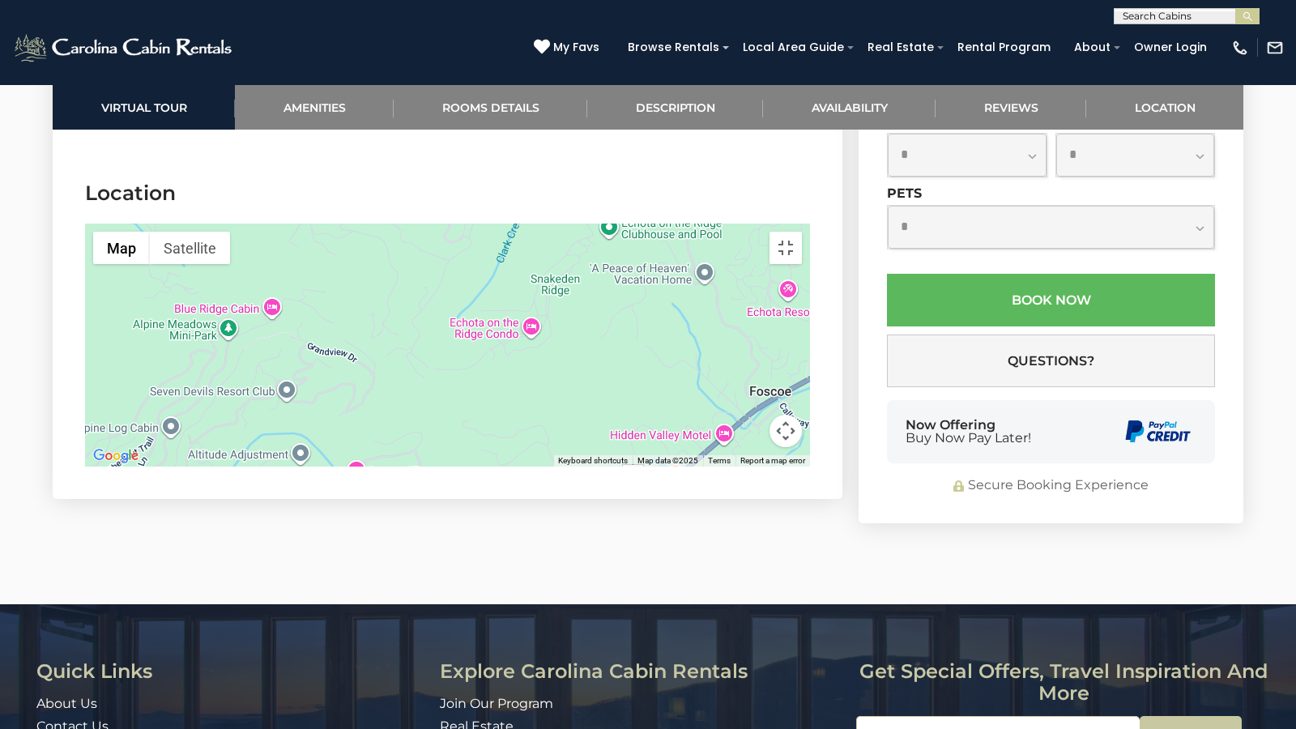
drag, startPoint x: 688, startPoint y: 482, endPoint x: 588, endPoint y: 287, distance: 218.7
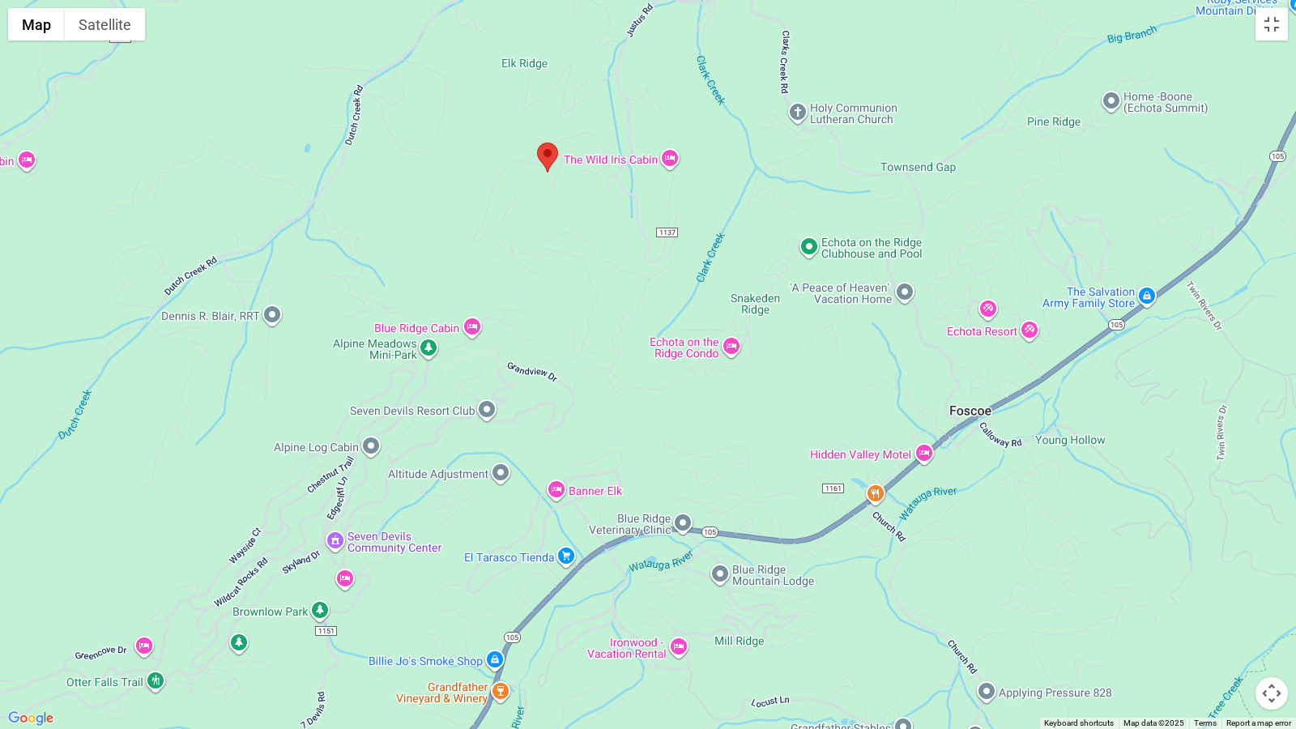
click at [588, 287] on div at bounding box center [648, 364] width 1296 height 729
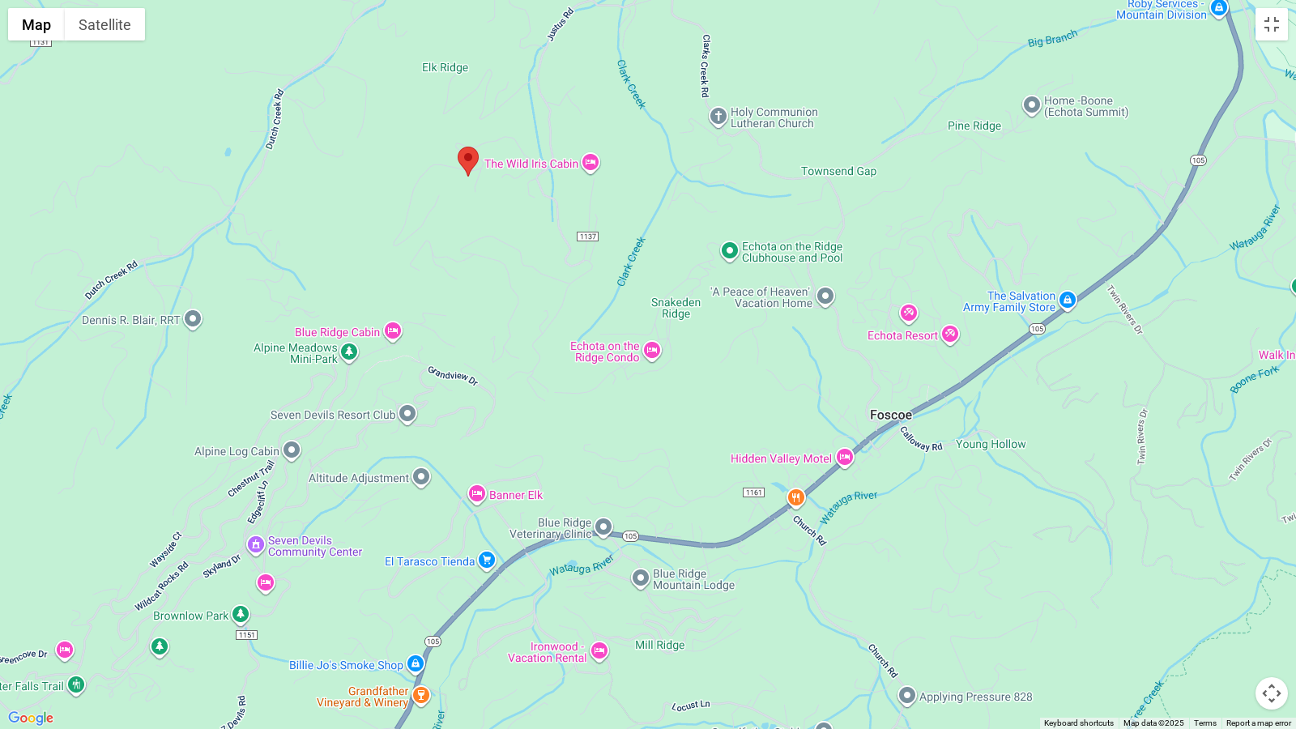
drag, startPoint x: 463, startPoint y: 610, endPoint x: 381, endPoint y: 616, distance: 82.0
click at [381, 608] on div at bounding box center [648, 364] width 1296 height 729
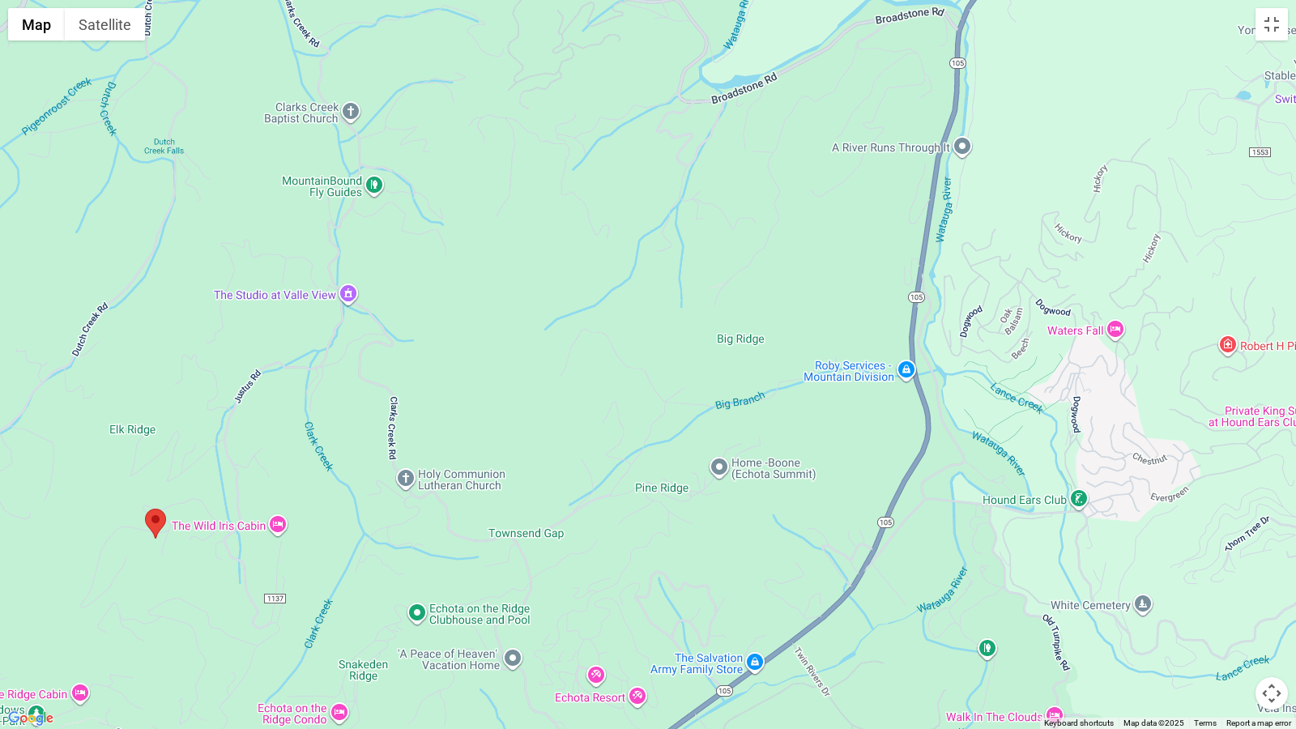
drag, startPoint x: 797, startPoint y: 236, endPoint x: 487, endPoint y: 597, distance: 476.0
click at [487, 597] on div at bounding box center [648, 364] width 1296 height 729
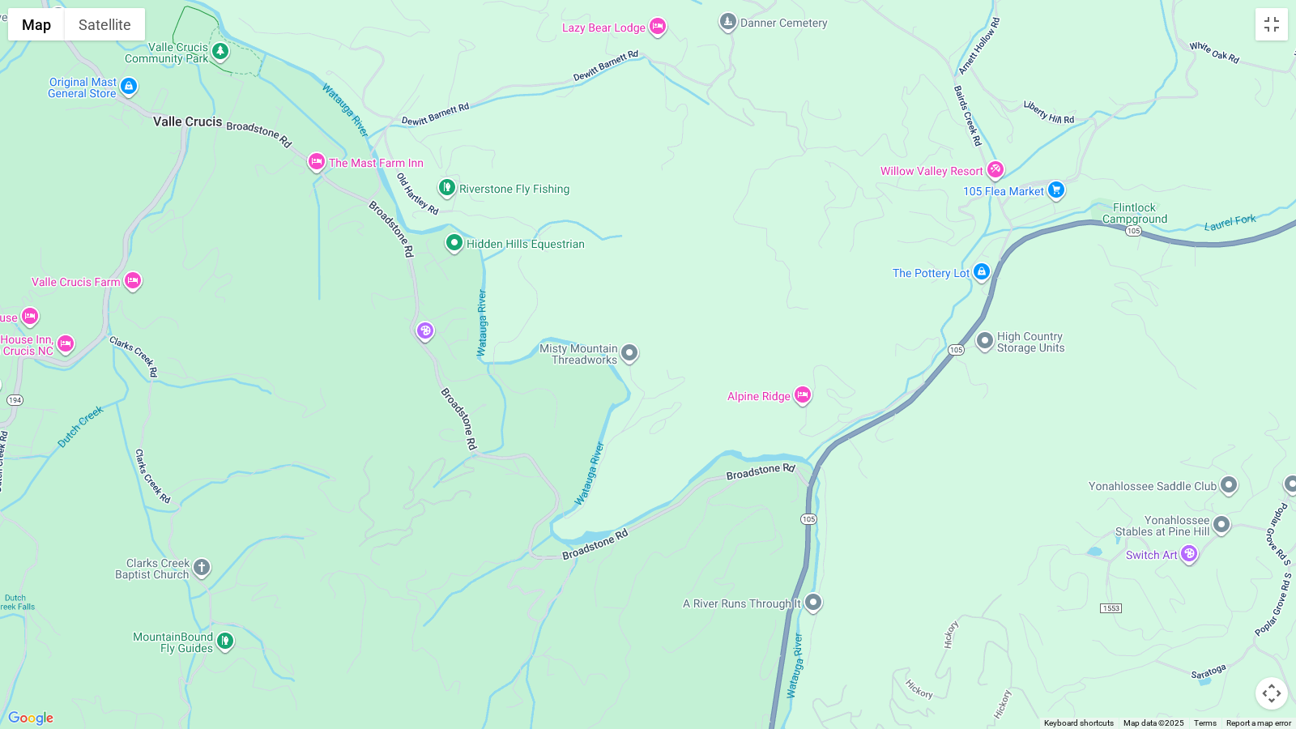
drag, startPoint x: 828, startPoint y: 202, endPoint x: 680, endPoint y: 658, distance: 479.9
click at [680, 608] on div at bounding box center [648, 364] width 1296 height 729
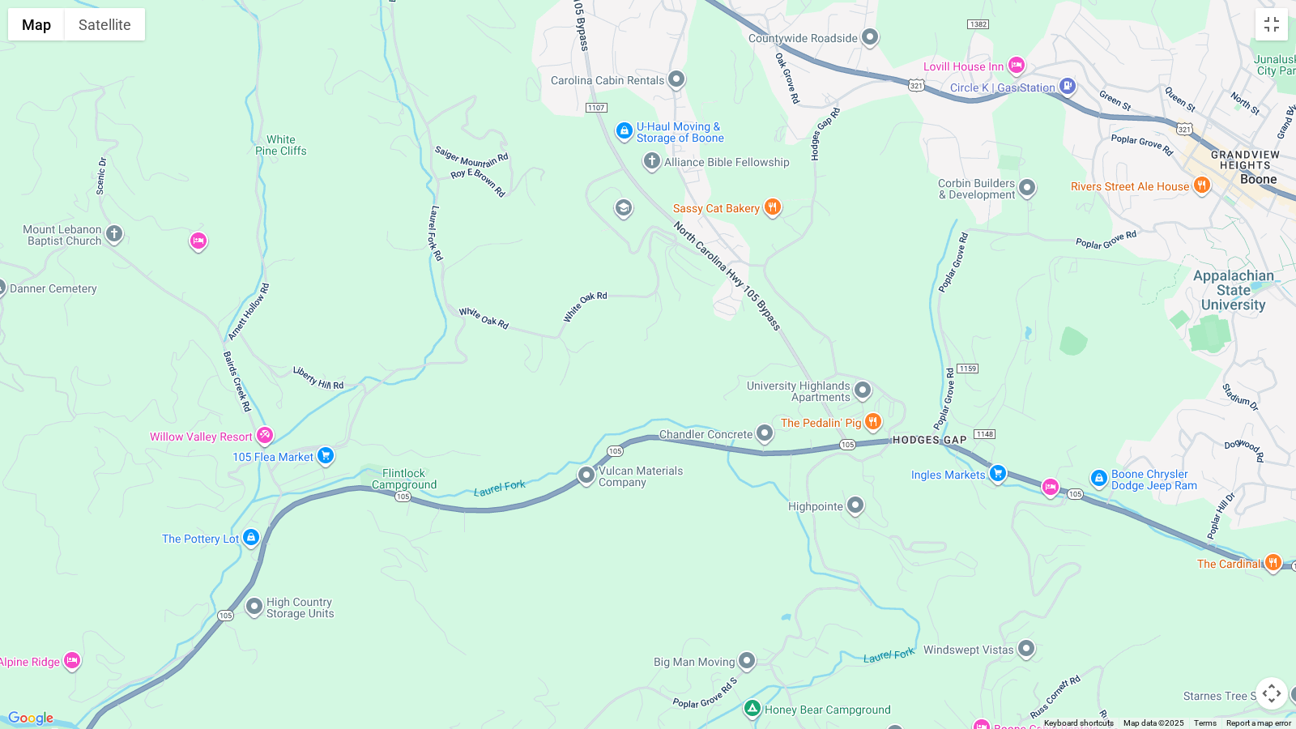
drag, startPoint x: 864, startPoint y: 249, endPoint x: 130, endPoint y: 520, distance: 782.2
click at [130, 520] on div at bounding box center [648, 364] width 1296 height 729
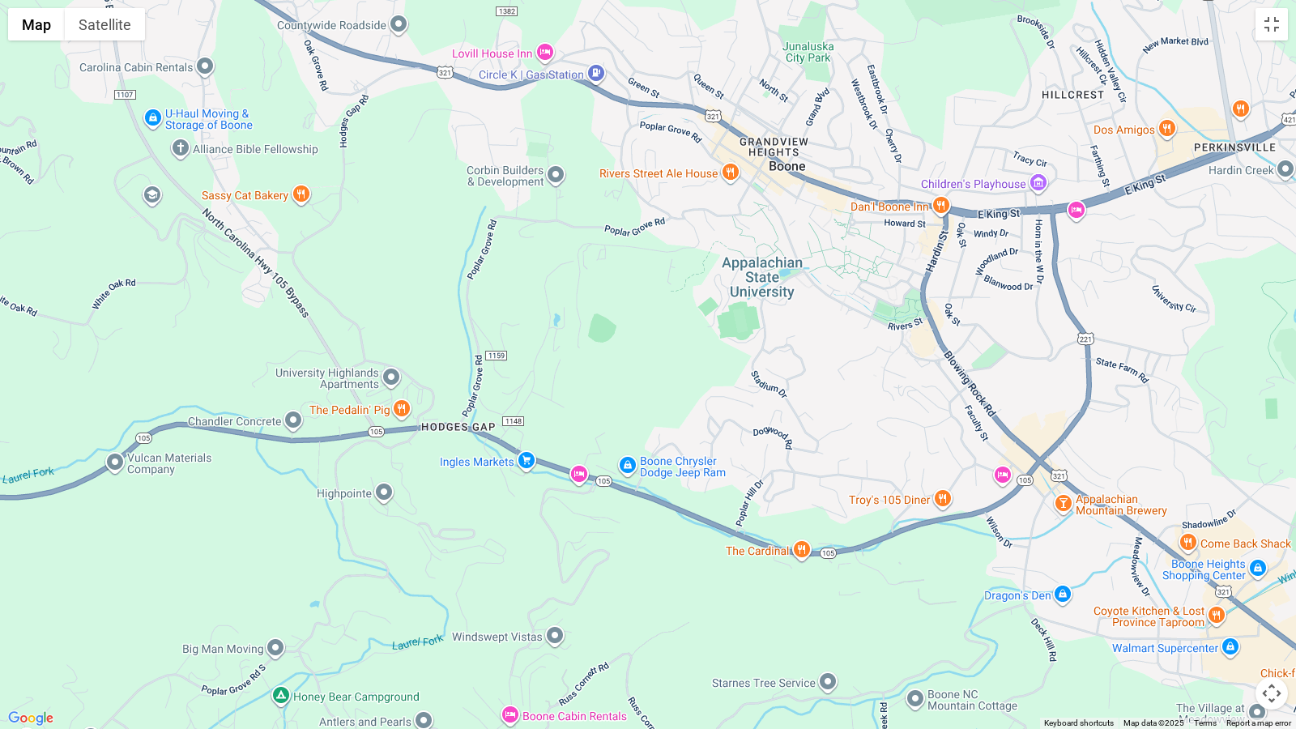
drag, startPoint x: 1011, startPoint y: 343, endPoint x: 689, endPoint y: 280, distance: 328.4
click at [641, 296] on div at bounding box center [648, 364] width 1296 height 729
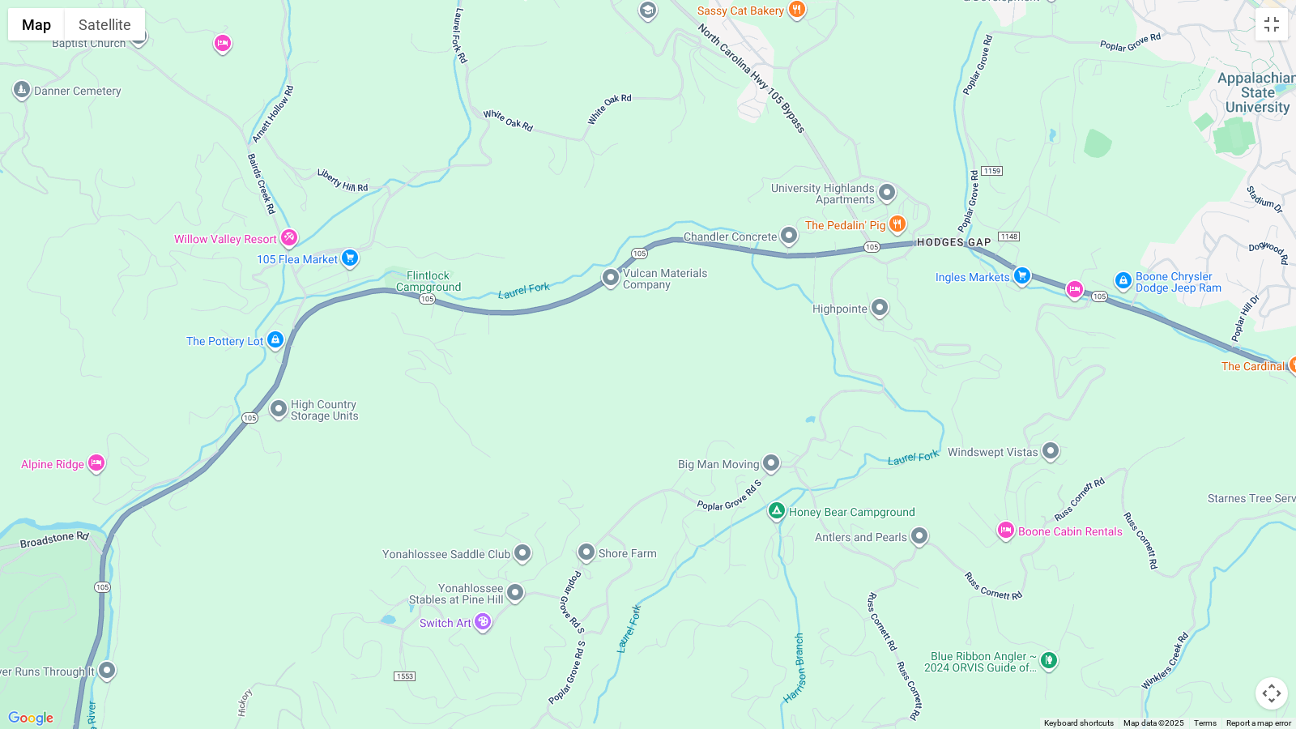
drag, startPoint x: 459, startPoint y: 448, endPoint x: 693, endPoint y: 303, distance: 275.3
click at [692, 304] on div at bounding box center [648, 364] width 1296 height 729
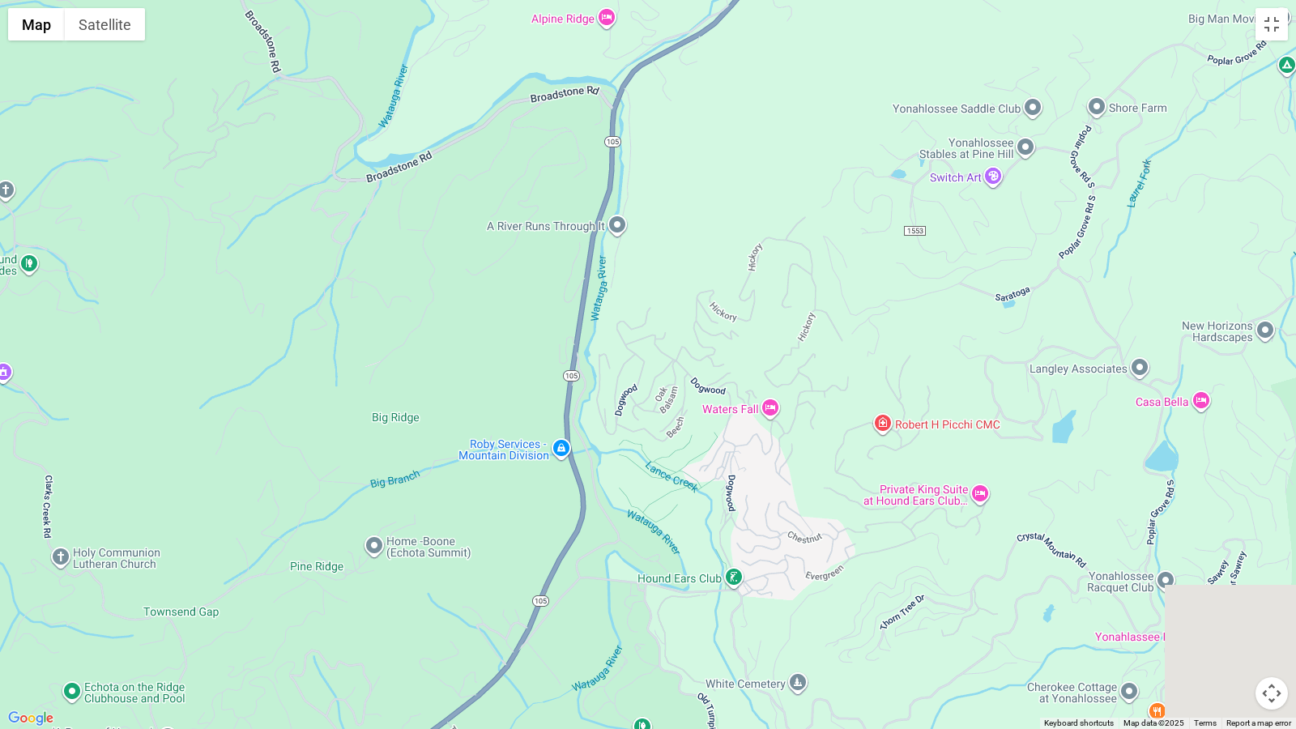
drag, startPoint x: 581, startPoint y: 528, endPoint x: 656, endPoint y: 333, distance: 209.2
click at [656, 338] on div at bounding box center [648, 364] width 1296 height 729
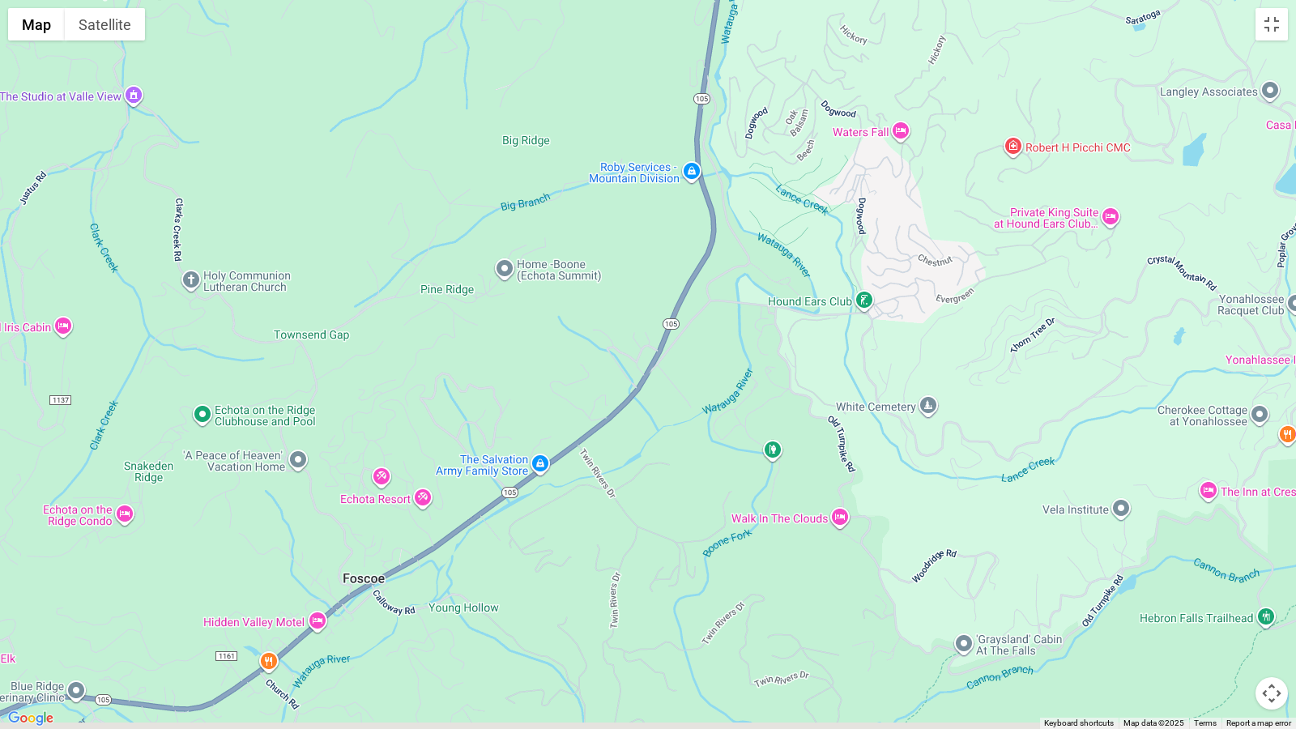
drag, startPoint x: 564, startPoint y: 500, endPoint x: 755, endPoint y: 372, distance: 229.7
click at [752, 376] on div at bounding box center [648, 364] width 1296 height 729
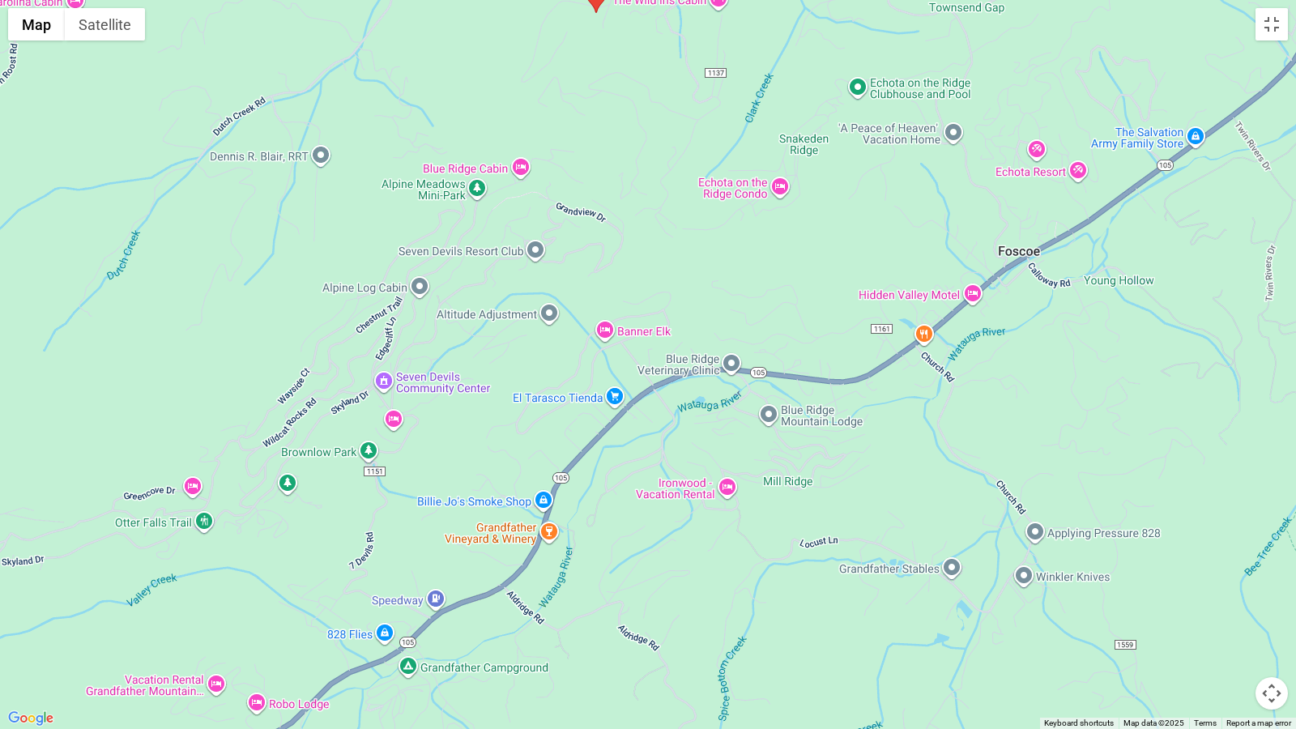
drag, startPoint x: 581, startPoint y: 511, endPoint x: 998, endPoint y: 380, distance: 436.4
click at [998, 380] on div at bounding box center [648, 364] width 1296 height 729
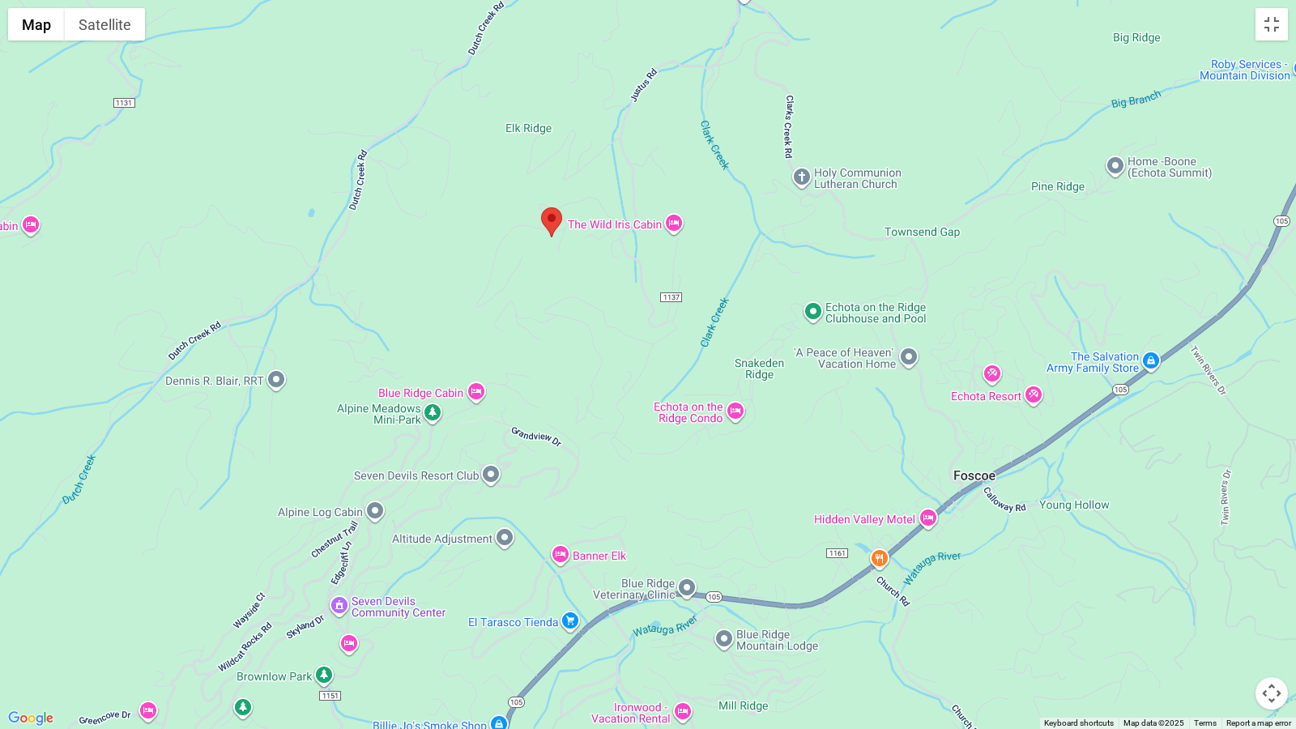
drag, startPoint x: 777, startPoint y: 266, endPoint x: 705, endPoint y: 507, distance: 251.8
click at [705, 507] on div at bounding box center [648, 364] width 1296 height 729
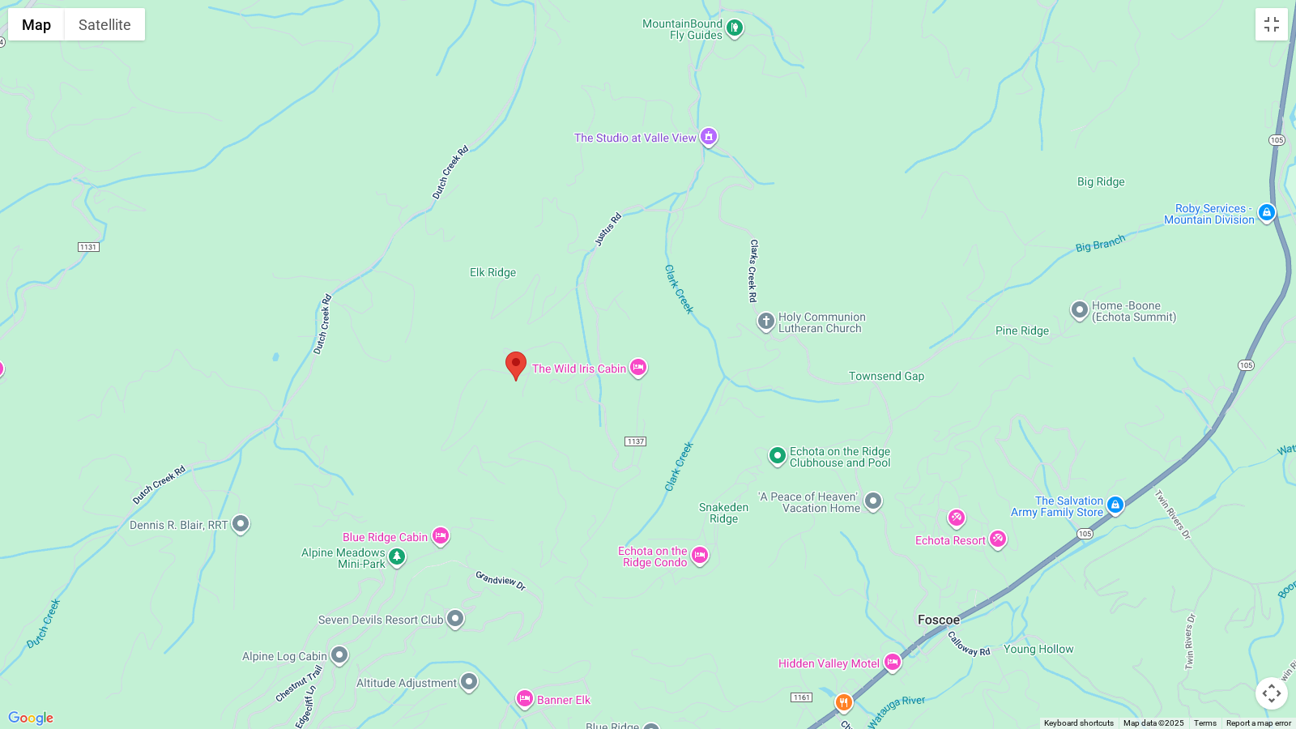
drag, startPoint x: 679, startPoint y: 335, endPoint x: 646, endPoint y: 429, distance: 99.4
click at [646, 429] on div at bounding box center [648, 364] width 1296 height 729
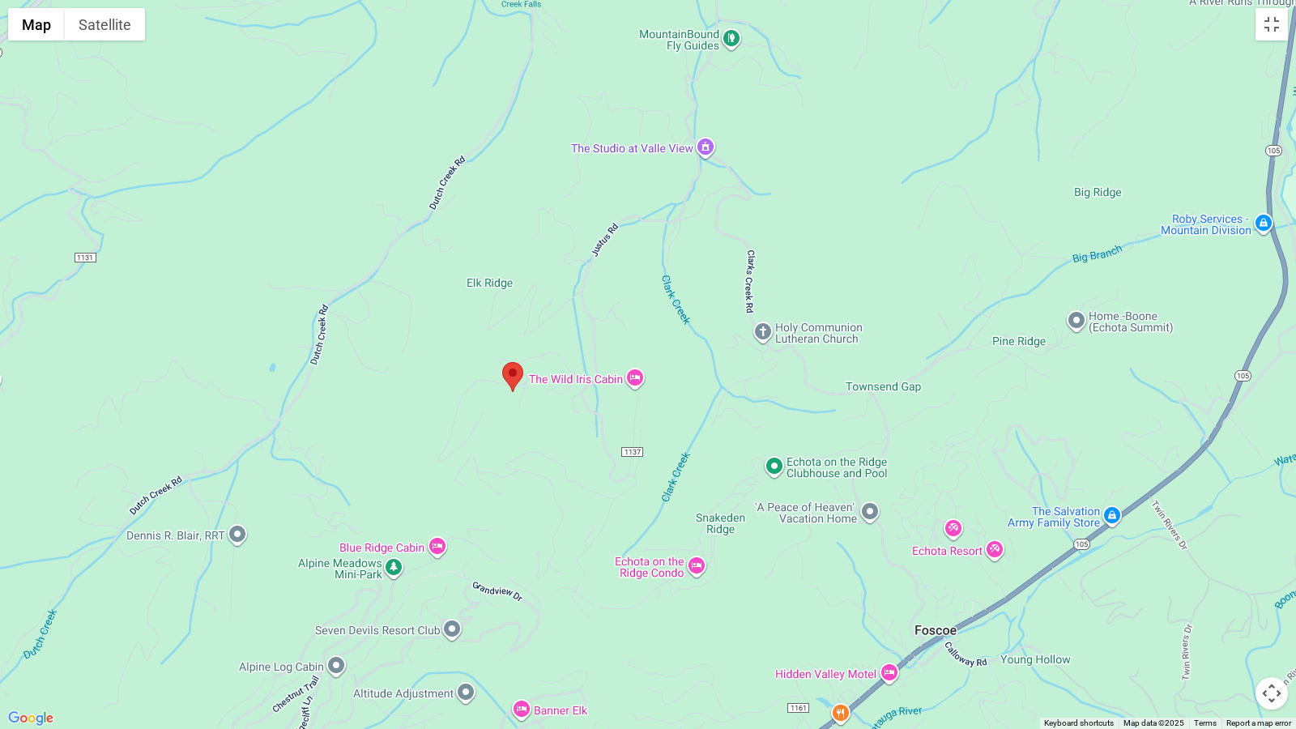
click at [1271, 608] on button "Map camera controls" at bounding box center [1271, 693] width 32 height 32
click at [1234, 608] on button "Zoom in" at bounding box center [1231, 612] width 32 height 32
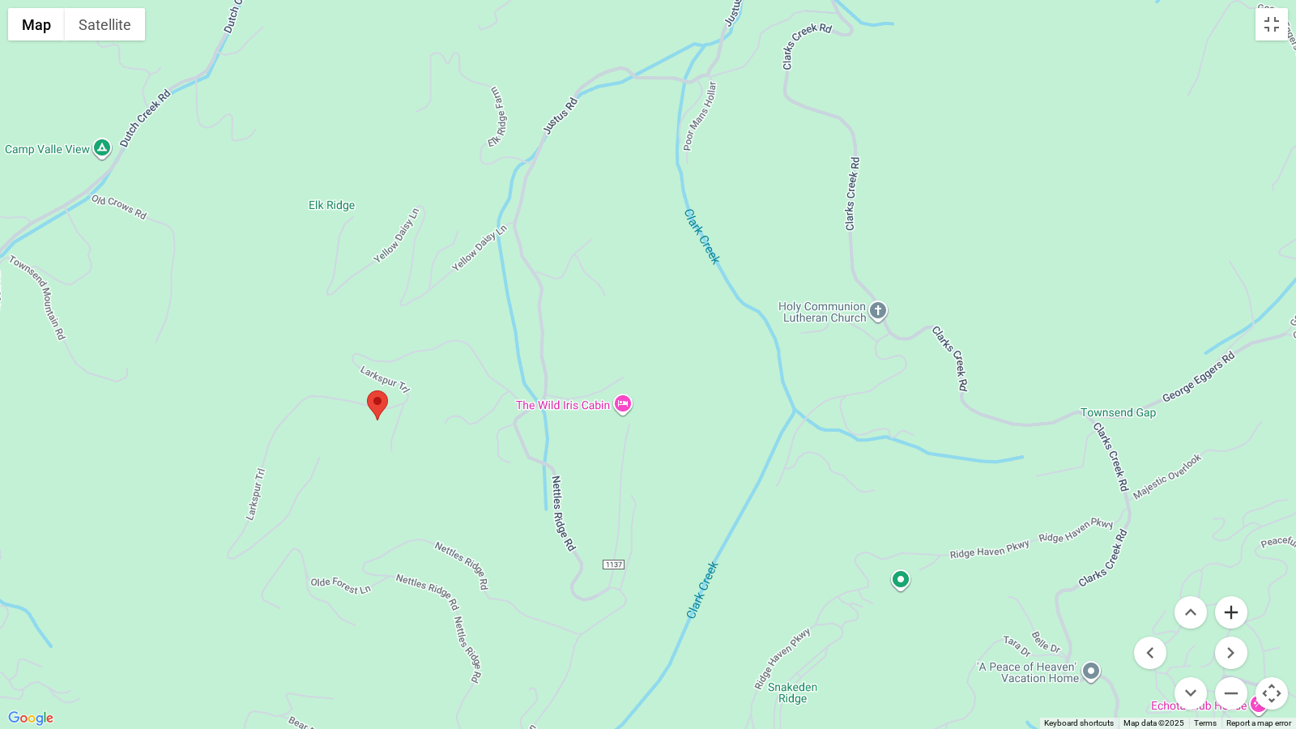
click at [1234, 608] on button "Zoom in" at bounding box center [1231, 612] width 32 height 32
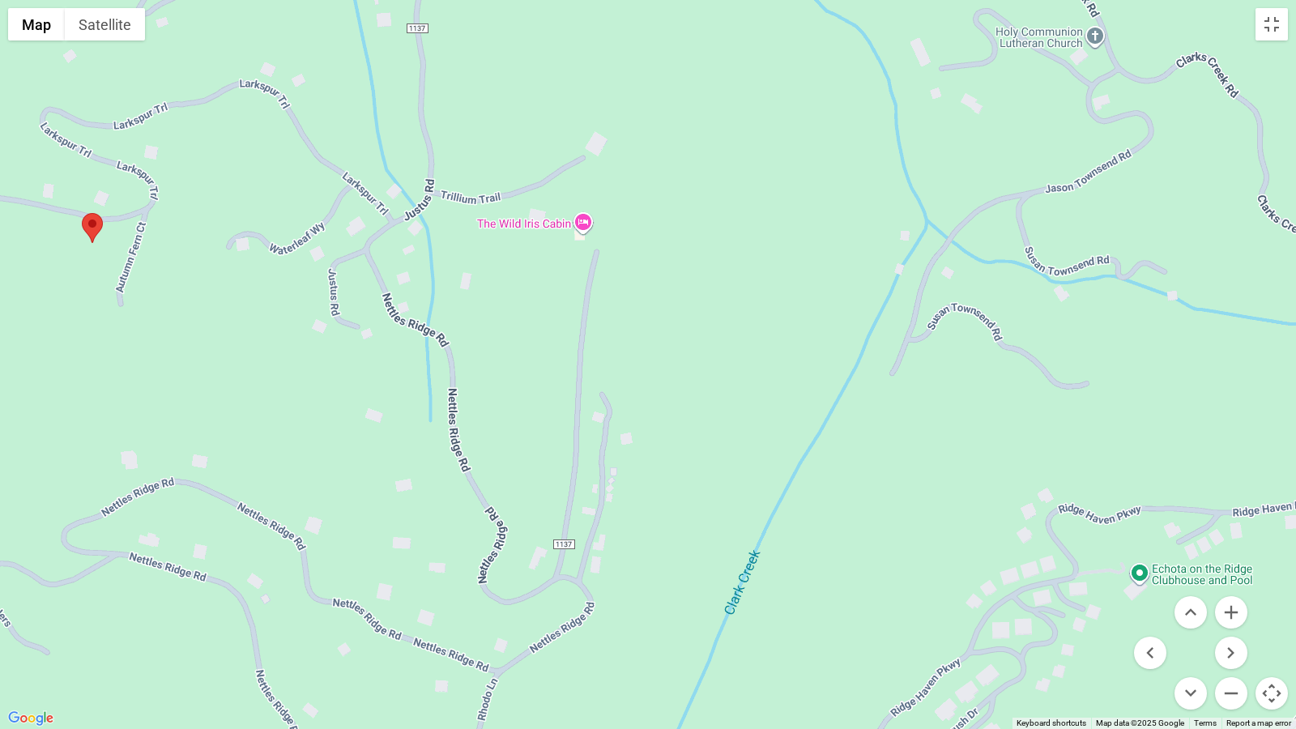
drag, startPoint x: 535, startPoint y: 540, endPoint x: 520, endPoint y: 309, distance: 231.3
click at [520, 309] on div at bounding box center [648, 364] width 1296 height 729
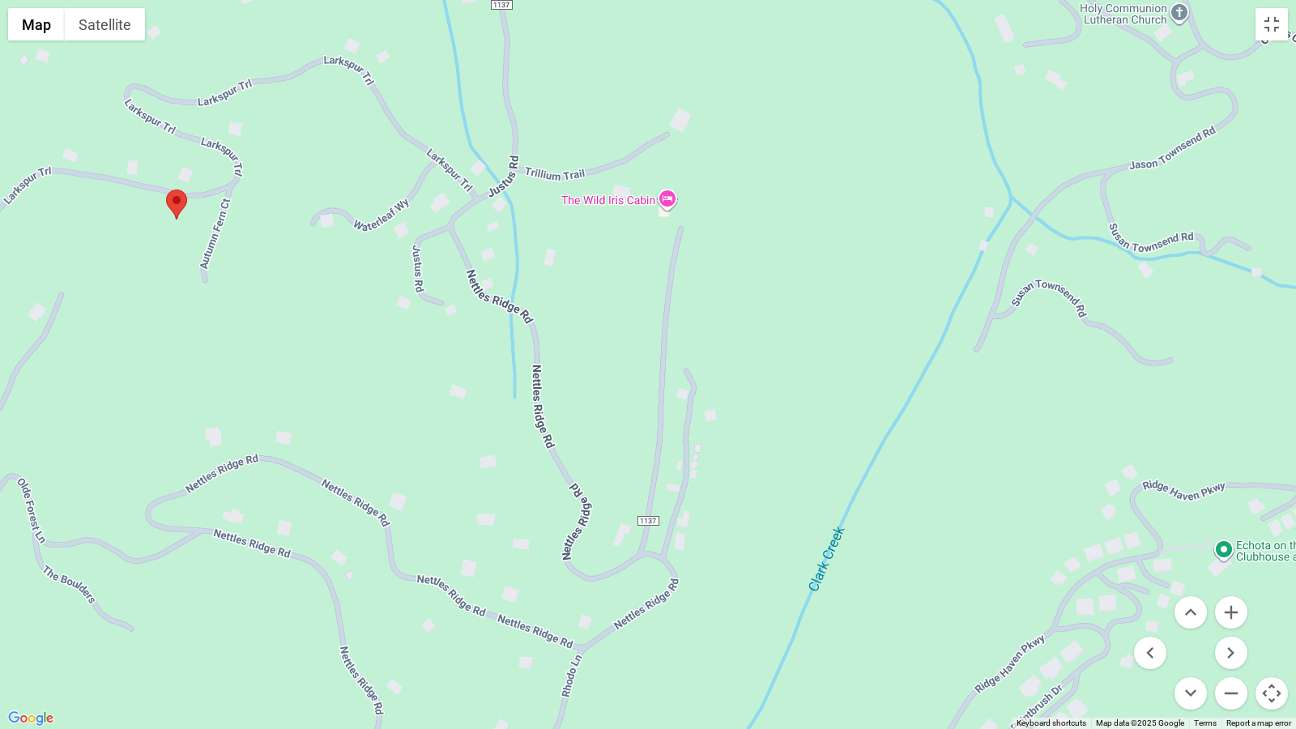
drag, startPoint x: 640, startPoint y: 652, endPoint x: 726, endPoint y: 631, distance: 87.6
click at [726, 608] on div at bounding box center [648, 364] width 1296 height 729
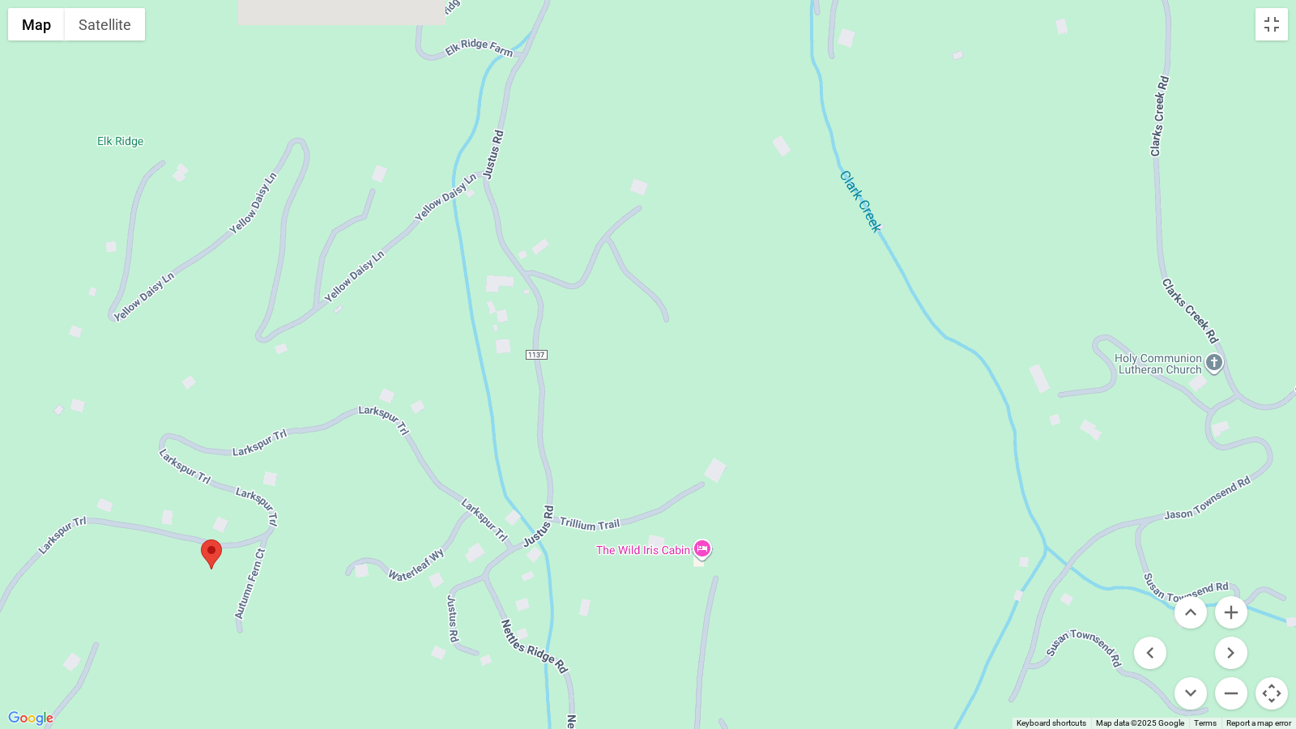
drag, startPoint x: 593, startPoint y: 245, endPoint x: 632, endPoint y: 593, distance: 350.3
click at [632, 593] on div at bounding box center [648, 364] width 1296 height 729
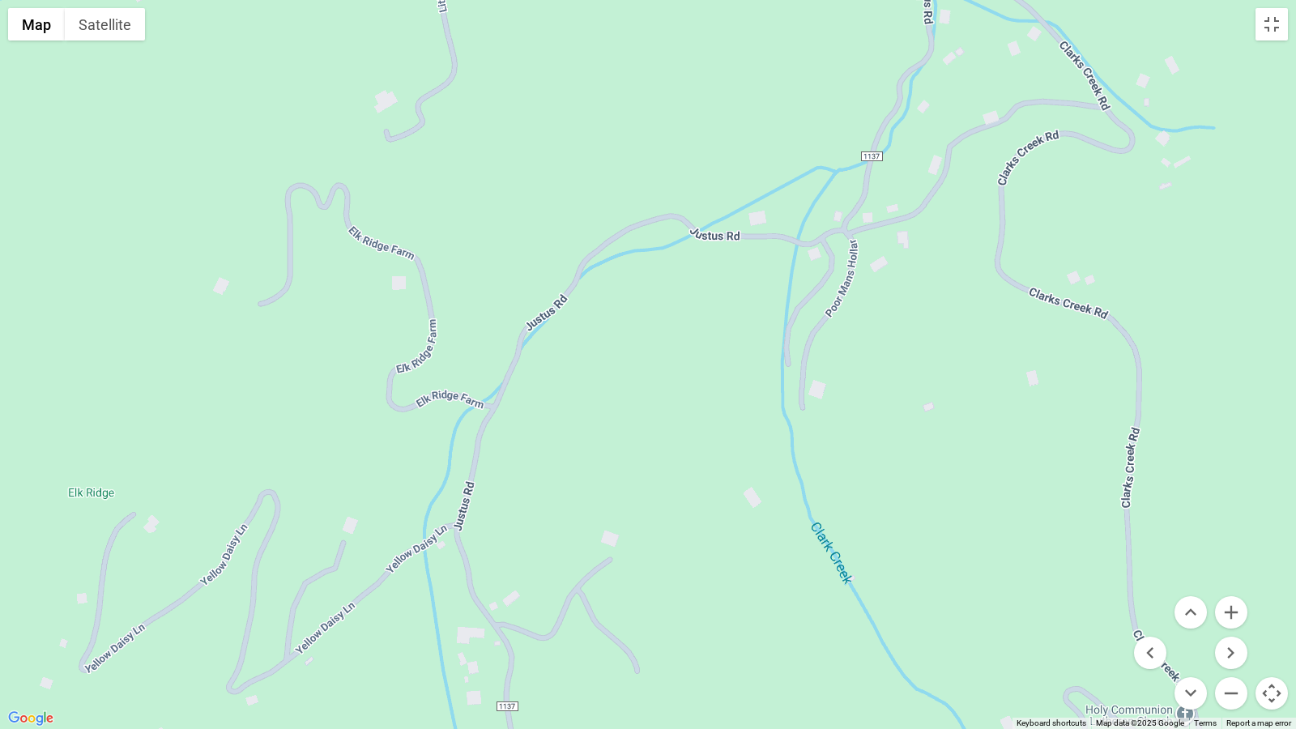
drag, startPoint x: 639, startPoint y: 137, endPoint x: 612, endPoint y: 490, distance: 354.1
click at [612, 490] on div at bounding box center [648, 364] width 1296 height 729
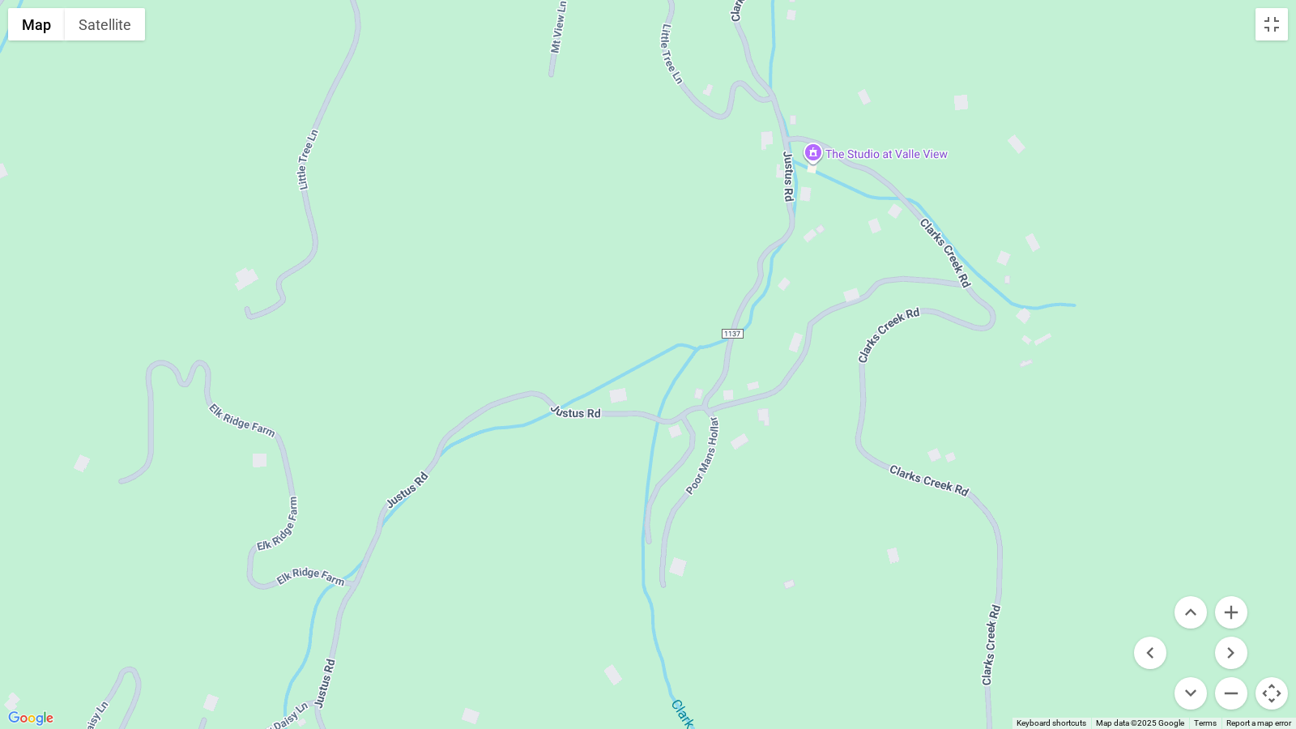
drag, startPoint x: 919, startPoint y: 333, endPoint x: 781, endPoint y: 513, distance: 226.4
click at [781, 513] on div at bounding box center [648, 364] width 1296 height 729
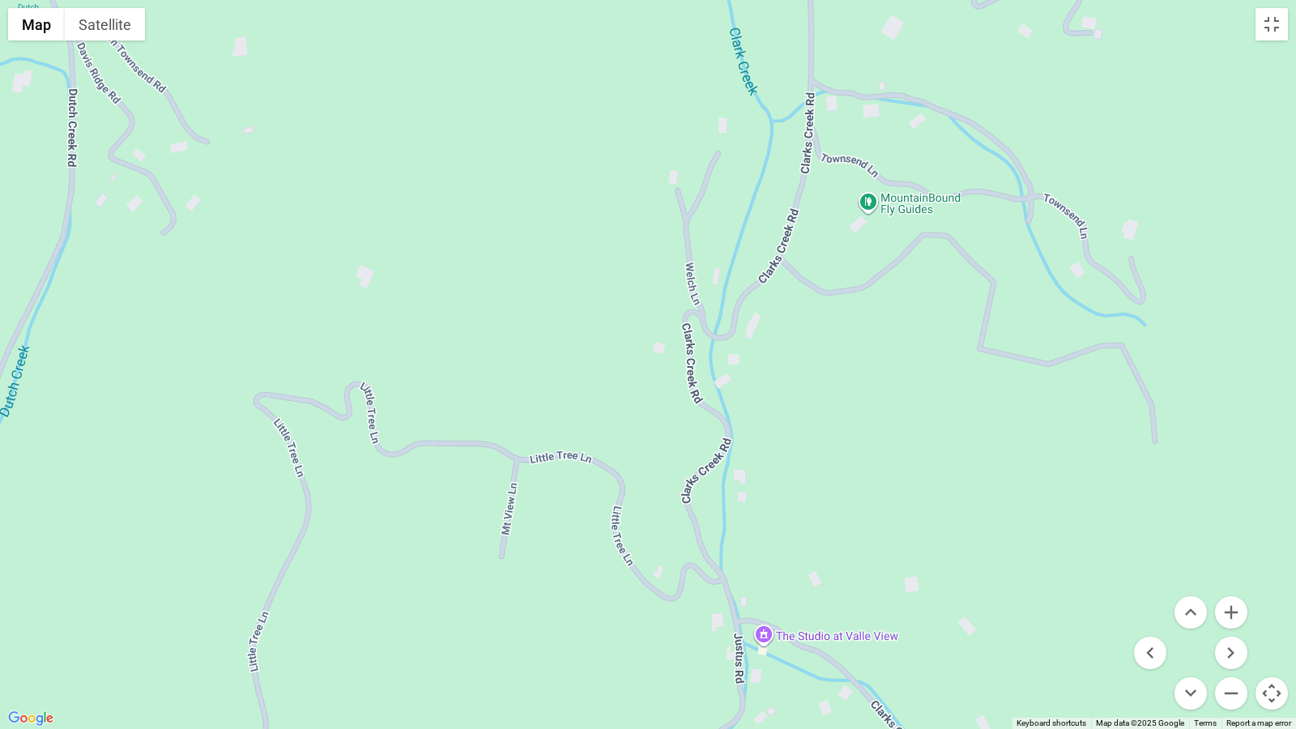
drag, startPoint x: 849, startPoint y: 62, endPoint x: 801, endPoint y: 545, distance: 485.8
click at [801, 545] on div at bounding box center [648, 364] width 1296 height 729
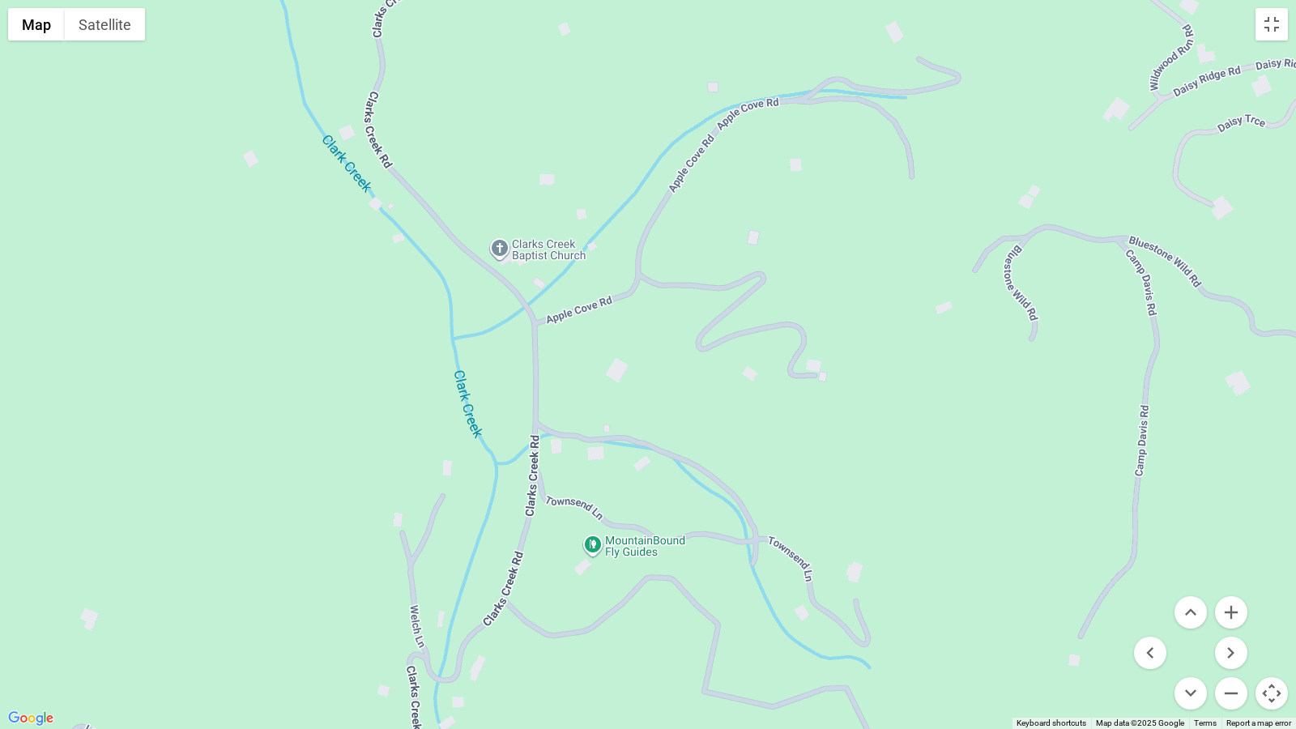
drag, startPoint x: 918, startPoint y: 181, endPoint x: 647, endPoint y: 509, distance: 425.6
click at [647, 509] on div at bounding box center [648, 364] width 1296 height 729
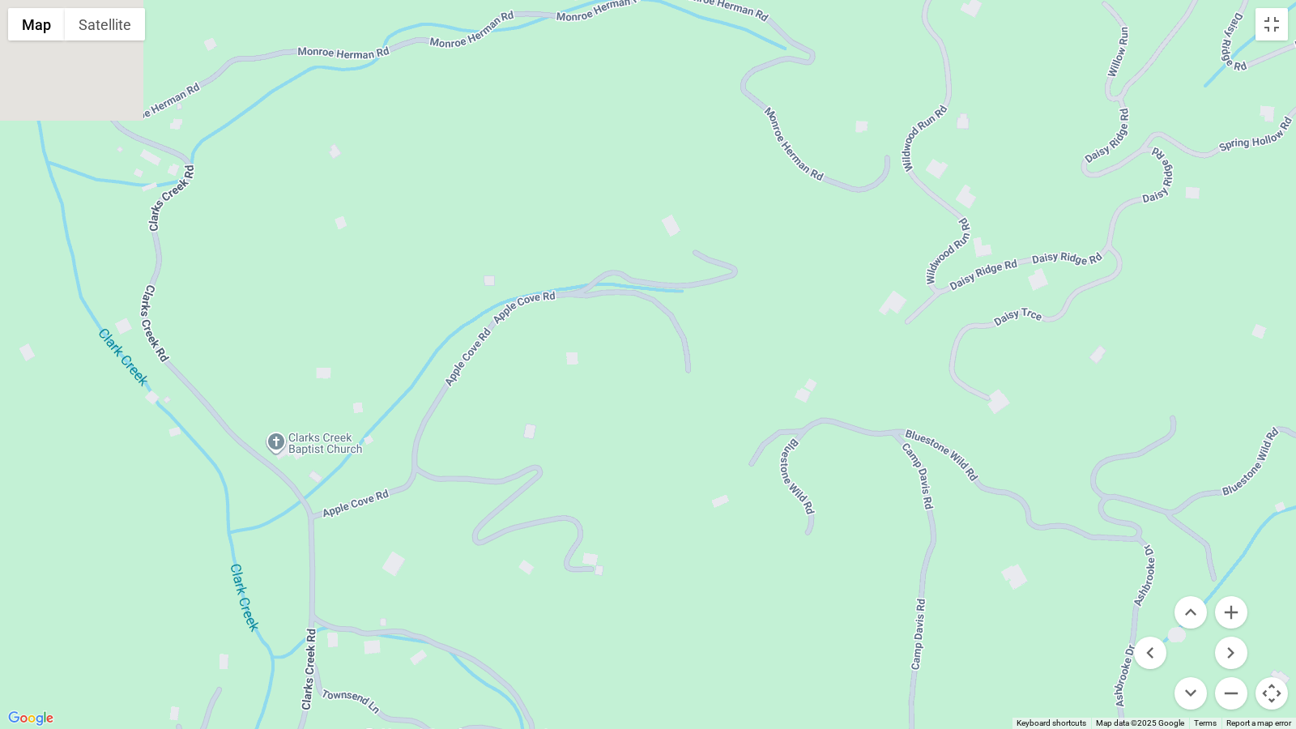
drag, startPoint x: 941, startPoint y: 496, endPoint x: 812, endPoint y: 664, distance: 212.0
click at [789, 608] on div at bounding box center [648, 364] width 1296 height 729
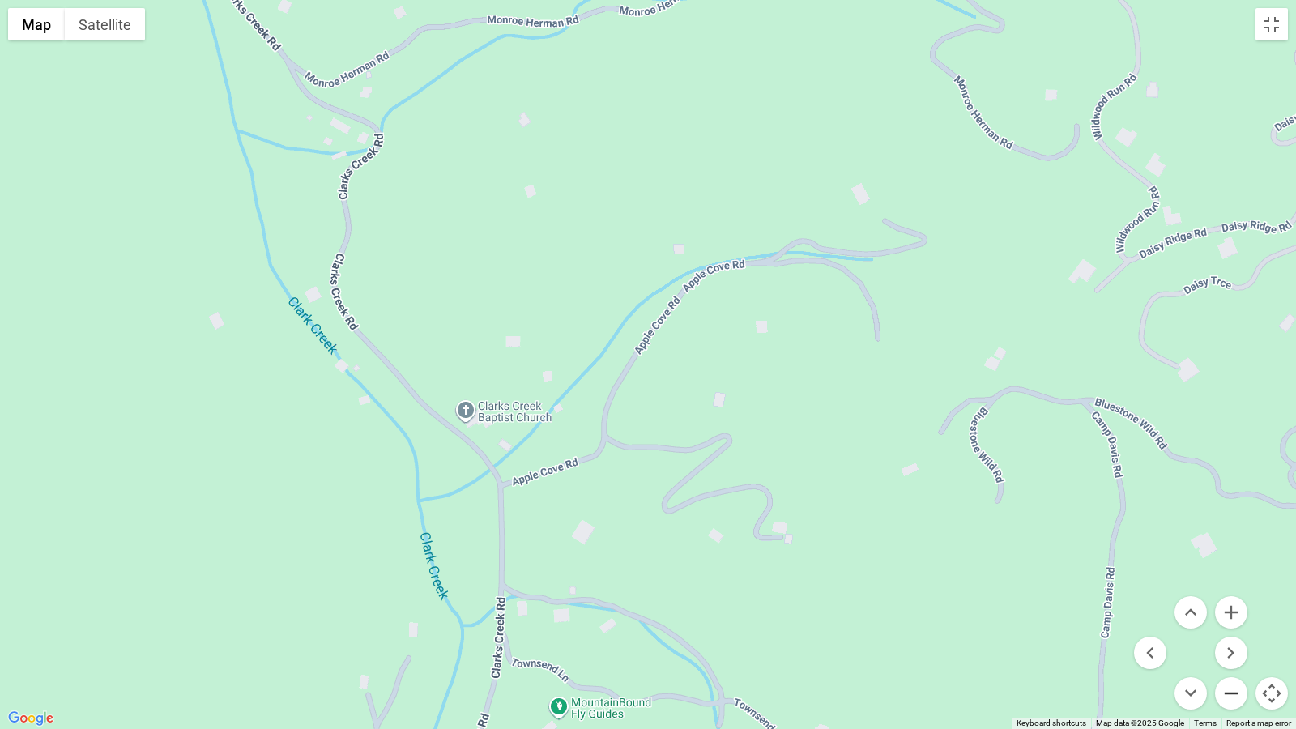
click at [1224, 608] on button "Zoom out" at bounding box center [1231, 693] width 32 height 32
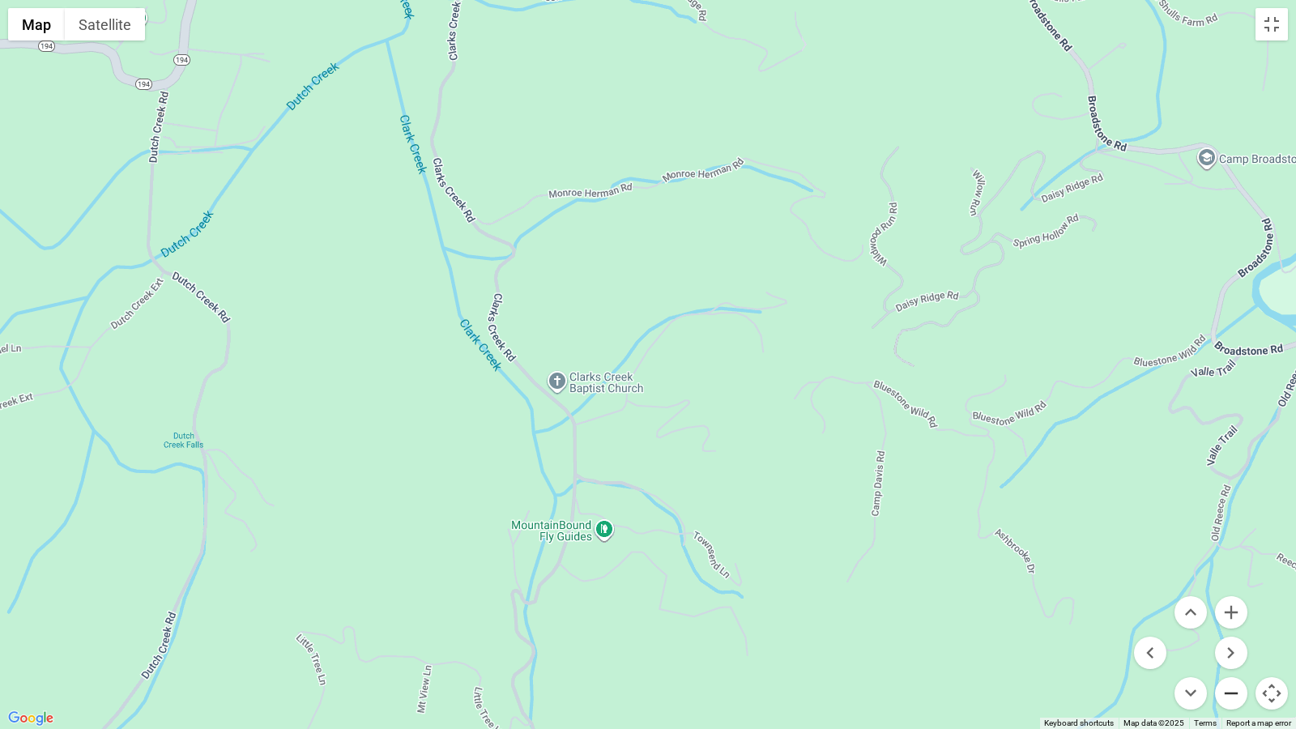
click at [1224, 608] on button "Zoom out" at bounding box center [1231, 693] width 32 height 32
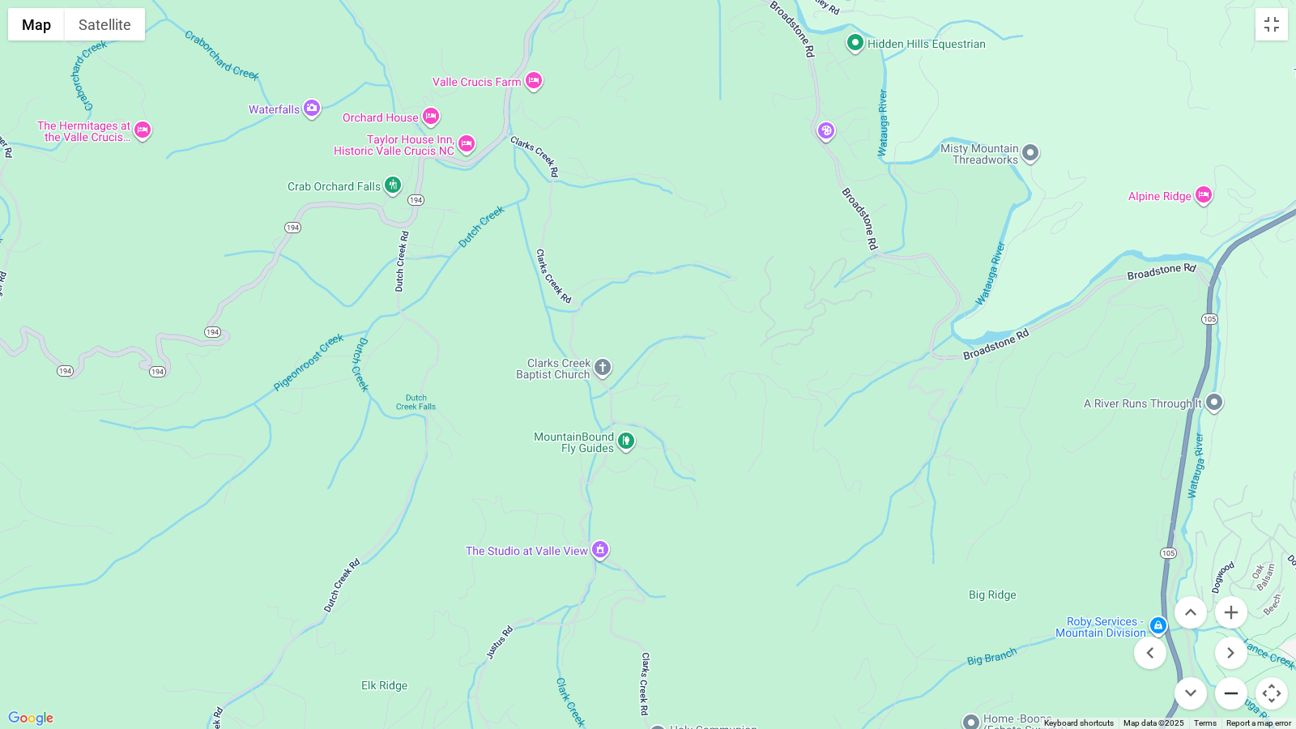
click at [1224, 608] on button "Zoom out" at bounding box center [1231, 693] width 32 height 32
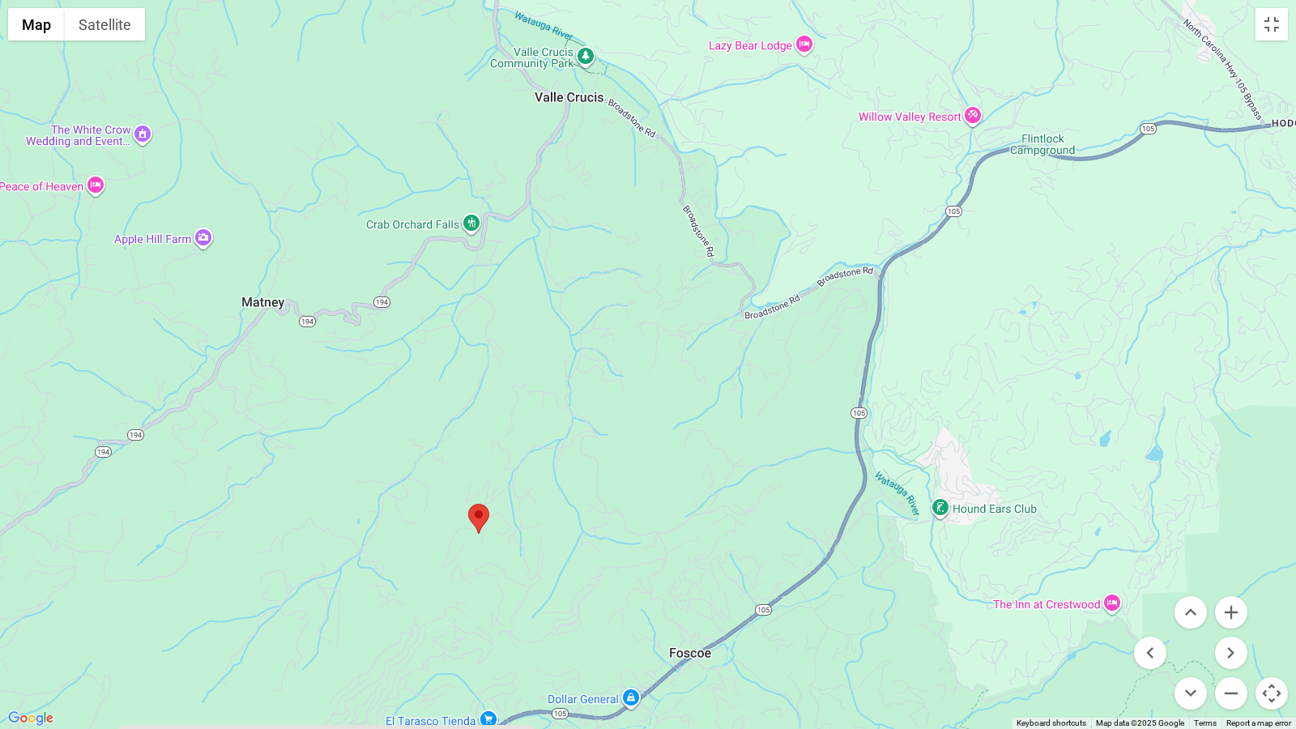
drag, startPoint x: 1073, startPoint y: 366, endPoint x: 1023, endPoint y: 321, distance: 66.5
click at [1023, 321] on div at bounding box center [648, 364] width 1296 height 729
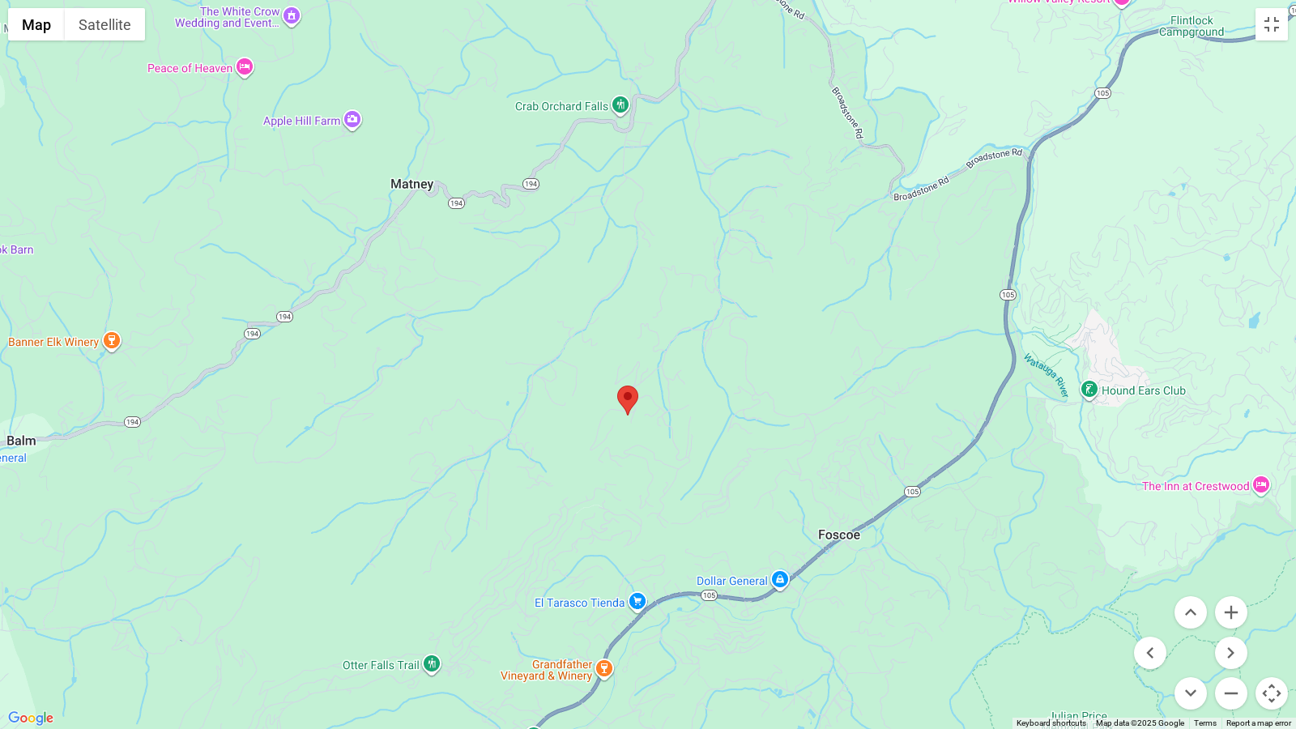
drag, startPoint x: 680, startPoint y: 602, endPoint x: 827, endPoint y: 483, distance: 189.3
click at [827, 483] on div at bounding box center [648, 364] width 1296 height 729
click at [1228, 608] on button "Zoom in" at bounding box center [1231, 612] width 32 height 32
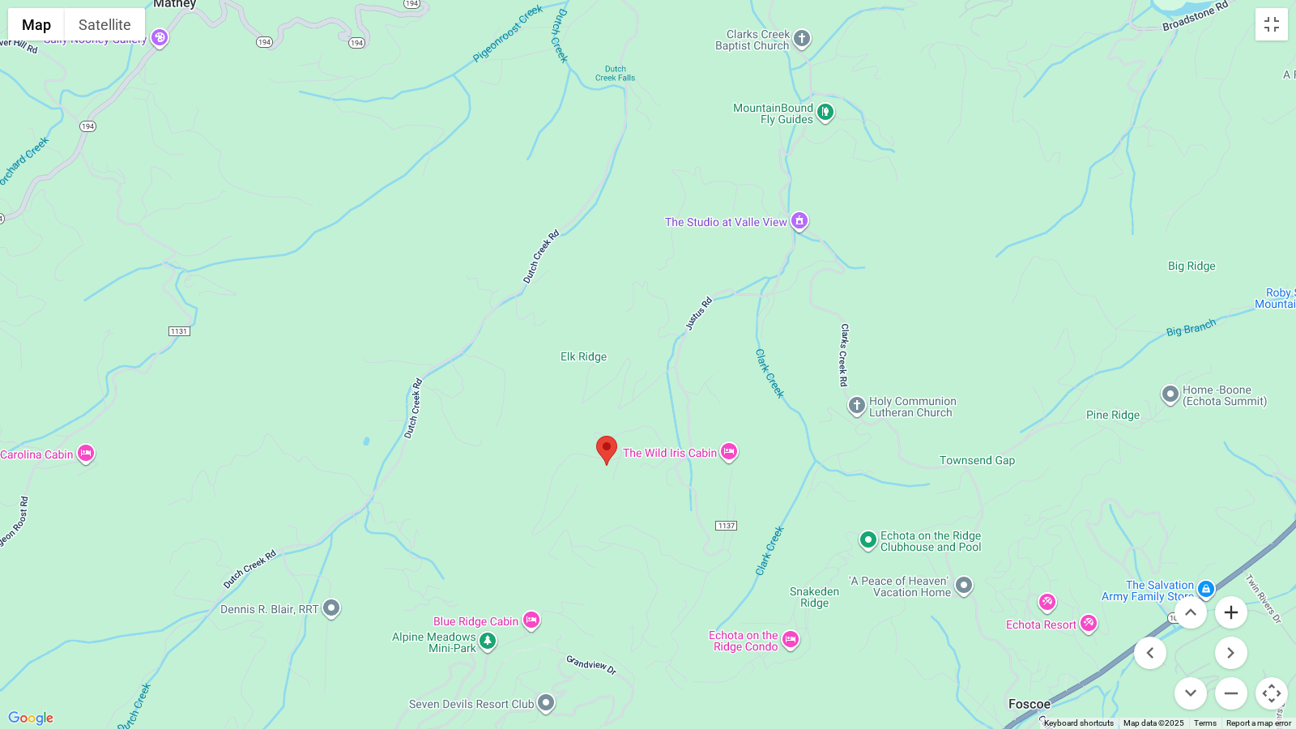
click at [1228, 608] on button "Zoom in" at bounding box center [1231, 612] width 32 height 32
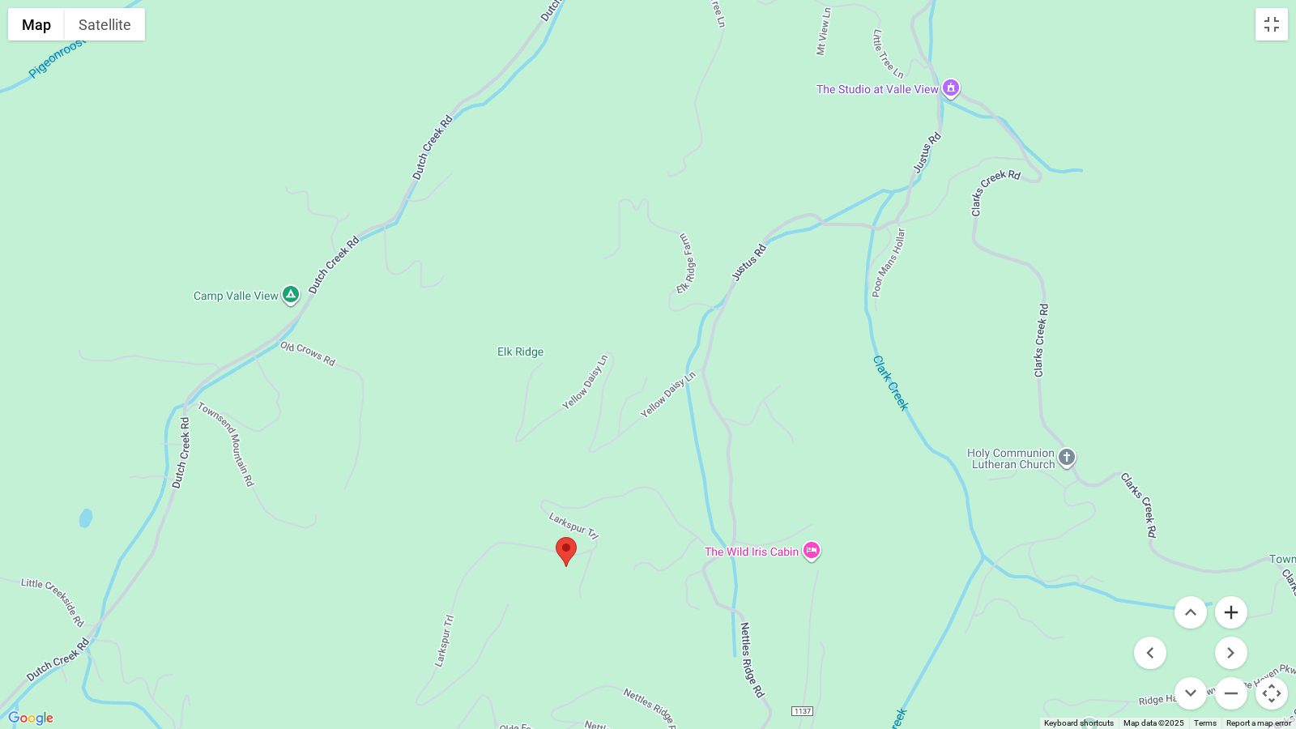
click at [1232, 608] on button "Zoom in" at bounding box center [1231, 612] width 32 height 32
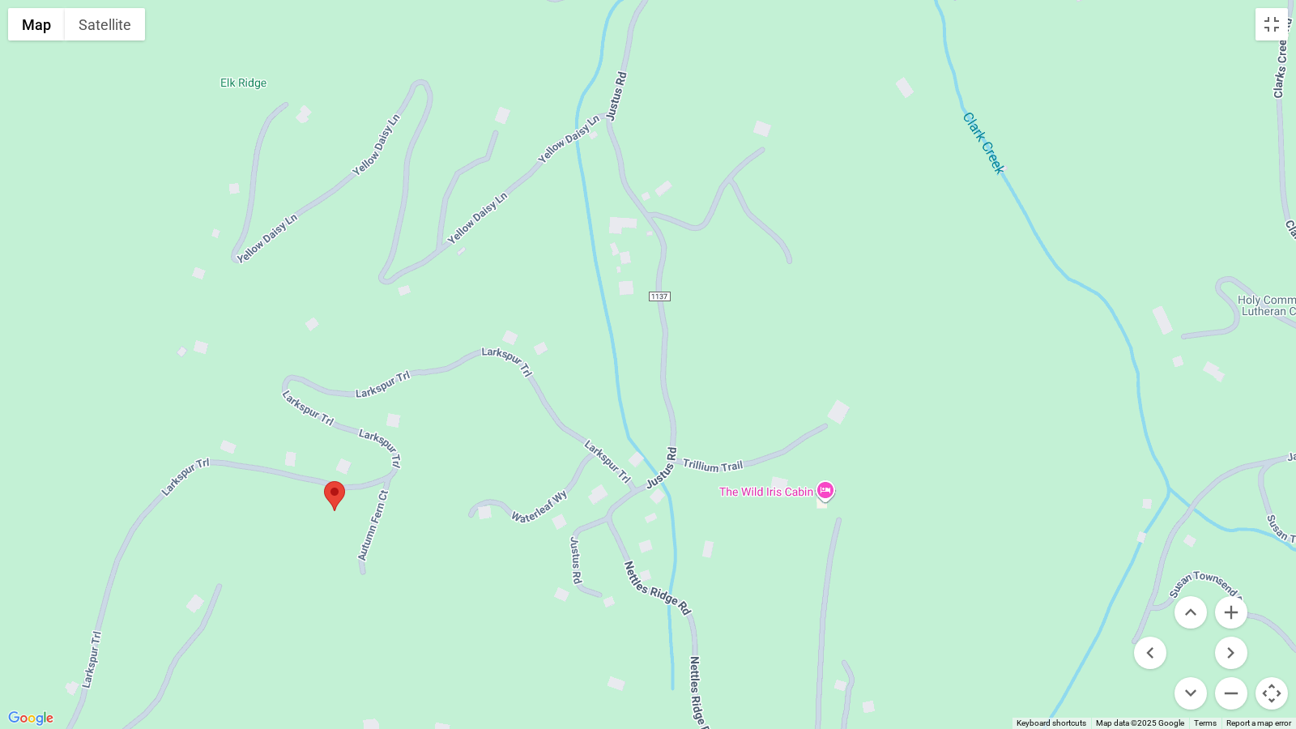
drag, startPoint x: 613, startPoint y: 605, endPoint x: 490, endPoint y: 448, distance: 199.6
click at [465, 360] on div at bounding box center [648, 364] width 1296 height 729
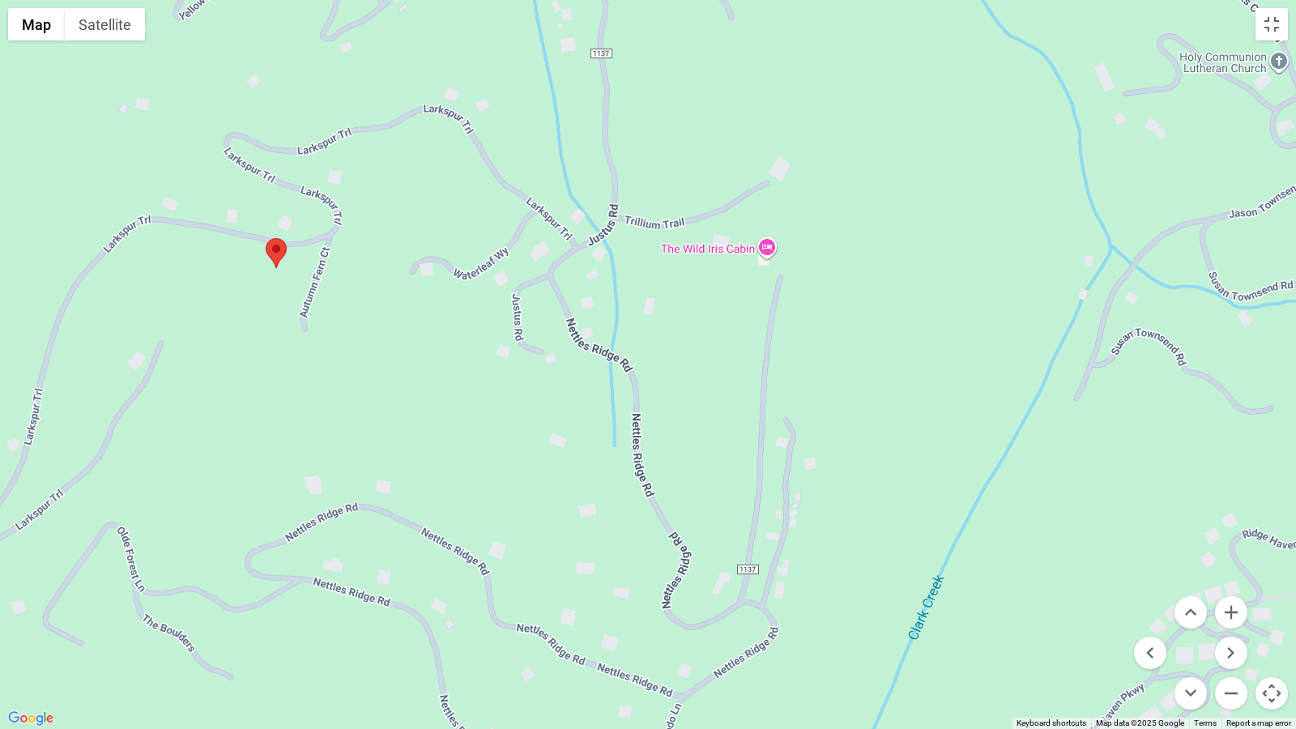
drag, startPoint x: 556, startPoint y: 653, endPoint x: 495, endPoint y: 342, distance: 317.0
click at [495, 342] on div at bounding box center [648, 364] width 1296 height 729
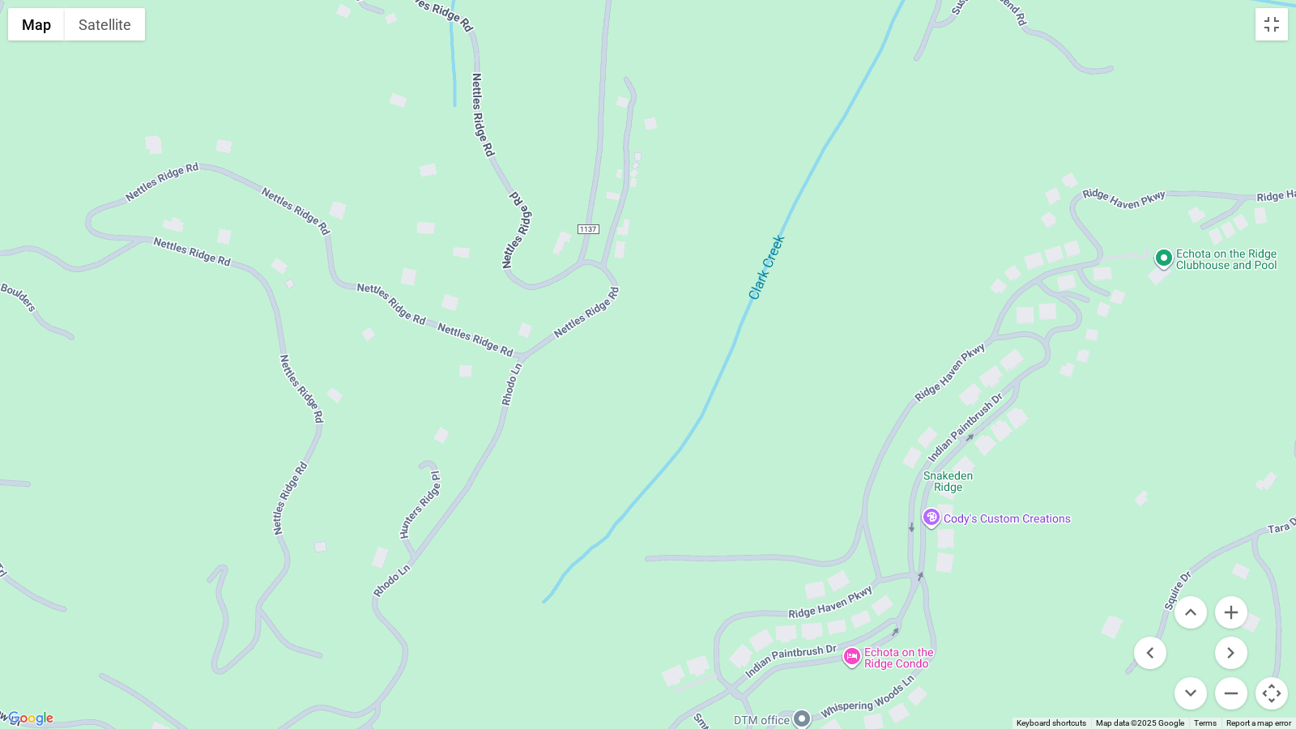
drag, startPoint x: 640, startPoint y: 645, endPoint x: 485, endPoint y: 322, distance: 357.5
click at [485, 322] on div at bounding box center [648, 364] width 1296 height 729
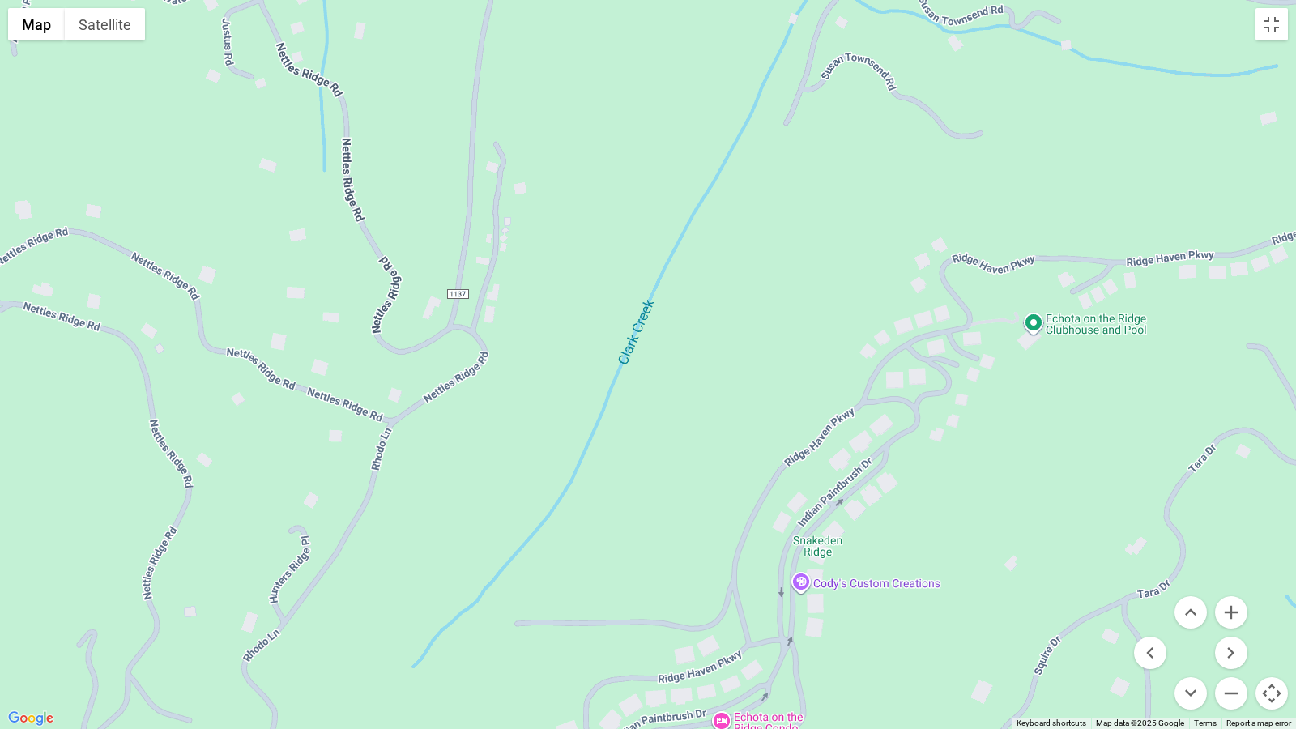
drag, startPoint x: 523, startPoint y: 643, endPoint x: 394, endPoint y: 704, distance: 143.1
click at [394, 608] on div at bounding box center [648, 364] width 1296 height 729
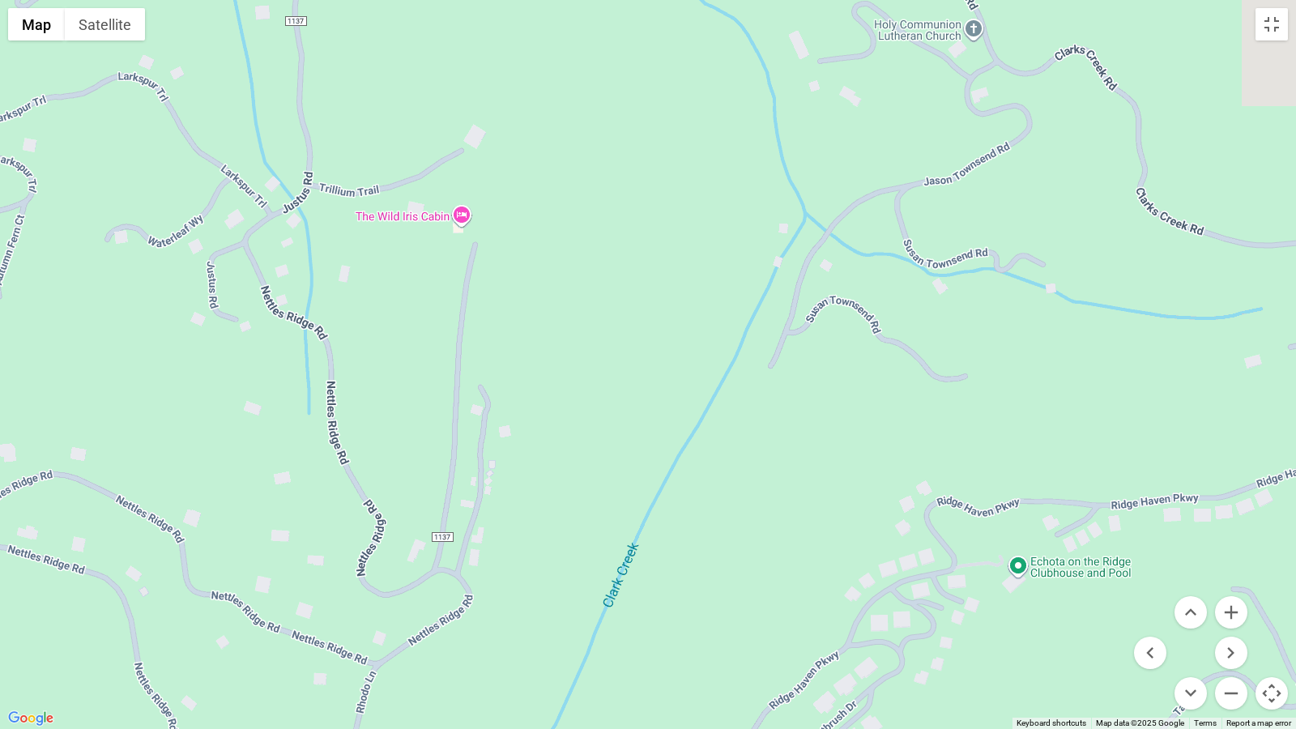
drag, startPoint x: 623, startPoint y: 230, endPoint x: 581, endPoint y: 623, distance: 395.8
click at [581, 608] on div at bounding box center [648, 364] width 1296 height 729
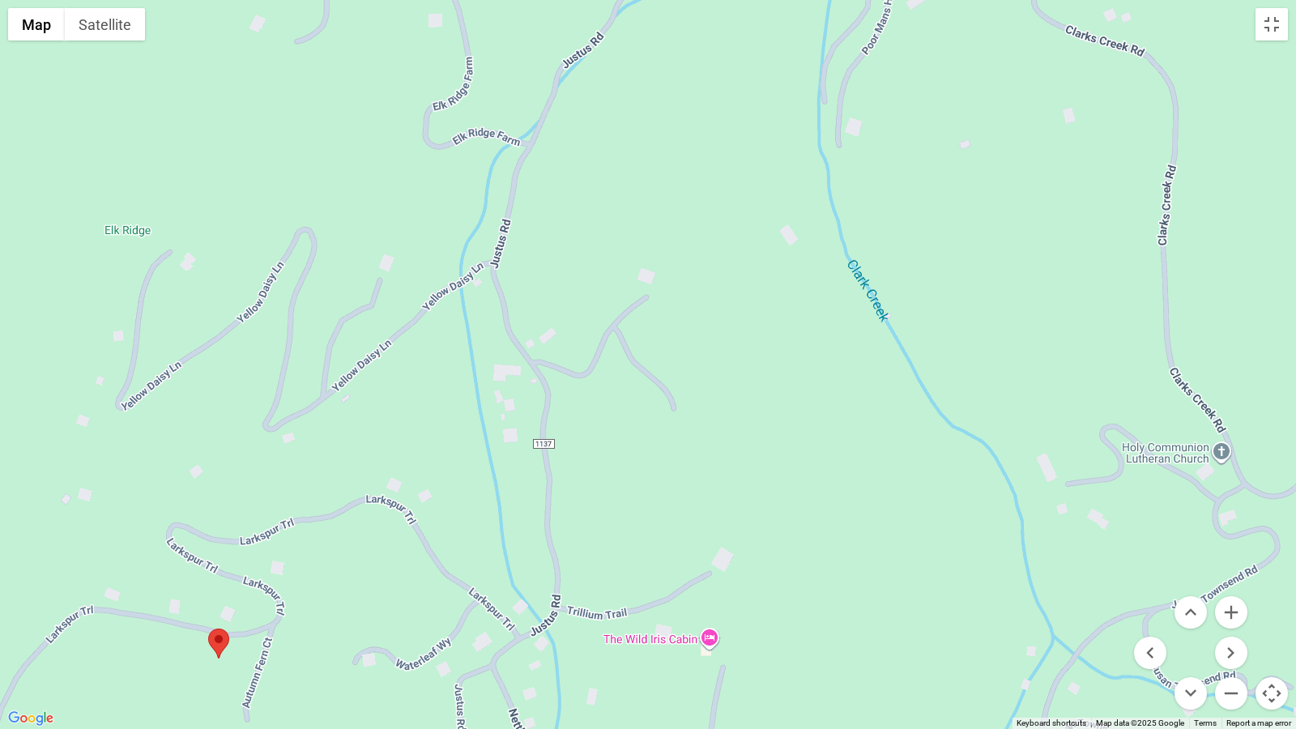
drag, startPoint x: 575, startPoint y: 332, endPoint x: 855, endPoint y: 576, distance: 371.3
click at [855, 576] on div at bounding box center [648, 364] width 1296 height 729
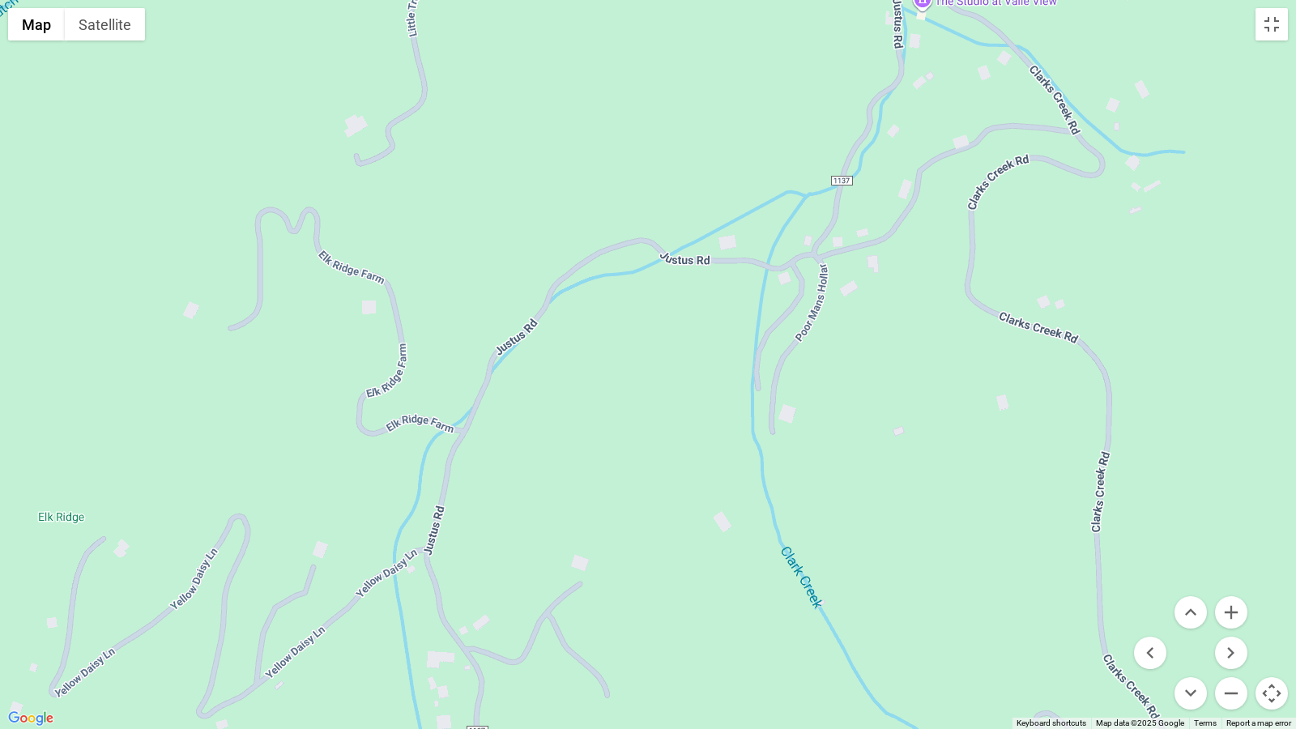
drag, startPoint x: 742, startPoint y: 183, endPoint x: 676, endPoint y: 475, distance: 299.6
click at [676, 475] on div at bounding box center [648, 364] width 1296 height 729
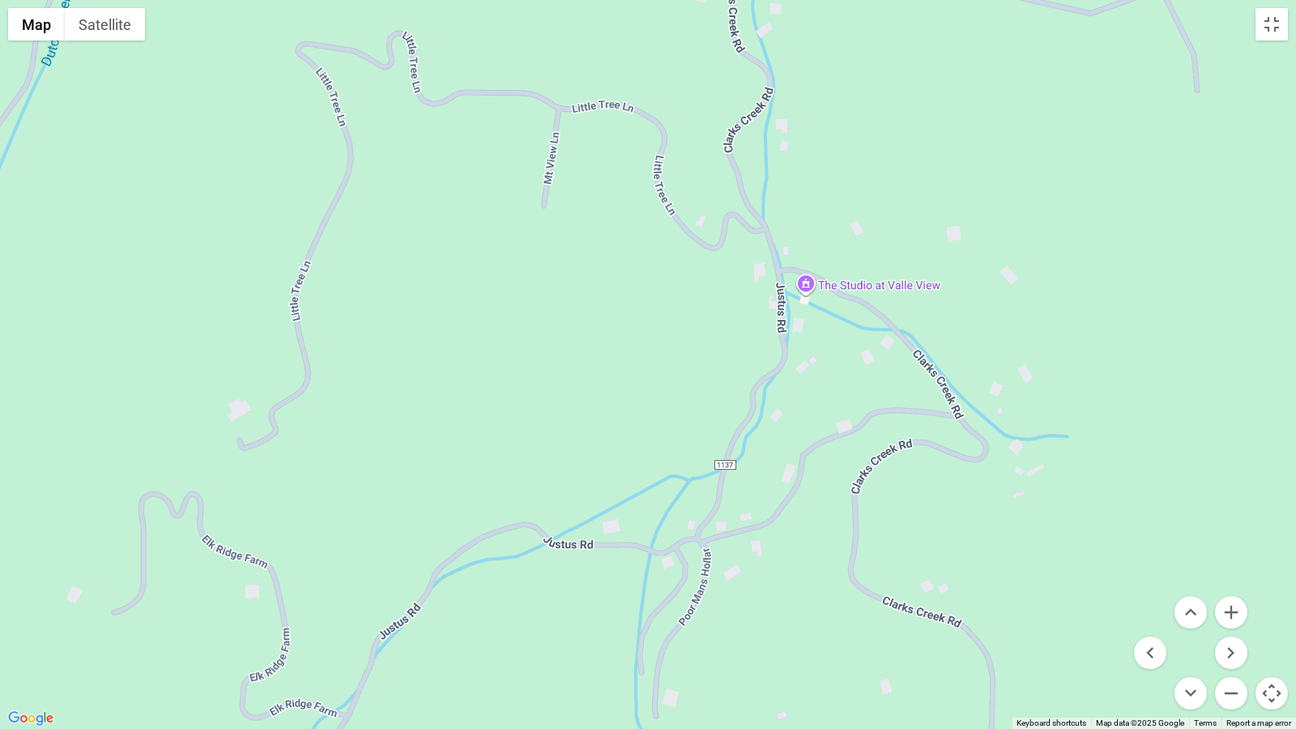
drag, startPoint x: 915, startPoint y: 305, endPoint x: 798, endPoint y: 572, distance: 291.9
click at [798, 572] on div at bounding box center [648, 364] width 1296 height 729
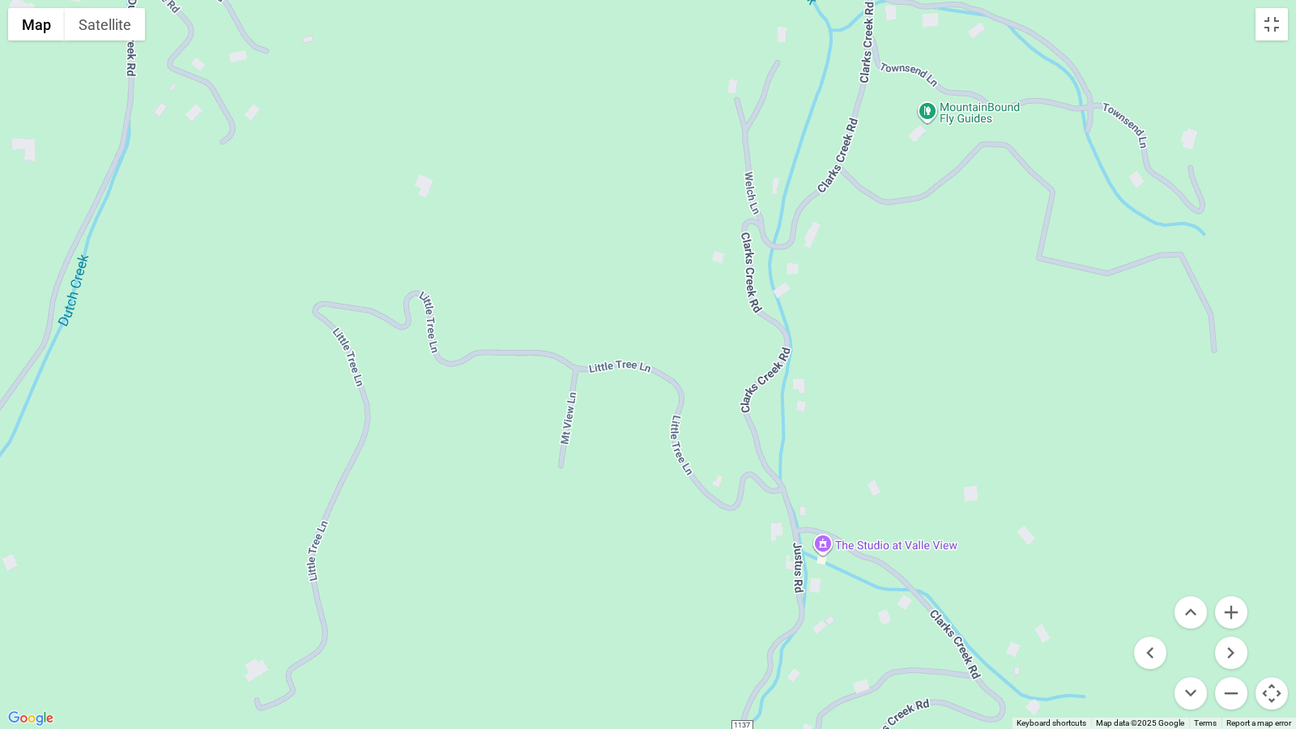
drag, startPoint x: 847, startPoint y: 167, endPoint x: 857, endPoint y: 487, distance: 320.0
click at [857, 487] on div at bounding box center [648, 364] width 1296 height 729
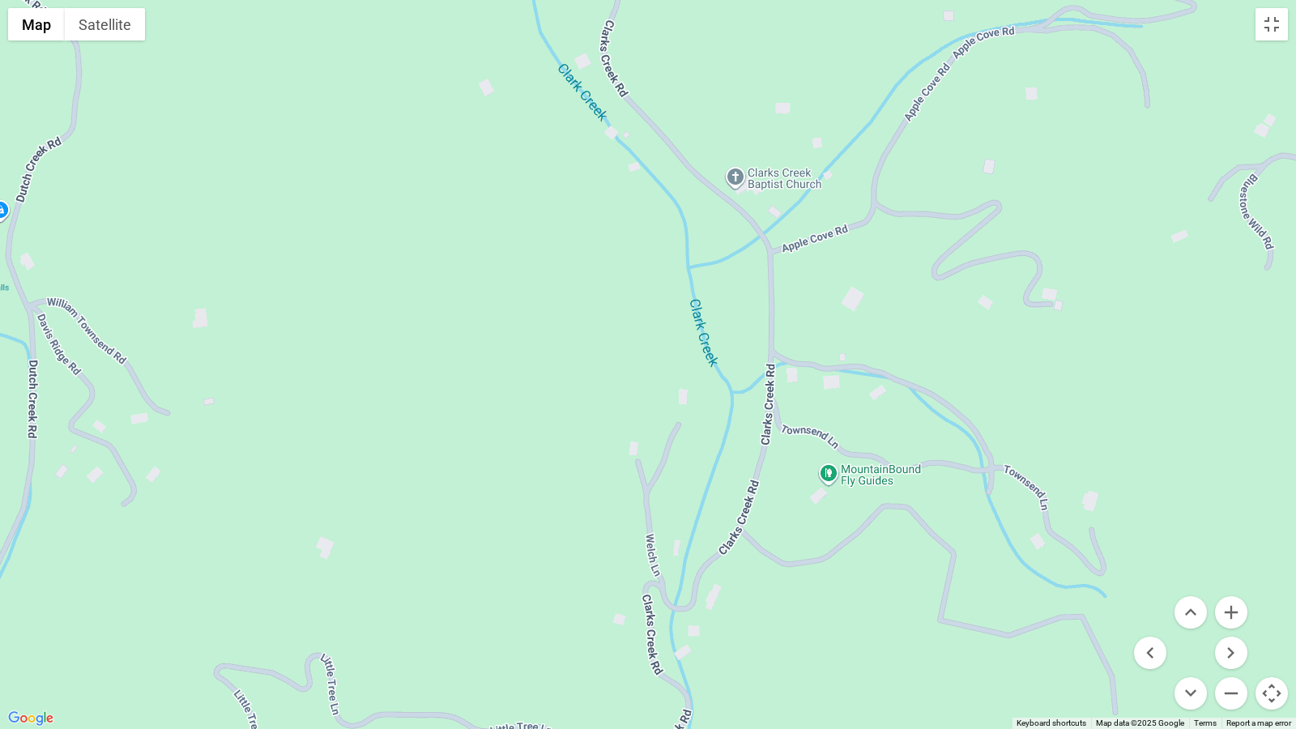
drag, startPoint x: 917, startPoint y: 352, endPoint x: 825, endPoint y: 579, distance: 244.5
click at [827, 608] on div at bounding box center [648, 364] width 1296 height 729
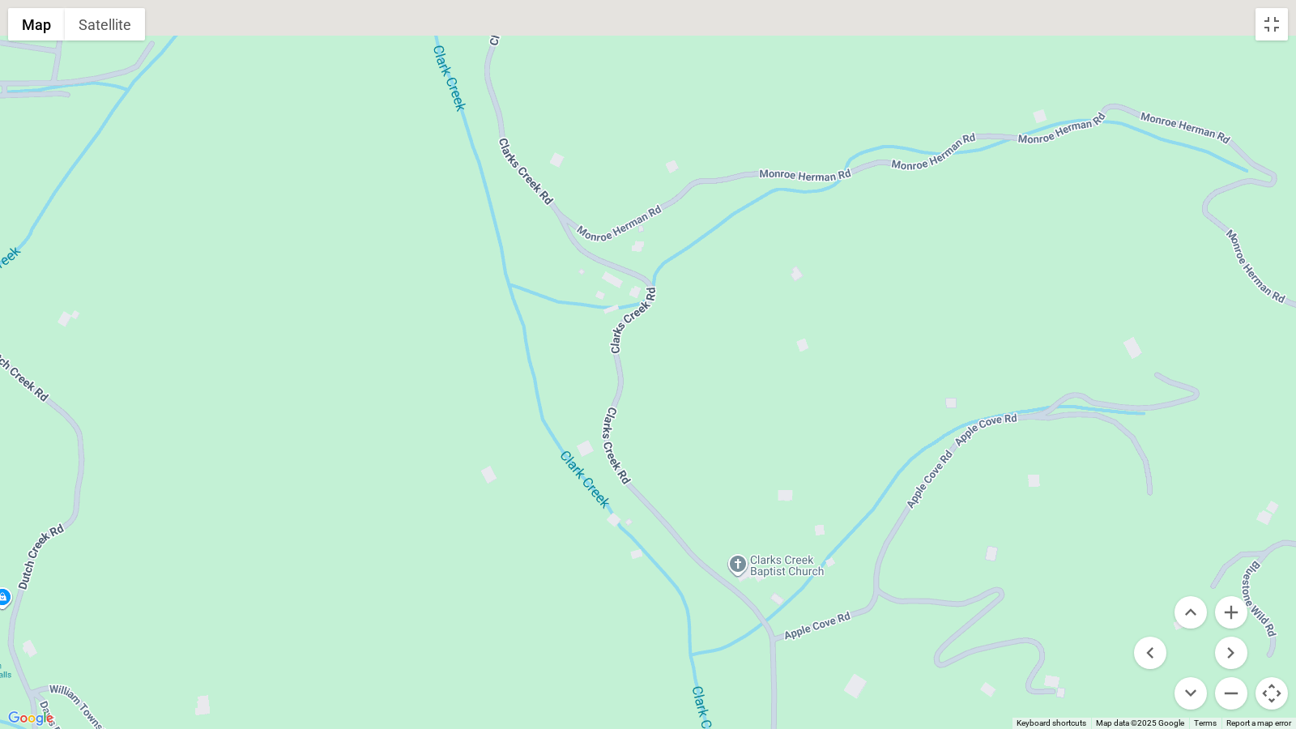
drag, startPoint x: 775, startPoint y: 158, endPoint x: 797, endPoint y: 512, distance: 354.5
click at [797, 512] on div at bounding box center [648, 364] width 1296 height 729
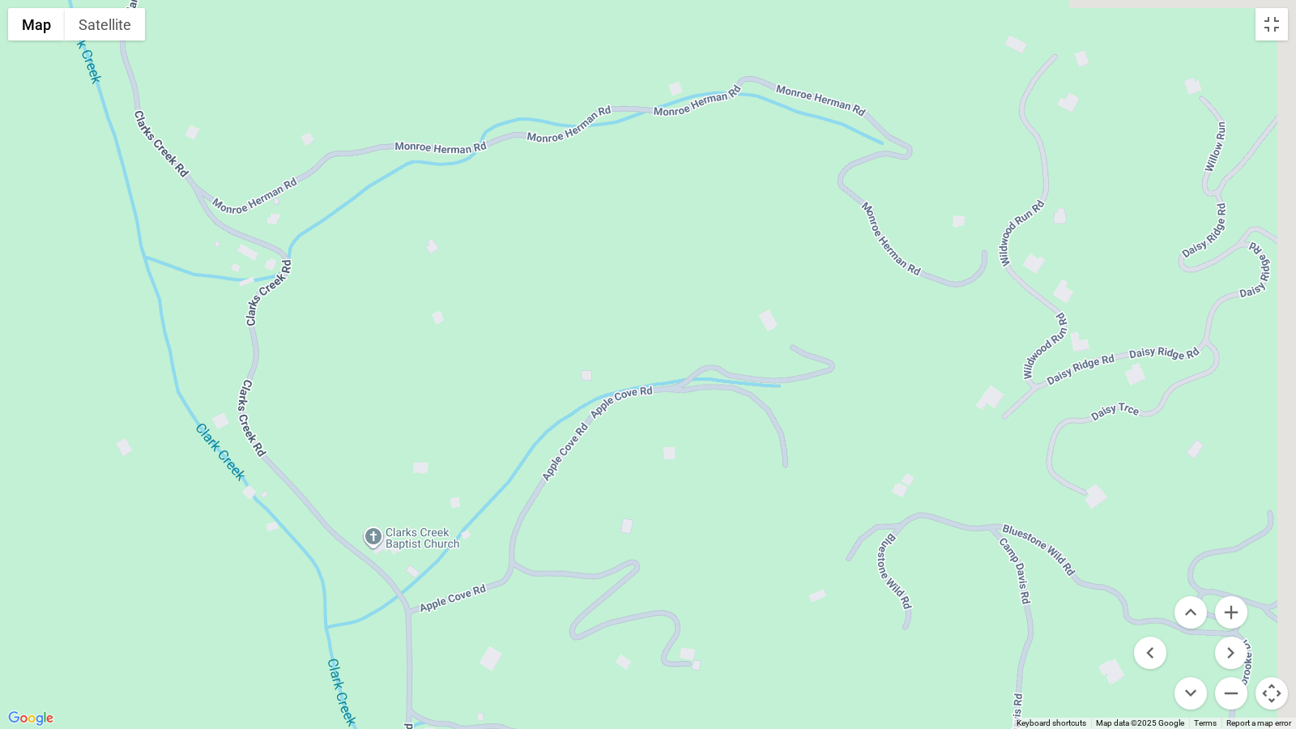
drag, startPoint x: 1066, startPoint y: 304, endPoint x: 638, endPoint y: 253, distance: 430.6
click at [638, 253] on div at bounding box center [648, 364] width 1296 height 729
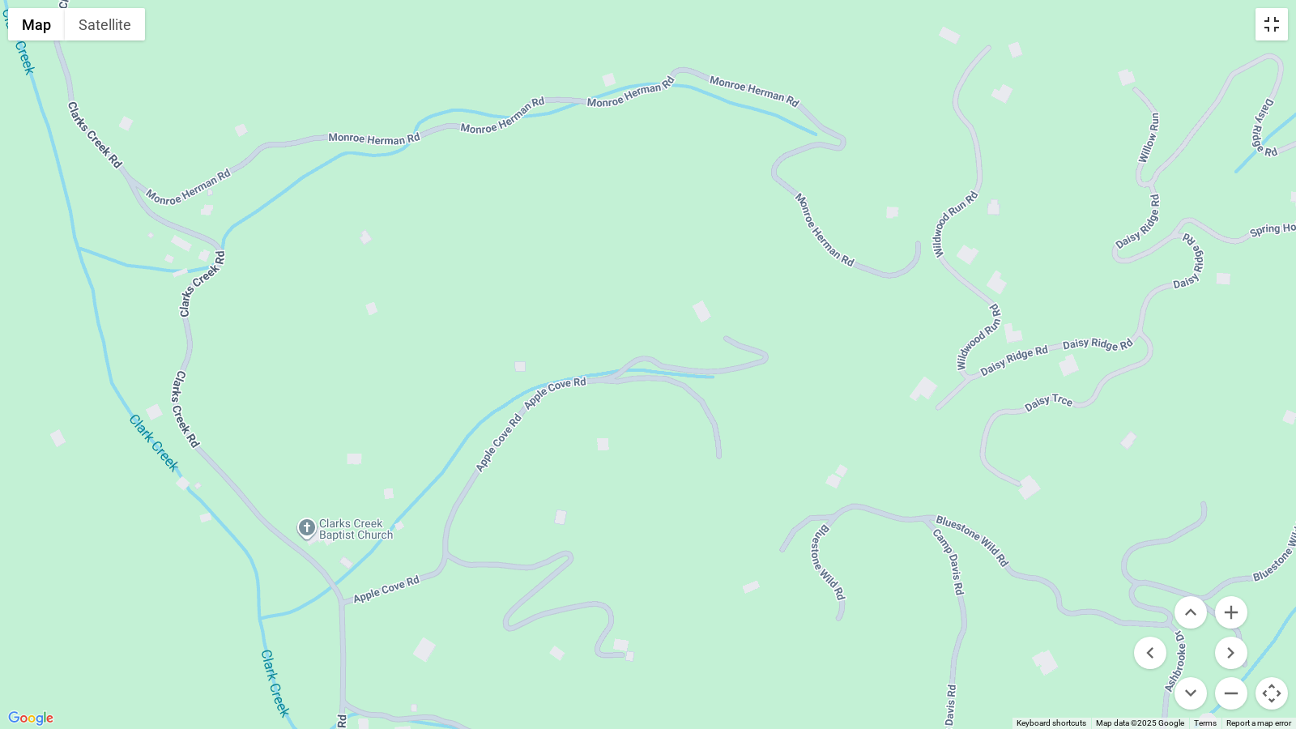
click at [1275, 24] on button "Toggle fullscreen view" at bounding box center [1271, 24] width 32 height 32
